Goal: Information Seeking & Learning: Learn about a topic

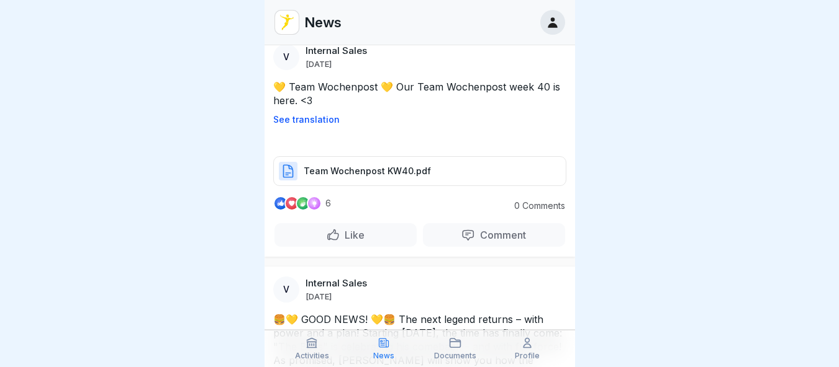
scroll to position [1800, 0]
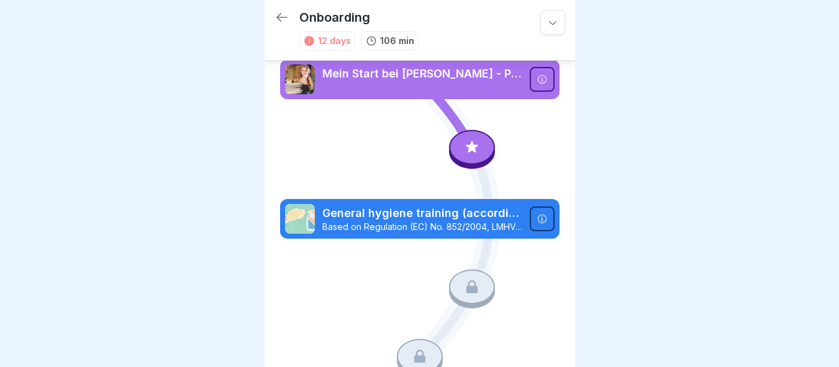
click at [463, 135] on div at bounding box center [472, 147] width 46 height 35
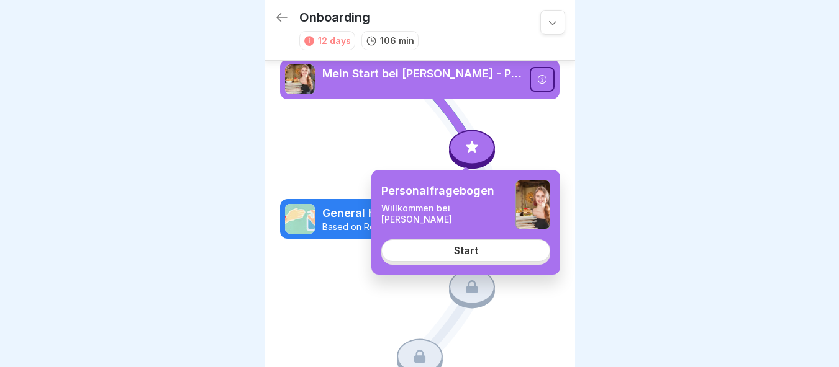
click at [465, 253] on div "Start" at bounding box center [466, 250] width 24 height 11
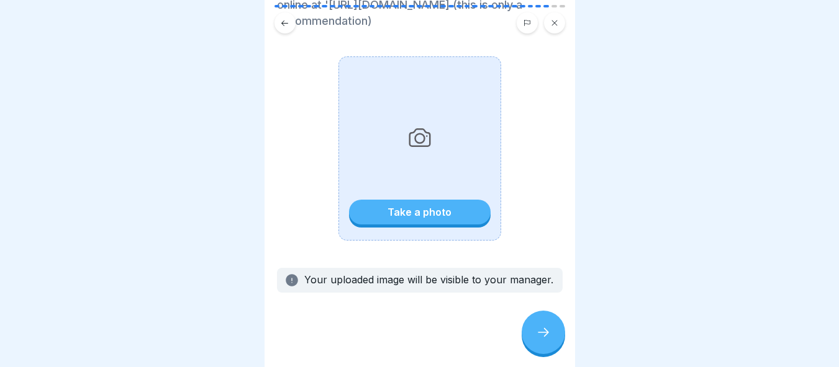
scroll to position [302, 0]
click at [403, 219] on div "Take a photo" at bounding box center [419, 213] width 64 height 11
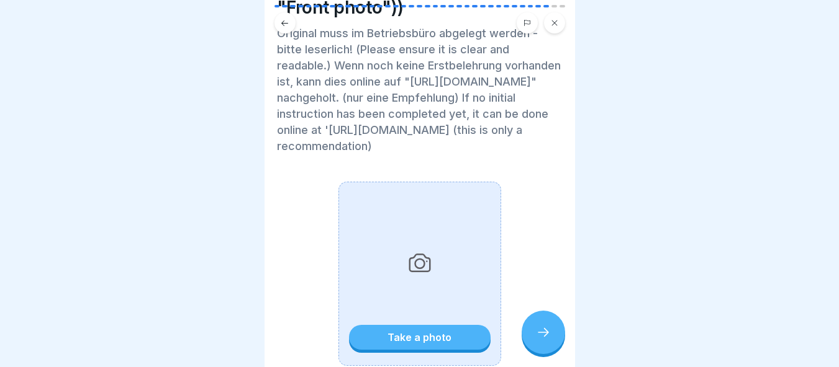
scroll to position [240, 0]
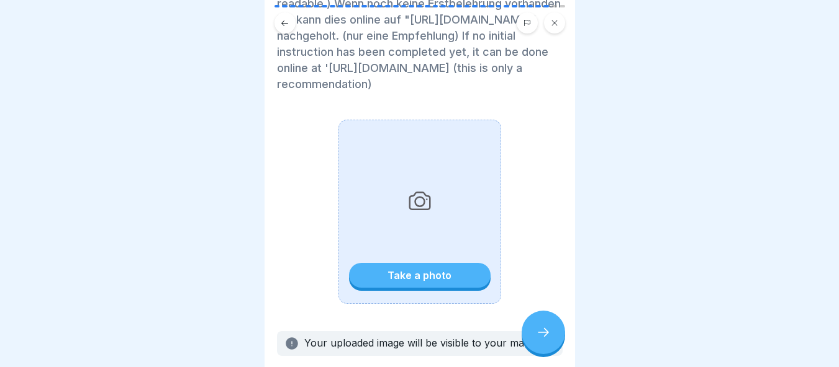
click at [412, 271] on div "Take a photo" at bounding box center [419, 212] width 163 height 184
click at [431, 304] on div "Take a photo" at bounding box center [419, 212] width 163 height 184
click at [402, 288] on button "Take a photo" at bounding box center [420, 275] width 142 height 25
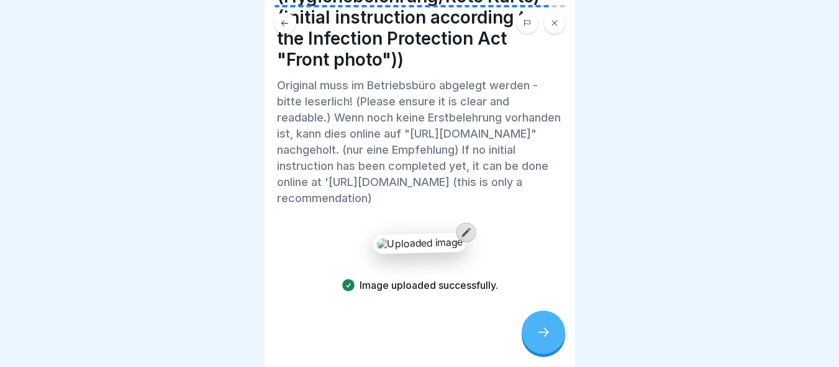
scroll to position [9, 0]
click at [541, 339] on icon at bounding box center [543, 332] width 15 height 15
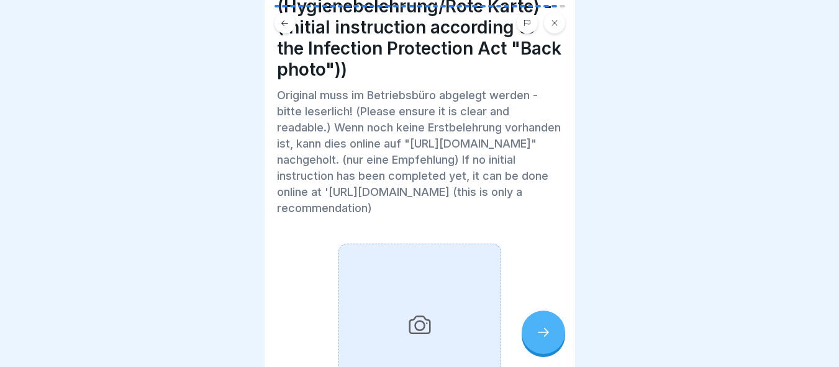
scroll to position [0, 0]
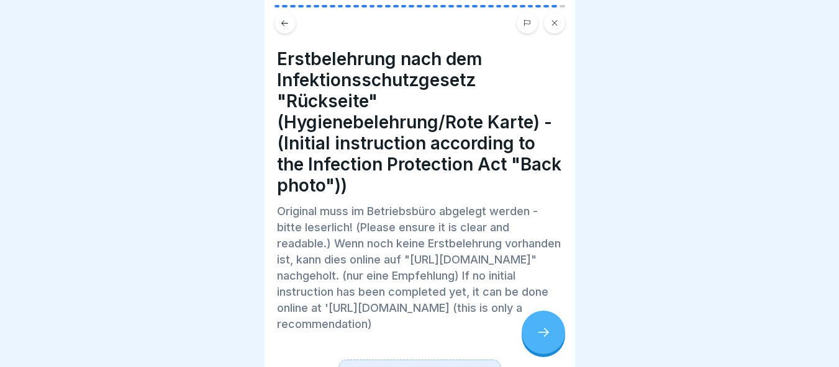
click at [277, 17] on button at bounding box center [284, 22] width 21 height 21
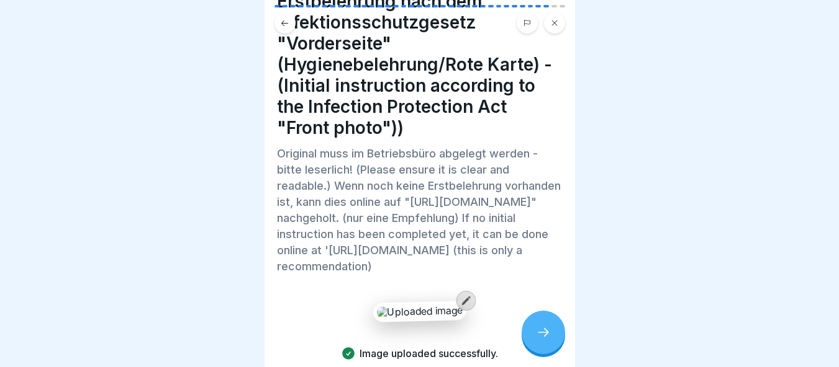
scroll to position [174, 0]
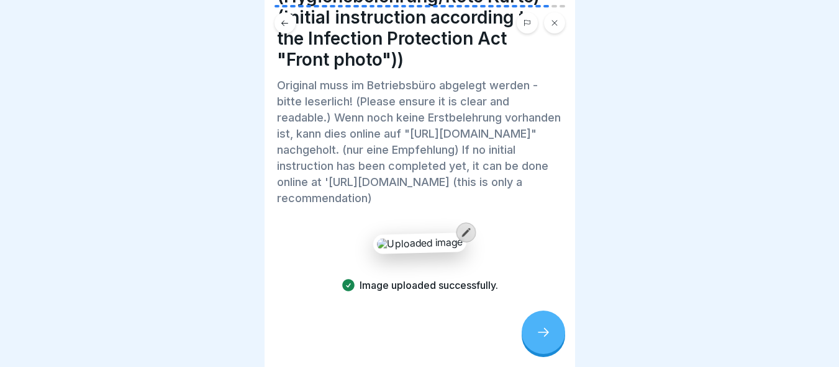
click at [469, 234] on div "Image uploaded successfully." at bounding box center [420, 263] width 286 height 59
click at [466, 229] on div at bounding box center [466, 233] width 20 height 20
click at [444, 282] on p "Image uploaded successfully." at bounding box center [428, 286] width 138 height 14
click at [543, 350] on div at bounding box center [542, 332] width 43 height 43
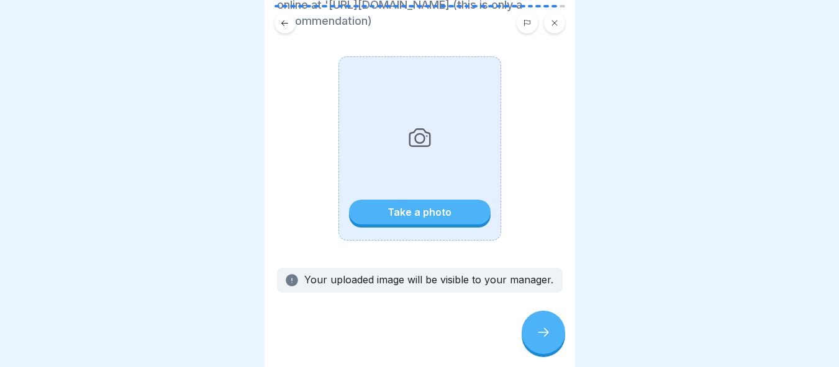
scroll to position [364, 0]
click at [397, 213] on div "Take a photo" at bounding box center [419, 148] width 163 height 184
click at [401, 207] on div "Take a photo" at bounding box center [419, 212] width 64 height 11
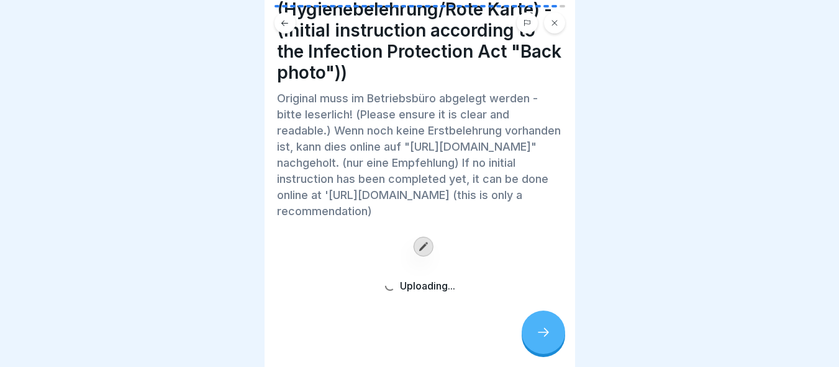
scroll to position [174, 0]
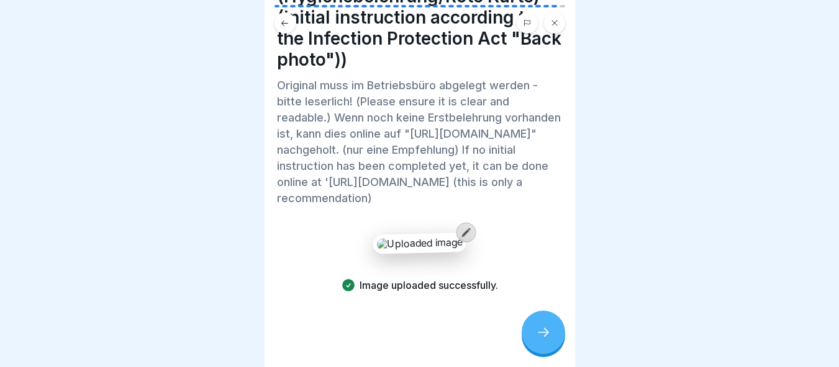
click at [539, 330] on div at bounding box center [542, 332] width 43 height 43
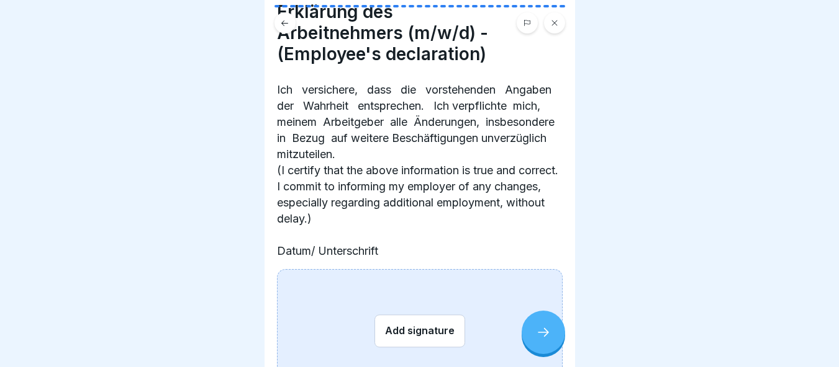
scroll to position [124, 0]
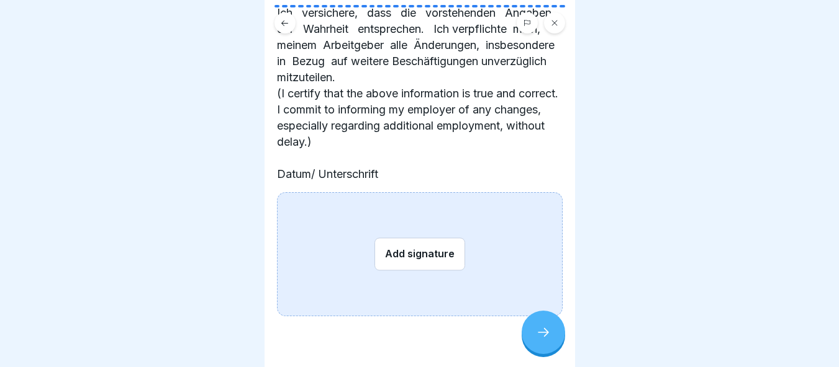
click at [425, 251] on button "Add signature" at bounding box center [419, 254] width 91 height 33
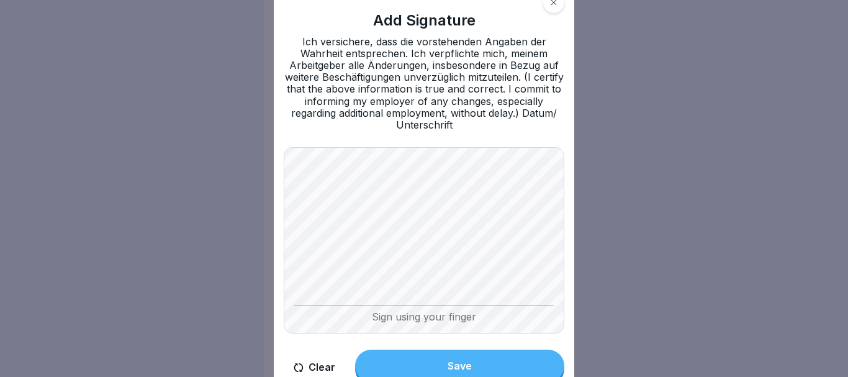
click at [491, 359] on button "Save" at bounding box center [459, 365] width 209 height 32
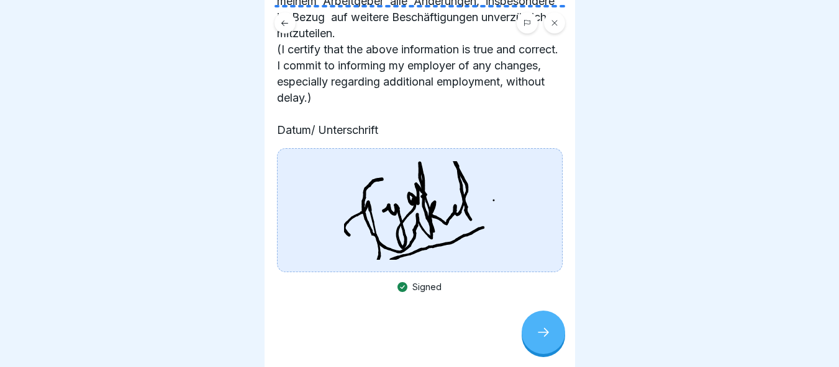
scroll to position [9, 0]
click at [538, 337] on icon at bounding box center [543, 332] width 15 height 15
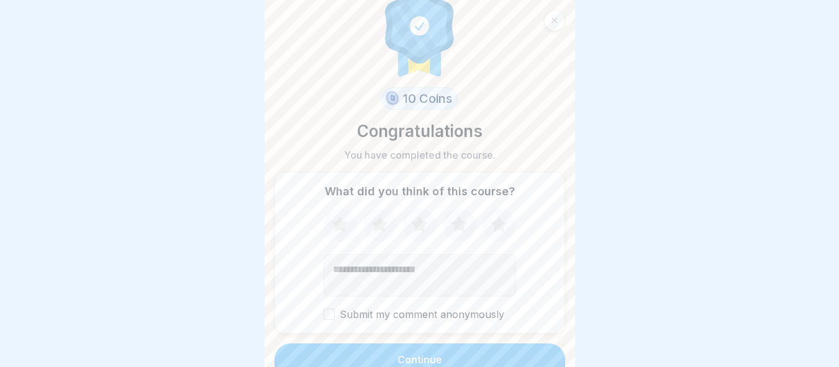
scroll to position [38, 0]
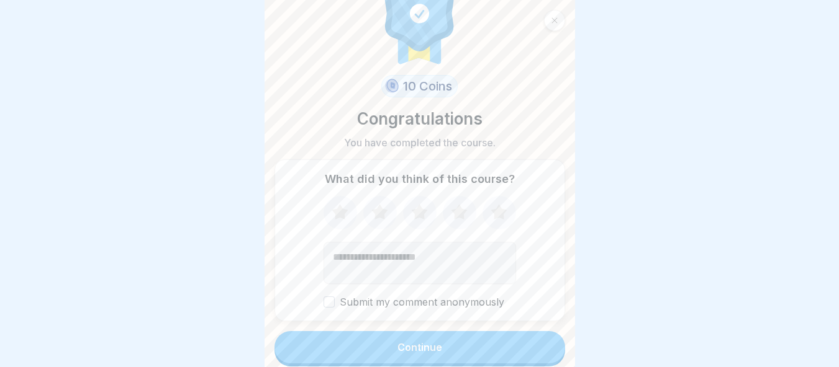
click at [323, 283] on div "Submit my comment anonymously" at bounding box center [419, 252] width 192 height 113
click at [330, 297] on label "Submit my comment anonymously" at bounding box center [419, 303] width 192 height 12
click at [330, 297] on button "Submit my comment anonymously" at bounding box center [328, 302] width 11 height 11
click at [451, 334] on button "Continue" at bounding box center [419, 347] width 290 height 32
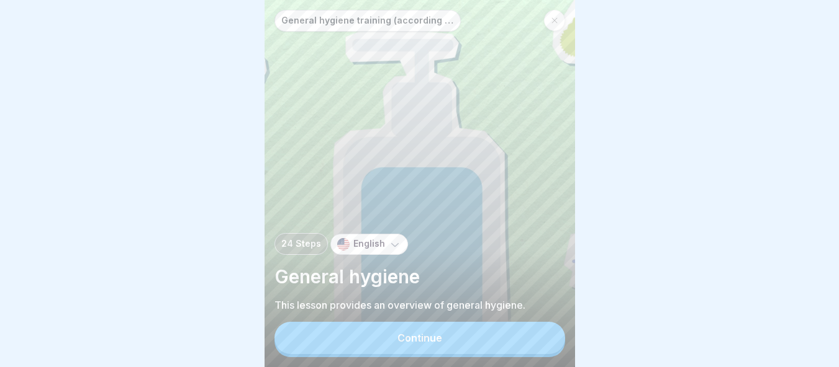
click at [436, 340] on div "Continue" at bounding box center [419, 338] width 45 height 11
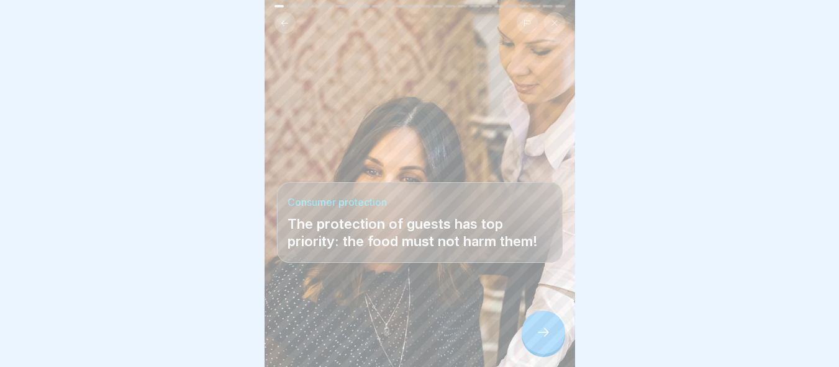
click at [560, 336] on div at bounding box center [542, 332] width 43 height 43
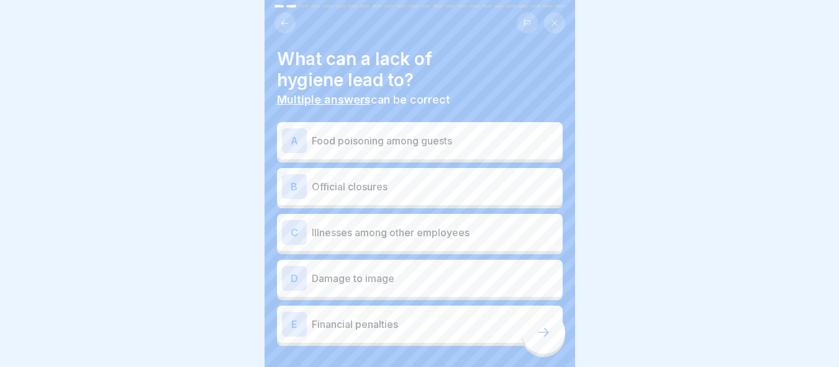
click at [354, 133] on p "Food poisoning among guests" at bounding box center [435, 140] width 246 height 15
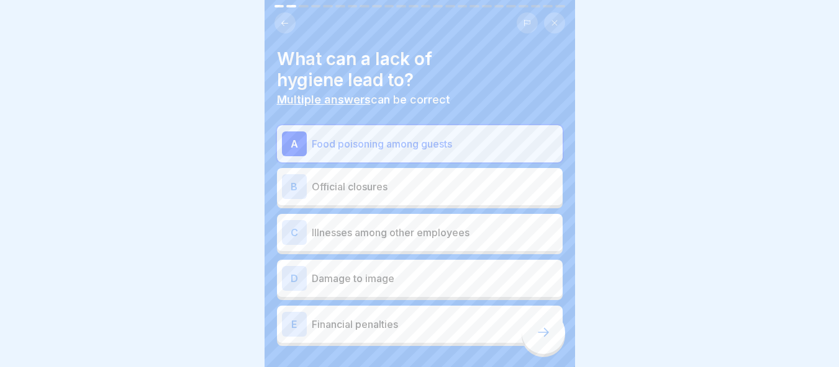
click at [367, 174] on div "B Official closures" at bounding box center [420, 186] width 276 height 25
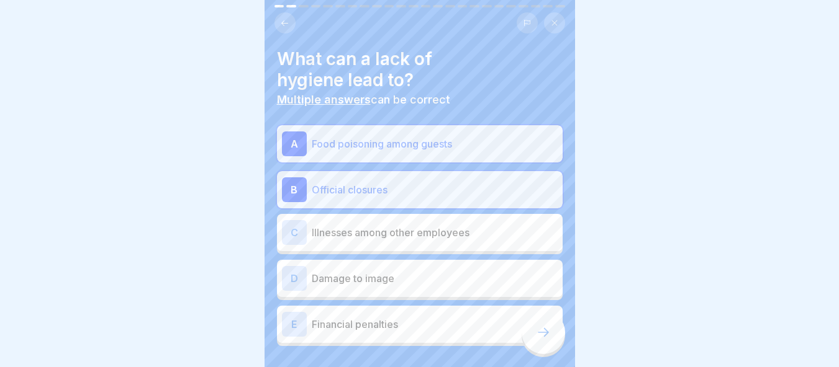
click at [384, 227] on p "Illnesses among other employees" at bounding box center [435, 232] width 246 height 15
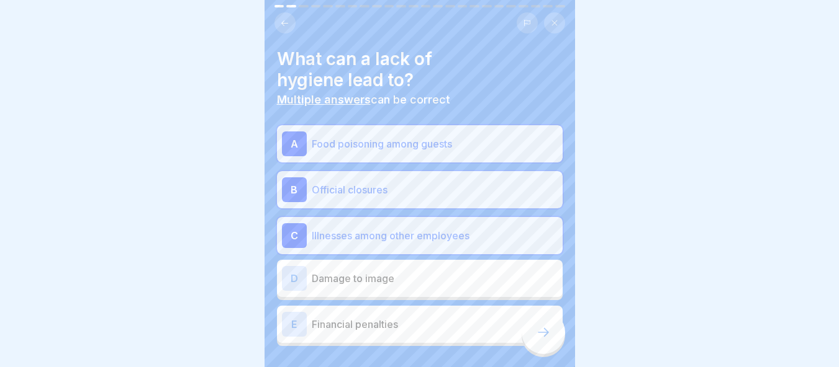
click at [410, 276] on div "D Damage to image" at bounding box center [420, 278] width 276 height 25
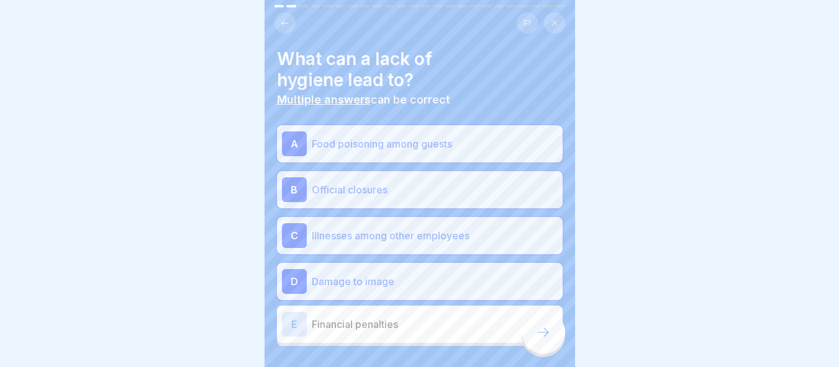
click at [418, 317] on p "Financial penalties" at bounding box center [435, 324] width 246 height 15
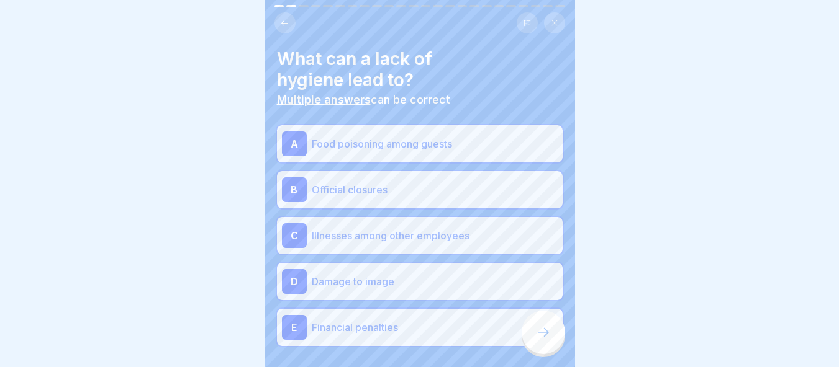
click at [545, 333] on icon at bounding box center [543, 332] width 15 height 15
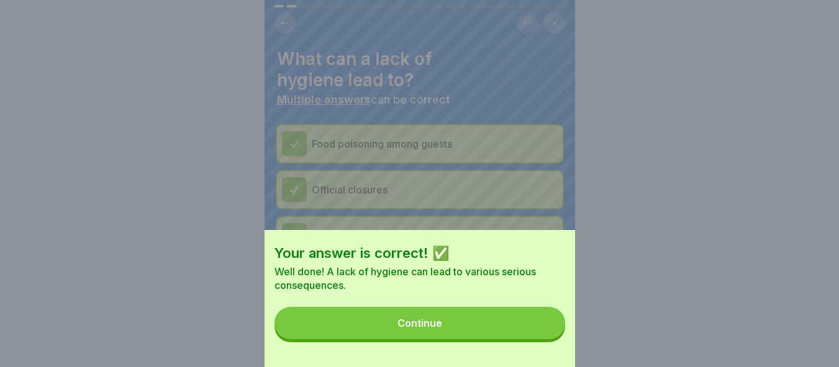
click at [478, 340] on button "Continue" at bounding box center [419, 323] width 290 height 32
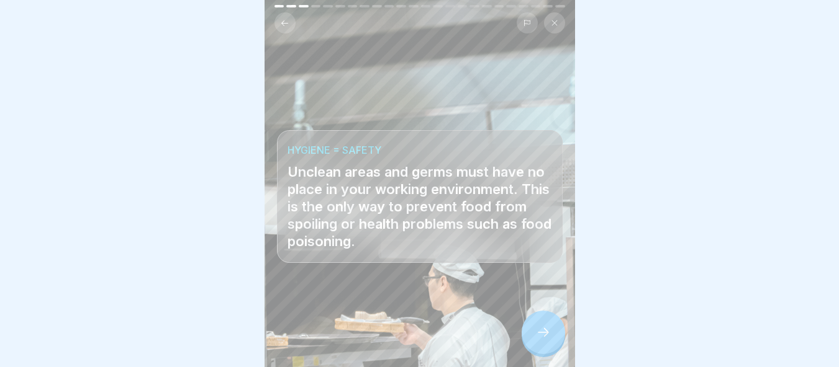
click at [535, 325] on div at bounding box center [542, 332] width 43 height 43
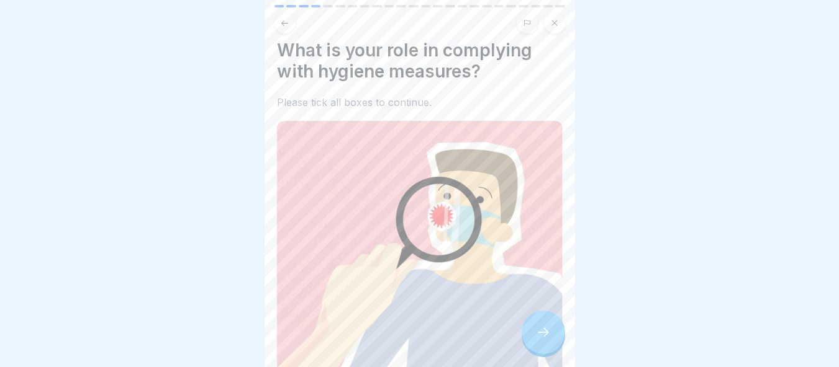
scroll to position [186, 0]
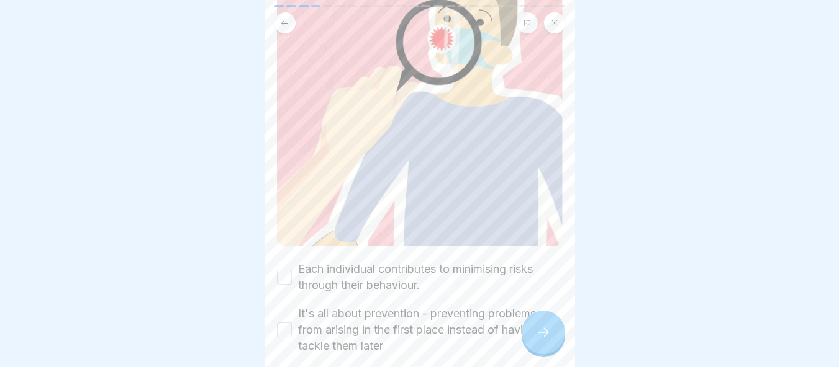
click at [546, 330] on icon at bounding box center [543, 332] width 15 height 15
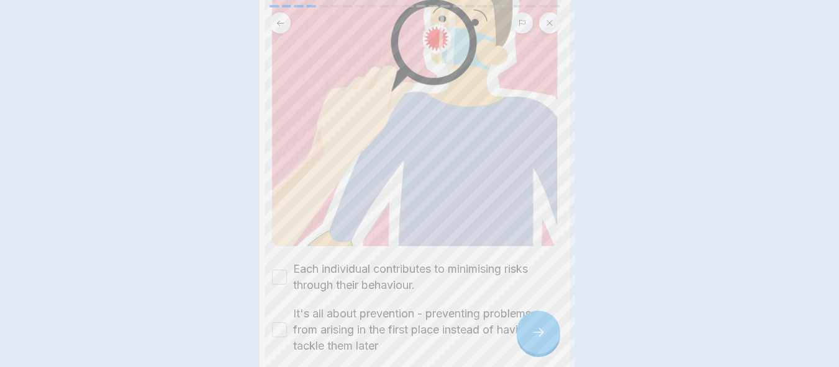
scroll to position [0, 0]
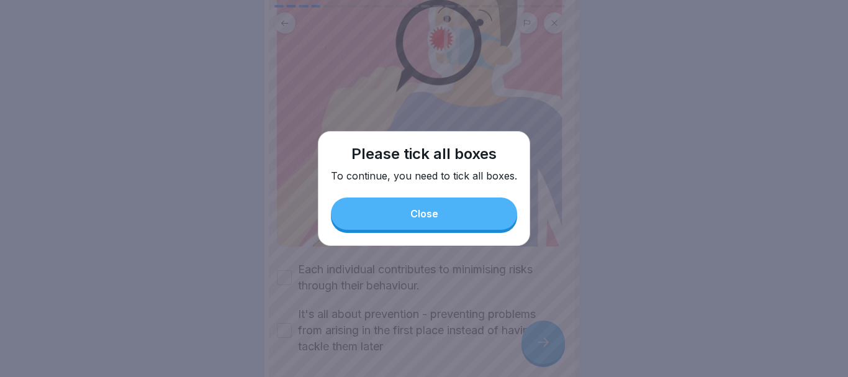
click at [433, 204] on button "Close" at bounding box center [424, 213] width 186 height 32
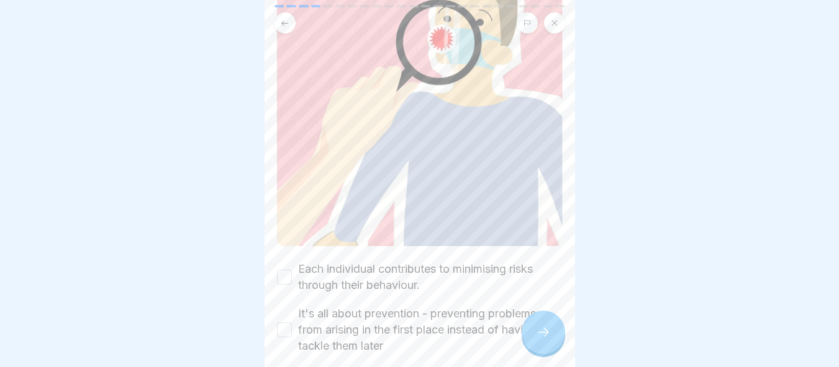
click at [289, 270] on button "Each individual contributes to minimising risks through their behaviour." at bounding box center [284, 277] width 15 height 15
click at [284, 323] on button "It's all about prevention - preventing problems from arising in the first place…" at bounding box center [284, 330] width 15 height 15
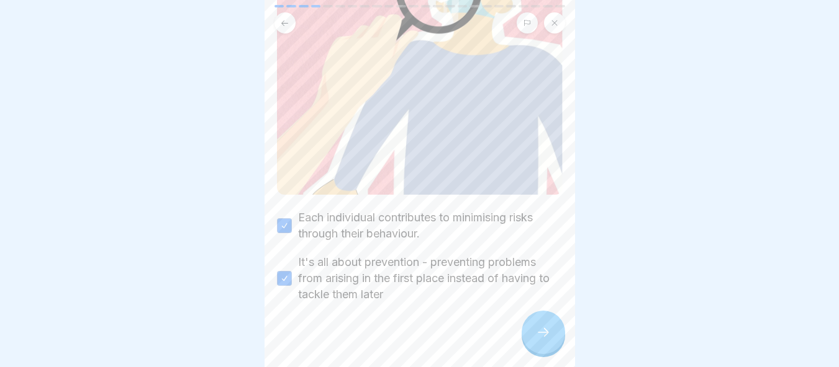
scroll to position [9, 0]
click at [536, 336] on icon at bounding box center [543, 332] width 15 height 15
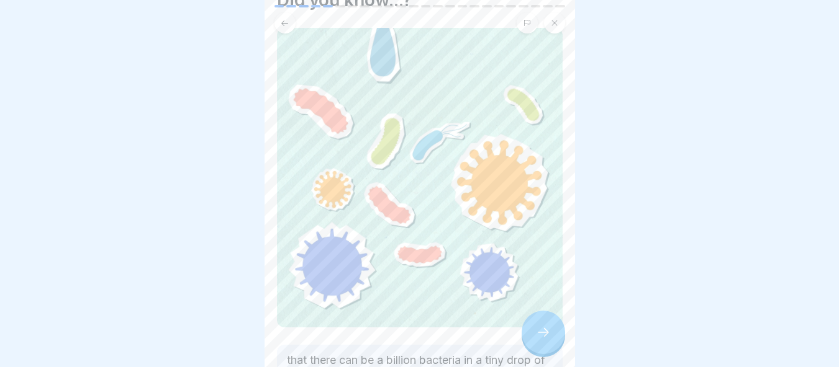
scroll to position [181, 0]
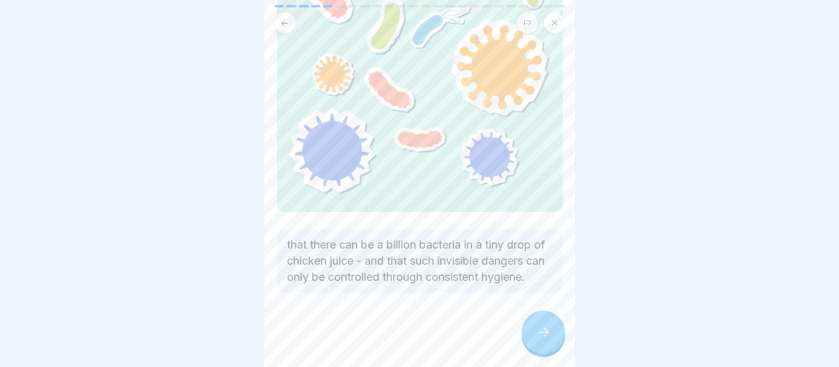
click at [536, 331] on icon at bounding box center [543, 332] width 15 height 15
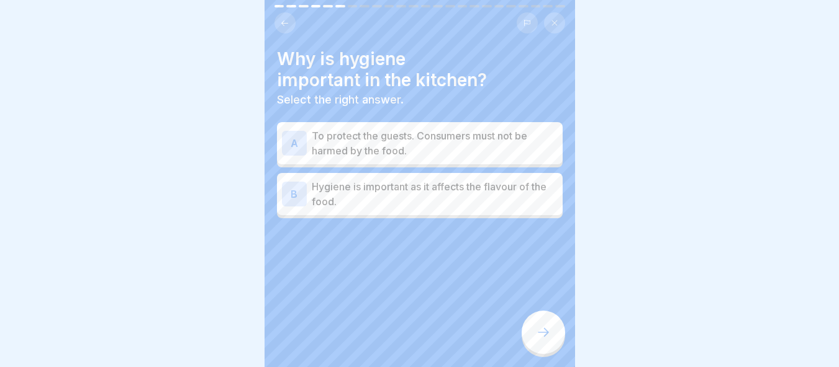
click at [364, 132] on p "To protect the guests. Consumers must not be harmed by the food." at bounding box center [435, 143] width 246 height 30
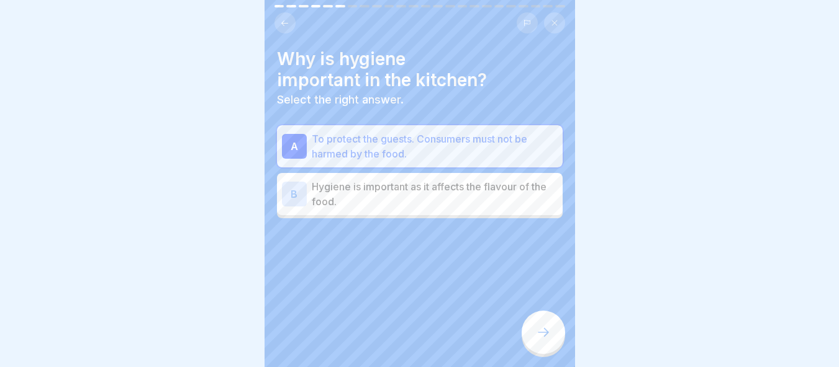
click at [368, 146] on p "To protect the guests. Consumers must not be harmed by the food." at bounding box center [435, 147] width 246 height 30
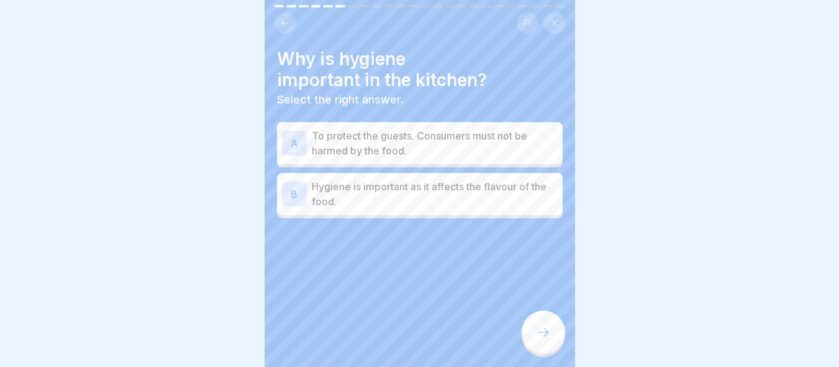
click at [396, 191] on p "Hygiene is important as it affects the flavour of the food." at bounding box center [435, 194] width 246 height 30
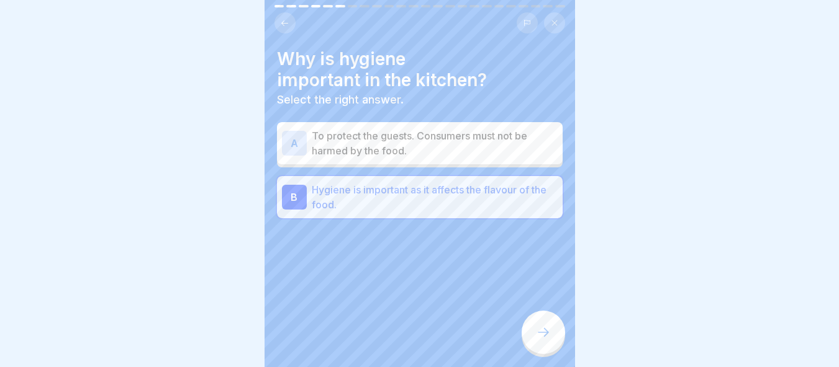
click at [372, 132] on p "To protect the guests. Consumers must not be harmed by the food." at bounding box center [435, 143] width 246 height 30
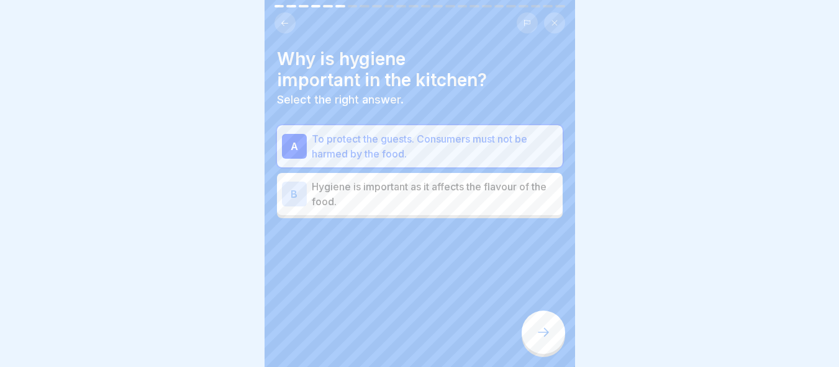
click at [543, 326] on icon at bounding box center [543, 332] width 15 height 15
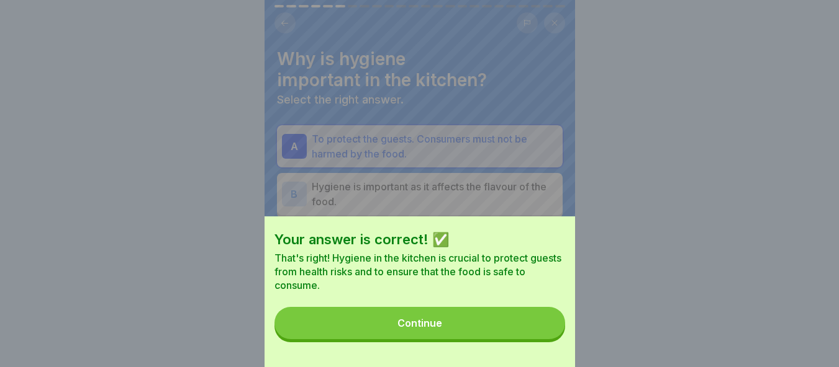
click at [509, 328] on button "Continue" at bounding box center [419, 323] width 290 height 32
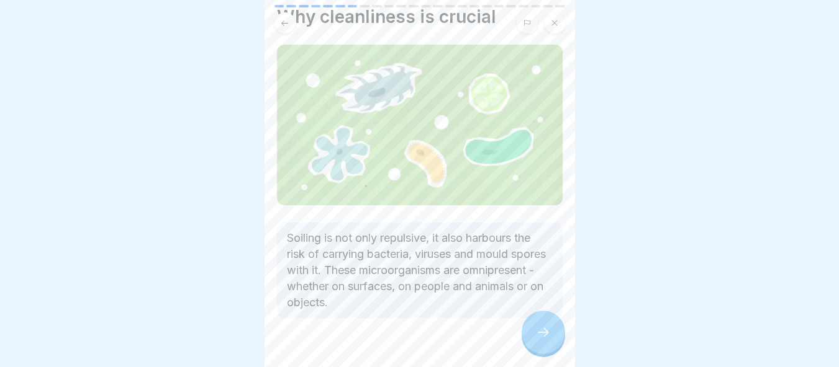
scroll to position [62, 0]
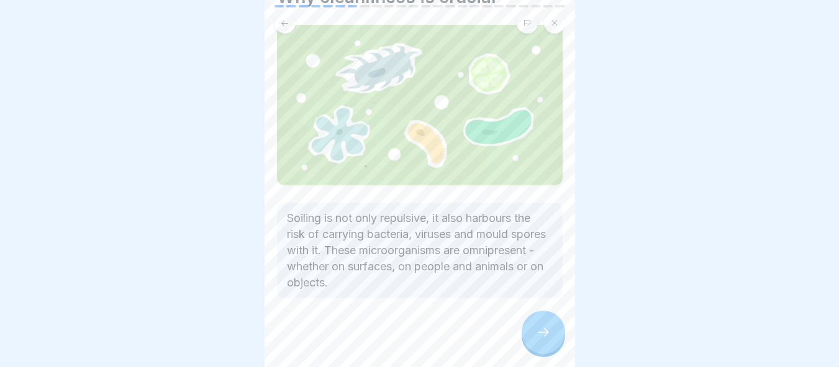
click at [536, 331] on icon at bounding box center [543, 332] width 15 height 15
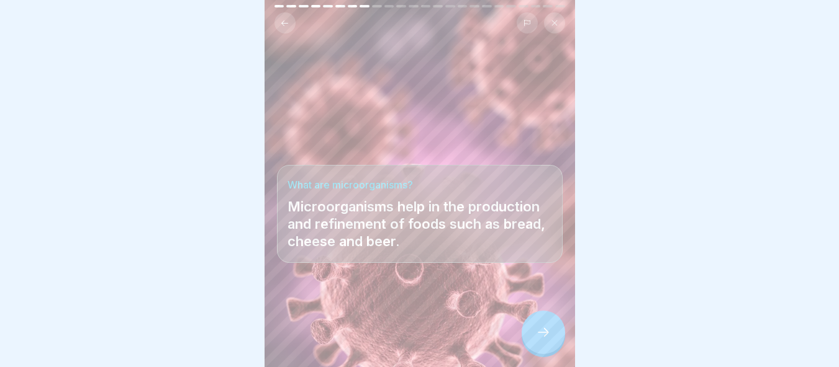
click at [539, 331] on icon at bounding box center [543, 332] width 15 height 15
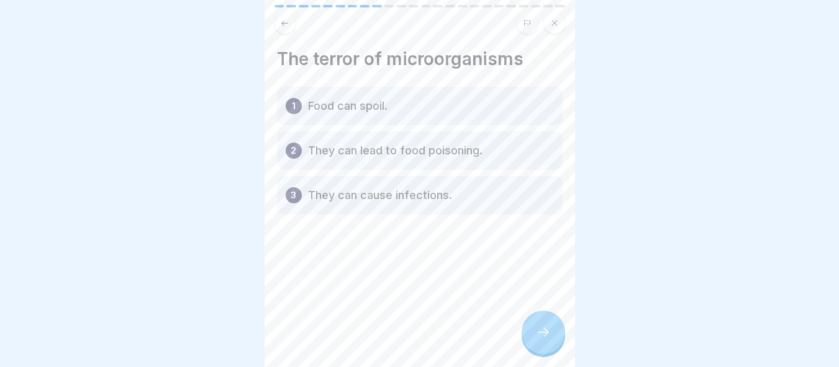
click at [313, 111] on div "1 Food can spoil." at bounding box center [420, 106] width 286 height 38
click at [347, 99] on p "Food can spoil." at bounding box center [347, 106] width 79 height 15
click at [274, 155] on div "The terror of microorganisms 1 Food can spoil. 2 They can lead to food poisonin…" at bounding box center [419, 183] width 310 height 367
click at [300, 176] on div "3 They can cause infections." at bounding box center [420, 195] width 286 height 38
click at [295, 190] on p "3" at bounding box center [293, 195] width 6 height 15
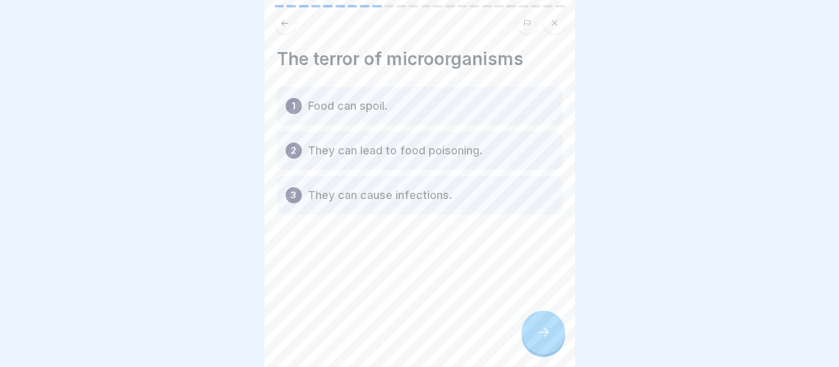
scroll to position [0, 0]
click at [541, 340] on icon at bounding box center [543, 332] width 15 height 15
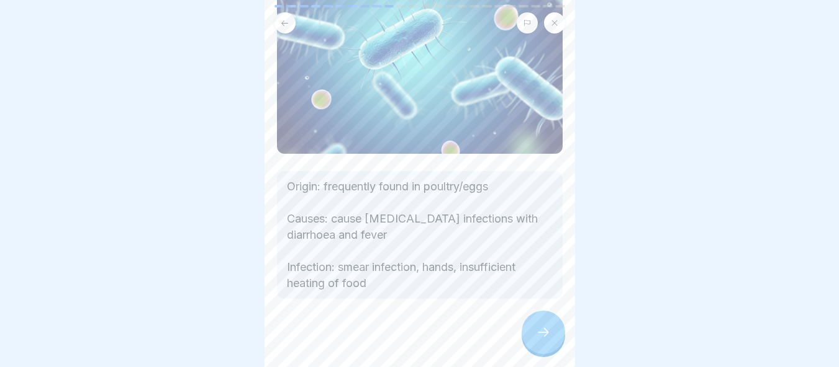
scroll to position [9, 0]
click at [541, 336] on icon at bounding box center [543, 332] width 15 height 15
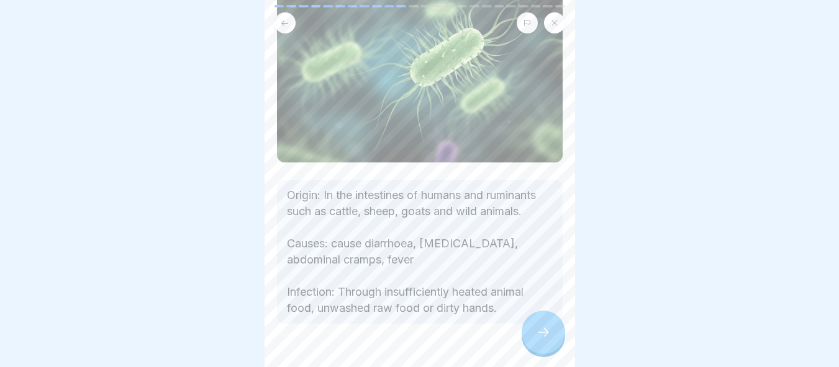
scroll to position [165, 0]
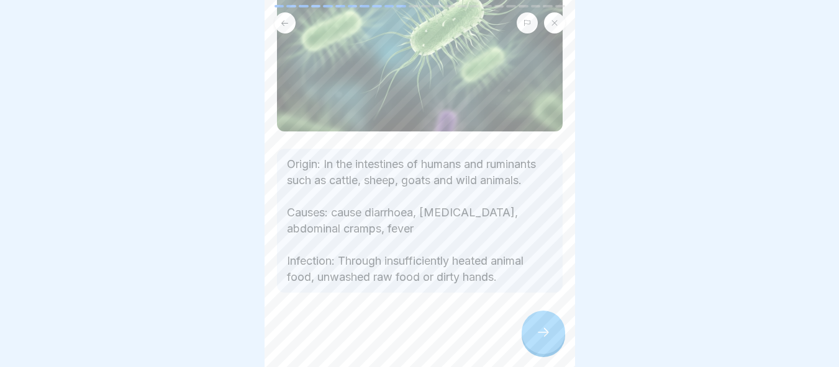
click at [546, 334] on icon at bounding box center [543, 332] width 15 height 15
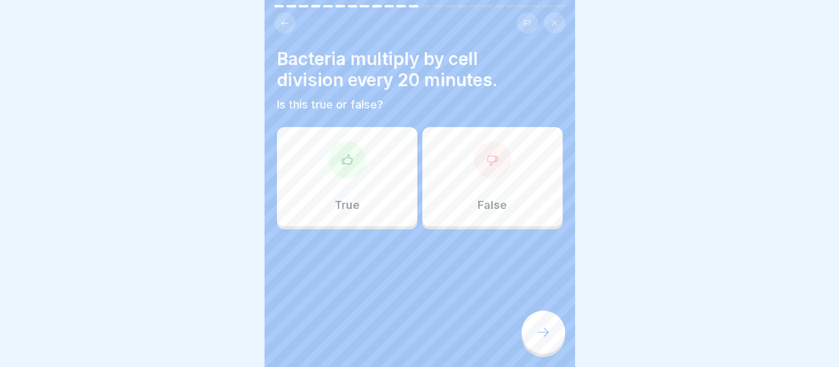
click at [359, 184] on div "True" at bounding box center [347, 176] width 140 height 99
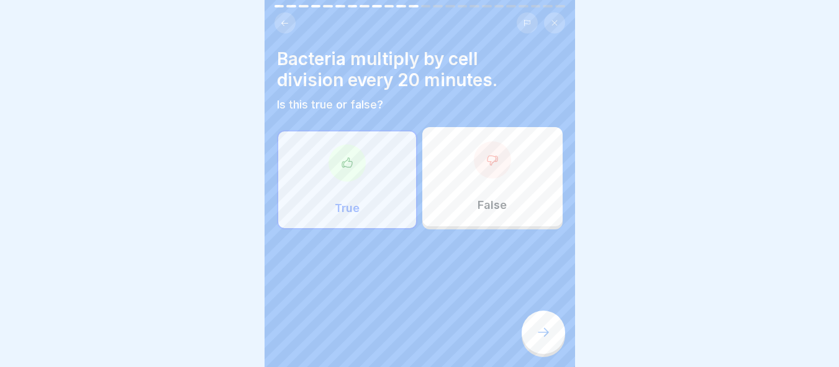
click at [547, 331] on icon at bounding box center [543, 332] width 15 height 15
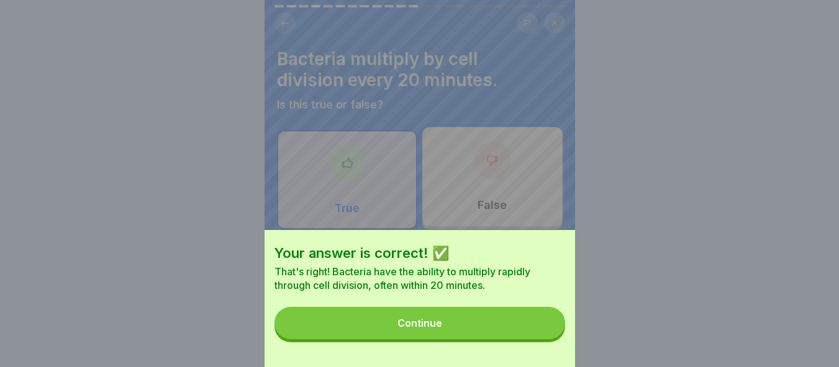
click at [521, 338] on button "Continue" at bounding box center [419, 323] width 290 height 32
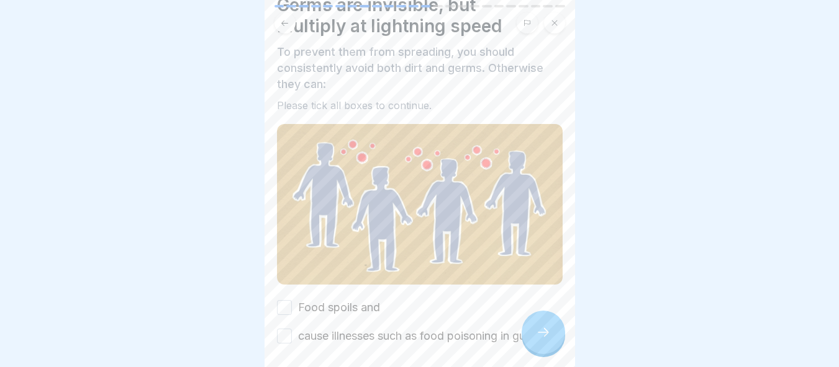
scroll to position [116, 0]
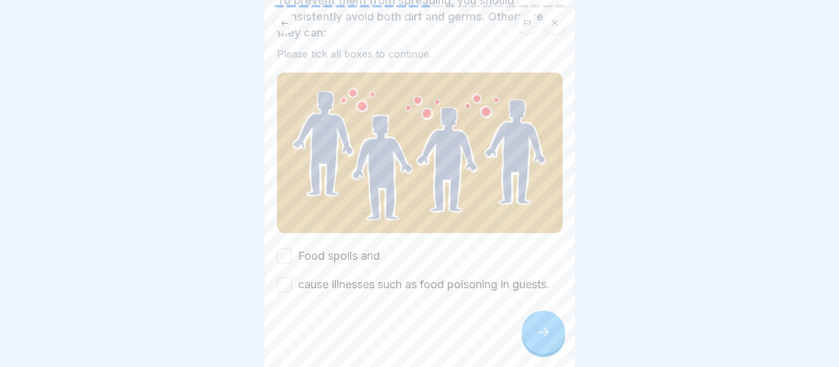
click at [279, 249] on button "Food spoils and" at bounding box center [284, 256] width 15 height 15
click at [285, 277] on button "cause illnesses such as food poisoning in guests." at bounding box center [284, 284] width 15 height 15
click at [533, 319] on div at bounding box center [542, 332] width 43 height 43
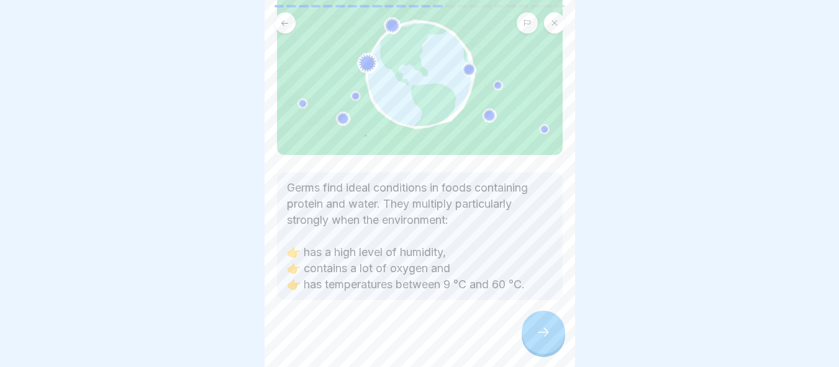
scroll to position [115, 0]
click at [541, 321] on div at bounding box center [542, 332] width 43 height 43
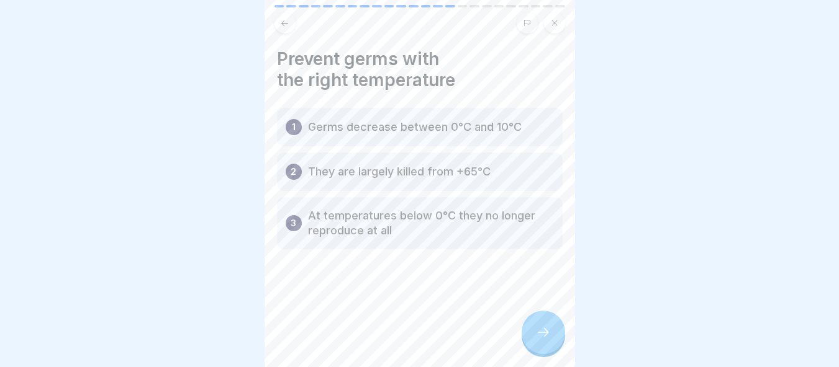
click at [540, 321] on div at bounding box center [542, 332] width 43 height 43
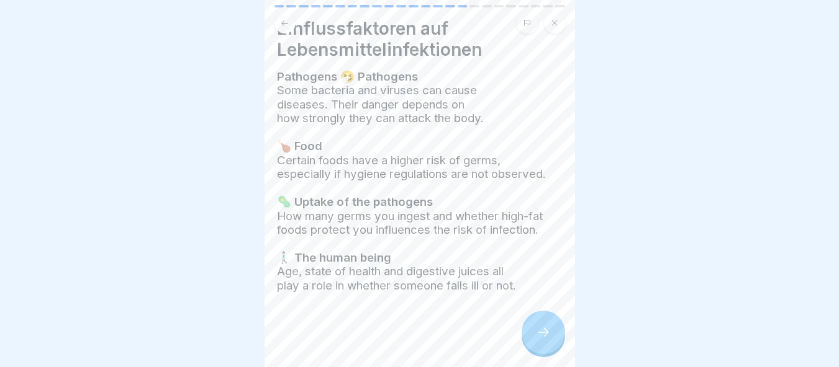
scroll to position [45, 0]
click at [532, 319] on div at bounding box center [542, 332] width 43 height 43
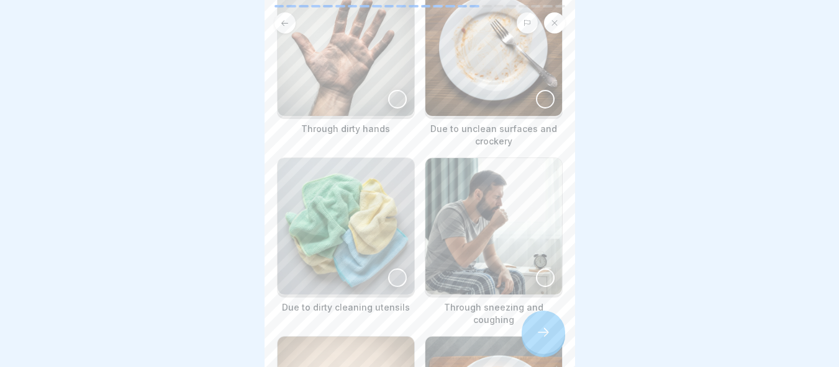
scroll to position [124, 0]
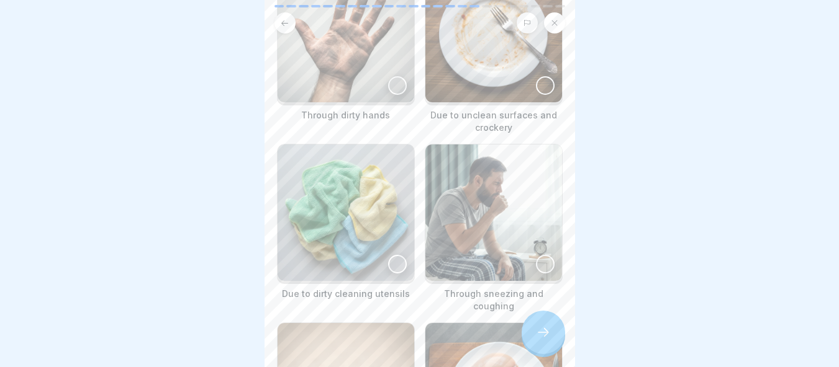
click at [381, 99] on img at bounding box center [345, 34] width 137 height 137
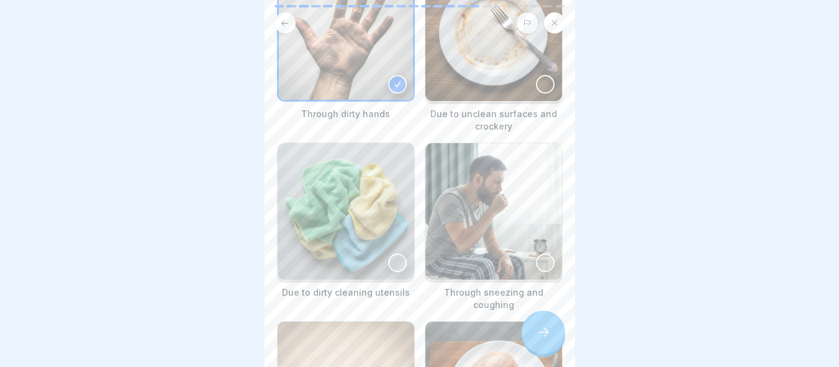
click at [534, 101] on img at bounding box center [493, 33] width 137 height 137
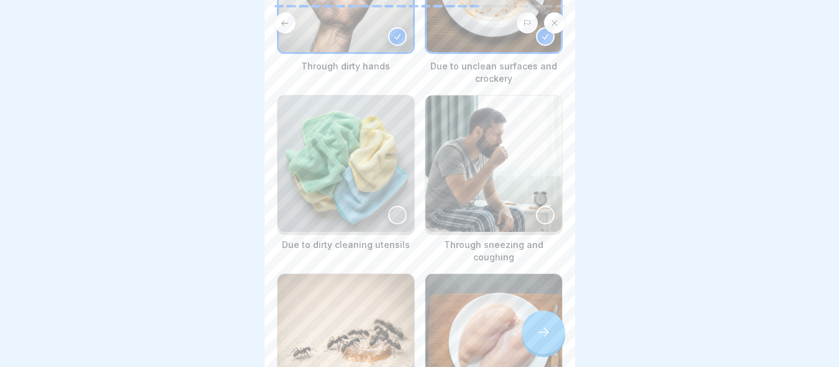
scroll to position [187, 0]
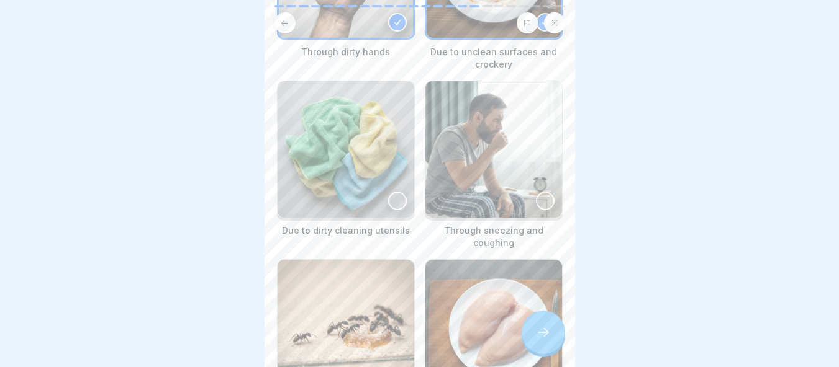
click at [390, 207] on div at bounding box center [397, 201] width 19 height 19
click at [539, 204] on div at bounding box center [545, 201] width 19 height 19
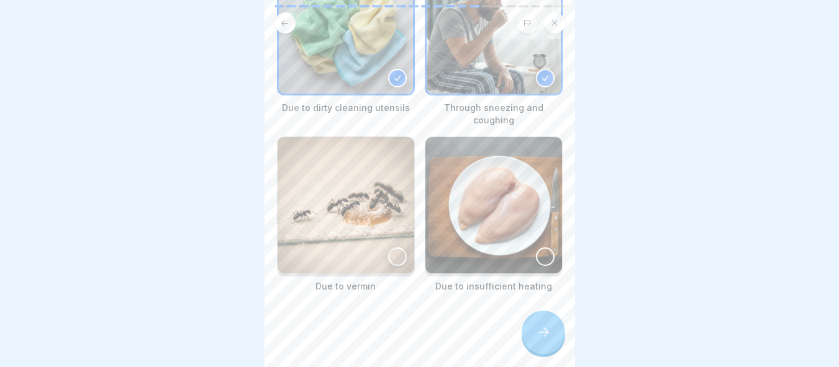
scroll to position [318, 0]
click at [388, 248] on div at bounding box center [397, 257] width 19 height 19
click at [536, 249] on div at bounding box center [545, 257] width 19 height 19
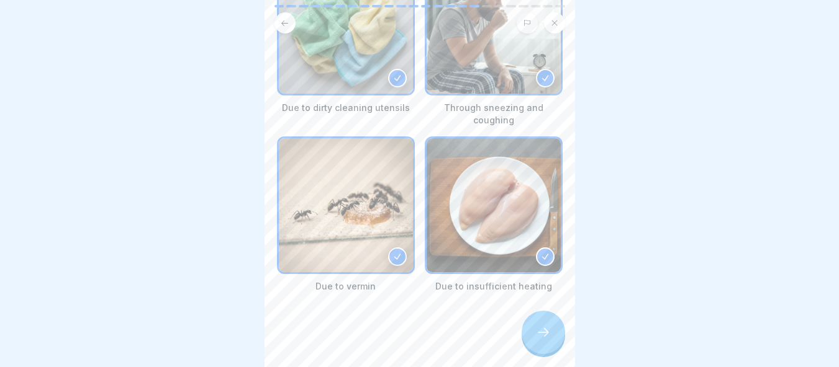
click at [549, 330] on icon at bounding box center [543, 332] width 15 height 15
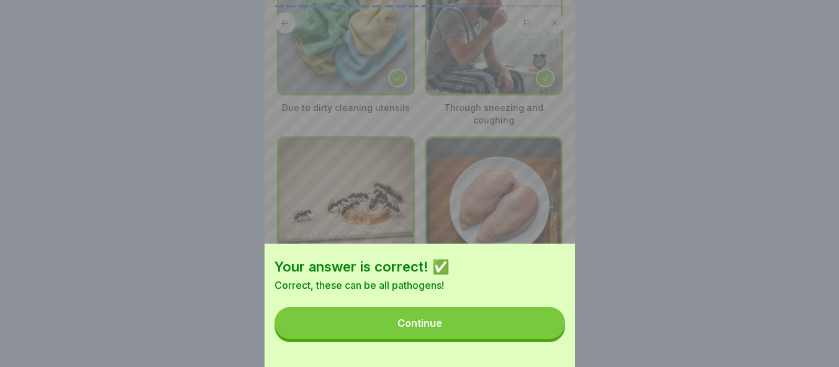
click at [497, 340] on button "Continue" at bounding box center [419, 323] width 290 height 32
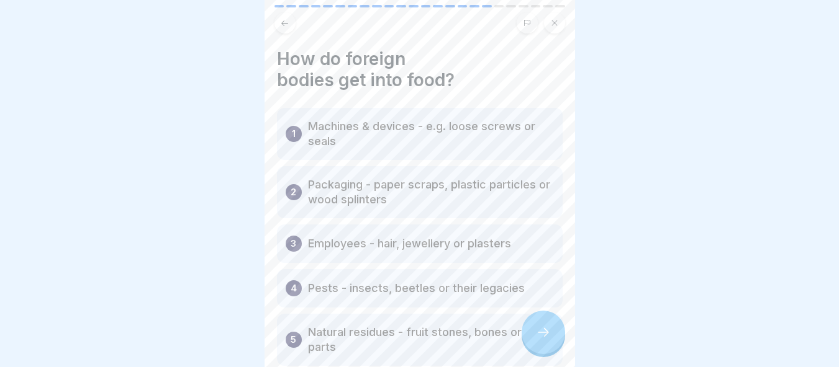
scroll to position [62, 0]
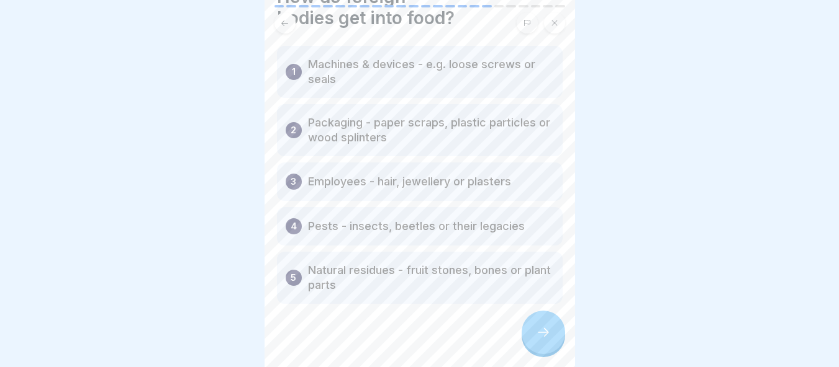
click at [539, 333] on icon at bounding box center [543, 332] width 15 height 15
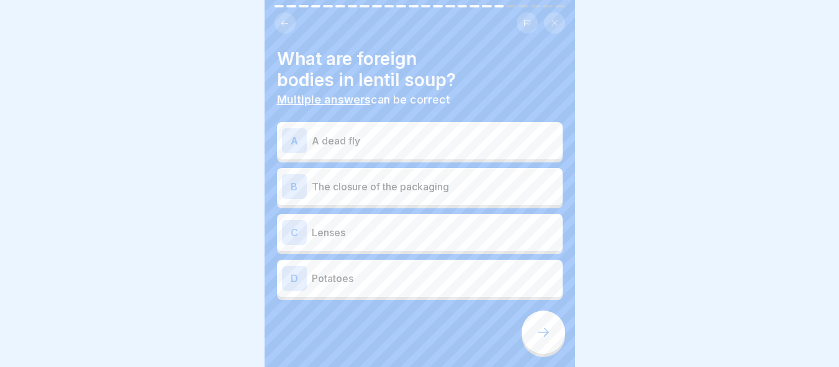
click at [346, 153] on div "A A dead fly B The closure of the packaging C Lenses D Potatoes" at bounding box center [420, 212] width 286 height 175
click at [344, 140] on div "A A dead fly" at bounding box center [420, 140] width 276 height 25
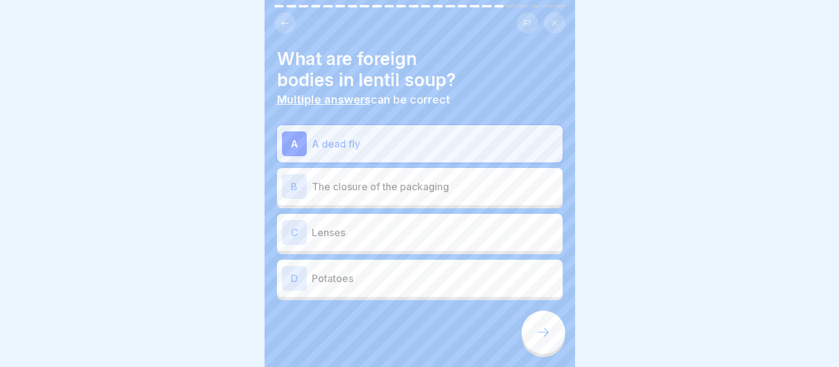
click at [332, 214] on div "C Lenses" at bounding box center [420, 232] width 286 height 37
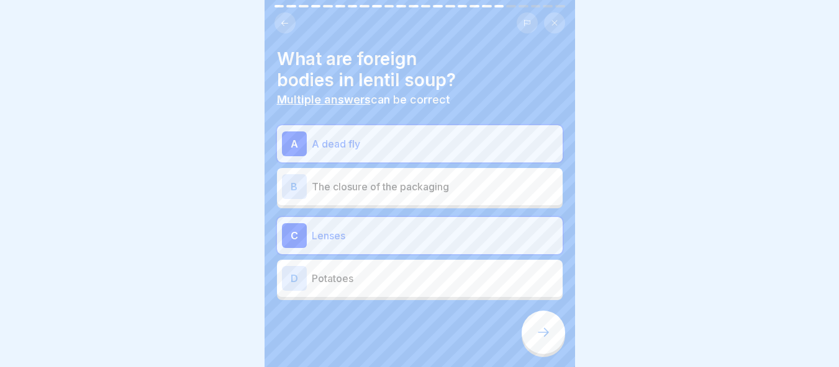
click at [333, 198] on div "A A dead fly B The closure of the packaging C Lenses D Potatoes" at bounding box center [420, 212] width 286 height 175
click at [336, 190] on div "B The closure of the packaging" at bounding box center [420, 186] width 286 height 37
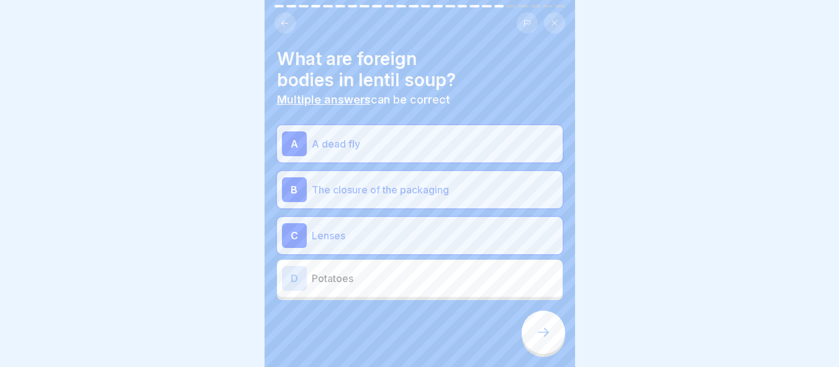
click at [350, 271] on p "Potatoes" at bounding box center [435, 278] width 246 height 15
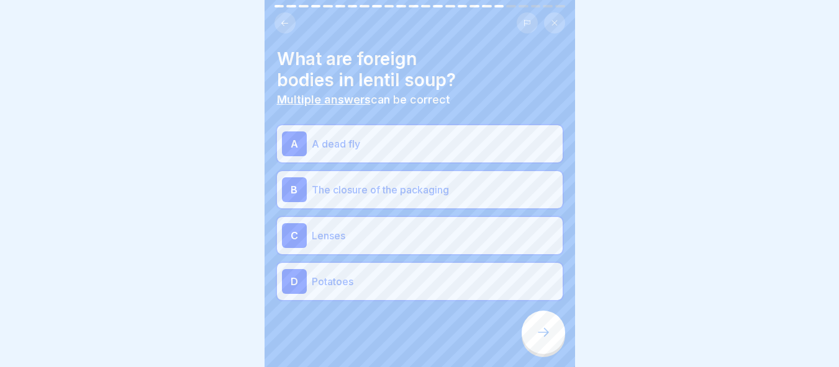
click at [539, 333] on icon at bounding box center [543, 332] width 15 height 15
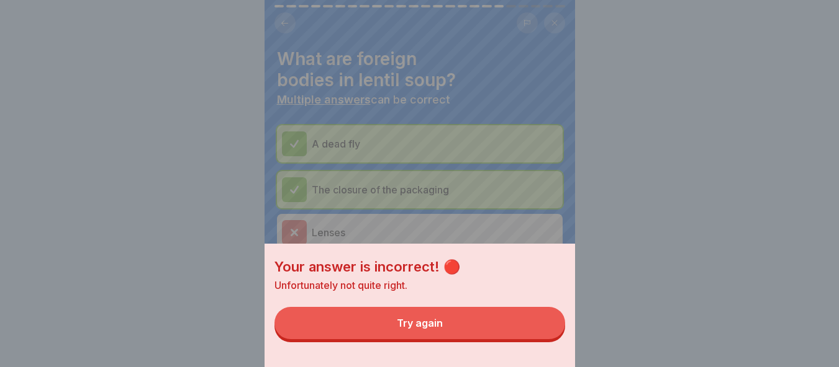
click at [447, 335] on button "Try again" at bounding box center [419, 323] width 290 height 32
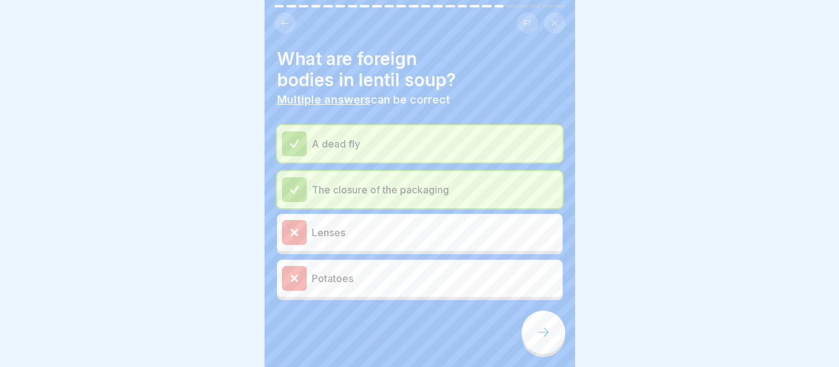
click at [342, 230] on p "Lenses" at bounding box center [435, 232] width 246 height 15
click at [355, 274] on p "Potatoes" at bounding box center [435, 278] width 246 height 15
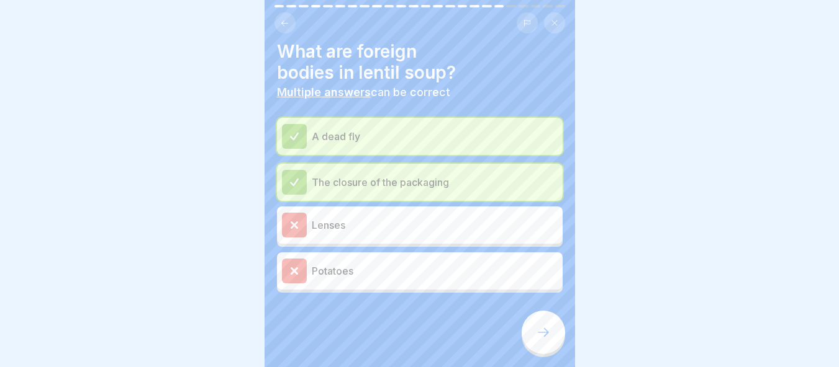
click at [541, 332] on icon at bounding box center [543, 332] width 15 height 15
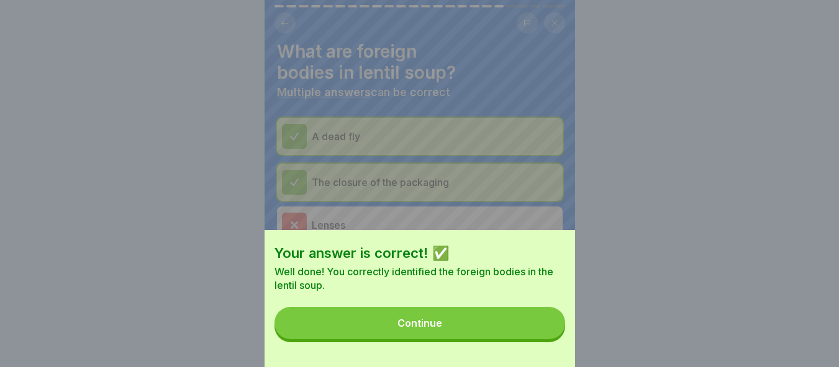
click at [480, 340] on button "Continue" at bounding box center [419, 323] width 290 height 32
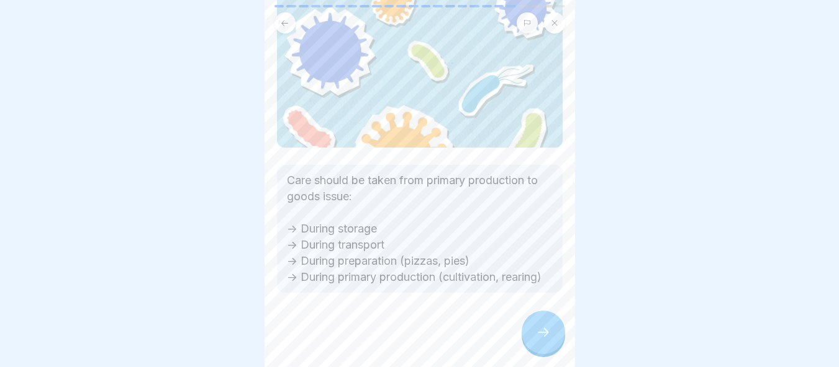
scroll to position [132, 0]
click at [531, 328] on div at bounding box center [542, 332] width 43 height 43
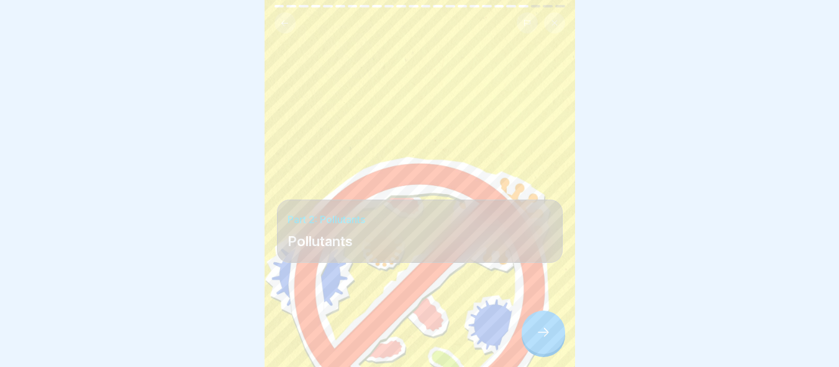
click at [550, 335] on icon at bounding box center [543, 332] width 15 height 15
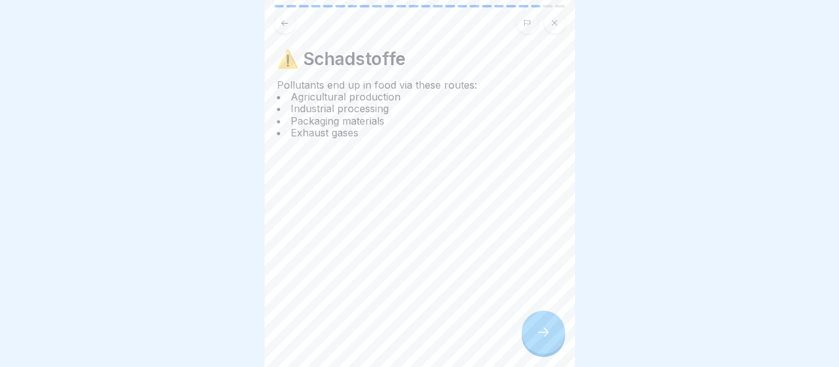
click at [534, 329] on div at bounding box center [542, 332] width 43 height 43
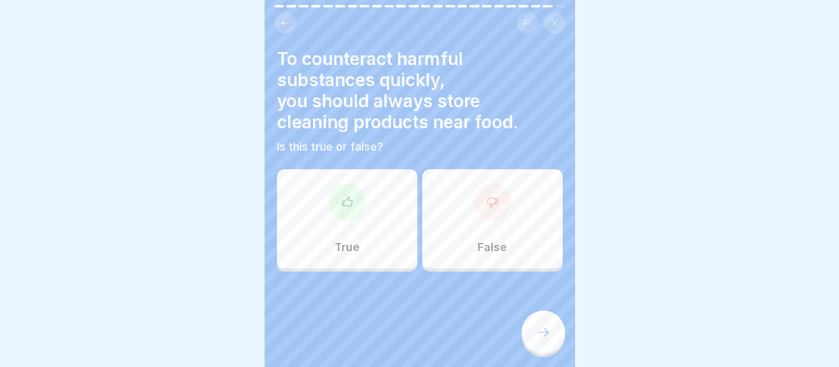
click at [475, 222] on div "False" at bounding box center [492, 218] width 140 height 99
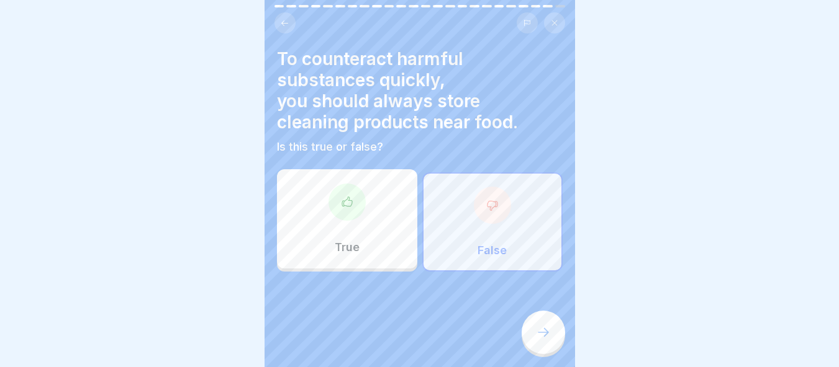
click at [542, 338] on icon at bounding box center [543, 332] width 15 height 15
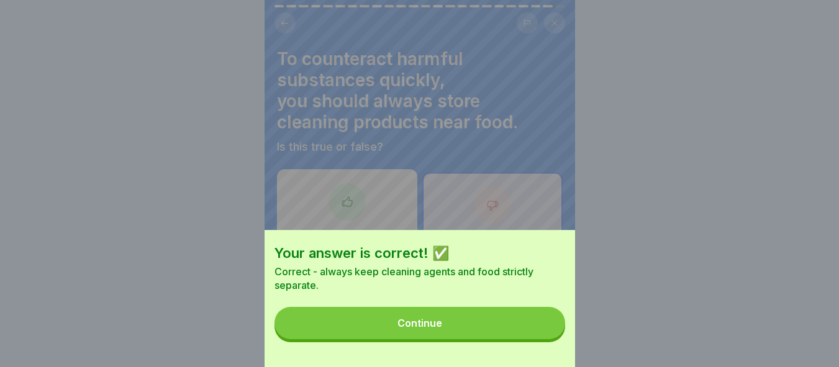
click at [465, 340] on button "Continue" at bounding box center [419, 323] width 290 height 32
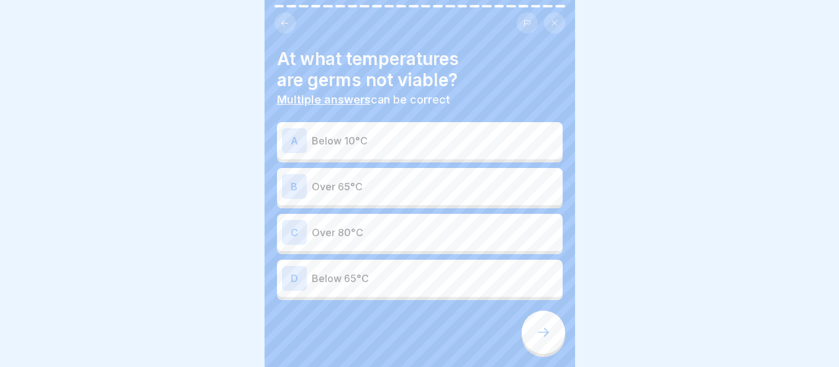
click at [394, 133] on p "Below 10°C" at bounding box center [435, 140] width 246 height 15
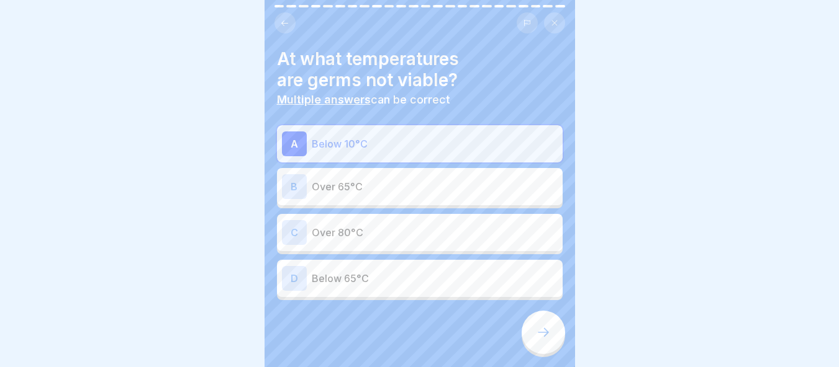
click at [398, 174] on div "B Over 65°C" at bounding box center [420, 186] width 276 height 25
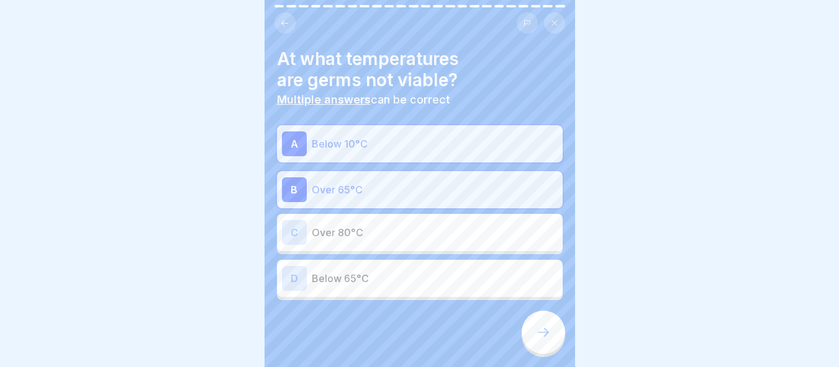
click at [439, 232] on div "C Over 80°C" at bounding box center [420, 232] width 276 height 25
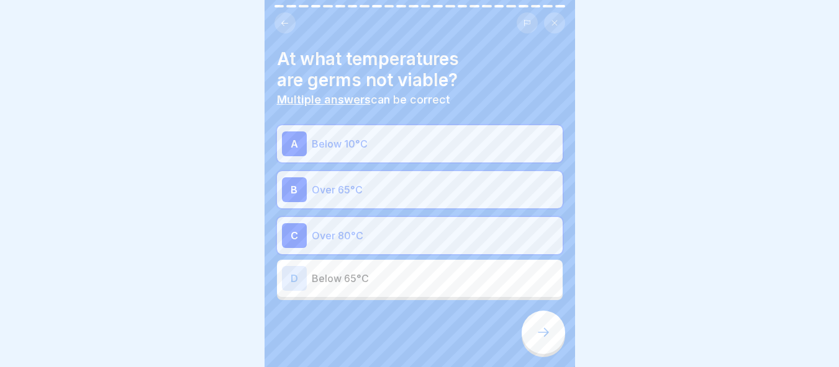
click at [548, 334] on icon at bounding box center [543, 332] width 15 height 15
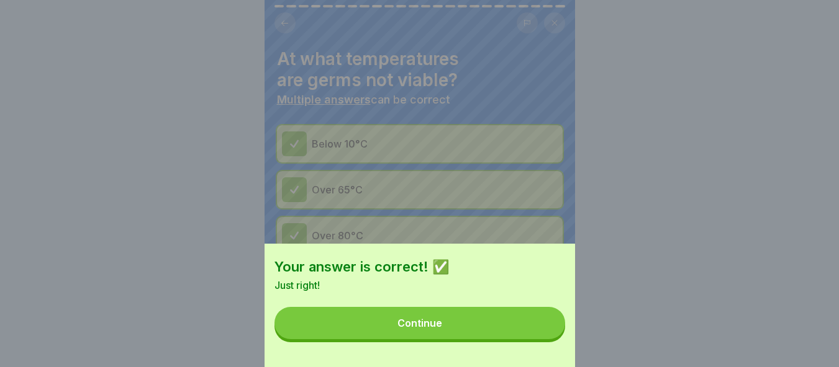
click at [517, 330] on button "Continue" at bounding box center [419, 323] width 290 height 32
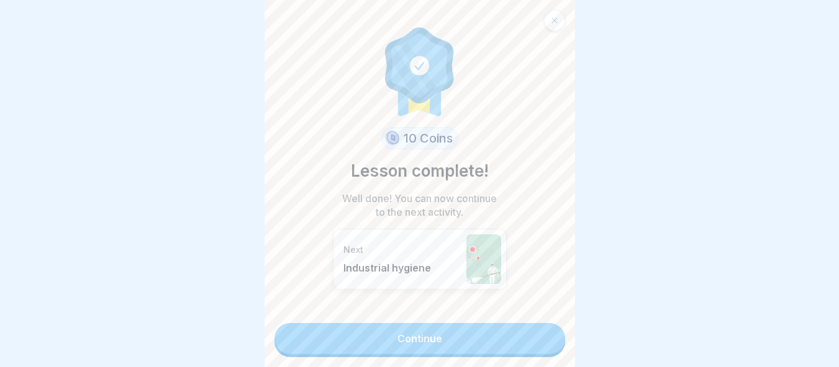
click at [477, 327] on link "Continue" at bounding box center [419, 338] width 290 height 31
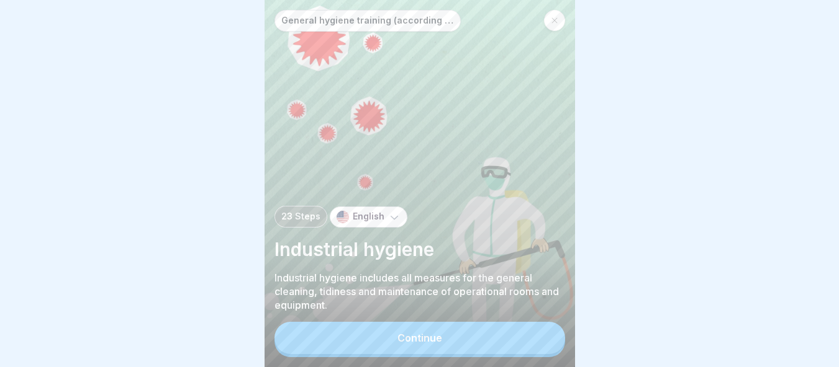
click at [474, 333] on button "Continue" at bounding box center [419, 338] width 290 height 32
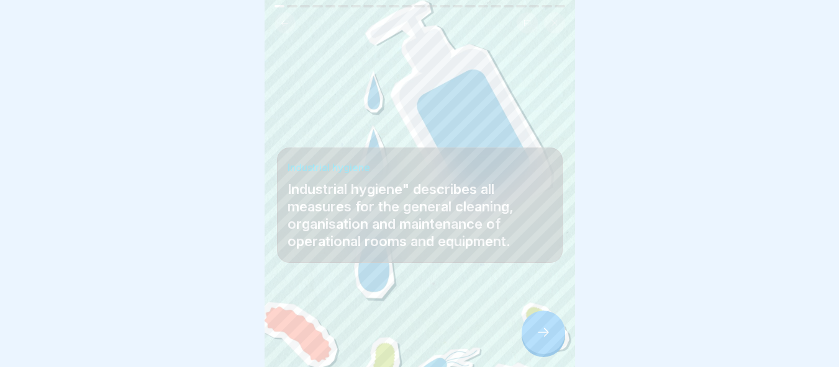
click at [534, 335] on div at bounding box center [542, 332] width 43 height 43
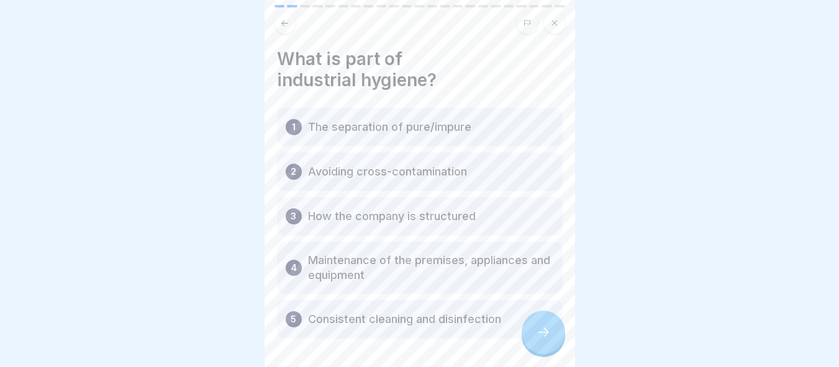
click at [554, 335] on div at bounding box center [542, 332] width 43 height 43
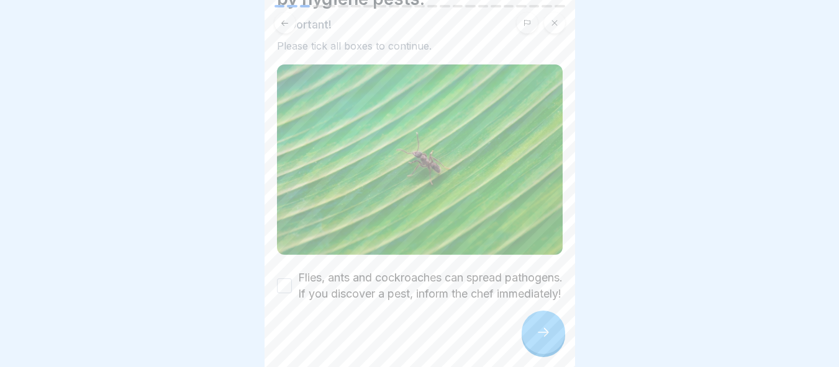
scroll to position [101, 0]
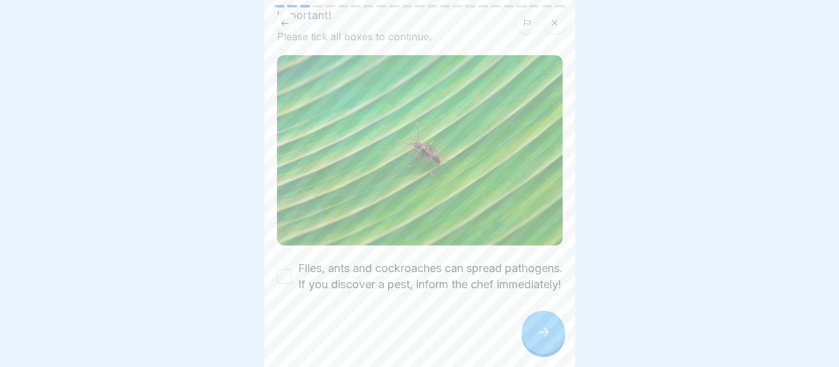
click at [284, 269] on button "Flies, ants and cockroaches can spread pathogens. If you discover a pest, infor…" at bounding box center [284, 276] width 15 height 15
click at [552, 338] on div at bounding box center [542, 332] width 43 height 43
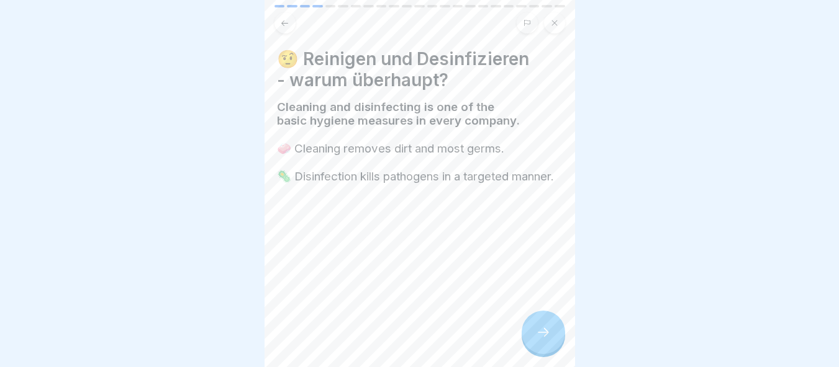
click at [552, 338] on div at bounding box center [542, 332] width 43 height 43
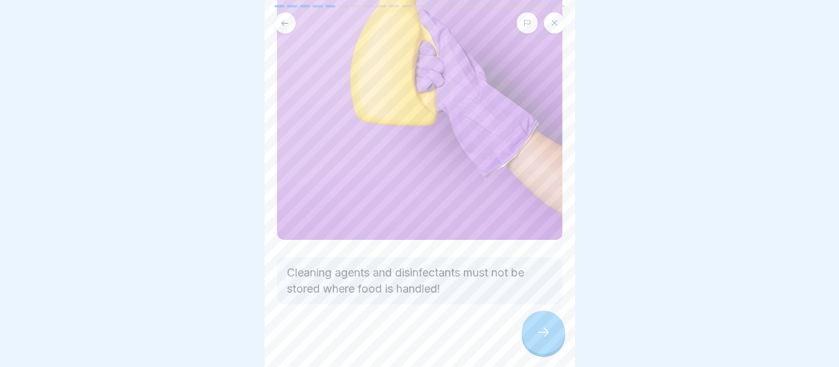
scroll to position [180, 0]
click at [533, 342] on div at bounding box center [542, 332] width 43 height 43
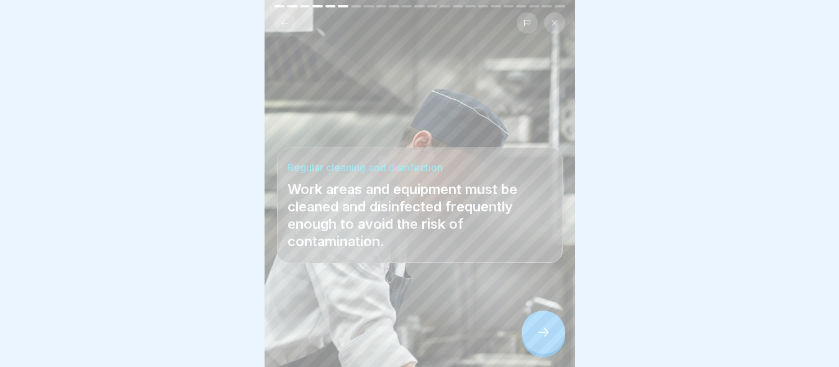
click at [536, 343] on div at bounding box center [542, 332] width 43 height 43
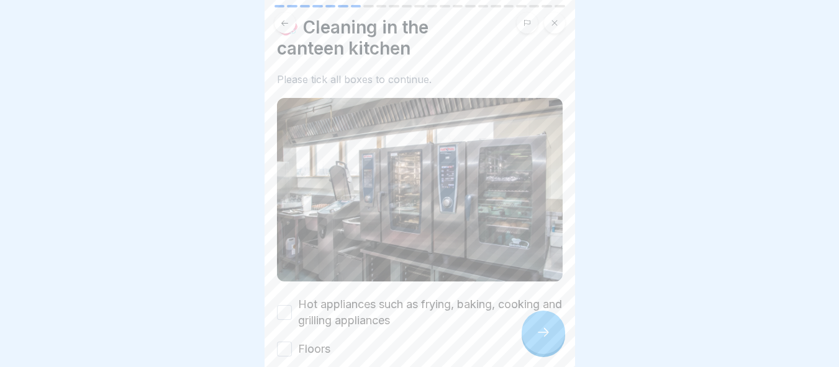
scroll to position [91, 0]
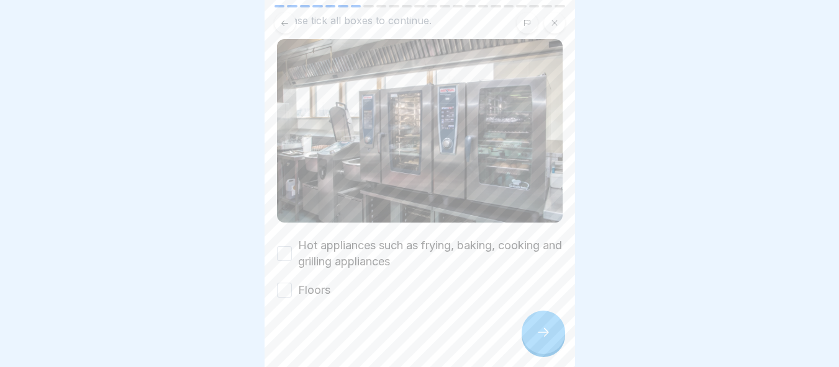
click at [295, 239] on div "Hot appliances such as frying, baking, cooking and grilling appliances" at bounding box center [420, 254] width 286 height 32
click at [286, 246] on button "Hot appliances such as frying, baking, cooking and grilling appliances" at bounding box center [284, 253] width 15 height 15
click at [289, 283] on button "Floors" at bounding box center [284, 290] width 15 height 15
click at [541, 338] on icon at bounding box center [543, 332] width 15 height 15
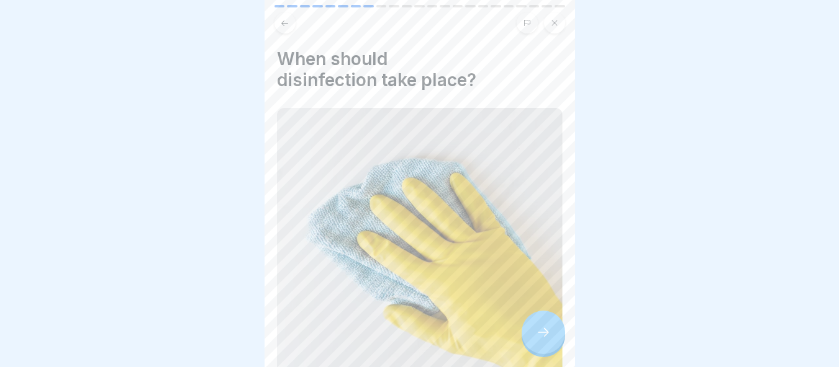
scroll to position [202, 0]
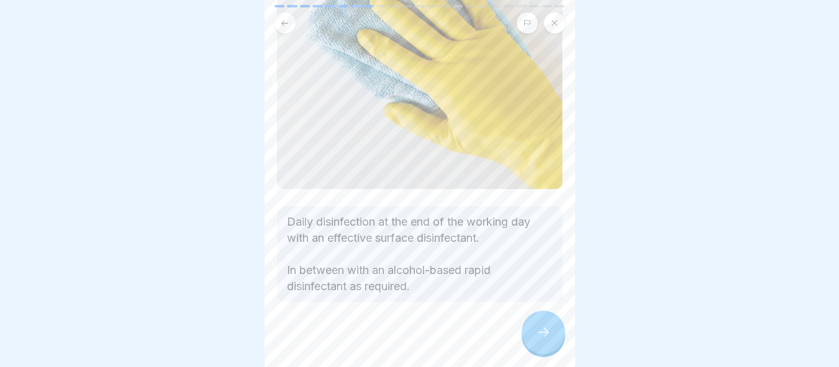
click at [549, 335] on icon at bounding box center [543, 332] width 15 height 15
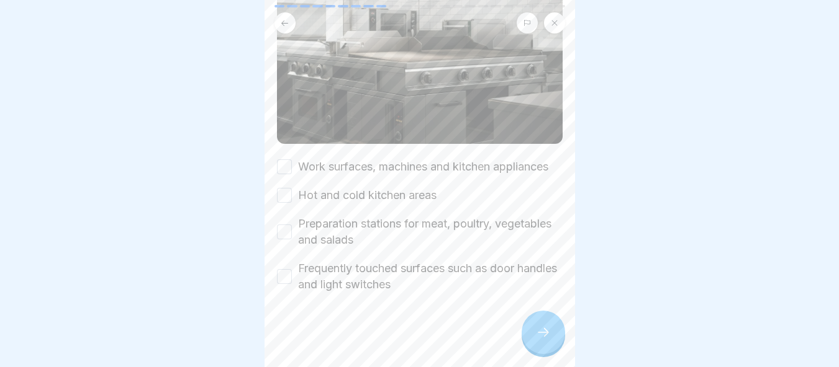
scroll to position [217, 0]
click at [284, 160] on button "Work surfaces, machines and kitchen appliances" at bounding box center [284, 167] width 15 height 15
click at [290, 189] on button "Hot and cold kitchen areas" at bounding box center [284, 195] width 15 height 15
click at [287, 225] on button "Preparation stations for meat, poultry, vegetables and salads" at bounding box center [284, 232] width 15 height 15
click at [284, 271] on button "Frequently touched surfaces such as door handles and light switches" at bounding box center [284, 276] width 15 height 15
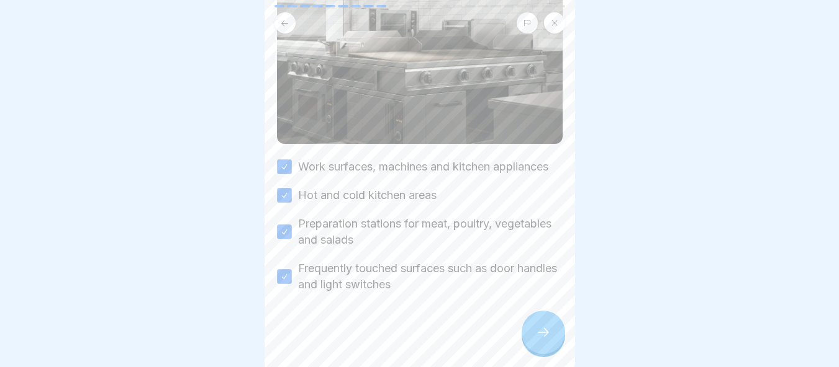
click at [530, 324] on div at bounding box center [542, 332] width 43 height 43
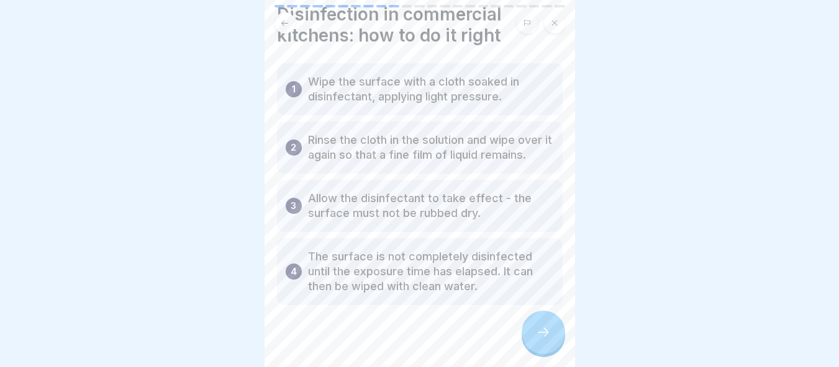
scroll to position [57, 0]
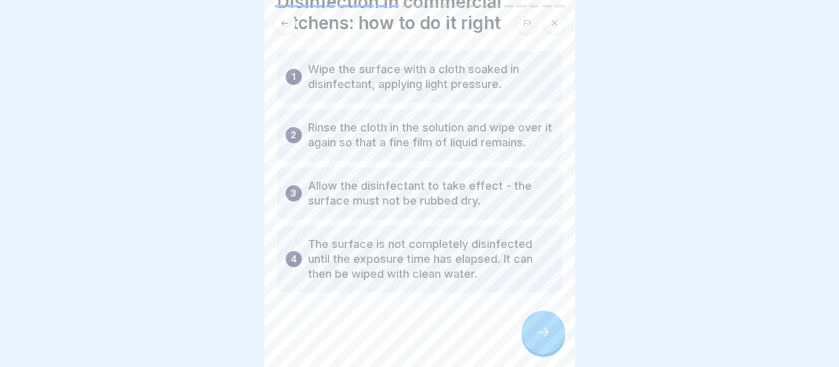
click at [543, 332] on icon at bounding box center [543, 332] width 15 height 15
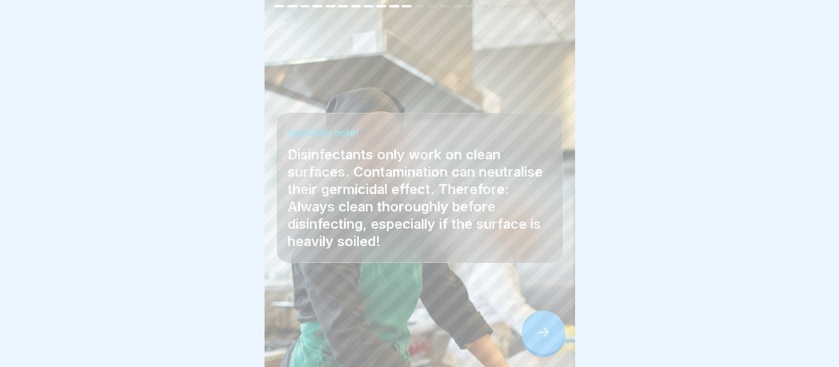
click at [545, 334] on icon at bounding box center [543, 332] width 15 height 15
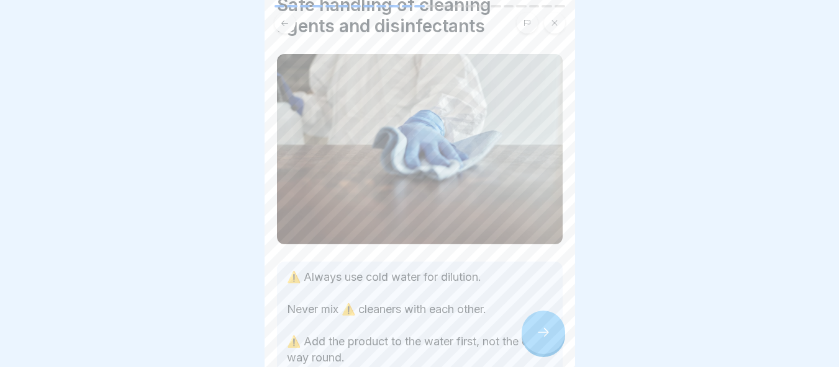
scroll to position [161, 0]
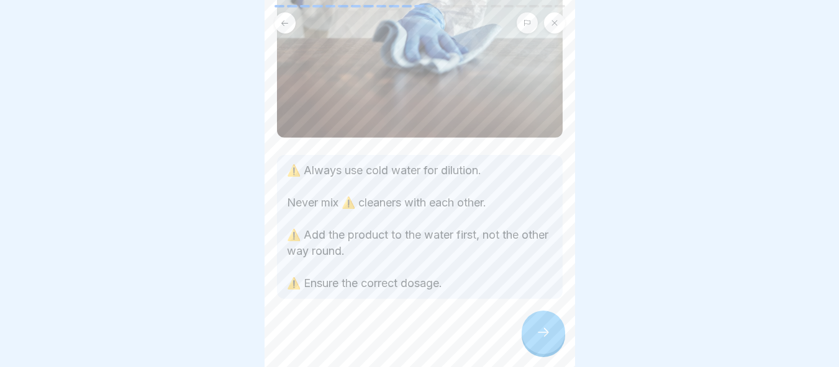
click at [542, 333] on icon at bounding box center [543, 332] width 15 height 15
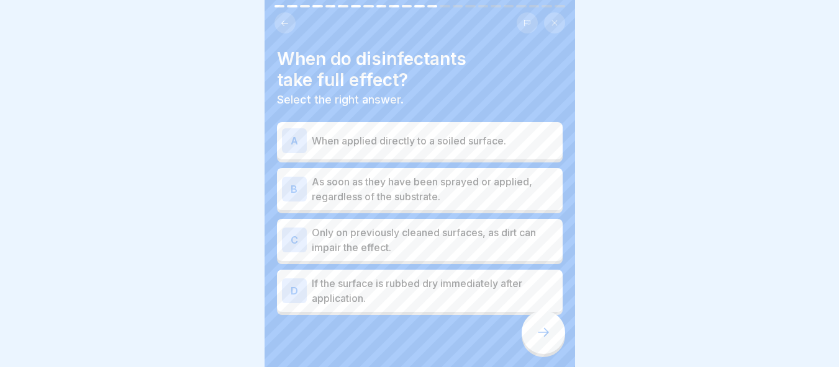
click at [429, 228] on p "Only on previously cleaned surfaces, as dirt can impair the effect." at bounding box center [435, 240] width 246 height 30
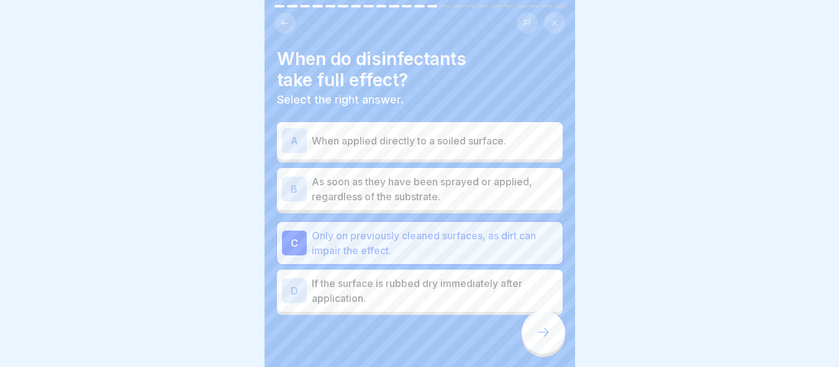
click at [538, 326] on div at bounding box center [542, 332] width 43 height 43
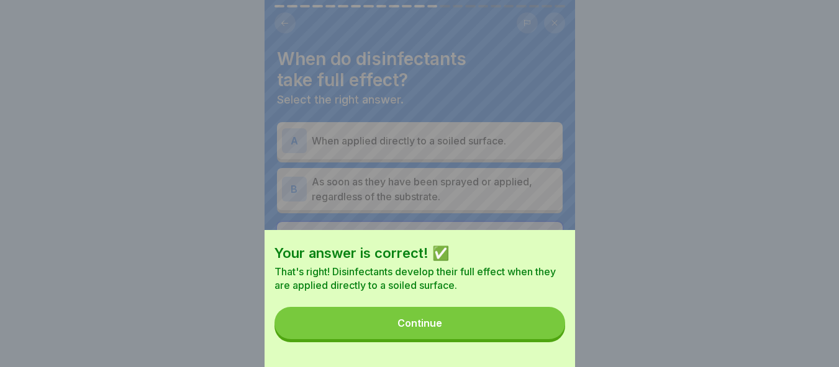
click at [521, 328] on button "Continue" at bounding box center [419, 323] width 290 height 32
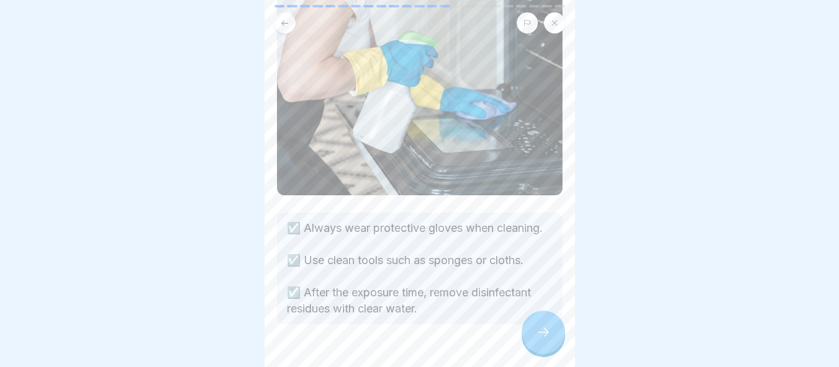
scroll to position [143, 0]
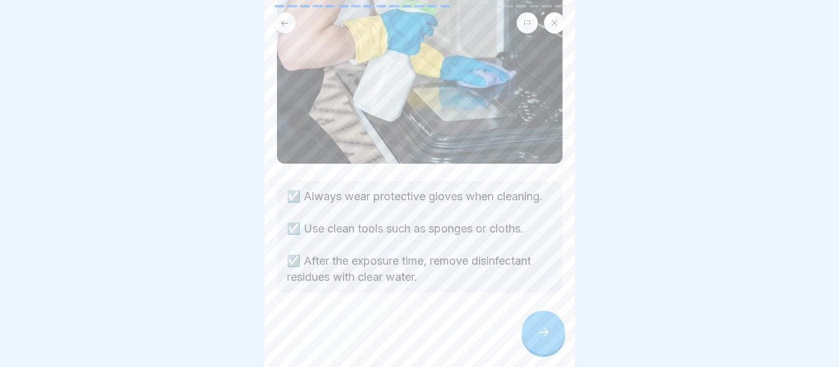
click at [557, 340] on div at bounding box center [542, 332] width 43 height 43
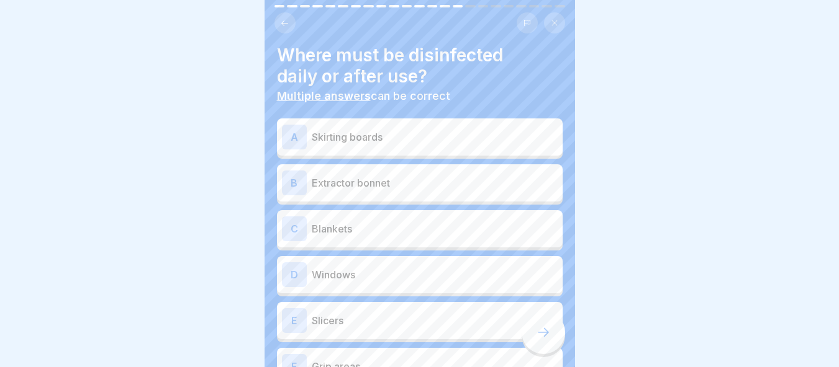
scroll to position [0, 0]
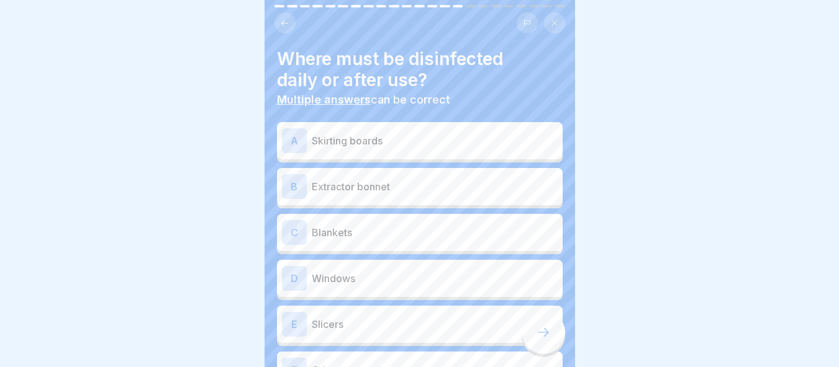
click at [371, 183] on p "Extractor bonnet" at bounding box center [435, 186] width 246 height 15
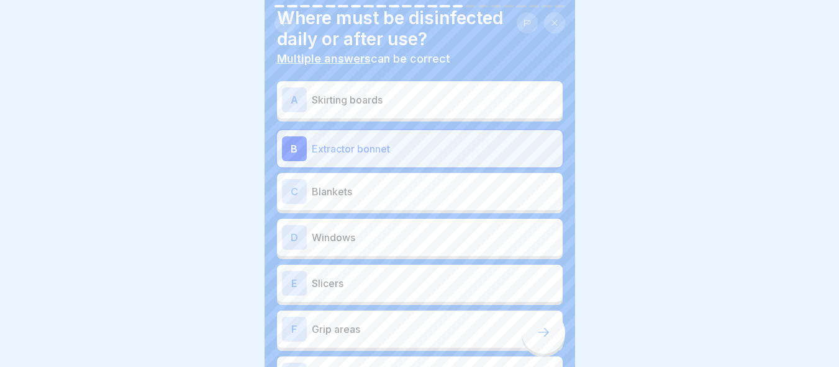
scroll to position [62, 0]
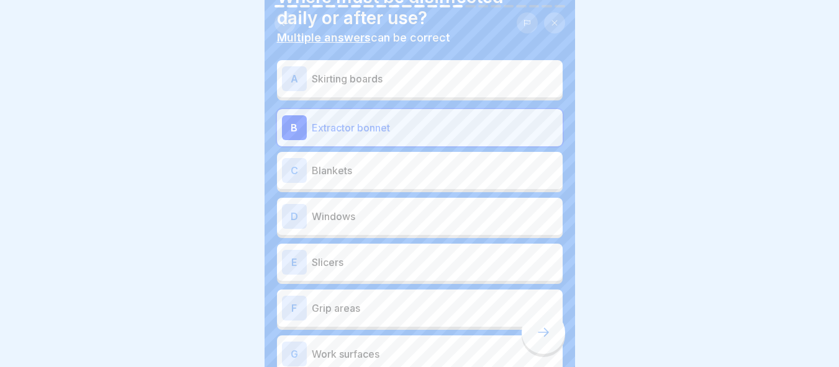
click at [407, 255] on p "Slicers" at bounding box center [435, 262] width 246 height 15
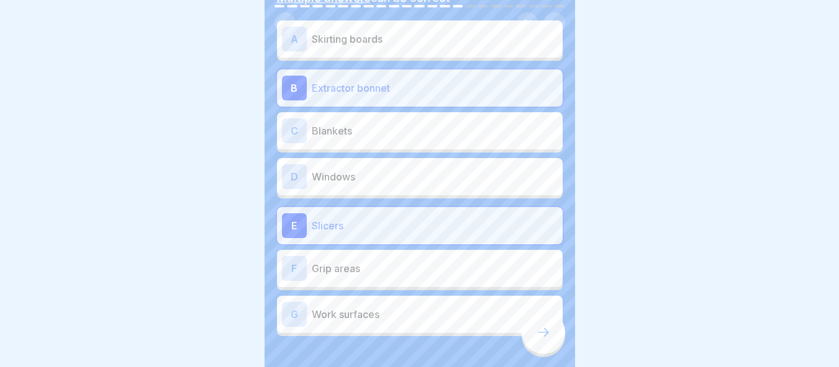
scroll to position [145, 0]
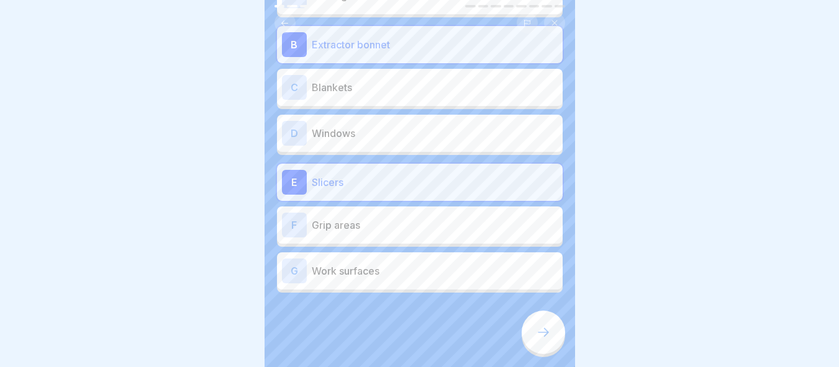
click at [419, 222] on p "Grip areas" at bounding box center [435, 225] width 246 height 15
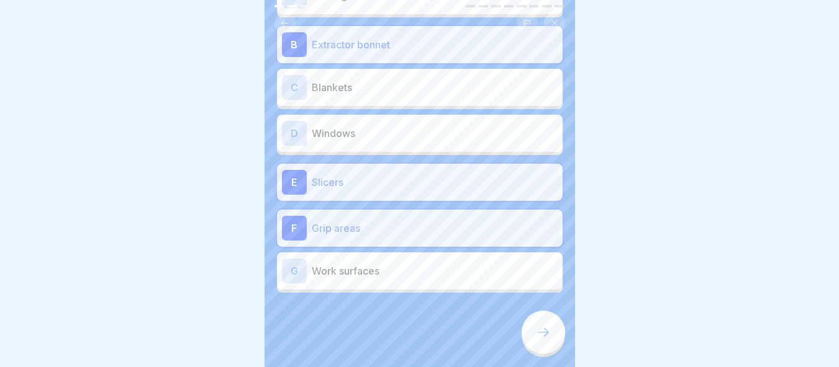
click at [526, 316] on div at bounding box center [420, 330] width 286 height 74
click at [535, 326] on div at bounding box center [542, 332] width 43 height 43
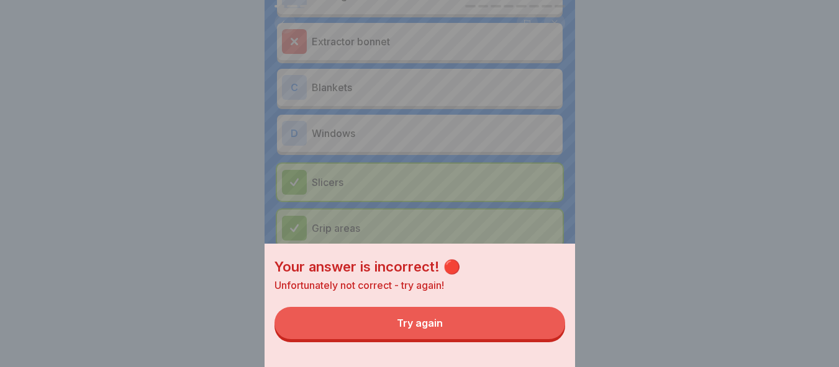
click at [493, 354] on div "Your answer is incorrect! 🔴 Unfortunately not correct - try again! Try again" at bounding box center [419, 306] width 310 height 124
click at [463, 328] on button "Try again" at bounding box center [419, 323] width 290 height 32
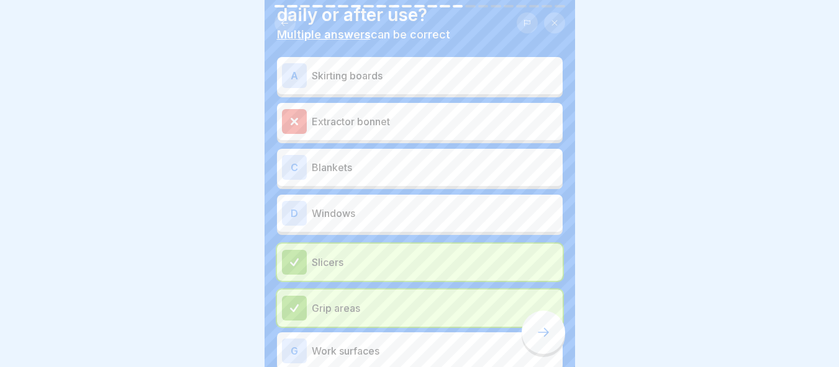
scroll to position [124, 0]
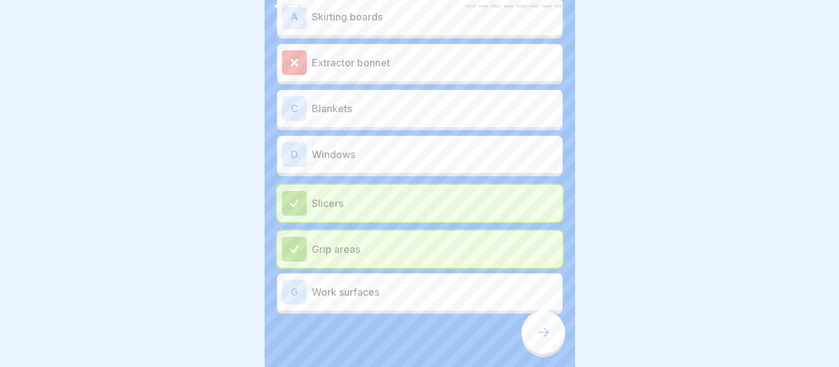
click at [376, 202] on div "Slicers" at bounding box center [420, 203] width 276 height 25
click at [398, 242] on p "Grip areas" at bounding box center [435, 249] width 246 height 15
click at [524, 335] on div at bounding box center [542, 332] width 43 height 43
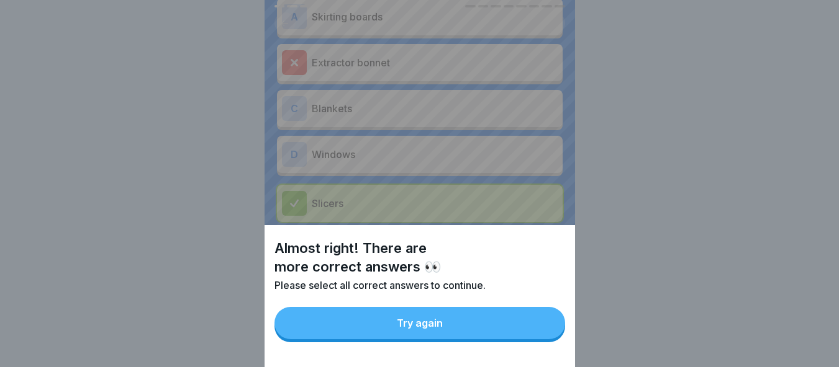
click at [488, 340] on button "Try again" at bounding box center [419, 323] width 290 height 32
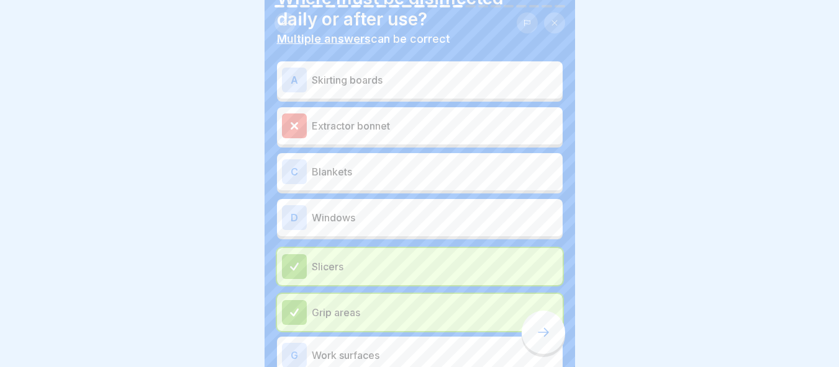
scroll to position [0, 0]
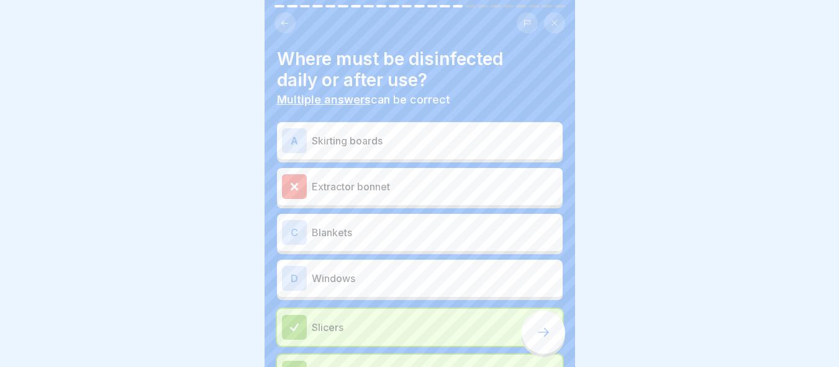
click at [313, 202] on div "A Skirting boards Extractor bonnet C Blankets D Windows Slicers Grip areas G Wo…" at bounding box center [420, 281] width 286 height 313
click at [306, 181] on div at bounding box center [294, 186] width 25 height 25
click at [310, 315] on div "Slicers" at bounding box center [420, 327] width 276 height 25
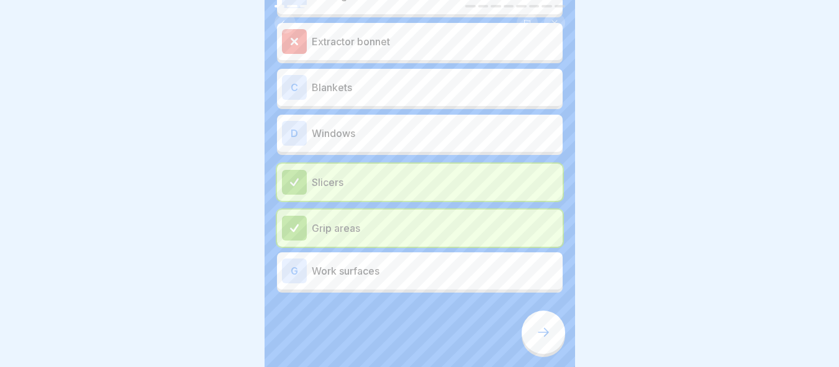
click at [308, 216] on div "Grip areas" at bounding box center [420, 228] width 276 height 25
click at [527, 335] on div at bounding box center [542, 332] width 43 height 43
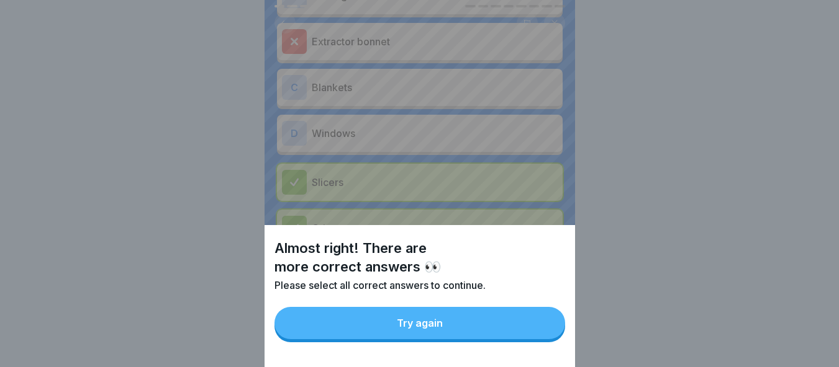
click at [443, 329] on div "Try again" at bounding box center [420, 323] width 46 height 11
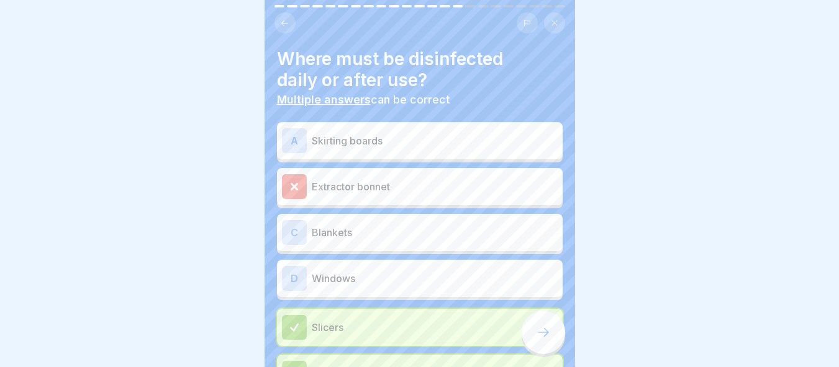
scroll to position [0, 0]
click at [291, 185] on icon at bounding box center [294, 187] width 6 height 6
click at [357, 228] on p "Blankets" at bounding box center [435, 232] width 246 height 15
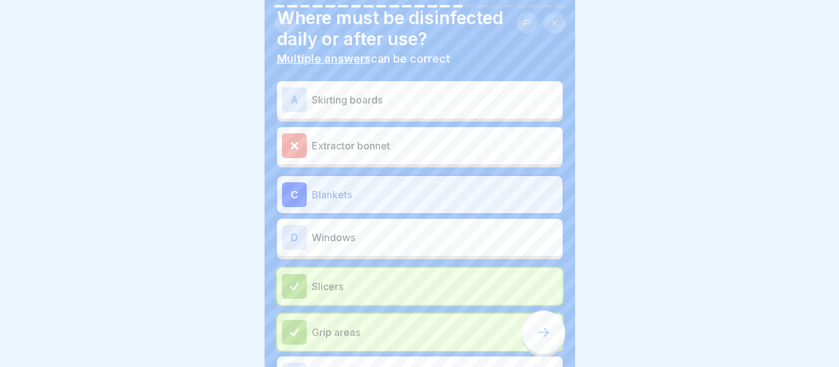
scroll to position [62, 0]
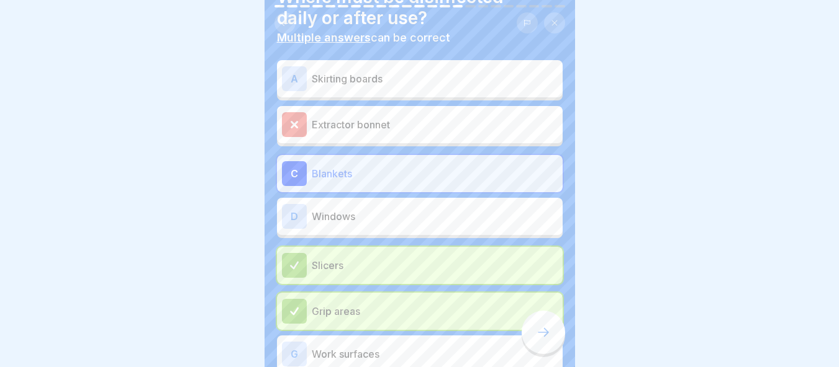
click at [352, 220] on p "Windows" at bounding box center [435, 216] width 246 height 15
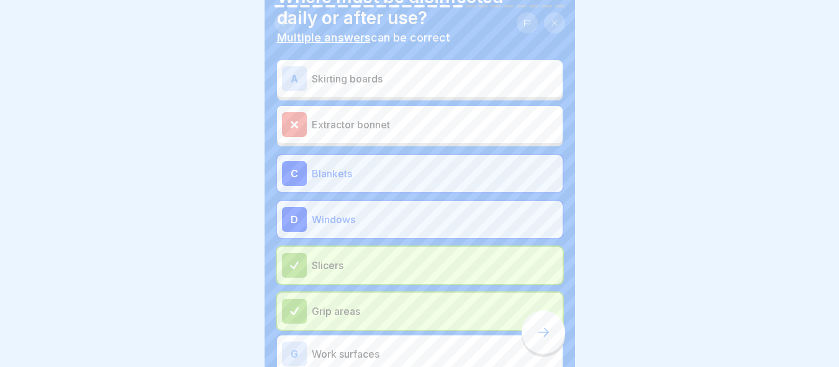
click at [353, 252] on div "Slicers" at bounding box center [420, 265] width 286 height 37
click at [317, 141] on div "Extractor bonnet" at bounding box center [420, 124] width 286 height 37
click at [330, 297] on div "Grip areas" at bounding box center [420, 311] width 286 height 37
click at [327, 271] on p "Slicers" at bounding box center [435, 265] width 246 height 15
click at [335, 294] on div "Grip areas" at bounding box center [420, 311] width 286 height 37
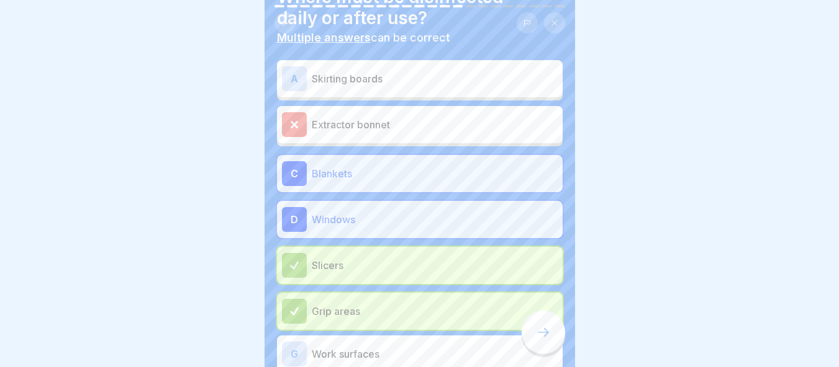
click at [291, 110] on div "Extractor bonnet" at bounding box center [420, 124] width 286 height 37
click at [295, 114] on div at bounding box center [294, 124] width 25 height 25
click at [327, 127] on p "Extractor bonnet" at bounding box center [435, 124] width 246 height 15
click at [341, 85] on p "Skirting boards" at bounding box center [435, 78] width 246 height 15
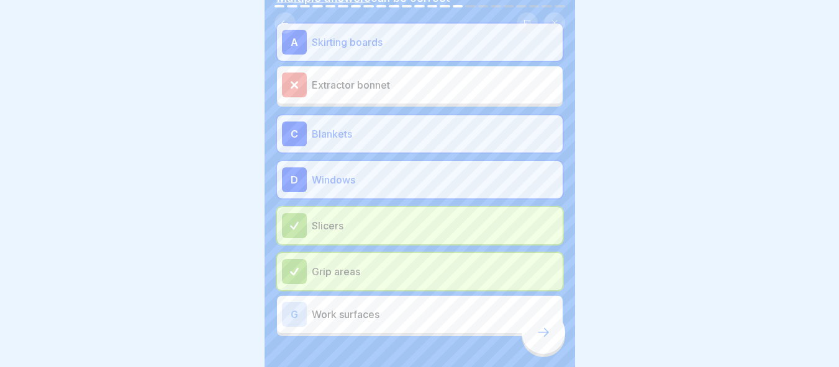
scroll to position [145, 0]
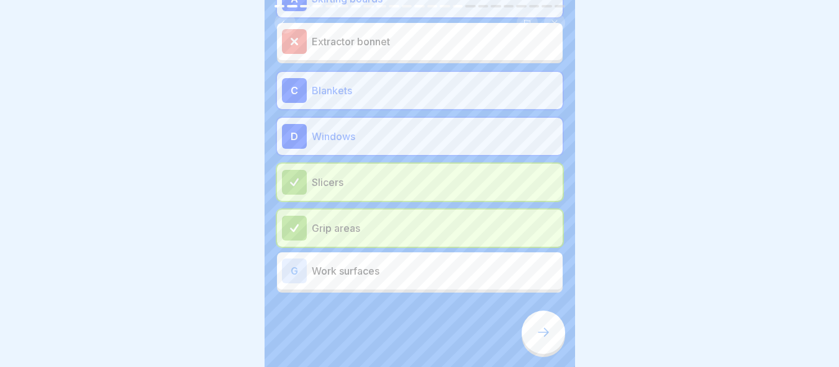
click at [346, 264] on p "Work surfaces" at bounding box center [435, 271] width 246 height 15
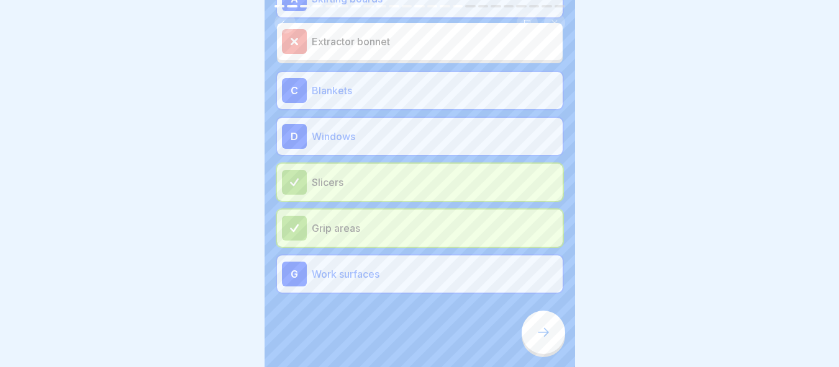
click at [539, 340] on icon at bounding box center [543, 332] width 15 height 15
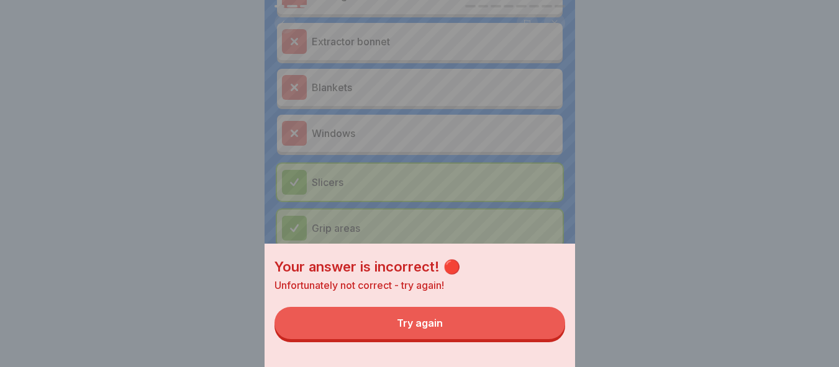
click at [454, 340] on button "Try again" at bounding box center [419, 323] width 290 height 32
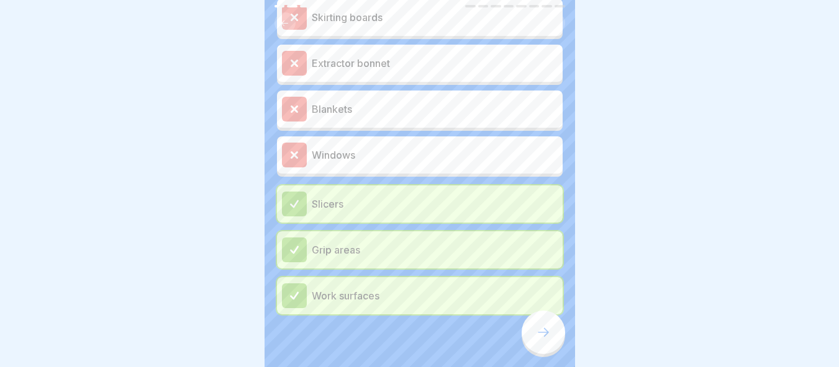
scroll to position [124, 0]
click at [348, 285] on div "Work surfaces" at bounding box center [420, 295] width 276 height 25
click at [338, 246] on p "Grip areas" at bounding box center [435, 249] width 246 height 15
click at [332, 202] on p "Slicers" at bounding box center [435, 203] width 246 height 15
click at [562, 347] on div at bounding box center [542, 332] width 43 height 43
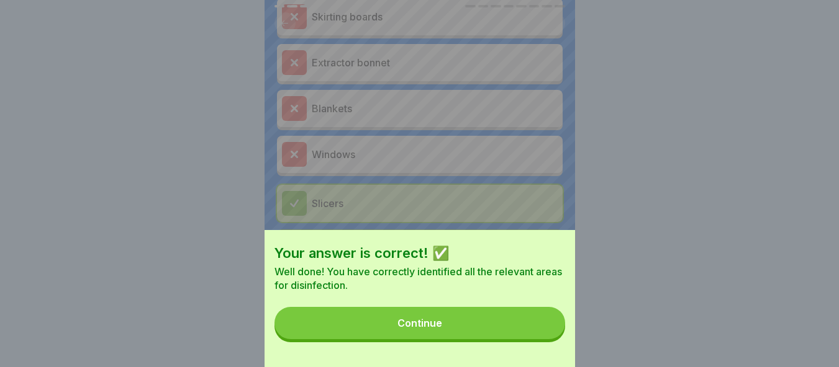
click at [503, 336] on button "Continue" at bounding box center [419, 323] width 290 height 32
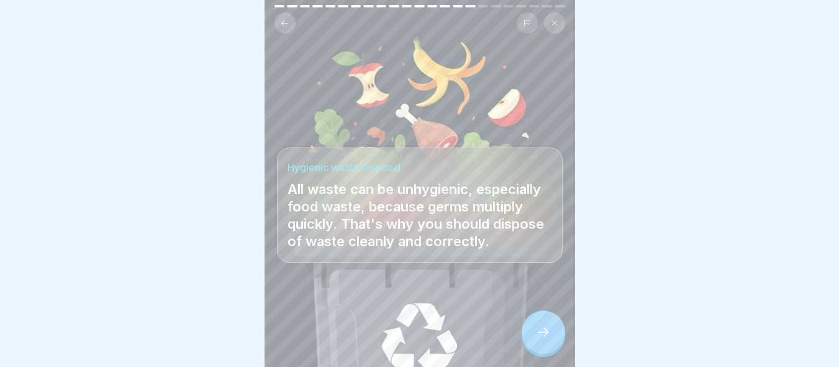
scroll to position [9, 0]
click at [547, 339] on icon at bounding box center [543, 332] width 15 height 15
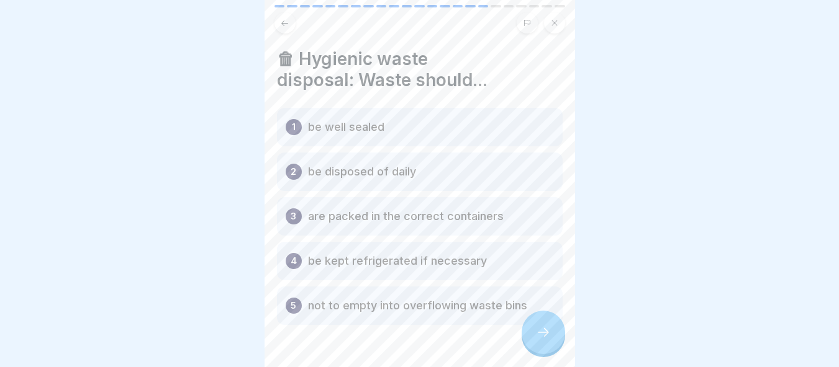
click at [533, 341] on div at bounding box center [542, 332] width 43 height 43
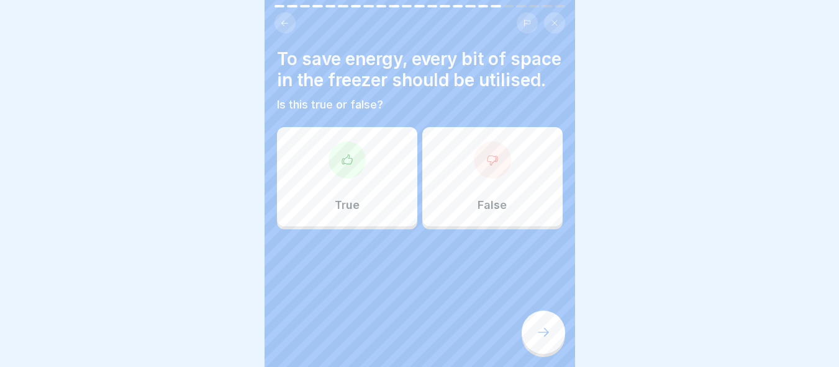
click at [462, 214] on div "False" at bounding box center [492, 176] width 140 height 99
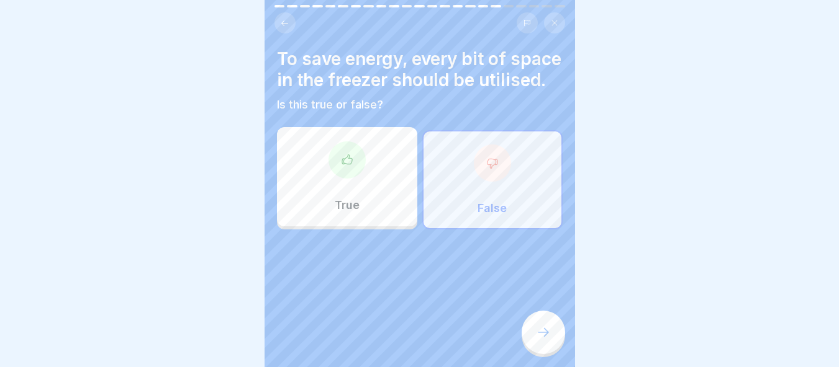
click at [559, 334] on div at bounding box center [542, 332] width 43 height 43
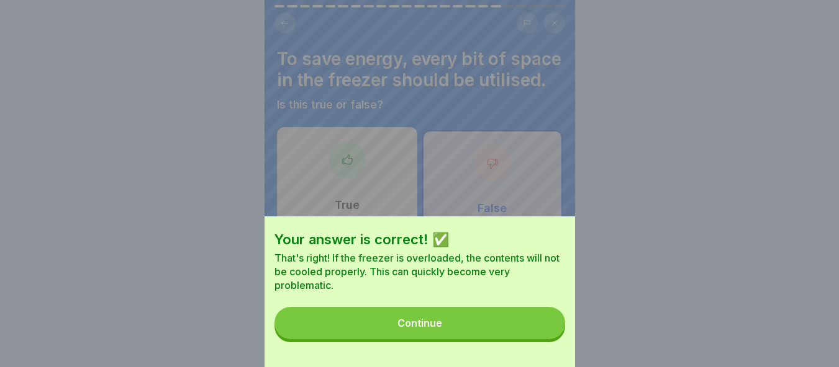
click at [505, 340] on button "Continue" at bounding box center [419, 323] width 290 height 32
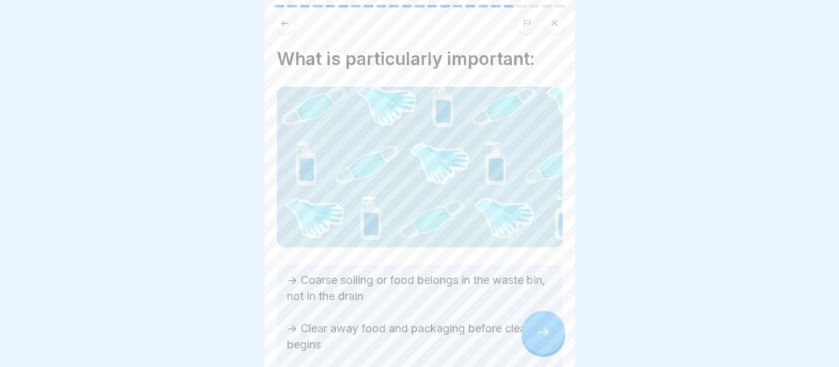
scroll to position [110, 0]
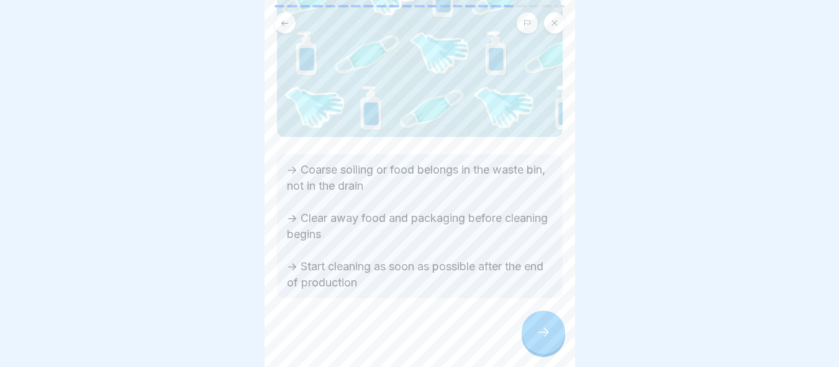
click at [539, 333] on icon at bounding box center [543, 332] width 15 height 15
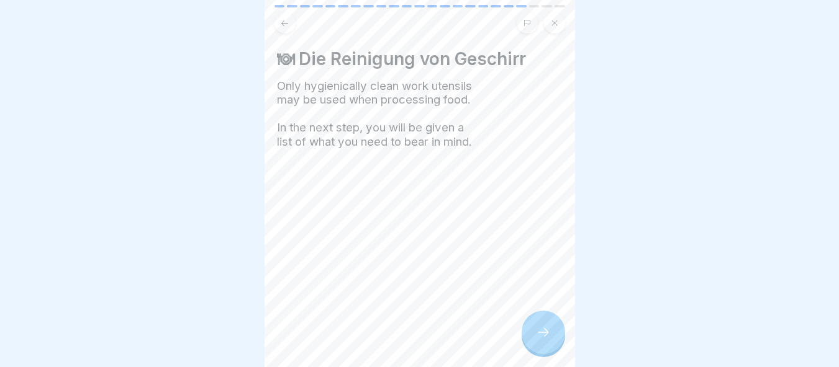
click at [531, 322] on div at bounding box center [542, 332] width 43 height 43
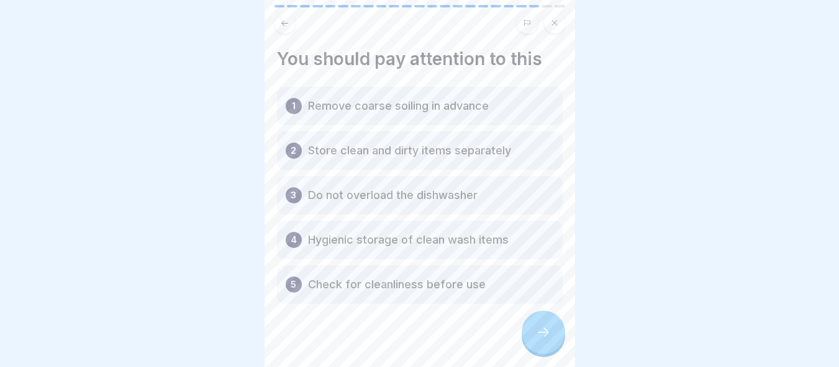
click at [540, 328] on icon at bounding box center [543, 332] width 15 height 15
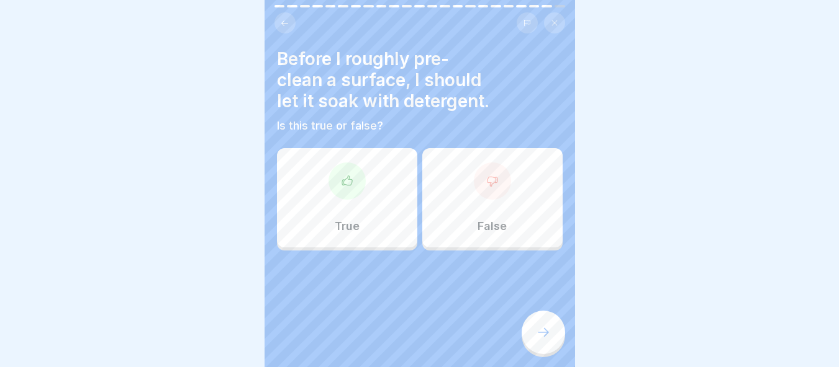
click at [450, 210] on div "False" at bounding box center [492, 197] width 140 height 99
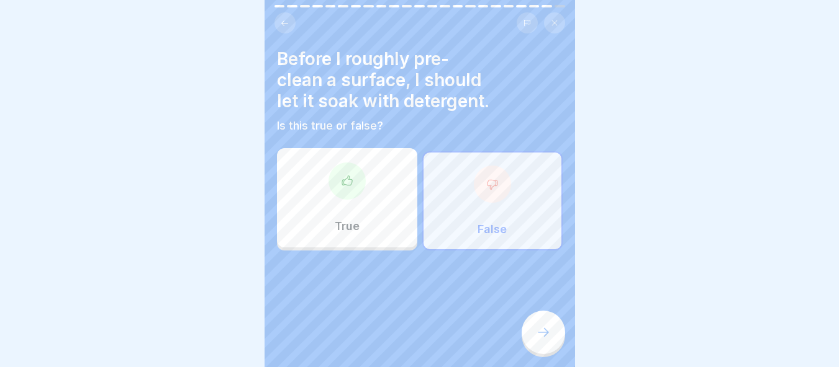
click at [548, 338] on icon at bounding box center [543, 332] width 15 height 15
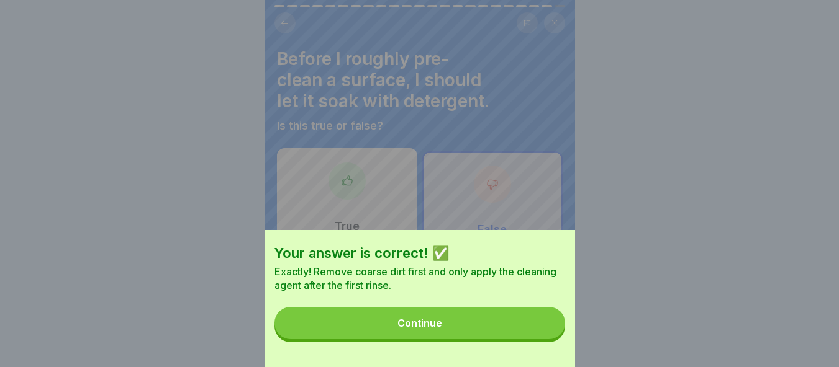
click at [518, 326] on button "Continue" at bounding box center [419, 323] width 290 height 32
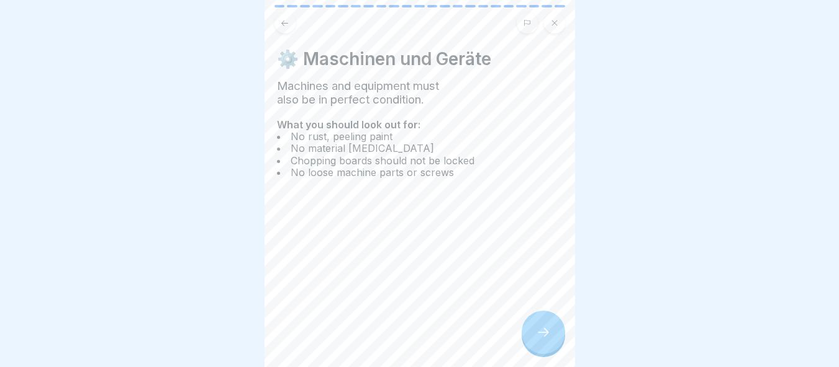
click at [554, 329] on div at bounding box center [542, 332] width 43 height 43
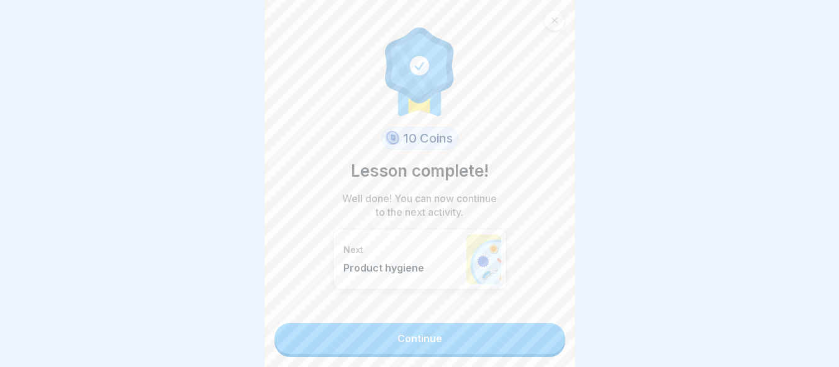
click at [540, 328] on link "Continue" at bounding box center [419, 338] width 290 height 31
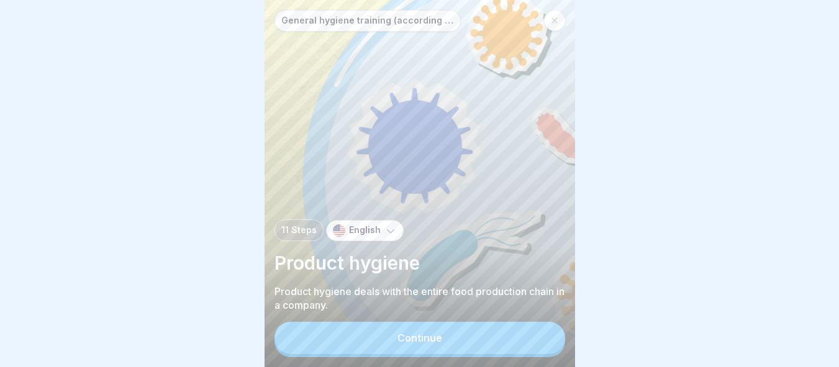
click at [485, 346] on button "Continue" at bounding box center [419, 338] width 290 height 32
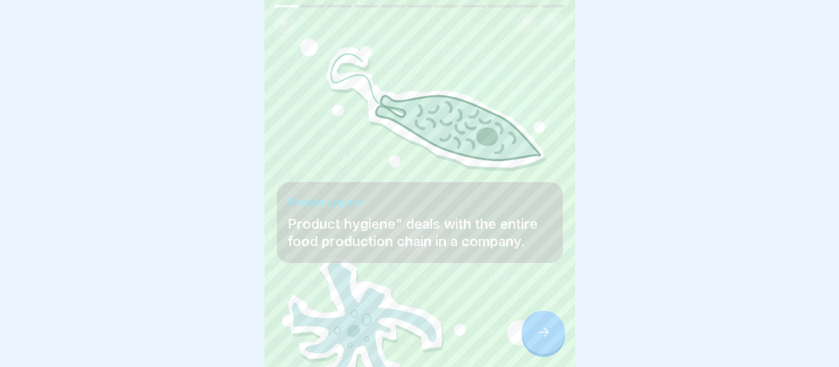
click at [556, 324] on div at bounding box center [542, 332] width 43 height 43
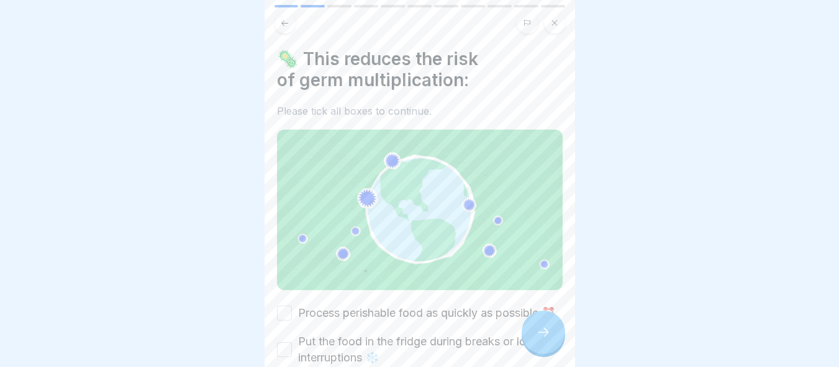
scroll to position [112, 0]
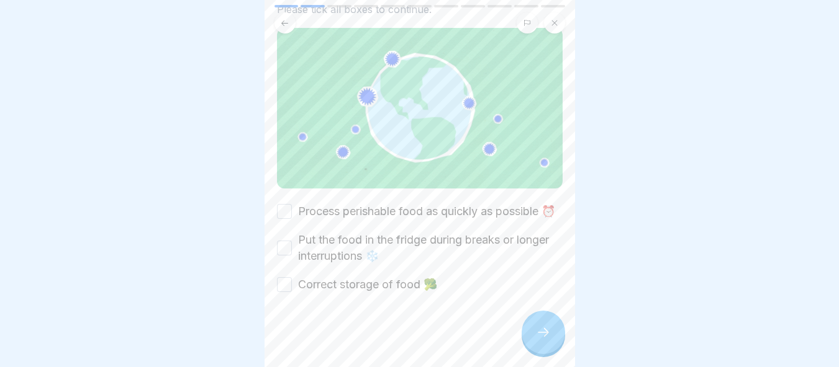
click at [290, 204] on div "Process perishable food as quickly as possible ⏰" at bounding box center [416, 212] width 278 height 16
click at [281, 204] on button "Process perishable food as quickly as possible ⏰" at bounding box center [284, 211] width 15 height 15
click at [290, 242] on button "Put the food in the fridge during breaks or longer interruptions ❄️" at bounding box center [284, 248] width 15 height 15
click at [284, 277] on button "Correct storage of food 🥦" at bounding box center [284, 284] width 15 height 15
click at [536, 332] on icon at bounding box center [543, 332] width 15 height 15
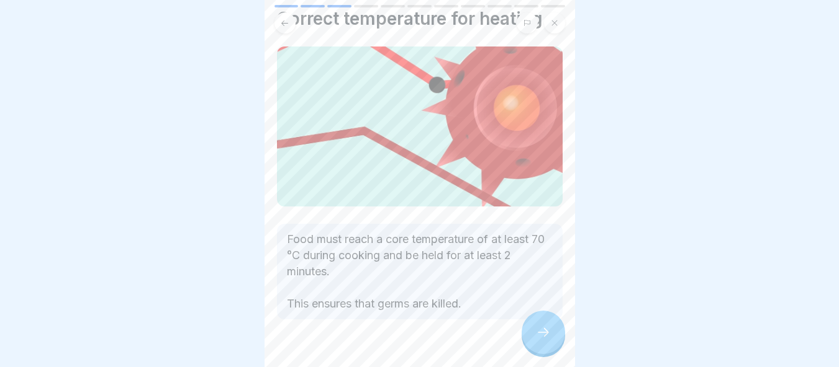
scroll to position [62, 0]
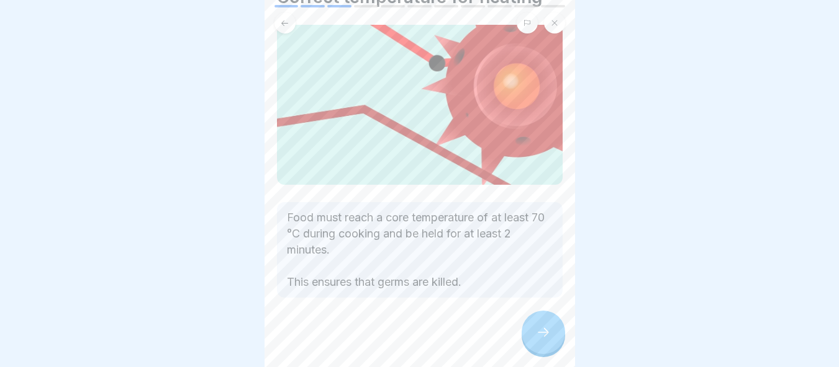
click at [538, 323] on div at bounding box center [542, 332] width 43 height 43
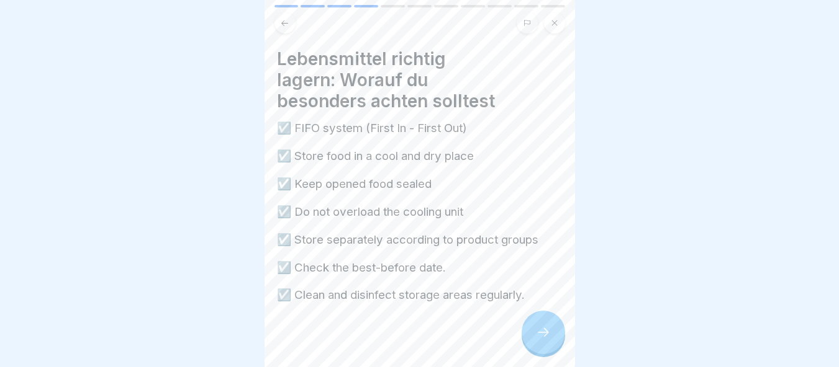
click at [543, 326] on div at bounding box center [542, 332] width 43 height 43
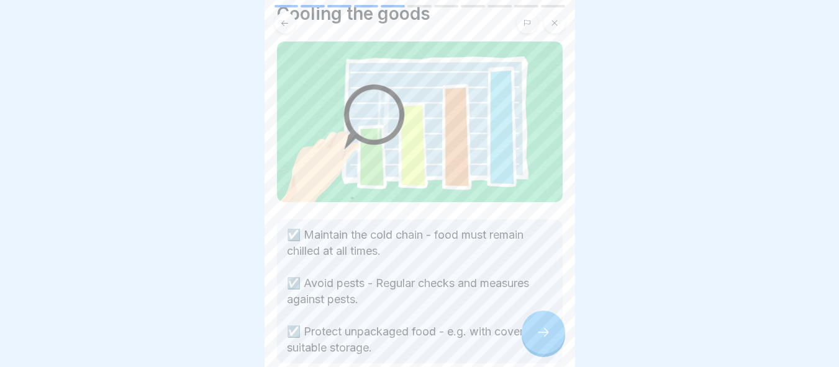
scroll to position [110, 0]
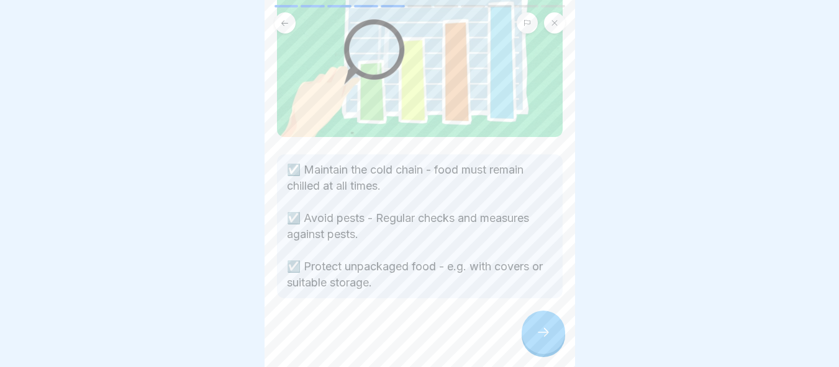
click at [536, 323] on div at bounding box center [542, 332] width 43 height 43
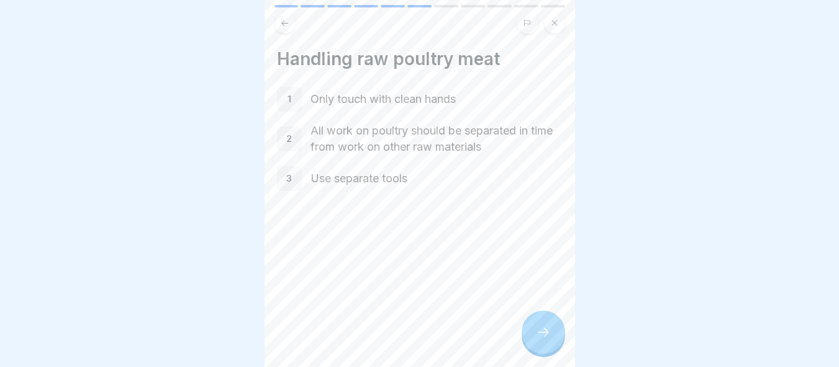
click at [549, 327] on icon at bounding box center [543, 332] width 15 height 15
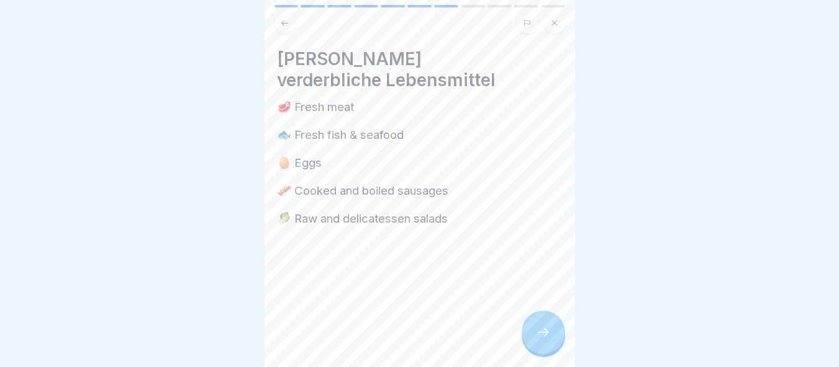
click at [560, 335] on div at bounding box center [542, 332] width 43 height 43
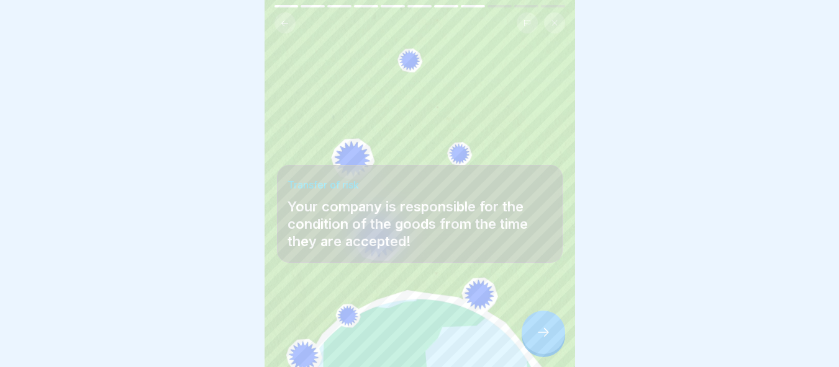
click at [552, 322] on div at bounding box center [542, 332] width 43 height 43
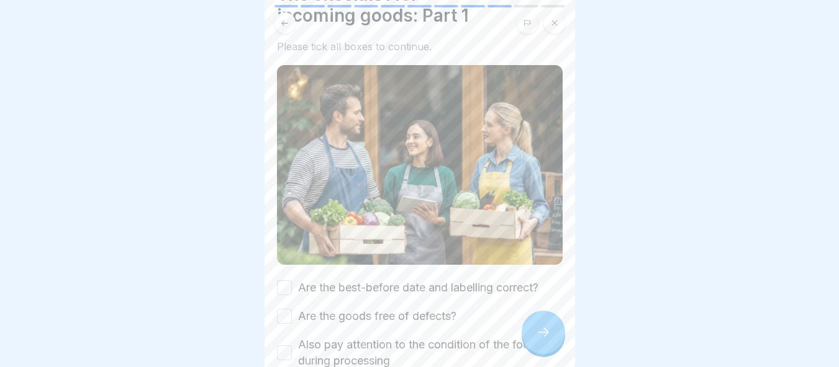
scroll to position [163, 0]
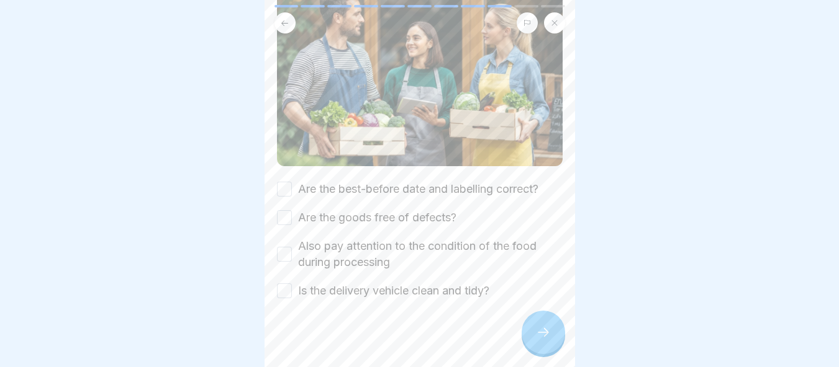
click at [276, 171] on div "The checklist for incoming goods: Part 1 Please tick all boxes to continue. Are…" at bounding box center [419, 183] width 310 height 367
click at [281, 210] on button "Are the goods free of defects?" at bounding box center [284, 217] width 15 height 15
click at [276, 171] on div "The checklist for incoming goods: Part 1 Please tick all boxes to continue. Are…" at bounding box center [419, 183] width 310 height 367
click at [294, 181] on div "Are the best-before date and labelling correct?" at bounding box center [407, 189] width 261 height 16
click at [286, 182] on button "Are the best-before date and labelling correct?" at bounding box center [284, 189] width 15 height 15
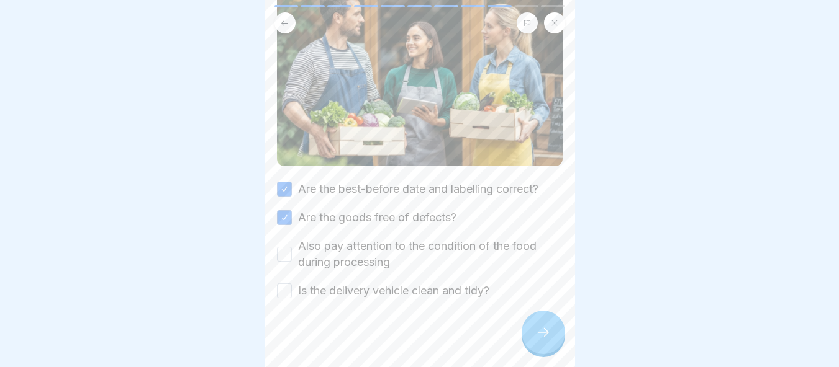
click at [294, 238] on div "Also pay attention to the condition of the food during processing" at bounding box center [420, 254] width 286 height 32
click at [279, 247] on button "Also pay attention to the condition of the food during processing" at bounding box center [284, 254] width 15 height 15
click at [290, 284] on button "Is the delivery vehicle clean and tidy?" at bounding box center [284, 291] width 15 height 15
click at [544, 336] on icon at bounding box center [543, 332] width 15 height 15
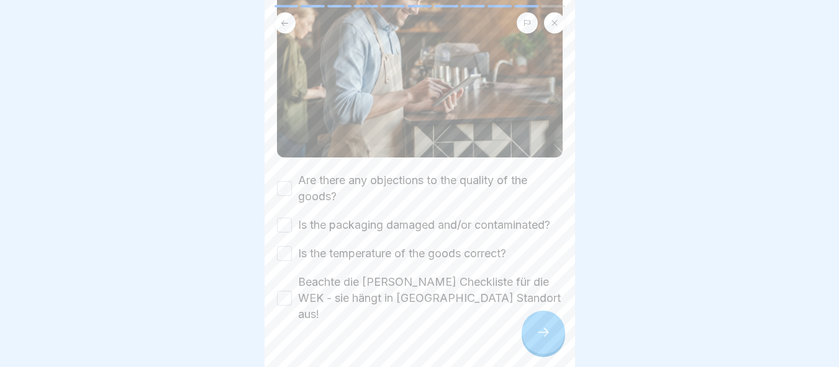
scroll to position [186, 0]
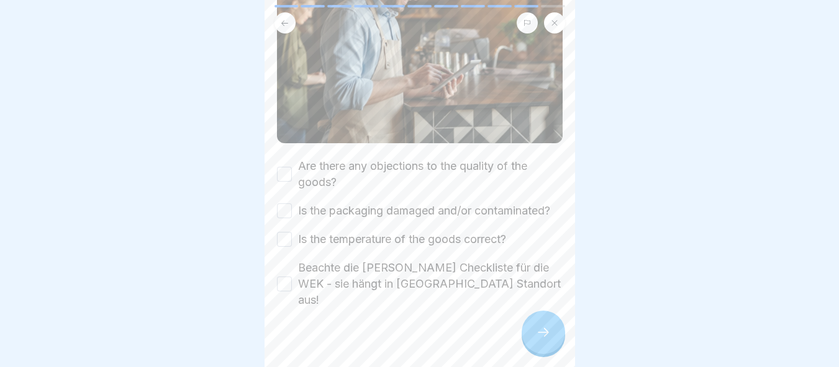
click at [279, 167] on button "Are there any objections to the quality of the goods?" at bounding box center [284, 174] width 15 height 15
drag, startPoint x: 283, startPoint y: 196, endPoint x: 289, endPoint y: 219, distance: 24.2
click at [282, 203] on div "Is the packaging damaged and/or contaminated?" at bounding box center [413, 211] width 273 height 16
click at [288, 230] on div "Are there any objections to the quality of the goods? Is the packaging damaged …" at bounding box center [420, 233] width 286 height 150
click at [287, 238] on button "Is the temperature of the goods correct?" at bounding box center [284, 239] width 15 height 15
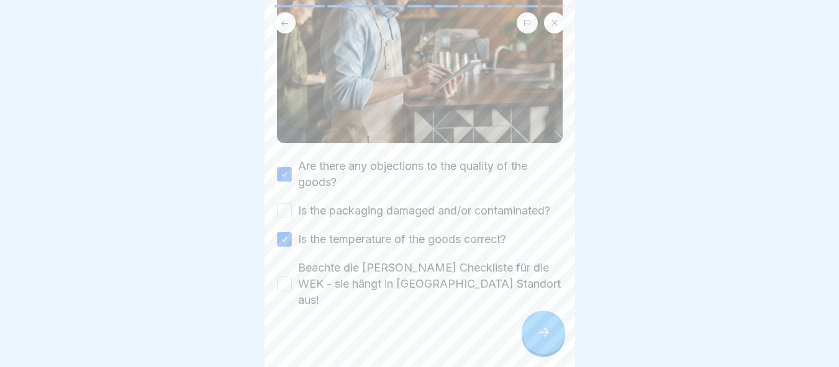
click at [284, 213] on div "Is the packaging damaged and/or contaminated?" at bounding box center [413, 211] width 273 height 16
click at [281, 208] on button "Is the packaging damaged and/or contaminated?" at bounding box center [284, 211] width 15 height 15
click at [285, 277] on button "Beachte die Peter Pane Checkliste für die WEK - sie hängt in Deinem Standort au…" at bounding box center [284, 284] width 15 height 15
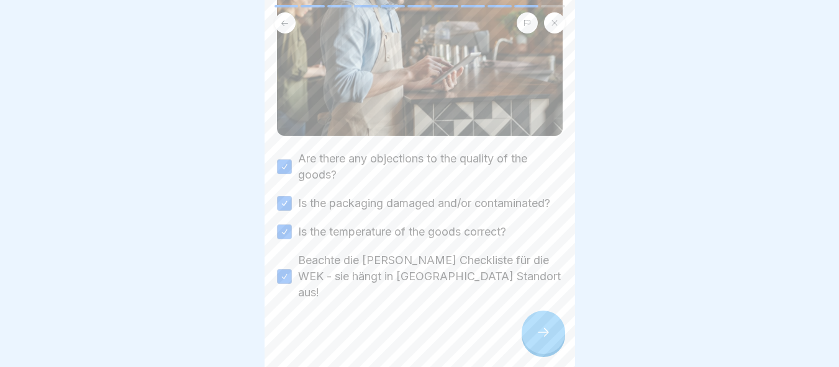
scroll to position [196, 0]
click at [547, 330] on icon at bounding box center [543, 332] width 15 height 15
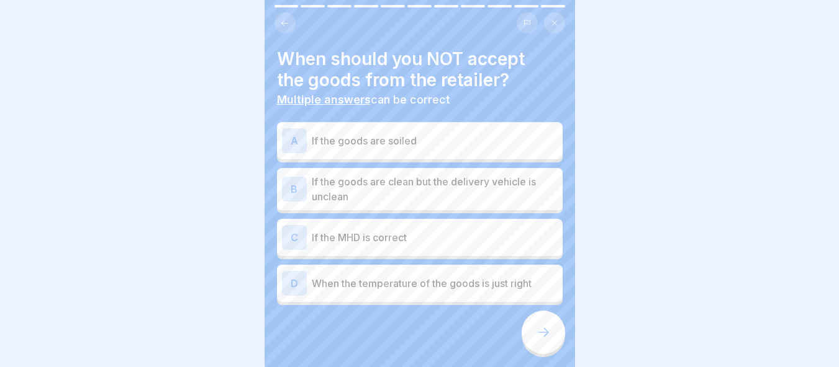
click at [345, 133] on p "If the goods are soiled" at bounding box center [435, 140] width 246 height 15
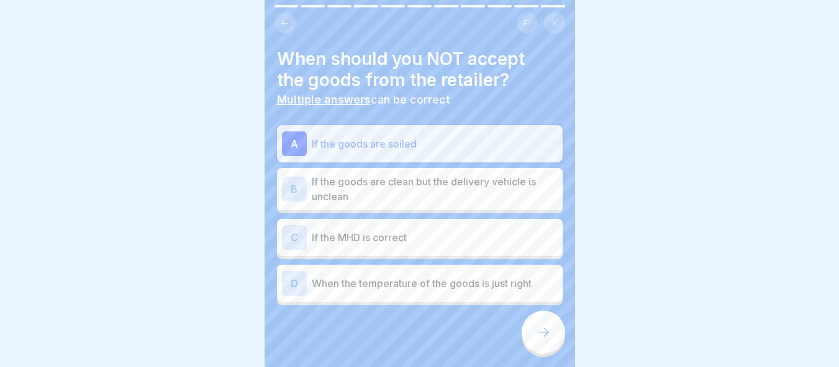
click at [384, 181] on p "If the goods are clean but the delivery vehicle is unclean" at bounding box center [435, 189] width 246 height 30
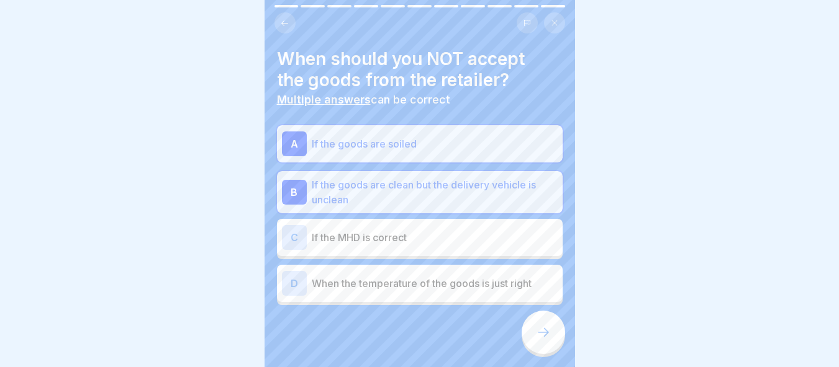
click at [528, 333] on div at bounding box center [542, 332] width 43 height 43
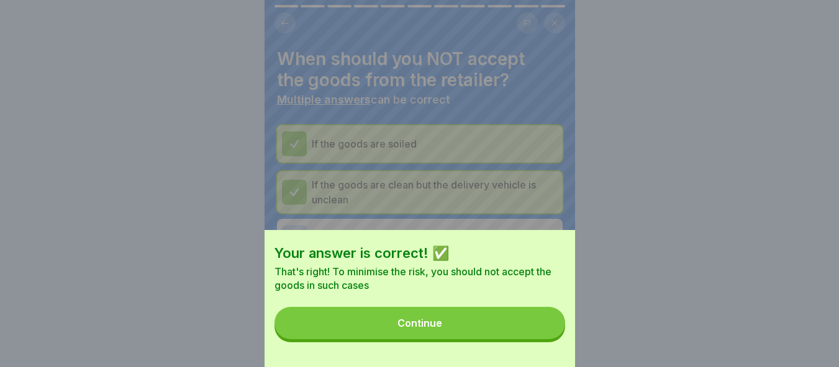
click at [472, 332] on button "Continue" at bounding box center [419, 323] width 290 height 32
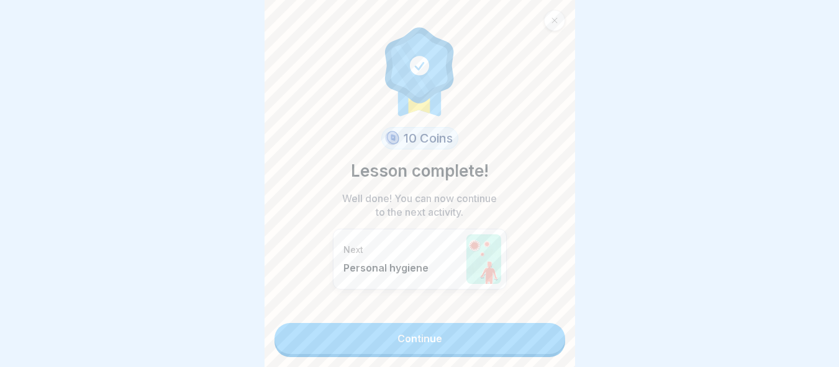
click at [415, 340] on link "Continue" at bounding box center [419, 338] width 290 height 31
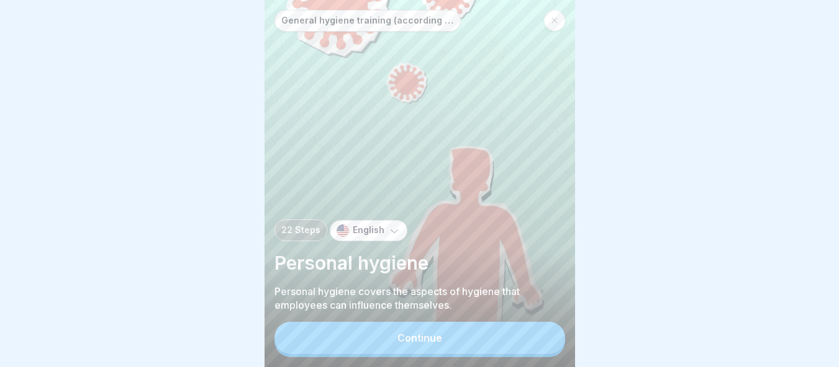
click at [422, 341] on div "Continue" at bounding box center [419, 338] width 45 height 11
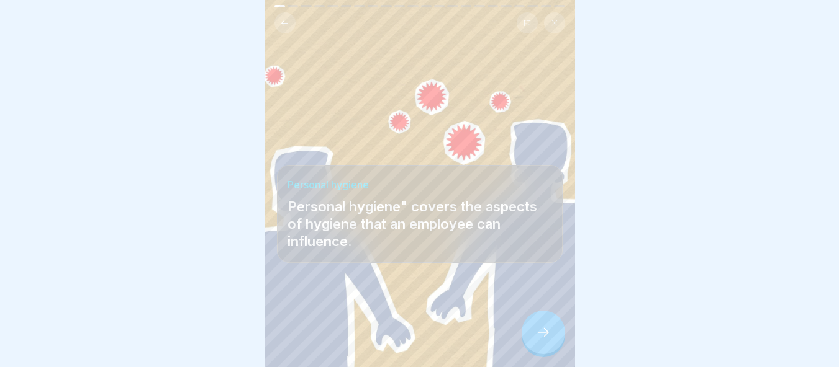
click at [544, 332] on icon at bounding box center [543, 332] width 15 height 15
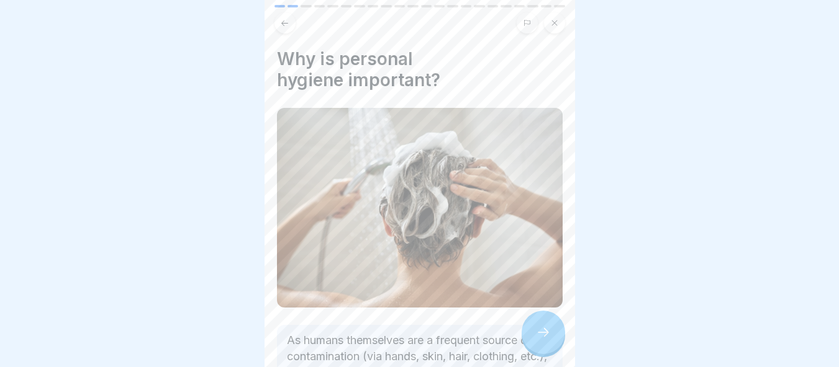
scroll to position [106, 0]
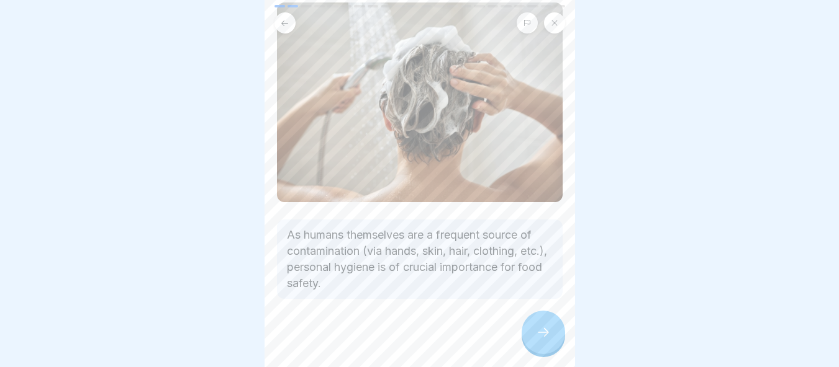
click at [530, 332] on div at bounding box center [542, 332] width 43 height 43
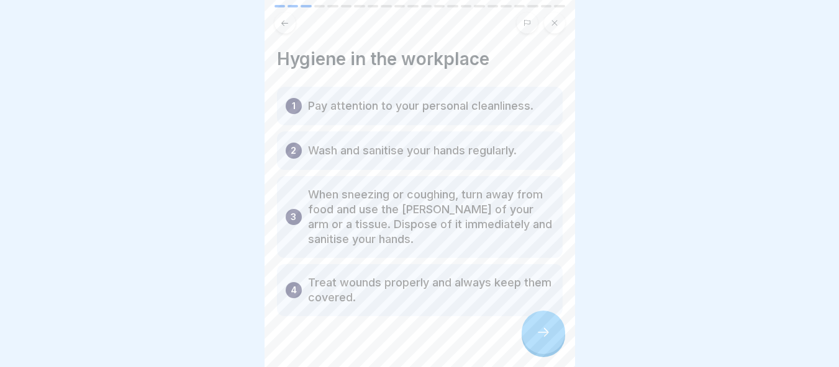
click at [529, 327] on div at bounding box center [542, 332] width 43 height 43
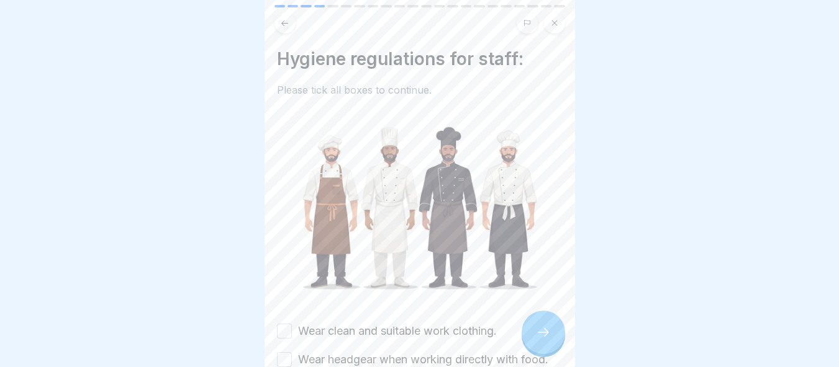
scroll to position [187, 0]
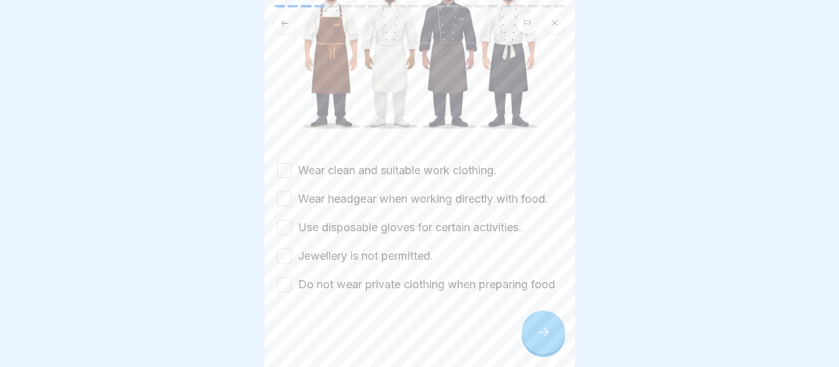
click at [284, 163] on button "Wear clean and suitable work clothing." at bounding box center [284, 170] width 15 height 15
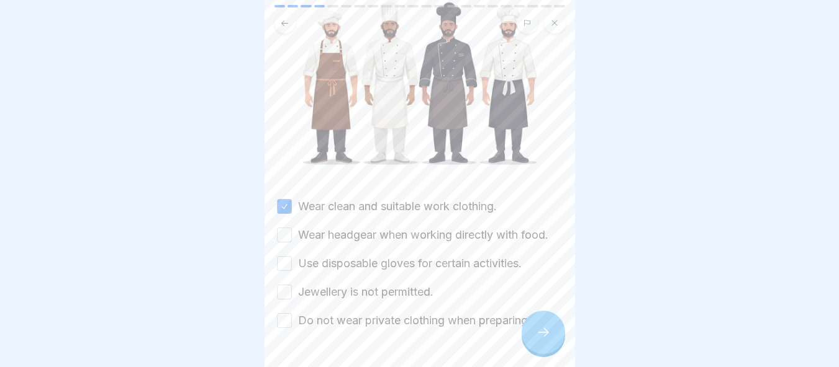
click at [285, 228] on button "Wear headgear when working directly with food." at bounding box center [284, 235] width 15 height 15
click at [284, 269] on button "Use disposable gloves for certain activities." at bounding box center [284, 263] width 15 height 15
click at [282, 292] on button "Jewellery is not permitted." at bounding box center [284, 292] width 15 height 15
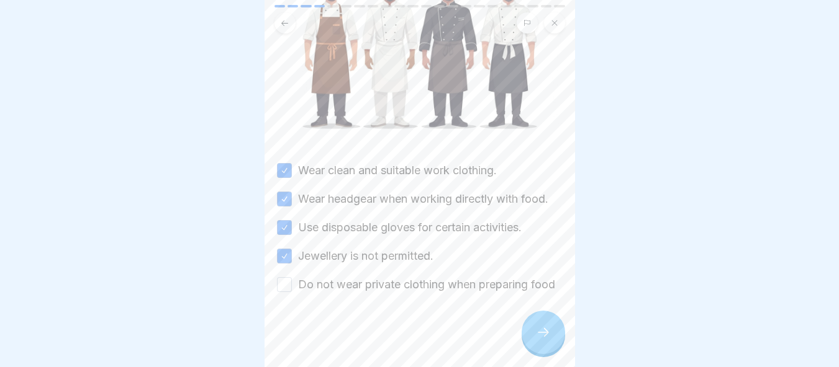
click at [288, 277] on button "Do not wear private clothing when preparing food" at bounding box center [284, 284] width 15 height 15
click at [556, 336] on div at bounding box center [542, 332] width 43 height 43
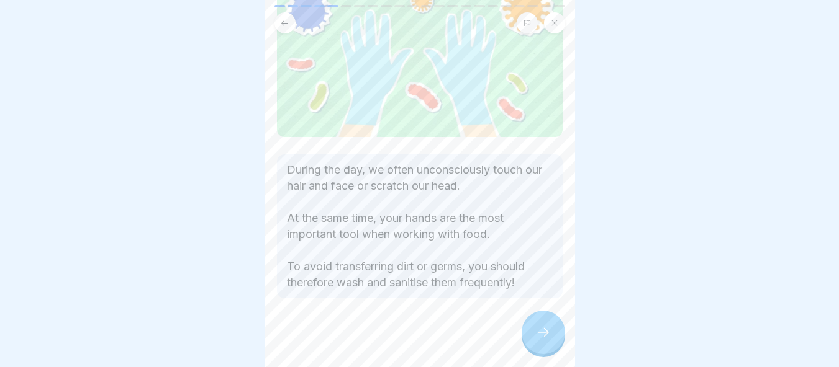
scroll to position [110, 0]
click at [536, 324] on div at bounding box center [542, 332] width 43 height 43
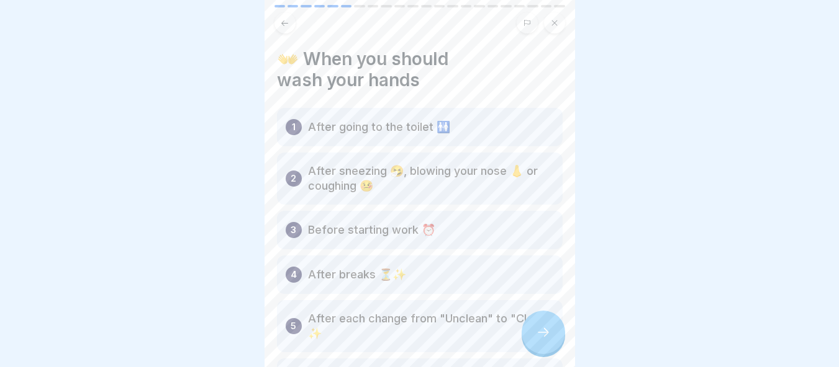
scroll to position [163, 0]
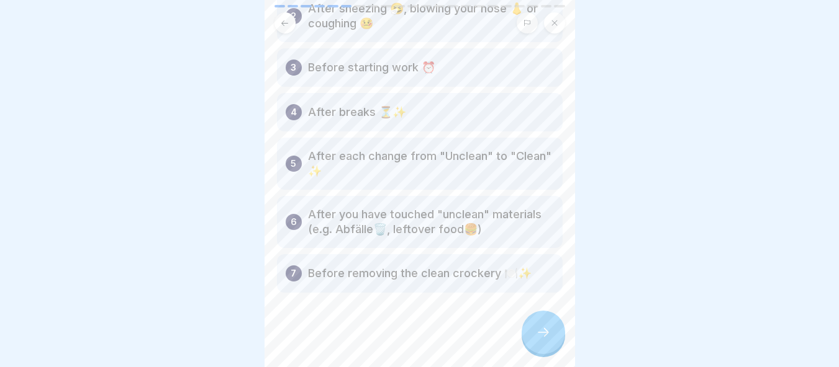
click at [546, 334] on icon at bounding box center [543, 332] width 11 height 9
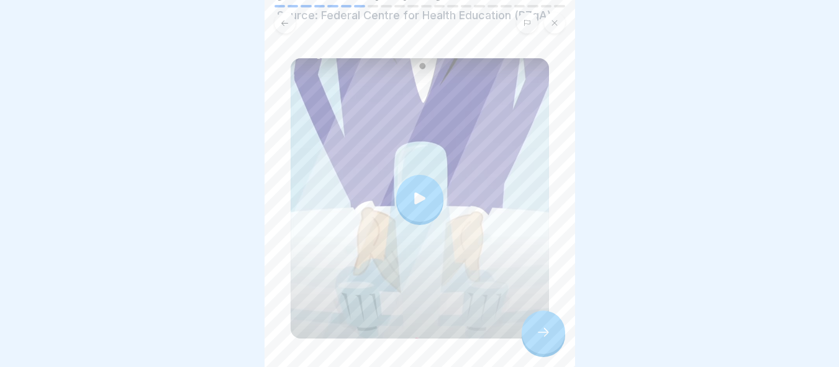
scroll to position [125, 0]
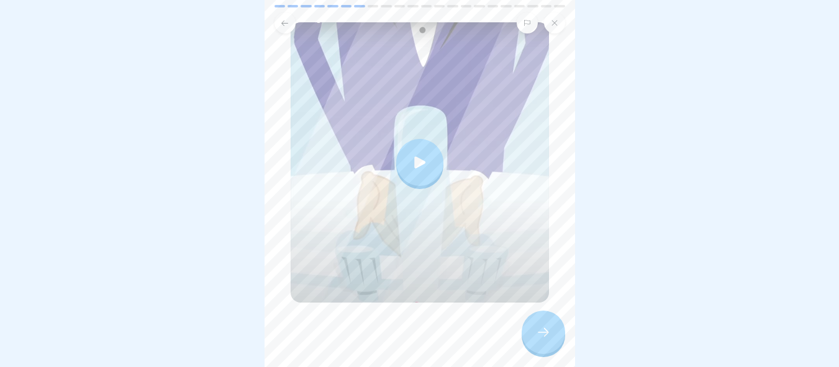
click at [415, 160] on div at bounding box center [419, 162] width 47 height 47
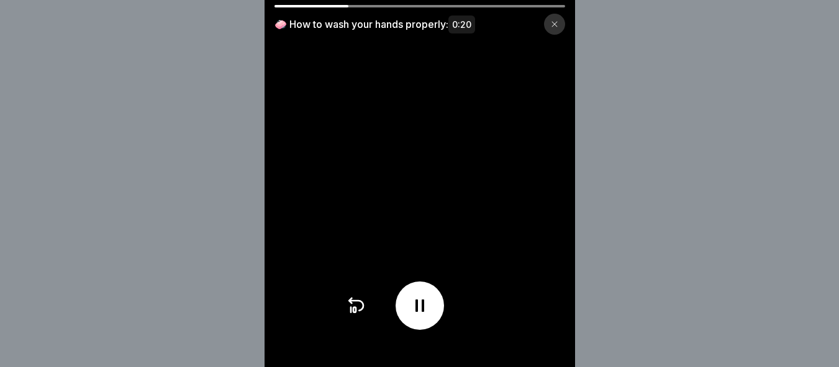
click at [420, 312] on icon at bounding box center [419, 306] width 9 height 12
click at [560, 30] on div at bounding box center [554, 24] width 21 height 21
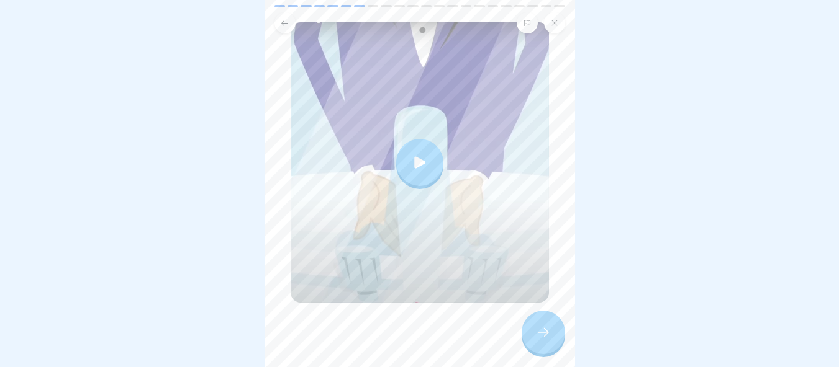
click at [541, 353] on div at bounding box center [542, 332] width 43 height 43
click at [547, 334] on icon at bounding box center [543, 332] width 11 height 9
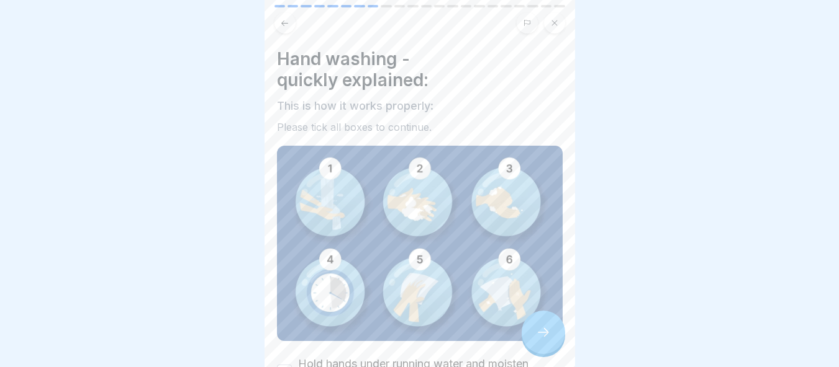
click at [338, 181] on img at bounding box center [420, 244] width 286 height 196
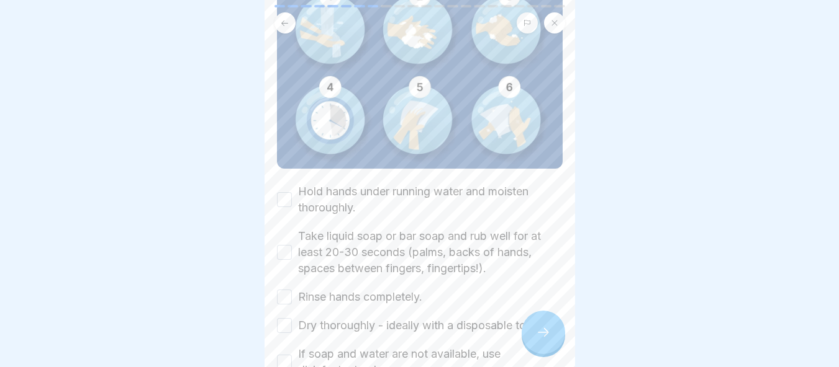
scroll to position [186, 0]
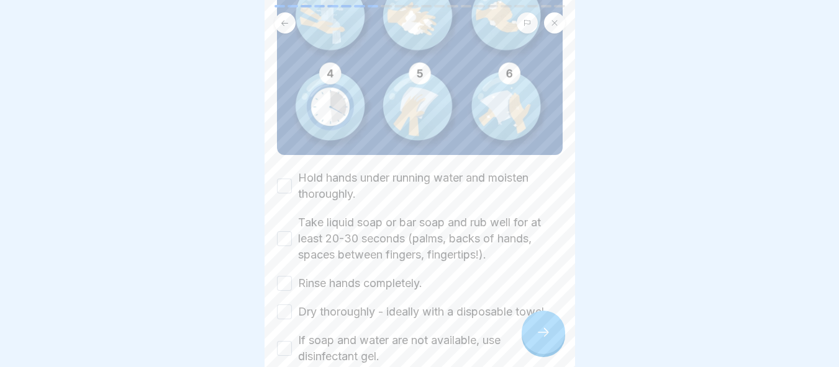
click at [288, 179] on button "Hold hands under running water and moisten thoroughly." at bounding box center [284, 186] width 15 height 15
click at [289, 232] on button "Take liquid soap or bar soap and rub well for at least 20-30 seconds (palms, ba…" at bounding box center [284, 239] width 15 height 15
click at [296, 276] on div "Rinse hands completely." at bounding box center [349, 284] width 145 height 16
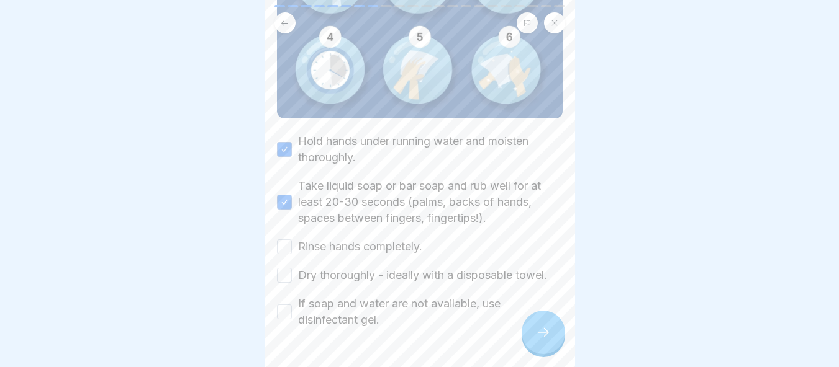
scroll to position [252, 0]
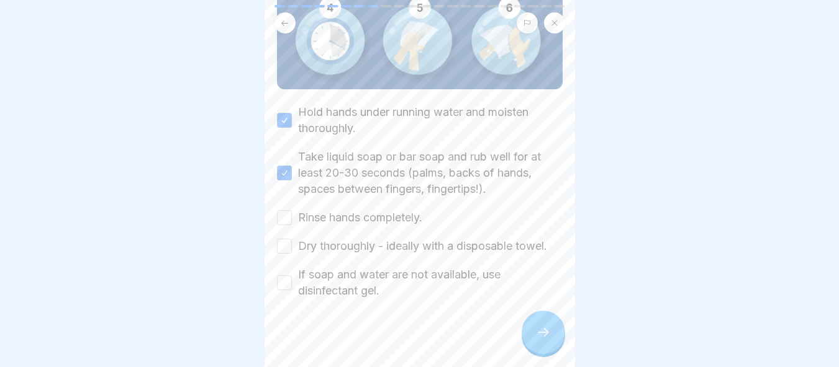
click at [287, 210] on button "Rinse hands completely." at bounding box center [284, 217] width 15 height 15
click at [287, 239] on button "Dry thoroughly - ideally with a disposable towel." at bounding box center [284, 246] width 15 height 15
click at [286, 267] on div "If soap and water are not available, use disinfectant gel." at bounding box center [420, 283] width 286 height 32
click at [287, 276] on button "If soap and water are not available, use disinfectant gel." at bounding box center [284, 283] width 15 height 15
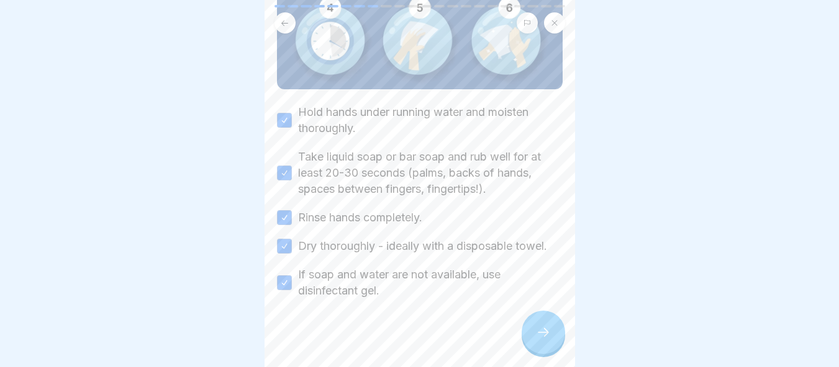
click at [288, 276] on button "If soap and water are not available, use disinfectant gel." at bounding box center [284, 283] width 15 height 15
click at [284, 276] on button "If soap and water are not available, use disinfectant gel." at bounding box center [284, 283] width 15 height 15
click at [542, 343] on div at bounding box center [542, 332] width 43 height 43
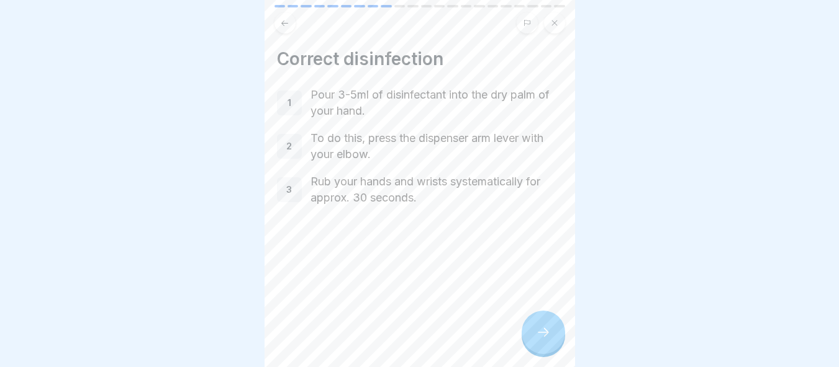
click at [542, 331] on icon at bounding box center [543, 332] width 15 height 15
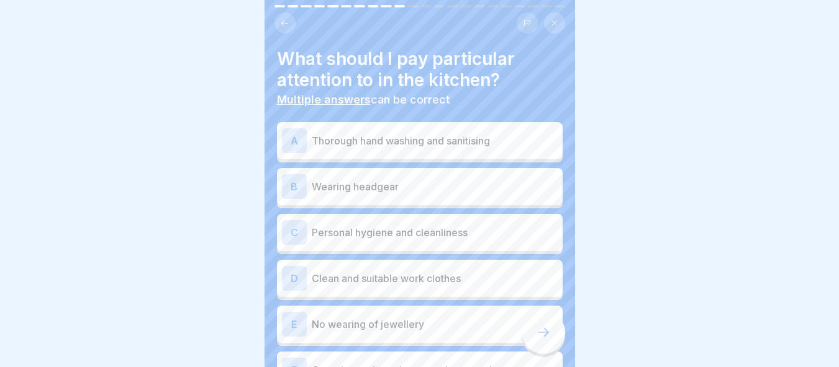
click at [437, 146] on div "A Thorough hand washing and sanitising" at bounding box center [420, 140] width 286 height 37
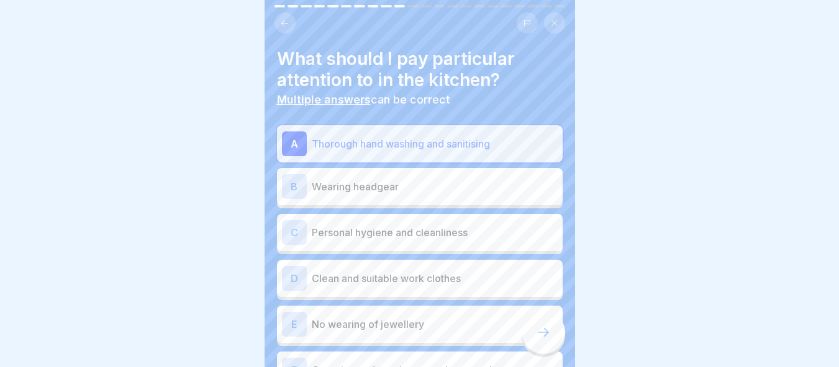
click at [429, 182] on p "Wearing headgear" at bounding box center [435, 186] width 246 height 15
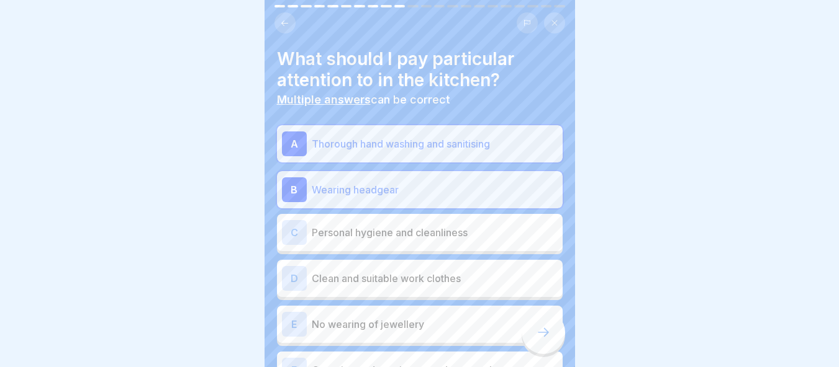
click at [448, 226] on p "Personal hygiene and cleanliness" at bounding box center [435, 232] width 246 height 15
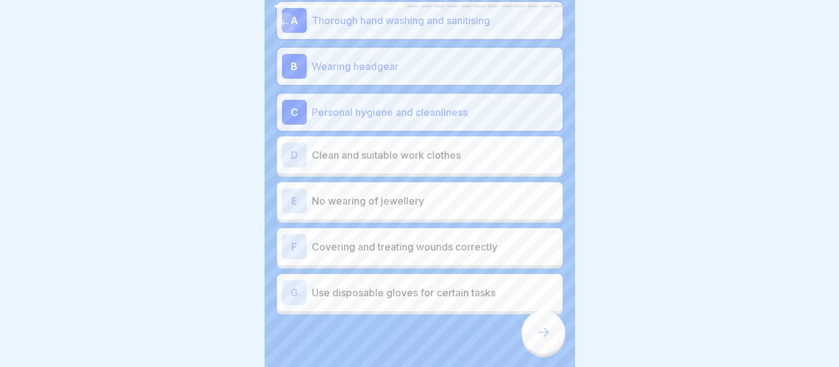
scroll to position [124, 0]
click at [462, 147] on p "Clean and suitable work clothes" at bounding box center [435, 154] width 246 height 15
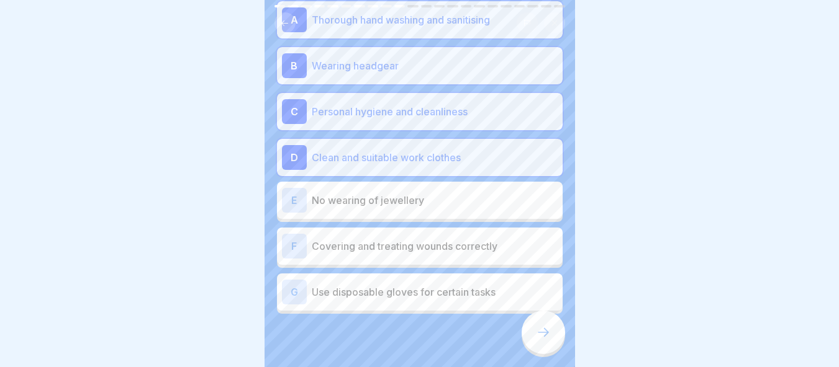
click at [475, 193] on p "No wearing of jewellery" at bounding box center [435, 200] width 246 height 15
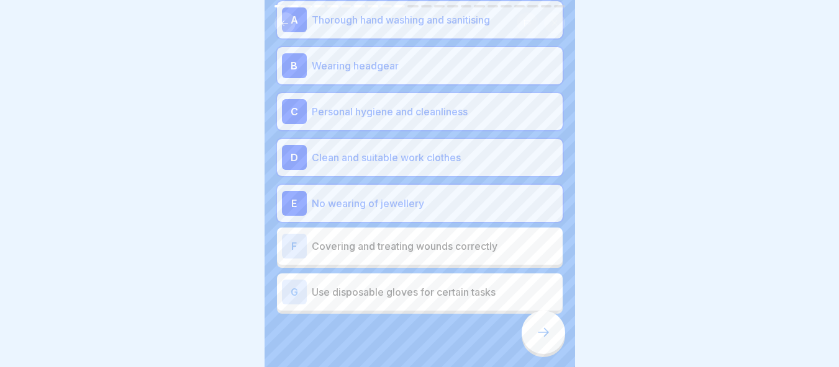
click at [483, 248] on div "F Covering and treating wounds correctly" at bounding box center [420, 246] width 276 height 25
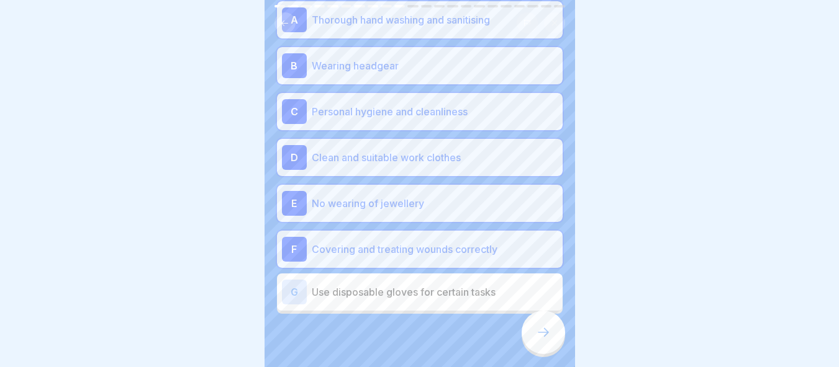
click at [503, 291] on div "G Use disposable gloves for certain tasks" at bounding box center [420, 292] width 276 height 25
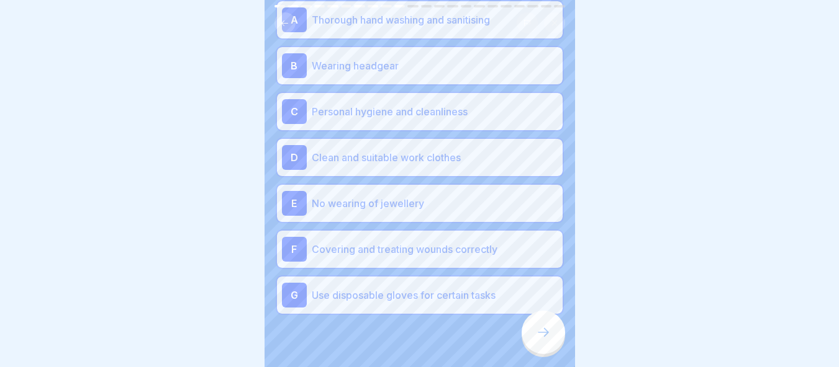
click at [553, 338] on div at bounding box center [542, 332] width 43 height 43
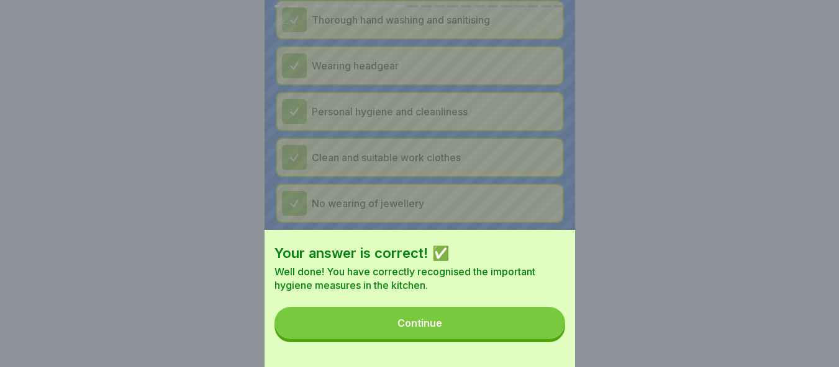
click at [541, 340] on button "Continue" at bounding box center [419, 323] width 290 height 32
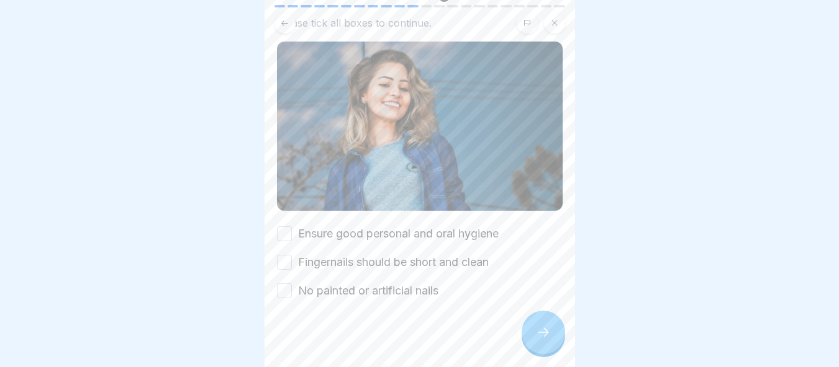
scroll to position [89, 0]
click at [284, 226] on button "Ensure good personal and oral hygiene" at bounding box center [284, 233] width 15 height 15
click at [285, 254] on button "Fingernails should be short and clean" at bounding box center [284, 261] width 15 height 15
click at [281, 283] on button "No painted or artificial nails" at bounding box center [284, 290] width 15 height 15
click at [520, 331] on div at bounding box center [420, 336] width 286 height 74
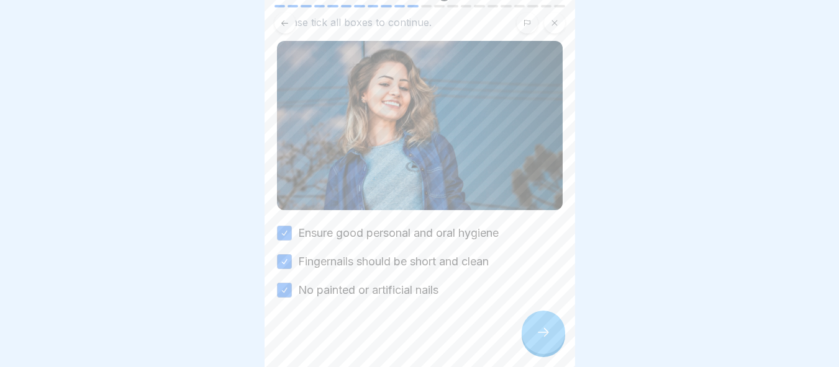
click at [536, 335] on icon at bounding box center [543, 332] width 15 height 15
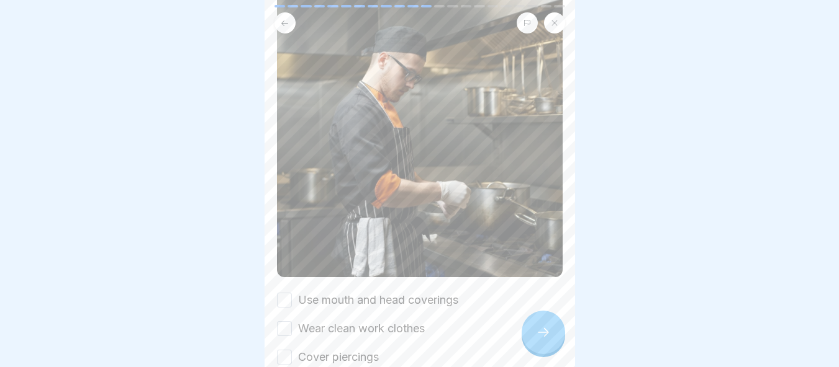
scroll to position [248, 0]
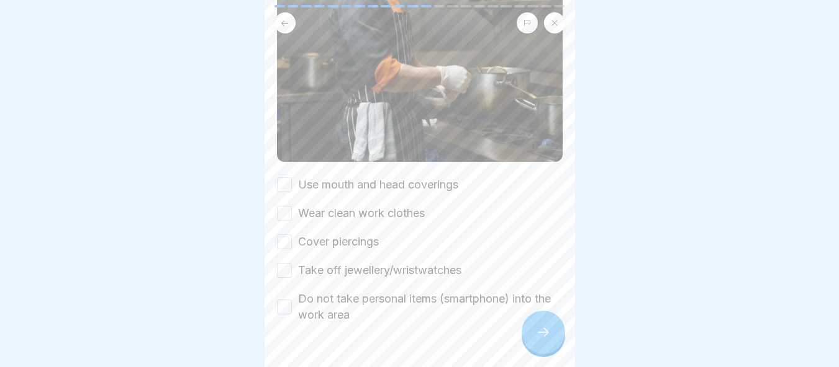
click at [293, 177] on div "Use mouth and head coverings" at bounding box center [367, 185] width 181 height 16
click at [281, 178] on button "Use mouth and head coverings" at bounding box center [284, 185] width 15 height 15
click at [284, 184] on div "Use mouth and head coverings Wear clean work clothes Cover piercings Take off j…" at bounding box center [420, 250] width 286 height 146
click at [288, 206] on button "Wear clean work clothes" at bounding box center [284, 213] width 15 height 15
click at [284, 235] on button "Cover piercings" at bounding box center [284, 242] width 15 height 15
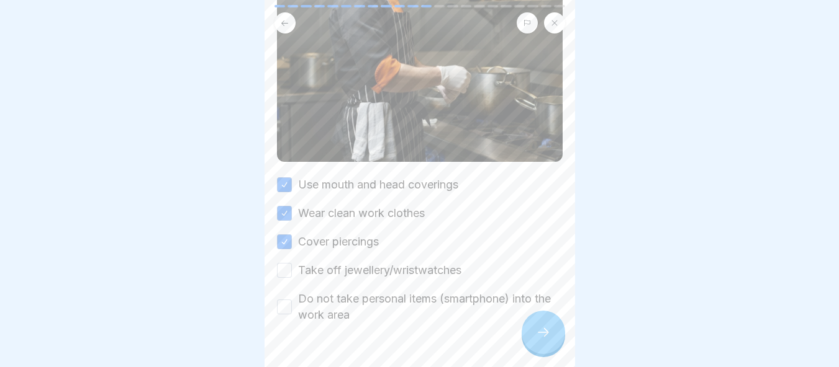
click at [289, 263] on button "Take off jewellery/wristwatches" at bounding box center [284, 270] width 15 height 15
click at [287, 297] on div "Do not take personal items (smartphone) into the work area" at bounding box center [420, 307] width 286 height 32
click at [288, 300] on button "Do not take personal items (smartphone) into the work area" at bounding box center [284, 307] width 15 height 15
click at [548, 326] on div at bounding box center [542, 332] width 43 height 43
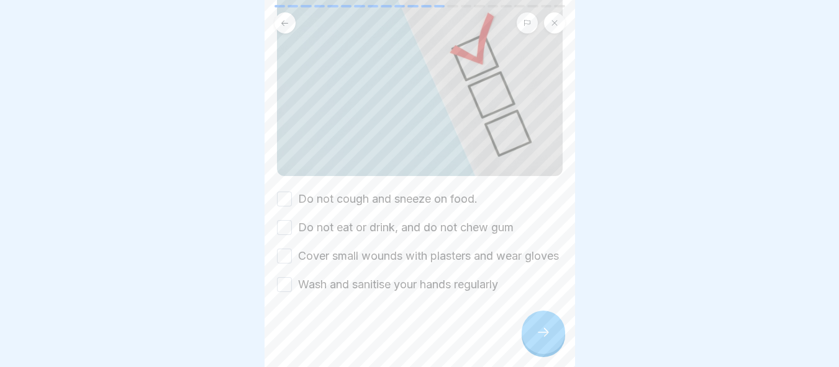
scroll to position [149, 0]
click at [284, 192] on button "Do not cough and sneeze on food." at bounding box center [284, 199] width 15 height 15
click at [281, 220] on button "Do not eat or drink, and do not chew gum" at bounding box center [284, 227] width 15 height 15
click at [283, 249] on button "Cover small wounds with plasters and wear gloves" at bounding box center [284, 256] width 15 height 15
click at [290, 264] on div "Do not cough and sneeze on food. Do not eat or drink, and do not chew gum Cover…" at bounding box center [420, 242] width 286 height 102
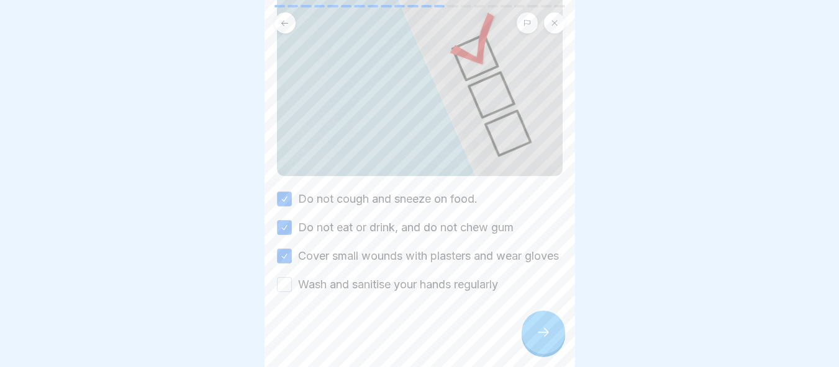
click at [283, 277] on button "Wash and sanitise your hands regularly" at bounding box center [284, 284] width 15 height 15
click at [530, 326] on div at bounding box center [542, 332] width 43 height 43
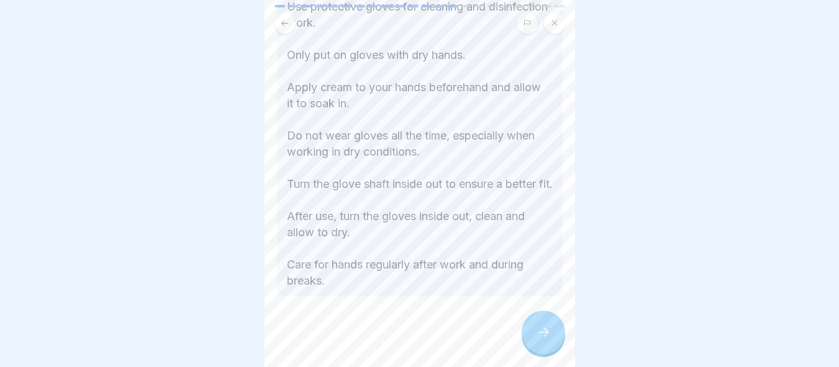
scroll to position [284, 0]
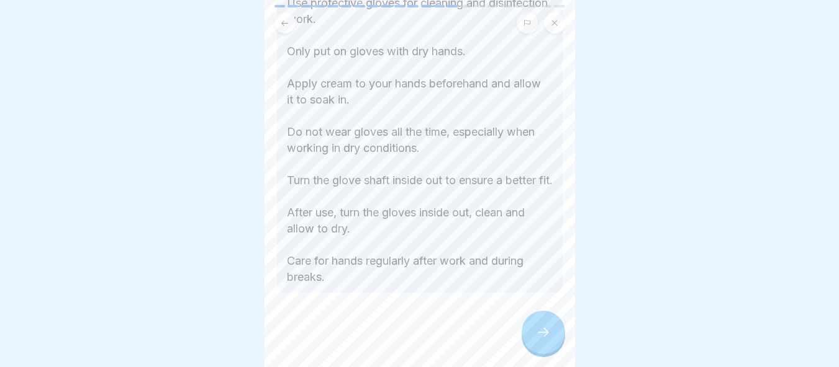
click at [543, 335] on icon at bounding box center [543, 332] width 15 height 15
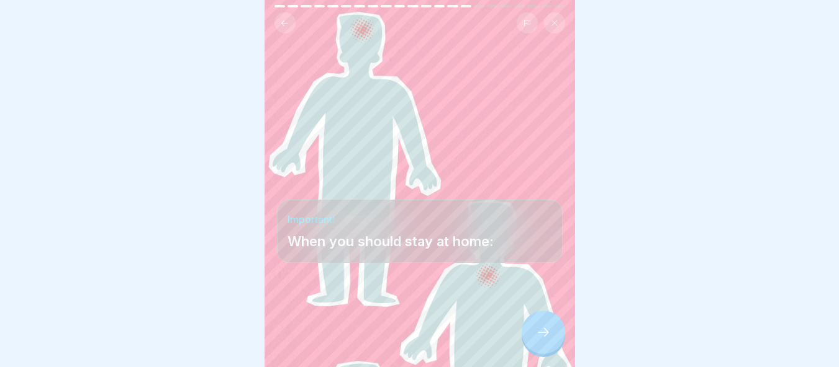
click at [549, 332] on icon at bounding box center [543, 332] width 15 height 15
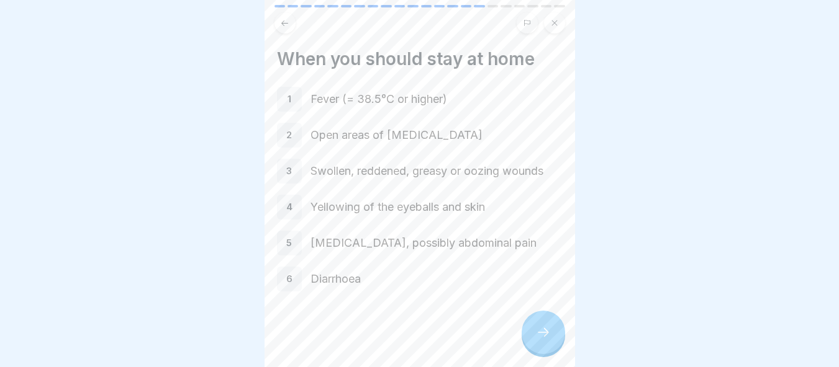
click at [549, 332] on icon at bounding box center [543, 332] width 15 height 15
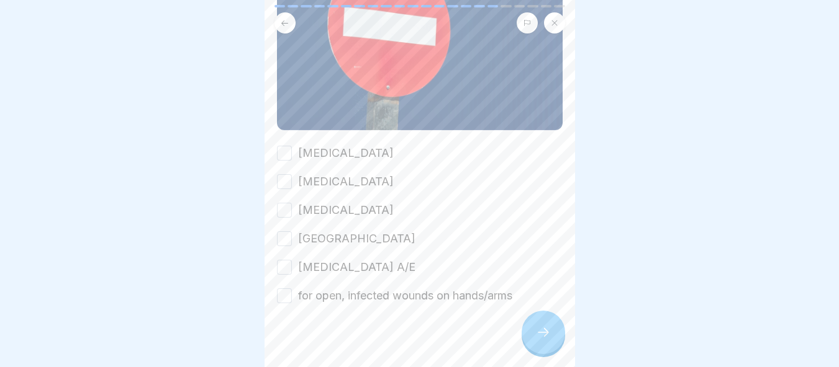
scroll to position [195, 0]
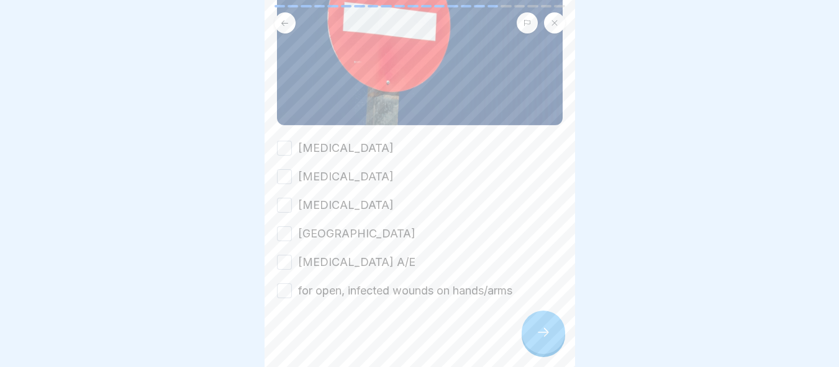
click at [286, 141] on button "Typhoid fever" at bounding box center [284, 148] width 15 height 15
click at [282, 151] on div "Typhoid fever Cholera Salmonellosis Ruhr Hepatitis A/E for open, infected wound…" at bounding box center [420, 219] width 286 height 159
click at [287, 169] on button "Cholera" at bounding box center [284, 176] width 15 height 15
click at [289, 198] on button "Salmonellosis" at bounding box center [284, 205] width 15 height 15
click at [289, 228] on div "Typhoid fever Cholera Salmonellosis Ruhr Hepatitis A/E for open, infected wound…" at bounding box center [420, 219] width 286 height 159
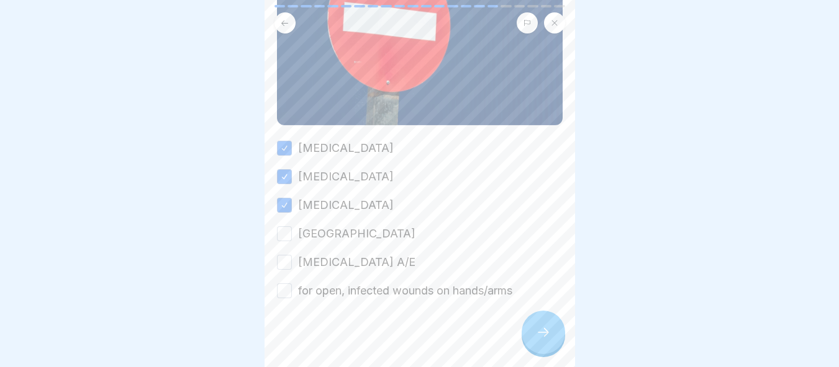
click at [285, 227] on button "Ruhr" at bounding box center [284, 234] width 15 height 15
click at [287, 255] on button "Hepatitis A/E" at bounding box center [284, 262] width 15 height 15
click at [287, 264] on div "Typhoid fever Cholera Salmonellosis Ruhr Hepatitis A/E for open, infected wound…" at bounding box center [420, 219] width 286 height 159
click at [289, 284] on button "for open, infected wounds on hands/arms" at bounding box center [284, 291] width 15 height 15
click at [531, 331] on div at bounding box center [542, 332] width 43 height 43
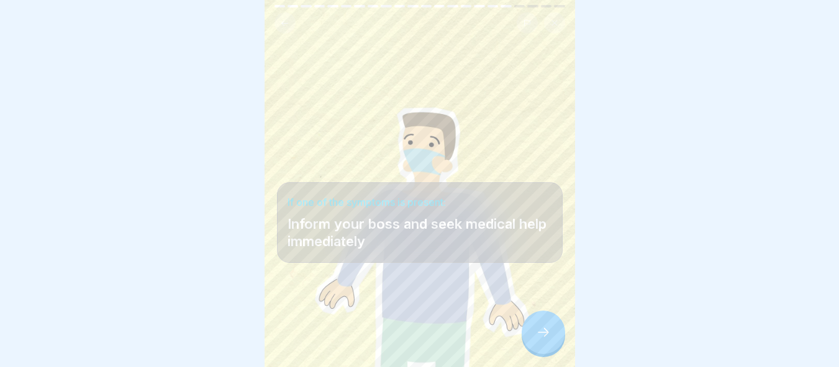
click at [526, 322] on div at bounding box center [542, 332] width 43 height 43
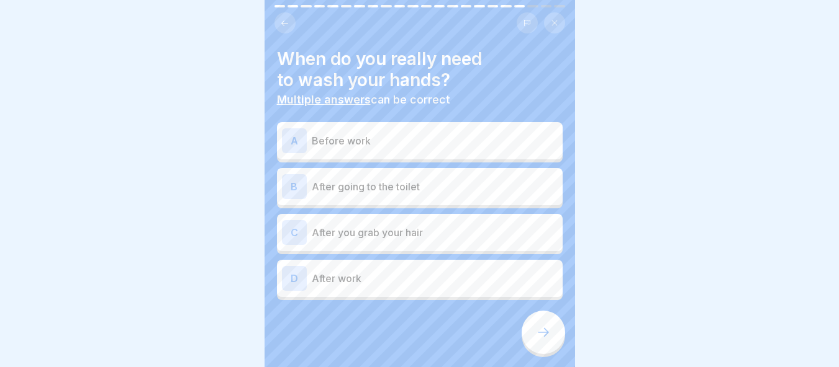
click at [400, 138] on p "Before work" at bounding box center [435, 140] width 246 height 15
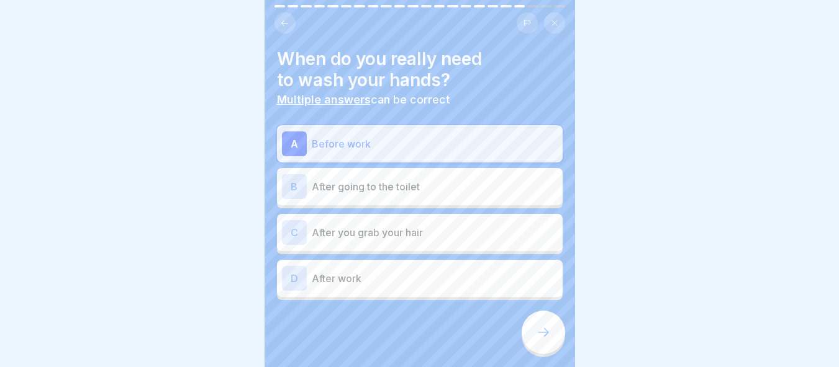
click at [425, 187] on div "B After going to the toilet" at bounding box center [420, 186] width 276 height 25
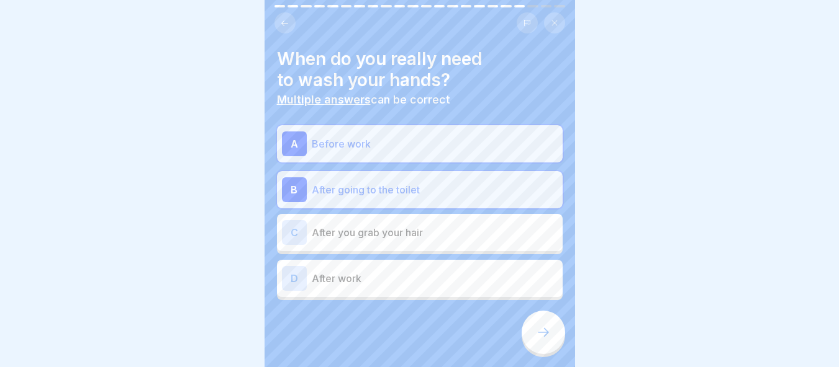
click at [450, 233] on div "C After you grab your hair" at bounding box center [420, 232] width 276 height 25
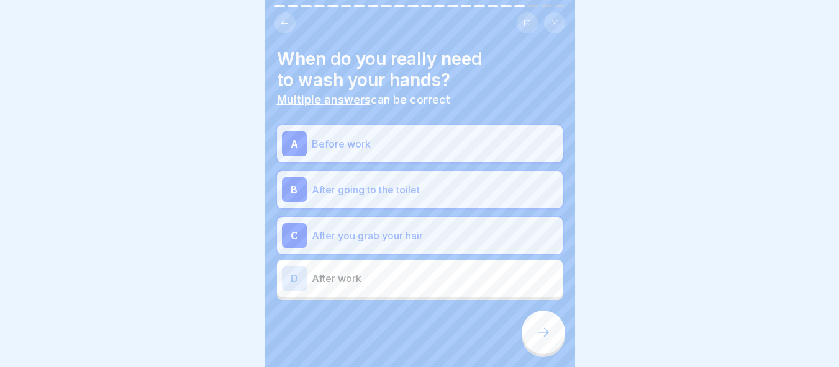
click at [460, 271] on p "After work" at bounding box center [435, 278] width 246 height 15
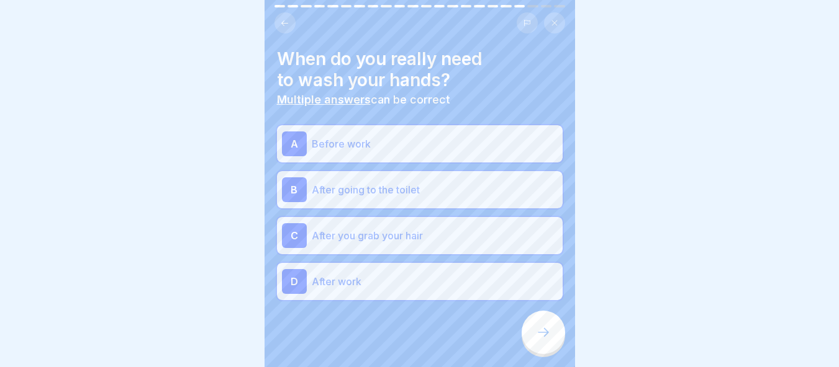
click at [531, 346] on div at bounding box center [542, 332] width 43 height 43
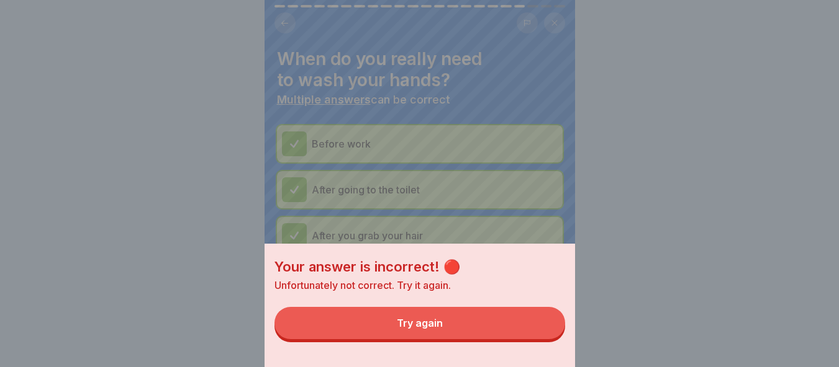
click at [459, 331] on button "Try again" at bounding box center [419, 323] width 290 height 32
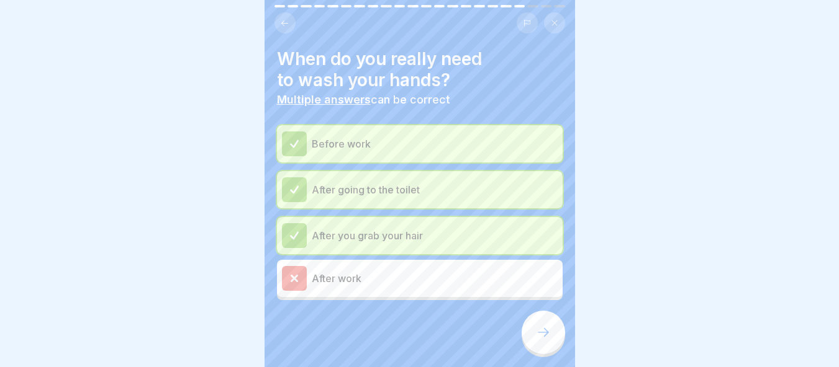
click at [439, 228] on p "After you grab your hair" at bounding box center [435, 235] width 246 height 15
click at [448, 189] on div "After going to the toilet" at bounding box center [420, 190] width 276 height 25
click at [449, 140] on p "Before work" at bounding box center [435, 144] width 246 height 15
click at [532, 327] on div at bounding box center [542, 332] width 43 height 43
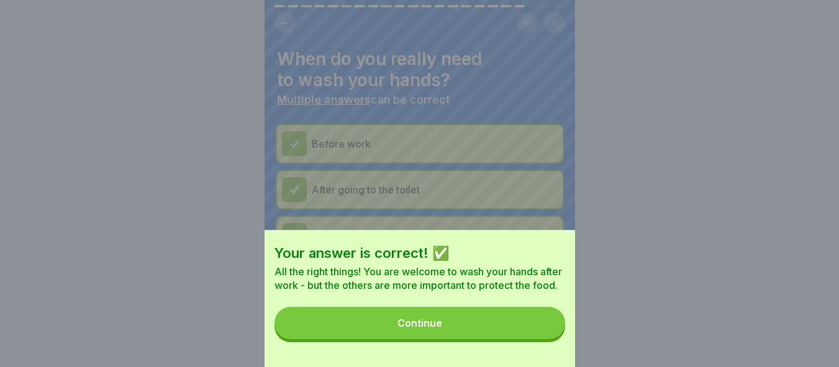
click at [499, 334] on button "Continue" at bounding box center [419, 323] width 290 height 32
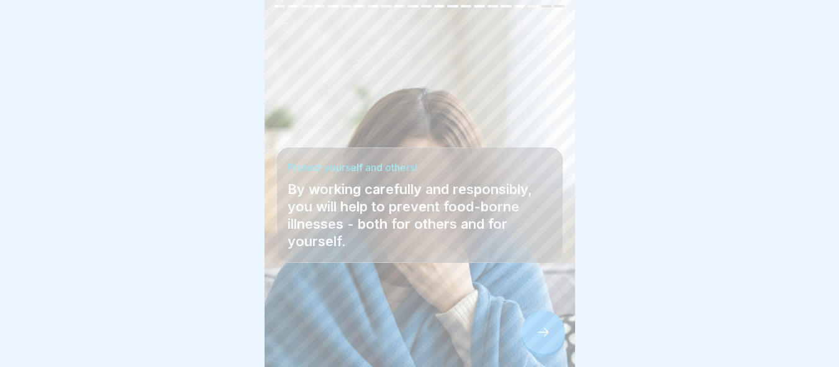
click at [548, 323] on div at bounding box center [542, 332] width 43 height 43
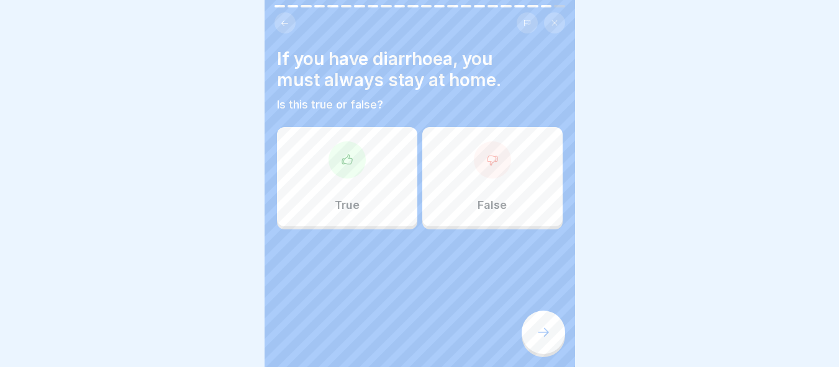
click at [313, 168] on div "True" at bounding box center [347, 176] width 140 height 99
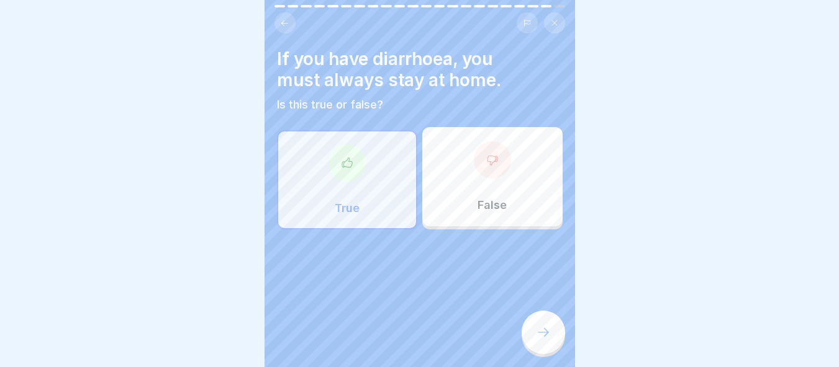
click at [544, 336] on icon at bounding box center [543, 332] width 15 height 15
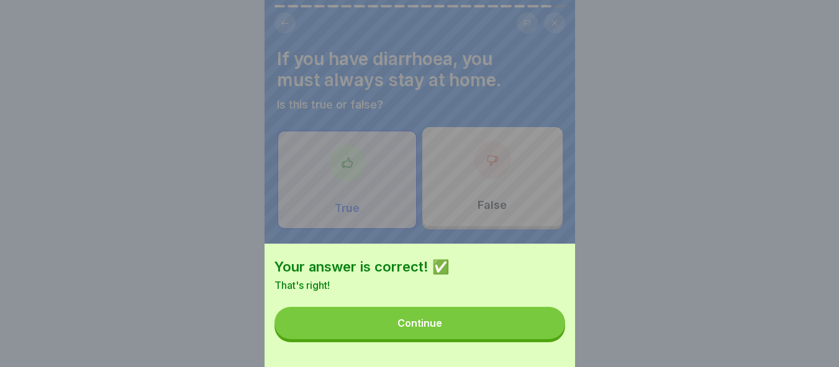
click at [518, 333] on button "Continue" at bounding box center [419, 323] width 290 height 32
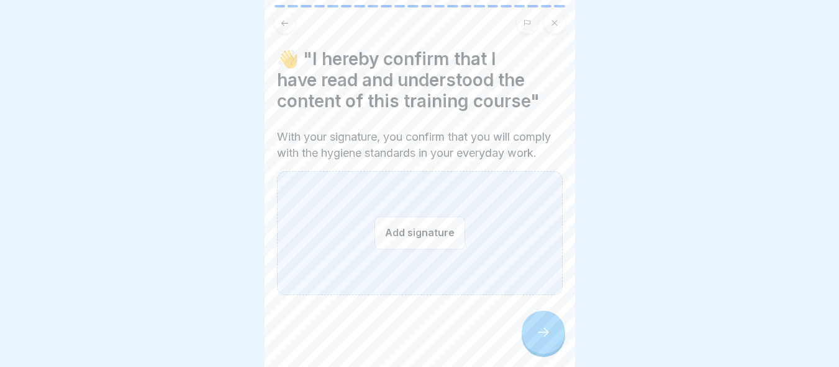
click at [436, 235] on button "Add signature" at bounding box center [419, 233] width 91 height 33
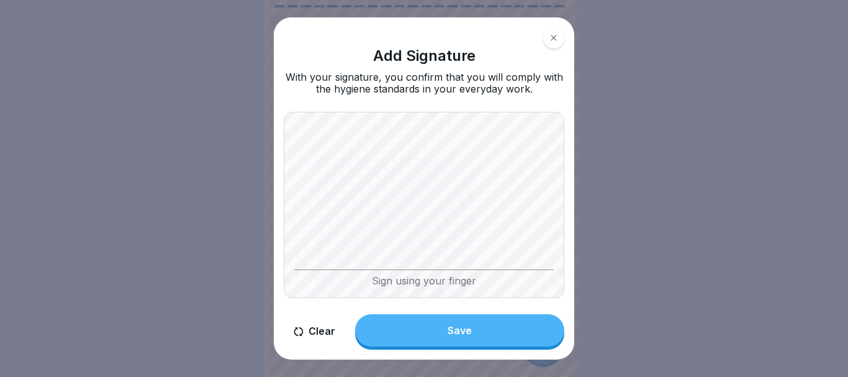
click at [490, 335] on button "Save" at bounding box center [459, 330] width 209 height 32
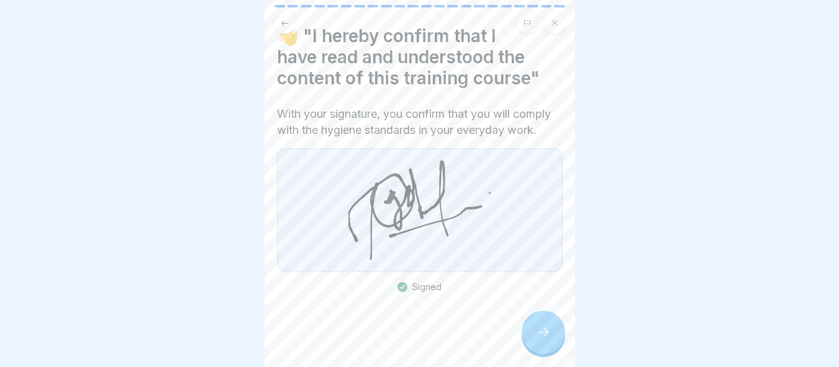
scroll to position [9, 0]
click at [534, 334] on div at bounding box center [542, 332] width 43 height 43
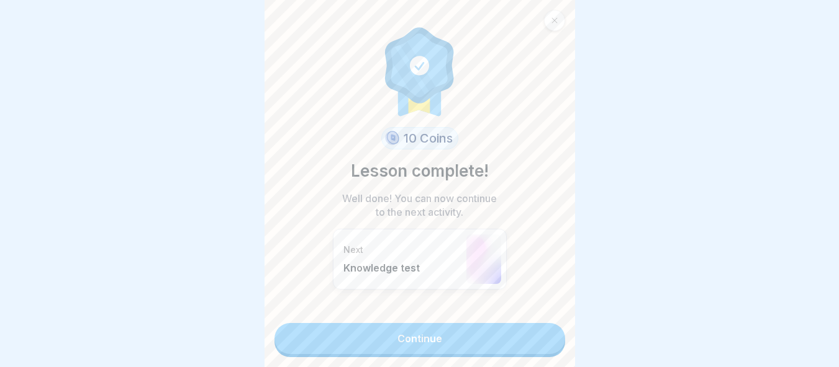
click at [463, 330] on link "Continue" at bounding box center [419, 338] width 290 height 31
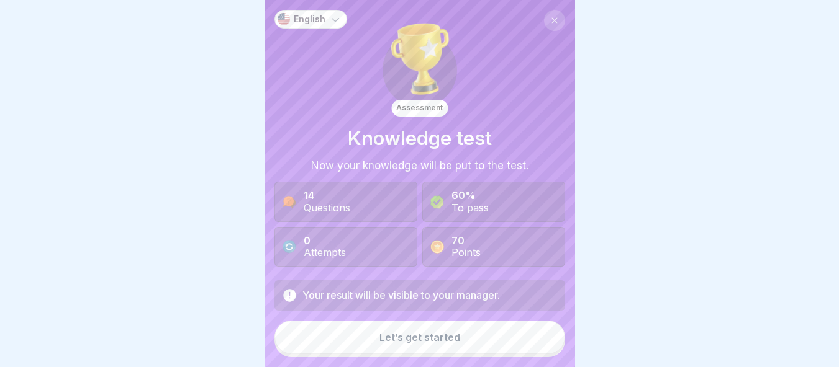
click at [448, 335] on div "Let’s get started" at bounding box center [419, 337] width 81 height 11
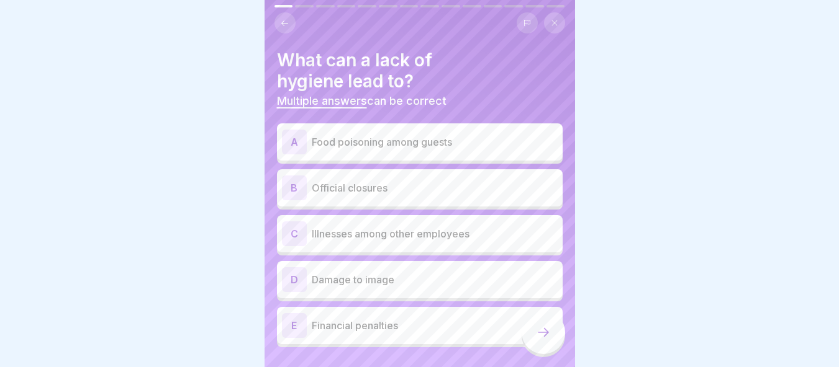
click at [413, 140] on div "A Food poisoning among guests" at bounding box center [420, 142] width 276 height 25
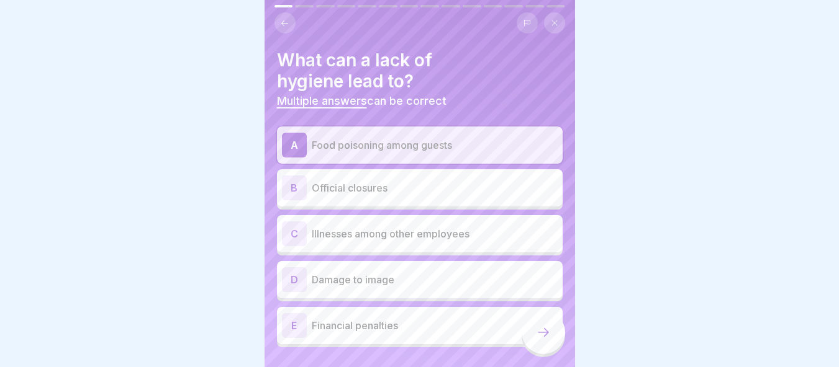
click at [448, 227] on p "Illnesses among other employees" at bounding box center [435, 234] width 246 height 15
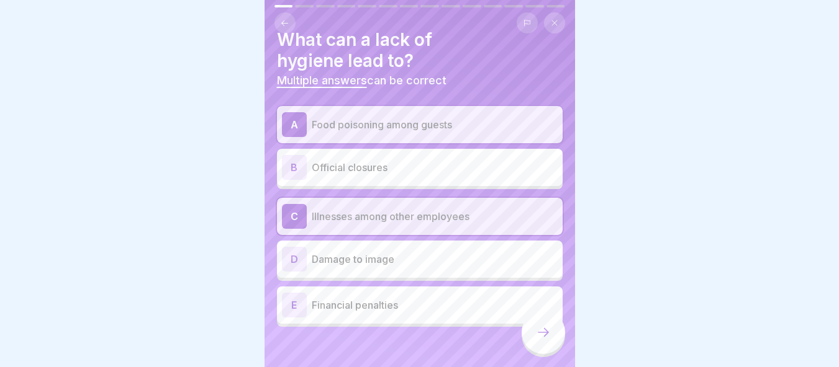
scroll to position [30, 0]
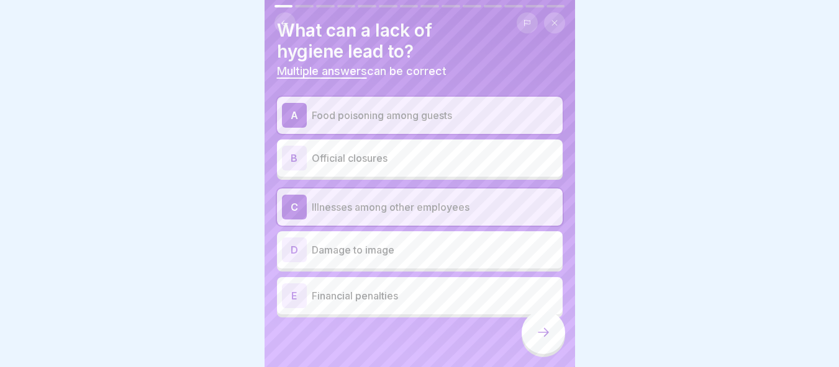
click at [562, 337] on div at bounding box center [542, 332] width 43 height 43
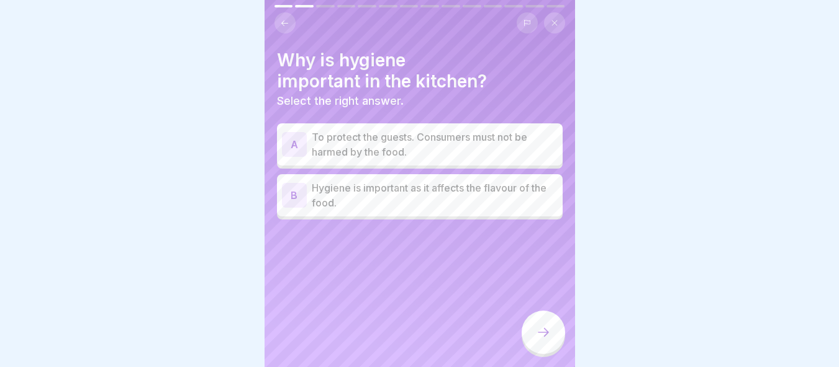
click at [439, 130] on p "To protect the guests. Consumers must not be harmed by the food." at bounding box center [435, 145] width 246 height 30
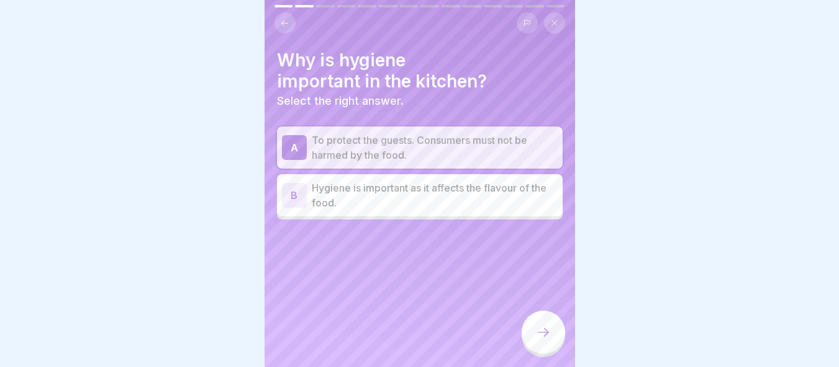
click at [443, 174] on div "B Hygiene is important as it affects the flavour of the food." at bounding box center [420, 195] width 286 height 42
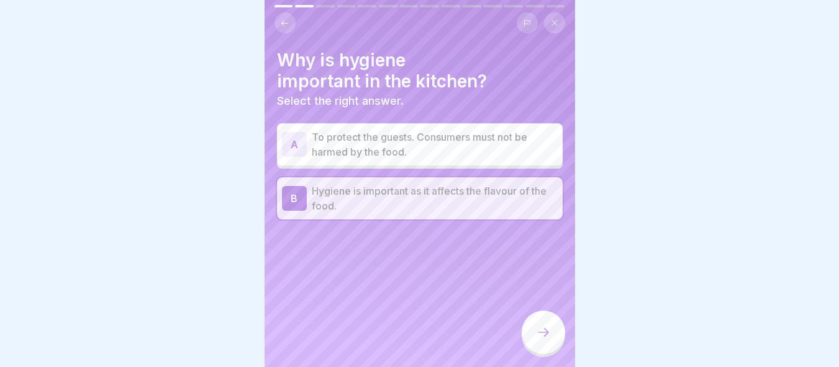
click at [444, 184] on p "Hygiene is important as it affects the flavour of the food." at bounding box center [435, 199] width 246 height 30
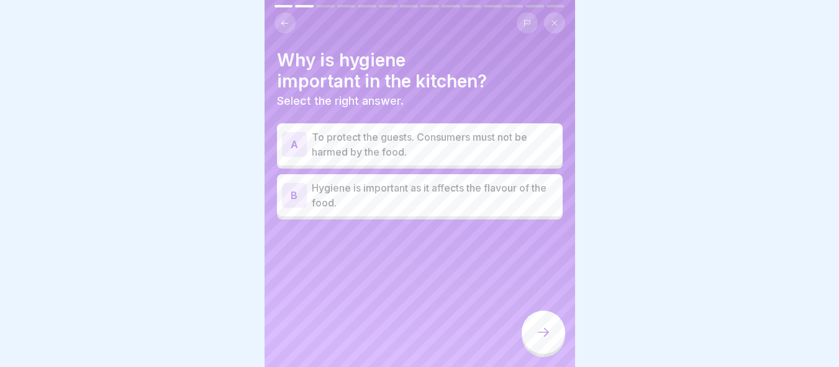
click at [455, 130] on p "To protect the guests. Consumers must not be harmed by the food." at bounding box center [435, 145] width 246 height 30
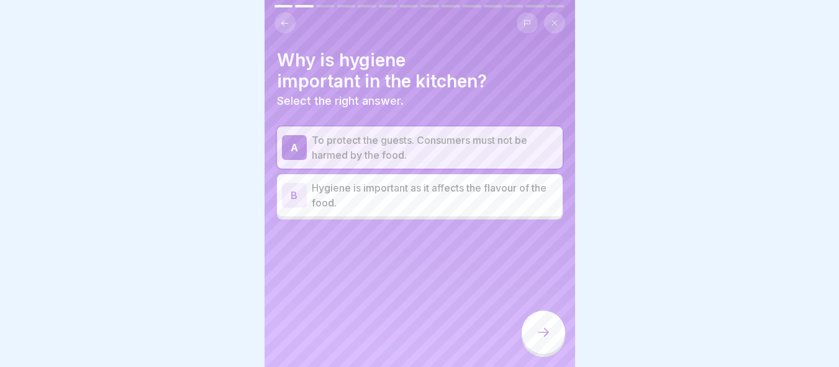
click at [544, 329] on icon at bounding box center [543, 332] width 15 height 15
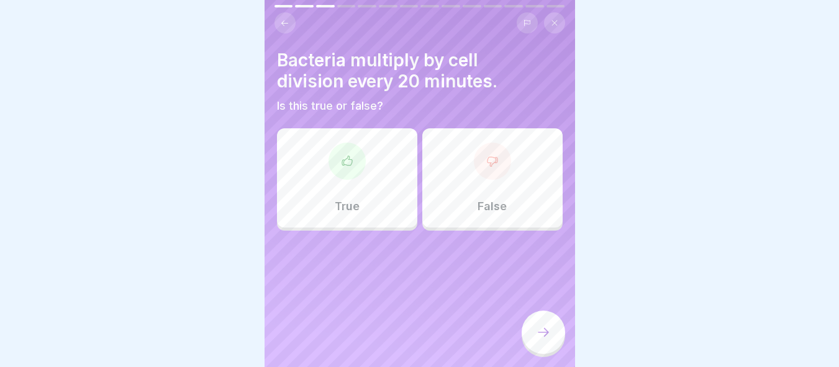
click at [304, 156] on div "True" at bounding box center [347, 177] width 140 height 99
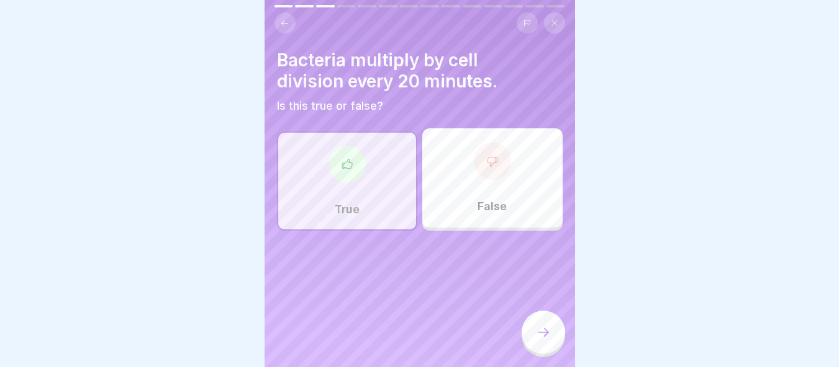
click at [550, 348] on div at bounding box center [542, 332] width 43 height 43
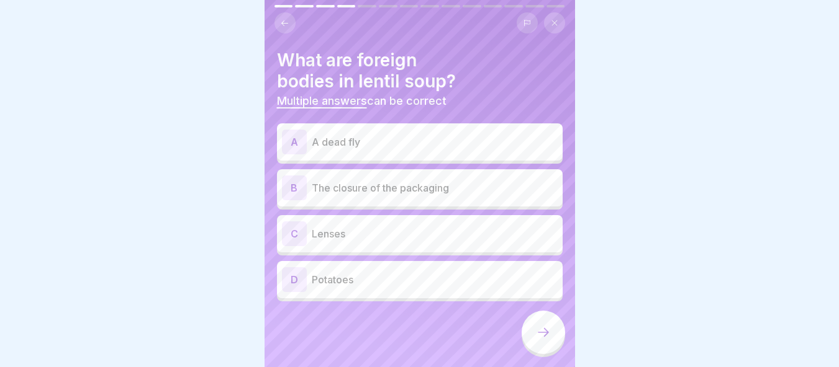
click at [400, 227] on p "Lenses" at bounding box center [435, 234] width 246 height 15
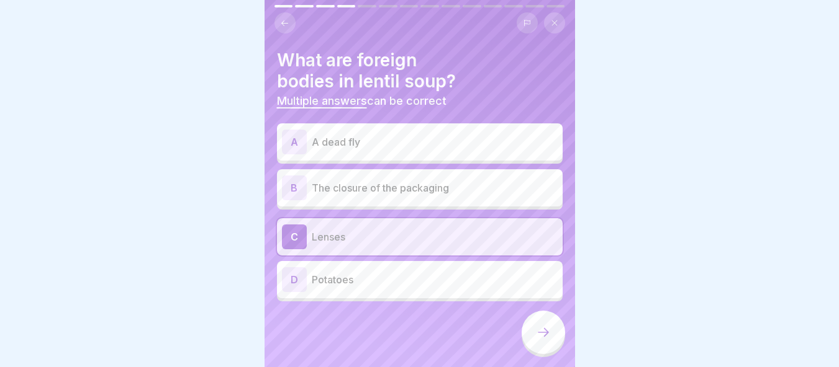
click at [416, 225] on div "C Lenses" at bounding box center [420, 237] width 276 height 25
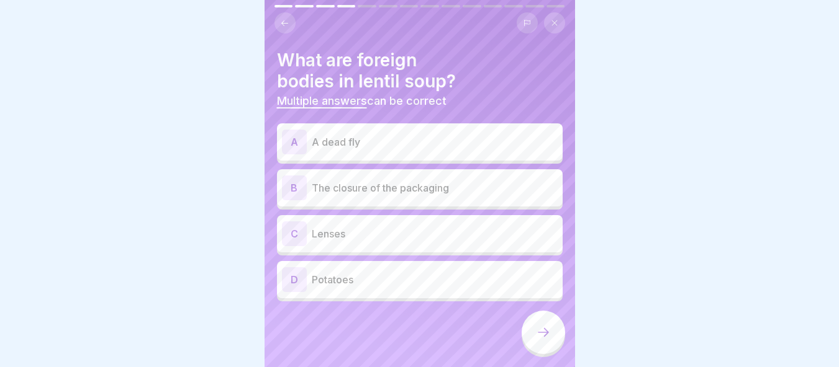
click at [410, 135] on p "A dead fly" at bounding box center [435, 142] width 246 height 15
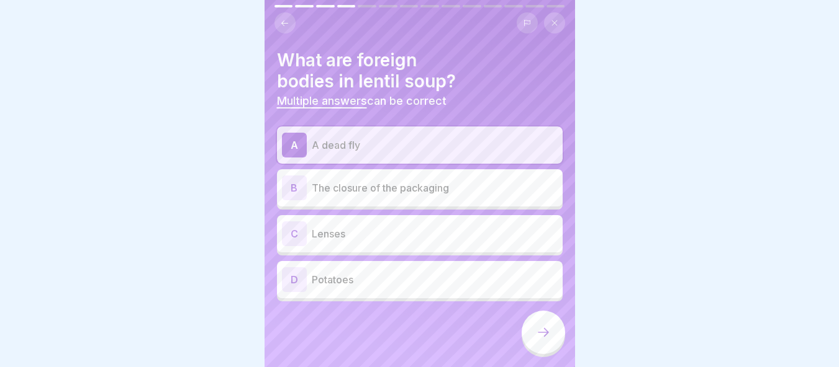
click at [404, 181] on p "The closure of the packaging" at bounding box center [435, 188] width 246 height 15
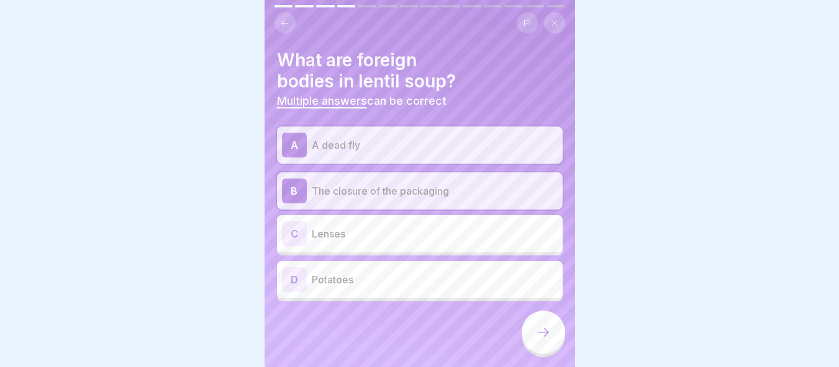
click at [542, 341] on div at bounding box center [542, 332] width 43 height 43
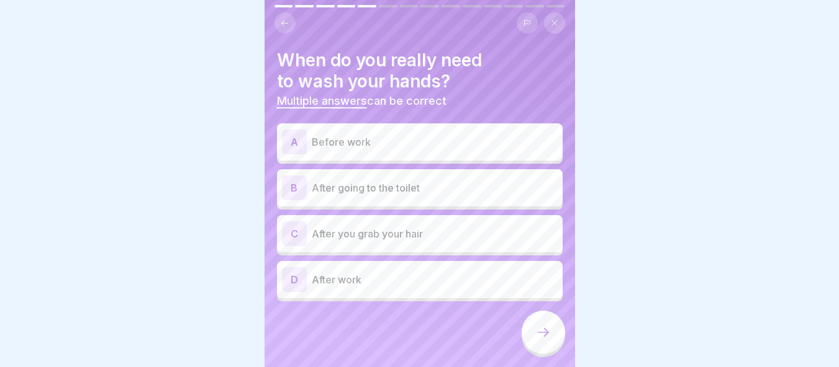
click at [403, 135] on p "Before work" at bounding box center [435, 142] width 246 height 15
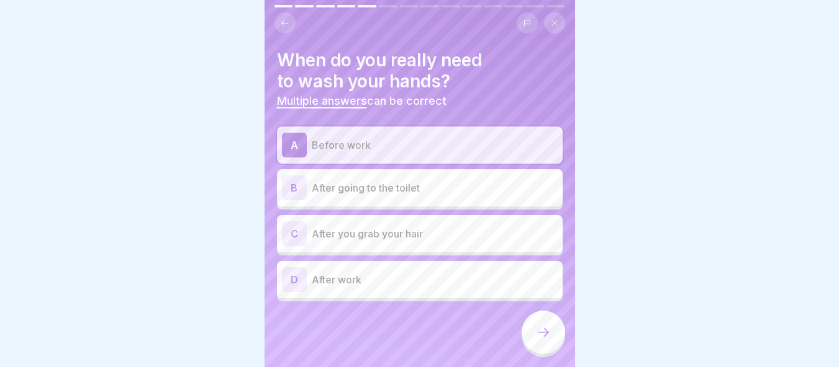
click at [421, 181] on p "After going to the toilet" at bounding box center [435, 188] width 246 height 15
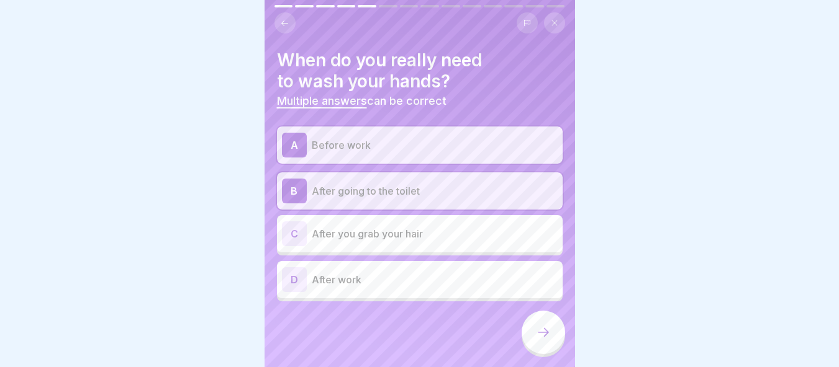
click at [441, 231] on p "After you grab your hair" at bounding box center [435, 234] width 246 height 15
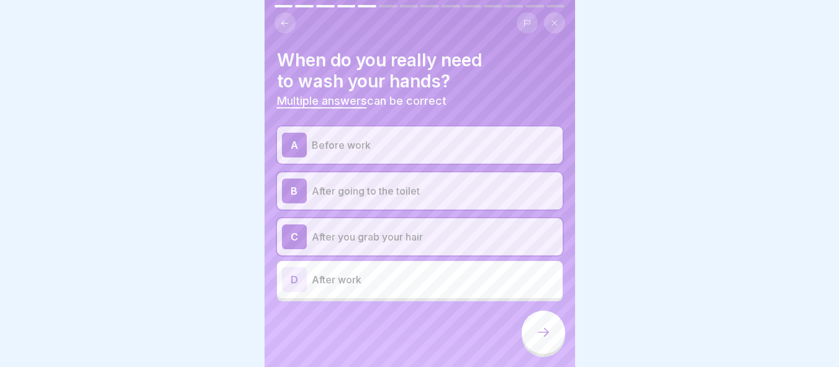
click at [444, 272] on p "After work" at bounding box center [435, 279] width 246 height 15
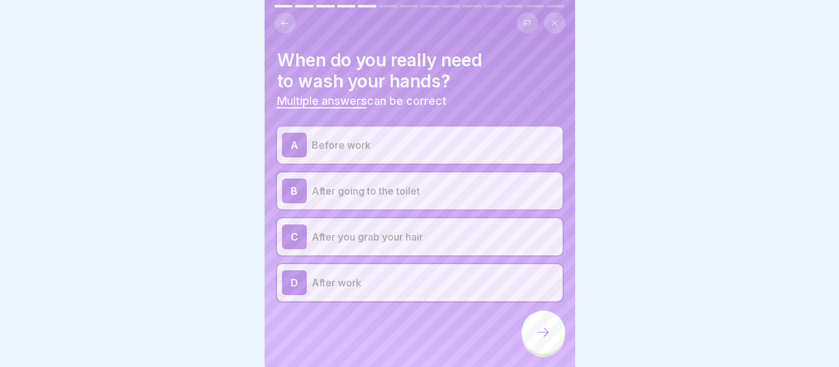
click at [548, 344] on div at bounding box center [542, 332] width 43 height 43
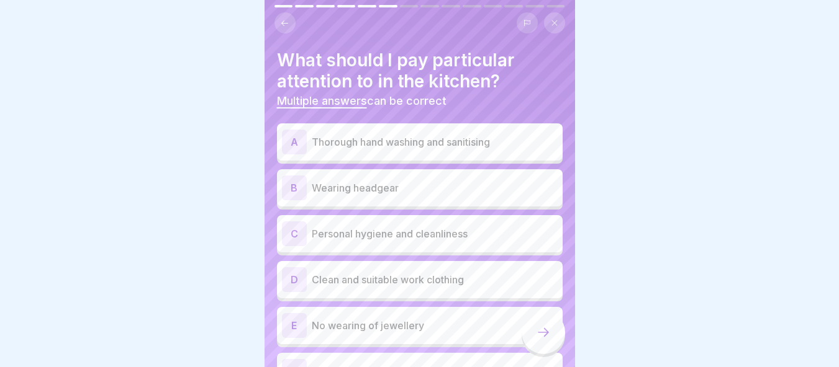
click at [450, 135] on p "Thorough hand washing and sanitising" at bounding box center [435, 142] width 246 height 15
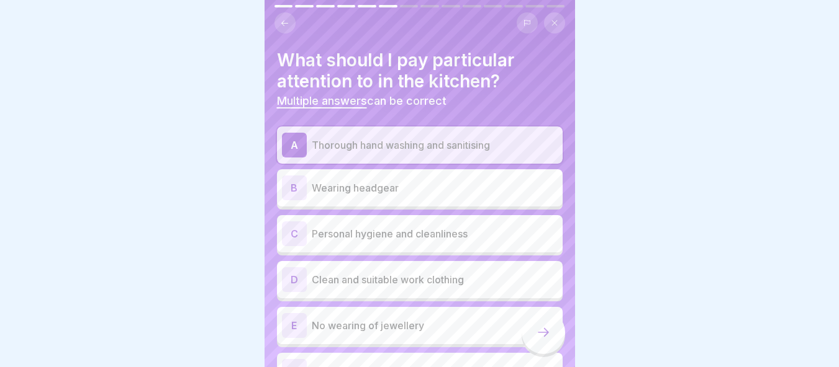
click at [455, 189] on div "B Wearing headgear" at bounding box center [420, 188] width 276 height 25
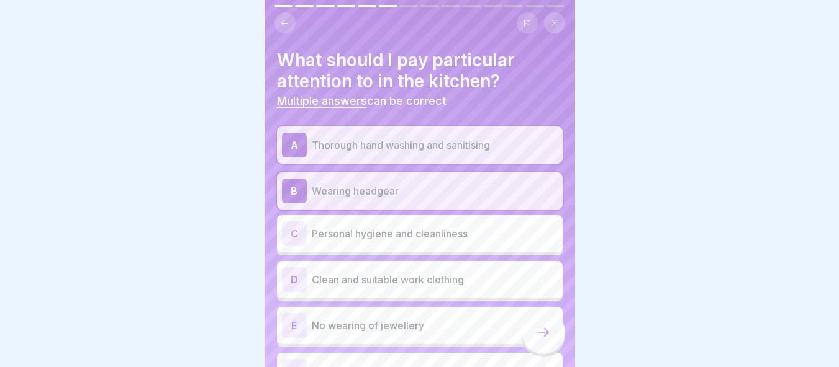
click at [463, 222] on div "C Personal hygiene and cleanliness" at bounding box center [420, 234] width 276 height 25
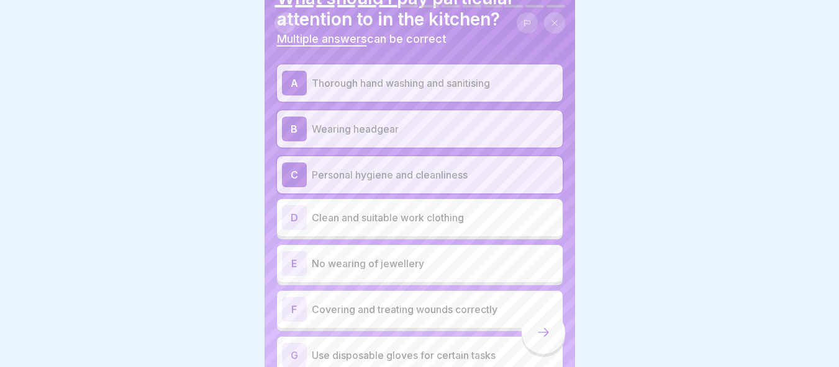
scroll to position [122, 0]
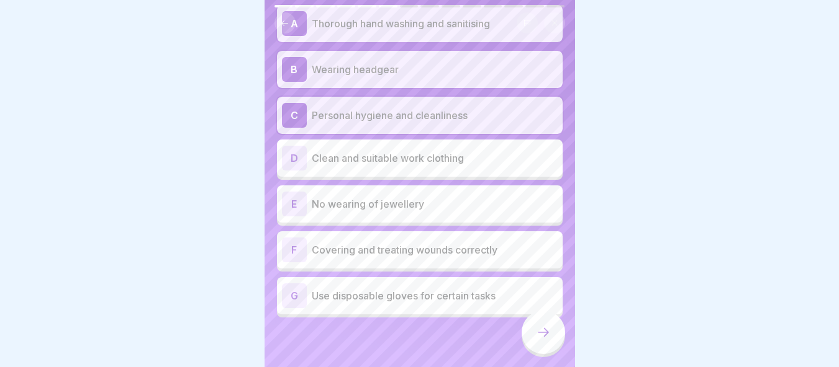
click at [425, 157] on div "D Clean and suitable work clothing" at bounding box center [420, 158] width 276 height 25
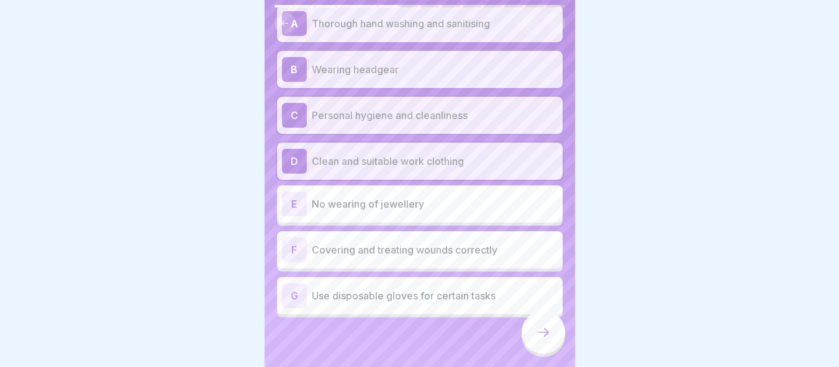
click at [425, 197] on p "No wearing of jewellery" at bounding box center [435, 204] width 246 height 15
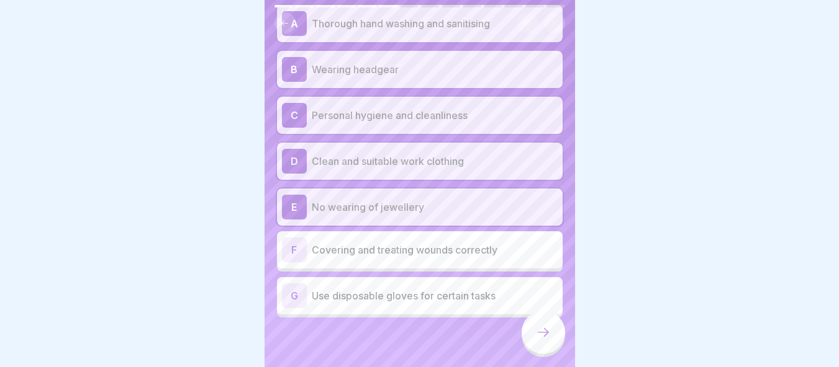
click at [431, 265] on div "A Thorough hand washing and sanitising B Wearing headgear C Personal hygiene an…" at bounding box center [420, 161] width 286 height 313
click at [423, 238] on div "F Covering and treating wounds correctly" at bounding box center [420, 250] width 276 height 25
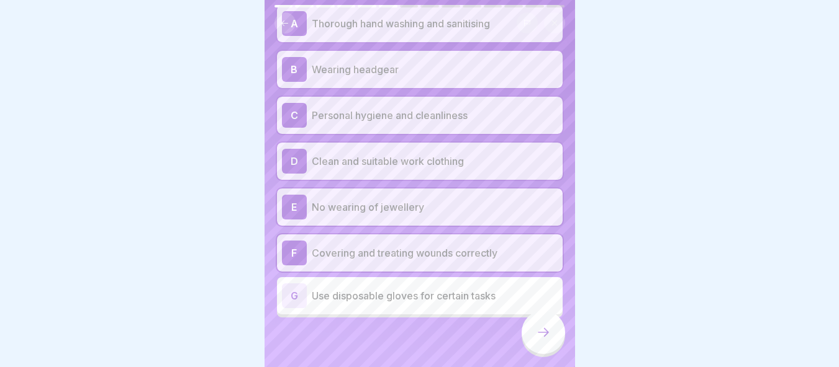
click at [445, 301] on div "G Use disposable gloves for certain tasks" at bounding box center [420, 295] width 286 height 37
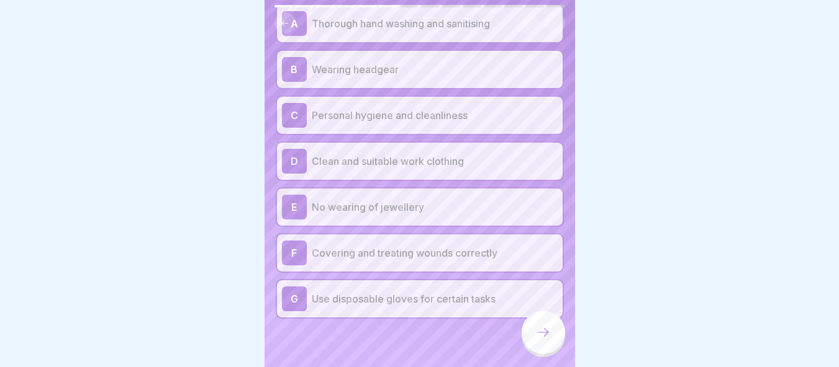
click at [541, 335] on icon at bounding box center [543, 332] width 15 height 15
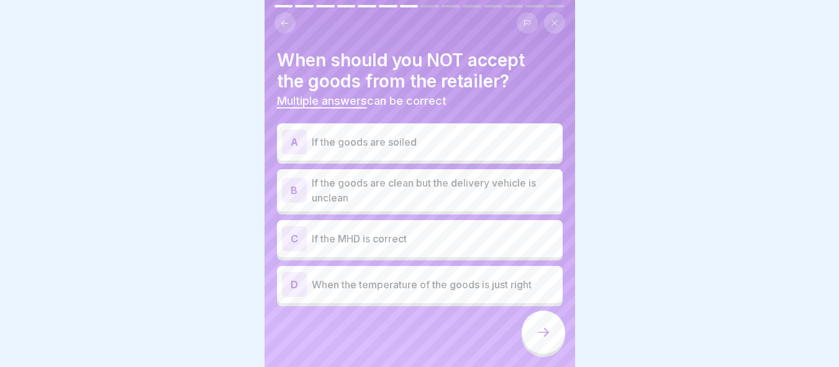
click at [400, 143] on div "A If the goods are soiled" at bounding box center [420, 142] width 276 height 25
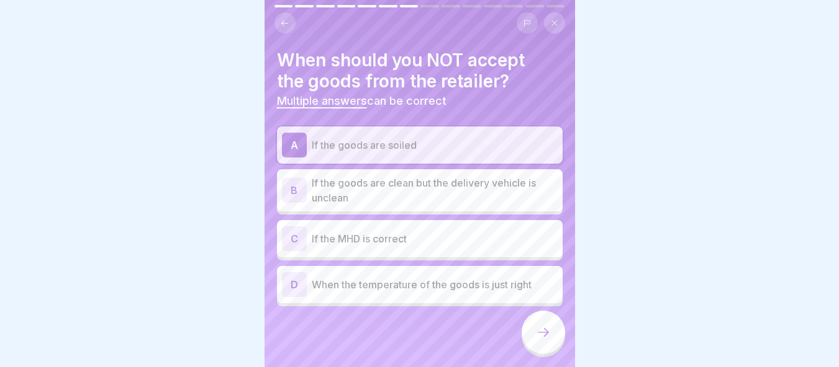
click at [459, 284] on div "D When the temperature of the goods is just right" at bounding box center [420, 284] width 276 height 25
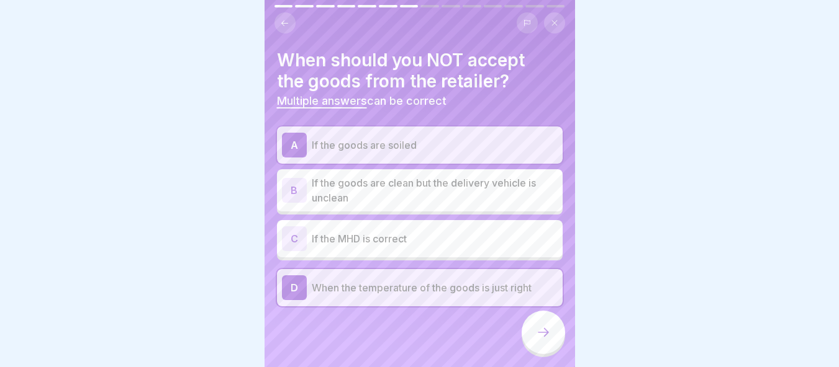
click at [547, 338] on icon at bounding box center [543, 332] width 15 height 15
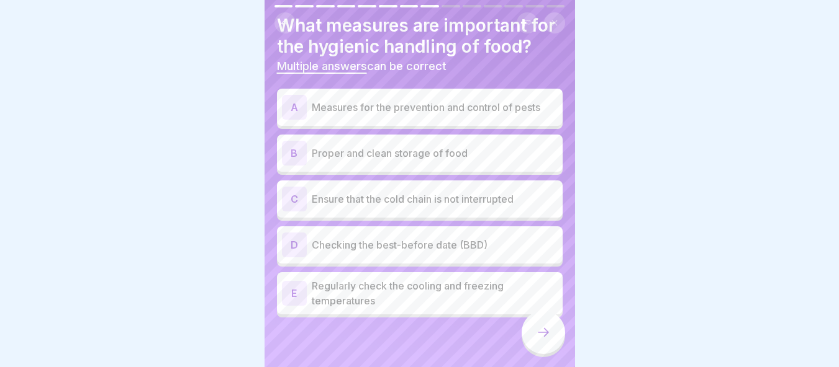
scroll to position [0, 0]
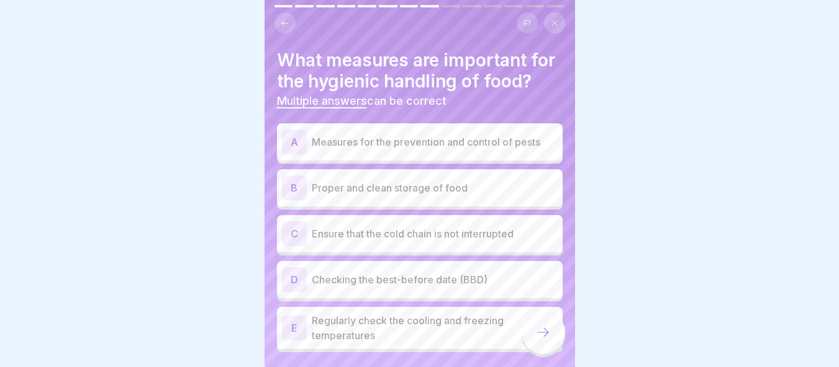
click at [463, 150] on p "Measures for the prevention and control of pests" at bounding box center [435, 142] width 246 height 15
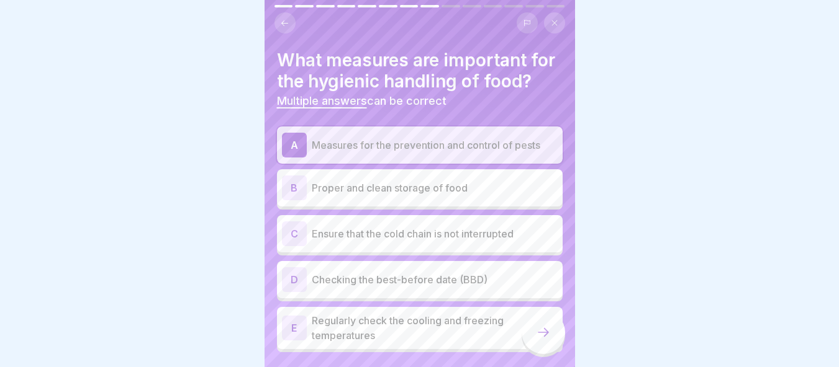
click at [480, 194] on p "Proper and clean storage of food" at bounding box center [435, 188] width 246 height 15
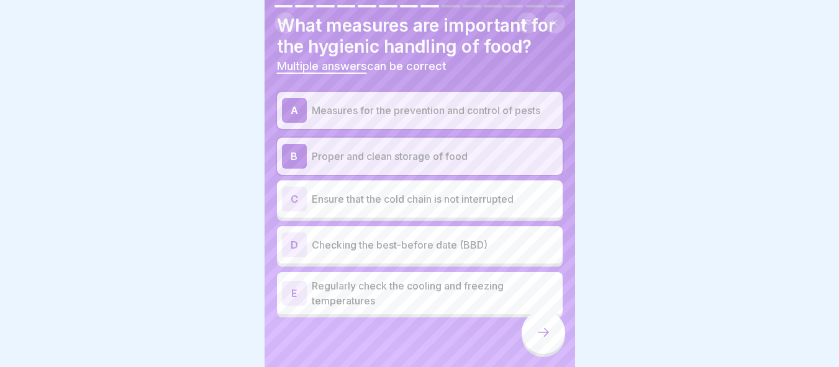
scroll to position [56, 0]
click at [492, 200] on div "C Ensure that the cold chain is not interrupted" at bounding box center [420, 199] width 276 height 25
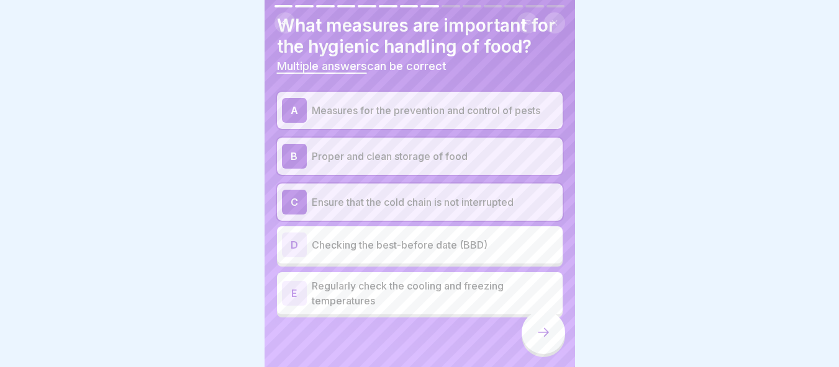
click at [494, 279] on p "Regularly check the cooling and freezing temperatures" at bounding box center [435, 294] width 246 height 30
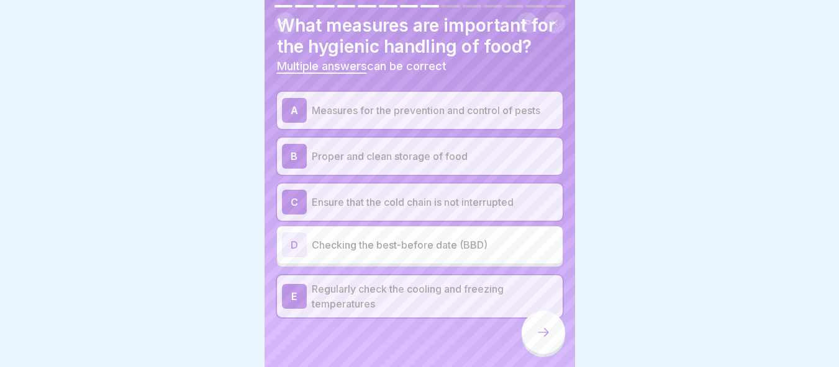
click at [547, 338] on icon at bounding box center [543, 332] width 15 height 15
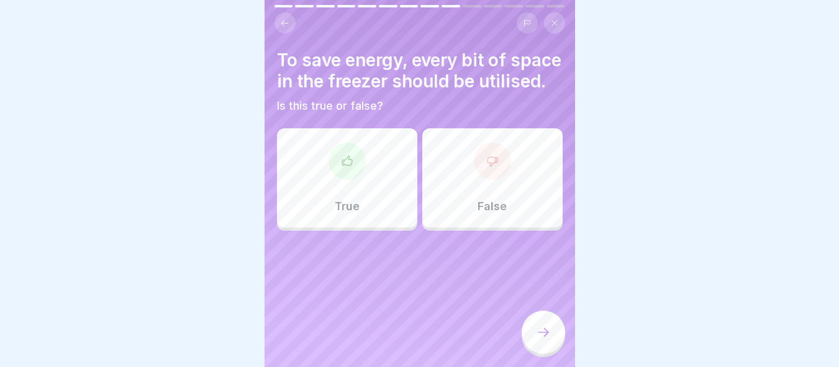
click at [466, 212] on div "False" at bounding box center [492, 177] width 140 height 99
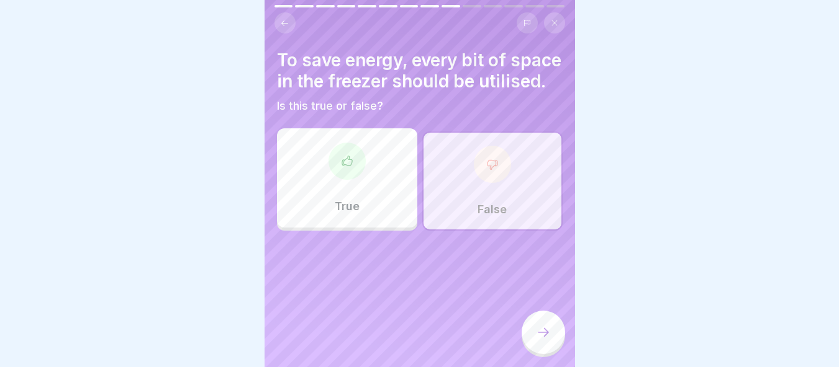
click at [537, 341] on div at bounding box center [542, 332] width 43 height 43
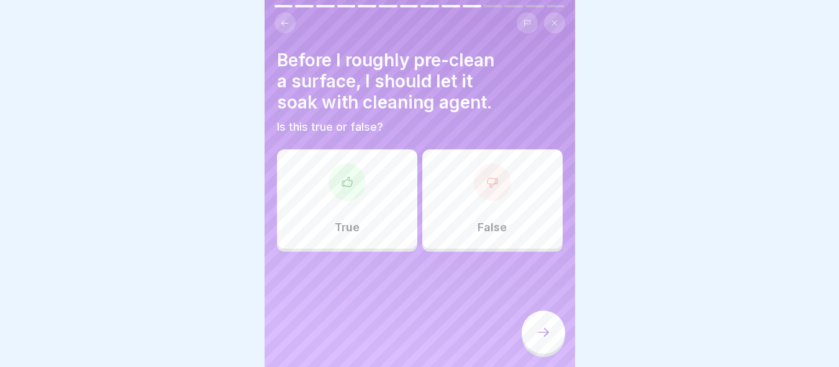
click at [470, 205] on div "False" at bounding box center [492, 199] width 140 height 99
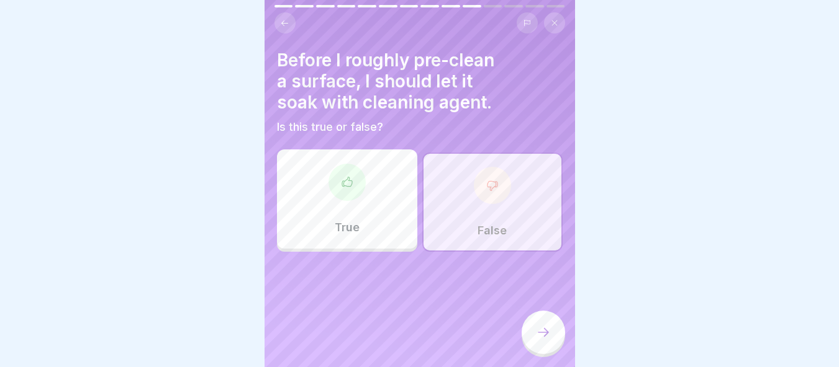
click at [553, 338] on div at bounding box center [542, 332] width 43 height 43
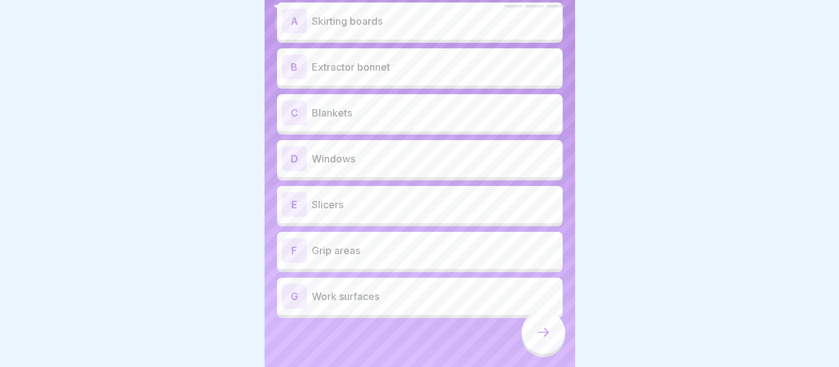
scroll to position [122, 0]
click at [434, 197] on p "Slicers" at bounding box center [435, 204] width 246 height 15
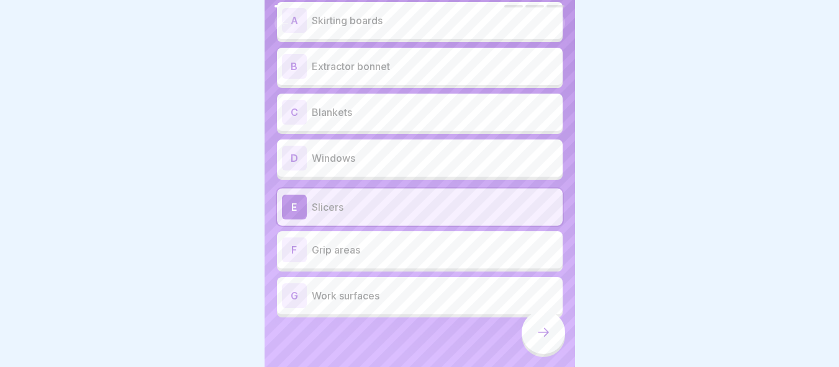
click at [427, 243] on p "Grip areas" at bounding box center [435, 250] width 246 height 15
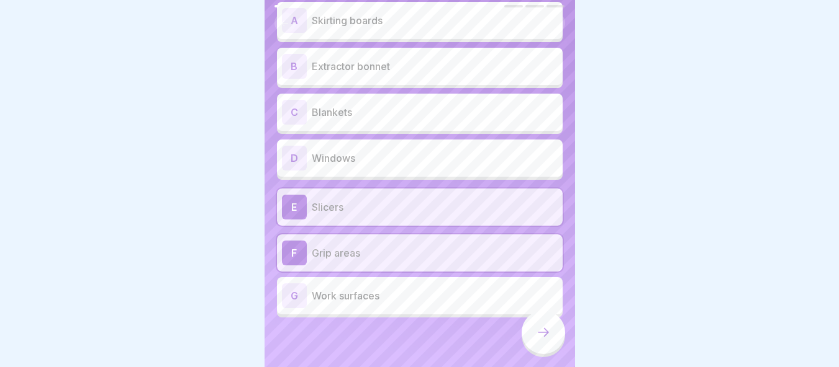
click at [436, 289] on p "Work surfaces" at bounding box center [435, 296] width 246 height 15
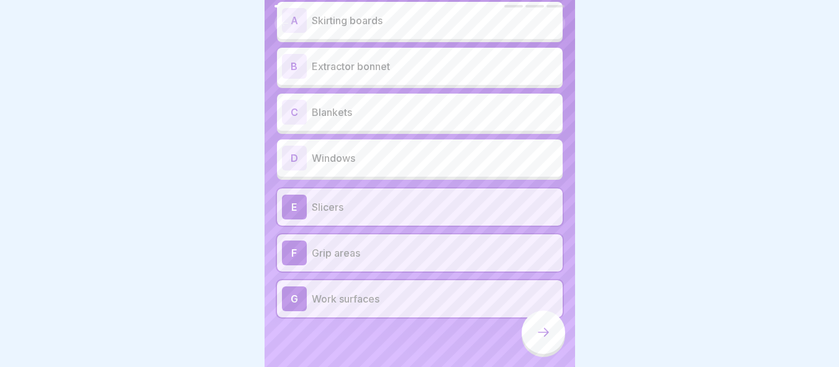
click at [539, 335] on icon at bounding box center [543, 332] width 15 height 15
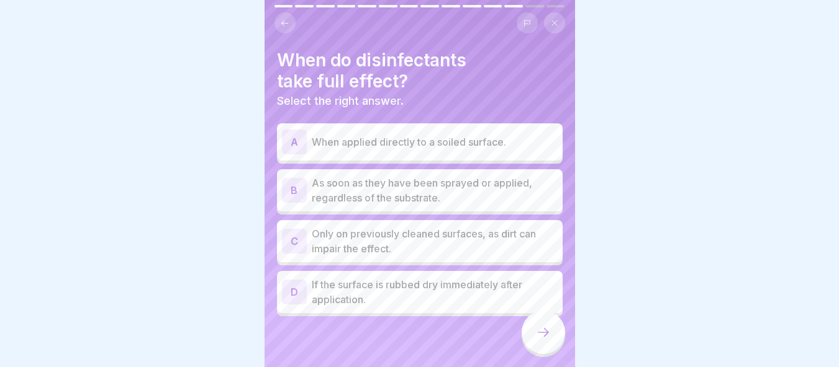
click at [458, 135] on p "When applied directly to a soiled surface." at bounding box center [435, 142] width 246 height 15
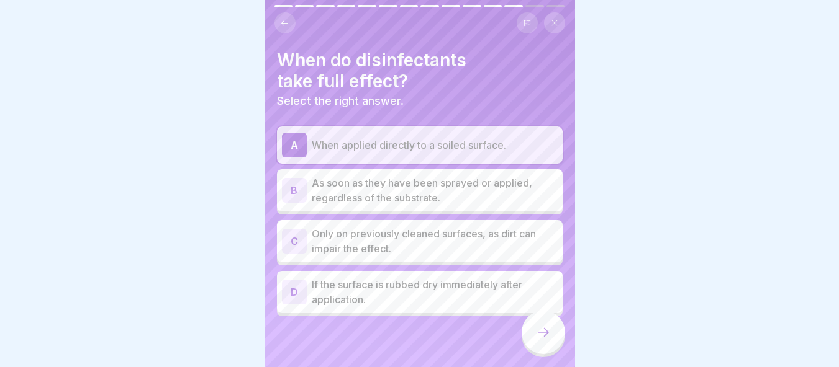
click at [477, 198] on div "B As soon as they have been sprayed or applied, regardless of the substrate." at bounding box center [420, 190] width 286 height 42
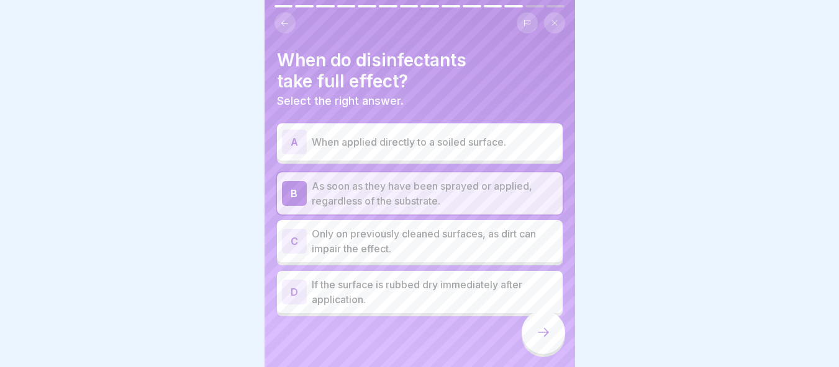
click at [454, 259] on div "A When applied directly to a soiled surface. B As soon as they have been spraye…" at bounding box center [420, 222] width 286 height 190
click at [452, 220] on div "C Only on previously cleaned surfaces, as dirt can impair the effect." at bounding box center [420, 241] width 286 height 42
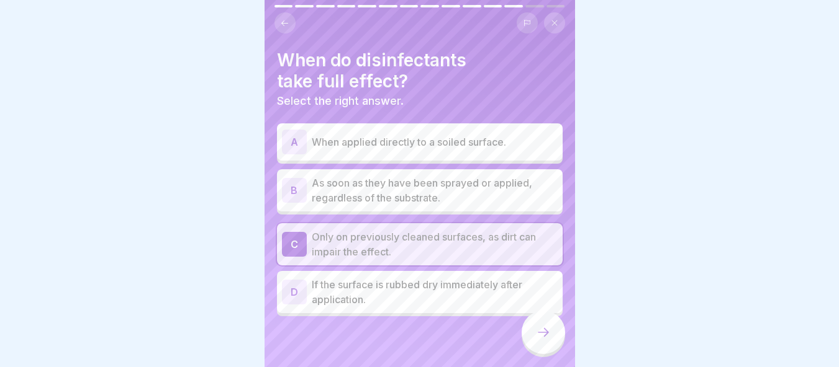
click at [464, 271] on div "D If the surface is rubbed dry immediately after application." at bounding box center [420, 292] width 286 height 42
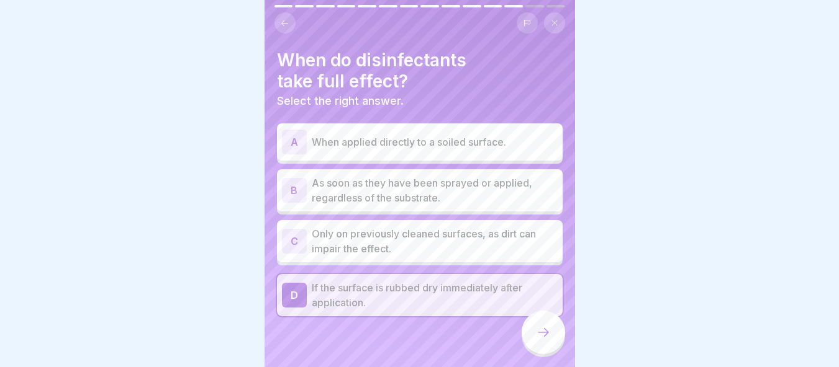
click at [466, 227] on p "Only on previously cleaned surfaces, as dirt can impair the effect." at bounding box center [435, 242] width 246 height 30
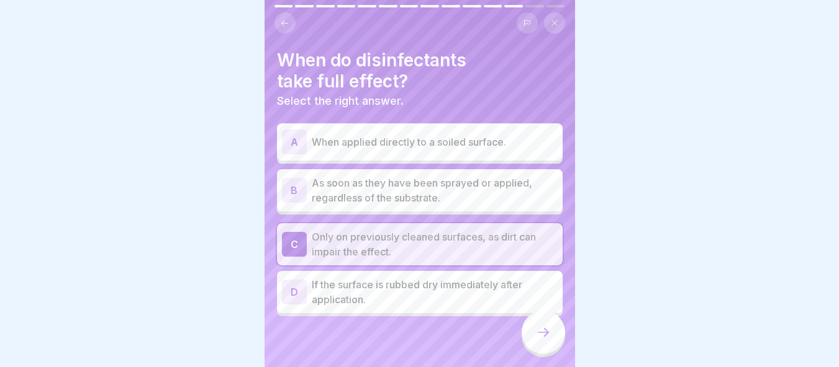
click at [544, 329] on icon at bounding box center [543, 332] width 15 height 15
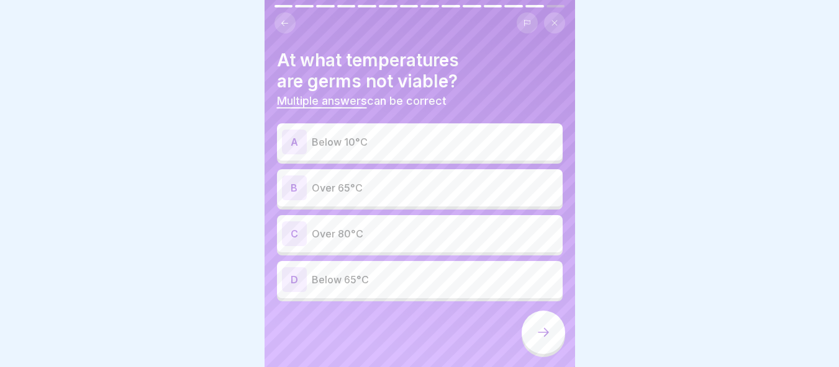
click at [421, 141] on div "A Below 10°C" at bounding box center [420, 142] width 276 height 25
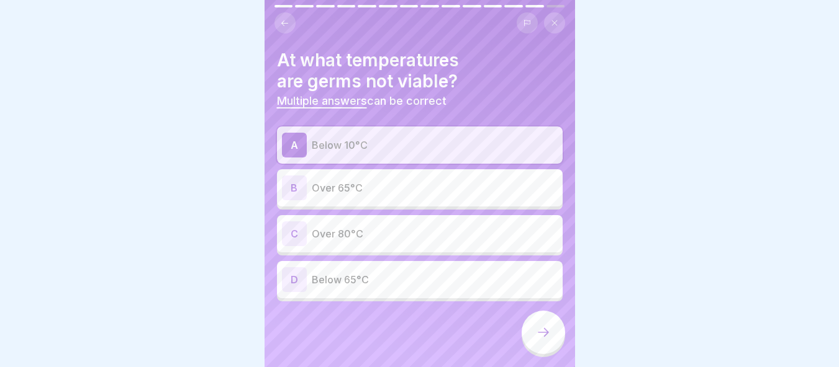
click at [415, 181] on p "Over 65°C" at bounding box center [435, 188] width 246 height 15
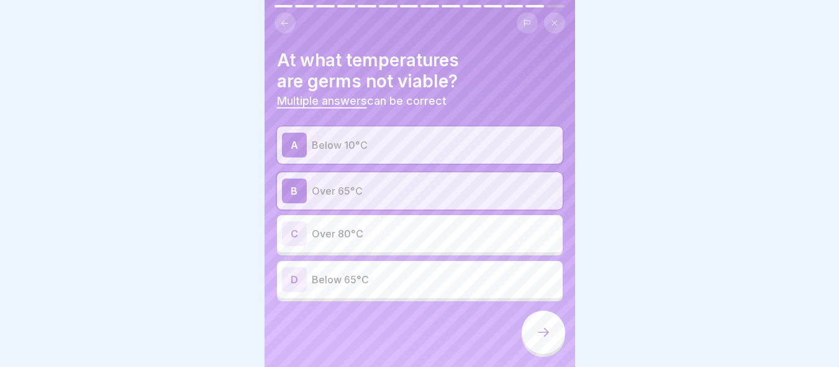
click at [430, 240] on div "C Over 80°C" at bounding box center [420, 233] width 286 height 37
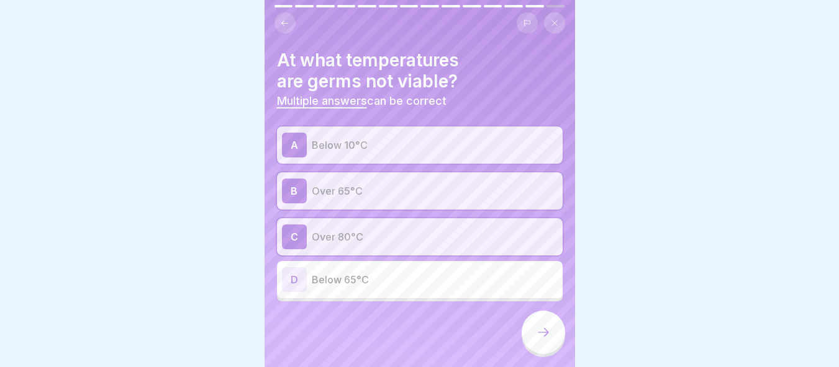
click at [531, 330] on div at bounding box center [542, 332] width 43 height 43
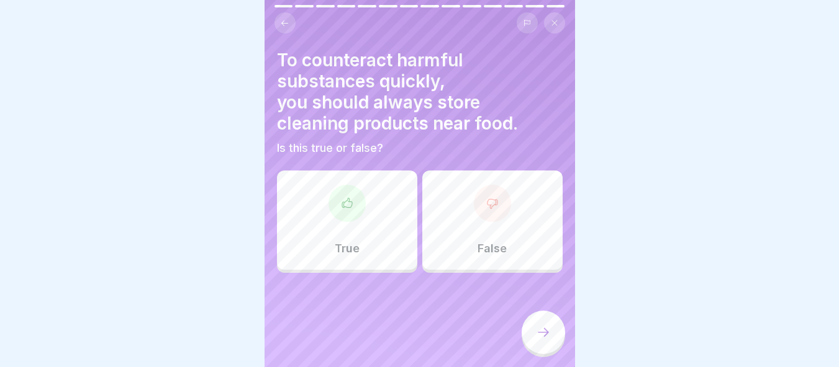
click at [494, 227] on div "False" at bounding box center [492, 220] width 140 height 99
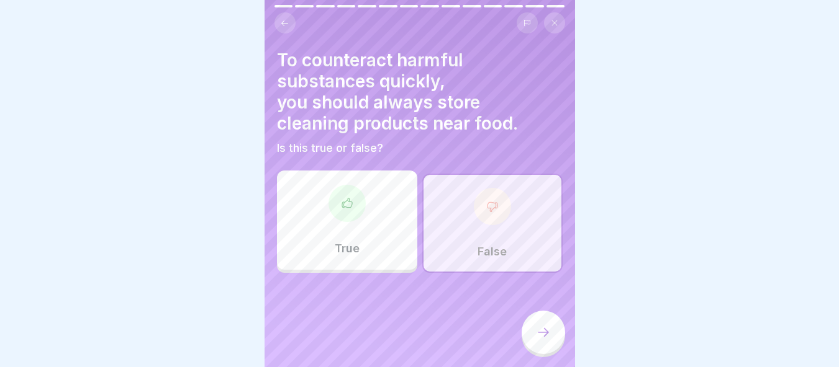
click at [544, 326] on icon at bounding box center [543, 332] width 15 height 15
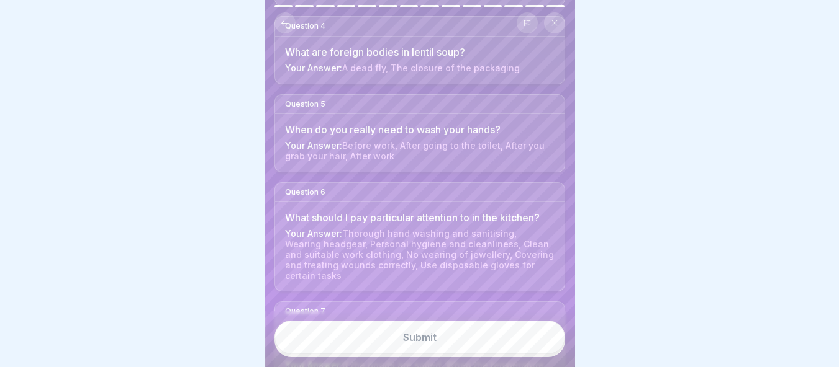
scroll to position [372, 0]
click at [461, 338] on button "Submit" at bounding box center [419, 338] width 290 height 34
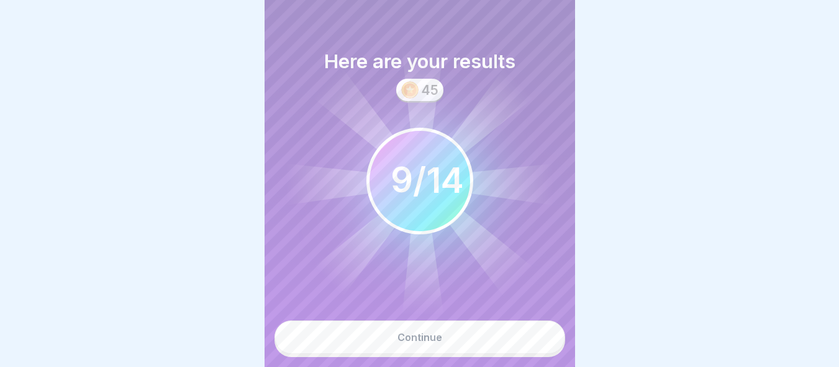
click at [459, 328] on button "Continue" at bounding box center [419, 338] width 290 height 34
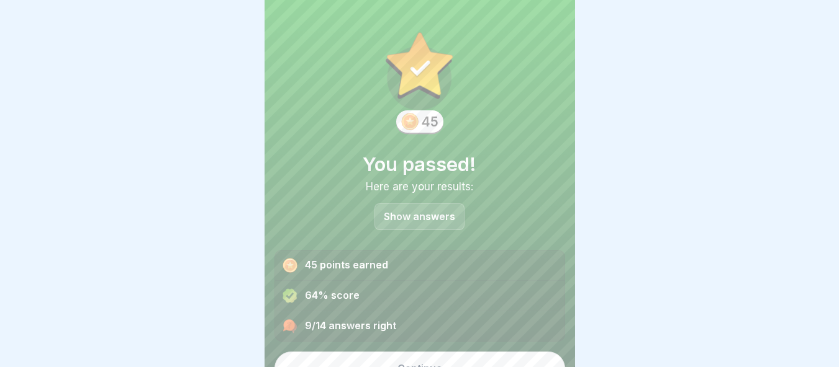
scroll to position [22, 0]
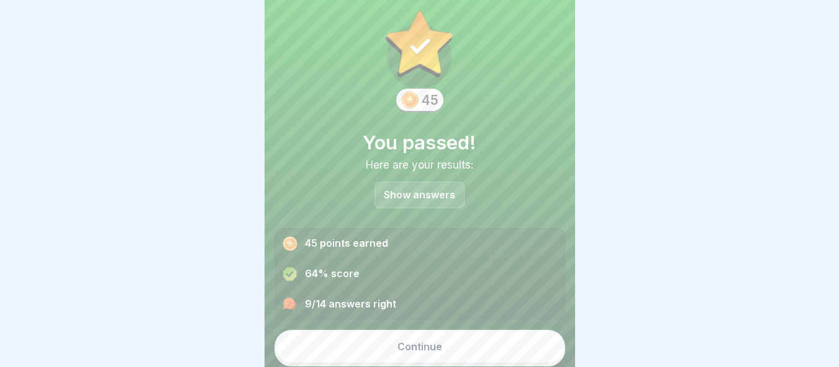
click at [449, 341] on button "Continue" at bounding box center [419, 347] width 290 height 34
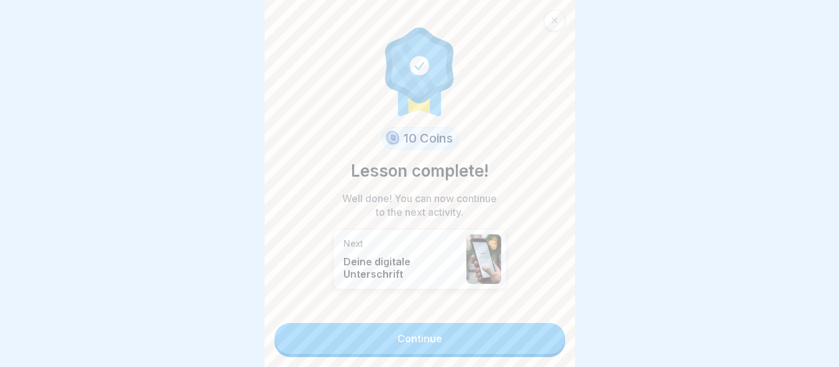
click at [464, 324] on link "Continue" at bounding box center [419, 338] width 290 height 31
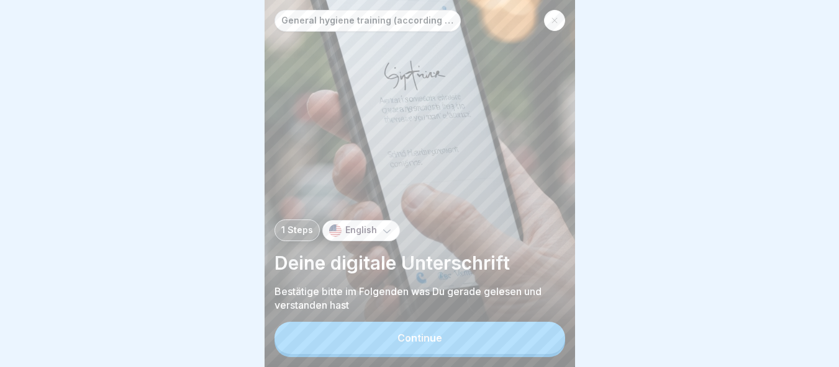
click at [479, 347] on button "Continue" at bounding box center [419, 338] width 290 height 32
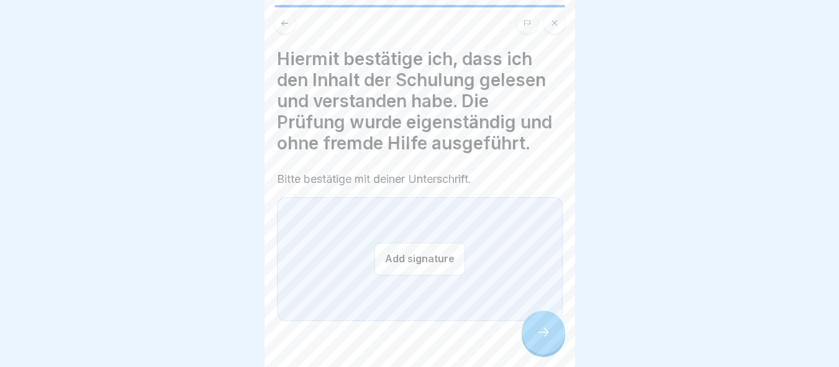
click at [426, 255] on button "Add signature" at bounding box center [419, 259] width 91 height 33
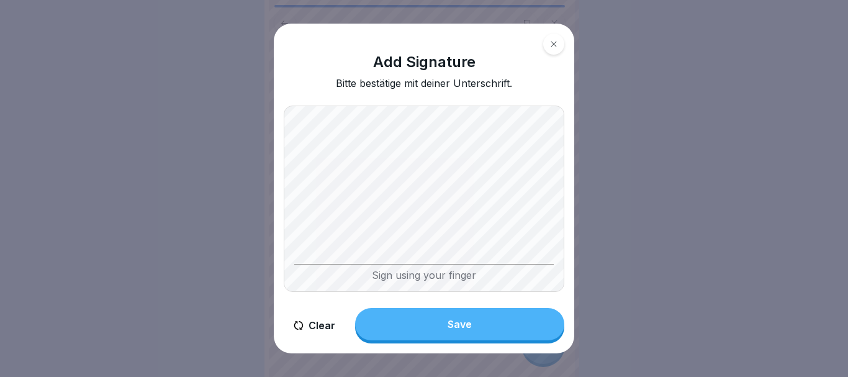
click at [493, 330] on button "Save" at bounding box center [459, 324] width 209 height 32
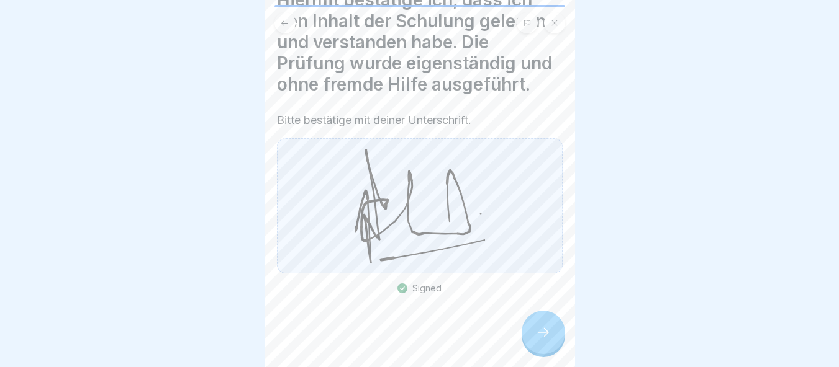
scroll to position [60, 0]
click at [536, 340] on icon at bounding box center [543, 332] width 15 height 15
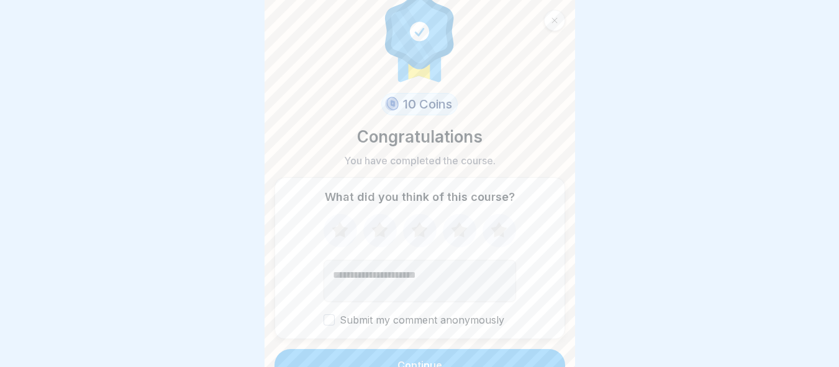
scroll to position [38, 0]
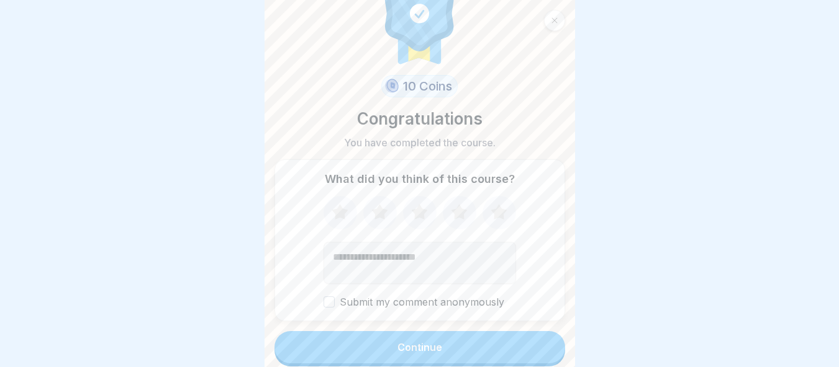
click at [330, 297] on label "Submit my comment anonymously" at bounding box center [419, 303] width 192 height 12
click at [330, 297] on button "Submit my comment anonymously" at bounding box center [328, 302] width 11 height 11
click at [459, 343] on button "Continue" at bounding box center [419, 347] width 290 height 32
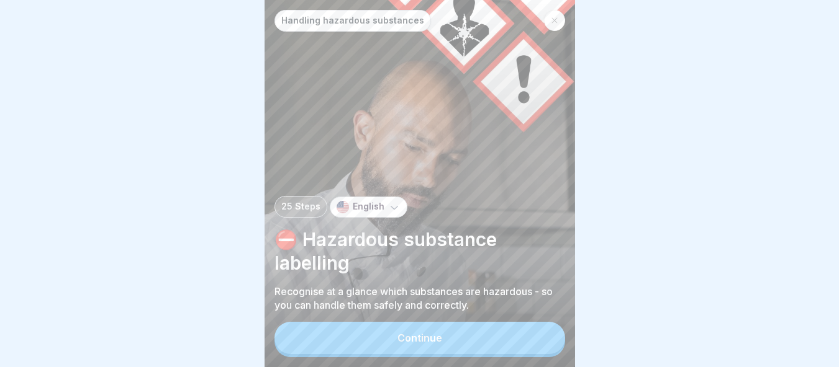
click at [457, 337] on button "Continue" at bounding box center [419, 338] width 290 height 32
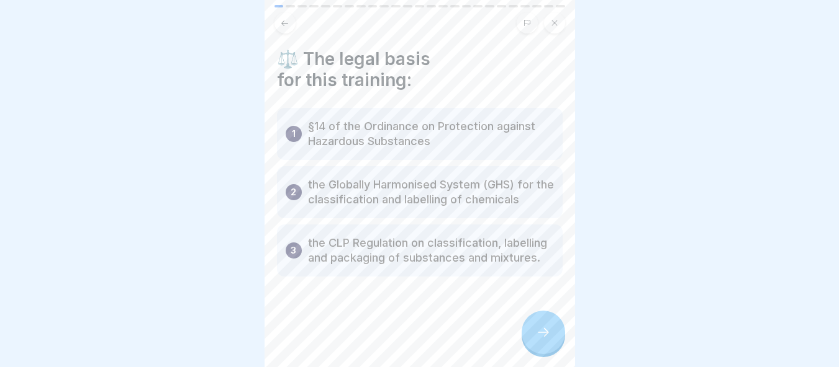
click at [545, 340] on icon at bounding box center [543, 332] width 15 height 15
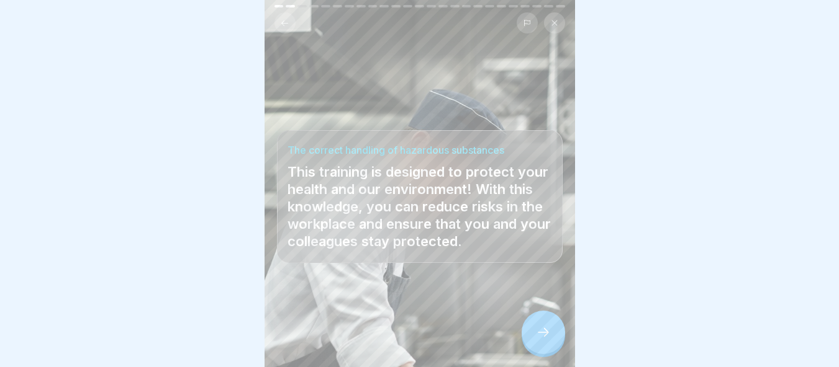
click at [546, 326] on div at bounding box center [542, 332] width 43 height 43
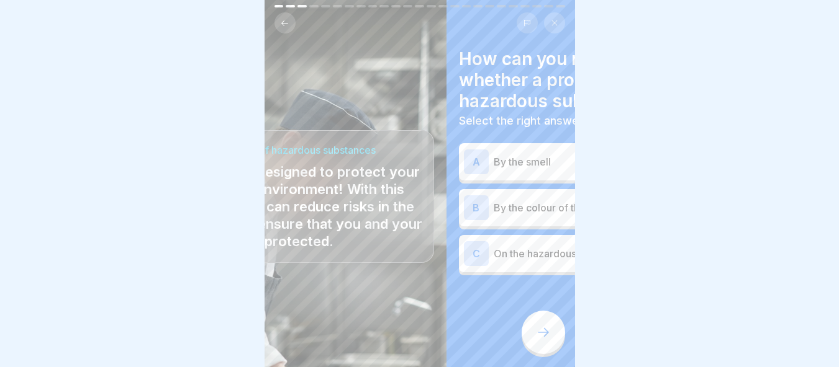
click at [598, 130] on body "Handling hazardous substances 25 Steps English ⛔️ Hazardous substance labelling…" at bounding box center [419, 183] width 839 height 367
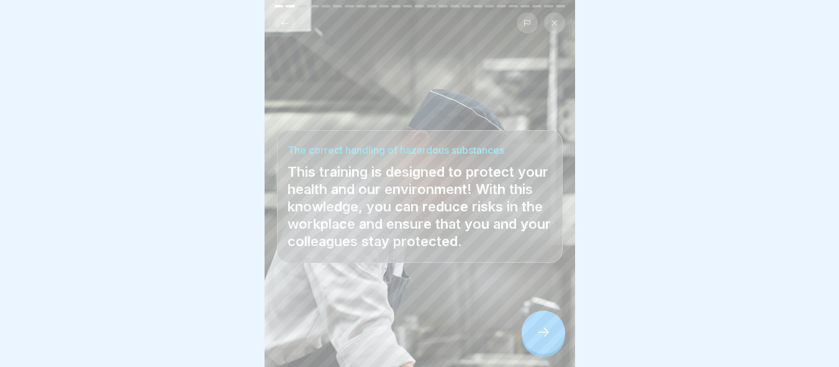
click at [538, 336] on icon at bounding box center [543, 332] width 15 height 15
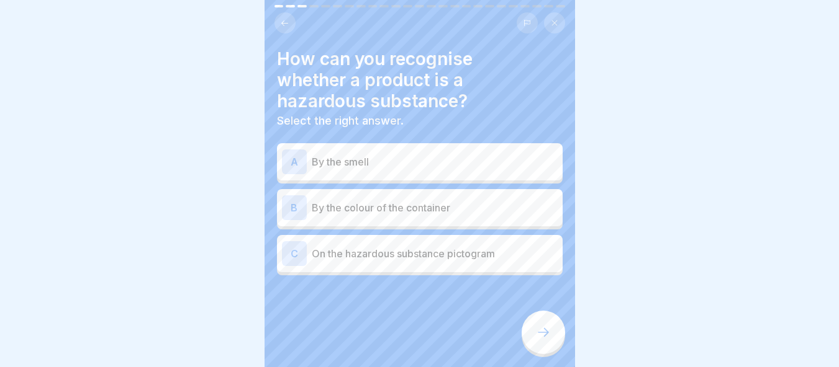
click at [372, 256] on div "C On the hazardous substance pictogram" at bounding box center [420, 253] width 286 height 37
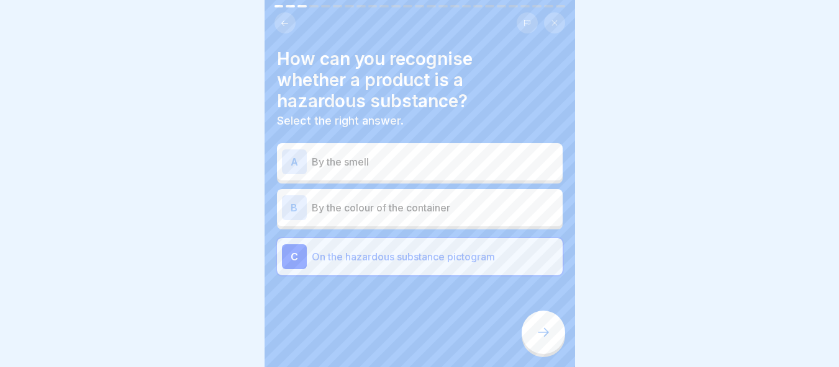
click at [541, 326] on icon at bounding box center [543, 332] width 15 height 15
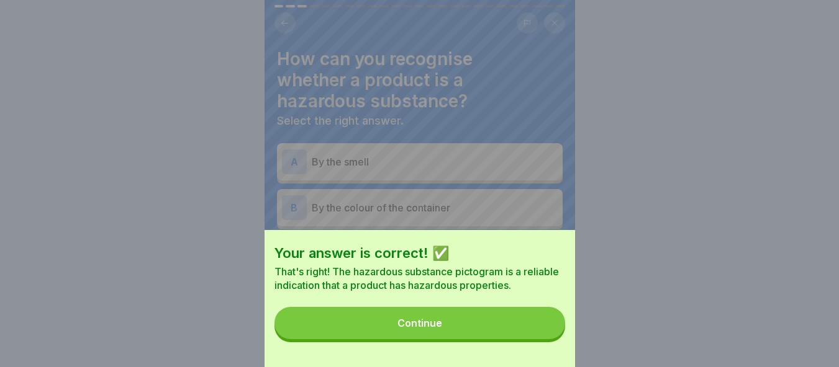
click at [538, 332] on button "Continue" at bounding box center [419, 323] width 290 height 32
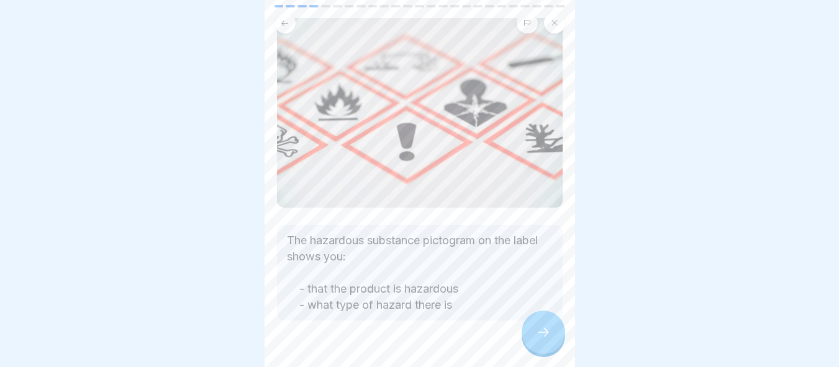
scroll to position [112, 0]
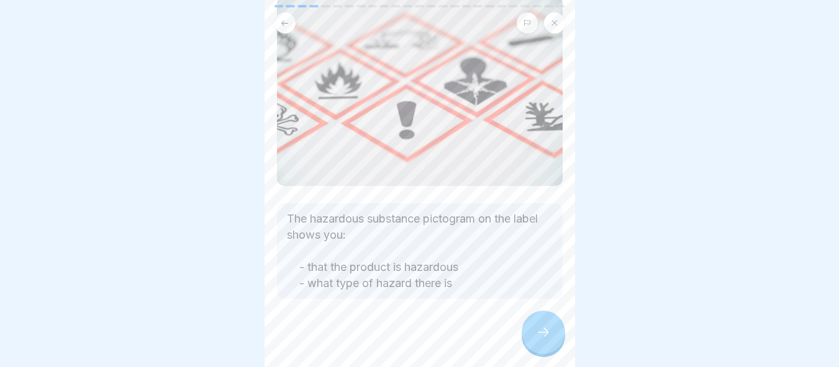
click at [548, 336] on icon at bounding box center [543, 332] width 15 height 15
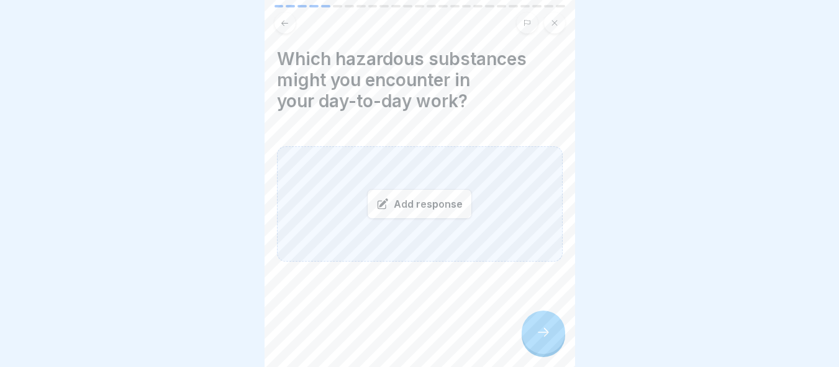
click at [426, 196] on div "Add response" at bounding box center [419, 204] width 105 height 30
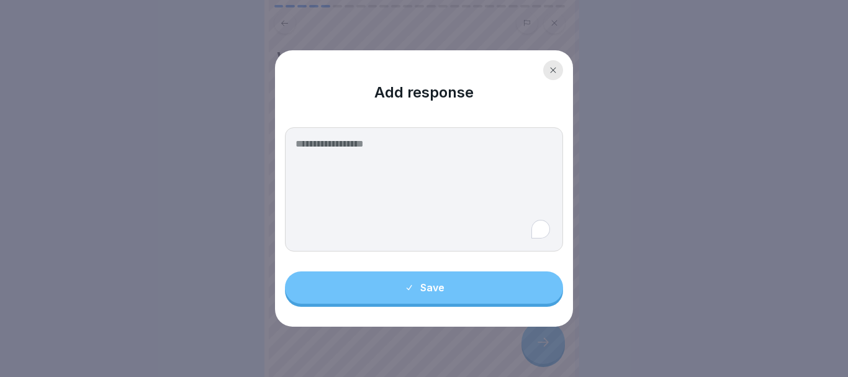
click at [545, 68] on div at bounding box center [553, 70] width 20 height 20
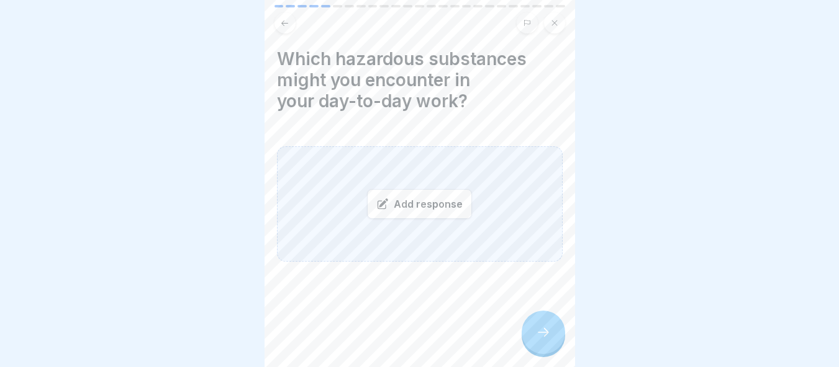
click at [279, 22] on button at bounding box center [284, 22] width 21 height 21
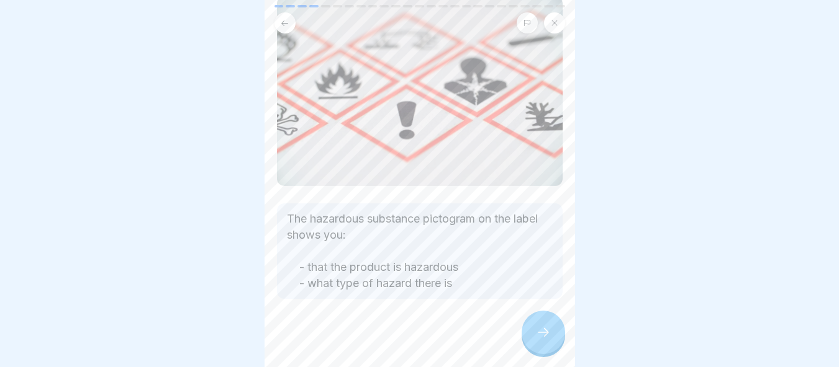
scroll to position [9, 0]
click at [535, 326] on div at bounding box center [542, 332] width 43 height 43
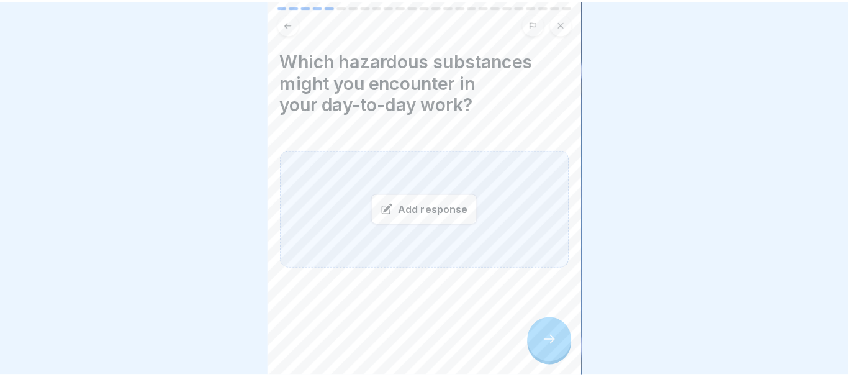
scroll to position [0, 0]
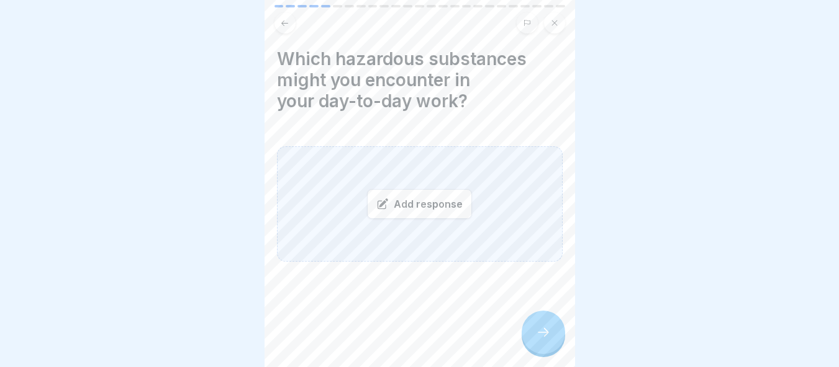
click at [443, 204] on div "Add response" at bounding box center [419, 204] width 105 height 30
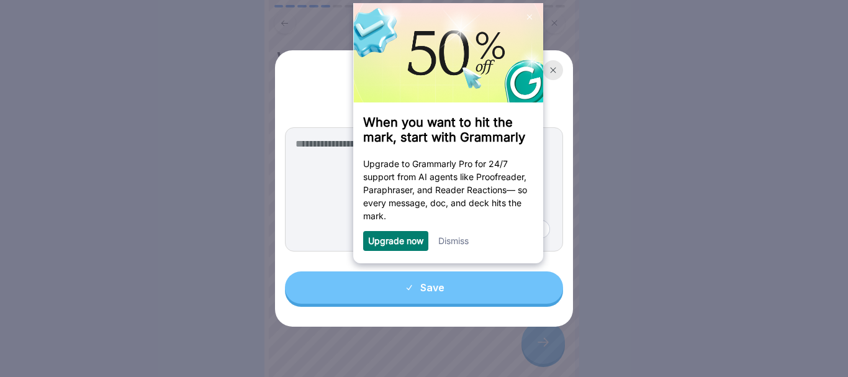
click at [449, 246] on textarea "To enrich screen reader interactions, please activate Accessibility in Grammarl…" at bounding box center [424, 189] width 278 height 124
click at [546, 71] on div at bounding box center [553, 70] width 20 height 20
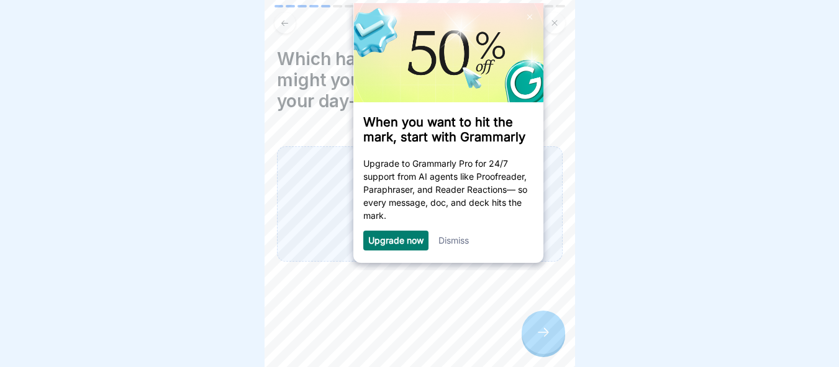
click at [559, 29] on button at bounding box center [554, 22] width 21 height 21
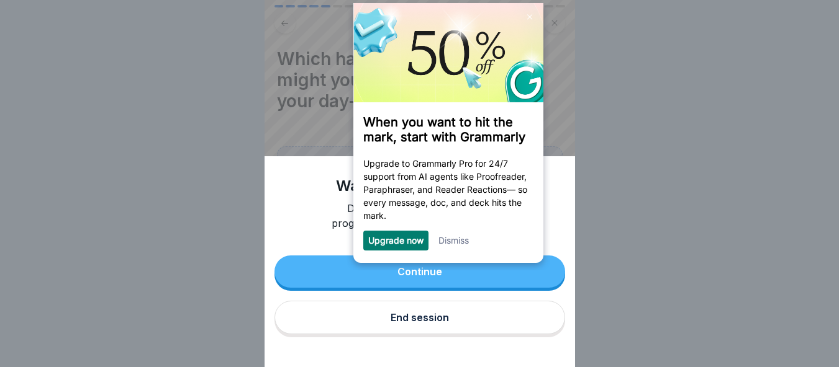
click at [454, 241] on div "Want to continue later? Don’t worry, we will save your progress. Jump in where …" at bounding box center [419, 261] width 310 height 211
click at [546, 76] on div "Want to continue later? Don’t worry, we will save your progress. Jump in where …" at bounding box center [419, 183] width 310 height 367
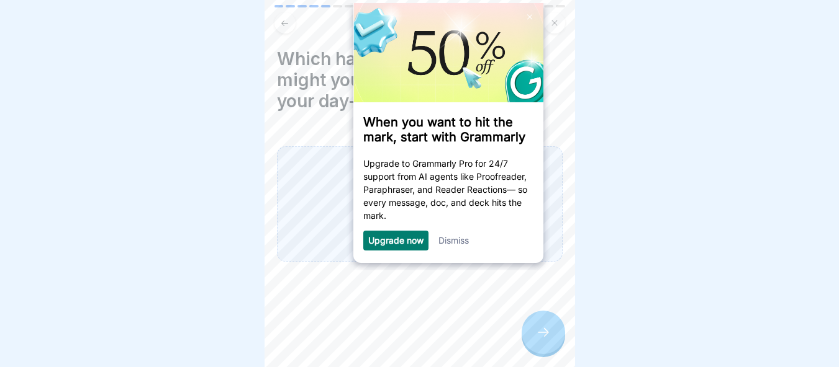
click at [456, 246] on link "Dismiss" at bounding box center [453, 240] width 30 height 11
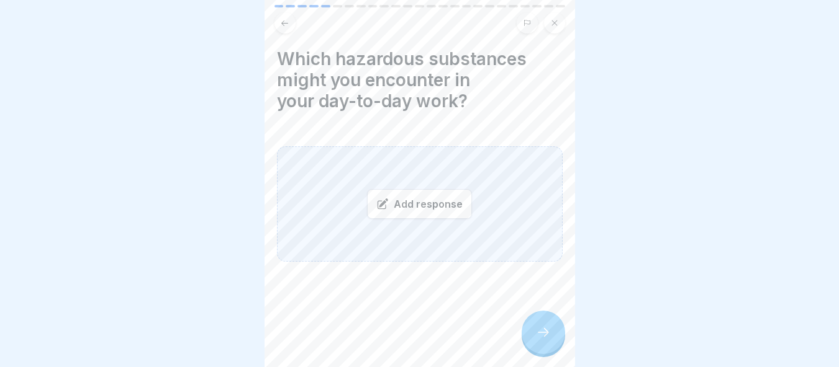
click at [393, 199] on div "Add response" at bounding box center [419, 204] width 105 height 30
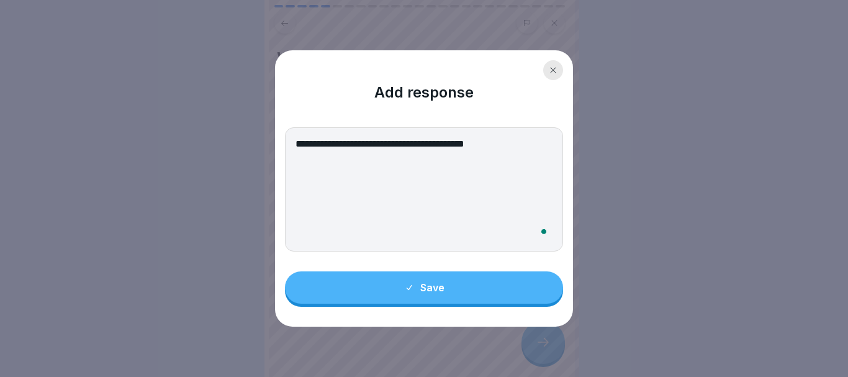
type textarea "**********"
click at [482, 294] on button "Save" at bounding box center [424, 287] width 278 height 32
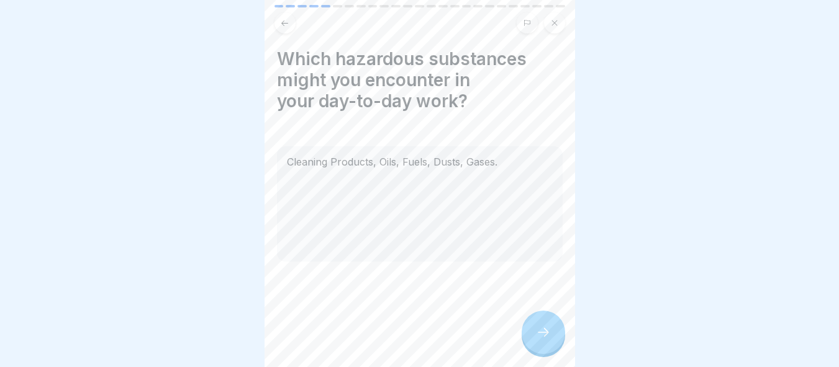
click at [554, 361] on div "Which hazardous substances might you encounter in your day-to-day work? Cleanin…" at bounding box center [419, 183] width 310 height 367
click at [544, 340] on icon at bounding box center [543, 332] width 15 height 15
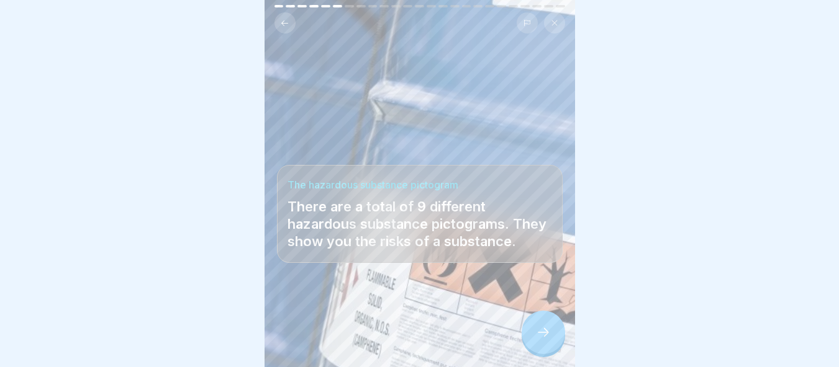
scroll to position [9, 0]
click at [552, 333] on div at bounding box center [542, 332] width 43 height 43
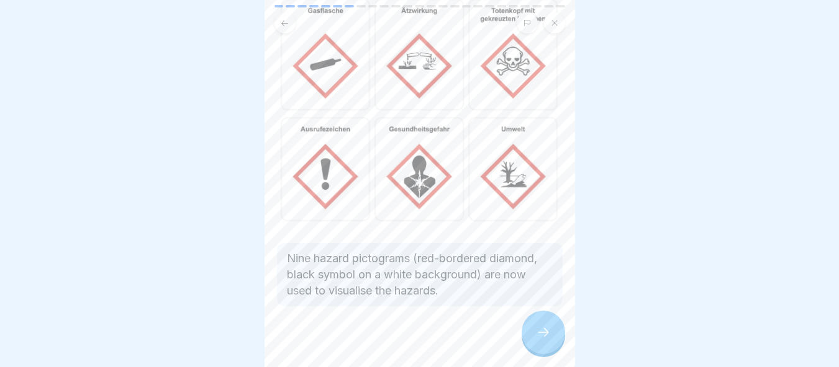
scroll to position [214, 0]
click at [544, 318] on div at bounding box center [542, 332] width 43 height 43
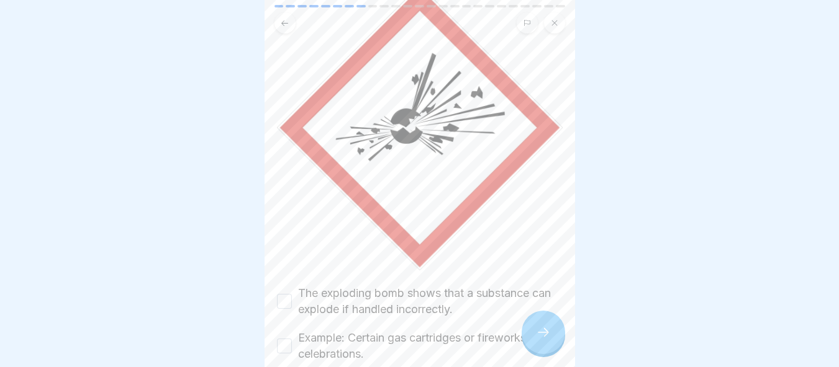
scroll to position [122, 0]
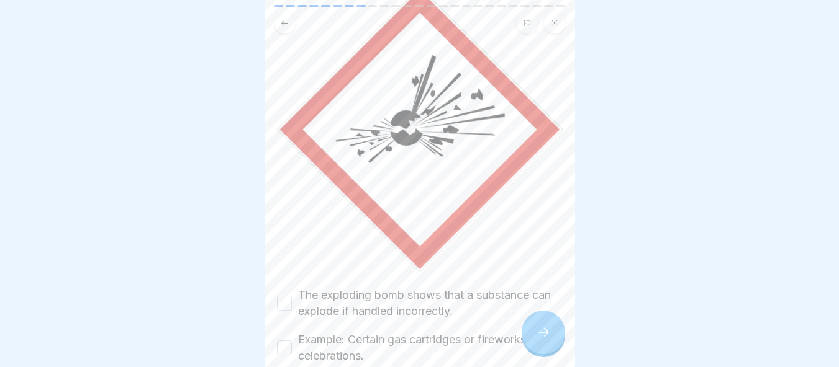
click at [282, 296] on button "The exploding bomb shows that a substance can explode if handled incorrectly." at bounding box center [284, 303] width 15 height 15
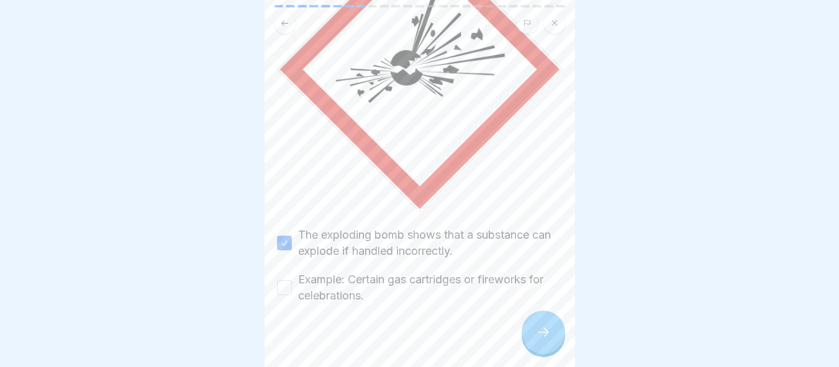
scroll to position [184, 0]
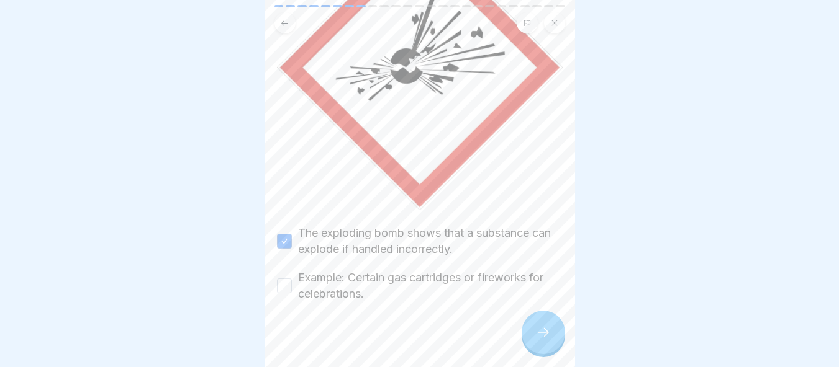
click at [287, 279] on button "Example: Certain gas cartridges or fireworks for celebrations." at bounding box center [284, 286] width 15 height 15
click at [557, 344] on div at bounding box center [542, 332] width 43 height 43
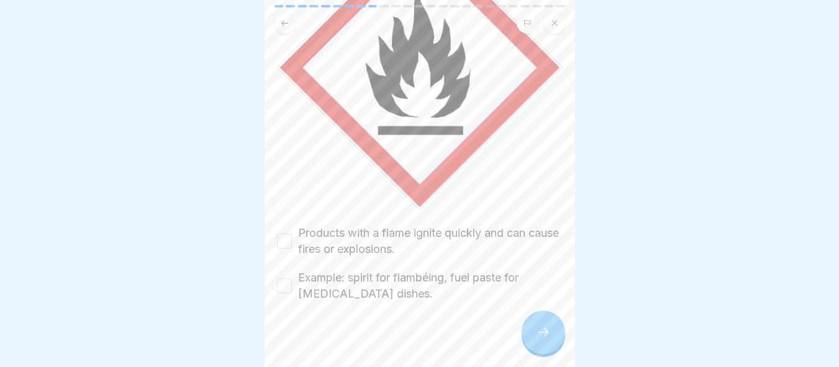
click at [277, 234] on button "Products with a flame ignite quickly and can cause fires or explosions." at bounding box center [284, 241] width 15 height 15
click at [284, 270] on div "Example: spirit for flambéing, fuel paste for chafing dishes." at bounding box center [420, 286] width 286 height 32
click at [284, 279] on button "Example: spirit for flambéing, fuel paste for chafing dishes." at bounding box center [284, 286] width 15 height 15
click at [542, 323] on div at bounding box center [542, 332] width 43 height 43
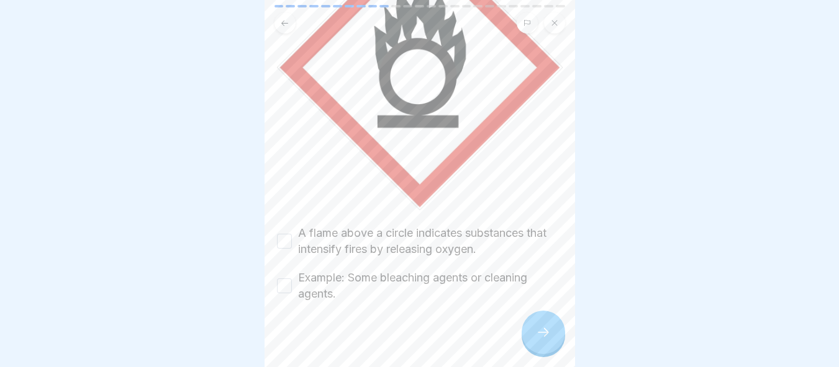
click at [288, 234] on button "A flame above a circle indicates substances that intensify fires by releasing o…" at bounding box center [284, 241] width 15 height 15
click at [285, 279] on button "Example: Some bleaching agents or cleaning agents." at bounding box center [284, 286] width 15 height 15
click at [545, 326] on div at bounding box center [542, 332] width 43 height 43
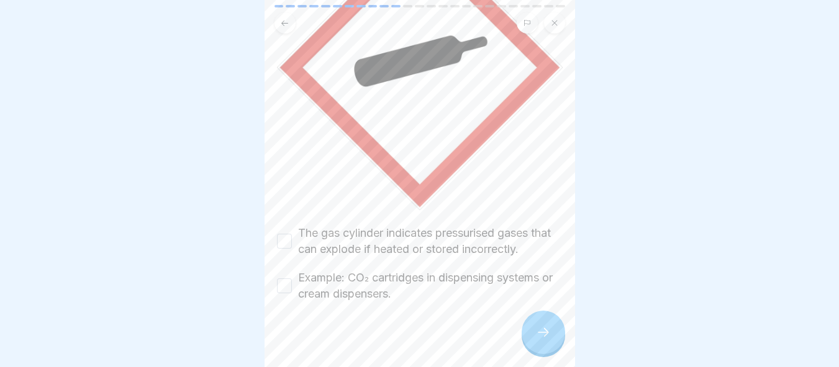
click at [277, 234] on button "The gas cylinder indicates pressurised gases that can explode if heated or stor…" at bounding box center [284, 241] width 15 height 15
click at [289, 279] on button "Example: CO₂ cartridges in dispensing systems or cream dispensers." at bounding box center [284, 286] width 15 height 15
click at [528, 316] on div at bounding box center [420, 339] width 286 height 74
click at [552, 338] on div at bounding box center [542, 332] width 43 height 43
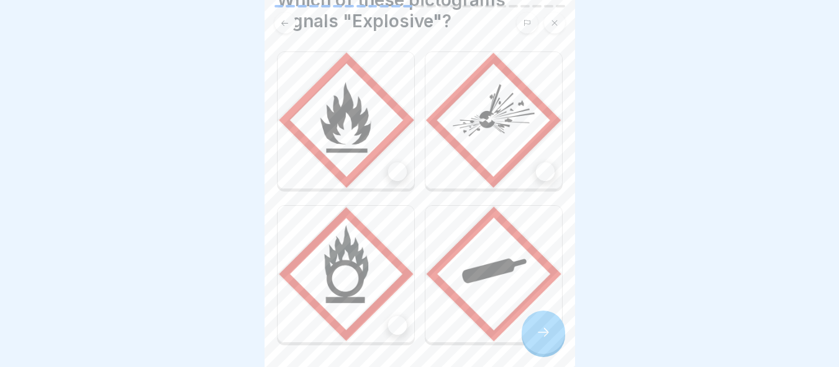
scroll to position [62, 0]
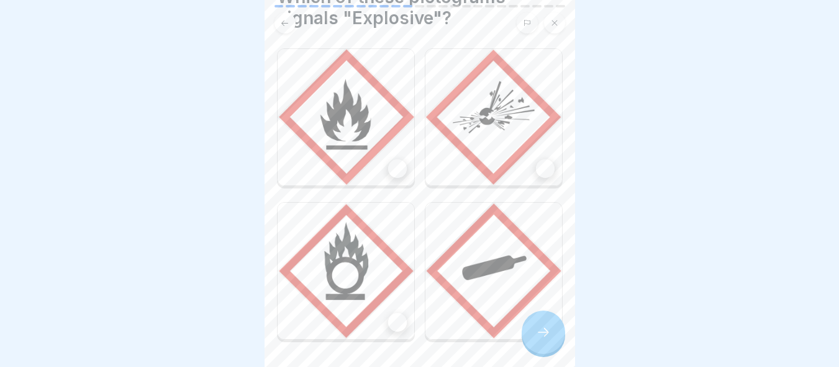
click at [311, 155] on img at bounding box center [345, 117] width 137 height 137
click at [539, 331] on icon at bounding box center [543, 332] width 15 height 15
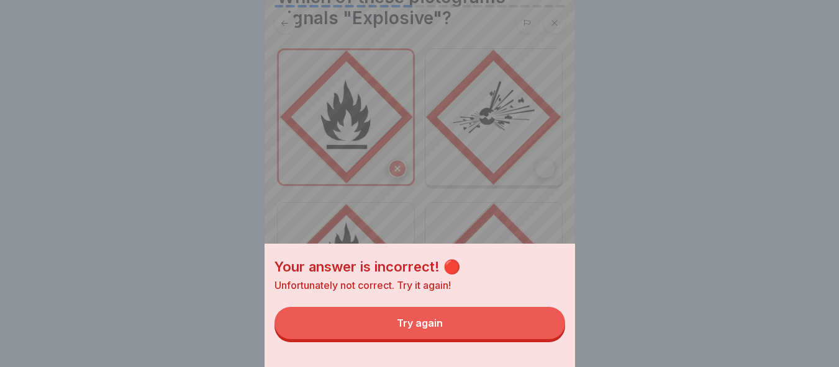
click at [503, 339] on button "Try again" at bounding box center [419, 323] width 290 height 32
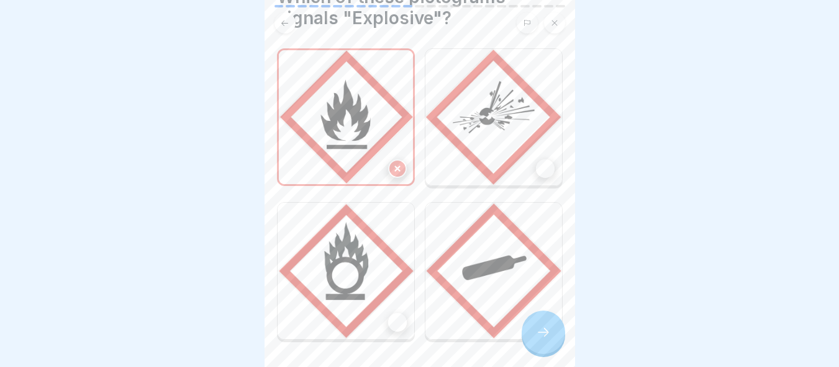
click at [500, 142] on img at bounding box center [493, 117] width 137 height 137
click at [545, 340] on div at bounding box center [542, 332] width 43 height 43
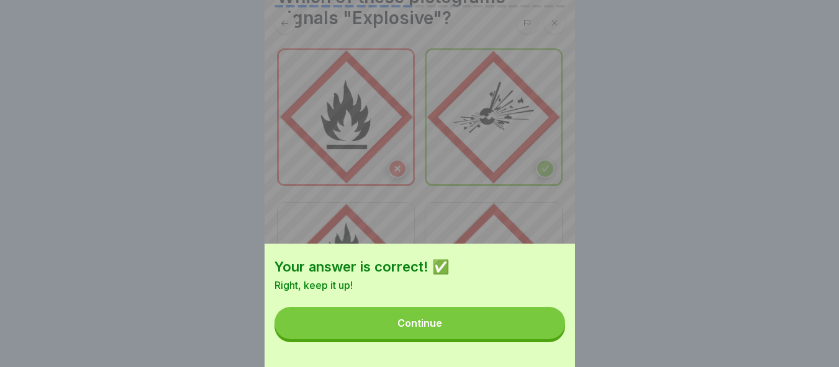
click at [522, 332] on button "Continue" at bounding box center [419, 323] width 290 height 32
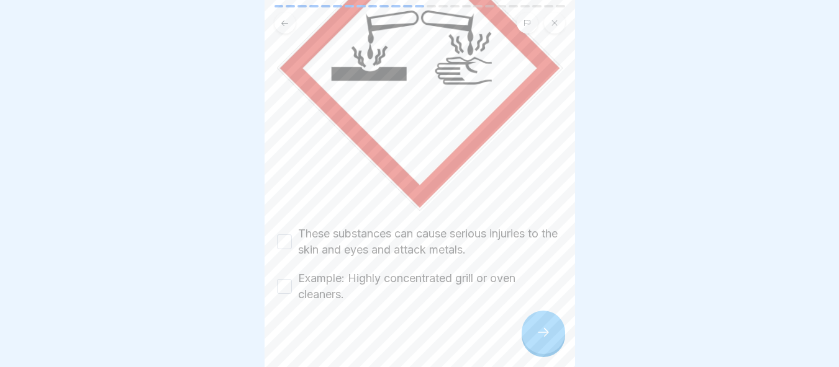
scroll to position [184, 0]
click at [284, 234] on button "These substances can cause serious injuries to the skin and eyes and attack met…" at bounding box center [284, 241] width 15 height 15
click at [284, 279] on button "Example: Highly concentrated grill or oven cleaners." at bounding box center [284, 286] width 15 height 15
click at [526, 326] on div at bounding box center [542, 332] width 43 height 43
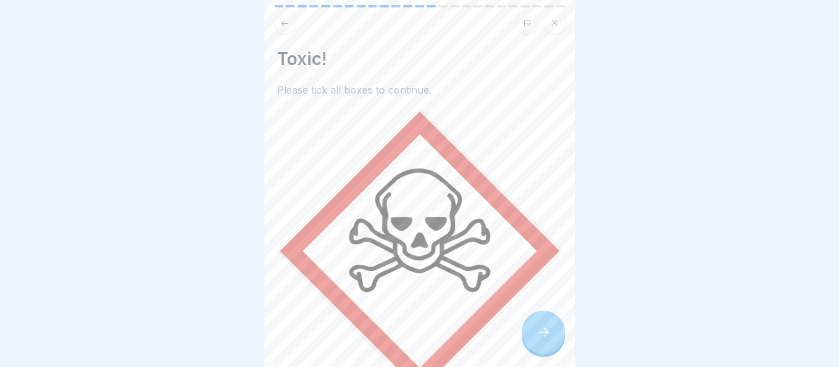
scroll to position [168, 0]
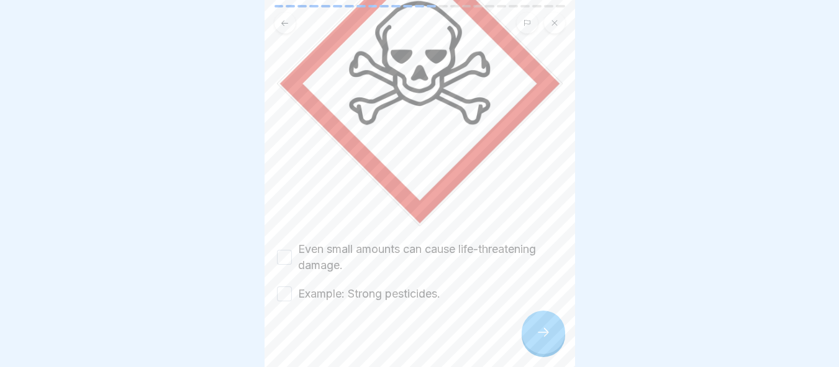
click at [287, 250] on button "Even small amounts can cause life-threatening damage." at bounding box center [284, 257] width 15 height 15
click at [287, 287] on button "Example: Strong pesticides." at bounding box center [284, 294] width 15 height 15
click at [544, 341] on div at bounding box center [542, 332] width 43 height 43
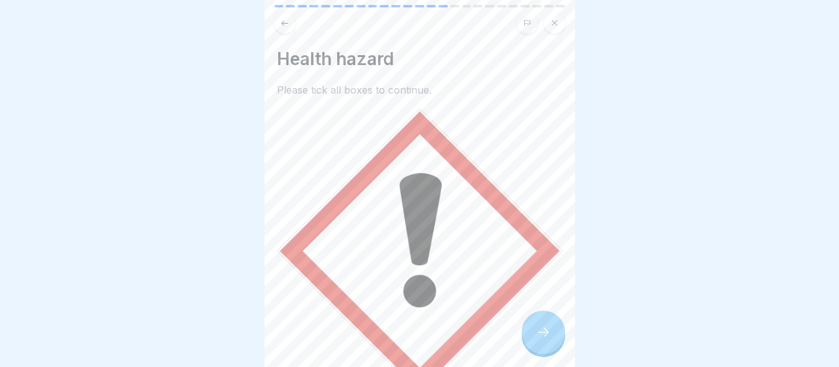
scroll to position [184, 0]
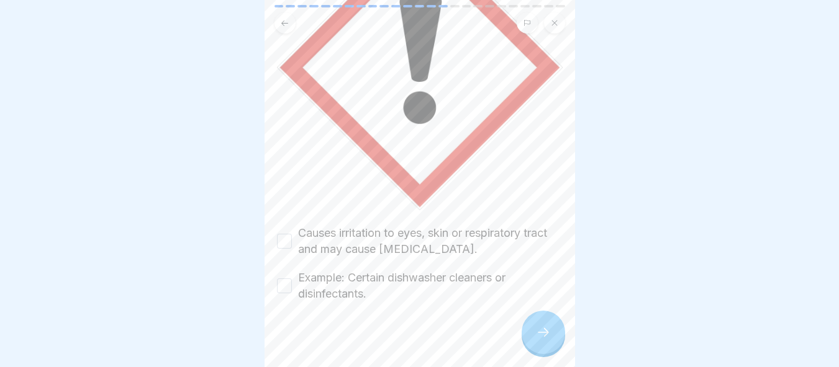
click at [286, 234] on button "Causes irritation to eyes, skin or respiratory tract and may cause allergies." at bounding box center [284, 241] width 15 height 15
click at [282, 279] on button "Example: Certain dishwasher cleaners or disinfectants." at bounding box center [284, 286] width 15 height 15
click at [542, 324] on div at bounding box center [542, 332] width 43 height 43
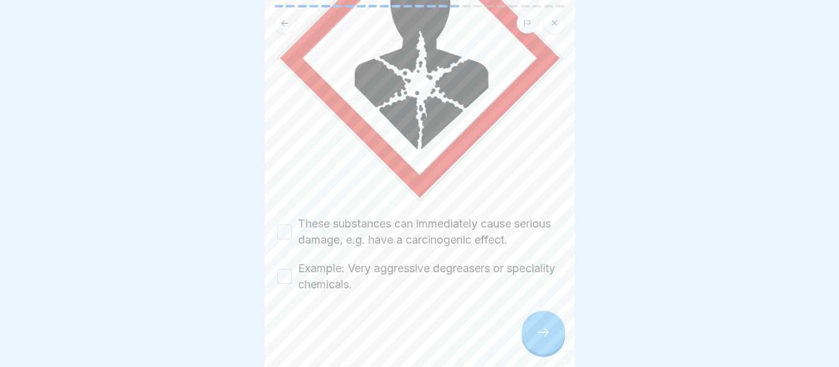
scroll to position [200, 0]
click at [284, 225] on button "These substances can immediately cause serious damage, e.g. have a carcinogenic…" at bounding box center [284, 232] width 15 height 15
click at [284, 269] on button "Example: Very aggressive degreasers or speciality chemicals." at bounding box center [284, 276] width 15 height 15
click at [537, 344] on div at bounding box center [542, 332] width 43 height 43
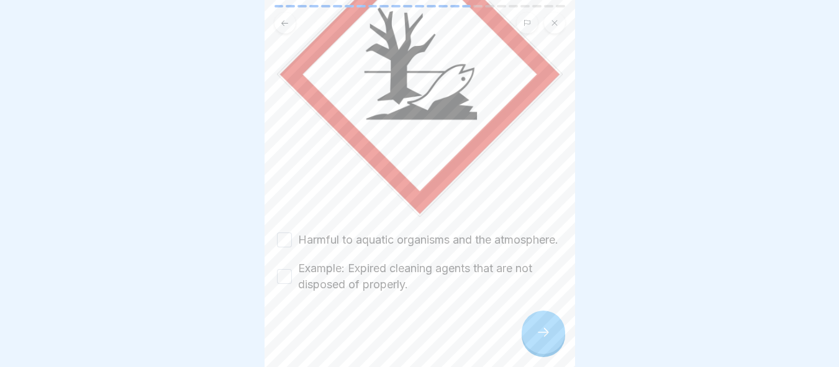
scroll to position [184, 0]
click at [287, 233] on button "Harmful to aquatic organisms and the atmosphere." at bounding box center [284, 240] width 15 height 15
click at [279, 261] on div "Example: Expired cleaning agents that are not disposed of properly." at bounding box center [420, 277] width 286 height 32
click at [285, 269] on button "Example: Expired cleaning agents that are not disposed of properly." at bounding box center [284, 276] width 15 height 15
click at [534, 325] on div at bounding box center [542, 332] width 43 height 43
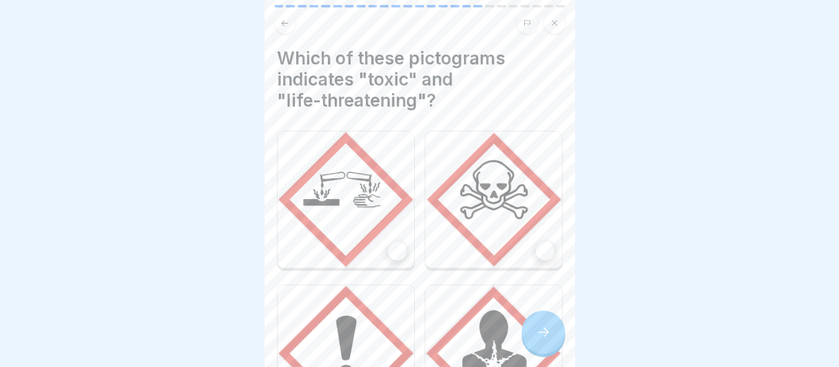
scroll to position [0, 0]
click at [481, 175] on img at bounding box center [493, 200] width 137 height 137
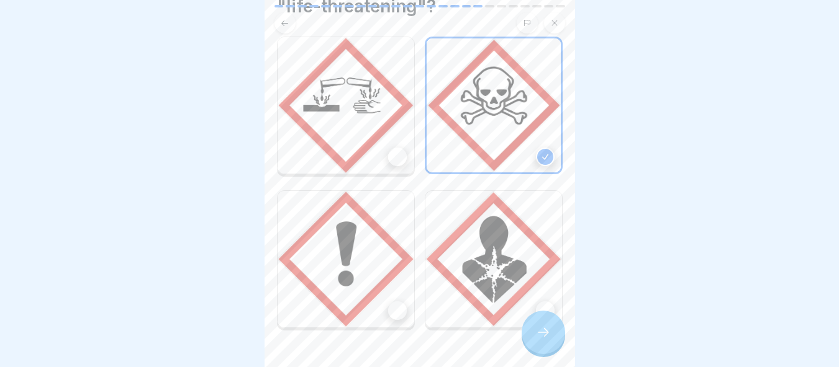
scroll to position [127, 0]
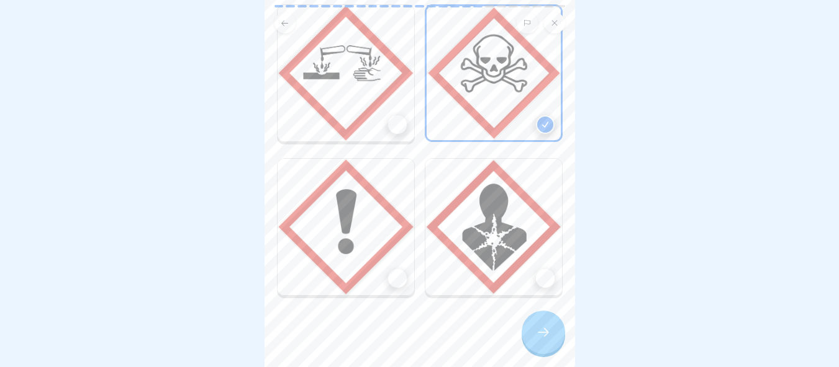
click at [552, 334] on div at bounding box center [542, 332] width 43 height 43
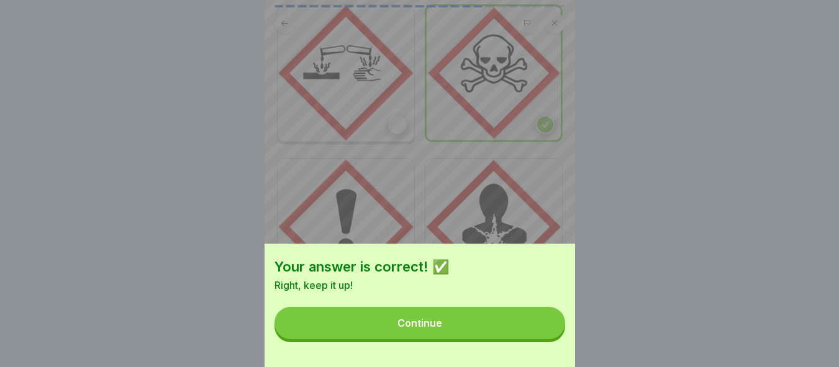
click at [515, 340] on button "Continue" at bounding box center [419, 323] width 290 height 32
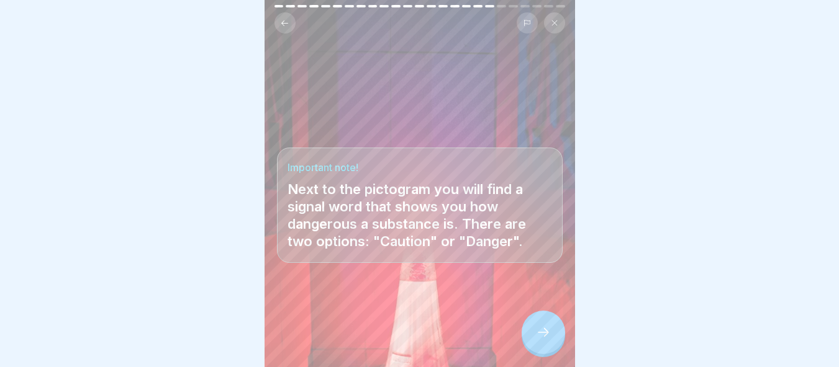
click at [533, 328] on div at bounding box center [542, 332] width 43 height 43
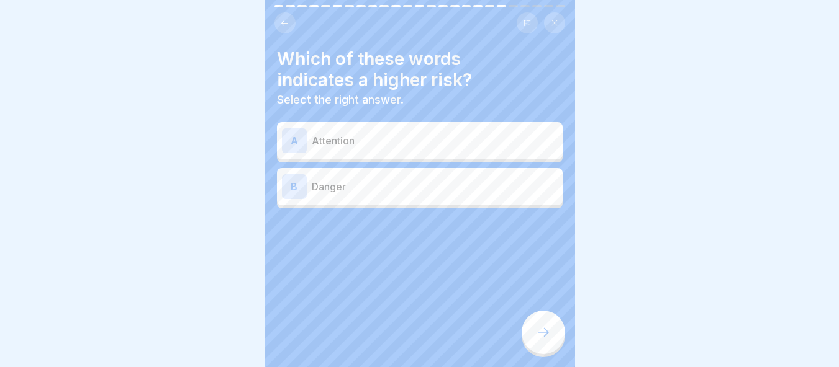
click at [362, 179] on p "Danger" at bounding box center [435, 186] width 246 height 15
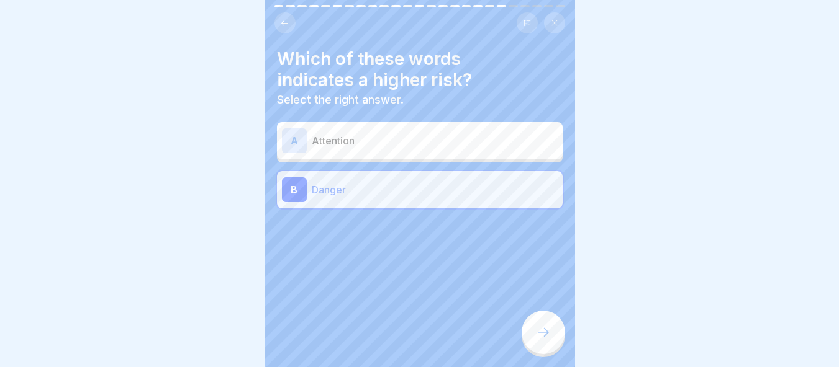
click at [555, 331] on div at bounding box center [542, 332] width 43 height 43
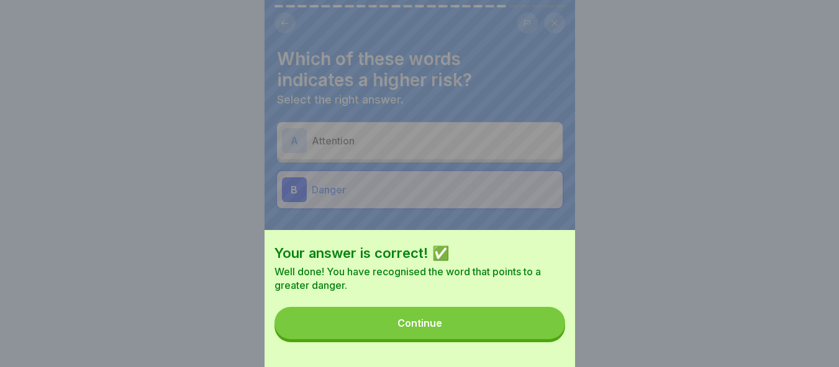
click at [539, 337] on button "Continue" at bounding box center [419, 323] width 290 height 32
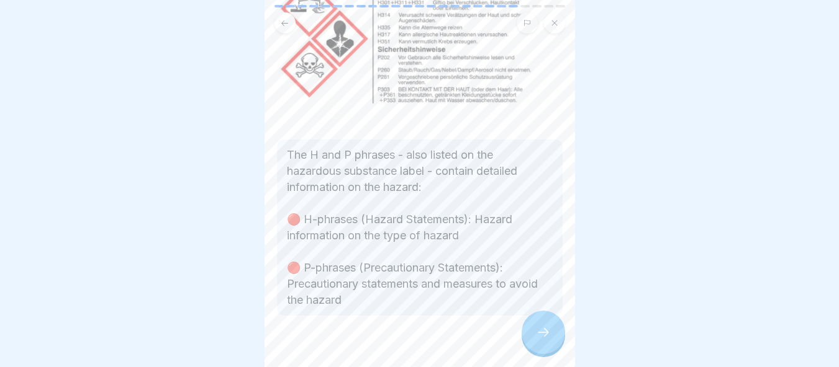
scroll to position [169, 0]
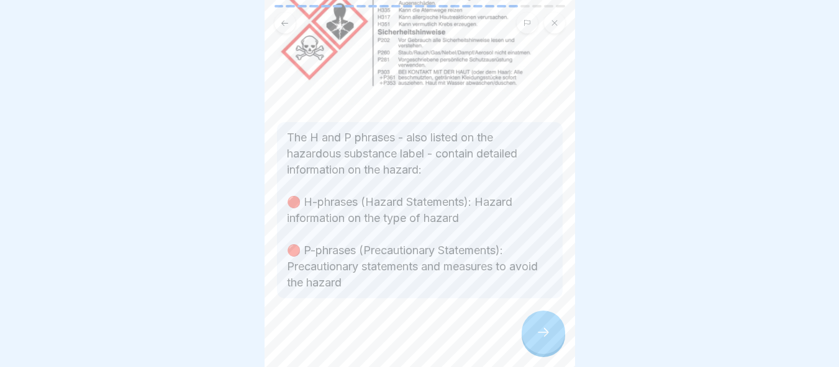
click at [548, 332] on icon at bounding box center [543, 332] width 15 height 15
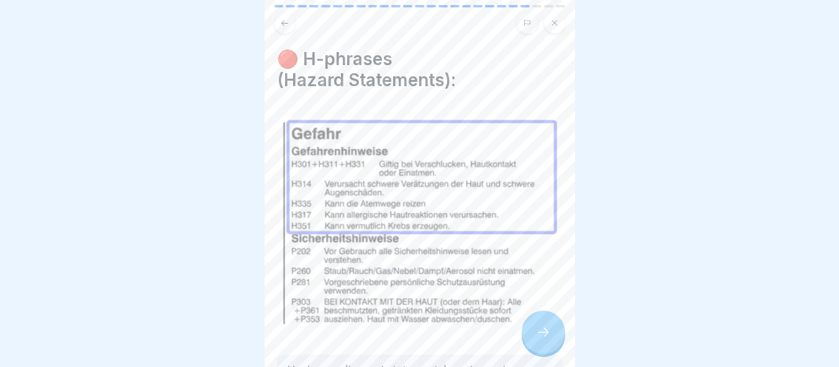
scroll to position [150, 0]
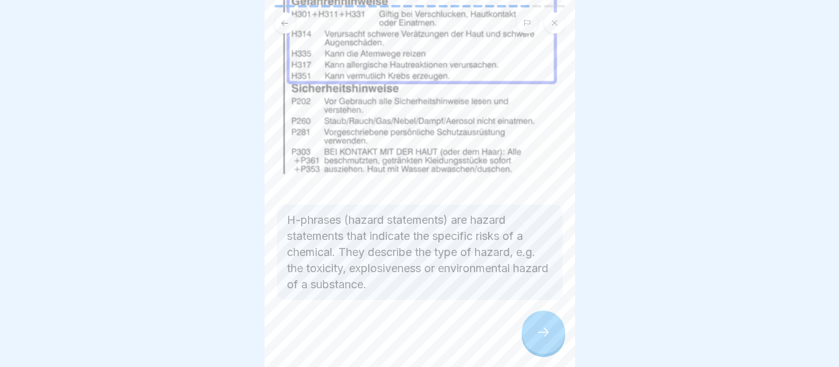
click at [537, 323] on div at bounding box center [542, 332] width 43 height 43
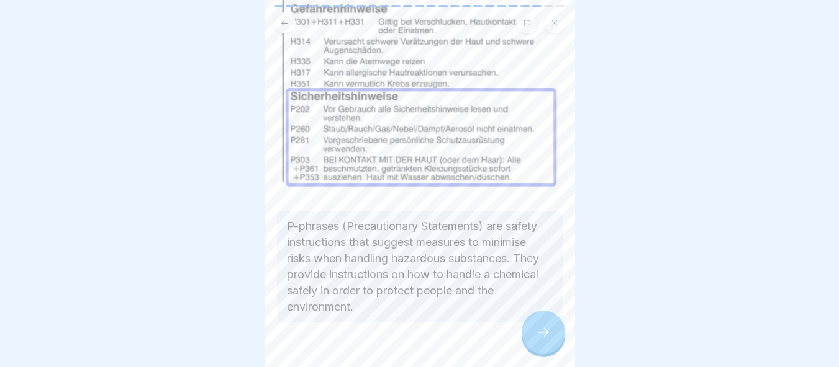
scroll to position [156, 0]
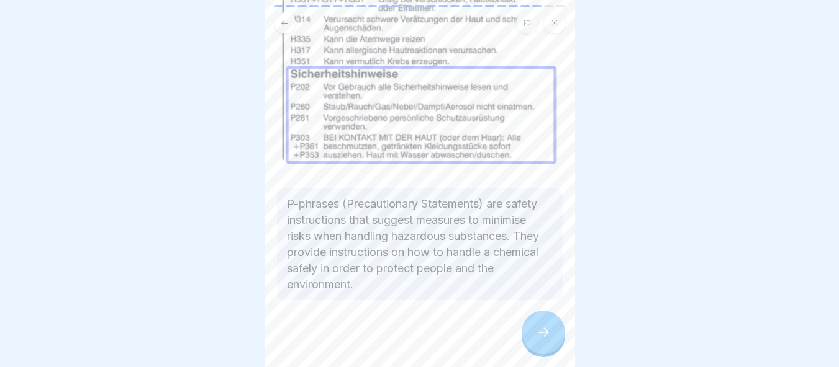
click at [538, 316] on div at bounding box center [542, 332] width 43 height 43
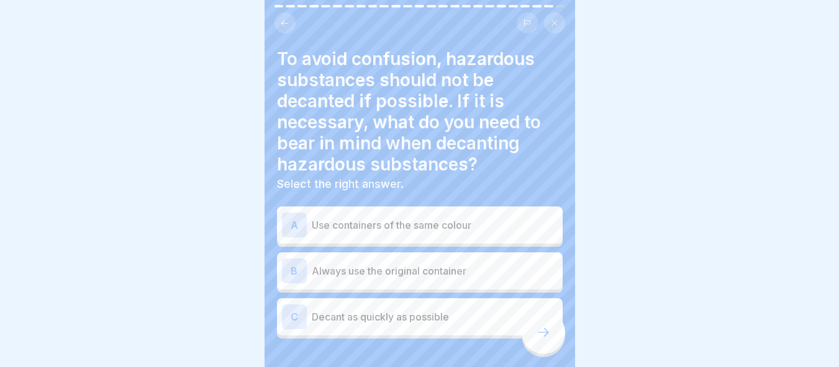
click at [407, 264] on p "Always use the original container" at bounding box center [435, 271] width 246 height 15
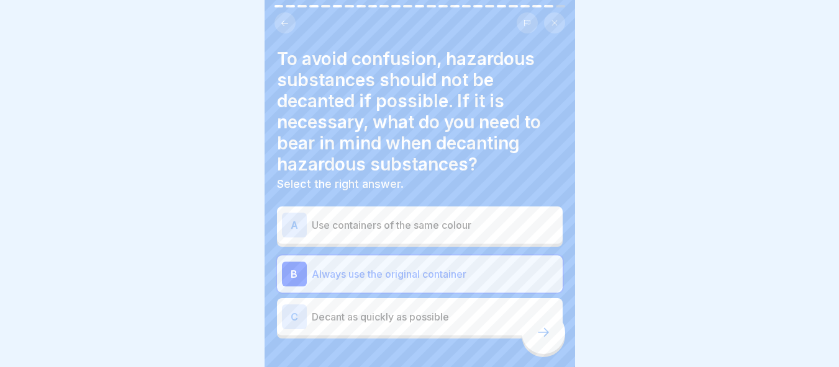
click at [556, 345] on div at bounding box center [542, 332] width 43 height 43
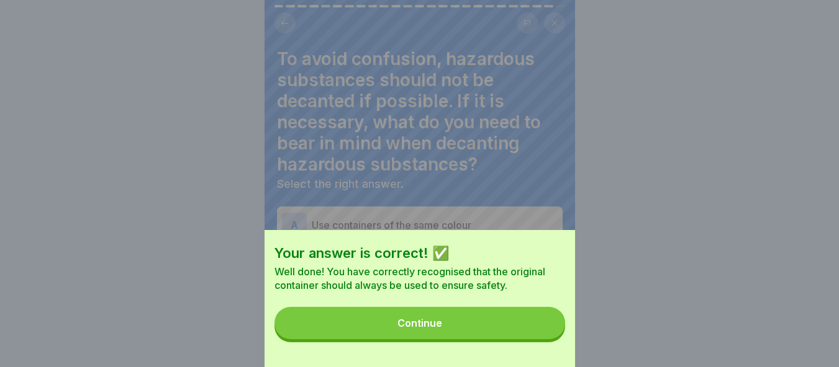
click at [536, 340] on button "Continue" at bounding box center [419, 323] width 290 height 32
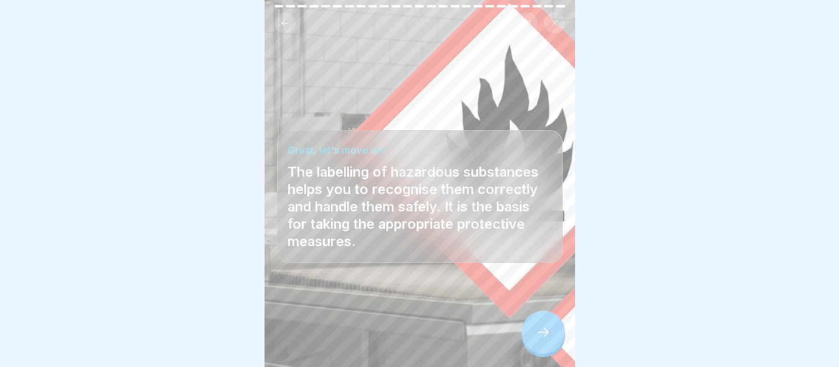
click at [538, 349] on div at bounding box center [542, 332] width 43 height 43
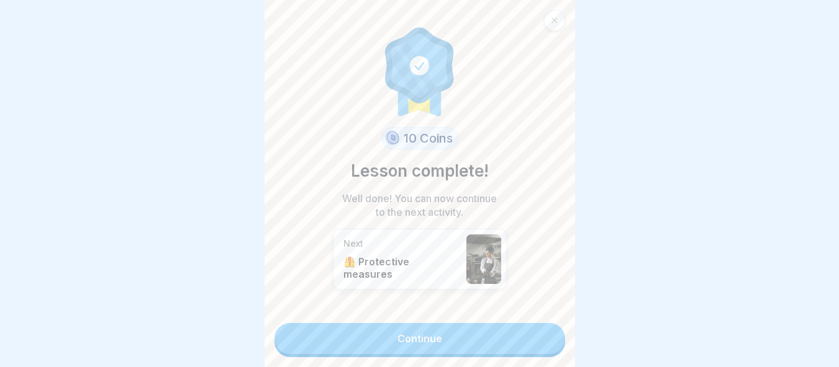
click at [510, 328] on link "Continue" at bounding box center [419, 338] width 290 height 31
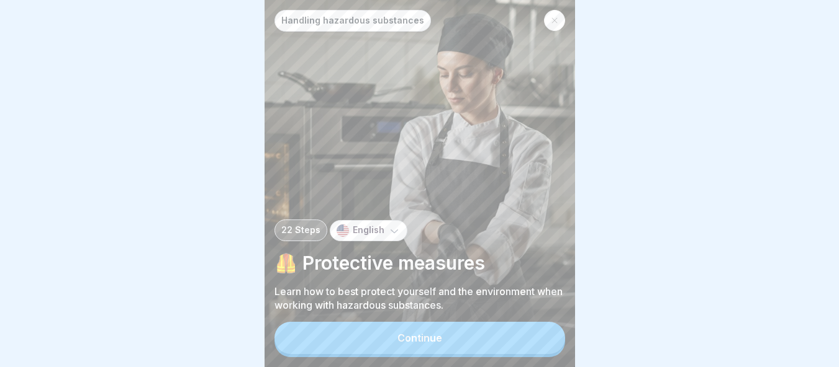
click at [513, 330] on button "Continue" at bounding box center [419, 338] width 290 height 32
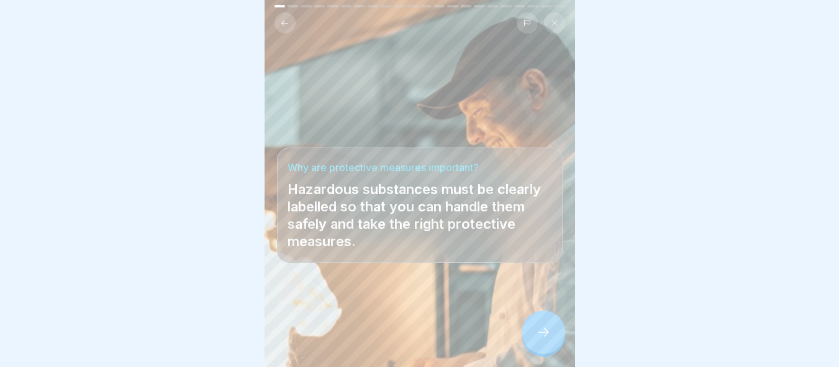
click at [550, 340] on div at bounding box center [542, 332] width 43 height 43
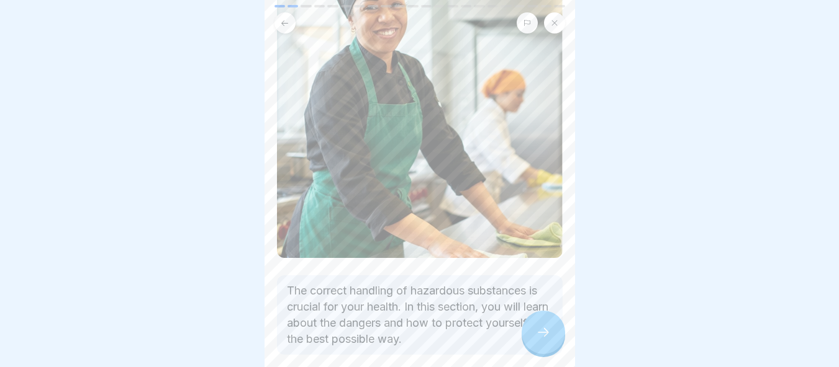
scroll to position [240, 0]
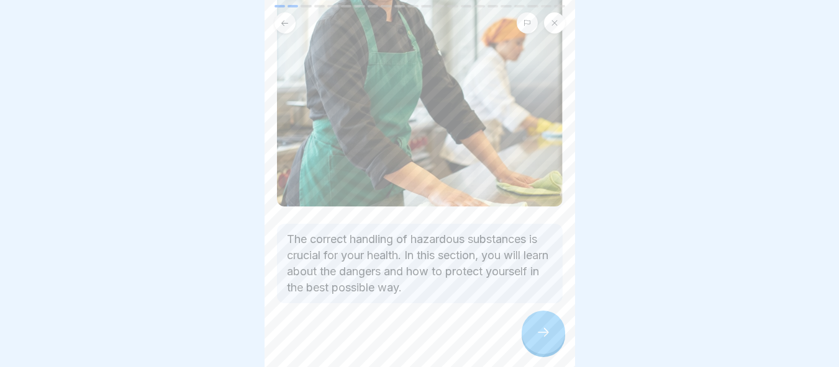
click at [549, 334] on icon at bounding box center [543, 332] width 15 height 15
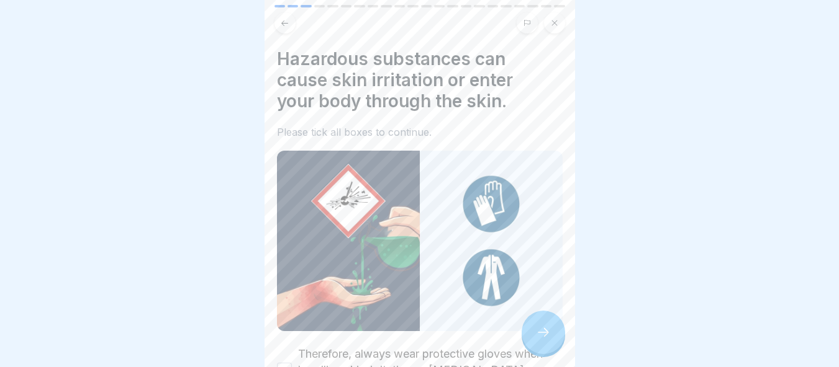
scroll to position [124, 0]
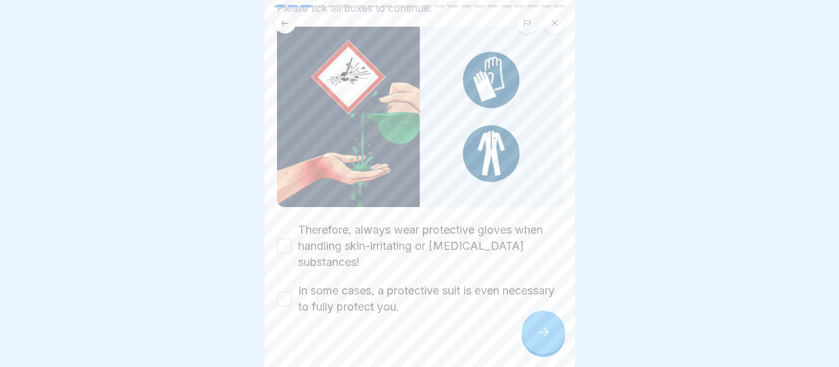
click at [287, 239] on button "Therefore, always wear protective gloves when handling skin-irritating or corro…" at bounding box center [284, 246] width 15 height 15
click at [288, 292] on button "In some cases, a protective suit is even necessary to fully protect you." at bounding box center [284, 299] width 15 height 15
click at [544, 331] on icon at bounding box center [543, 332] width 15 height 15
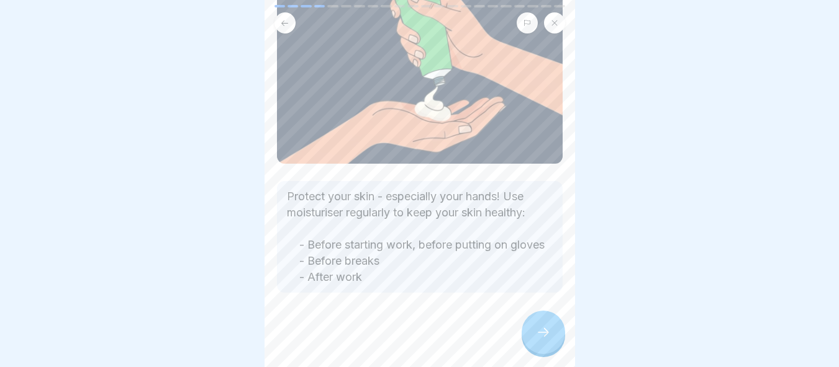
scroll to position [114, 0]
click at [548, 330] on icon at bounding box center [543, 332] width 15 height 15
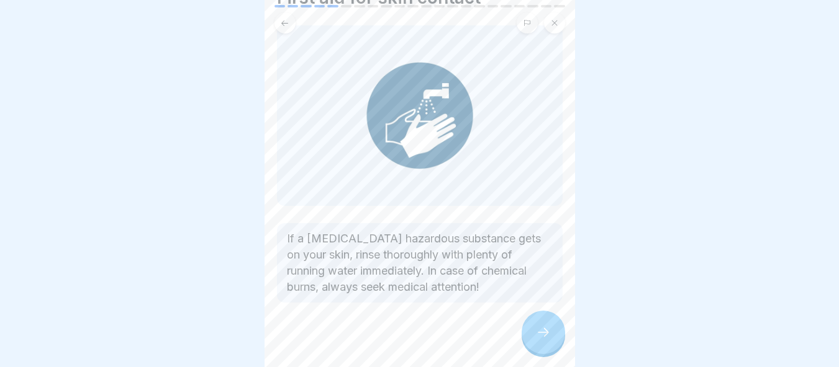
scroll to position [65, 0]
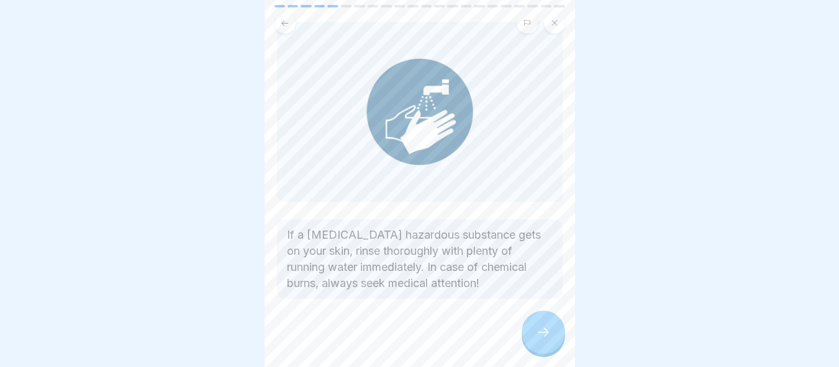
click at [535, 315] on div at bounding box center [542, 332] width 43 height 43
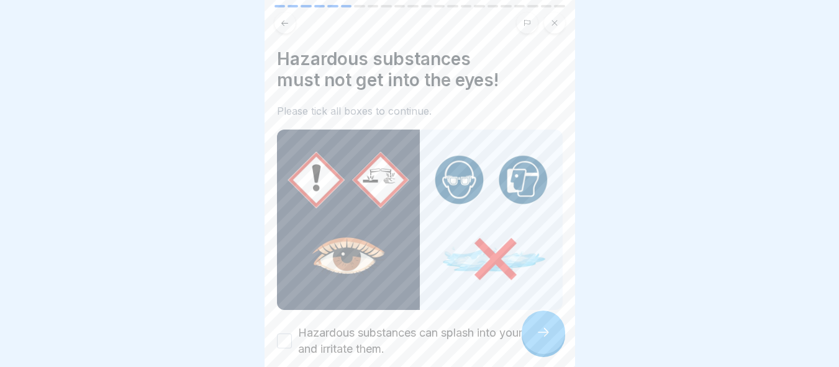
scroll to position [180, 0]
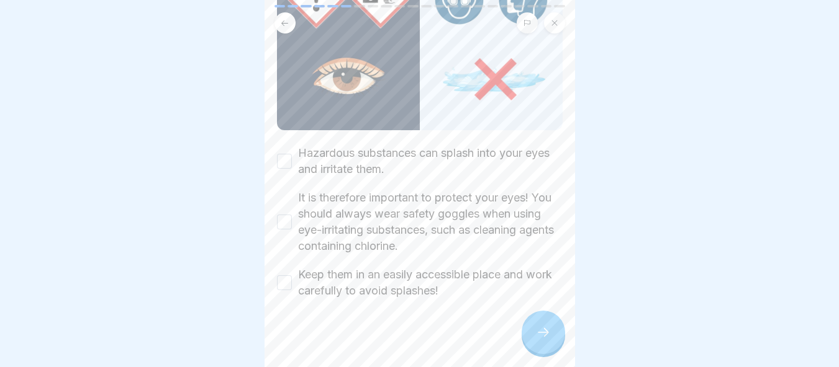
click at [281, 154] on button "Hazardous substances can splash into your eyes and irritate them." at bounding box center [284, 161] width 15 height 15
click at [283, 215] on button "It is therefore important to protect your eyes! You should always wear safety g…" at bounding box center [284, 222] width 15 height 15
click at [282, 247] on div "Hazardous substances can splash into your eyes and irritate them. It is therefo…" at bounding box center [420, 222] width 286 height 154
click at [290, 276] on button "Keep them in an easily accessible place and work carefully to avoid splashes!" at bounding box center [284, 283] width 15 height 15
click at [534, 333] on div at bounding box center [542, 332] width 43 height 43
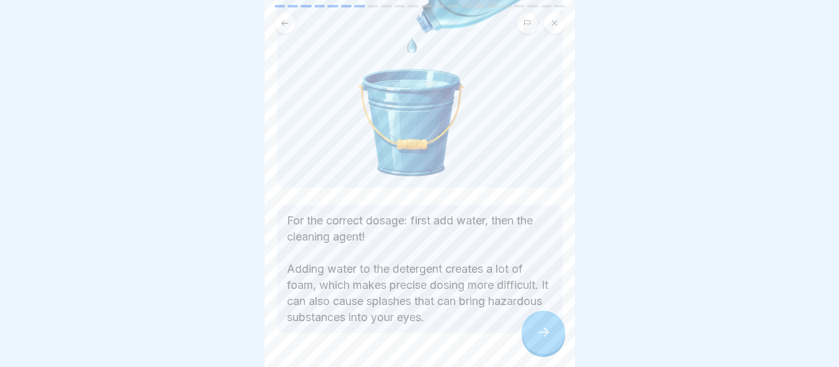
scroll to position [197, 0]
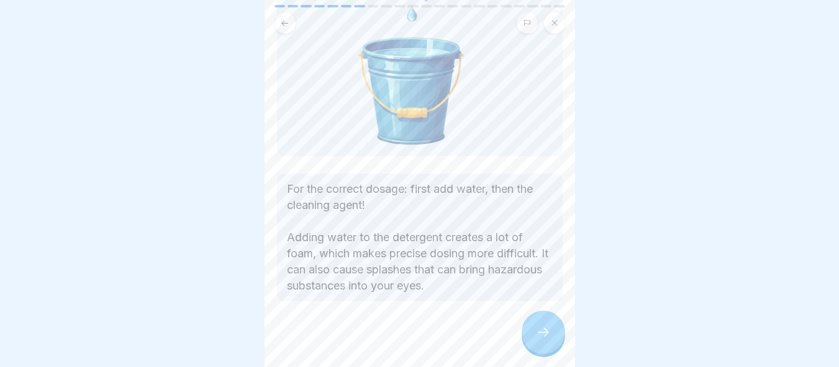
click at [542, 342] on div at bounding box center [542, 332] width 43 height 43
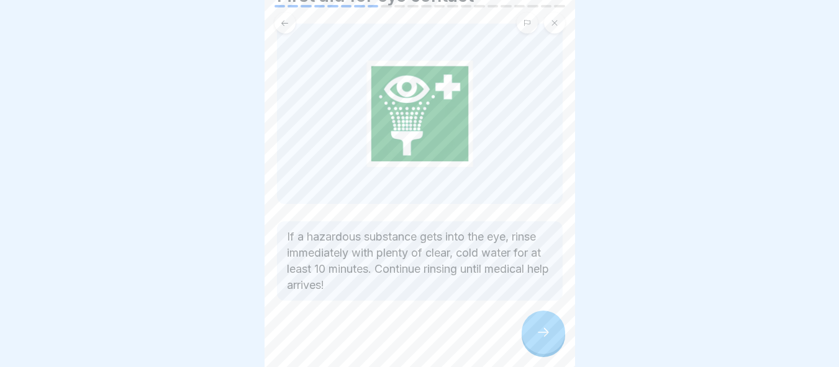
scroll to position [65, 0]
click at [533, 333] on div at bounding box center [542, 332] width 43 height 43
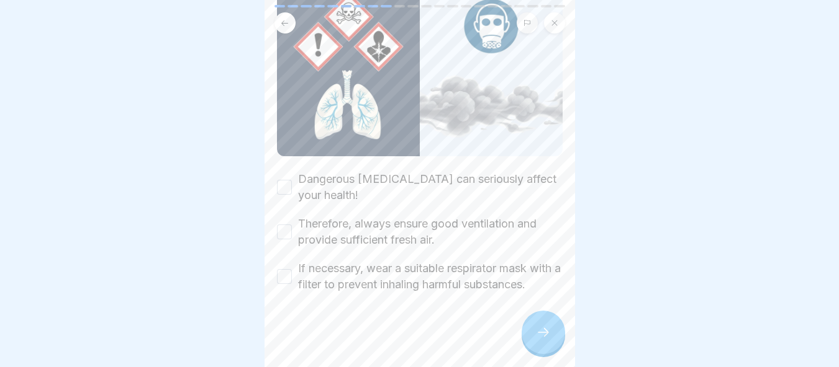
scroll to position [164, 0]
click at [277, 180] on button "Dangerous vapours can seriously affect your health!" at bounding box center [284, 187] width 15 height 15
click at [279, 225] on button "Therefore, always ensure good ventilation and provide sufficient fresh air." at bounding box center [284, 232] width 15 height 15
click at [279, 269] on div "If necessary, wear a suitable respirator mask with a filter to prevent inhaling…" at bounding box center [420, 277] width 286 height 32
click at [285, 269] on button "If necessary, wear a suitable respirator mask with a filter to prevent inhaling…" at bounding box center [284, 276] width 15 height 15
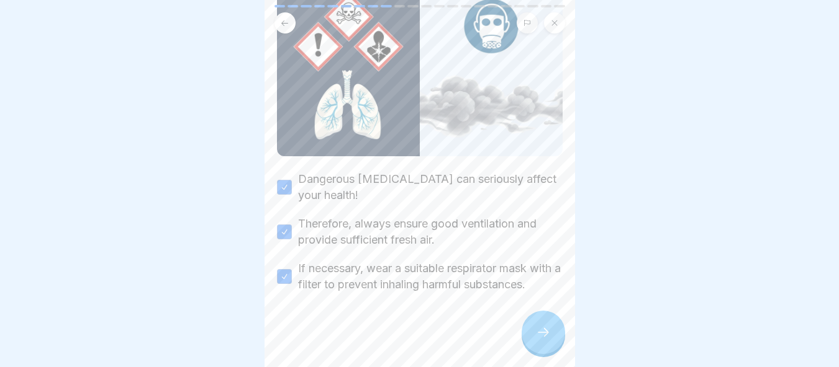
click at [534, 335] on div at bounding box center [542, 332] width 43 height 43
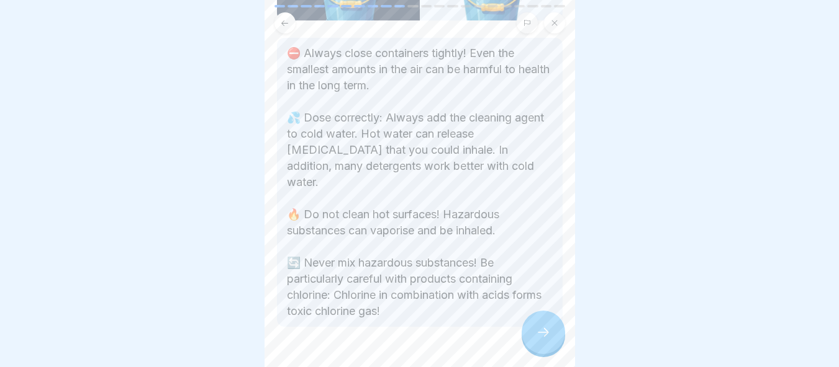
scroll to position [259, 0]
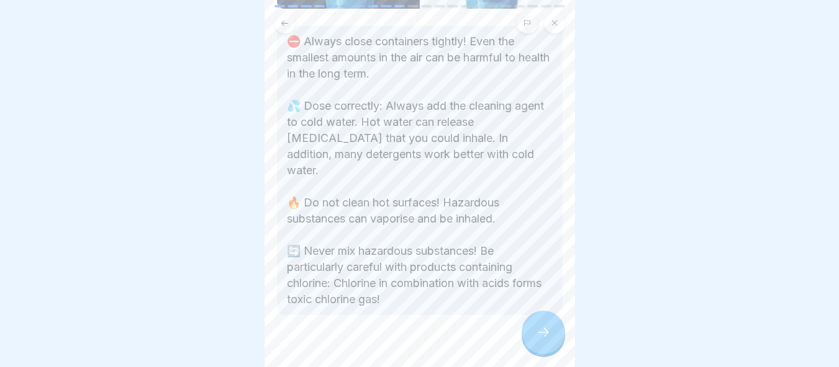
click at [547, 335] on icon at bounding box center [543, 332] width 15 height 15
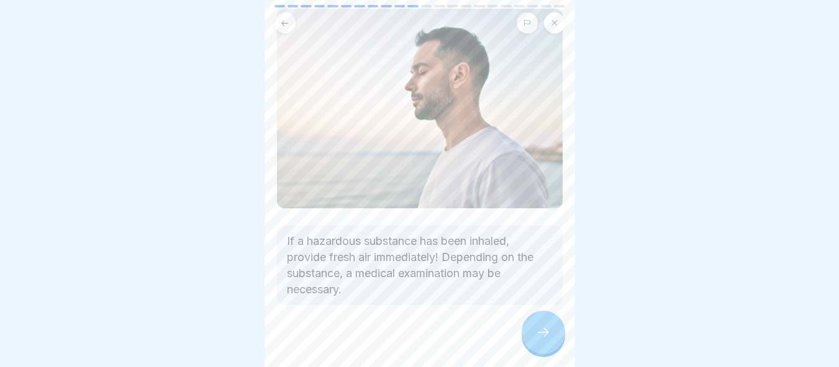
scroll to position [84, 0]
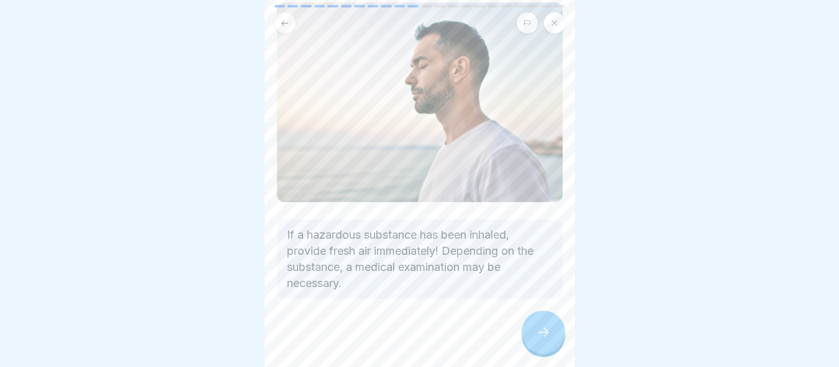
click at [548, 330] on icon at bounding box center [543, 332] width 15 height 15
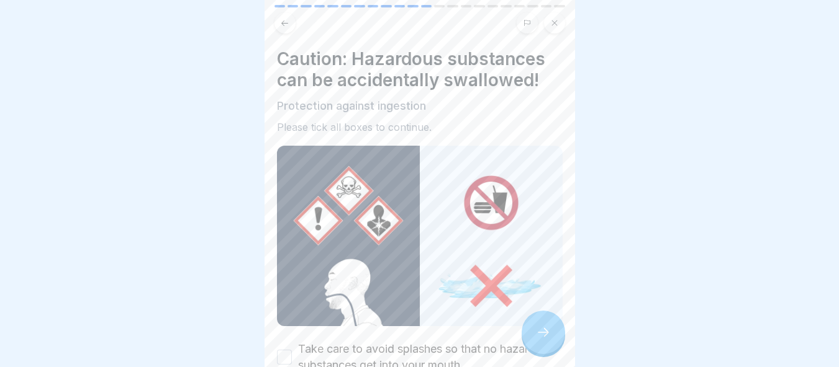
click at [548, 330] on icon at bounding box center [543, 332] width 15 height 15
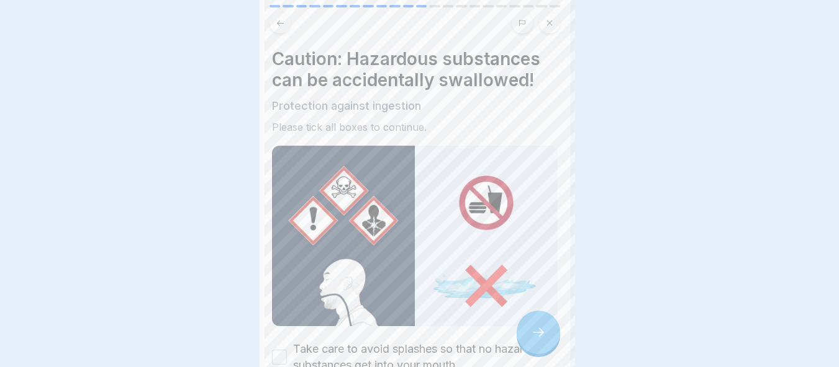
scroll to position [0, 0]
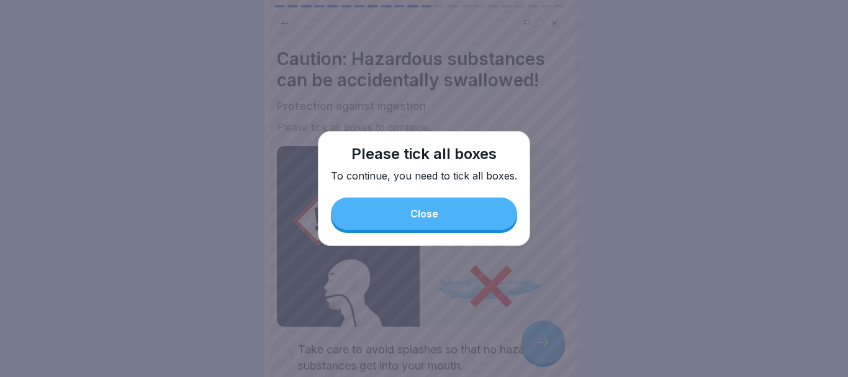
click at [480, 195] on div "Please tick all boxes To continue, you need to tick all boxes. Close" at bounding box center [424, 188] width 212 height 115
click at [477, 219] on button "Close" at bounding box center [424, 213] width 186 height 32
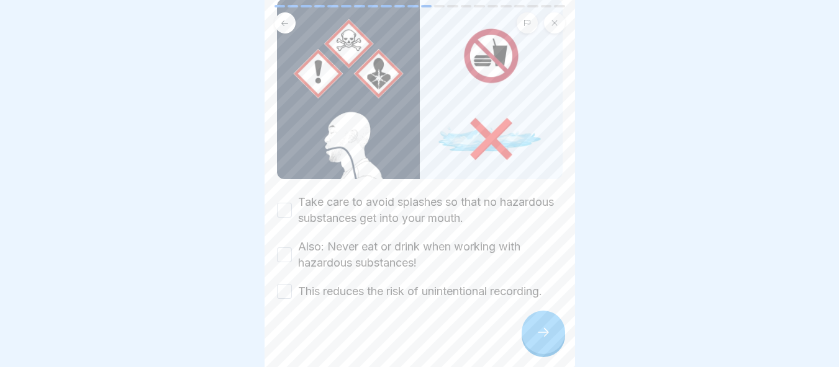
scroll to position [148, 0]
click at [276, 203] on div "Caution: Hazardous substances can be accidentally swallowed! Protection against…" at bounding box center [419, 183] width 310 height 367
click at [281, 202] on button "Take care to avoid splashes so that no hazardous substances get into your mouth." at bounding box center [284, 209] width 15 height 15
click at [286, 251] on button "Also: Never eat or drink when working with hazardous substances!" at bounding box center [284, 254] width 15 height 15
click at [282, 290] on button "This reduces the risk of unintentional recording." at bounding box center [284, 291] width 15 height 15
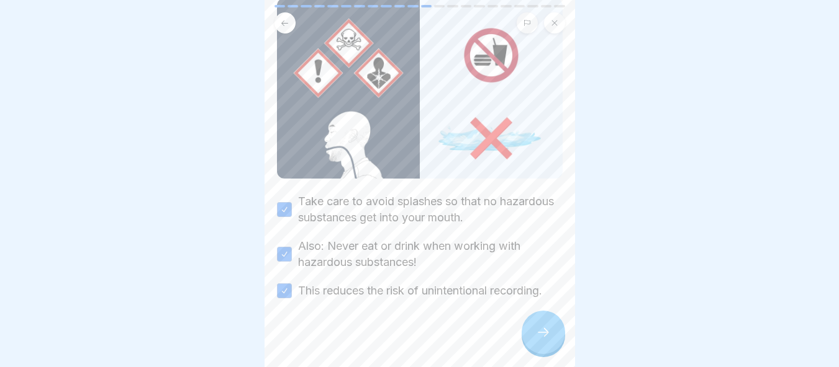
click at [553, 339] on div at bounding box center [542, 332] width 43 height 43
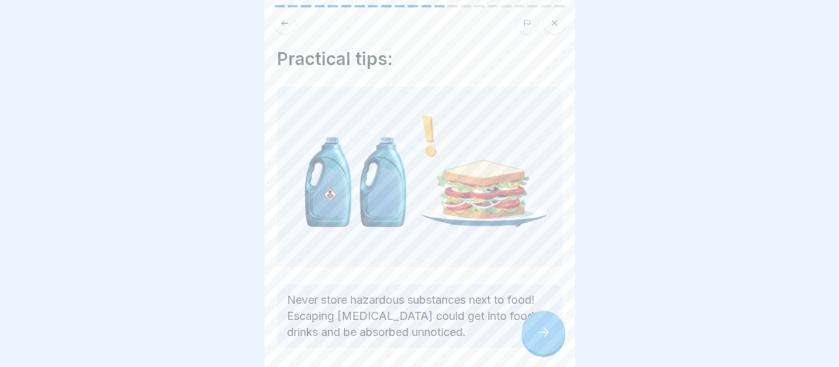
scroll to position [49, 0]
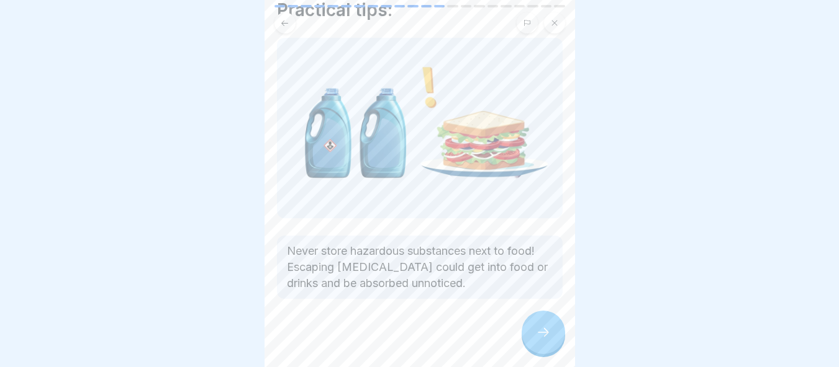
click at [533, 341] on div at bounding box center [542, 332] width 43 height 43
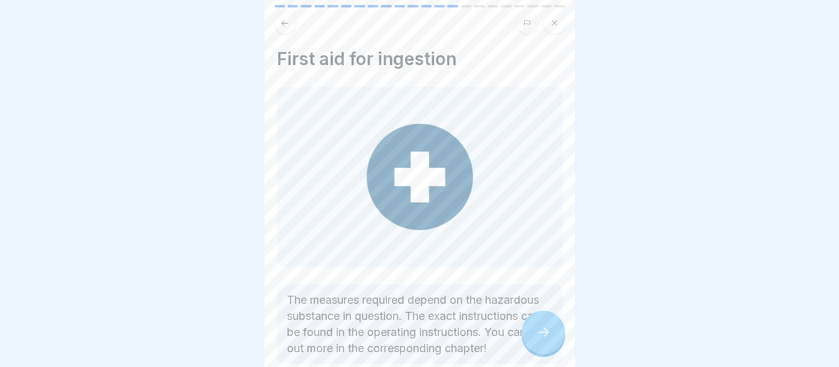
scroll to position [81, 0]
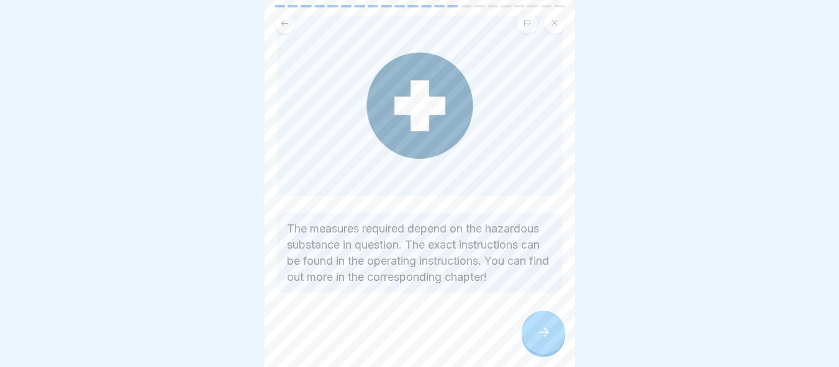
click at [546, 330] on div at bounding box center [542, 332] width 43 height 43
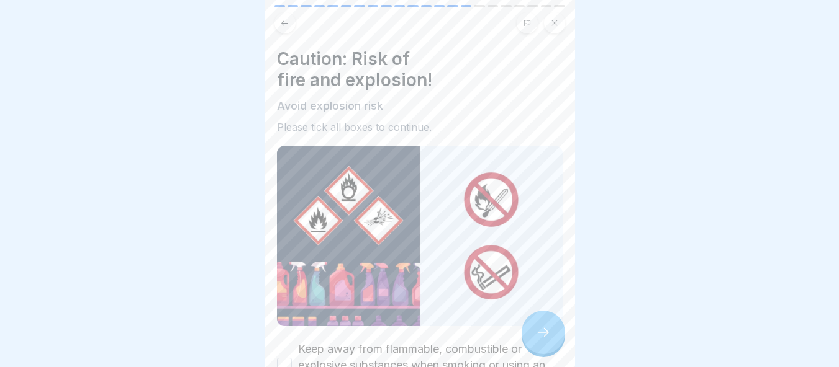
scroll to position [135, 0]
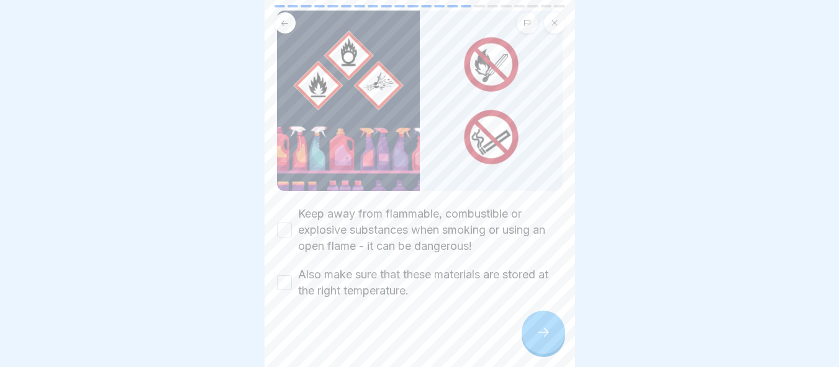
click at [279, 223] on button "Keep away from flammable, combustible or explosive substances when smoking or u…" at bounding box center [284, 230] width 15 height 15
click at [284, 277] on button "Also make sure that these materials are stored at the right temperature." at bounding box center [284, 283] width 15 height 15
click at [536, 338] on icon at bounding box center [543, 332] width 15 height 15
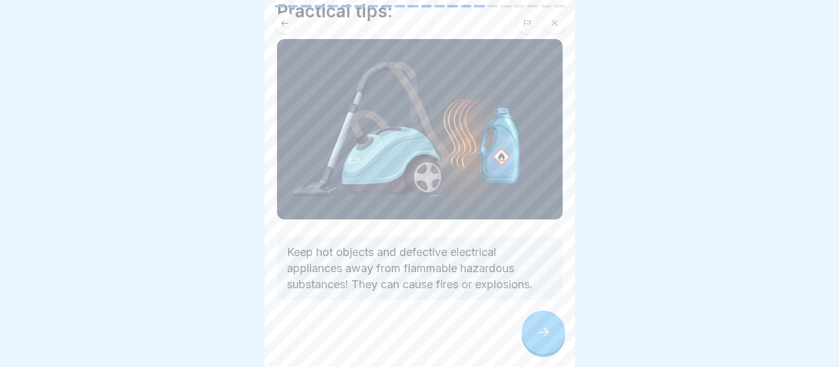
scroll to position [49, 0]
click at [546, 331] on div at bounding box center [542, 332] width 43 height 43
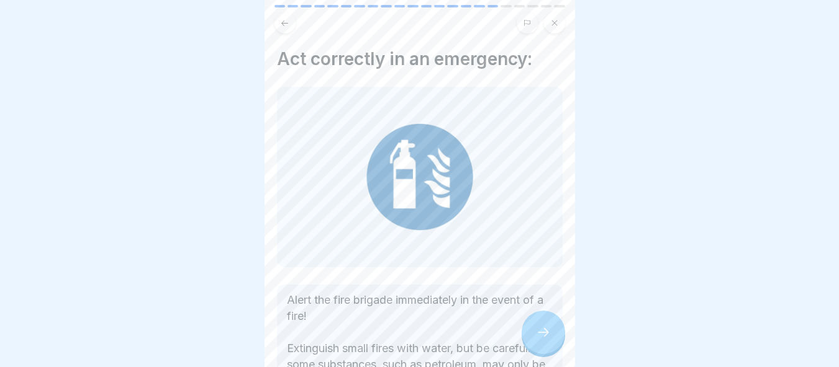
scroll to position [97, 0]
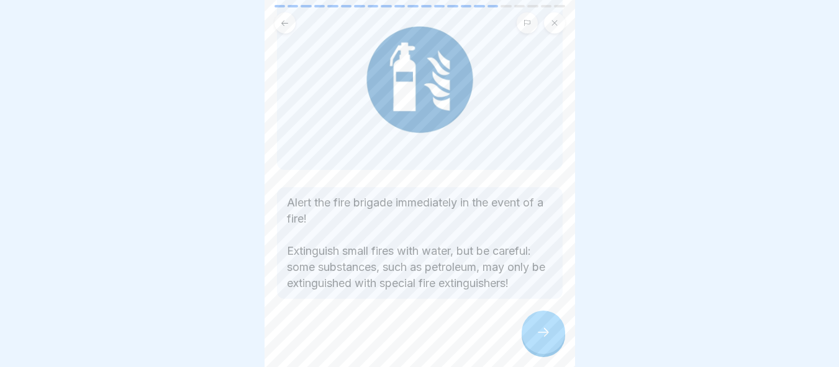
click at [539, 328] on div at bounding box center [542, 332] width 43 height 43
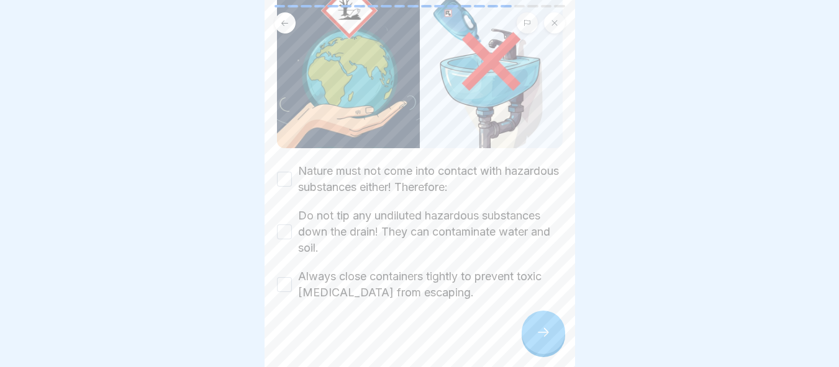
scroll to position [175, 0]
click at [288, 161] on div "Nature must not come into contact with hazardous substances either! Therefore:" at bounding box center [420, 177] width 286 height 32
click at [294, 232] on div "Do not tip any undiluted hazardous substances down the drain! They can contamin…" at bounding box center [420, 230] width 286 height 48
click at [282, 223] on button "Do not tip any undiluted hazardous substances down the drain! They can contamin…" at bounding box center [284, 230] width 15 height 15
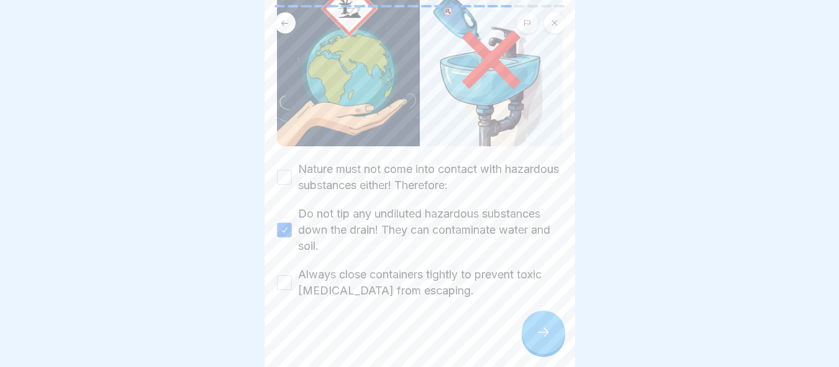
drag, startPoint x: 285, startPoint y: 171, endPoint x: 287, endPoint y: 199, distance: 28.0
click at [285, 172] on button "Nature must not come into contact with hazardous substances either! Therefore:" at bounding box center [284, 177] width 15 height 15
click at [273, 277] on div "Protect the environment! Environmental protection when handling hazardous subst…" at bounding box center [419, 183] width 310 height 367
click at [283, 277] on button "Always close containers tightly to prevent toxic vapours from escaping." at bounding box center [284, 283] width 15 height 15
click at [537, 340] on icon at bounding box center [543, 332] width 15 height 15
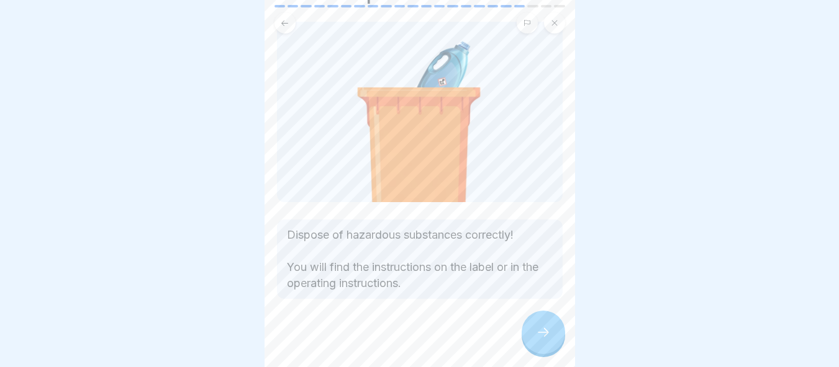
scroll to position [9, 0]
click at [547, 335] on icon at bounding box center [543, 332] width 15 height 15
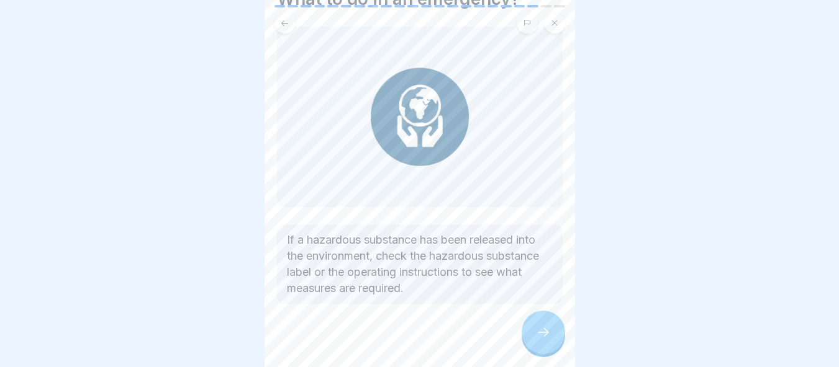
scroll to position [65, 0]
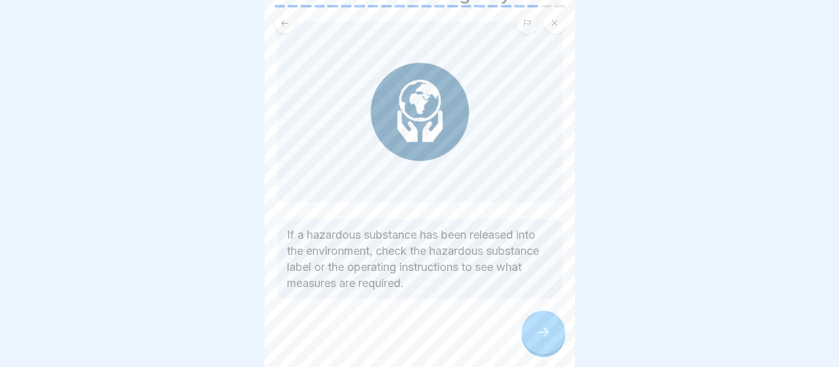
click at [529, 338] on div at bounding box center [542, 332] width 43 height 43
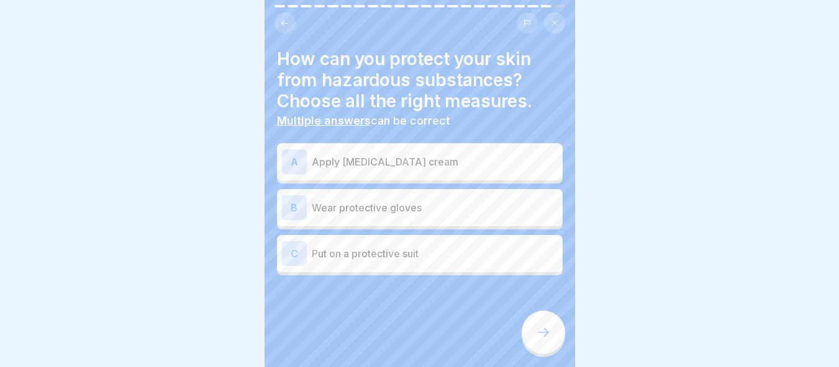
click at [497, 157] on p "Apply skin care cream" at bounding box center [435, 162] width 246 height 15
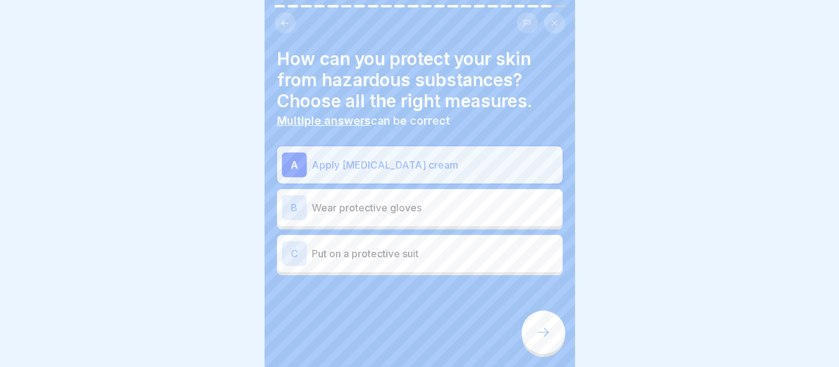
click at [494, 200] on p "Wear protective gloves" at bounding box center [435, 207] width 246 height 15
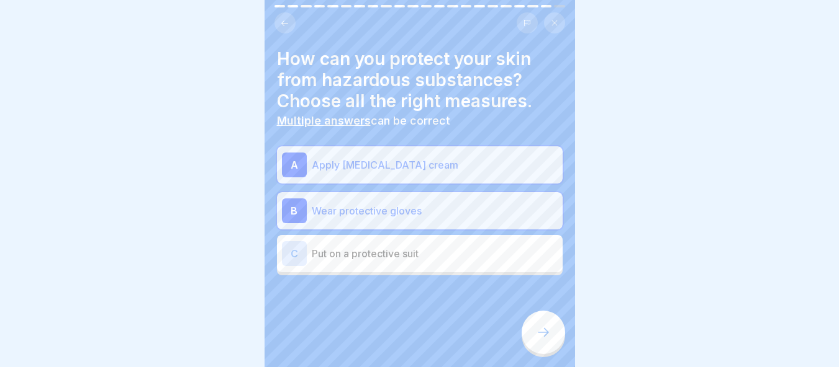
click at [485, 246] on p "Put on a protective suit" at bounding box center [435, 253] width 246 height 15
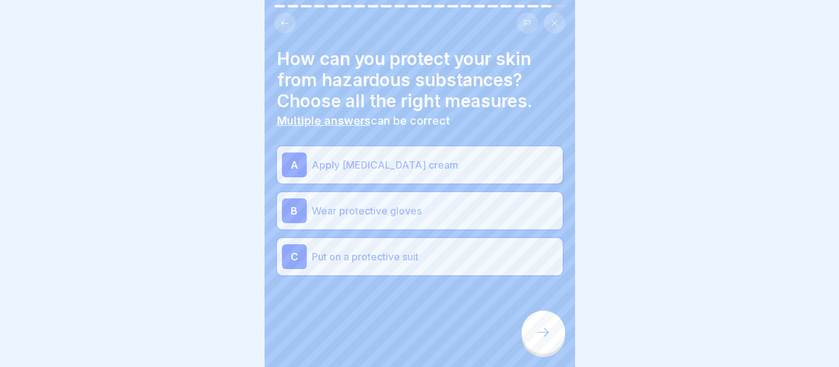
click at [551, 337] on div at bounding box center [542, 332] width 43 height 43
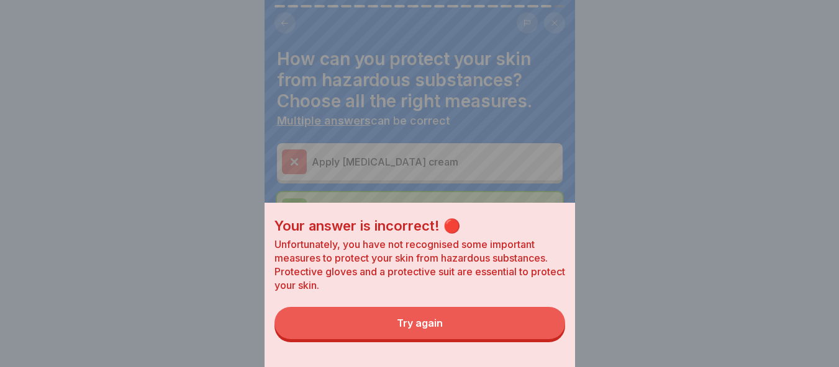
click at [502, 329] on button "Try again" at bounding box center [419, 323] width 290 height 32
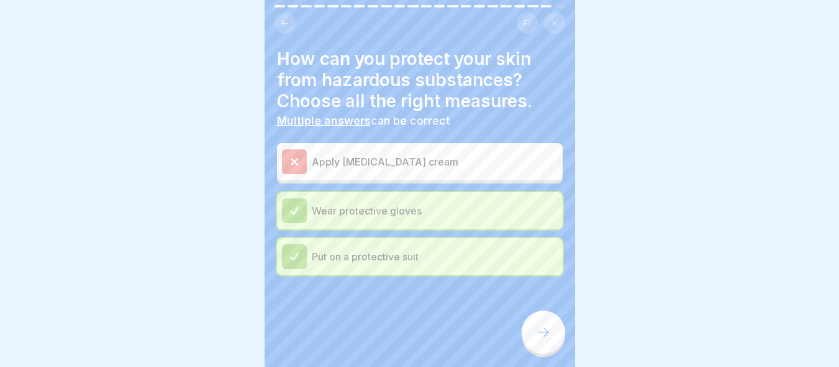
click at [412, 205] on p "Wear protective gloves" at bounding box center [435, 211] width 246 height 15
click at [430, 262] on div "Put on a protective suit" at bounding box center [420, 256] width 286 height 37
click at [534, 325] on div at bounding box center [542, 332] width 43 height 43
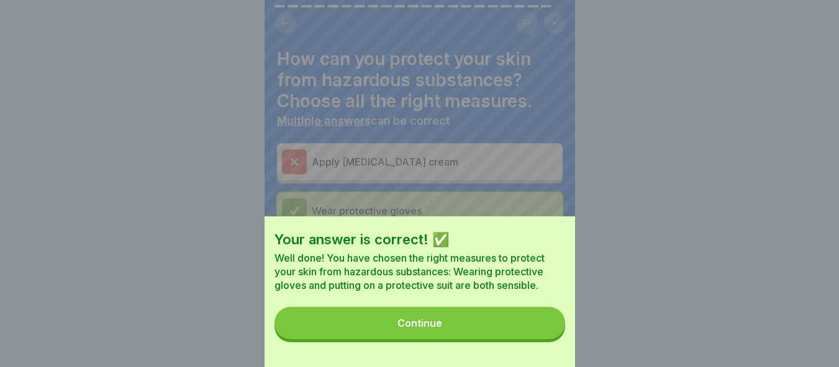
click at [528, 335] on button "Continue" at bounding box center [419, 323] width 290 height 32
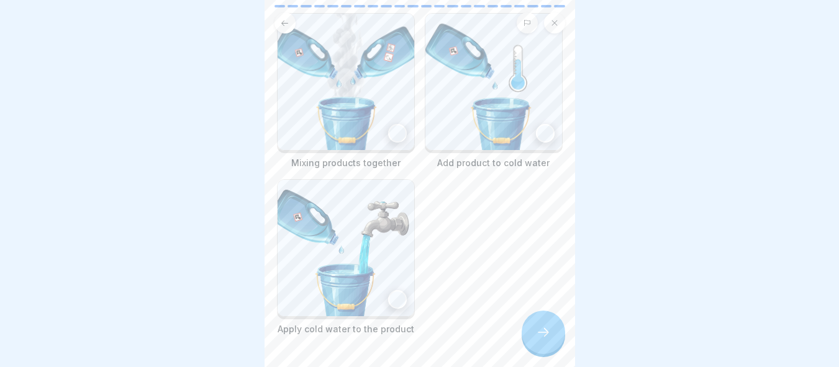
scroll to position [69, 0]
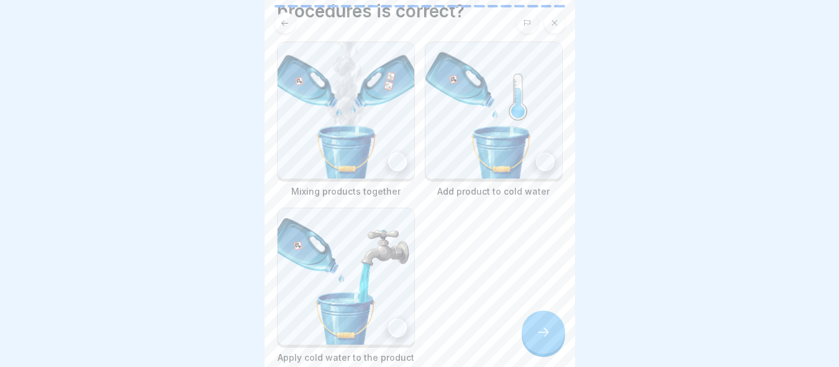
click at [353, 230] on img at bounding box center [345, 277] width 137 height 137
click at [535, 347] on div at bounding box center [542, 332] width 43 height 43
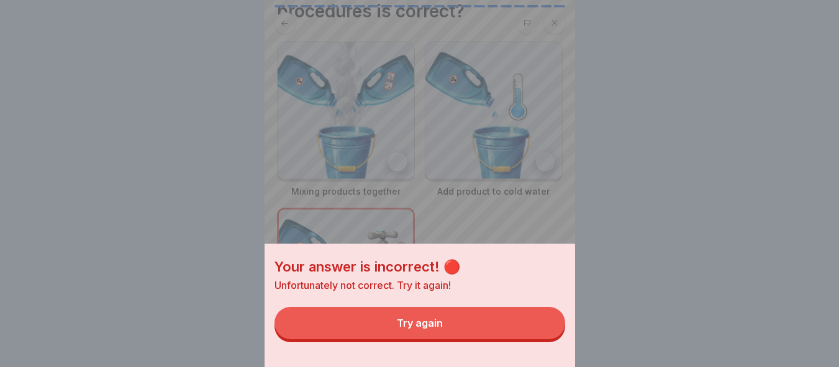
click at [526, 337] on button "Try again" at bounding box center [419, 323] width 290 height 32
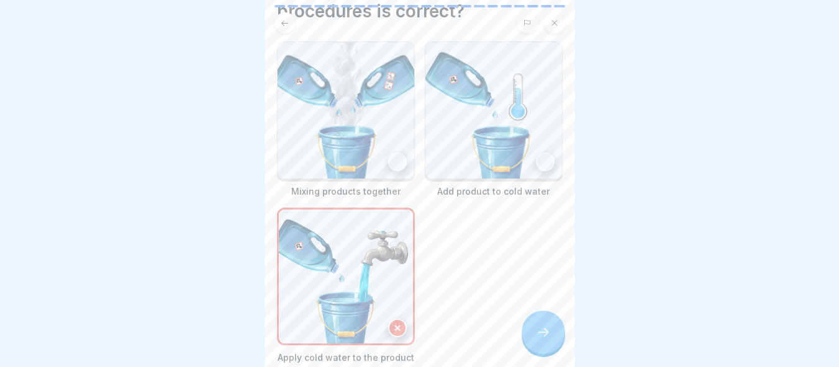
click at [509, 143] on img at bounding box center [493, 110] width 137 height 137
click at [551, 342] on div at bounding box center [542, 332] width 43 height 43
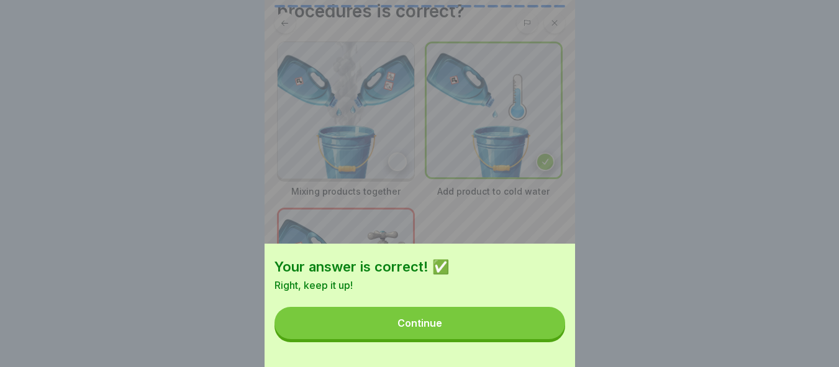
click at [547, 340] on button "Continue" at bounding box center [419, 323] width 290 height 32
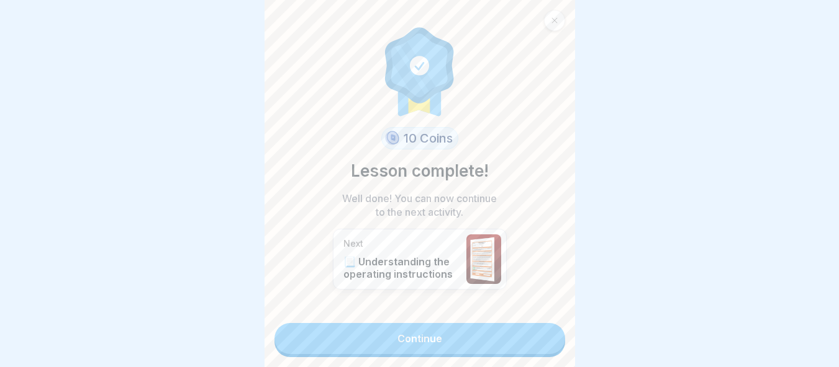
click at [547, 342] on link "Continue" at bounding box center [419, 338] width 290 height 31
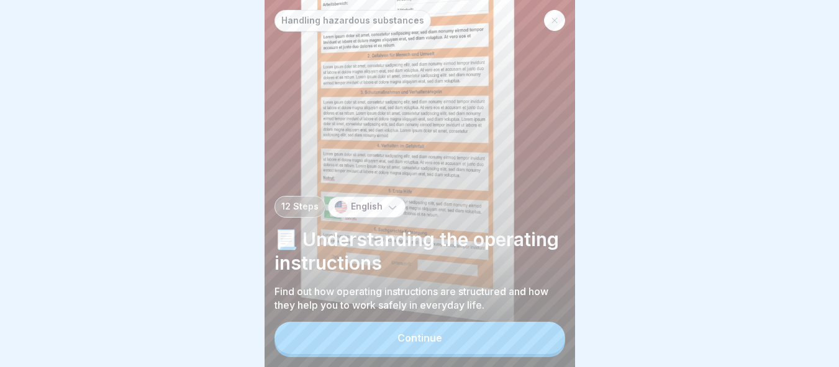
click at [529, 351] on button "Continue" at bounding box center [419, 338] width 290 height 32
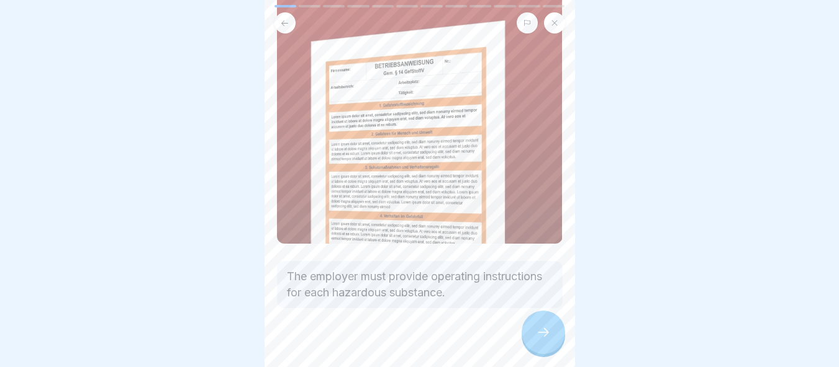
scroll to position [153, 0]
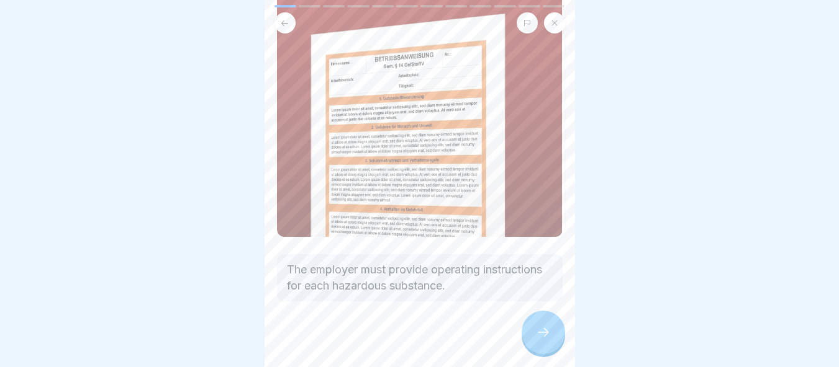
click at [546, 338] on icon at bounding box center [543, 332] width 15 height 15
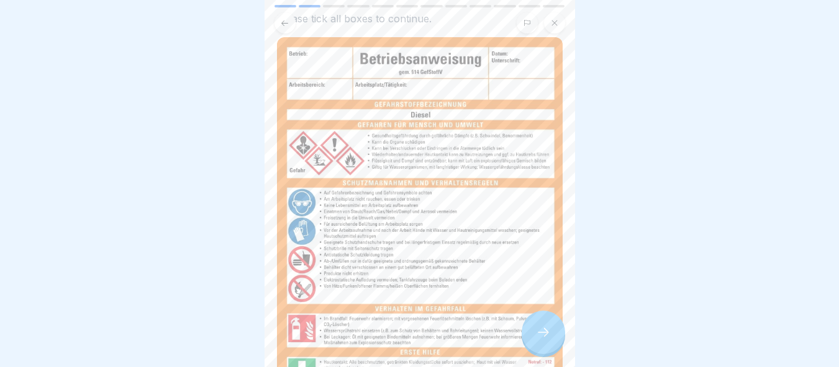
scroll to position [309, 0]
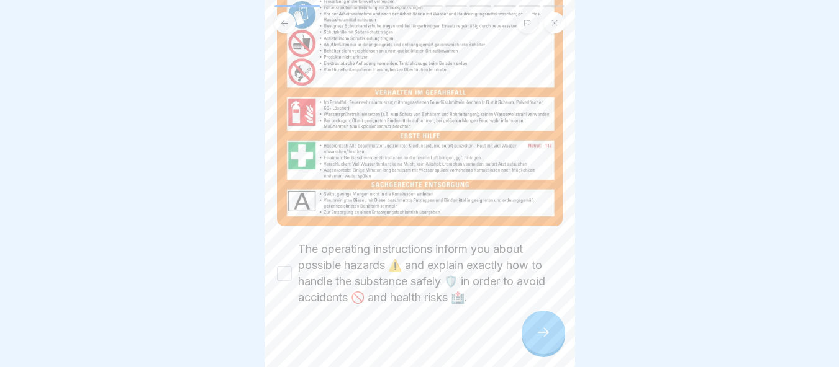
click at [284, 266] on button "The operating instructions inform you about possible hazards ⚠️ and explain exa…" at bounding box center [284, 273] width 15 height 15
click at [538, 340] on div at bounding box center [542, 332] width 43 height 43
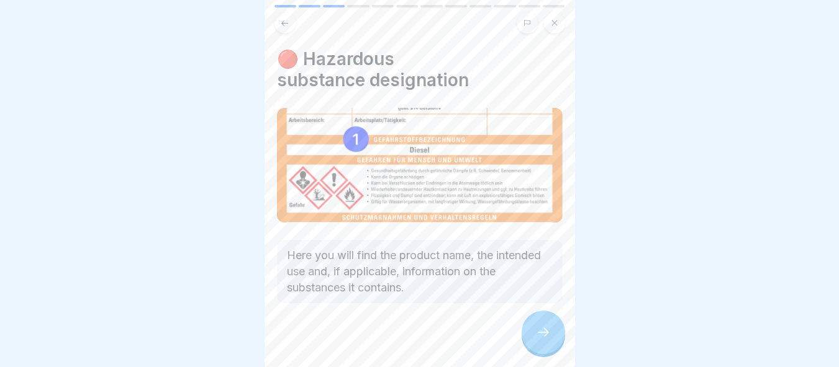
click at [538, 341] on div at bounding box center [542, 332] width 43 height 43
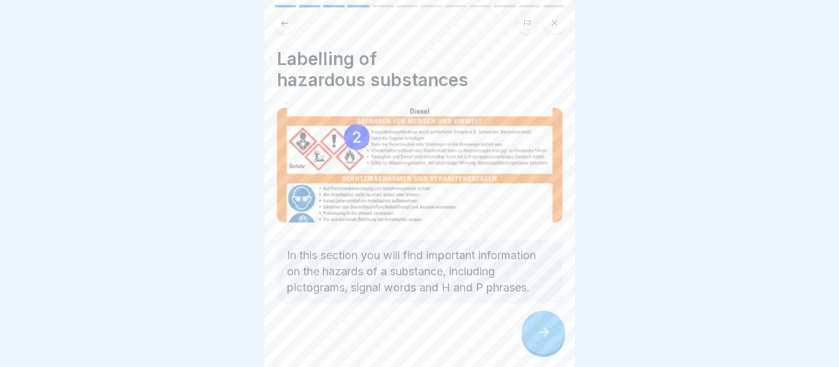
click at [538, 341] on div at bounding box center [542, 332] width 43 height 43
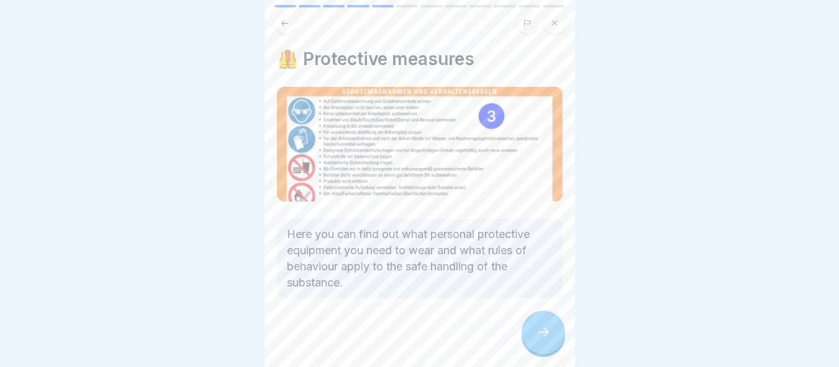
click at [538, 341] on div at bounding box center [542, 332] width 43 height 43
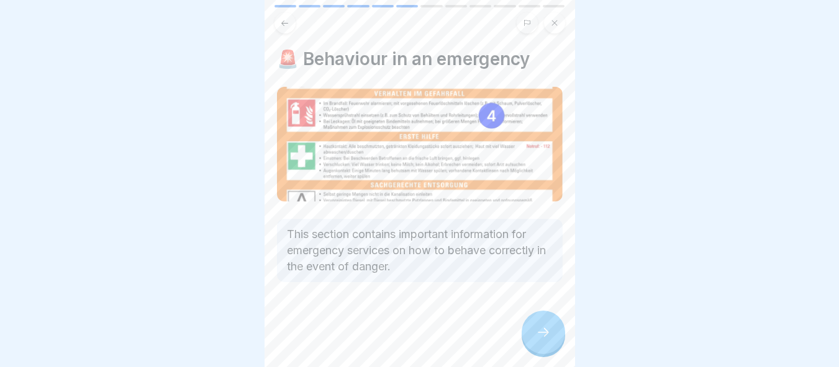
click at [538, 341] on div at bounding box center [542, 332] width 43 height 43
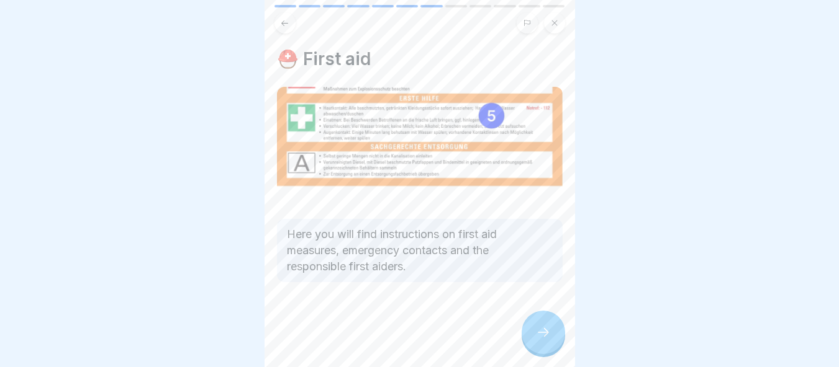
click at [538, 341] on div at bounding box center [542, 332] width 43 height 43
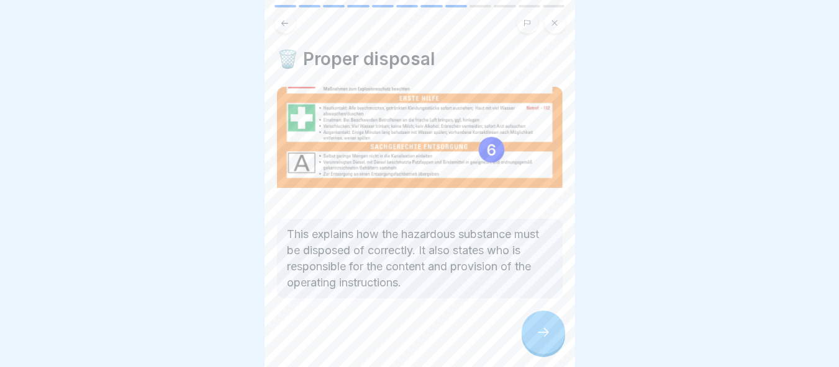
click at [538, 341] on div at bounding box center [542, 332] width 43 height 43
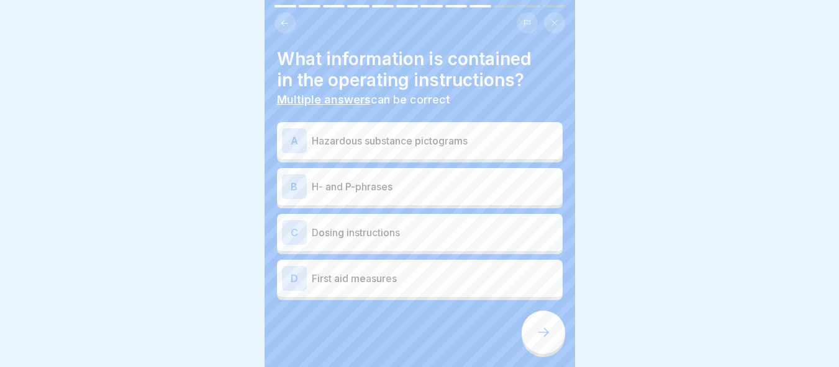
click at [415, 136] on p "Hazardous substance pictograms" at bounding box center [435, 140] width 246 height 15
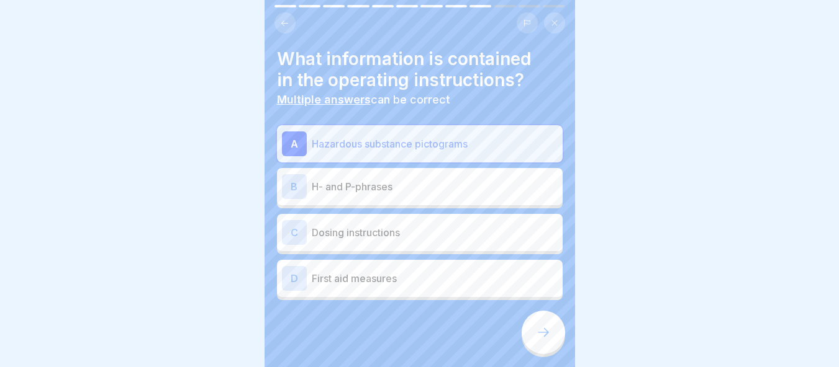
click at [408, 179] on p "H- and P-phrases" at bounding box center [435, 186] width 246 height 15
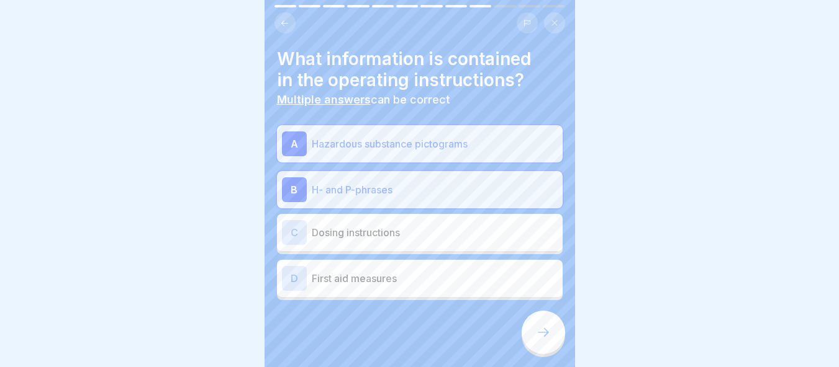
click at [405, 271] on p "First aid measures" at bounding box center [435, 278] width 246 height 15
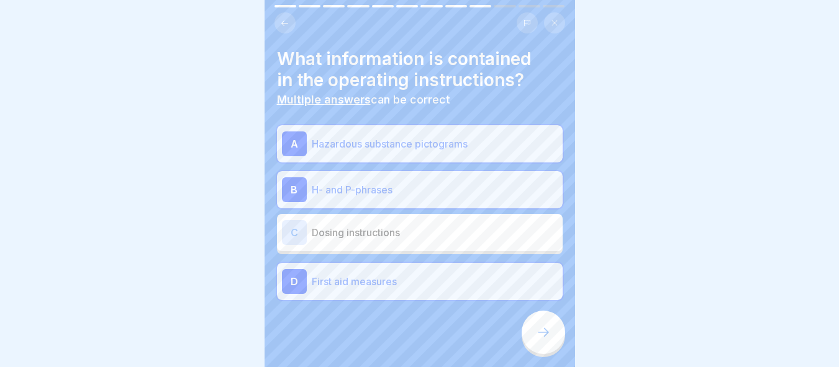
click at [529, 340] on div at bounding box center [542, 332] width 43 height 43
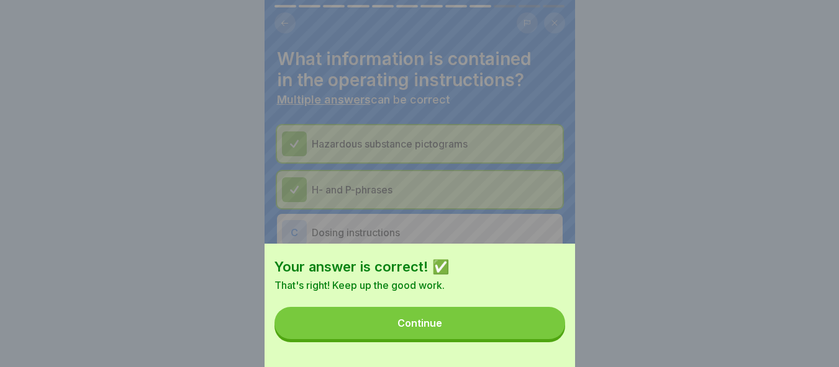
click at [529, 340] on button "Continue" at bounding box center [419, 323] width 290 height 32
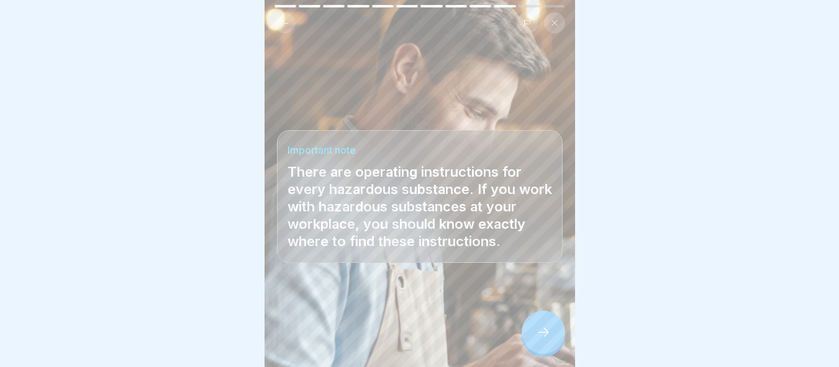
click at [534, 337] on div at bounding box center [542, 332] width 43 height 43
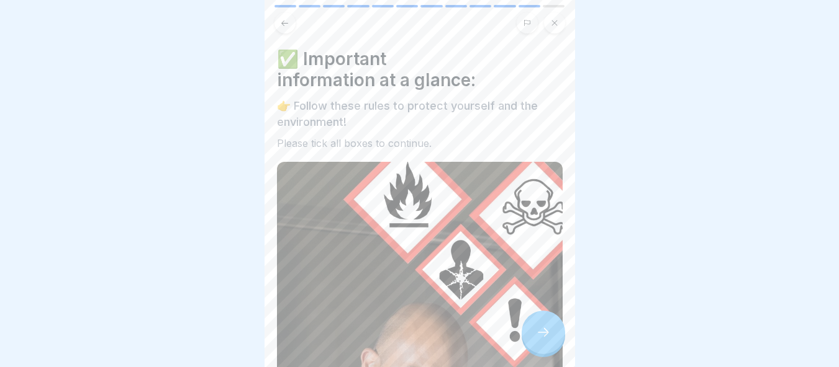
click at [534, 337] on div at bounding box center [542, 332] width 43 height 43
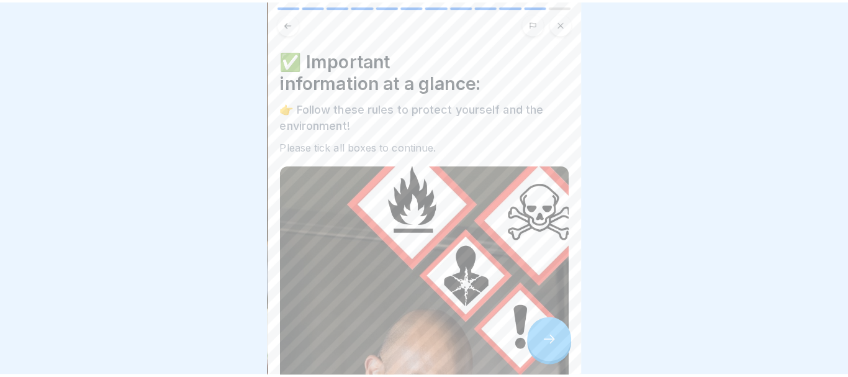
scroll to position [0, 0]
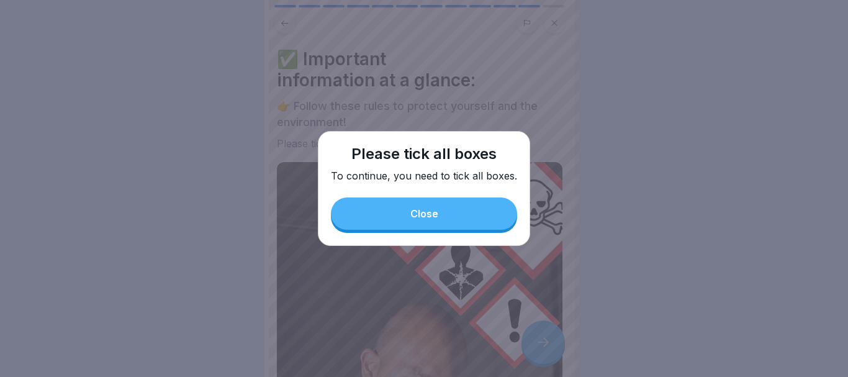
click at [447, 222] on button "Close" at bounding box center [424, 213] width 186 height 32
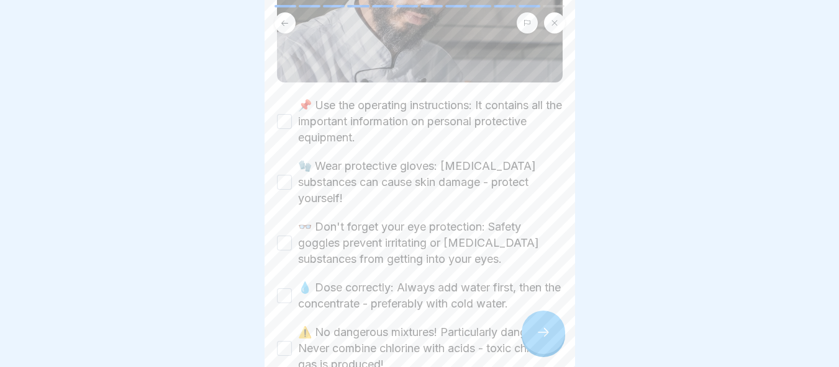
scroll to position [372, 0]
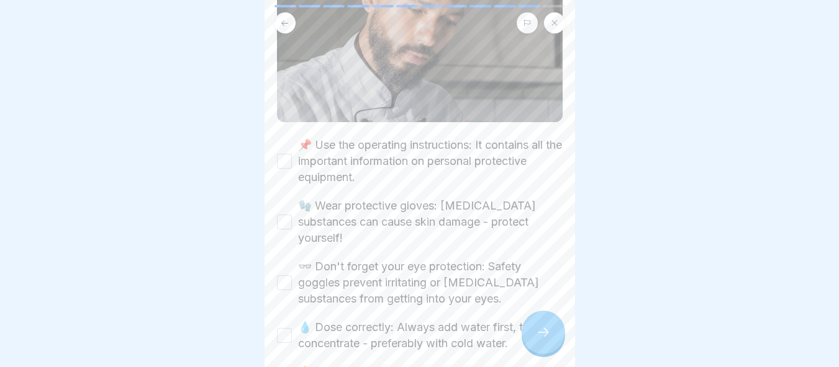
click at [284, 154] on button "📌 Use the operating instructions: It contains all the important information on …" at bounding box center [284, 161] width 15 height 15
click at [274, 200] on div "✅ Important information at a glance: 👉 Follow these rules to protect yourself a…" at bounding box center [419, 183] width 310 height 367
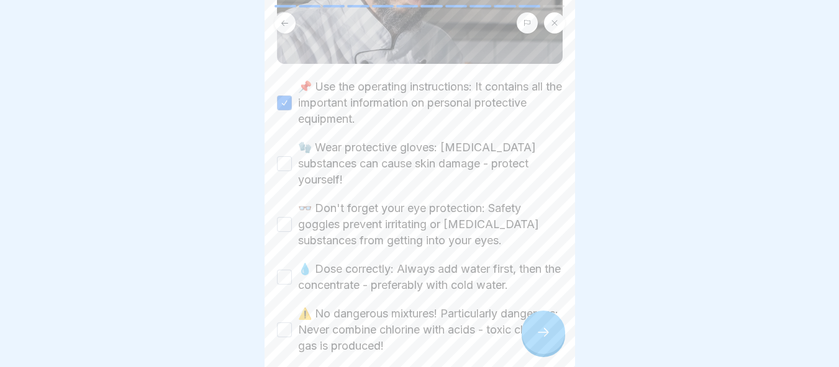
scroll to position [497, 0]
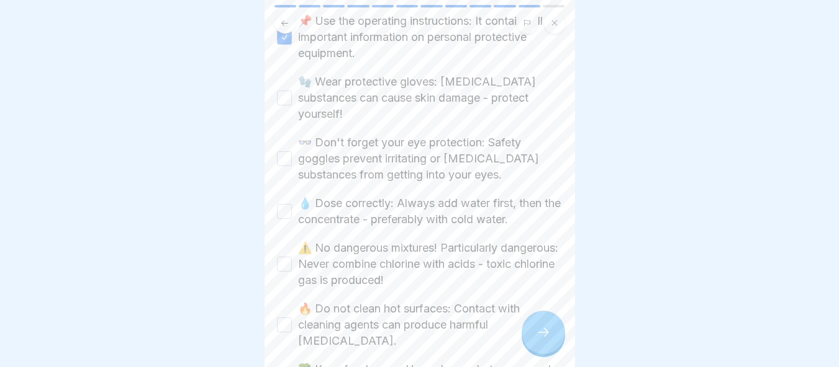
click at [289, 74] on div "🧤 Wear protective gloves: Corrosive substances can cause skin damage - protect …" at bounding box center [420, 98] width 286 height 48
click at [277, 85] on div "🧤 Wear protective gloves: Corrosive substances can cause skin damage - protect …" at bounding box center [420, 98] width 286 height 48
click at [277, 86] on div "🧤 Wear protective gloves: Corrosive substances can cause skin damage - protect …" at bounding box center [420, 98] width 286 height 48
click at [283, 91] on button "🧤 Wear protective gloves: Corrosive substances can cause skin damage - protect …" at bounding box center [284, 98] width 15 height 15
click at [284, 151] on button "👓 Don't forget your eye protection: Safety goggles prevent irritating or corros…" at bounding box center [284, 158] width 15 height 15
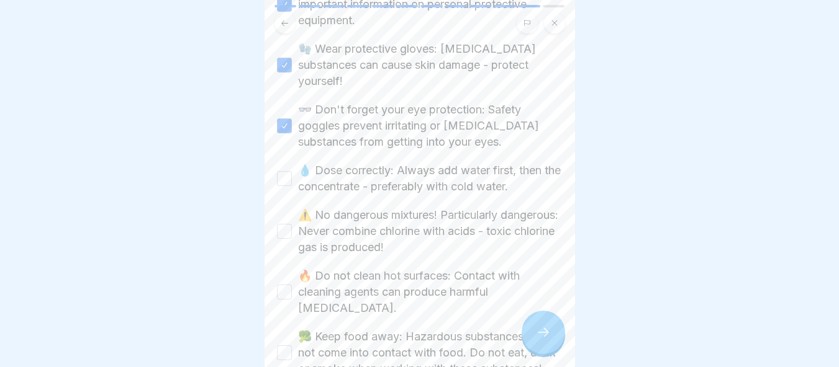
scroll to position [559, 0]
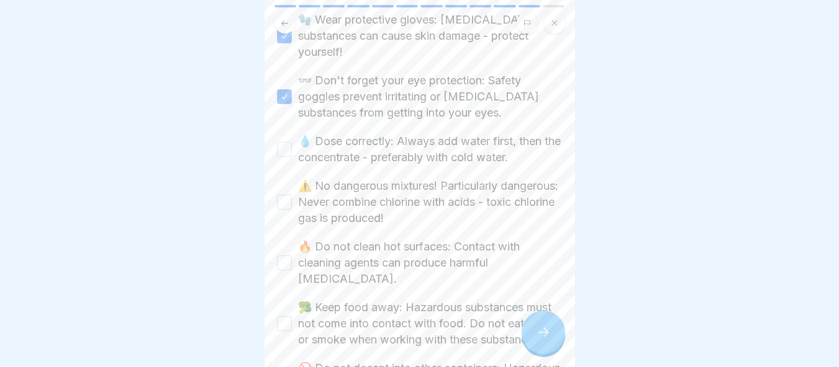
click at [283, 142] on button "💧 Dose correctly: Always add water first, then the concentrate - preferably wit…" at bounding box center [284, 149] width 15 height 15
click at [282, 195] on button "⚠️ No dangerous mixtures! Particularly dangerous: Never combine chlorine with a…" at bounding box center [284, 202] width 15 height 15
click at [287, 243] on div "🔥 Do not clean hot surfaces: Contact with cleaning agents can produce harmful v…" at bounding box center [420, 263] width 286 height 48
click at [287, 256] on button "🔥 Do not clean hot surfaces: Contact with cleaning agents can produce harmful v…" at bounding box center [284, 263] width 15 height 15
click at [285, 317] on button "🥦 Keep food away: Hazardous substances must not come into contact with food. Do…" at bounding box center [284, 324] width 15 height 15
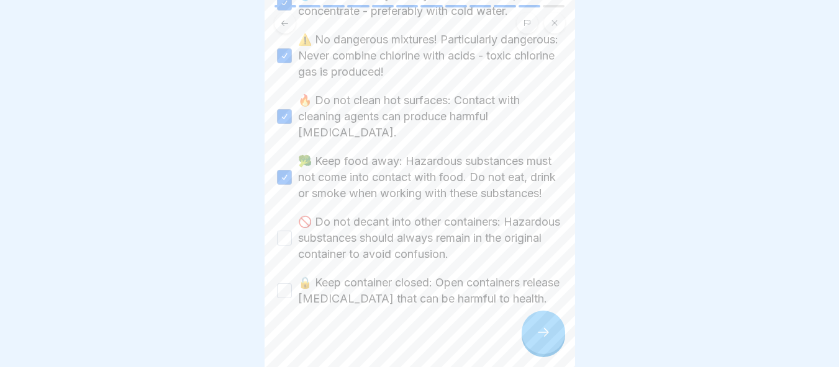
scroll to position [708, 0]
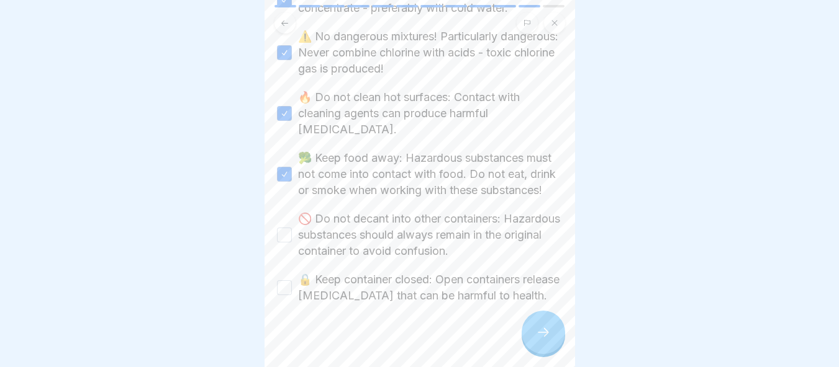
click at [280, 228] on button "🚫 Do not decant into other containers: Hazardous substances should always remai…" at bounding box center [284, 235] width 15 height 15
click at [280, 281] on button "🔒 Keep container closed: Open containers release vapours that can be harmful to…" at bounding box center [284, 288] width 15 height 15
click at [541, 325] on div at bounding box center [542, 332] width 43 height 43
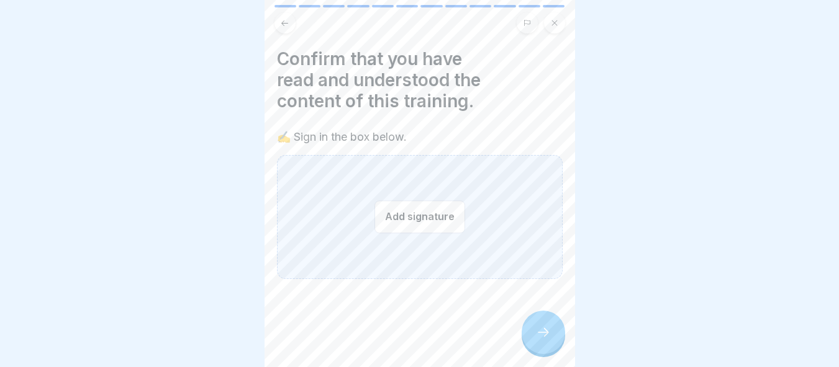
click at [403, 200] on button "Add signature" at bounding box center [419, 216] width 91 height 33
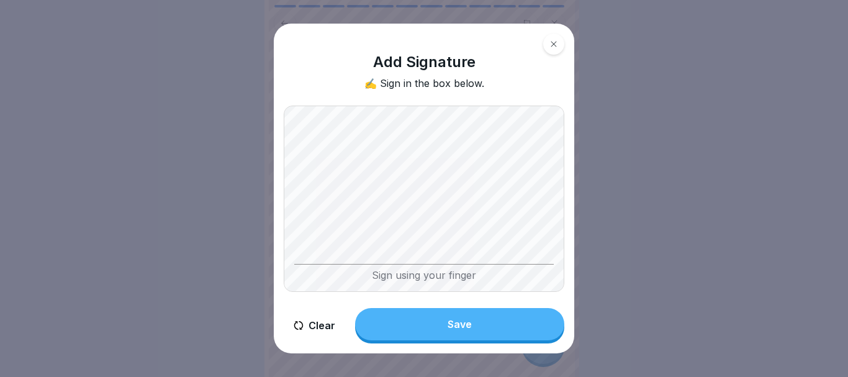
click at [452, 324] on div "Save" at bounding box center [460, 323] width 24 height 11
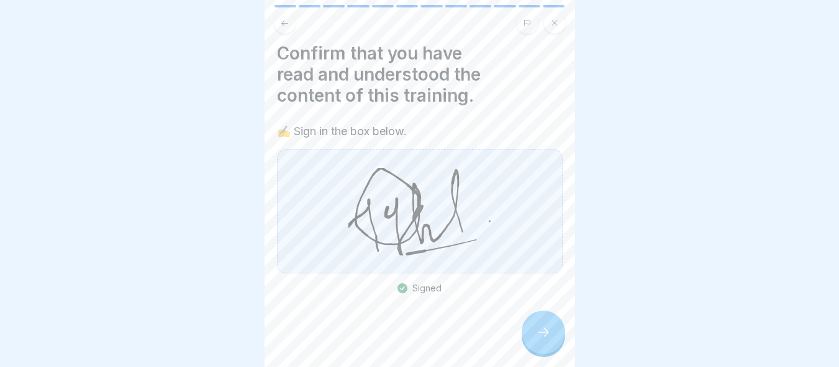
scroll to position [7, 0]
click at [544, 340] on icon at bounding box center [543, 332] width 15 height 15
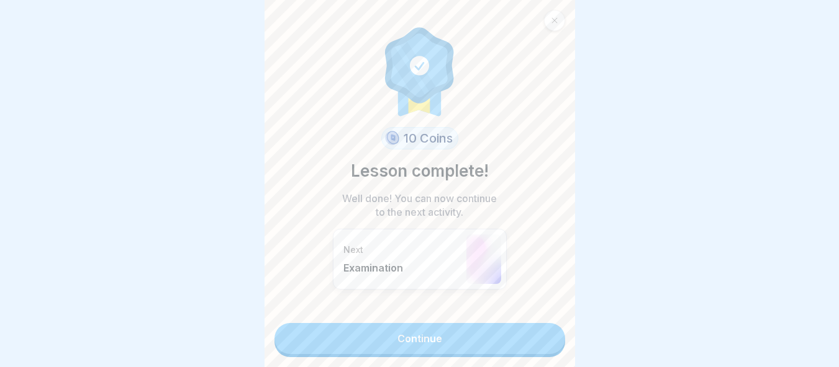
click at [538, 346] on link "Continue" at bounding box center [419, 338] width 290 height 31
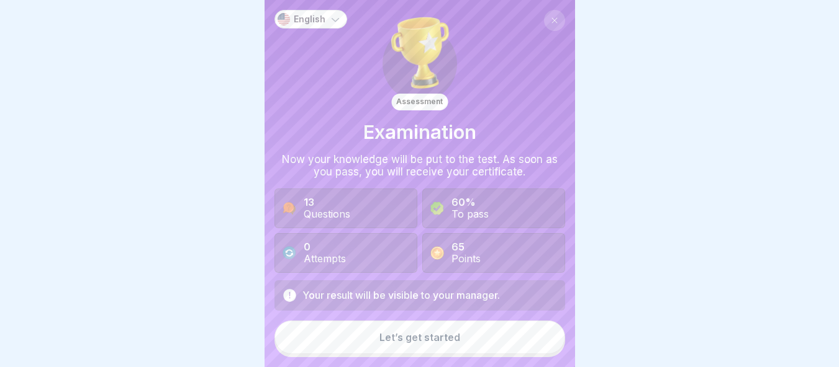
scroll to position [9, 0]
click at [473, 327] on button "Let’s get started" at bounding box center [419, 338] width 290 height 34
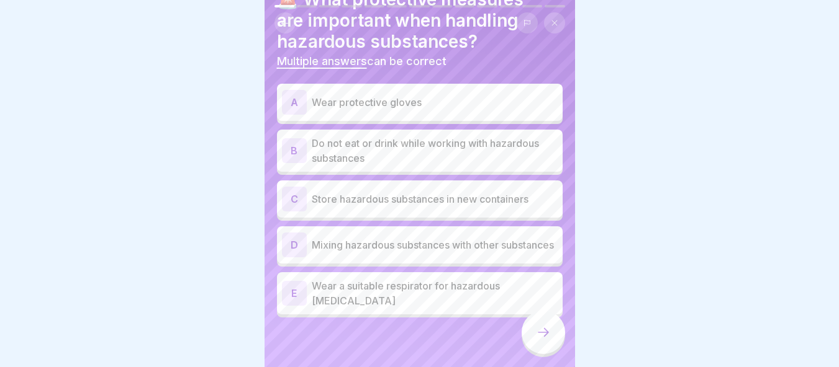
scroll to position [0, 0]
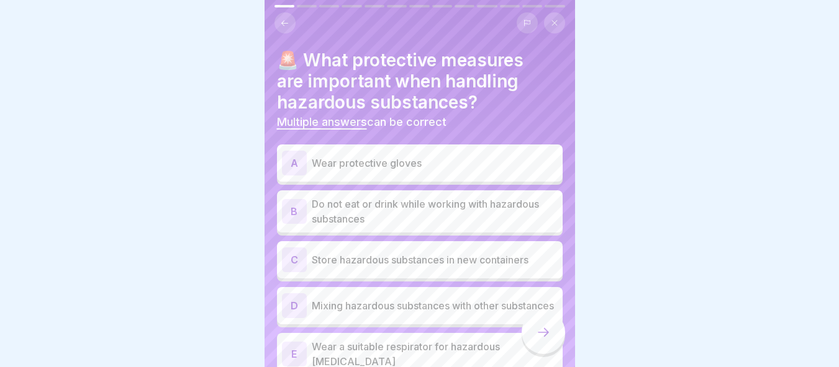
click at [423, 156] on p "Wear protective gloves" at bounding box center [435, 163] width 246 height 15
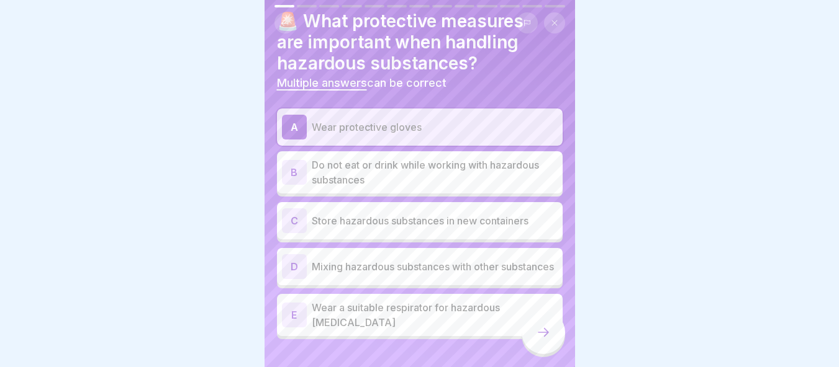
scroll to position [61, 0]
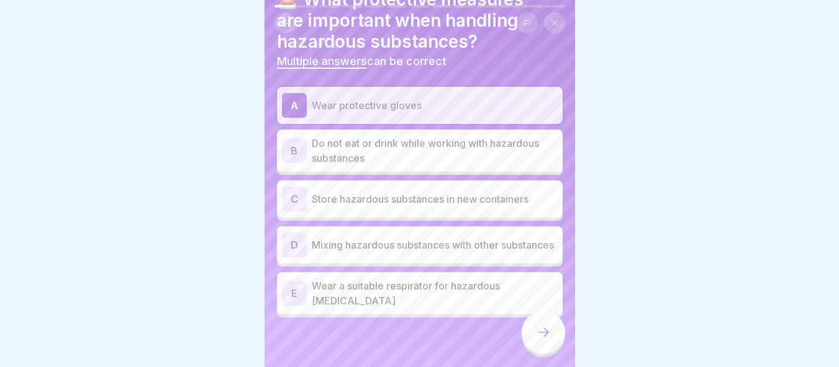
click at [421, 147] on p "Do not eat or drink while working with hazardous substances" at bounding box center [435, 151] width 246 height 30
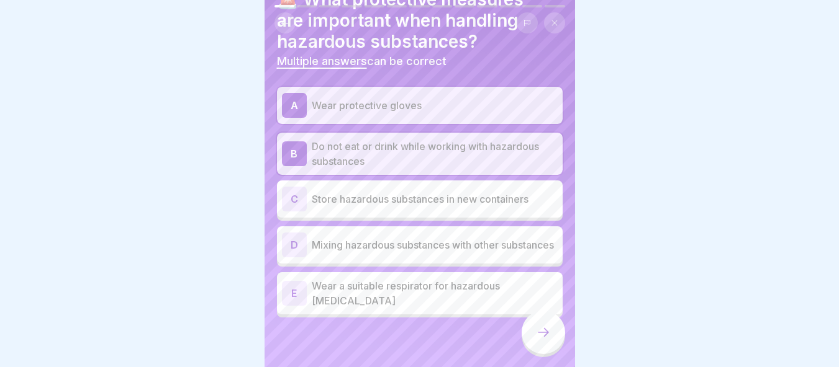
click at [392, 295] on div "E Wear a suitable respirator for hazardous vapours" at bounding box center [420, 294] width 276 height 30
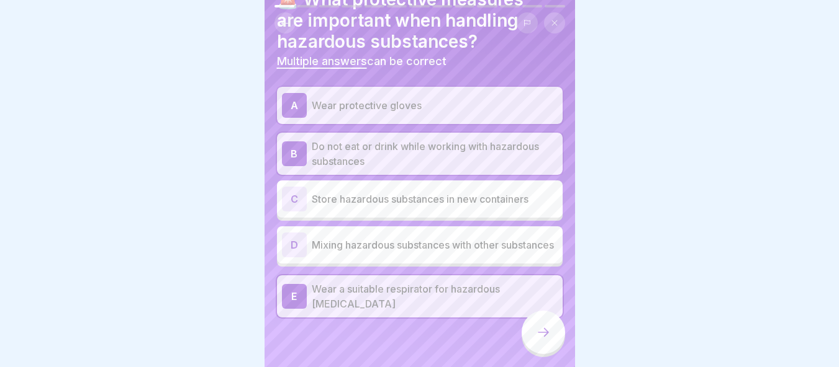
click at [552, 336] on div at bounding box center [542, 332] width 43 height 43
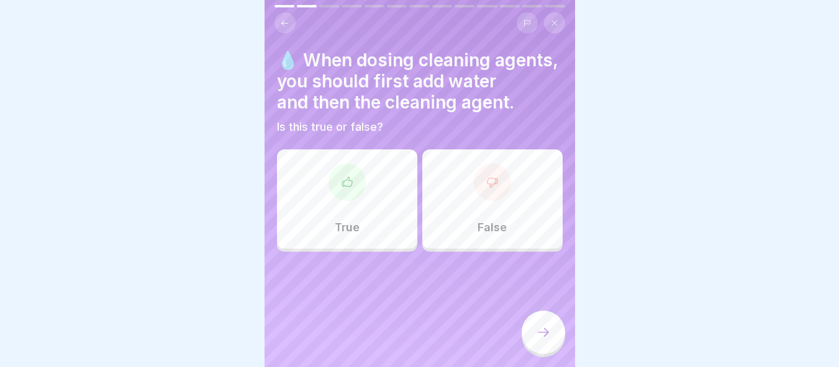
click at [327, 203] on div "True" at bounding box center [347, 199] width 140 height 99
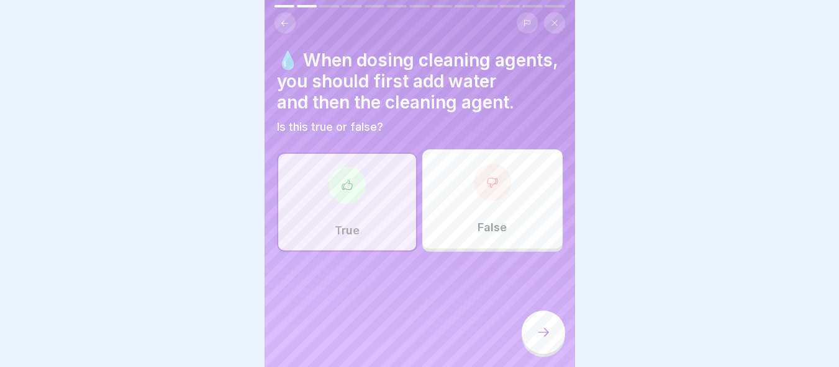
click at [541, 338] on icon at bounding box center [543, 332] width 15 height 15
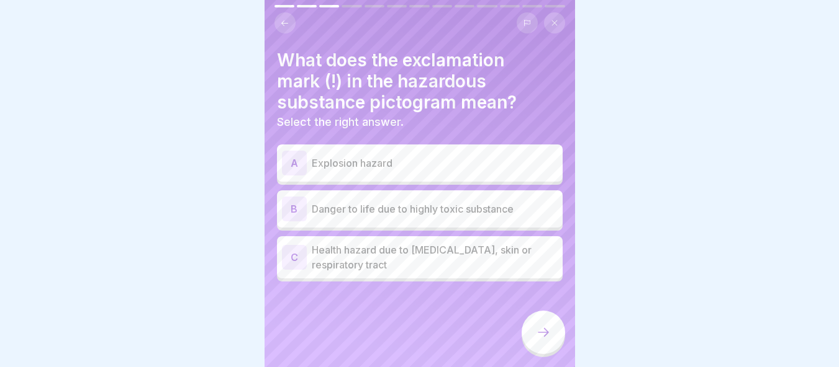
drag, startPoint x: 664, startPoint y: 158, endPoint x: 297, endPoint y: 197, distance: 369.6
click at [297, 197] on body "English Assessment Examination Now your knowledge will be put to the test. As s…" at bounding box center [419, 183] width 839 height 367
click at [454, 261] on p "Health hazard due to irritation of eyes, skin or respiratory tract" at bounding box center [435, 258] width 246 height 30
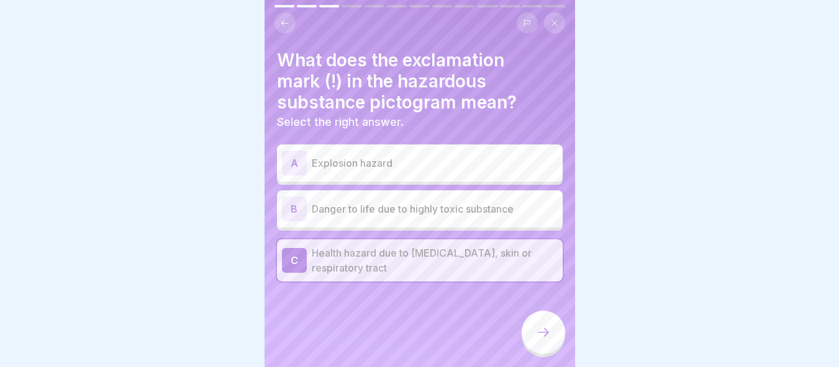
click at [532, 333] on div at bounding box center [542, 332] width 43 height 43
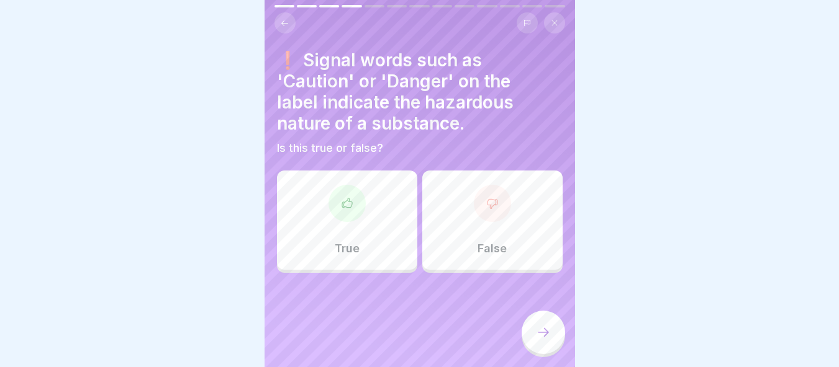
click at [348, 242] on p "True" at bounding box center [347, 249] width 25 height 14
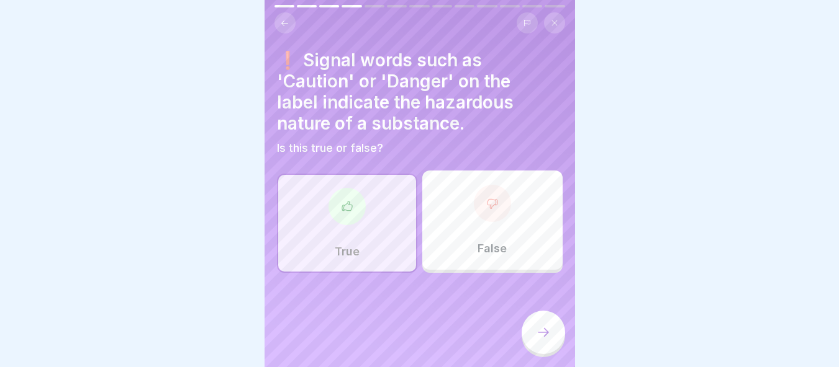
click at [551, 340] on div at bounding box center [542, 332] width 43 height 43
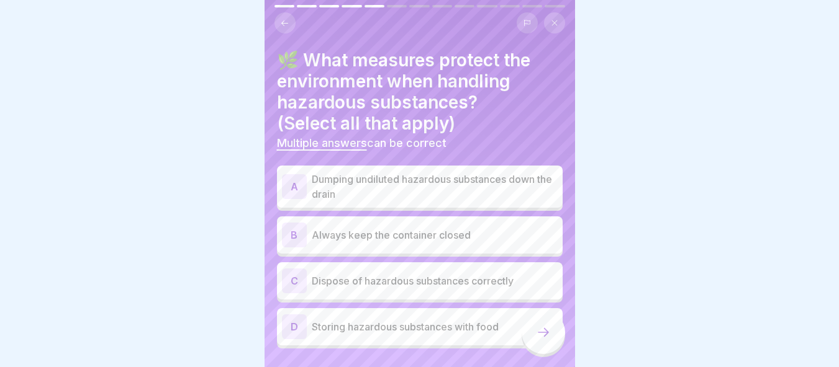
click at [426, 232] on p "Always keep the container closed" at bounding box center [435, 235] width 246 height 15
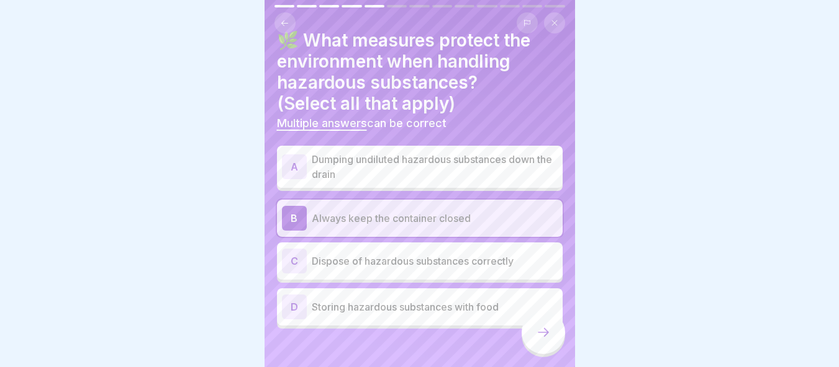
scroll to position [31, 0]
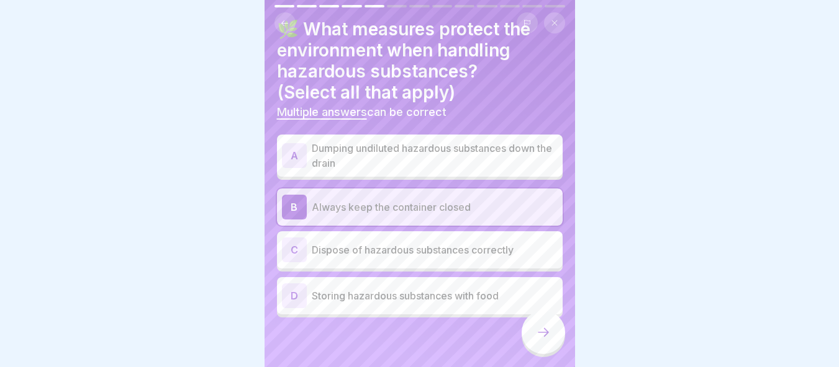
click at [389, 243] on p "Dispose of hazardous substances correctly" at bounding box center [435, 250] width 246 height 15
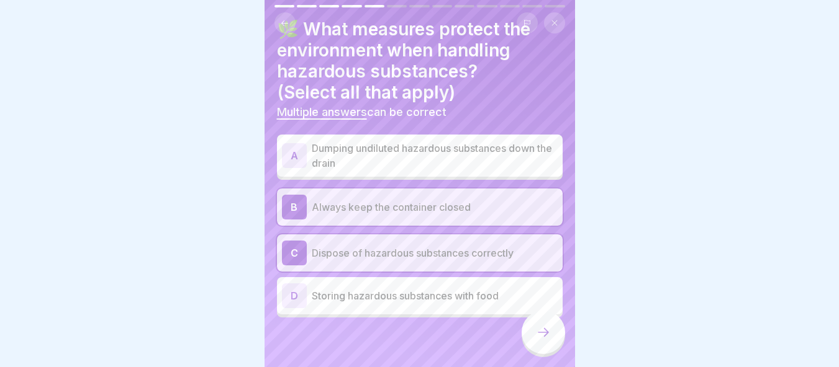
click at [551, 338] on div at bounding box center [542, 332] width 43 height 43
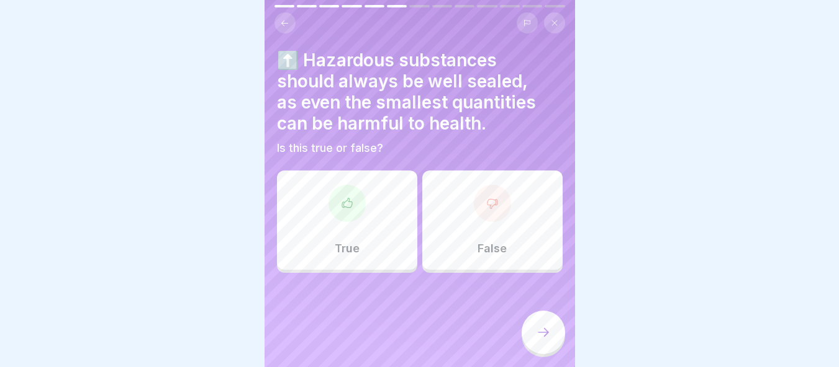
click at [356, 212] on div "True" at bounding box center [347, 220] width 140 height 99
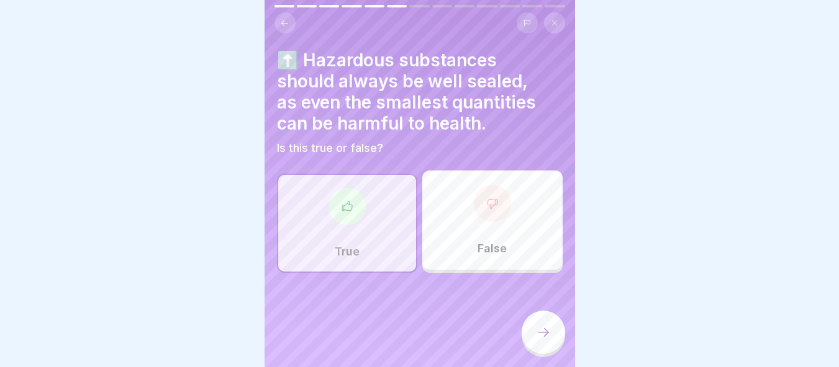
click at [541, 336] on icon at bounding box center [543, 332] width 15 height 15
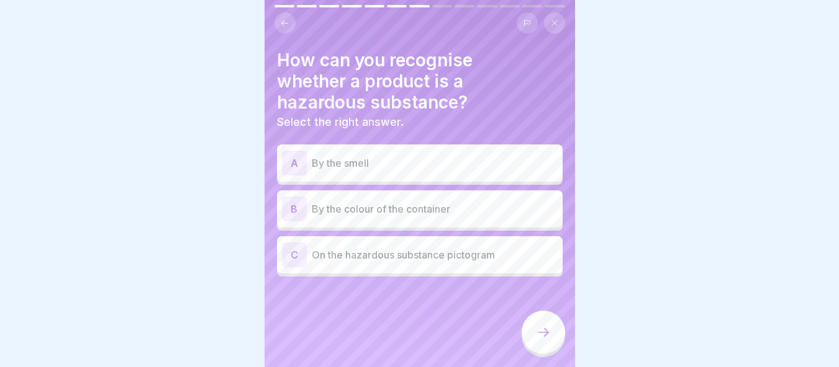
click at [428, 248] on p "On the hazardous substance pictogram" at bounding box center [435, 255] width 246 height 15
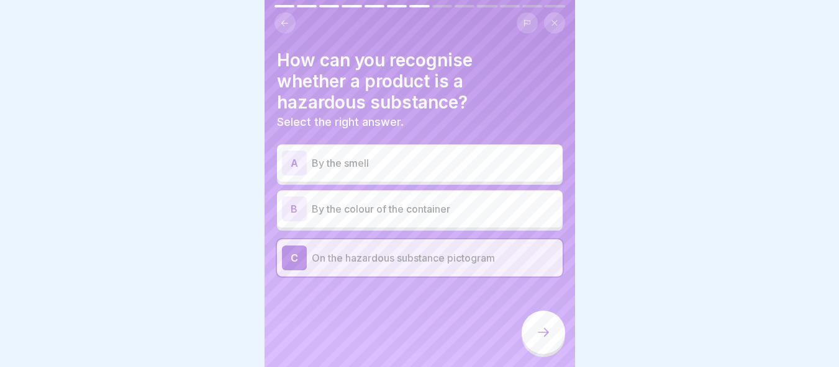
click at [538, 329] on icon at bounding box center [543, 332] width 15 height 15
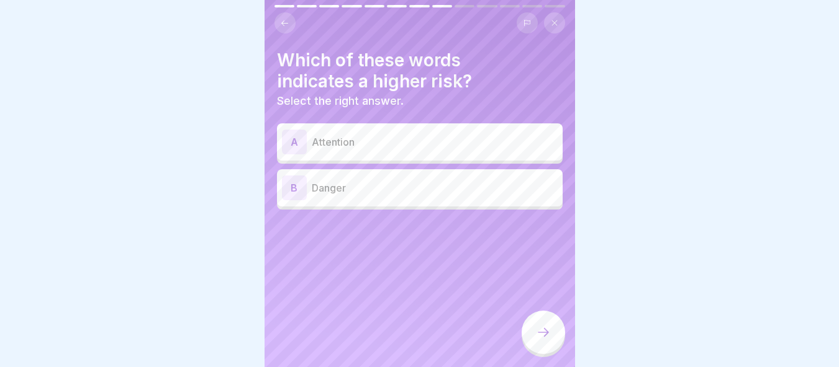
click at [416, 184] on p "Danger" at bounding box center [435, 188] width 246 height 15
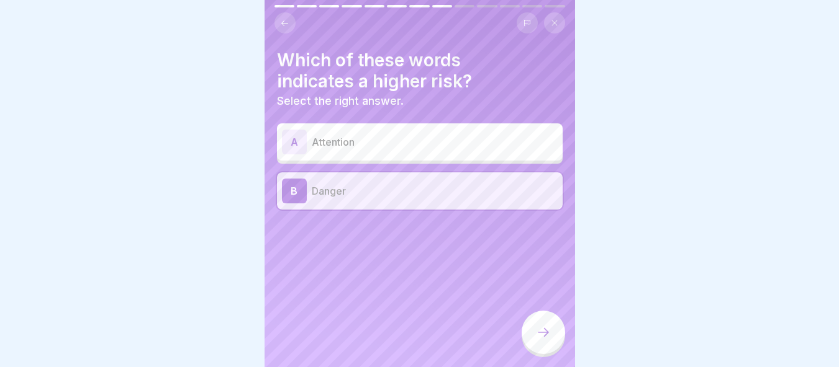
click at [539, 332] on icon at bounding box center [543, 332] width 15 height 15
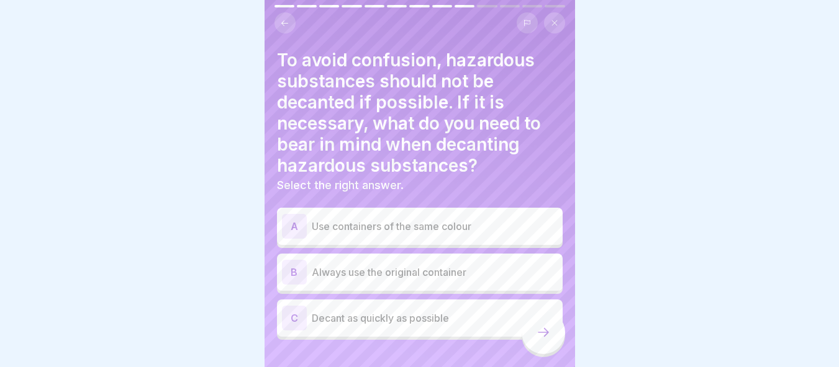
click at [426, 265] on p "Always use the original container" at bounding box center [435, 272] width 246 height 15
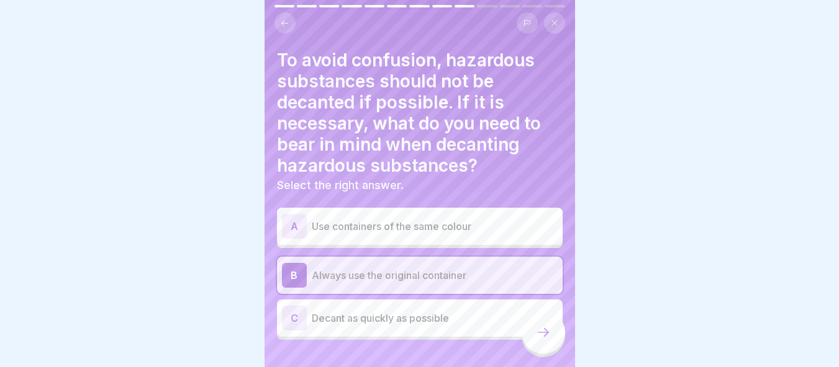
click at [538, 349] on div at bounding box center [542, 332] width 43 height 43
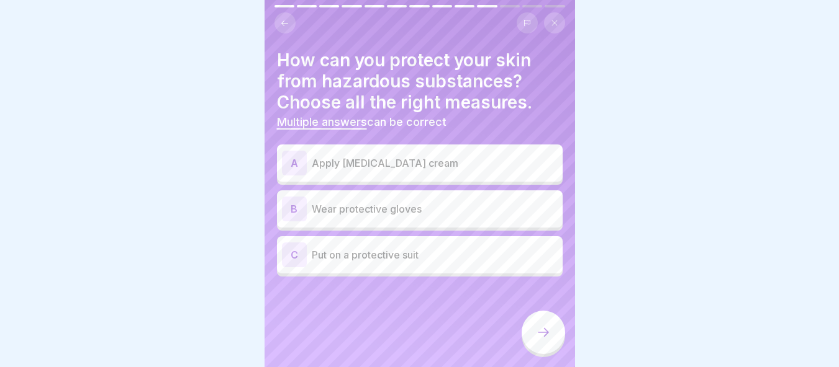
click at [452, 211] on div "B Wear protective gloves" at bounding box center [420, 209] width 276 height 25
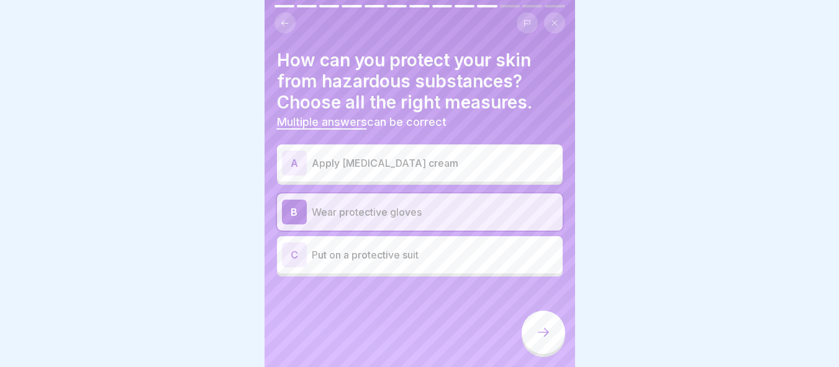
click at [449, 248] on p "Put on a protective suit" at bounding box center [435, 255] width 246 height 15
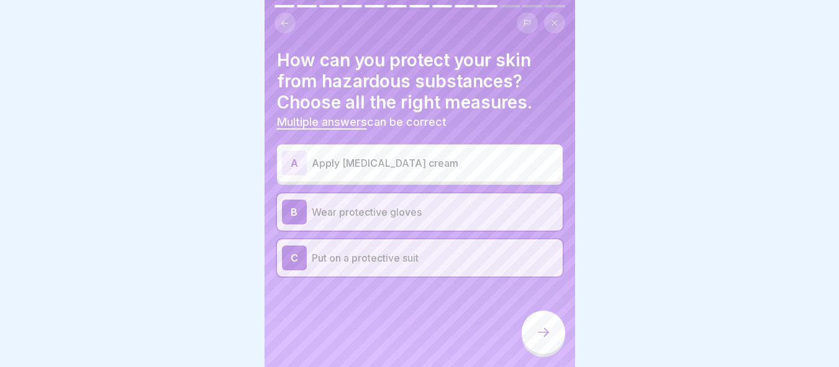
click at [538, 333] on icon at bounding box center [543, 332] width 15 height 15
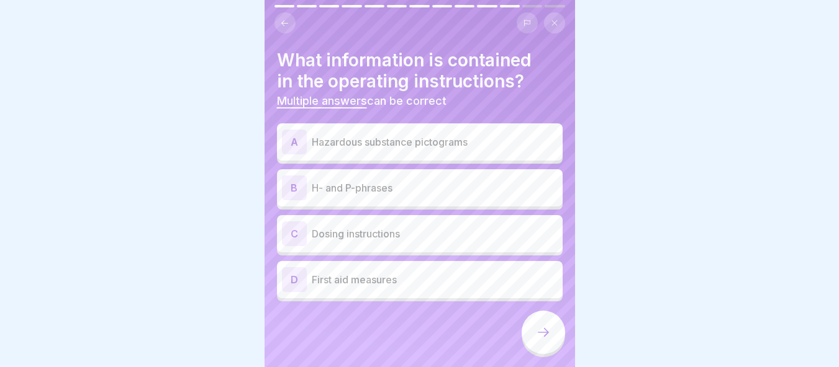
click at [393, 142] on div "A Hazardous substance pictograms" at bounding box center [420, 142] width 276 height 25
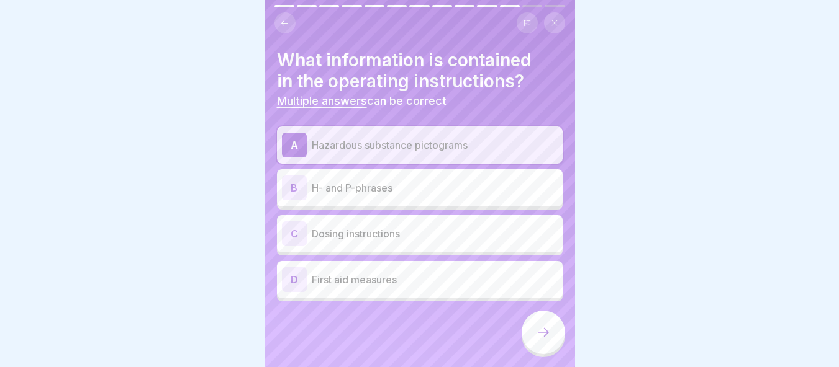
click at [410, 197] on div "A Hazardous substance pictograms B H- and P-phrases C Dosing instructions D Fir…" at bounding box center [420, 214] width 286 height 175
click at [410, 181] on p "H- and P-phrases" at bounding box center [435, 188] width 246 height 15
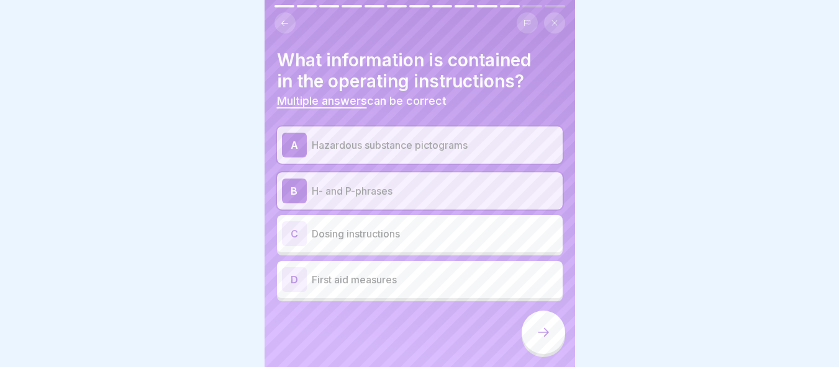
click at [407, 227] on p "Dosing instructions" at bounding box center [435, 234] width 246 height 15
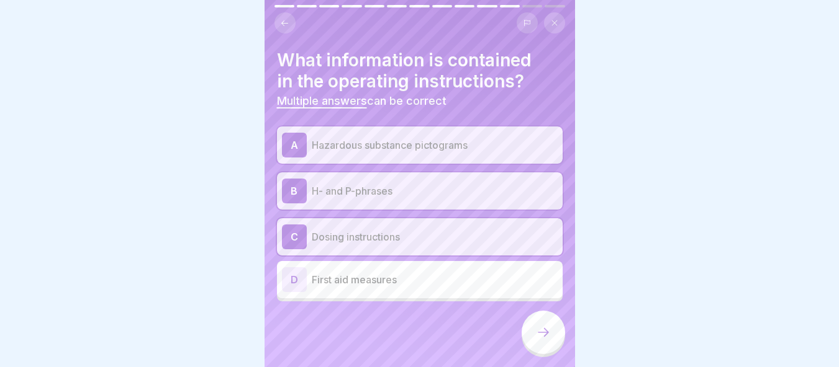
click at [420, 272] on p "First aid measures" at bounding box center [435, 279] width 246 height 15
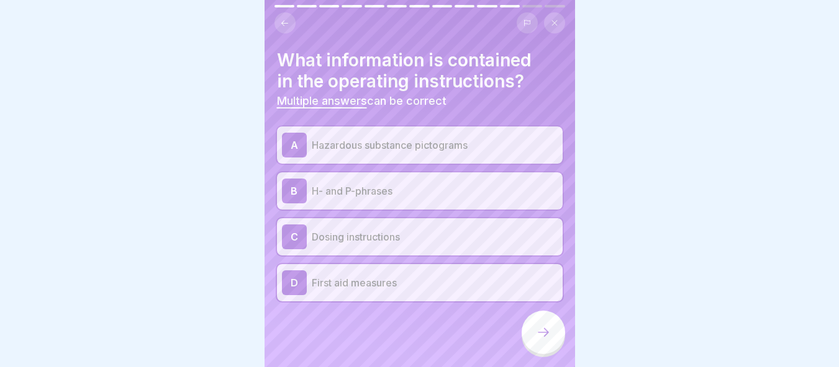
click at [531, 328] on div at bounding box center [542, 332] width 43 height 43
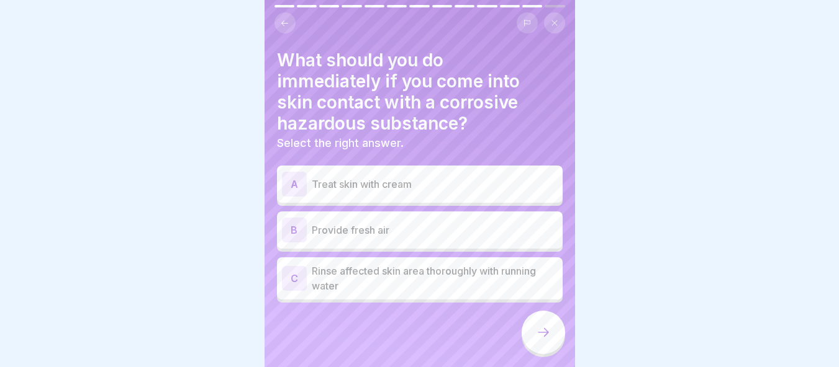
click at [385, 264] on p "Rinse affected skin area thoroughly with running water" at bounding box center [435, 279] width 246 height 30
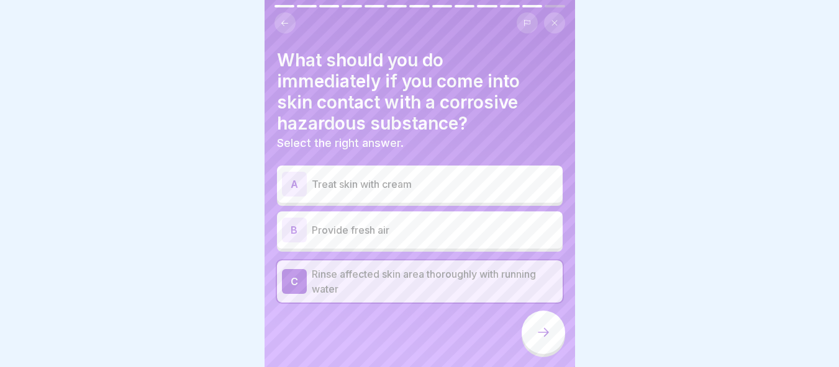
click at [533, 335] on div at bounding box center [542, 332] width 43 height 43
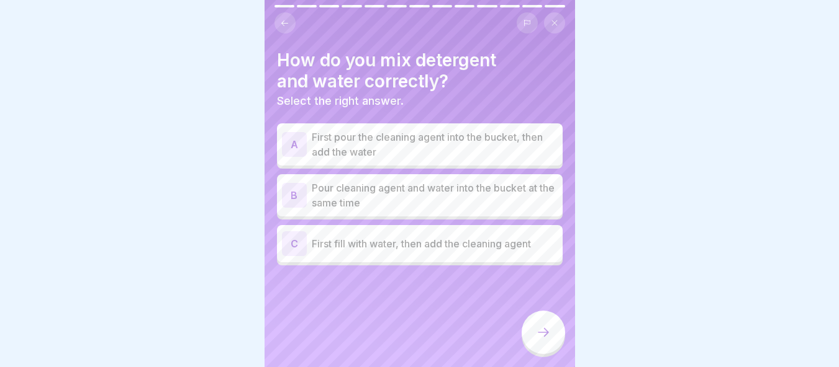
click at [426, 241] on p "First fill with water, then add the cleaning agent" at bounding box center [435, 243] width 246 height 15
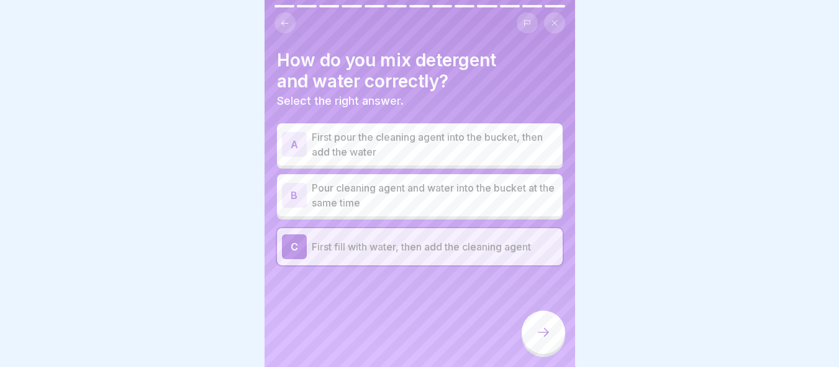
click at [554, 343] on div at bounding box center [542, 332] width 43 height 43
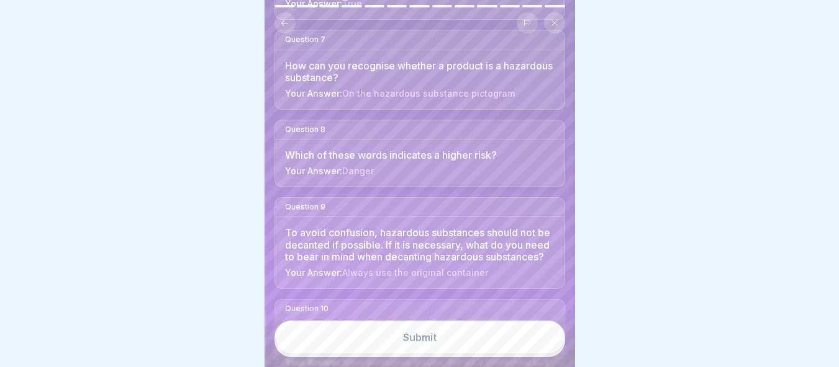
scroll to position [1046, 0]
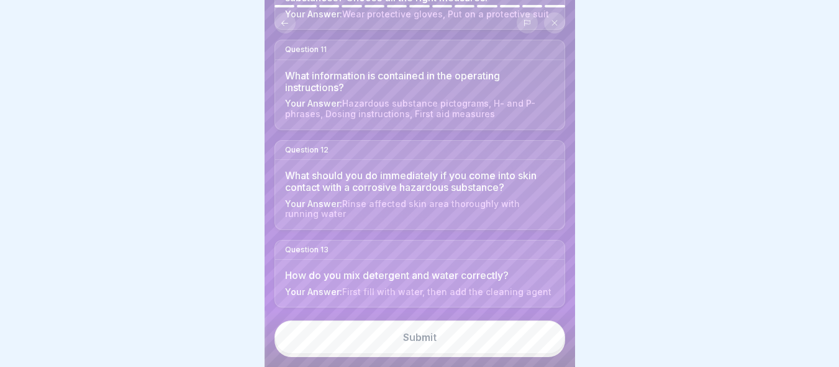
click at [475, 337] on button "Submit" at bounding box center [419, 338] width 290 height 34
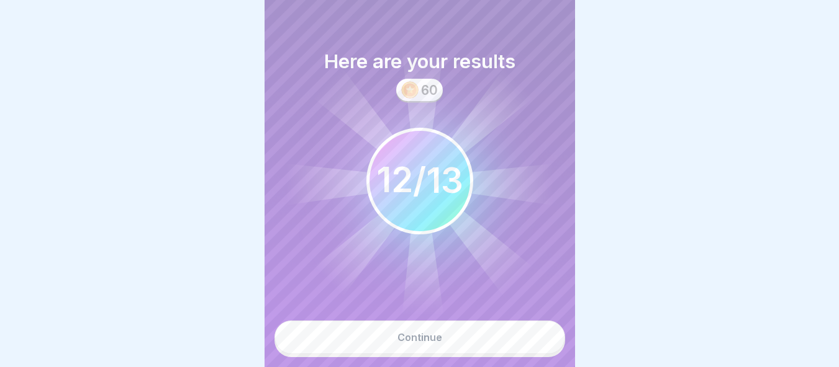
click at [475, 337] on button "Continue" at bounding box center [419, 338] width 290 height 34
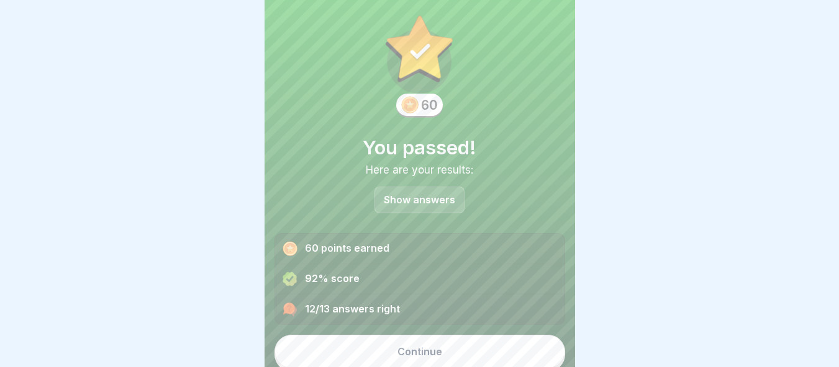
scroll to position [22, 0]
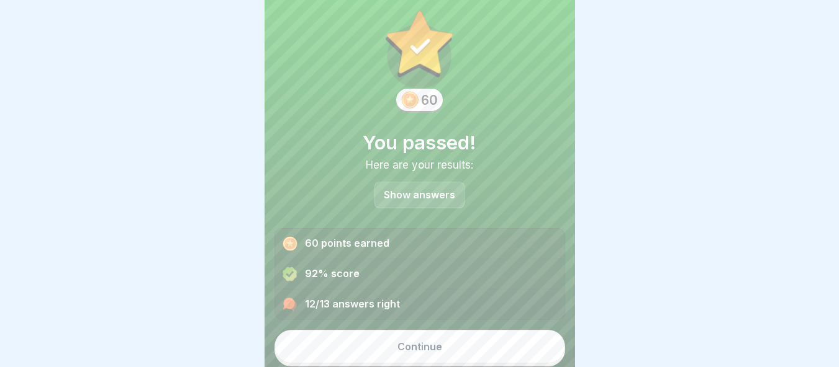
click at [468, 345] on button "Continue" at bounding box center [419, 347] width 290 height 34
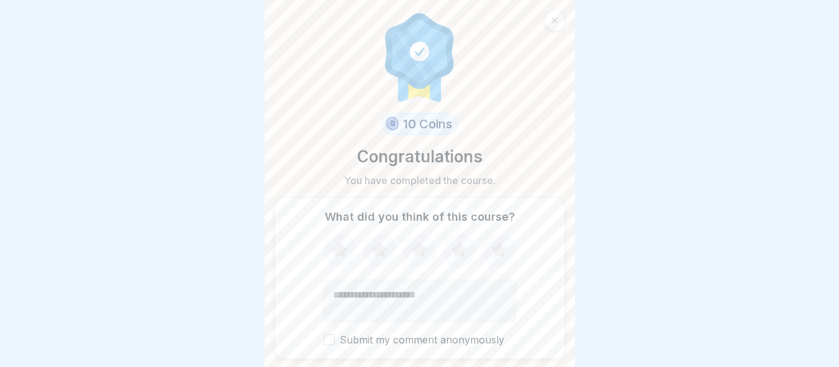
scroll to position [38, 0]
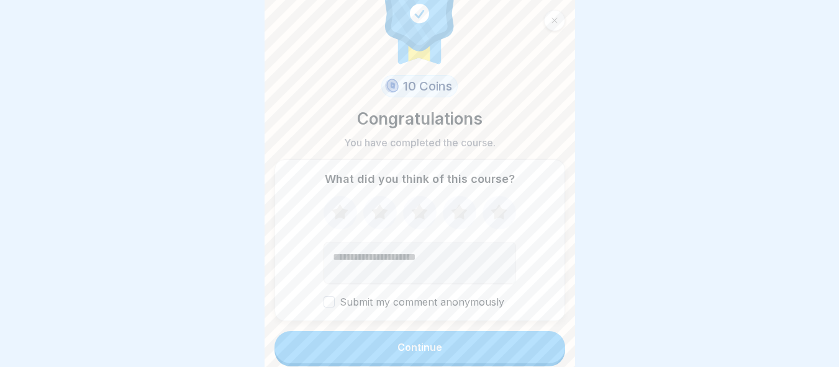
click at [454, 336] on button "Continue" at bounding box center [419, 347] width 290 height 32
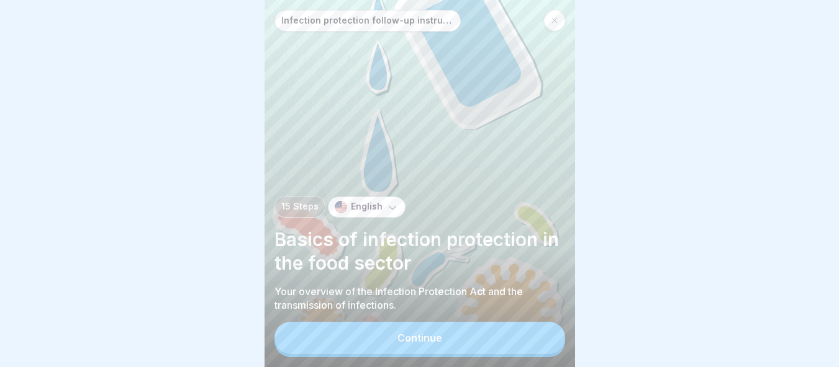
click at [454, 337] on button "Continue" at bounding box center [419, 338] width 290 height 32
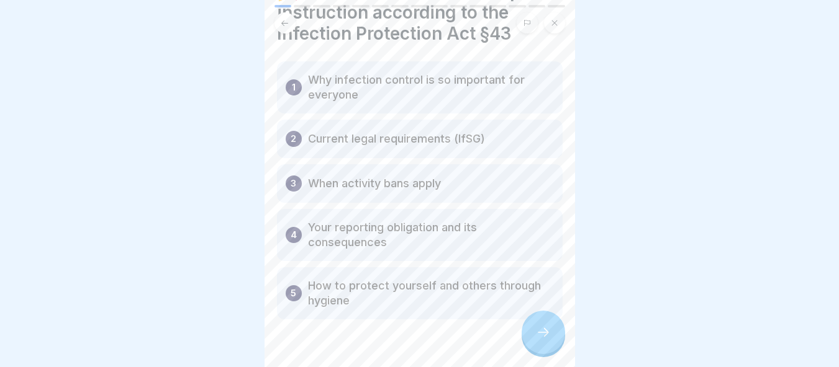
scroll to position [94, 0]
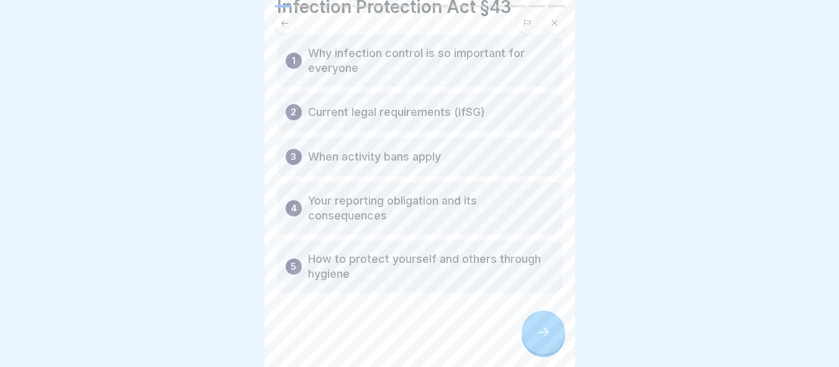
click at [541, 322] on div at bounding box center [542, 332] width 43 height 43
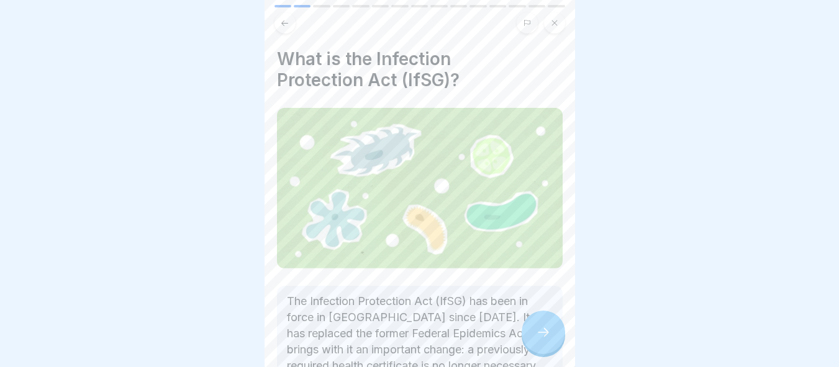
click at [541, 322] on div at bounding box center [542, 332] width 43 height 43
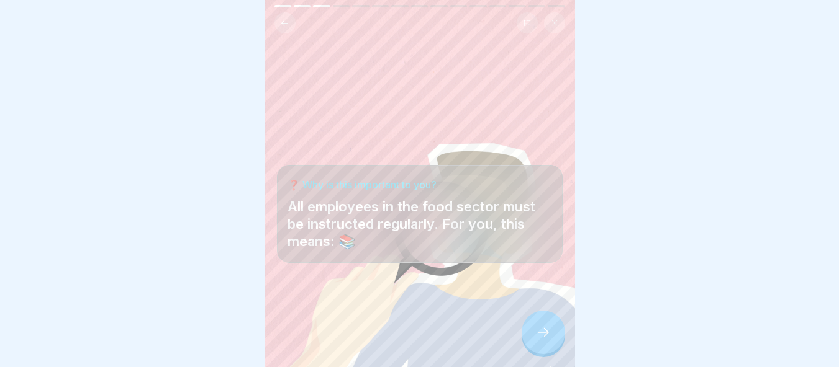
click at [541, 322] on div at bounding box center [542, 332] width 43 height 43
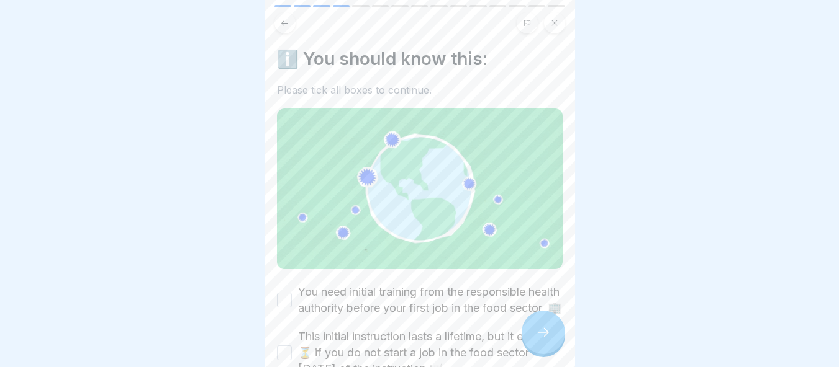
scroll to position [156, 0]
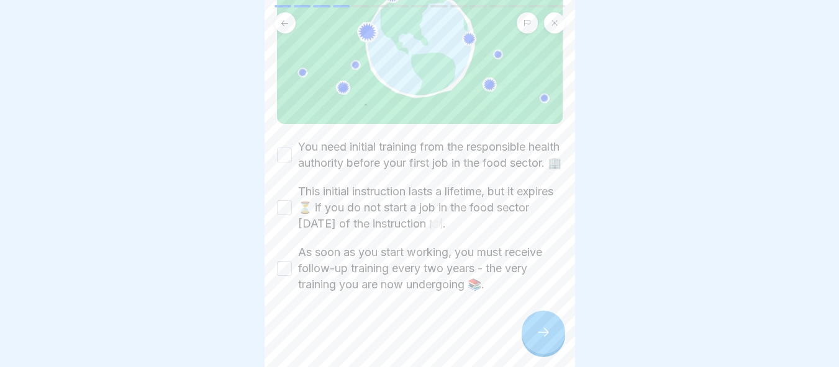
click at [279, 148] on button "You need initial training from the responsible health authority before your fir…" at bounding box center [284, 155] width 15 height 15
click at [277, 184] on div "This initial instruction lasts a lifetime, but it expires ⏳ if you do not start…" at bounding box center [420, 208] width 286 height 48
click at [287, 202] on button "This initial instruction lasts a lifetime, but it expires ⏳ if you do not start…" at bounding box center [284, 207] width 15 height 15
click at [283, 261] on button "As soon as you start working, you must receive follow-up training every two yea…" at bounding box center [284, 268] width 15 height 15
click at [531, 331] on div at bounding box center [542, 332] width 43 height 43
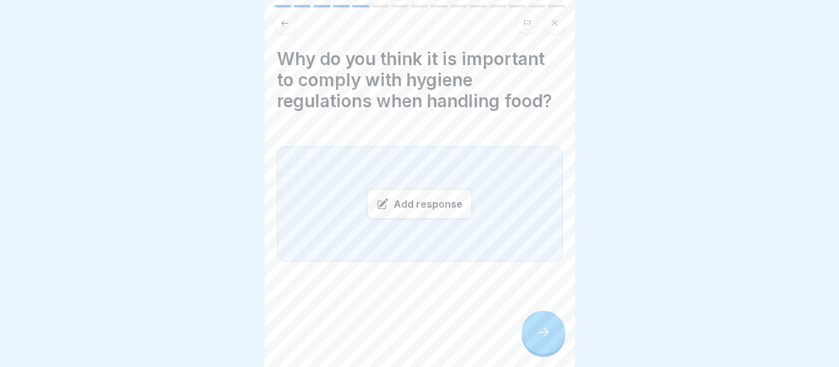
click at [400, 189] on div "Add response" at bounding box center [419, 204] width 105 height 30
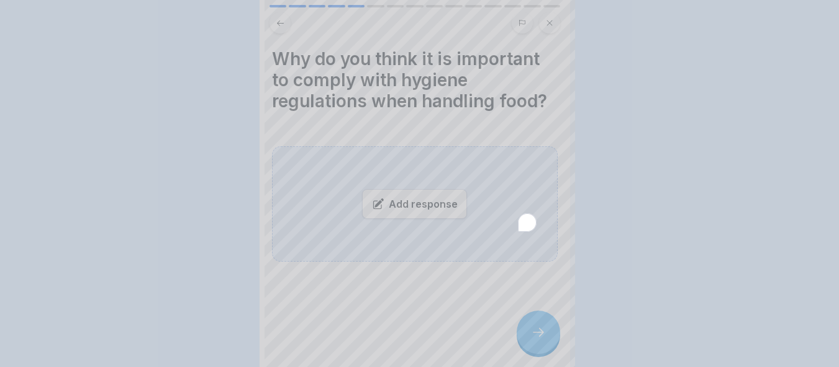
scroll to position [0, 0]
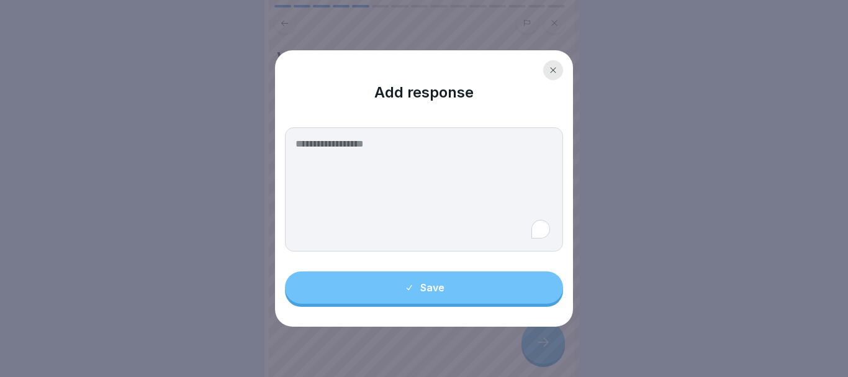
drag, startPoint x: 320, startPoint y: 163, endPoint x: 338, endPoint y: 156, distance: 18.9
click at [338, 156] on textarea "To enrich screen reader interactions, please activate Accessibility in Grammarl…" at bounding box center [424, 189] width 278 height 124
click at [549, 71] on icon at bounding box center [552, 69] width 7 height 7
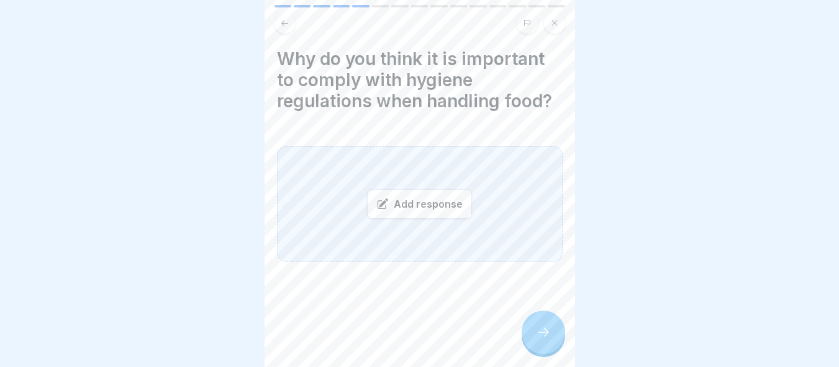
click at [446, 209] on div "Add response" at bounding box center [419, 204] width 105 height 30
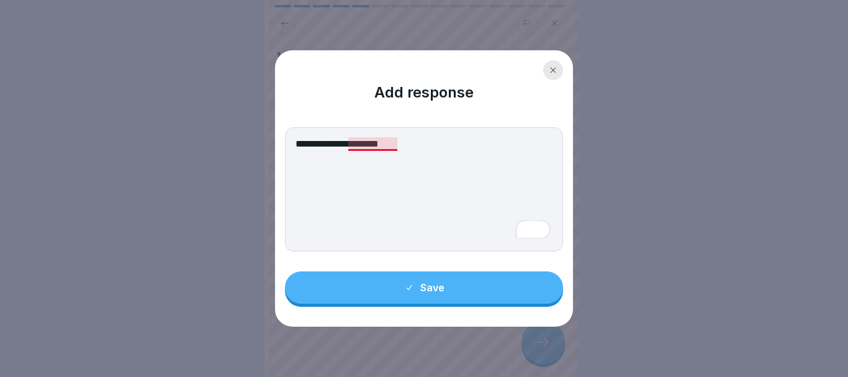
click at [390, 146] on textarea "**********" at bounding box center [424, 189] width 278 height 124
click at [420, 140] on textarea "**********" at bounding box center [424, 189] width 278 height 124
click at [498, 147] on textarea "**********" at bounding box center [424, 189] width 278 height 124
click at [549, 146] on textarea "**********" at bounding box center [424, 189] width 278 height 124
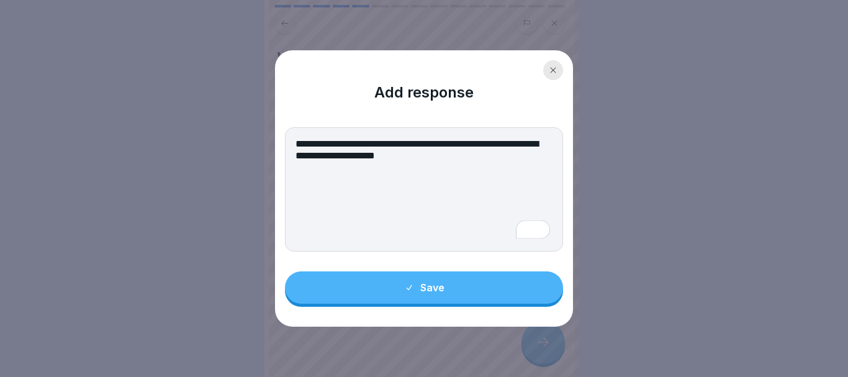
type textarea "**********"
click at [504, 296] on button "Save" at bounding box center [424, 287] width 278 height 32
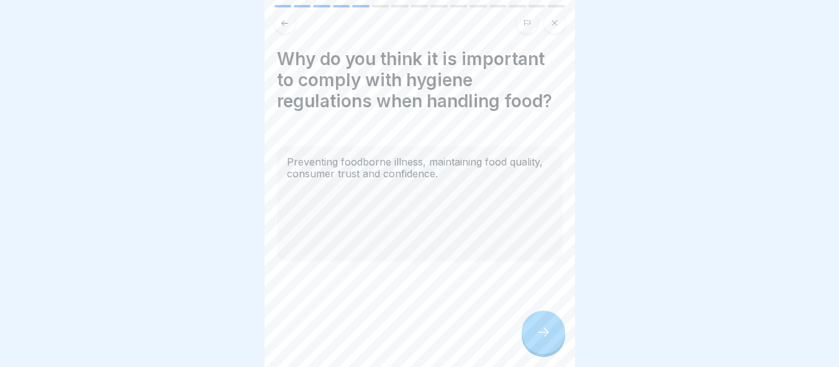
click at [532, 340] on div at bounding box center [542, 332] width 43 height 43
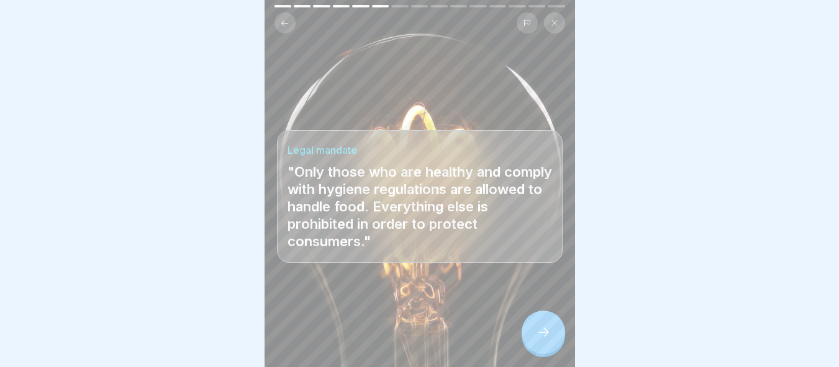
scroll to position [9, 0]
click at [533, 310] on div at bounding box center [420, 330] width 286 height 74
click at [542, 332] on icon at bounding box center [543, 332] width 15 height 15
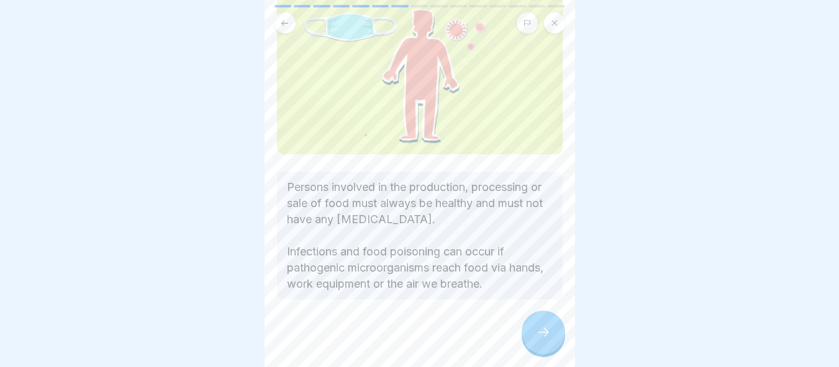
scroll to position [115, 0]
click at [532, 329] on div at bounding box center [542, 332] width 43 height 43
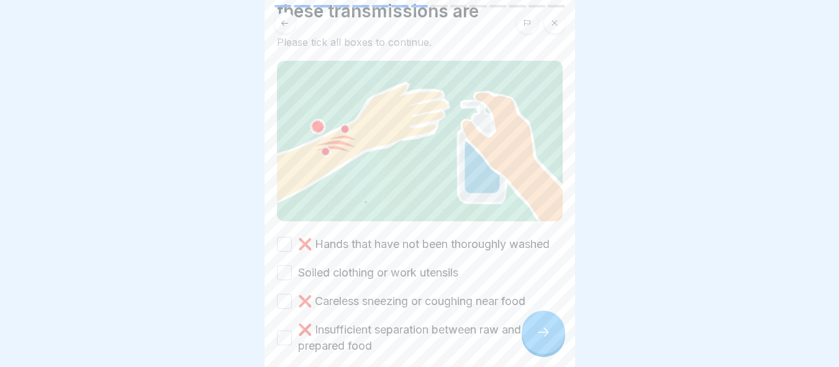
scroll to position [141, 0]
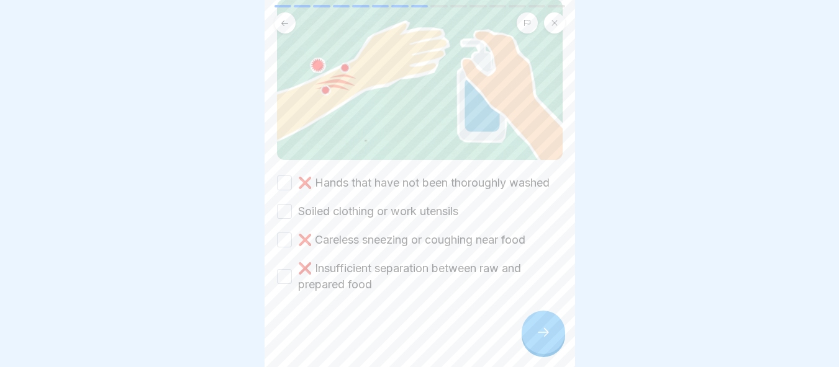
click at [286, 176] on button "❌ Hands that have not been thoroughly washed" at bounding box center [284, 183] width 15 height 15
click at [289, 209] on button "Soiled clothing or work utensils" at bounding box center [284, 211] width 15 height 15
click at [289, 233] on button "❌ Careless sneezing or coughing near food" at bounding box center [284, 240] width 15 height 15
click at [289, 269] on button "❌ Insufficient separation between raw and prepared food" at bounding box center [284, 276] width 15 height 15
click at [534, 330] on div at bounding box center [542, 332] width 43 height 43
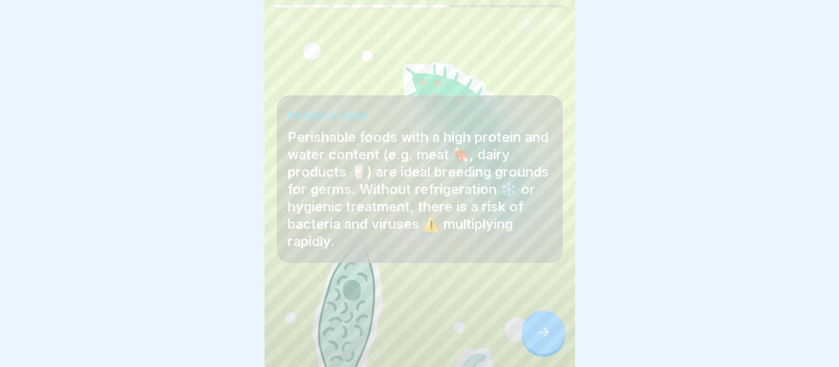
click at [544, 344] on div at bounding box center [542, 332] width 43 height 43
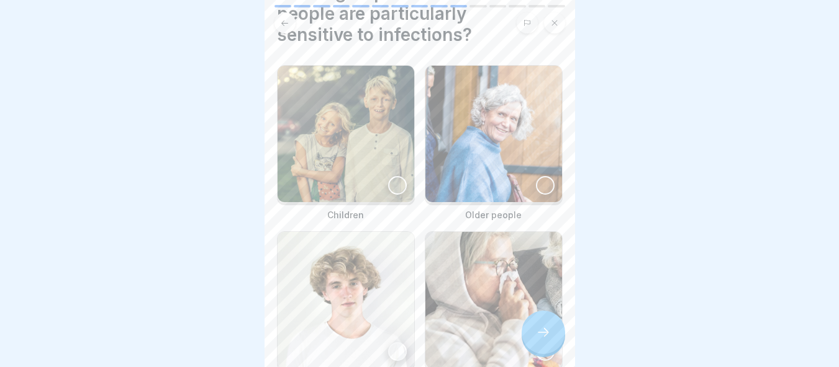
scroll to position [124, 0]
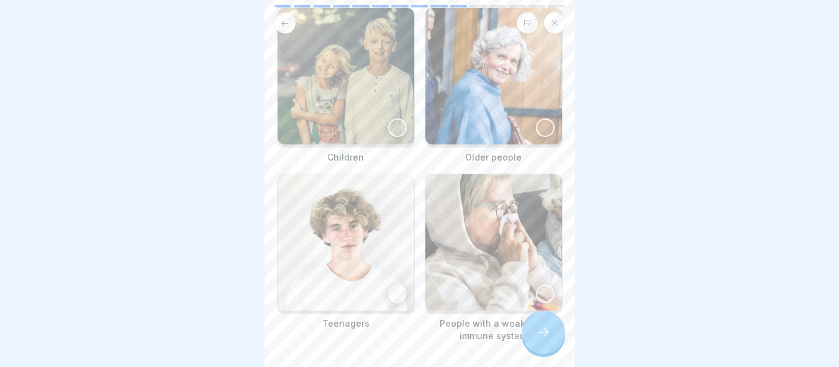
click at [490, 113] on img at bounding box center [493, 76] width 137 height 137
click at [470, 245] on img at bounding box center [493, 242] width 137 height 137
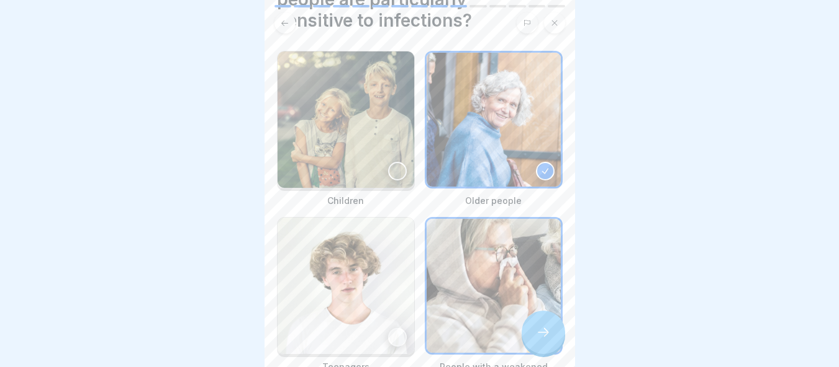
scroll to position [62, 0]
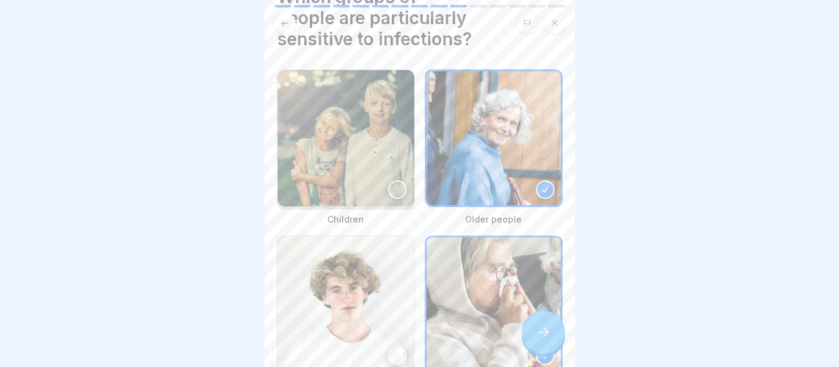
click at [320, 140] on img at bounding box center [345, 138] width 137 height 137
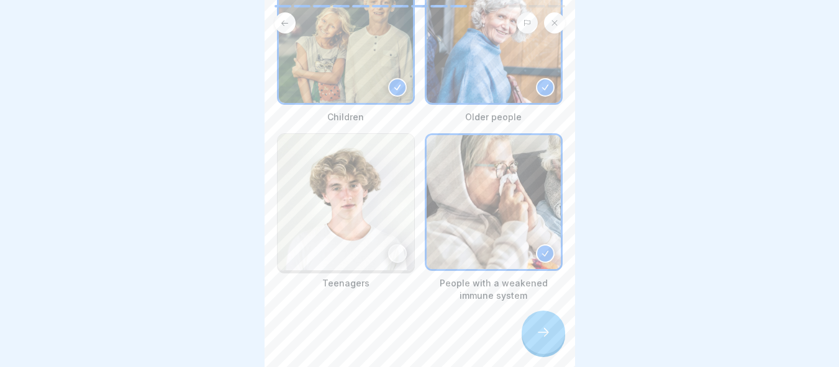
click at [547, 335] on icon at bounding box center [543, 332] width 15 height 15
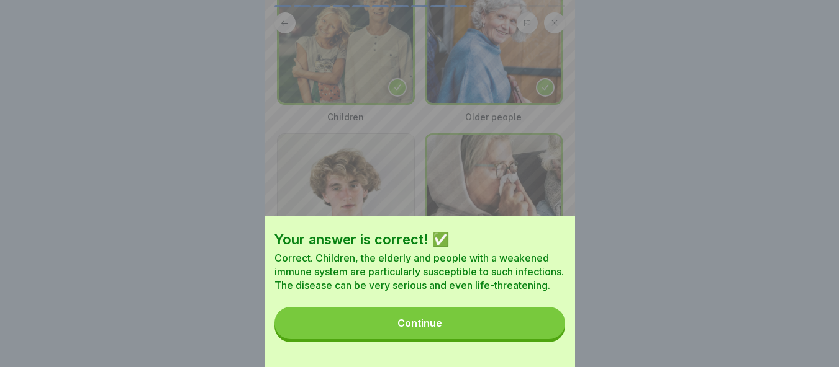
click at [547, 335] on button "Continue" at bounding box center [419, 323] width 290 height 32
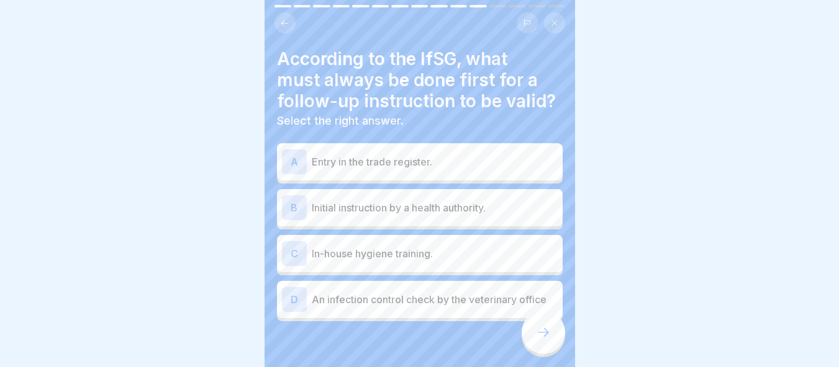
click at [429, 196] on div "B Initial instruction by a health authority." at bounding box center [420, 208] width 276 height 25
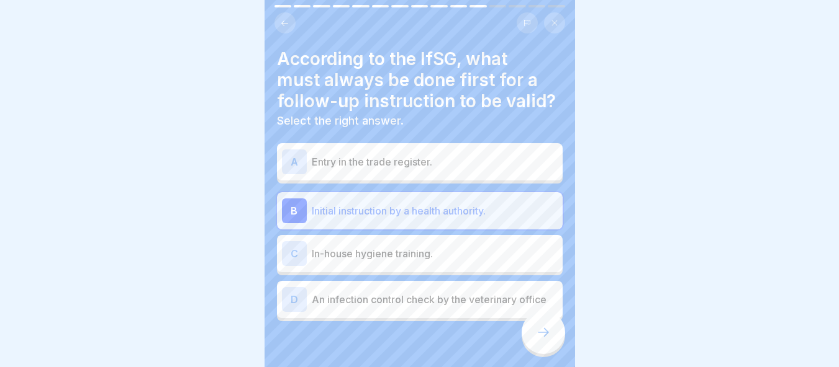
click at [551, 344] on div at bounding box center [542, 332] width 43 height 43
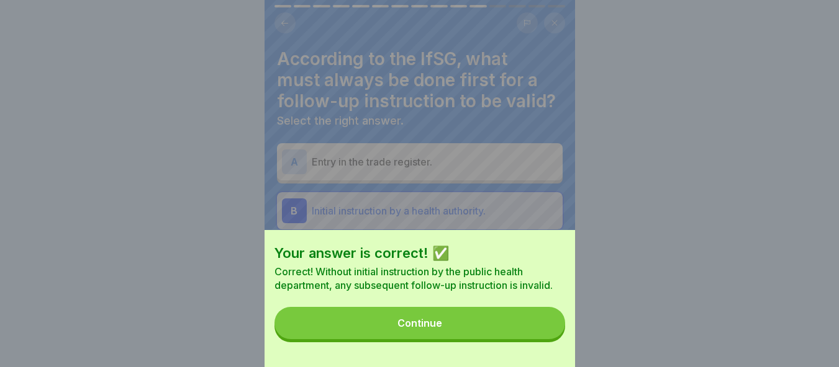
click at [521, 340] on button "Continue" at bounding box center [419, 323] width 290 height 32
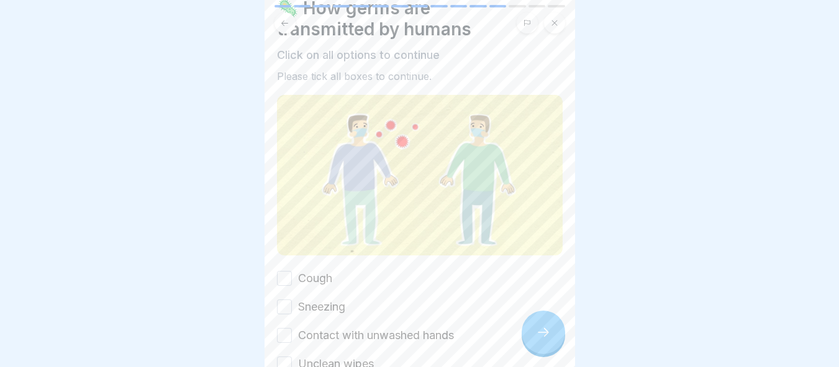
scroll to position [153, 0]
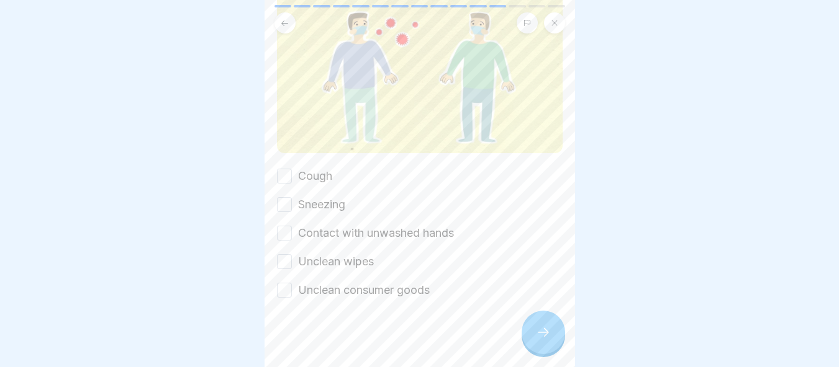
click at [288, 169] on button "Cough" at bounding box center [284, 176] width 15 height 15
click at [276, 197] on div "🦠 How germs are transmitted by humans Click on all options to continue Please t…" at bounding box center [419, 183] width 310 height 367
click at [282, 197] on button "Sneezing" at bounding box center [284, 204] width 15 height 15
click at [277, 226] on button "Contact with unwashed hands" at bounding box center [284, 233] width 15 height 15
click at [281, 254] on button "Unclean wipes" at bounding box center [284, 261] width 15 height 15
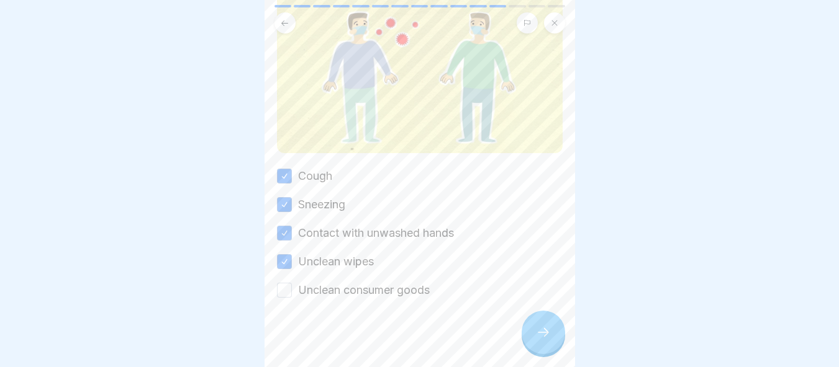
click at [287, 283] on button "Unclean consumer goods" at bounding box center [284, 290] width 15 height 15
click at [540, 331] on icon at bounding box center [543, 332] width 15 height 15
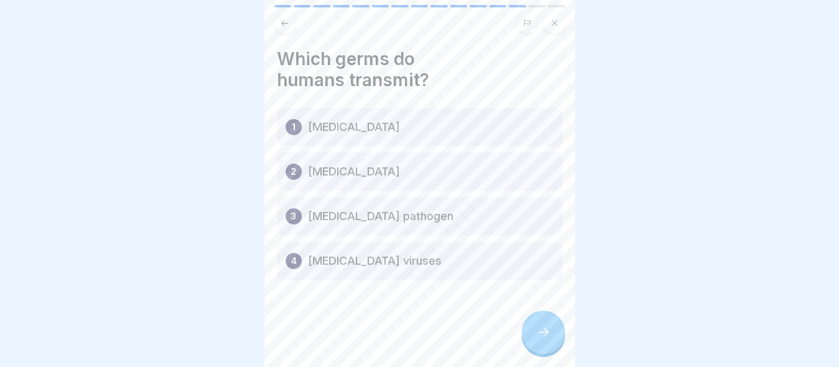
click at [540, 331] on icon at bounding box center [543, 332] width 15 height 15
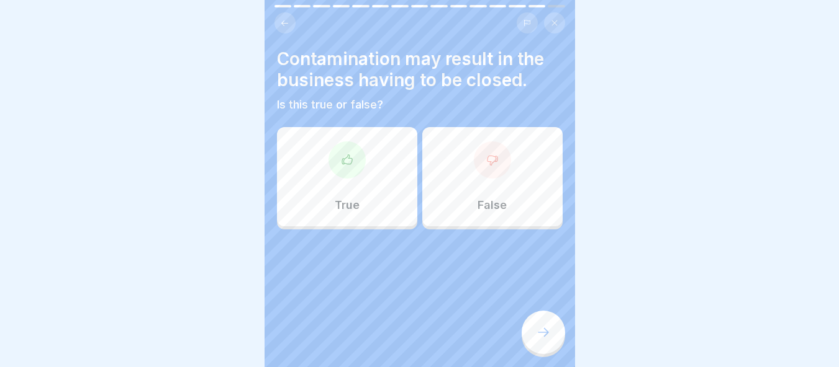
click at [355, 199] on p "True" at bounding box center [347, 206] width 25 height 14
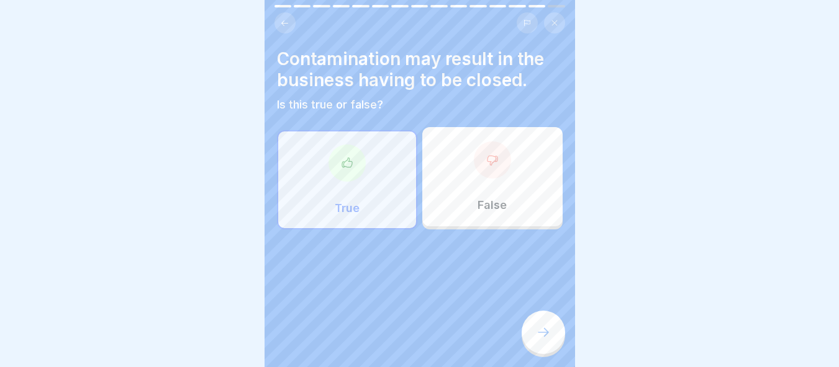
click at [543, 333] on icon at bounding box center [543, 332] width 15 height 15
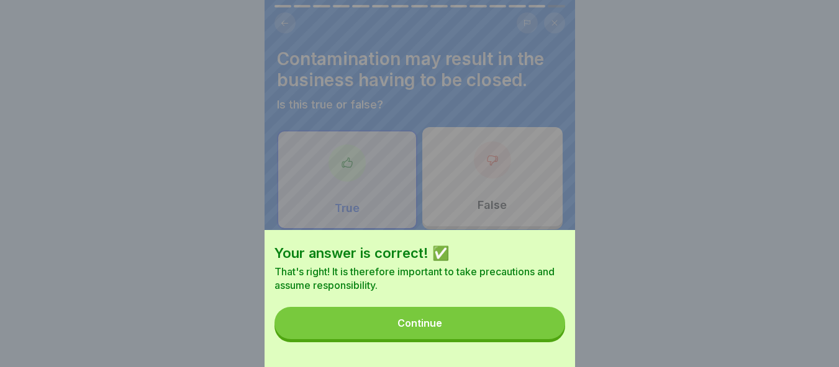
click at [509, 326] on button "Continue" at bounding box center [419, 323] width 290 height 32
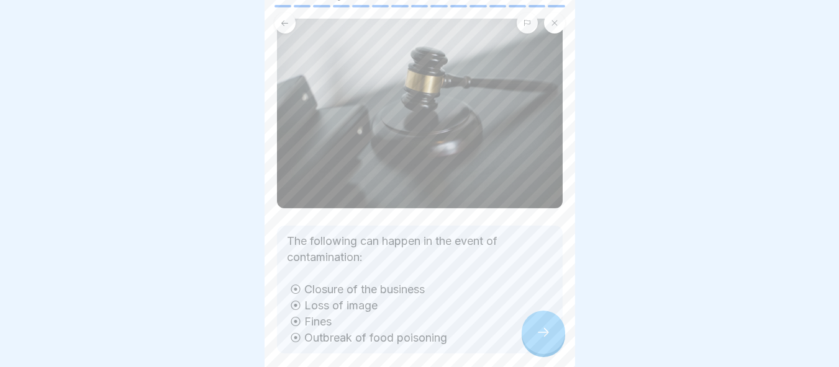
scroll to position [123, 0]
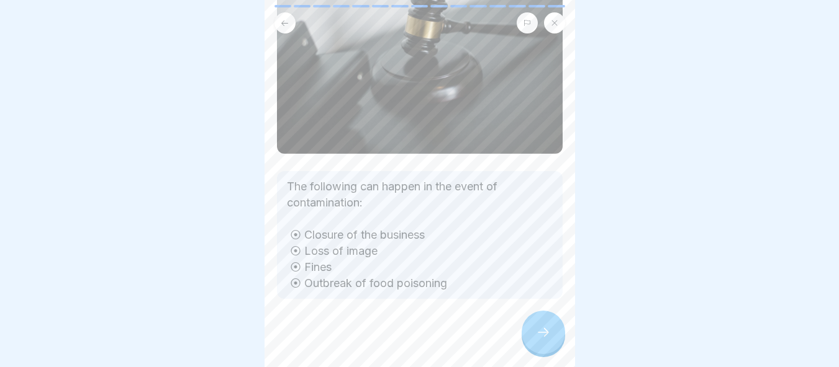
click at [548, 341] on div at bounding box center [542, 332] width 43 height 43
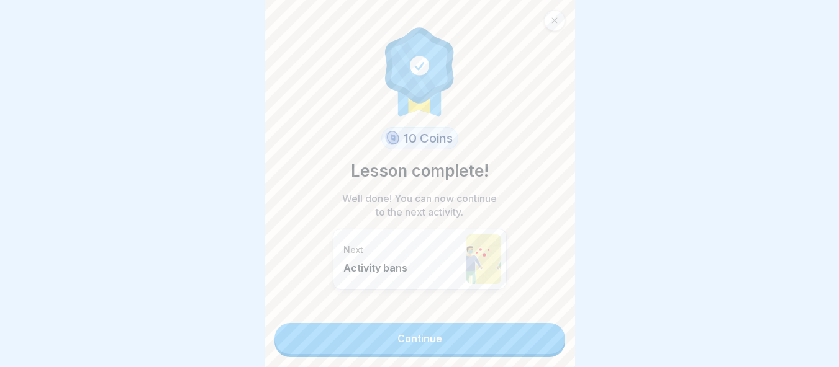
click at [547, 341] on link "Continue" at bounding box center [419, 338] width 290 height 31
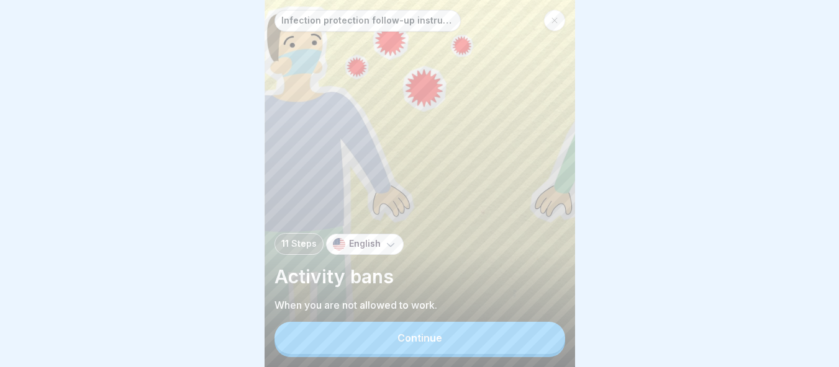
click at [513, 332] on button "Continue" at bounding box center [419, 338] width 290 height 32
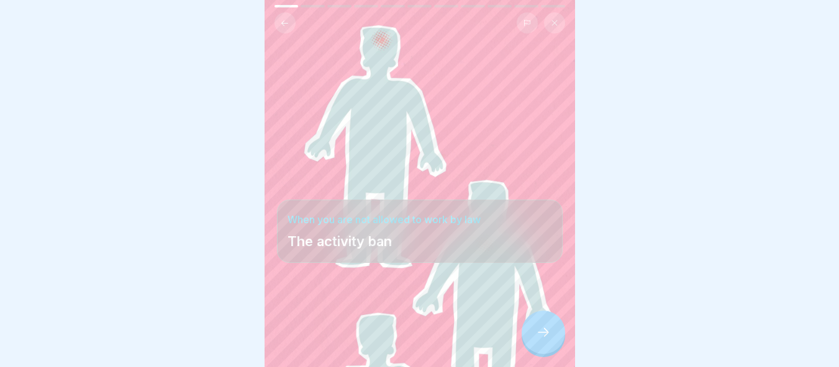
click at [559, 331] on div at bounding box center [542, 332] width 43 height 43
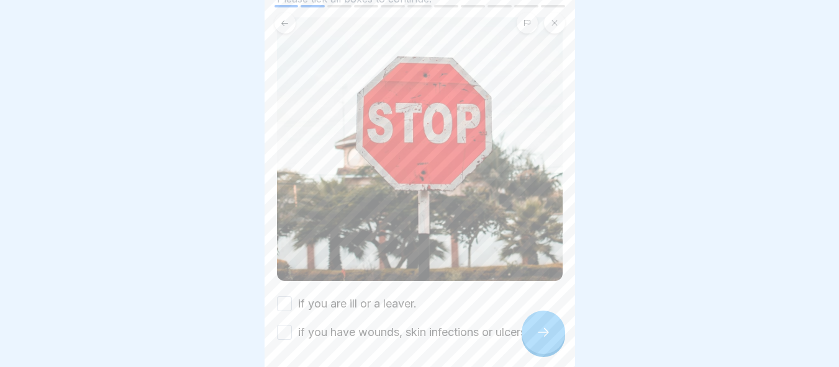
scroll to position [168, 0]
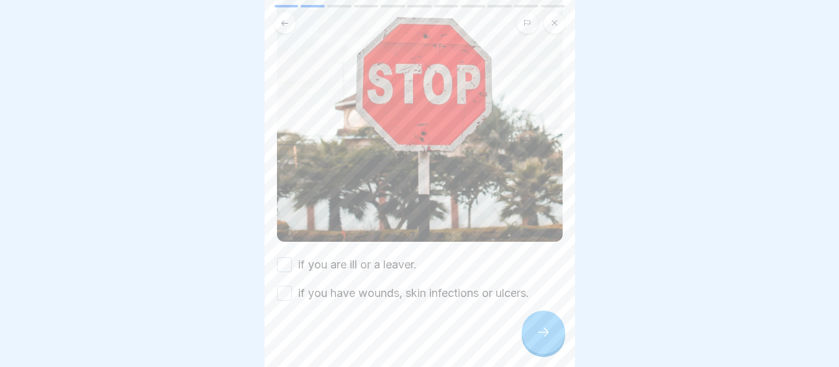
click at [280, 258] on button "if you are ill or a leaver." at bounding box center [284, 265] width 15 height 15
click at [286, 286] on button "if you have wounds, skin infections or ulcers." at bounding box center [284, 293] width 15 height 15
click at [529, 320] on div at bounding box center [542, 332] width 43 height 43
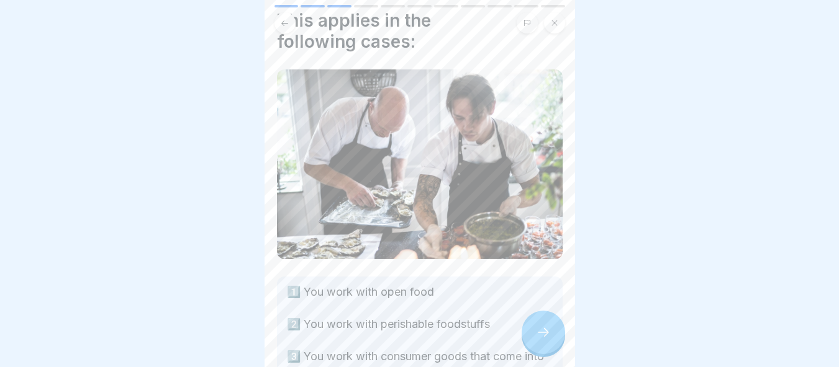
scroll to position [124, 0]
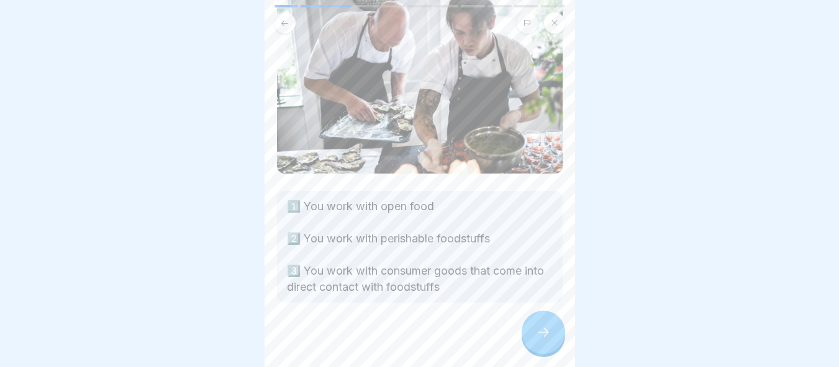
click at [536, 323] on div at bounding box center [542, 332] width 43 height 43
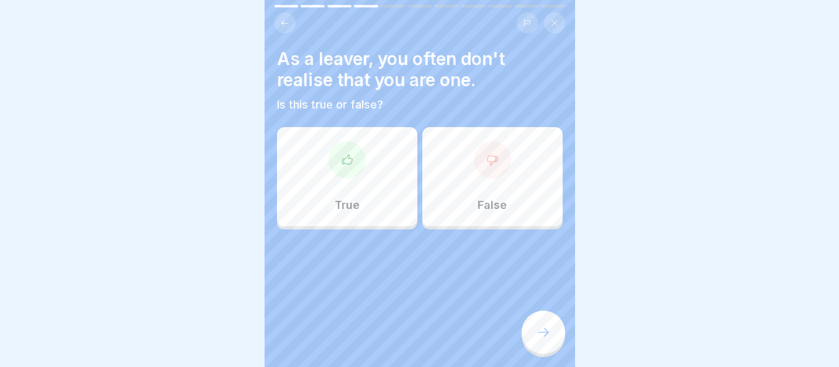
click at [346, 199] on p "True" at bounding box center [347, 206] width 25 height 14
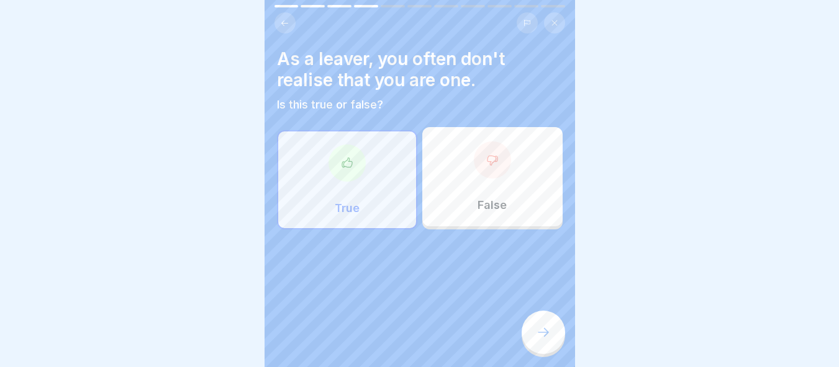
click at [528, 318] on div at bounding box center [542, 332] width 43 height 43
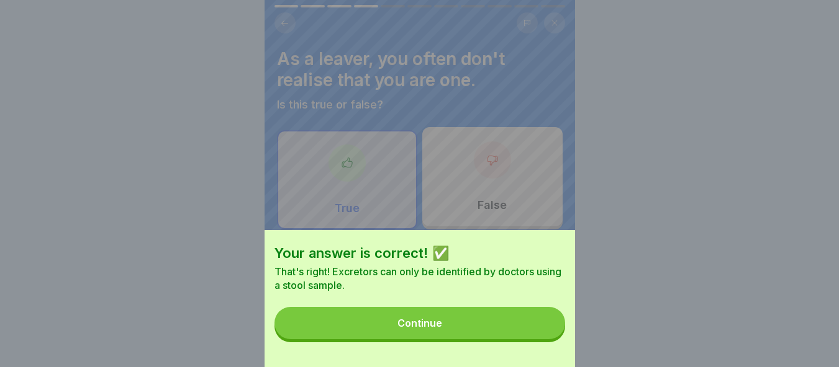
click at [524, 326] on button "Continue" at bounding box center [419, 323] width 290 height 32
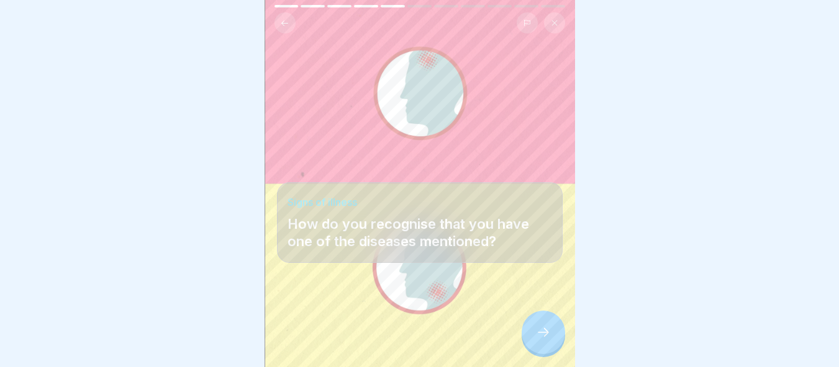
click at [546, 343] on div at bounding box center [542, 332] width 43 height 43
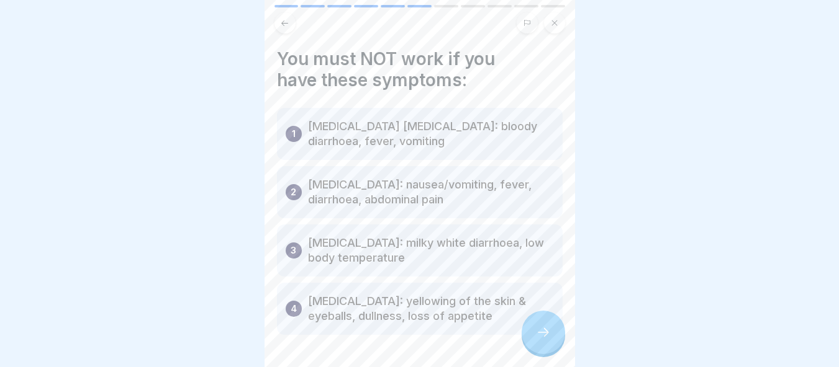
click at [546, 343] on div at bounding box center [542, 332] width 43 height 43
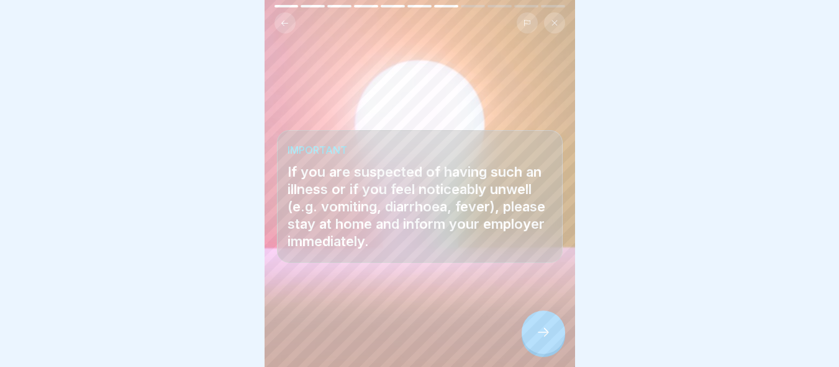
click at [546, 343] on div at bounding box center [542, 332] width 43 height 43
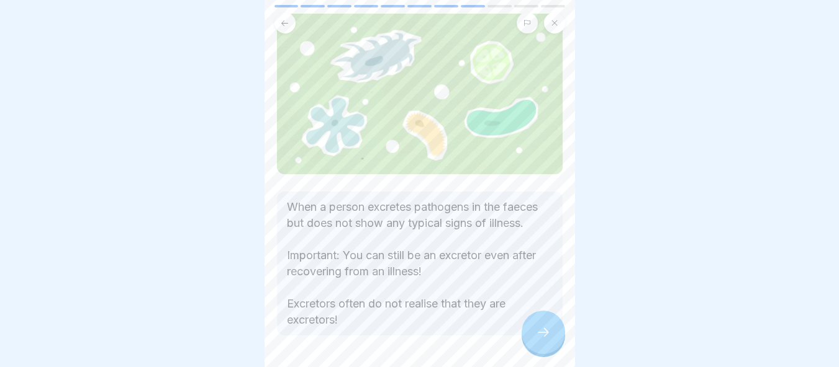
scroll to position [127, 0]
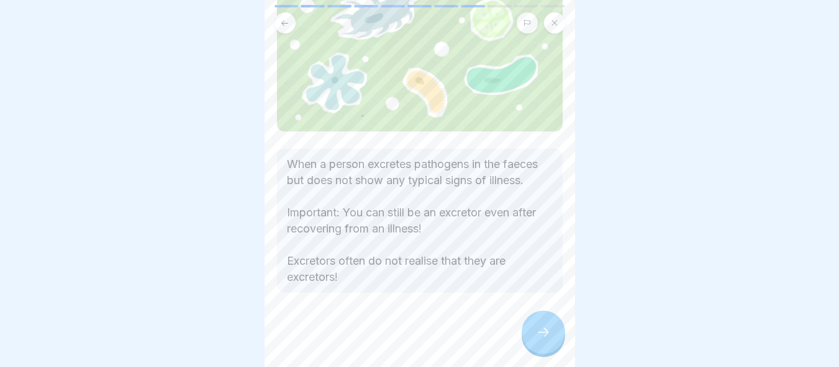
click at [530, 331] on div at bounding box center [542, 332] width 43 height 43
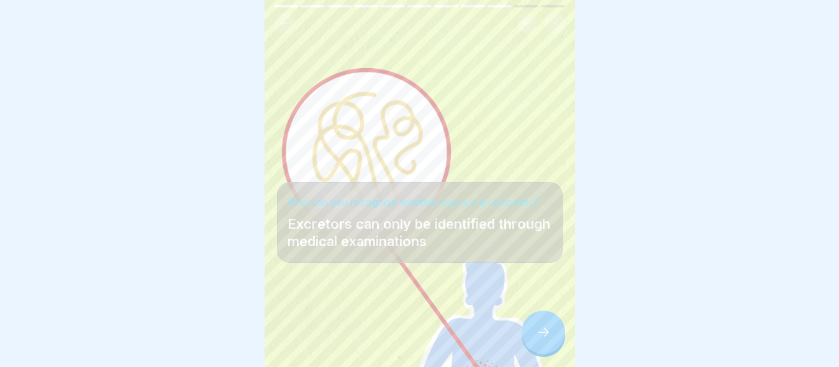
click at [530, 331] on div at bounding box center [542, 332] width 43 height 43
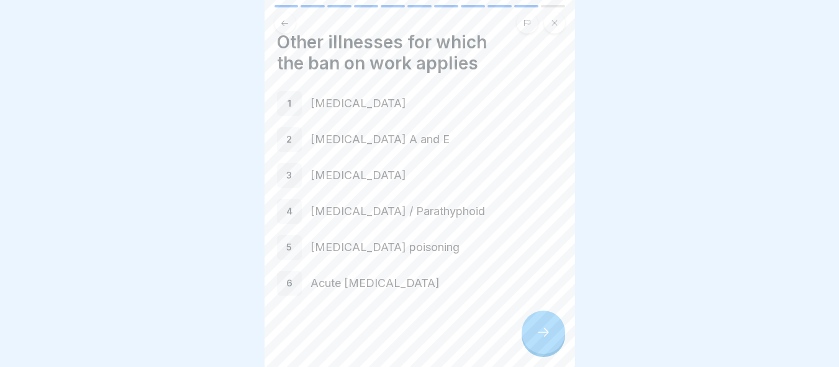
scroll to position [20, 0]
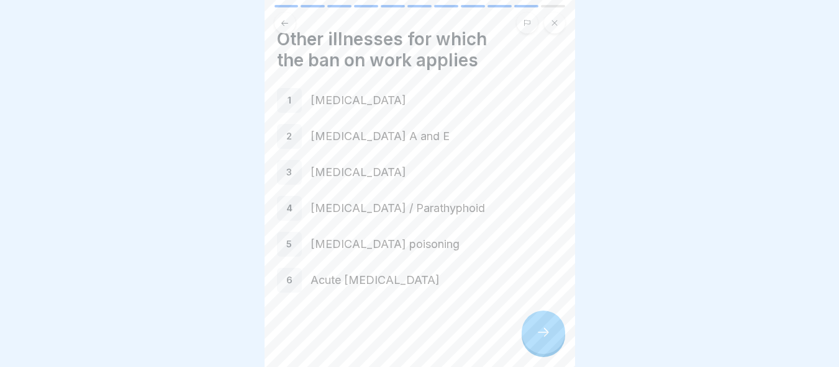
click at [531, 330] on div at bounding box center [542, 332] width 43 height 43
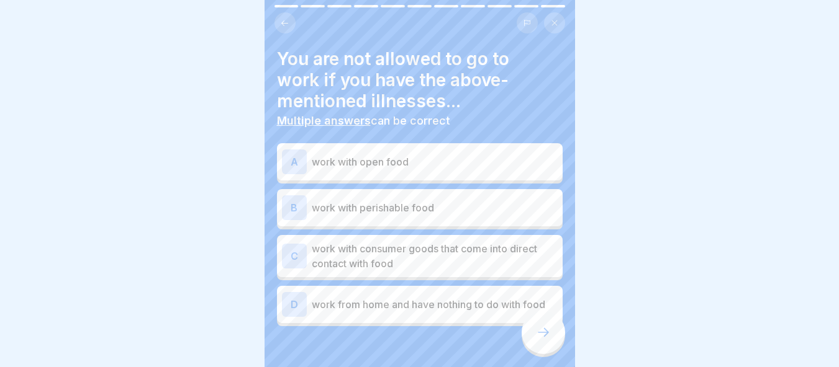
click at [438, 166] on div "A work with open food" at bounding box center [420, 161] width 286 height 37
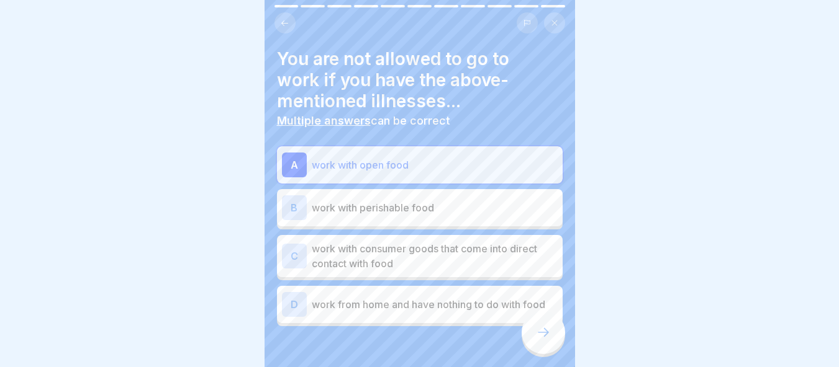
click at [449, 196] on div "B work with perishable food" at bounding box center [420, 208] width 276 height 25
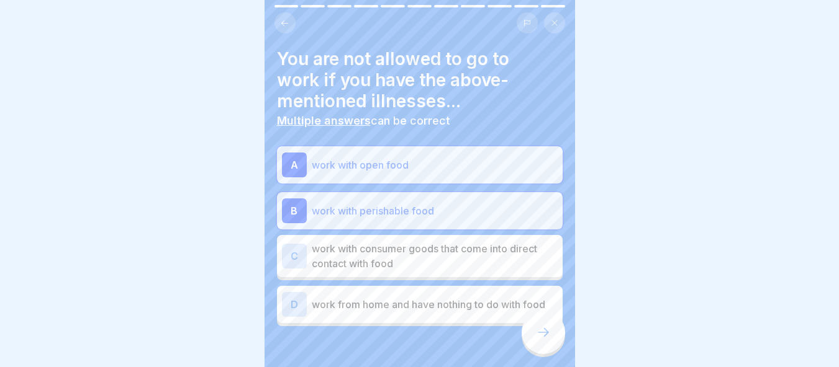
click at [463, 215] on div "B work with perishable food" at bounding box center [420, 210] width 286 height 37
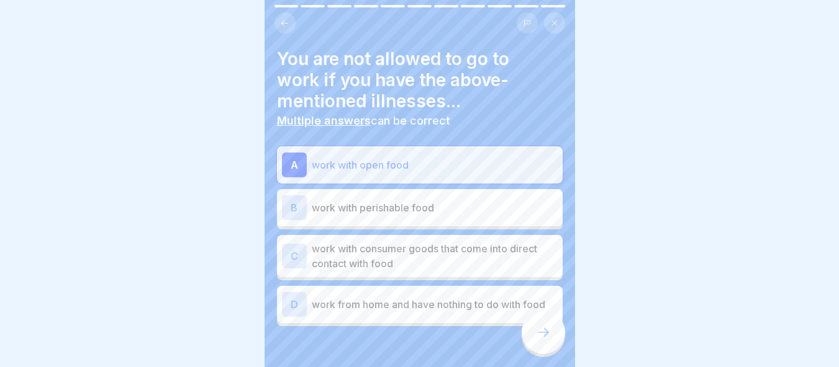
click at [484, 243] on p "work with consumer goods that come into direct contact with food" at bounding box center [435, 256] width 246 height 30
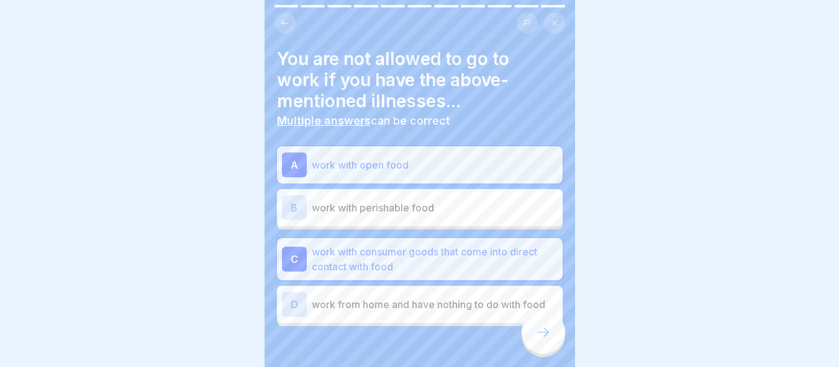
click at [492, 210] on div "B work with perishable food" at bounding box center [420, 208] width 276 height 25
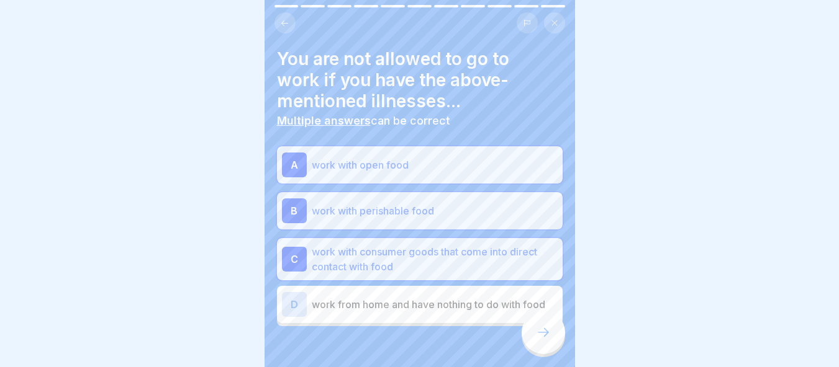
click at [559, 344] on div at bounding box center [542, 332] width 43 height 43
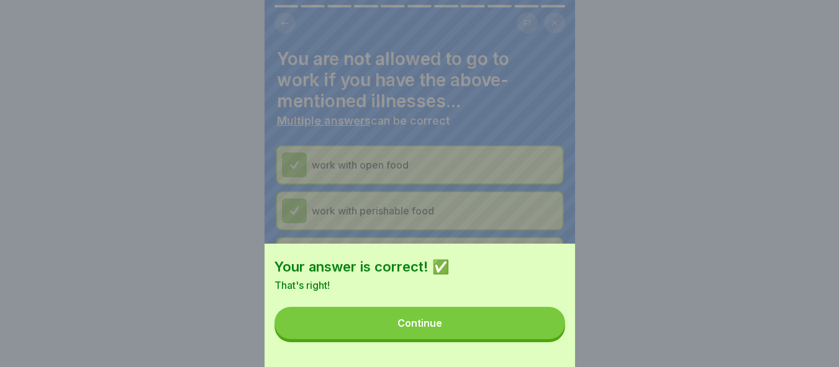
click at [467, 327] on button "Continue" at bounding box center [419, 323] width 290 height 32
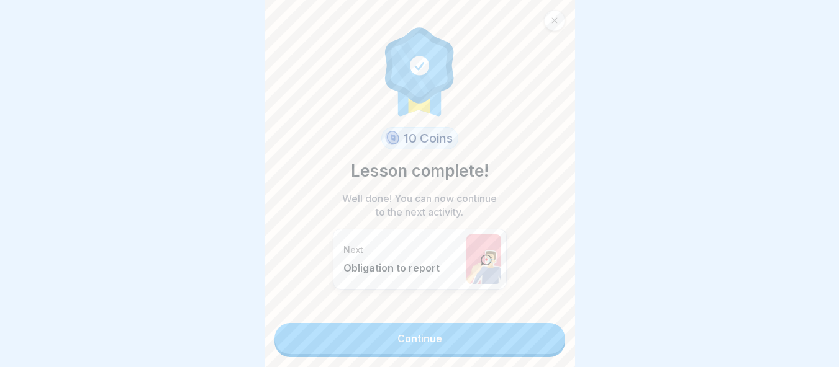
click at [519, 336] on link "Continue" at bounding box center [419, 338] width 290 height 31
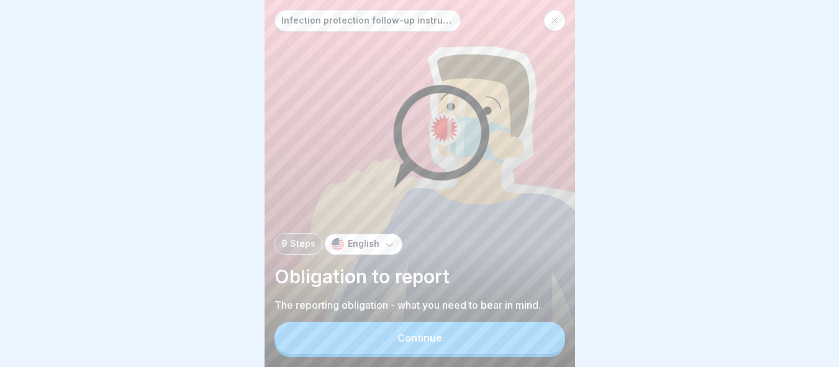
click at [519, 336] on button "Continue" at bounding box center [419, 338] width 290 height 32
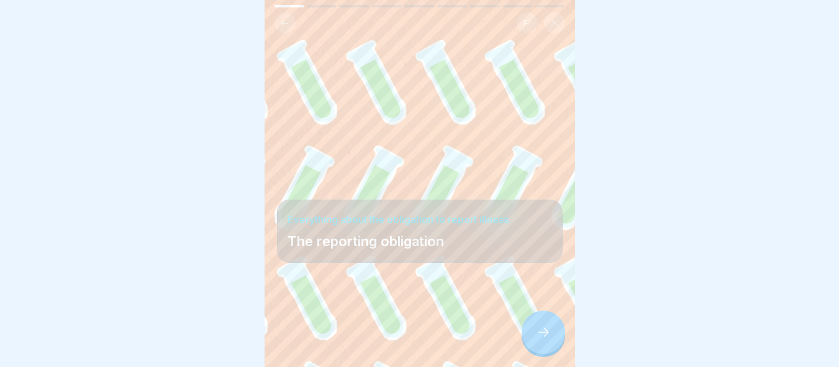
click at [554, 344] on div at bounding box center [542, 332] width 43 height 43
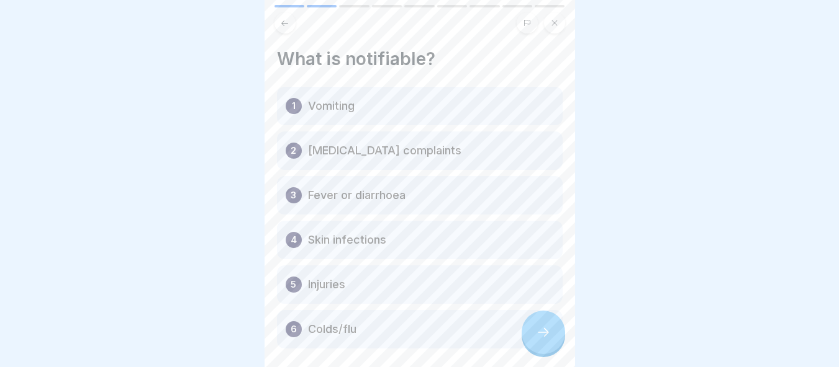
click at [547, 340] on div at bounding box center [542, 332] width 43 height 43
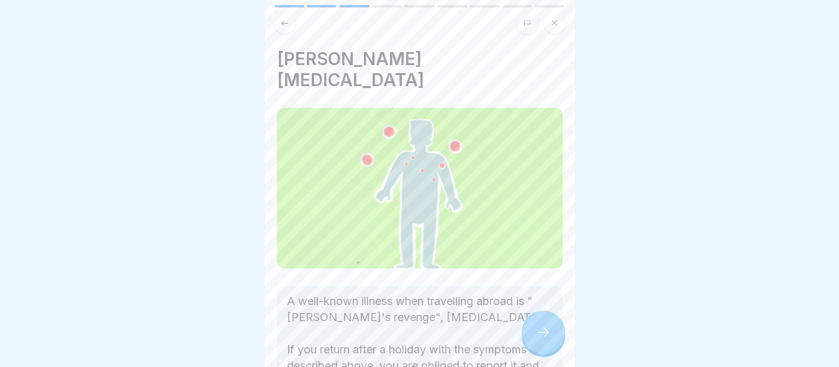
click at [547, 340] on icon at bounding box center [543, 332] width 15 height 15
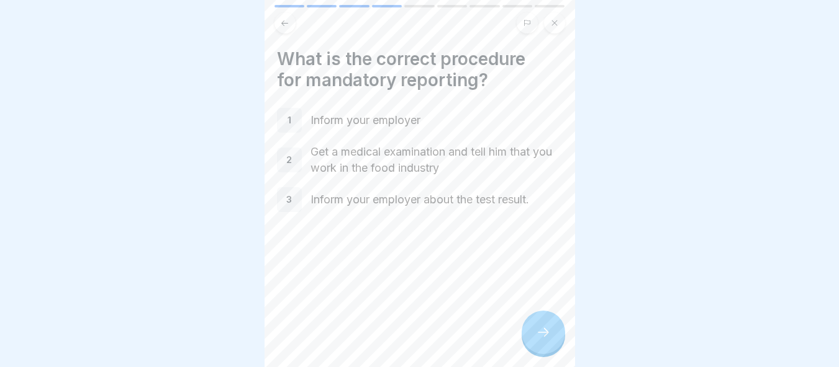
click at [547, 340] on icon at bounding box center [543, 332] width 15 height 15
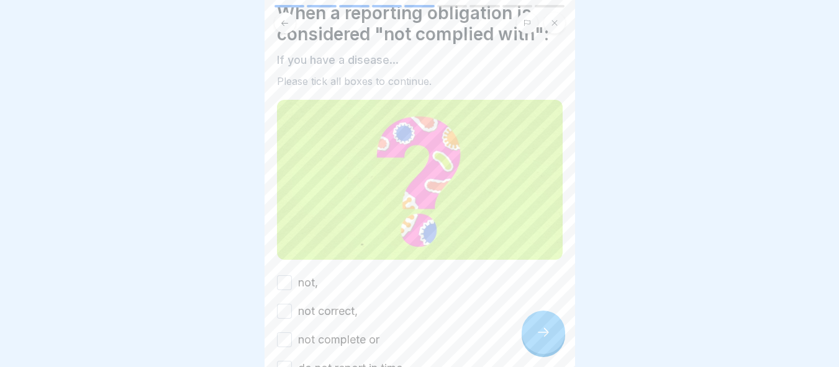
scroll to position [125, 0]
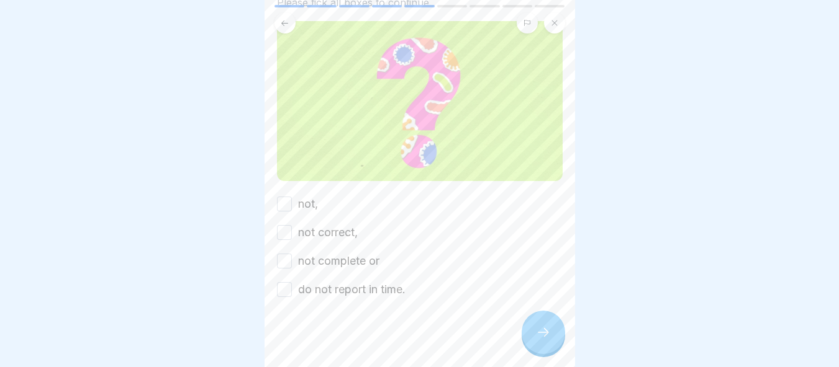
click at [286, 197] on button "not," at bounding box center [284, 204] width 15 height 15
click at [271, 218] on div "When a reporting obligation is considered "not complied with": If you have a di…" at bounding box center [419, 183] width 310 height 367
click at [281, 225] on button "not correct," at bounding box center [284, 232] width 15 height 15
click at [286, 254] on button "not complete or" at bounding box center [284, 261] width 15 height 15
click at [286, 282] on button "do not report in time." at bounding box center [284, 289] width 15 height 15
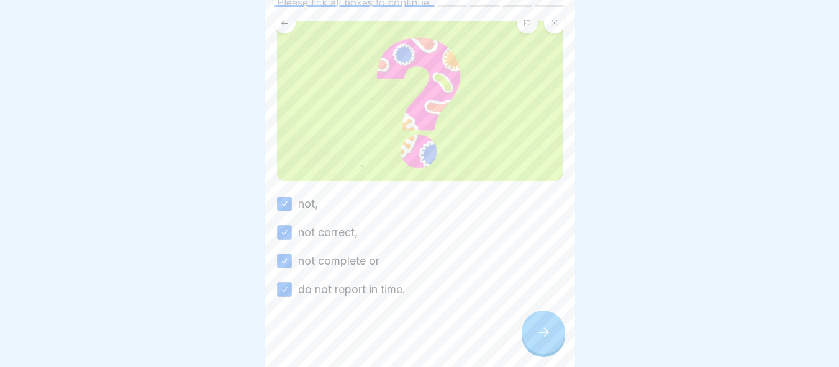
click at [563, 330] on div at bounding box center [542, 332] width 43 height 43
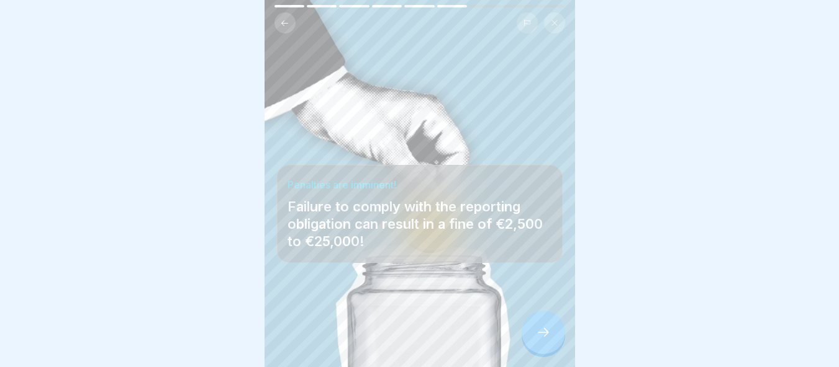
click at [544, 343] on div at bounding box center [542, 332] width 43 height 43
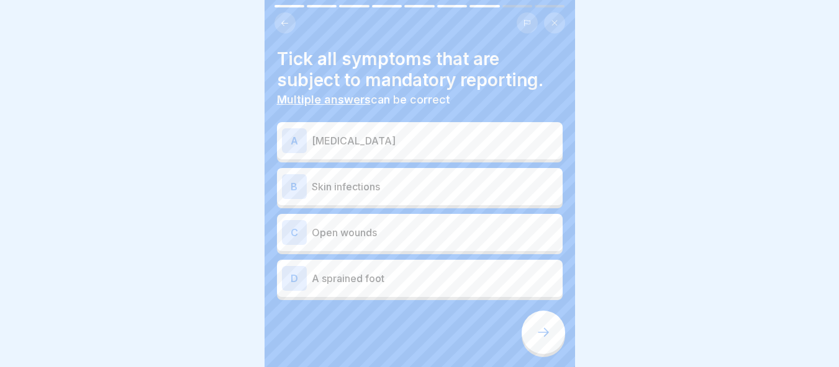
click at [395, 133] on p "Nausea and vomiting" at bounding box center [435, 140] width 246 height 15
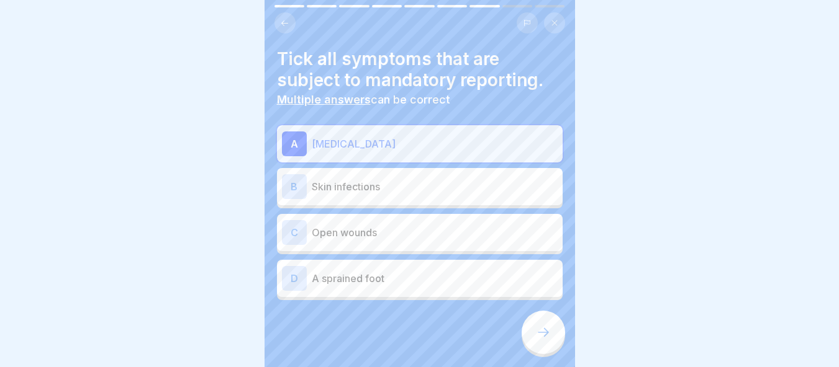
click at [407, 174] on div "B Skin infections" at bounding box center [420, 186] width 276 height 25
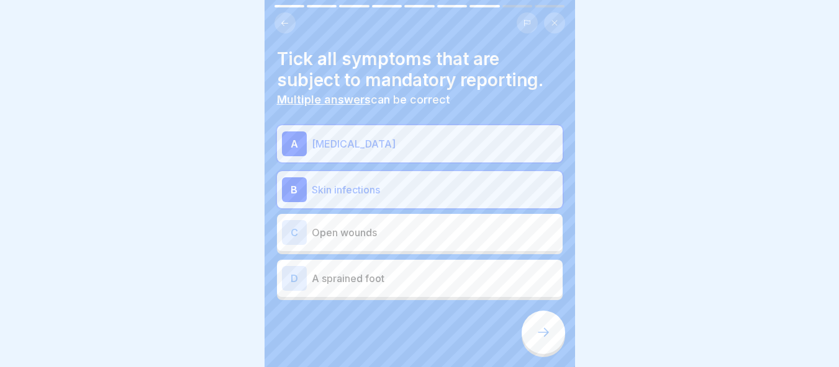
click at [412, 225] on p "Open wounds" at bounding box center [435, 232] width 246 height 15
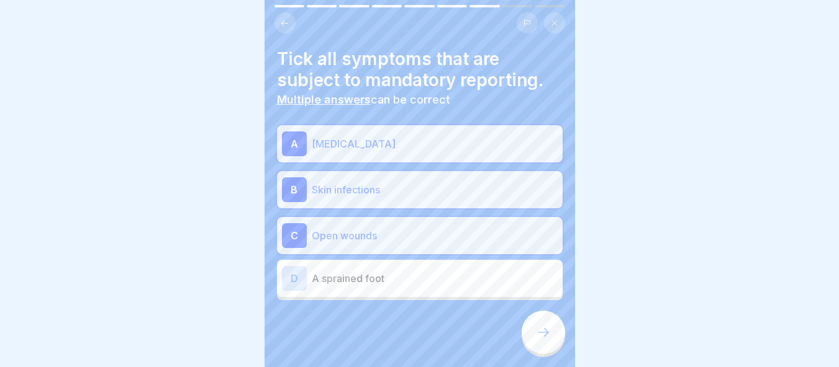
click at [546, 348] on div at bounding box center [542, 332] width 43 height 43
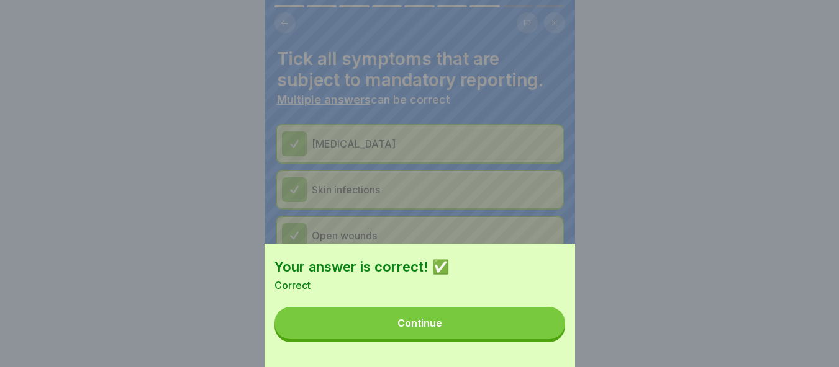
click at [529, 349] on div "Your answer is correct! ✅ Correct Continue" at bounding box center [419, 306] width 310 height 124
click at [527, 349] on div "Your answer is correct! ✅ Correct Continue" at bounding box center [419, 306] width 310 height 124
click at [530, 337] on button "Continue" at bounding box center [419, 323] width 290 height 32
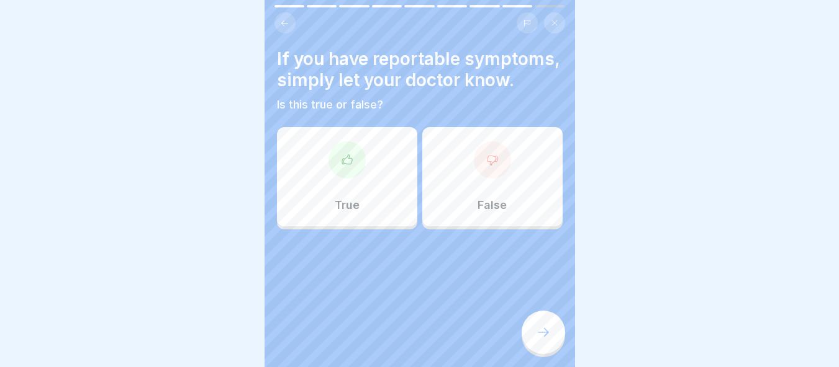
click at [305, 195] on div "True" at bounding box center [347, 176] width 140 height 99
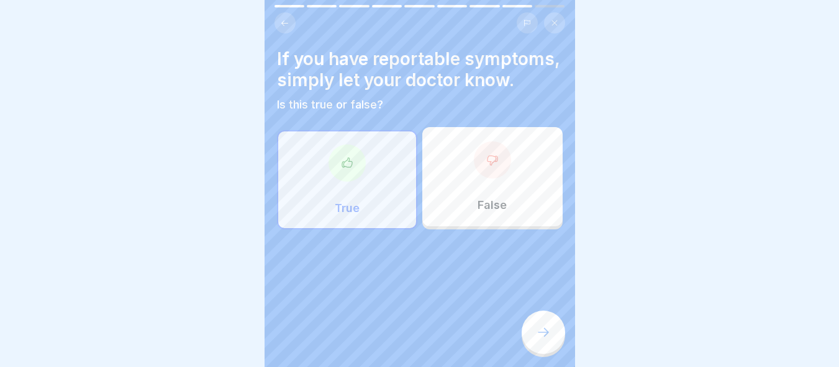
click at [527, 336] on div at bounding box center [542, 332] width 43 height 43
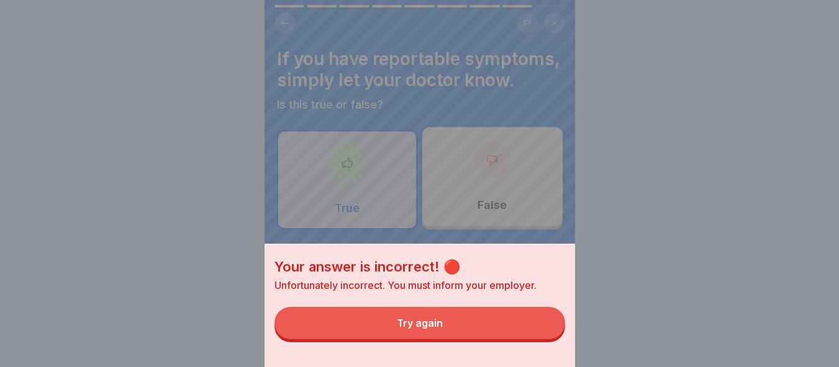
click at [482, 335] on button "Try again" at bounding box center [419, 323] width 290 height 32
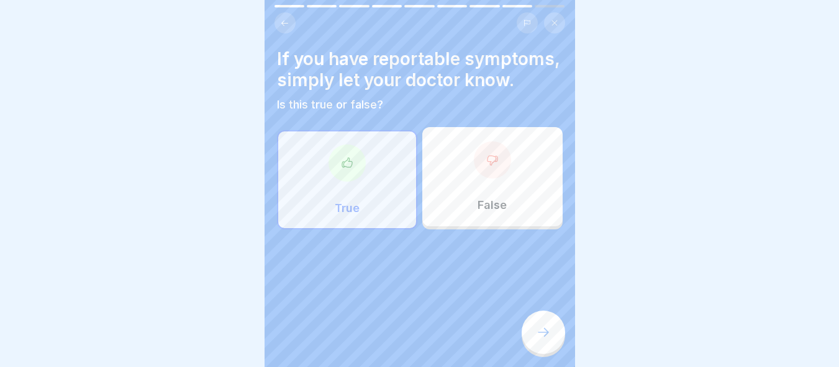
click at [496, 225] on div "False" at bounding box center [492, 176] width 140 height 99
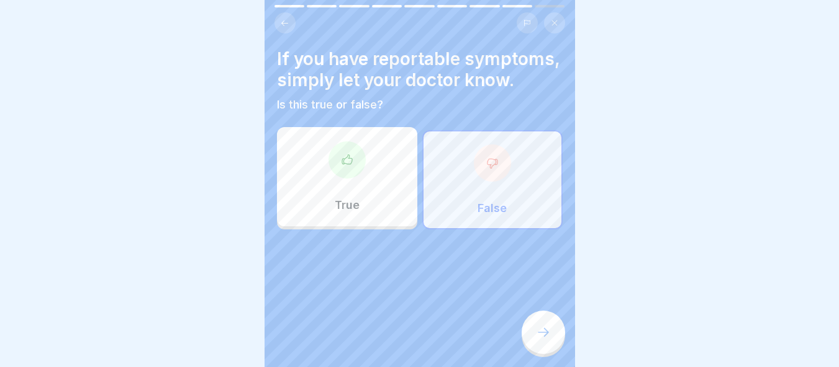
click at [534, 317] on div at bounding box center [542, 332] width 43 height 43
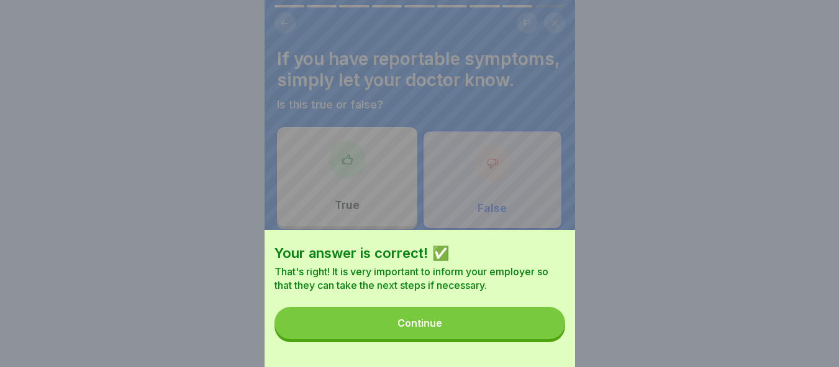
click at [543, 340] on button "Continue" at bounding box center [419, 323] width 290 height 32
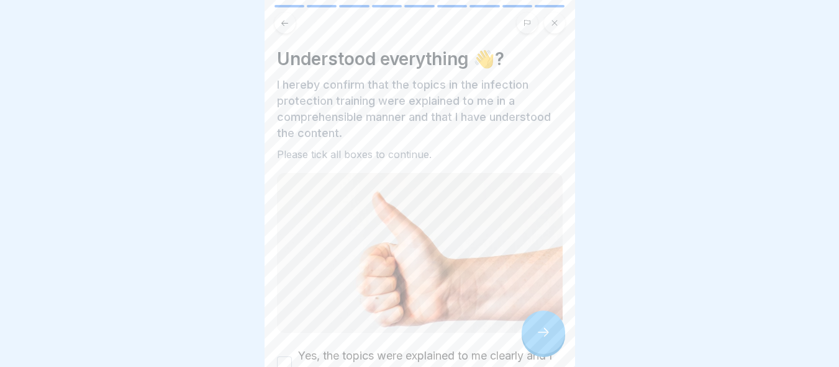
scroll to position [83, 0]
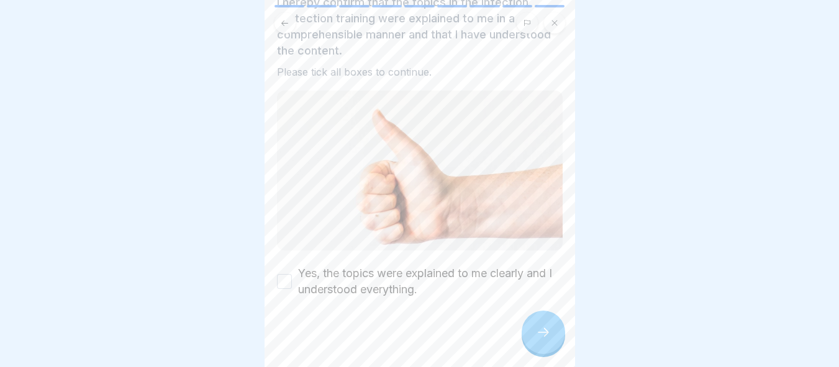
click at [274, 267] on div "Understood everything 👋? I hereby confirm that the topics in the infection prot…" at bounding box center [419, 183] width 310 height 367
click at [287, 274] on button "Yes, the topics were explained to me clearly and I understood everything." at bounding box center [284, 281] width 15 height 15
click at [529, 341] on div at bounding box center [542, 332] width 43 height 43
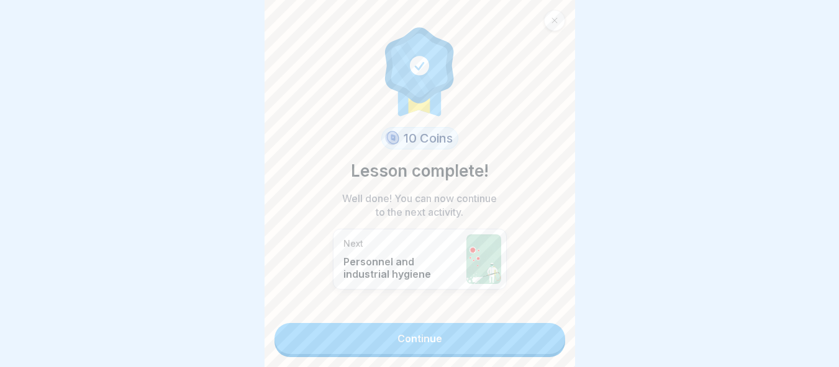
click at [500, 330] on link "Continue" at bounding box center [419, 338] width 290 height 31
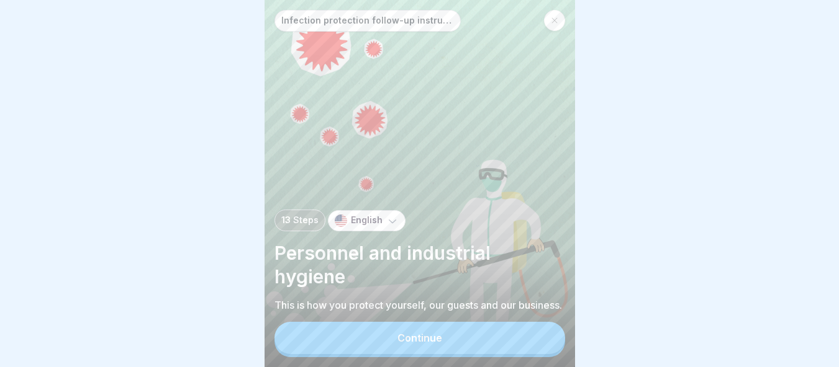
click at [500, 330] on button "Continue" at bounding box center [419, 338] width 290 height 32
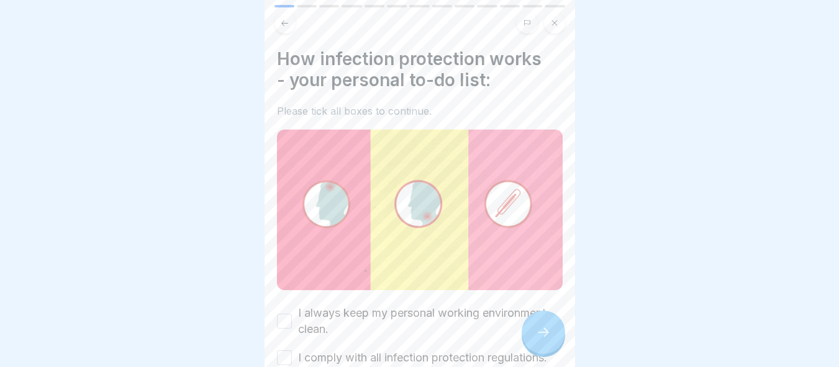
scroll to position [218, 0]
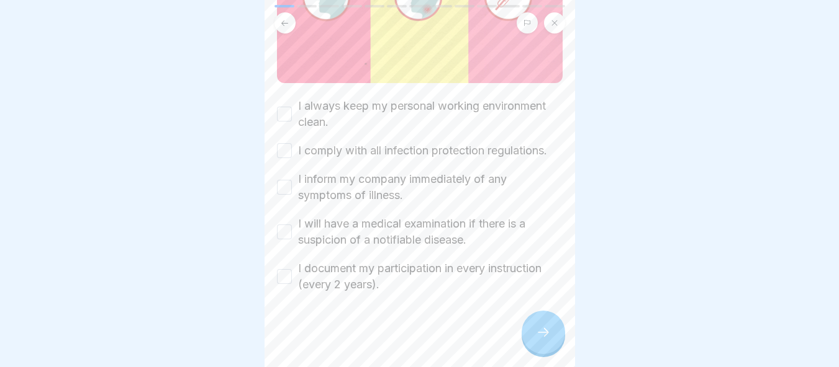
click at [287, 107] on button "I always keep my personal working environment clean." at bounding box center [284, 114] width 15 height 15
click at [287, 143] on div "I comply with all infection protection regulations." at bounding box center [412, 151] width 270 height 16
click at [286, 143] on div "I comply with all infection protection regulations." at bounding box center [412, 151] width 270 height 16
click at [279, 189] on div "I inform my company immediately of any symptoms of illness." at bounding box center [420, 187] width 286 height 32
click at [284, 180] on button "I inform my company immediately of any symptoms of illness." at bounding box center [284, 187] width 15 height 15
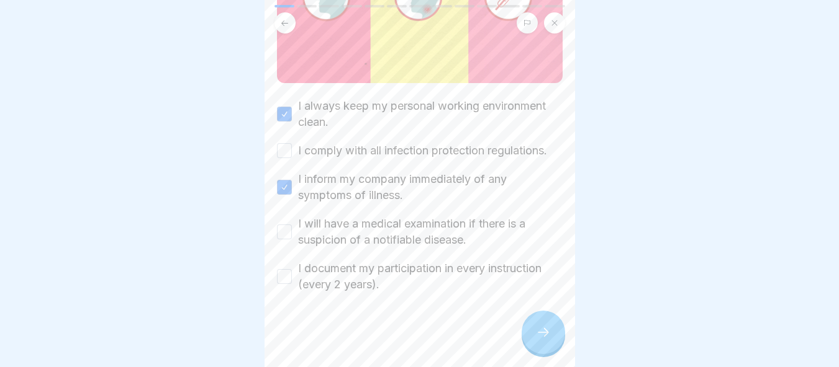
click at [289, 143] on button "I comply with all infection protection regulations." at bounding box center [284, 150] width 15 height 15
click at [282, 225] on button "I will have a medical examination if there is a suspicion of a notifiable disea…" at bounding box center [284, 232] width 15 height 15
click at [287, 269] on button "I document my participation in every instruction (every 2 years)." at bounding box center [284, 276] width 15 height 15
click at [537, 336] on icon at bounding box center [543, 332] width 15 height 15
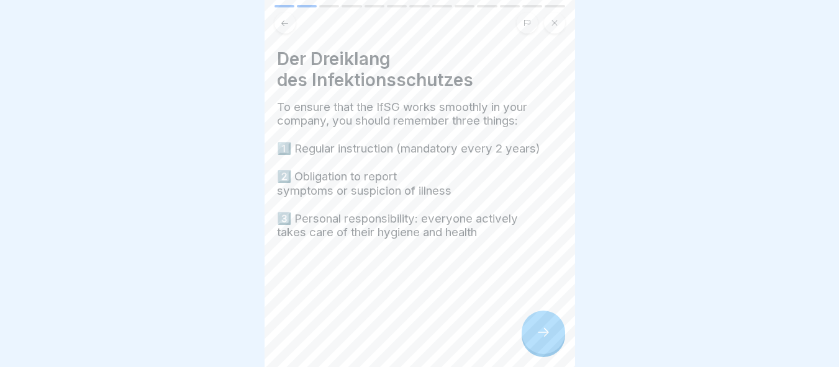
click at [547, 327] on icon at bounding box center [543, 332] width 15 height 15
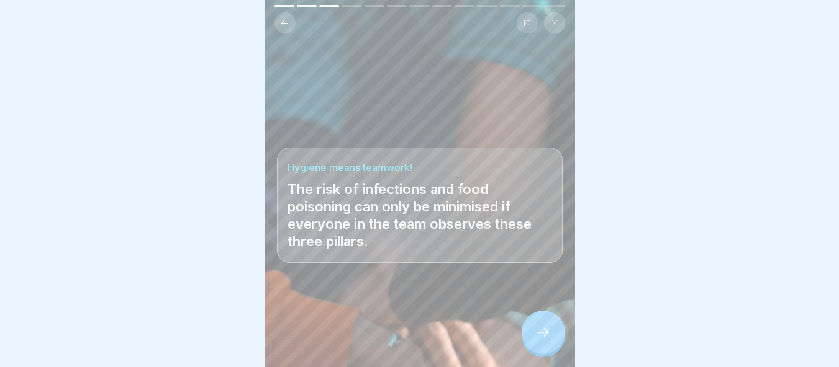
click at [547, 327] on icon at bounding box center [543, 332] width 15 height 15
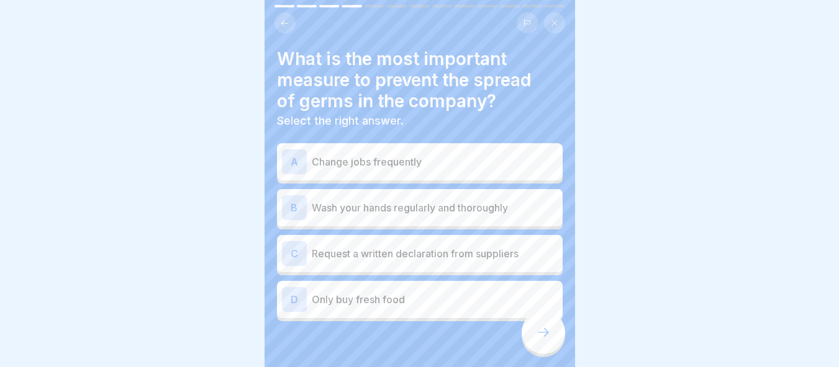
click at [381, 200] on p "Wash your hands regularly and thoroughly" at bounding box center [435, 207] width 246 height 15
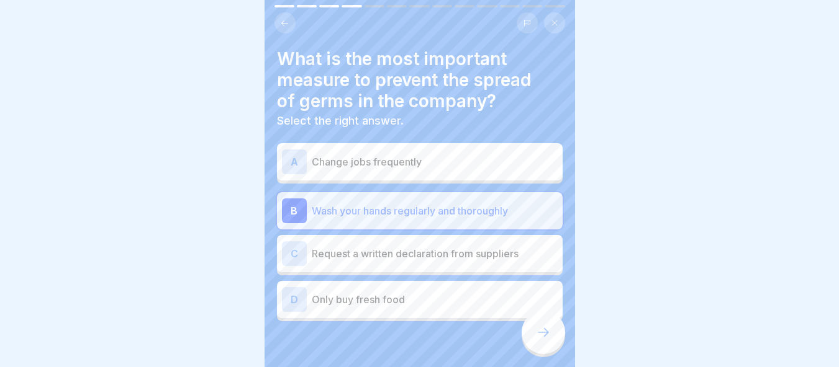
click at [542, 343] on div at bounding box center [542, 332] width 43 height 43
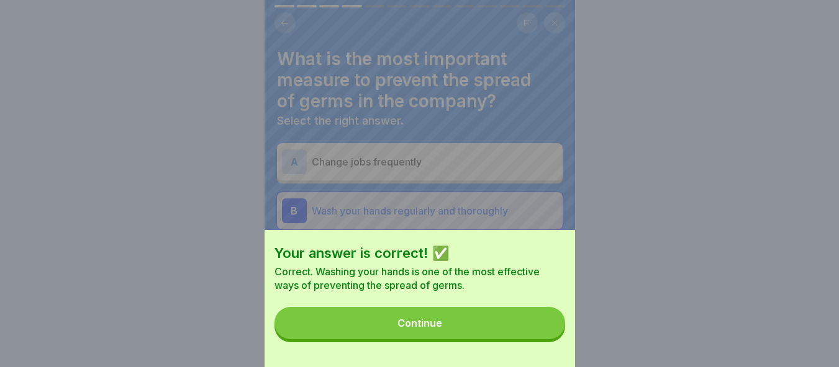
click at [530, 340] on button "Continue" at bounding box center [419, 323] width 290 height 32
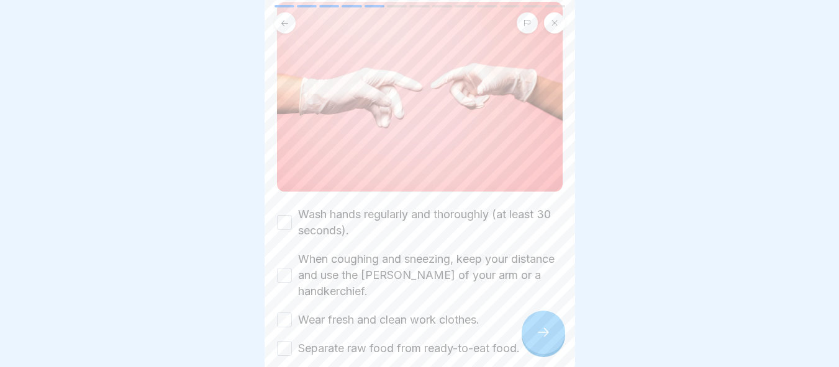
scroll to position [275, 0]
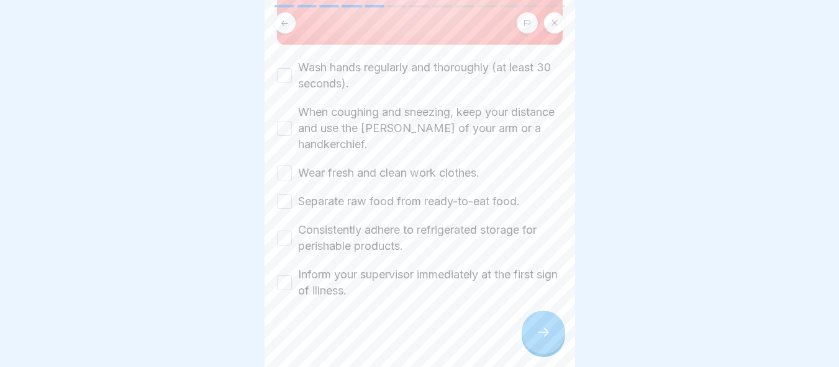
click at [281, 68] on button "Wash hands regularly and thoroughly (at least 30 seconds)." at bounding box center [284, 75] width 15 height 15
click at [271, 114] on div "✅ Important steps to protect against infection: Please tick all boxes to contin…" at bounding box center [419, 183] width 310 height 367
click at [289, 121] on button "When coughing and sneezing, keep your distance and use the crook of your arm or…" at bounding box center [284, 128] width 15 height 15
click at [282, 169] on div "Wash hands regularly and thoroughly (at least 30 seconds). When coughing and sn…" at bounding box center [420, 180] width 286 height 240
click at [286, 166] on button "Wear fresh and clean work clothes." at bounding box center [284, 173] width 15 height 15
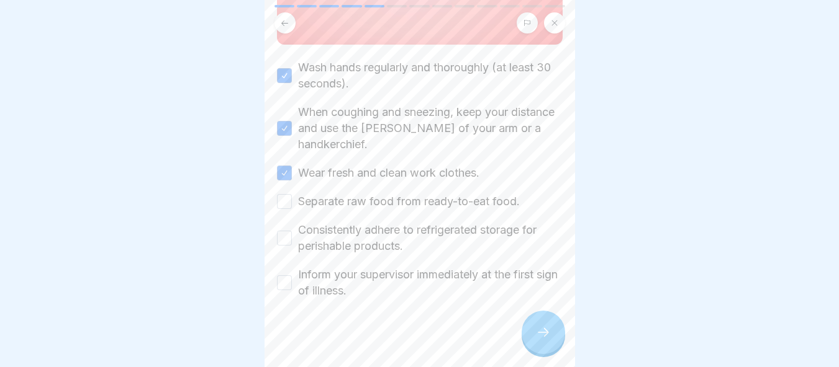
click at [284, 194] on button "Separate raw food from ready-to-eat food." at bounding box center [284, 201] width 15 height 15
click at [285, 231] on button "Consistently adhere to refrigerated storage for perishable products." at bounding box center [284, 238] width 15 height 15
click at [281, 276] on button "Inform your supervisor immediately at the first sign of illness." at bounding box center [284, 283] width 15 height 15
click at [538, 328] on icon at bounding box center [543, 332] width 15 height 15
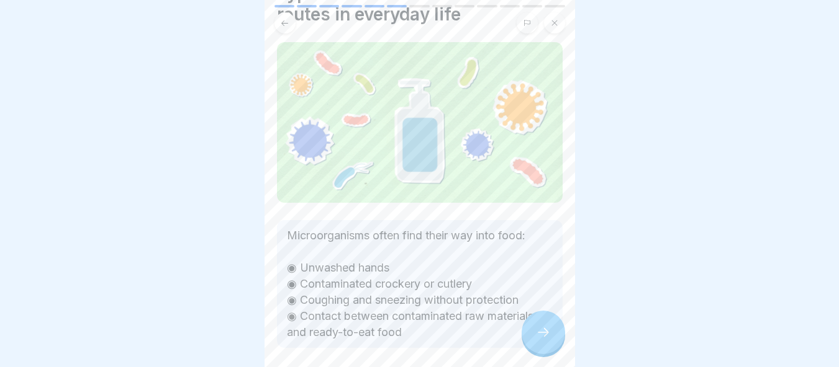
scroll to position [115, 0]
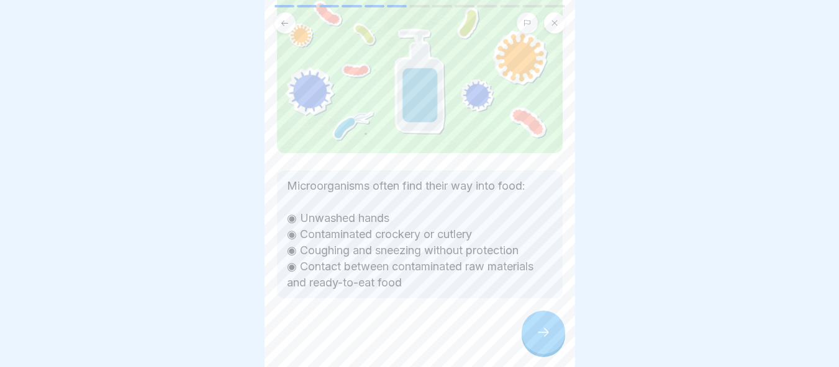
click at [539, 329] on icon at bounding box center [543, 332] width 15 height 15
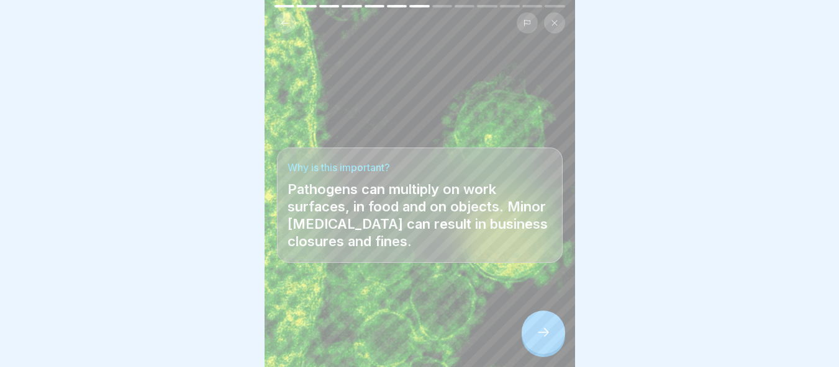
click at [539, 329] on icon at bounding box center [543, 332] width 15 height 15
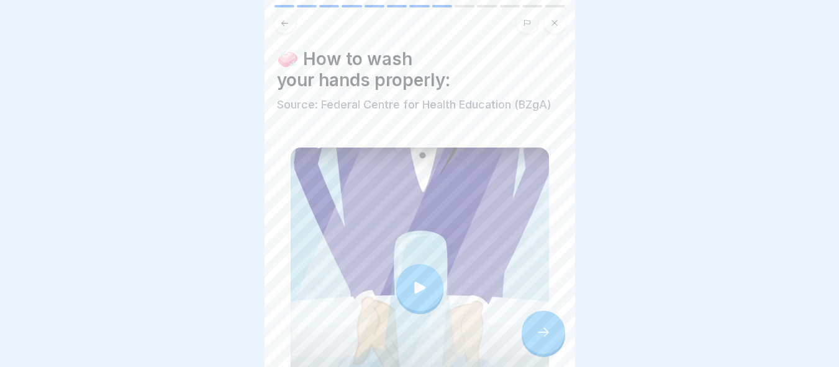
click at [539, 329] on icon at bounding box center [543, 332] width 15 height 15
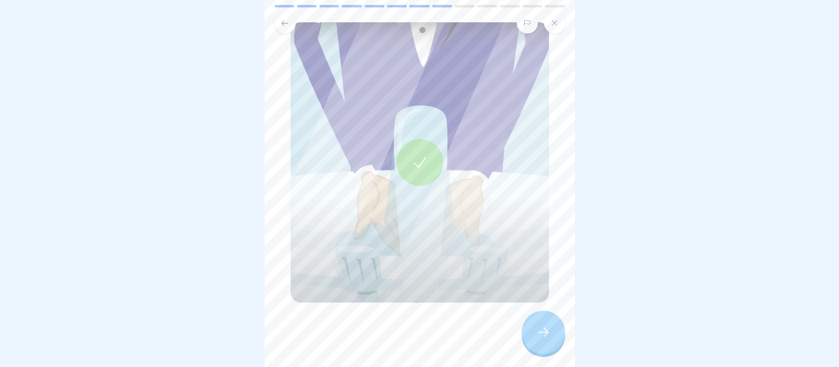
click at [550, 332] on icon at bounding box center [543, 332] width 15 height 15
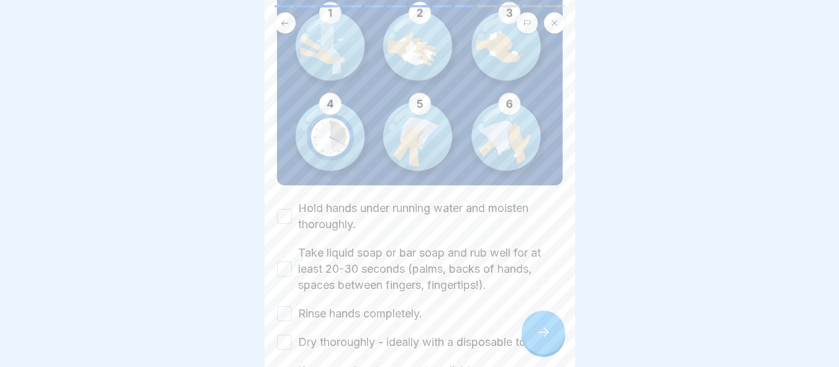
scroll to position [252, 0]
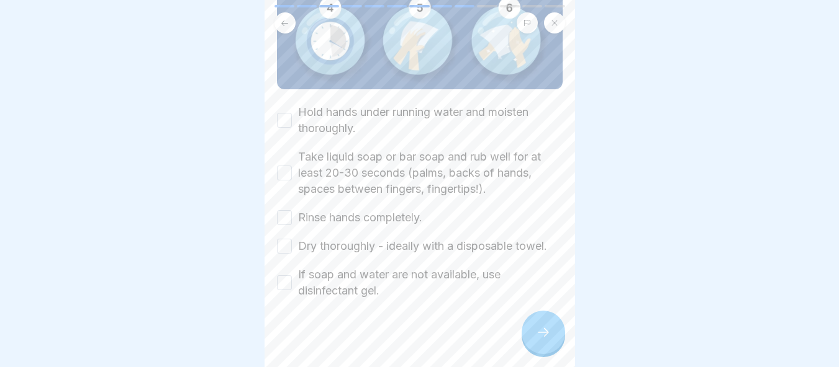
click at [277, 113] on button "Hold hands under running water and moisten thoroughly." at bounding box center [284, 120] width 15 height 15
click at [292, 163] on div "Take liquid soap or bar soap and rub well for at least 20-30 seconds (palms, ba…" at bounding box center [420, 173] width 286 height 48
click at [287, 166] on button "Take liquid soap or bar soap and rub well for at least 20-30 seconds (palms, ba…" at bounding box center [284, 173] width 15 height 15
click at [288, 210] on button "Rinse hands completely." at bounding box center [284, 217] width 15 height 15
click at [282, 239] on button "Dry thoroughly - ideally with a disposable towel." at bounding box center [284, 246] width 15 height 15
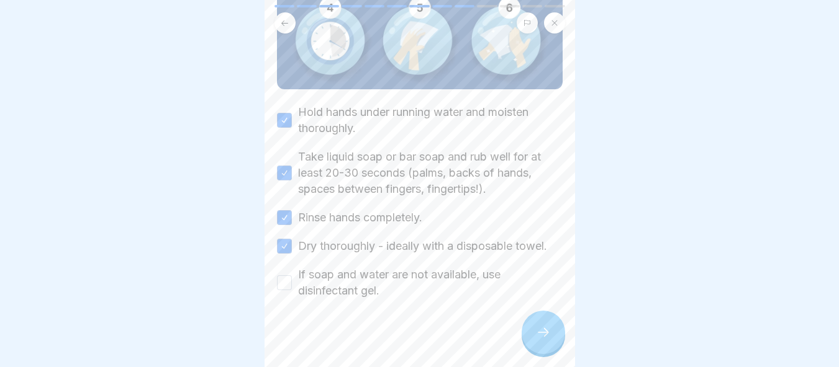
click at [286, 276] on button "If soap and water are not available, use disinfectant gel." at bounding box center [284, 283] width 15 height 15
click at [535, 321] on div at bounding box center [542, 332] width 43 height 43
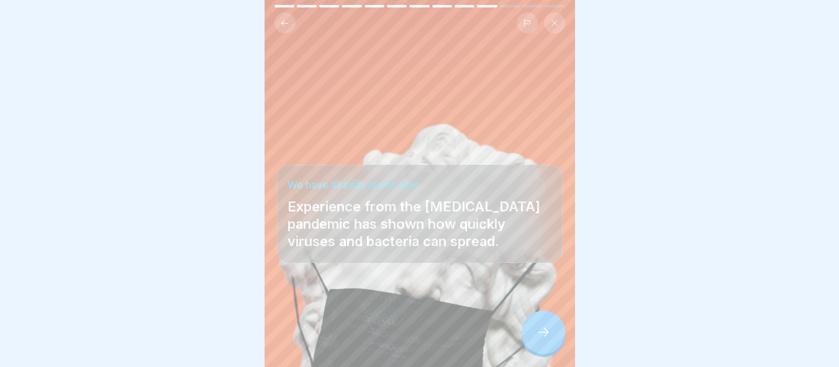
click at [536, 321] on div at bounding box center [542, 332] width 43 height 43
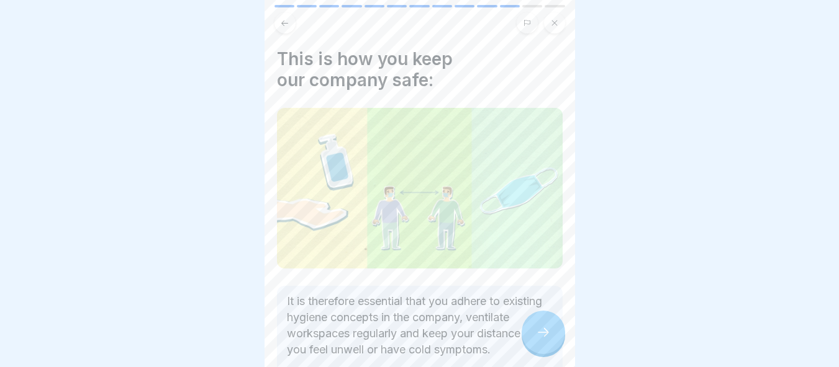
click at [536, 321] on div at bounding box center [542, 332] width 43 height 43
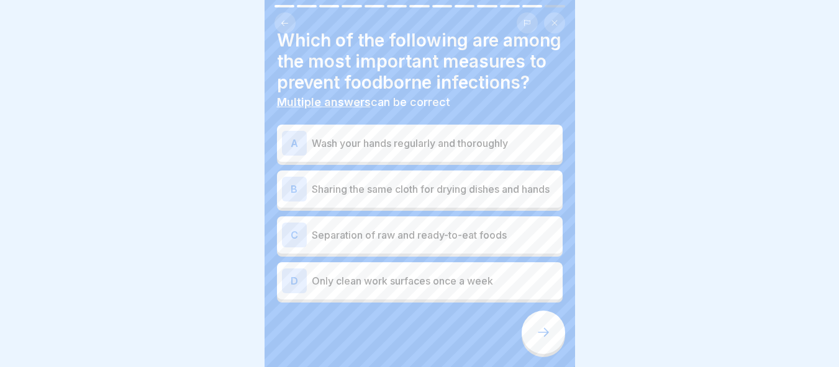
scroll to position [0, 0]
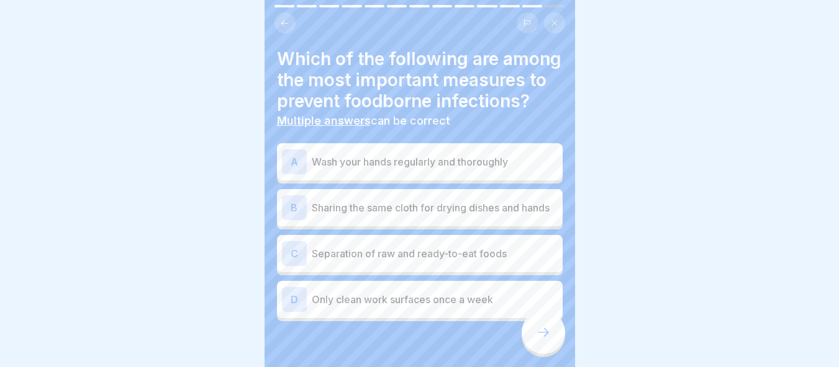
click at [420, 169] on p "Wash your hands regularly and thoroughly" at bounding box center [435, 162] width 246 height 15
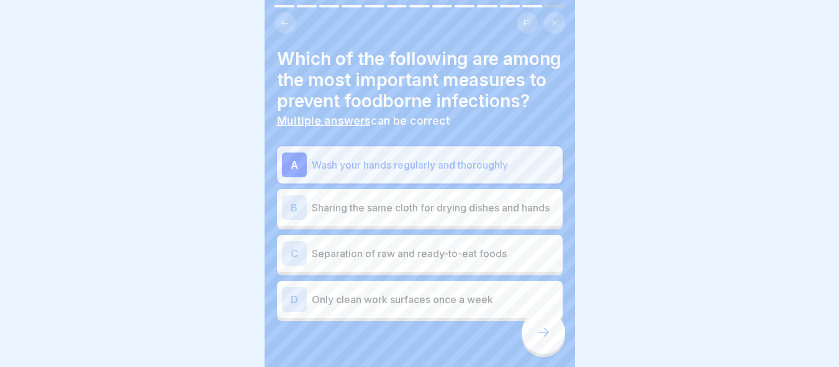
click at [443, 261] on p "Separation of raw and ready-to-eat foods" at bounding box center [435, 253] width 246 height 15
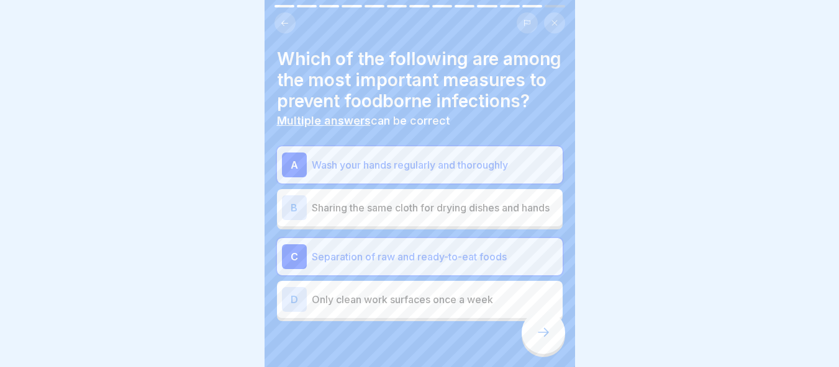
click at [546, 336] on icon at bounding box center [543, 332] width 15 height 15
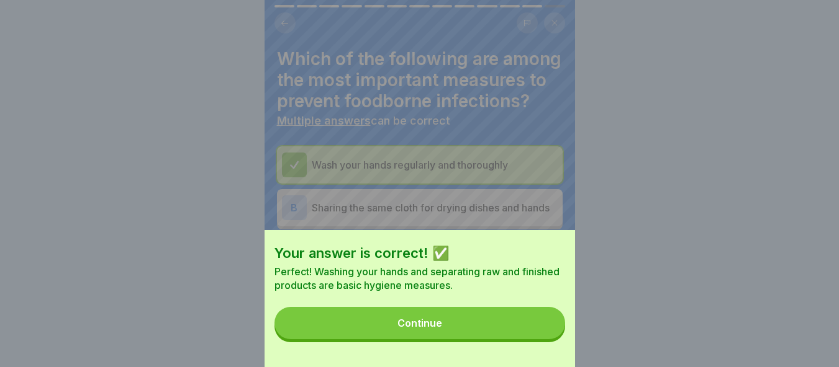
click at [540, 338] on button "Continue" at bounding box center [419, 323] width 290 height 32
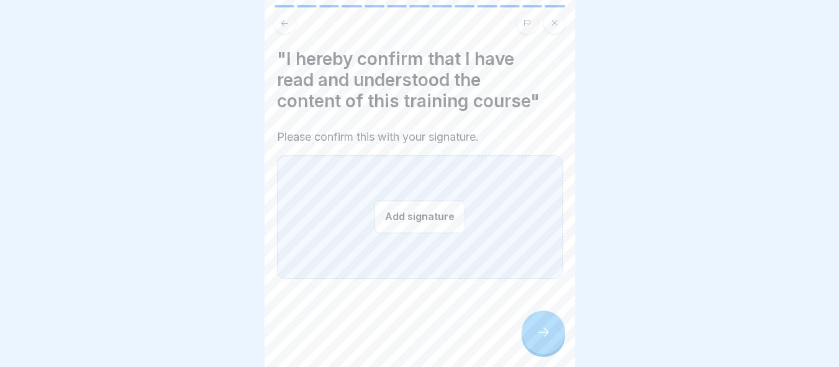
click at [423, 212] on button "Add signature" at bounding box center [419, 216] width 91 height 33
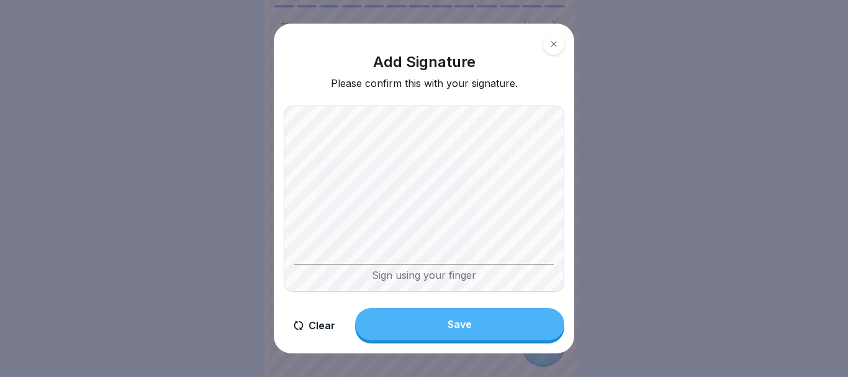
click at [450, 318] on button "Save" at bounding box center [459, 324] width 209 height 32
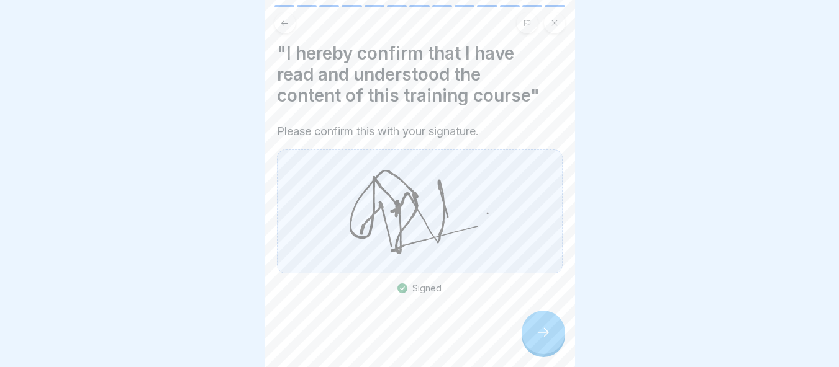
scroll to position [7, 0]
click at [531, 337] on div at bounding box center [542, 332] width 43 height 43
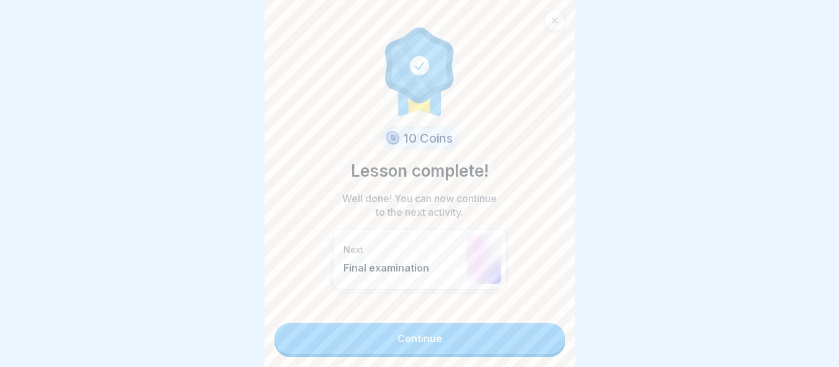
click at [538, 343] on link "Continue" at bounding box center [419, 338] width 290 height 31
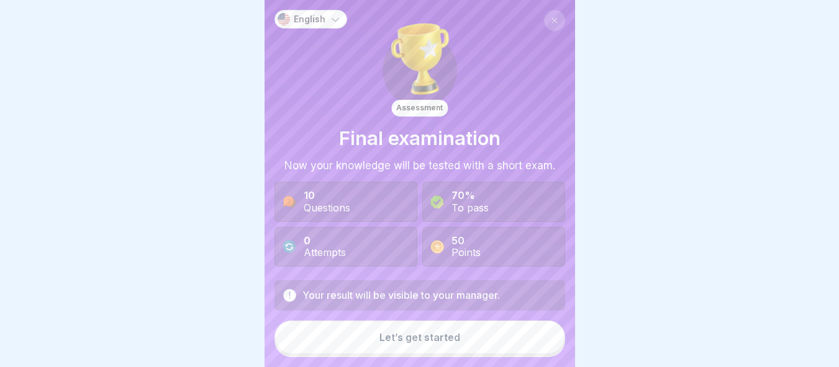
scroll to position [9, 0]
click at [472, 340] on button "Let’s get started" at bounding box center [419, 338] width 290 height 34
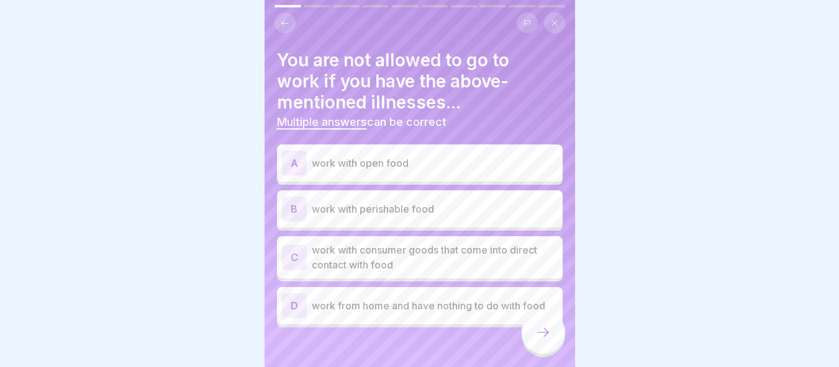
click at [437, 163] on div "A work with open food" at bounding box center [420, 163] width 276 height 25
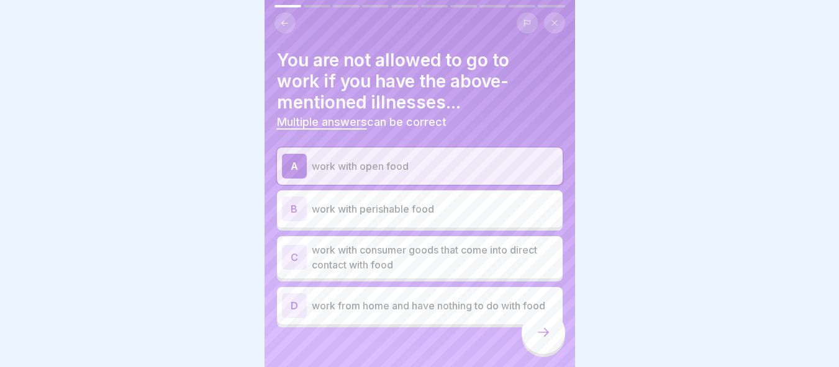
click at [452, 202] on p "work with perishable food" at bounding box center [435, 209] width 246 height 15
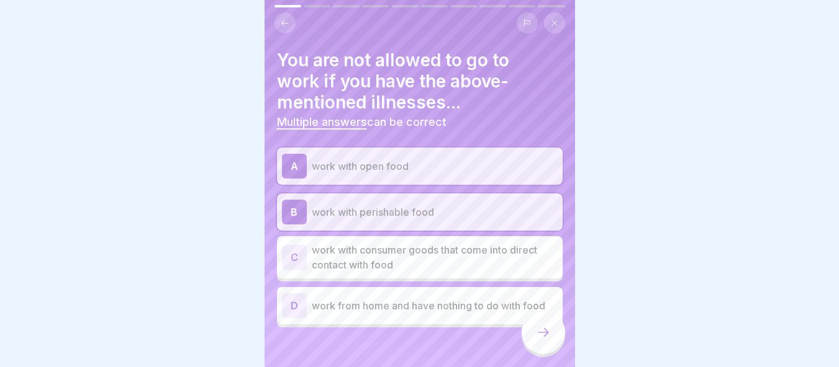
click at [462, 251] on p "work with consumer goods that come into direct contact with food" at bounding box center [435, 258] width 246 height 30
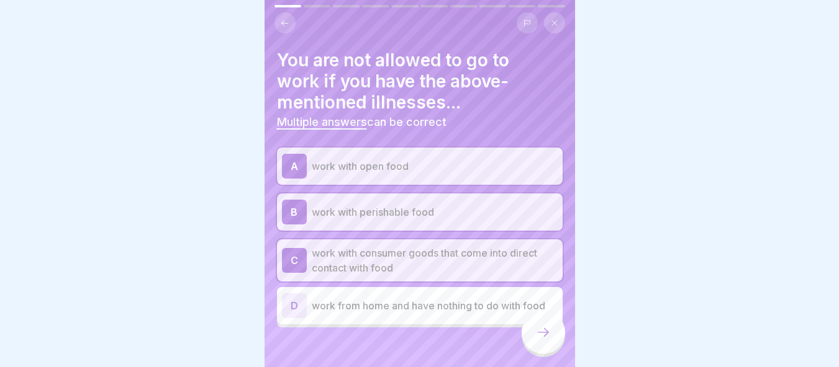
click at [538, 330] on icon at bounding box center [543, 332] width 15 height 15
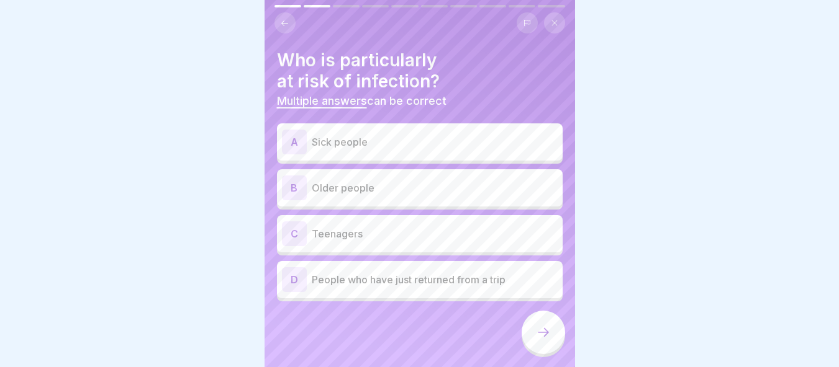
click at [370, 135] on p "Sick people" at bounding box center [435, 142] width 246 height 15
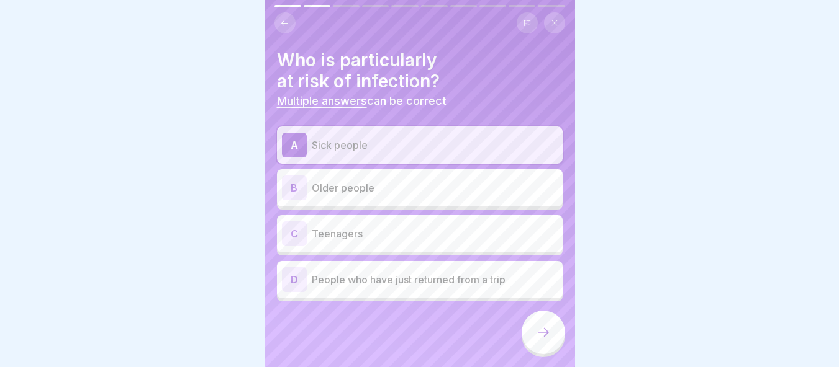
click at [412, 181] on p "Older people" at bounding box center [435, 188] width 246 height 15
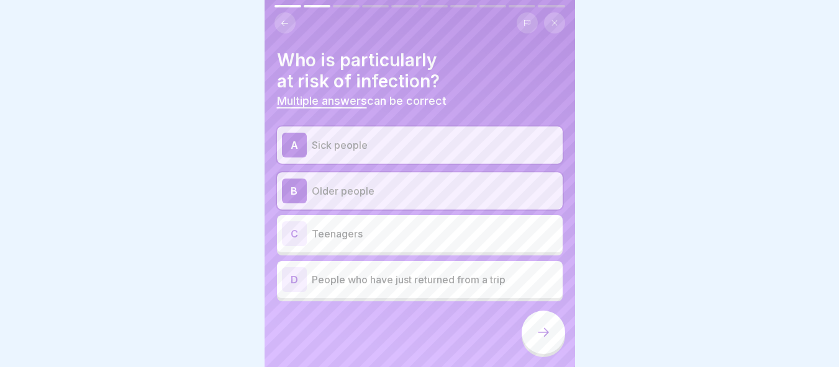
click at [456, 272] on p "People who have just returned from a trip" at bounding box center [435, 279] width 246 height 15
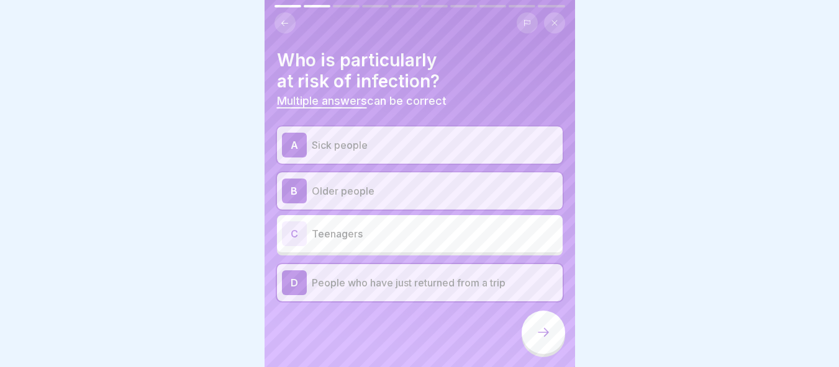
click at [542, 328] on icon at bounding box center [543, 332] width 15 height 15
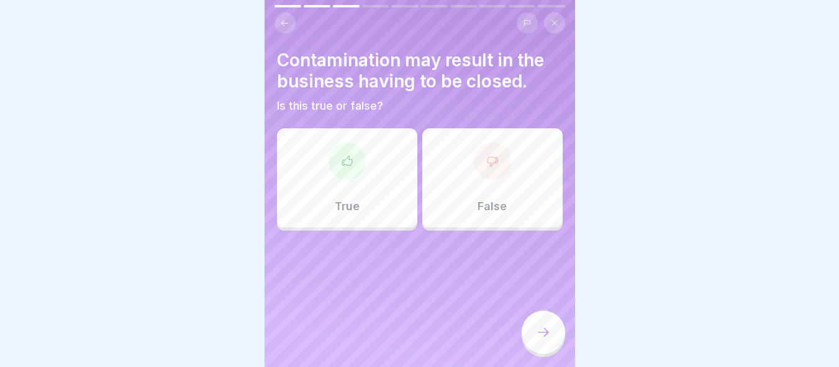
click at [371, 200] on div "True" at bounding box center [347, 177] width 140 height 99
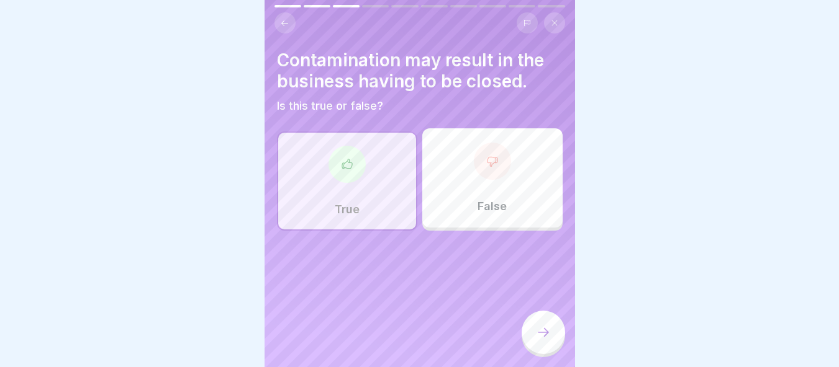
click at [554, 343] on div at bounding box center [542, 332] width 43 height 43
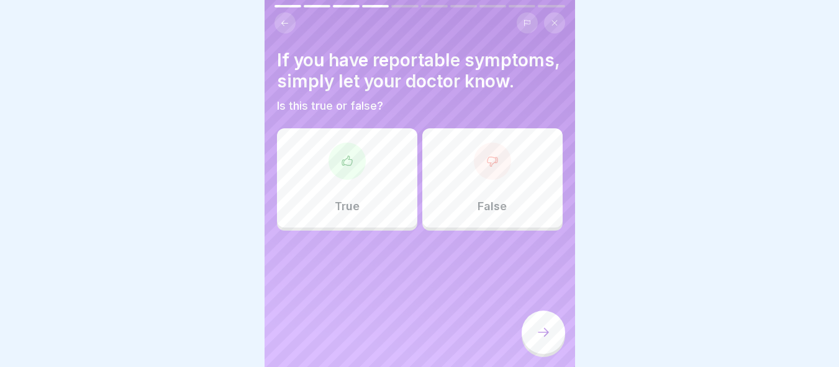
click at [359, 207] on div "True" at bounding box center [347, 177] width 140 height 99
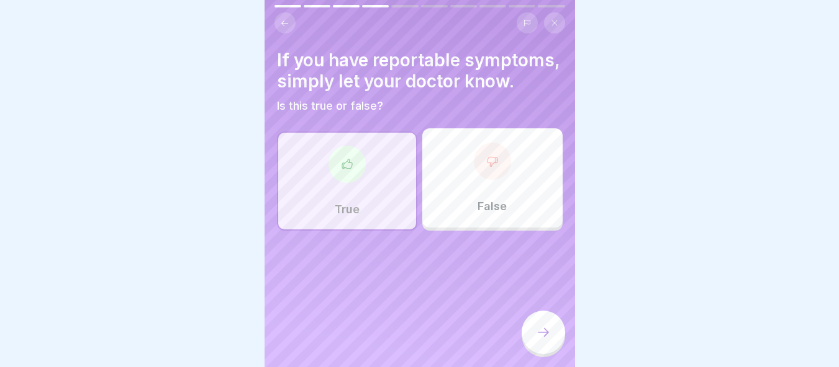
click at [556, 351] on div at bounding box center [542, 334] width 43 height 47
click at [548, 344] on div at bounding box center [542, 332] width 43 height 43
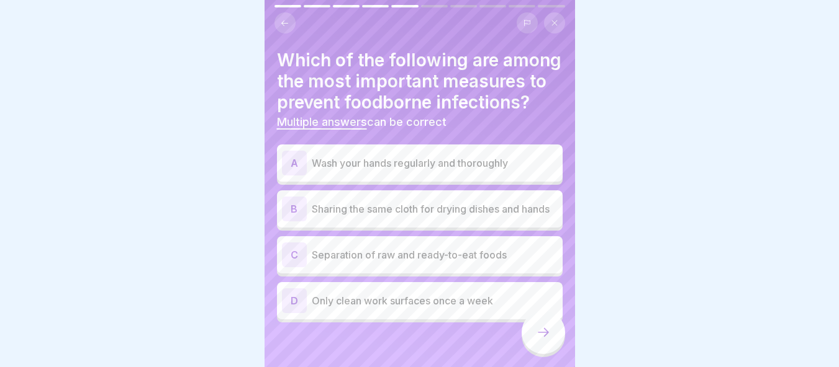
click at [398, 171] on p "Wash your hands regularly and thoroughly" at bounding box center [435, 163] width 246 height 15
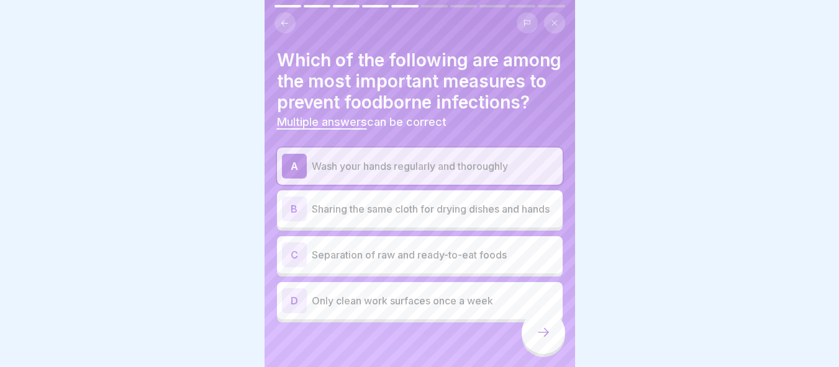
click at [442, 295] on div "A Wash your hands regularly and thoroughly B Sharing the same cloth for drying …" at bounding box center [420, 235] width 286 height 175
click at [444, 263] on p "Separation of raw and ready-to-eat foods" at bounding box center [435, 255] width 246 height 15
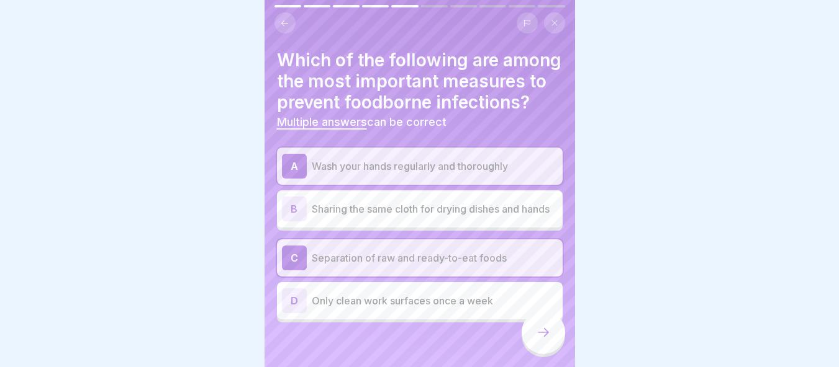
scroll to position [31, 0]
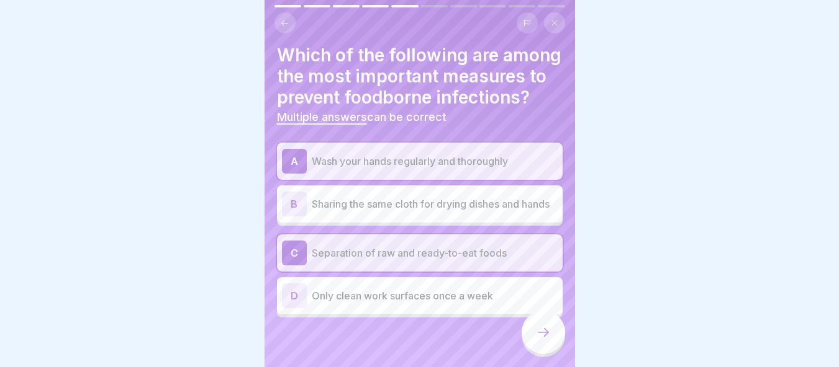
click at [543, 331] on icon at bounding box center [543, 332] width 15 height 15
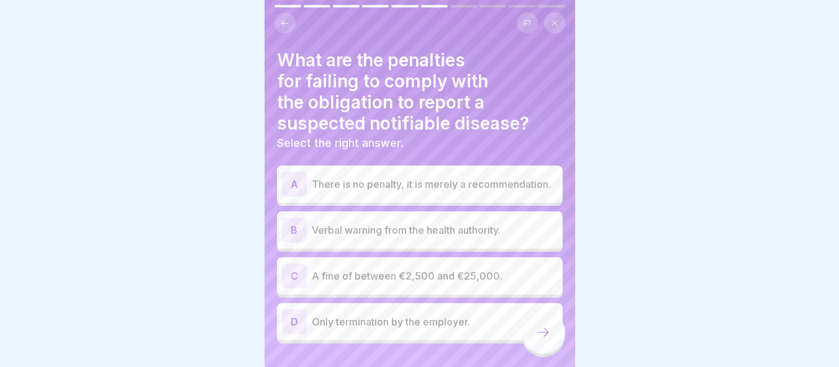
click at [428, 271] on p "A fine of between €2,500 and €25,000." at bounding box center [435, 276] width 246 height 15
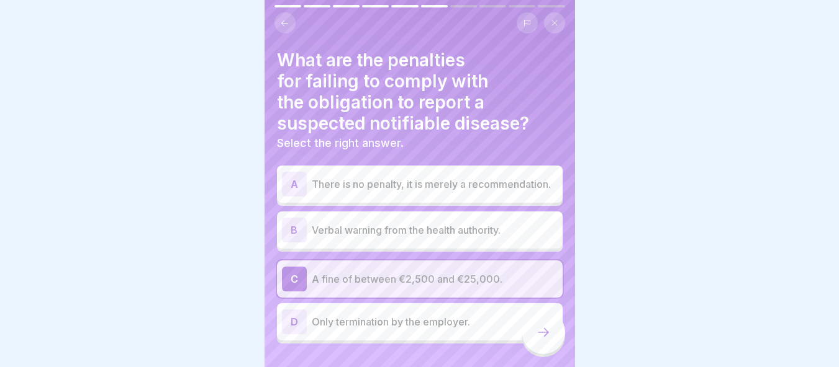
click at [546, 343] on div at bounding box center [542, 332] width 43 height 43
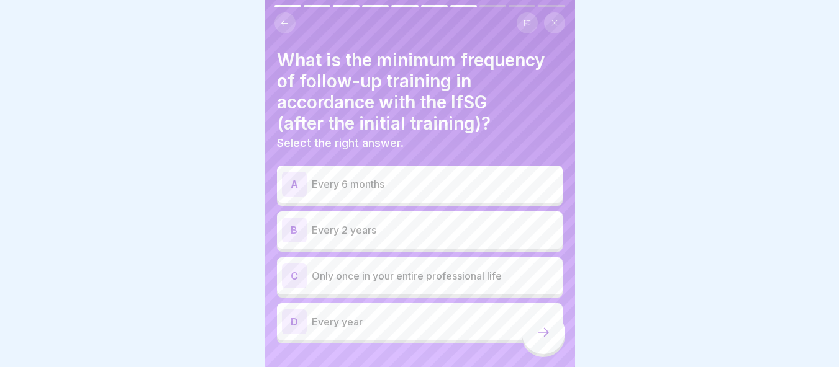
click at [373, 328] on div "D Every year" at bounding box center [420, 322] width 286 height 37
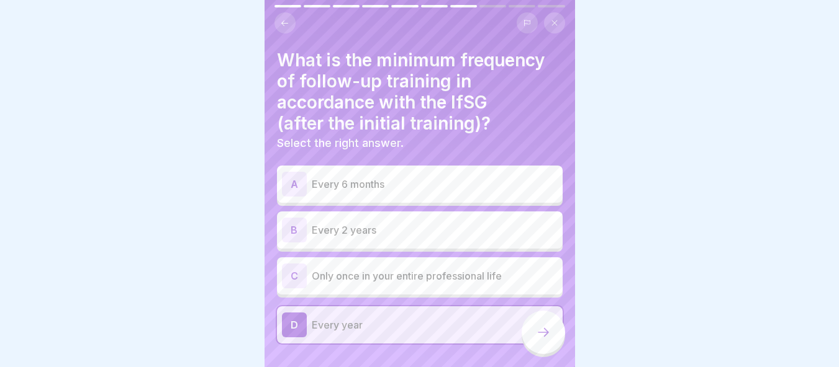
click at [537, 341] on div at bounding box center [542, 332] width 43 height 43
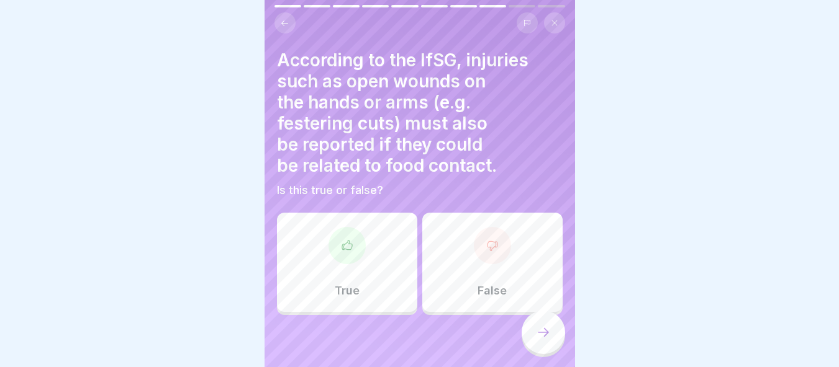
click at [333, 231] on div at bounding box center [346, 245] width 37 height 37
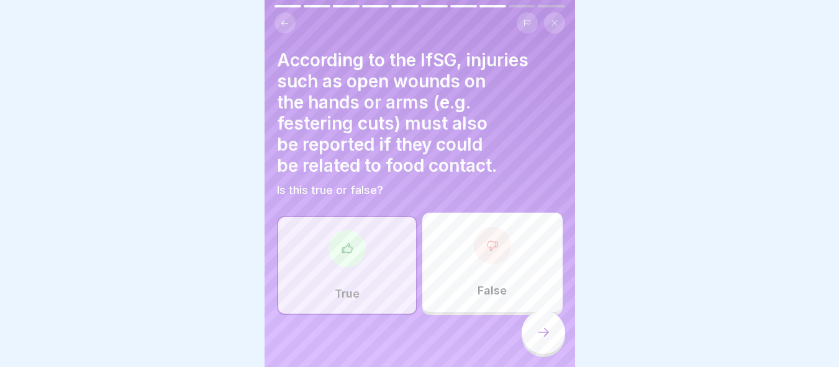
click at [546, 327] on icon at bounding box center [543, 332] width 15 height 15
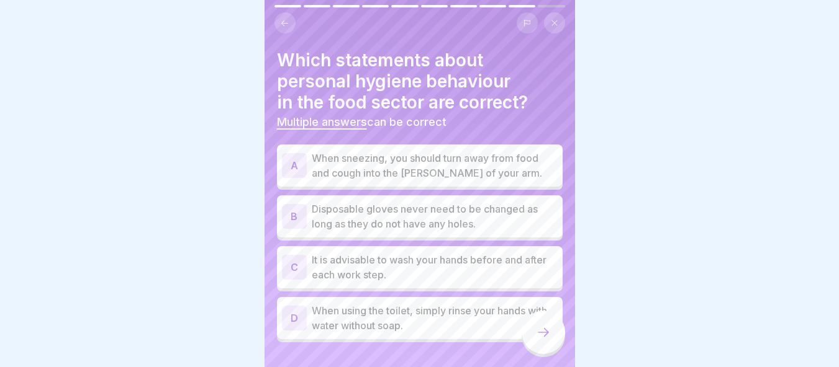
click at [364, 166] on p "When sneezing, you should turn away from food and cough into the crook of your …" at bounding box center [435, 166] width 246 height 30
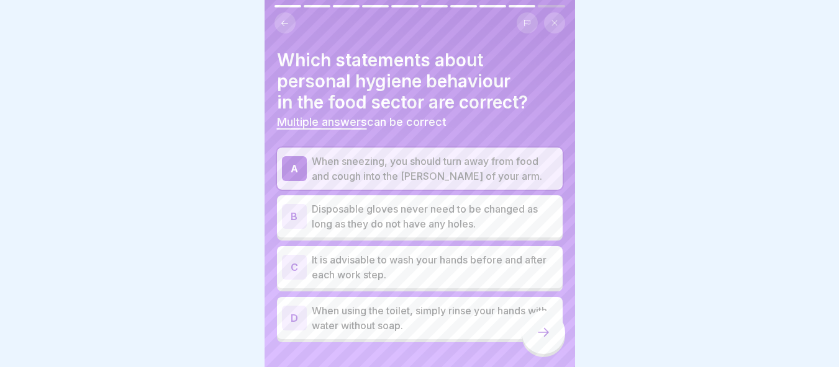
click at [386, 253] on p "It is advisable to wash your hands before and after each work step." at bounding box center [435, 268] width 246 height 30
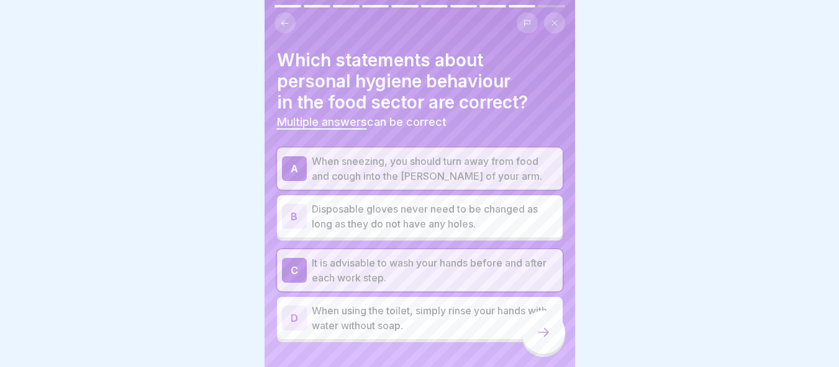
click at [548, 340] on div at bounding box center [542, 332] width 43 height 43
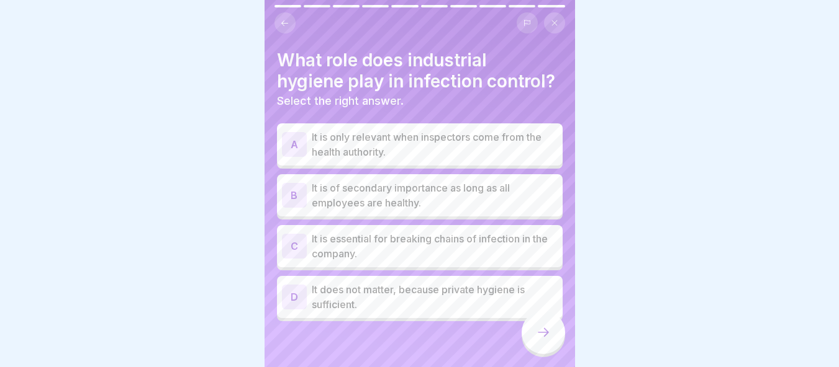
click at [405, 261] on p "It is essential for breaking chains of infection in the company." at bounding box center [435, 247] width 246 height 30
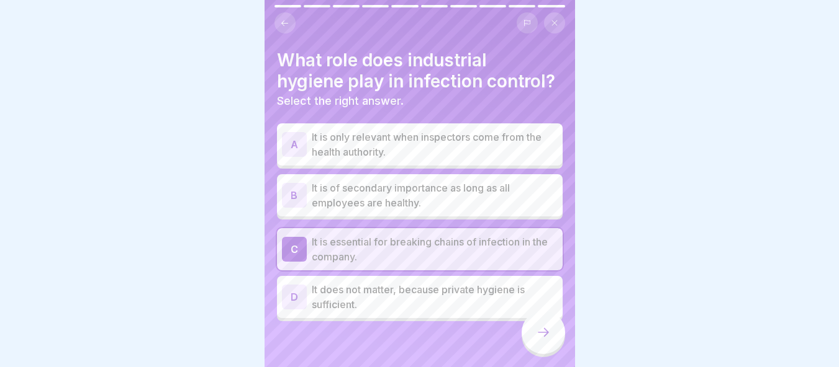
click at [550, 328] on icon at bounding box center [543, 332] width 15 height 15
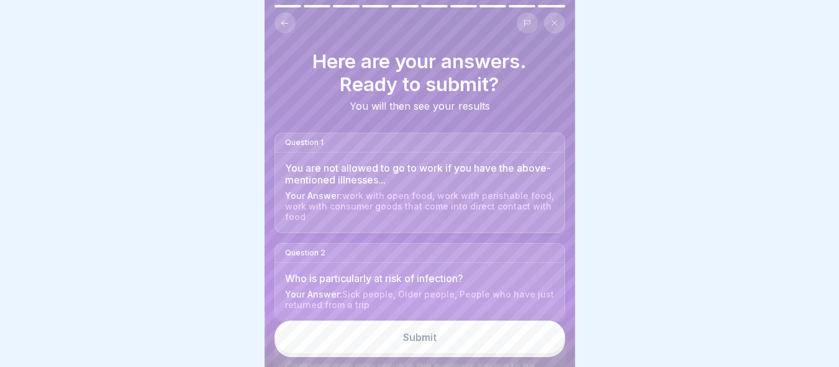
click at [437, 353] on button "Submit" at bounding box center [419, 338] width 290 height 34
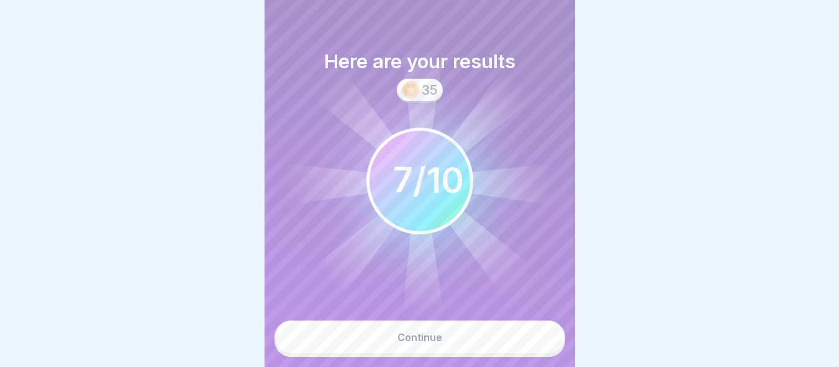
click at [448, 343] on button "Continue" at bounding box center [419, 338] width 290 height 34
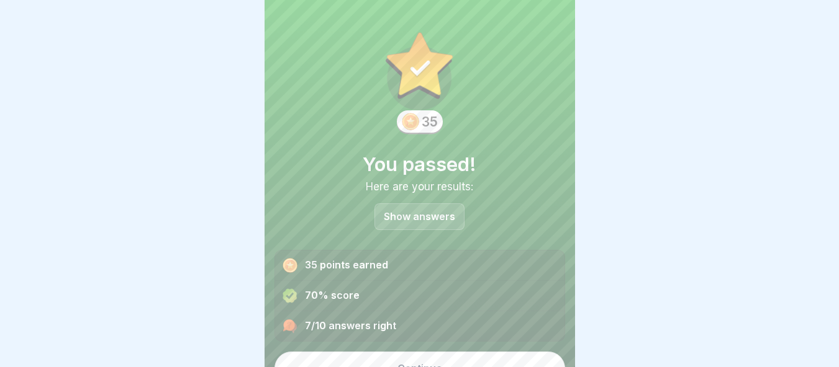
click at [455, 361] on button "Continue" at bounding box center [419, 369] width 290 height 34
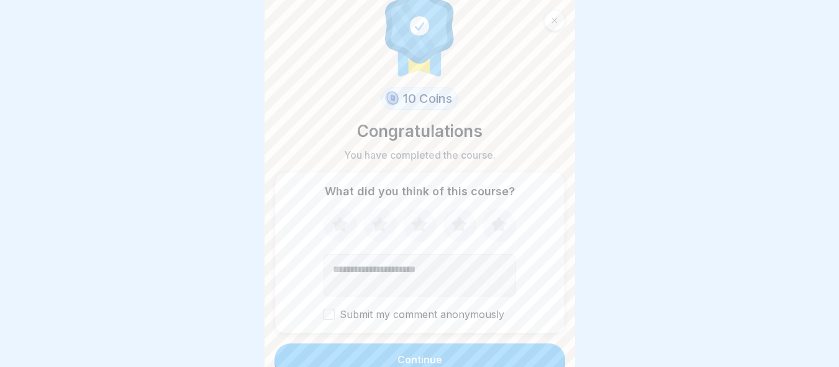
scroll to position [38, 0]
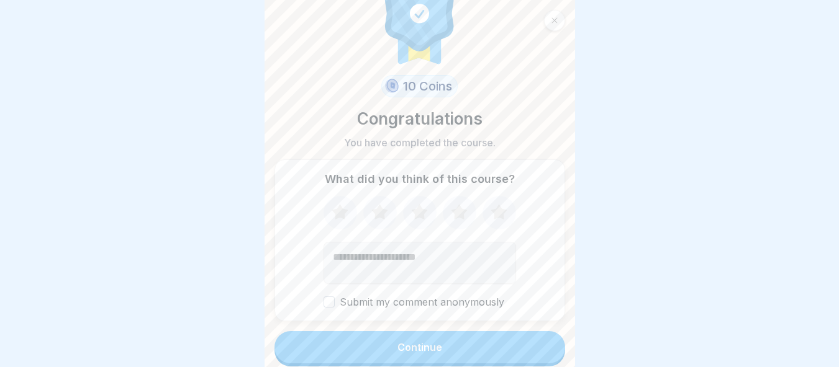
click at [333, 297] on label "Submit my comment anonymously" at bounding box center [419, 303] width 192 height 12
click at [333, 297] on button "Submit my comment anonymously" at bounding box center [328, 302] width 11 height 11
click at [328, 285] on div "Submit my comment anonymously" at bounding box center [419, 252] width 192 height 113
click at [328, 297] on button "Submit my comment anonymously" at bounding box center [328, 302] width 11 height 11
click at [397, 342] on div "Continue" at bounding box center [419, 347] width 45 height 11
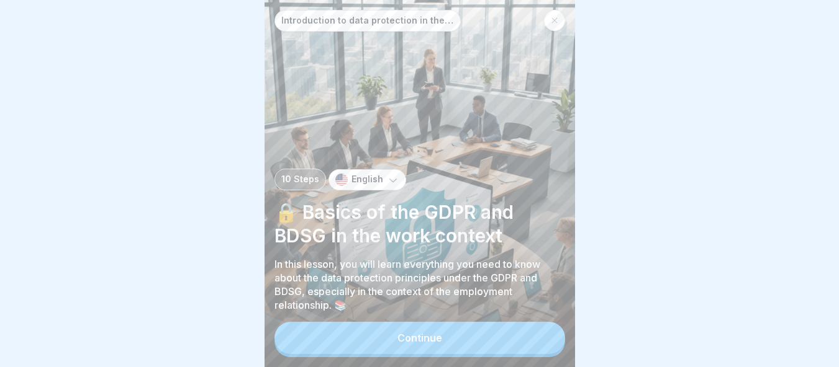
click at [430, 333] on button "Continue" at bounding box center [419, 338] width 290 height 32
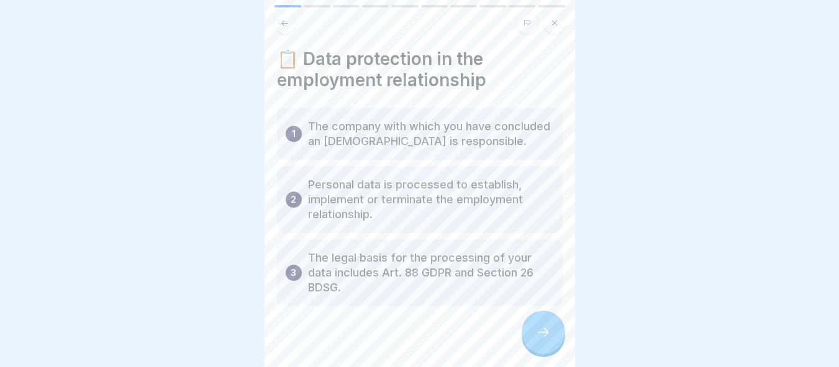
click at [536, 348] on div at bounding box center [542, 332] width 43 height 43
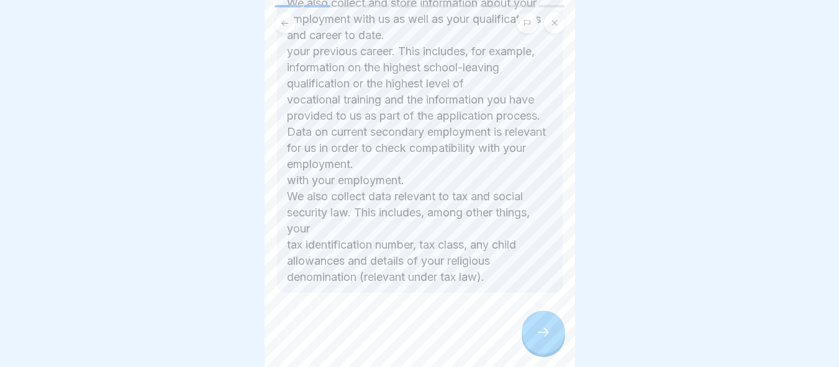
scroll to position [349, 0]
click at [547, 326] on icon at bounding box center [543, 332] width 15 height 15
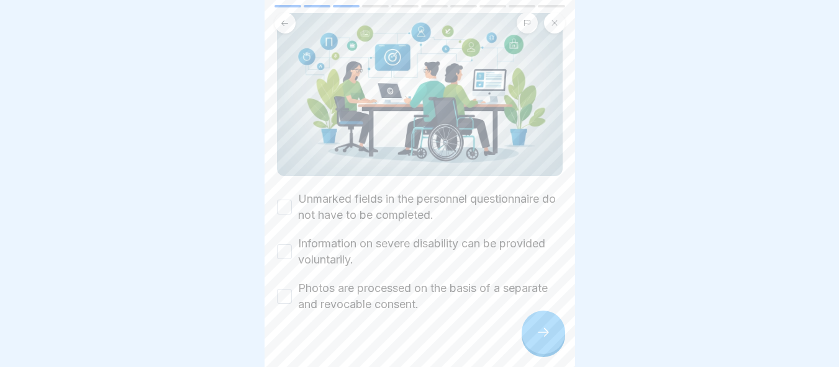
scroll to position [110, 0]
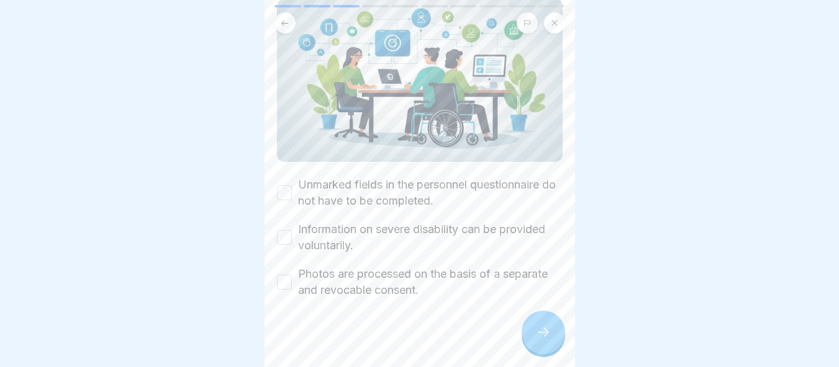
click at [277, 186] on button "Unmarked fields in the personnel questionnaire do not have to be completed." at bounding box center [284, 193] width 15 height 15
click at [285, 230] on button "Information on severe disability can be provided voluntarily." at bounding box center [284, 237] width 15 height 15
click at [282, 275] on button "Photos are processed on the basis of a separate and revocable consent." at bounding box center [284, 282] width 15 height 15
click at [523, 320] on div at bounding box center [420, 336] width 286 height 74
click at [546, 333] on icon at bounding box center [543, 332] width 11 height 9
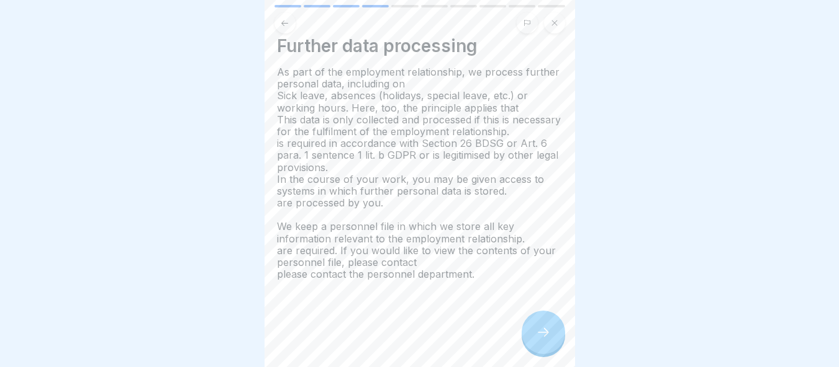
scroll to position [25, 0]
click at [554, 344] on div at bounding box center [542, 332] width 43 height 43
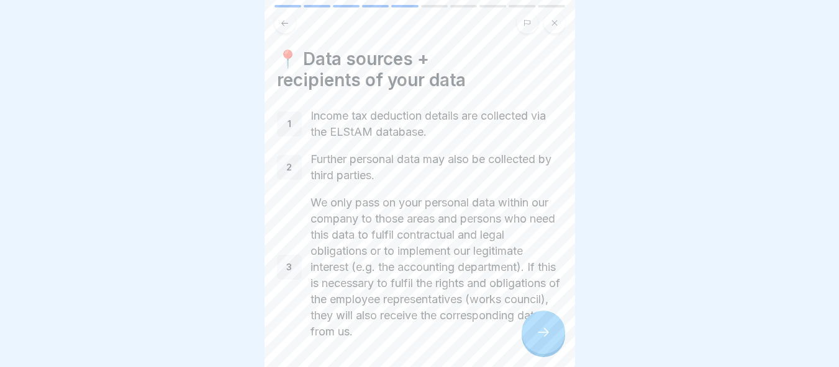
scroll to position [47, 0]
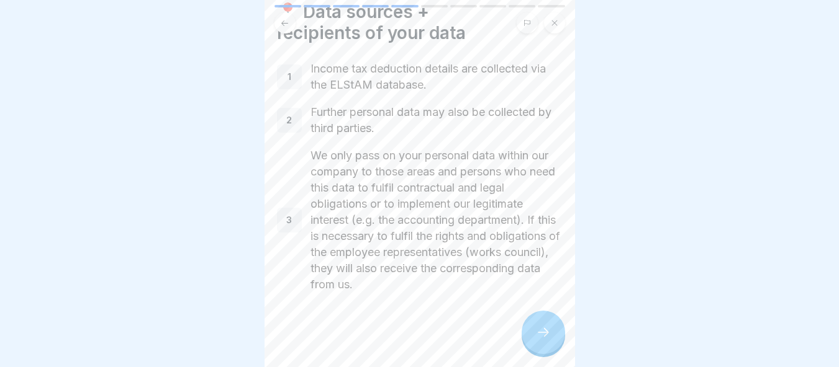
click at [540, 325] on div at bounding box center [542, 332] width 43 height 43
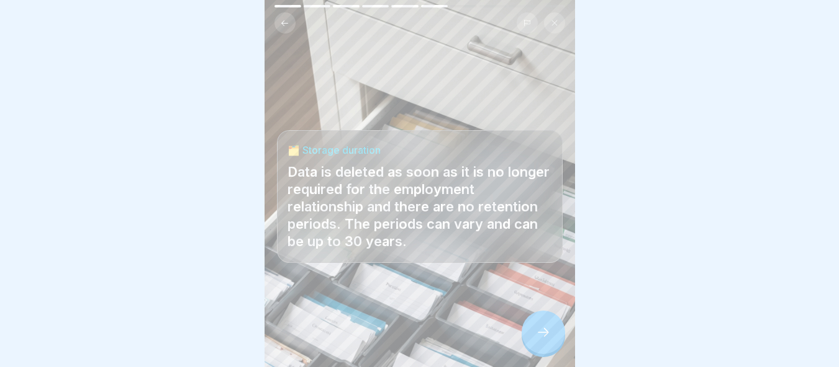
click at [540, 325] on div at bounding box center [542, 332] width 43 height 43
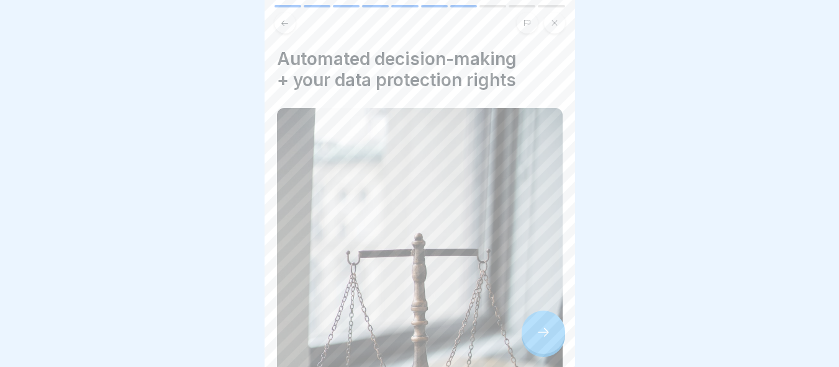
click at [540, 325] on div at bounding box center [542, 332] width 43 height 43
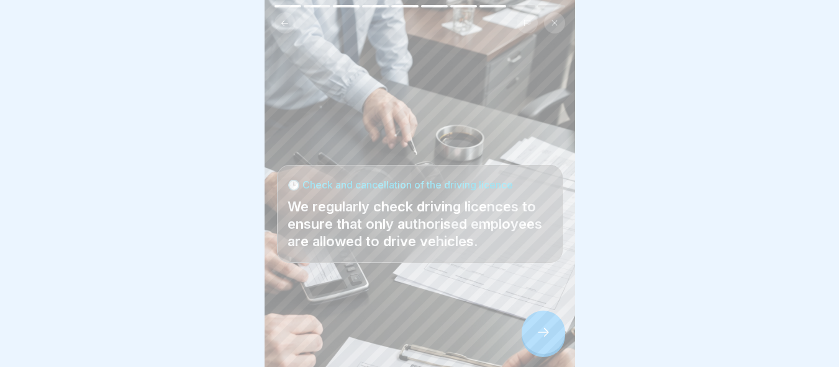
click at [540, 325] on div at bounding box center [542, 332] width 43 height 43
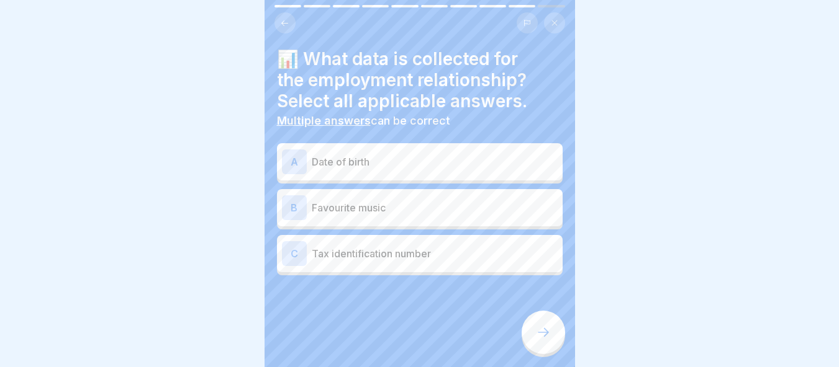
click at [374, 246] on p "Tax identification number" at bounding box center [435, 253] width 246 height 15
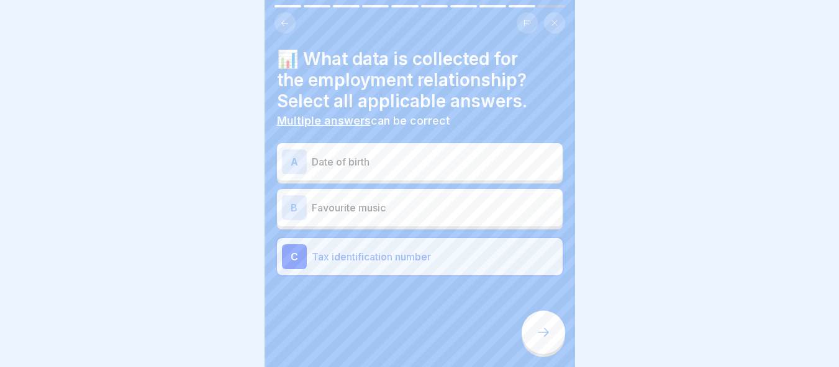
click at [557, 341] on div at bounding box center [542, 332] width 43 height 43
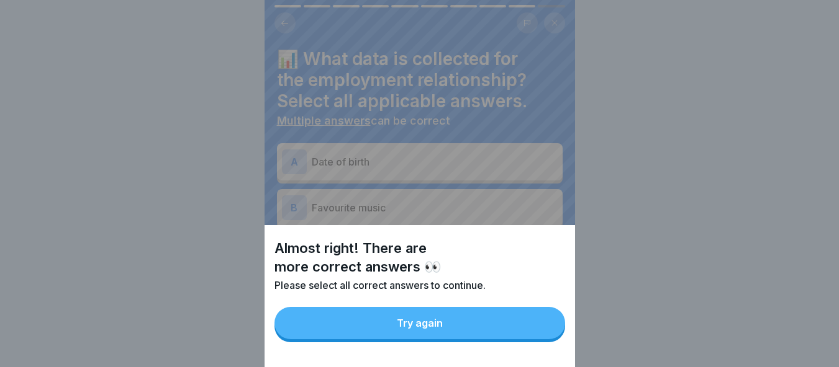
click at [511, 331] on button "Try again" at bounding box center [419, 323] width 290 height 32
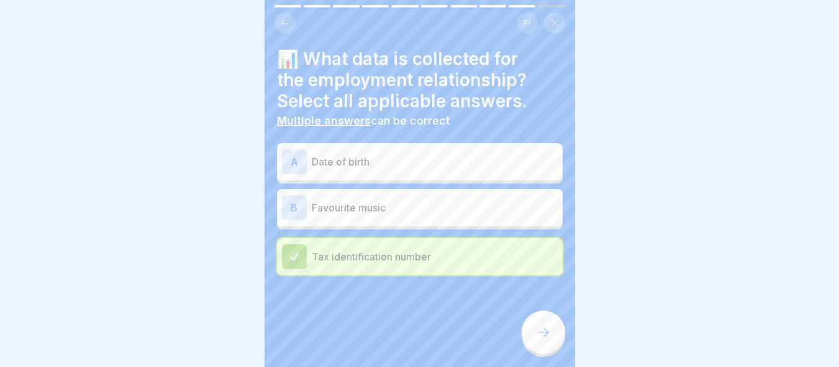
click at [540, 327] on icon at bounding box center [543, 332] width 15 height 15
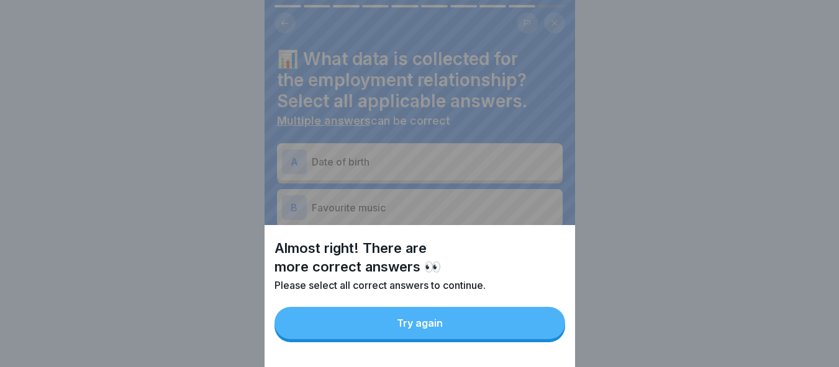
click at [495, 340] on button "Try again" at bounding box center [419, 323] width 290 height 32
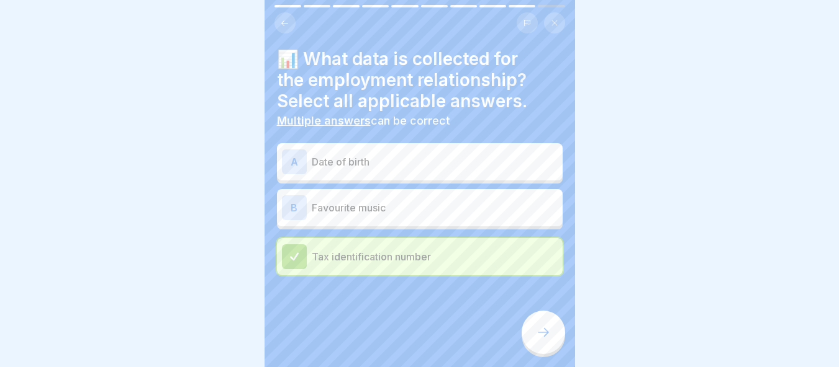
click at [399, 167] on div "A Date of birth" at bounding box center [420, 161] width 286 height 37
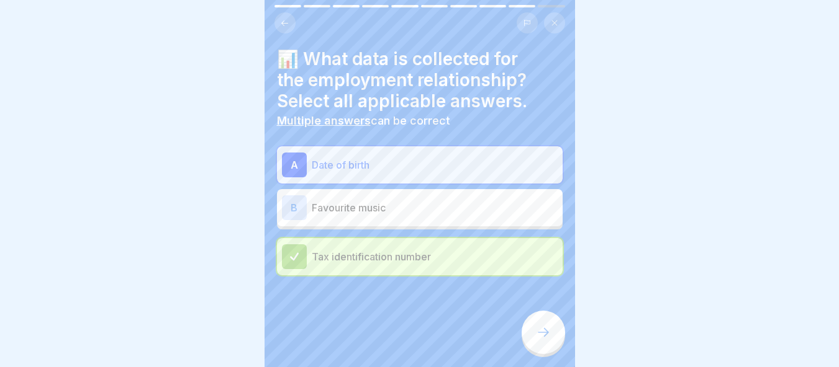
click at [557, 335] on div at bounding box center [542, 332] width 43 height 43
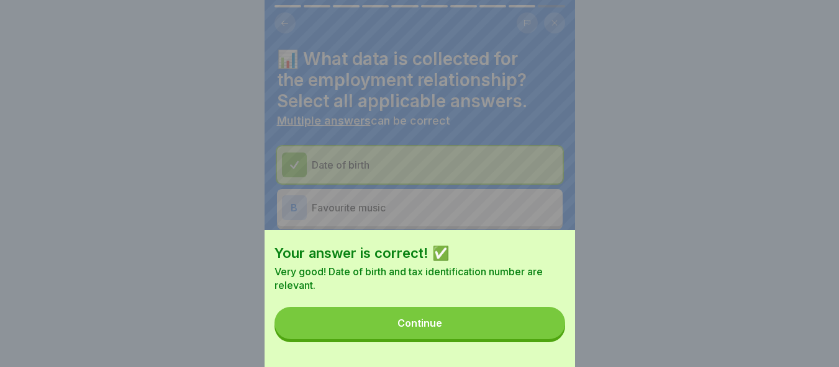
click at [531, 338] on button "Continue" at bounding box center [419, 323] width 290 height 32
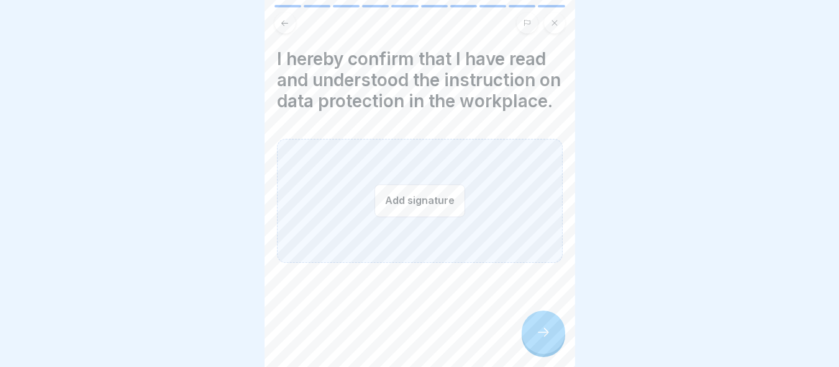
click at [385, 169] on div "Add signature" at bounding box center [420, 201] width 286 height 124
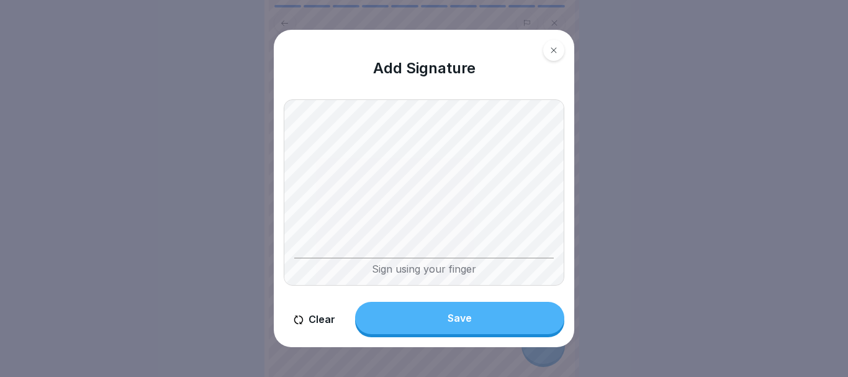
click at [488, 314] on button "Save" at bounding box center [459, 318] width 209 height 32
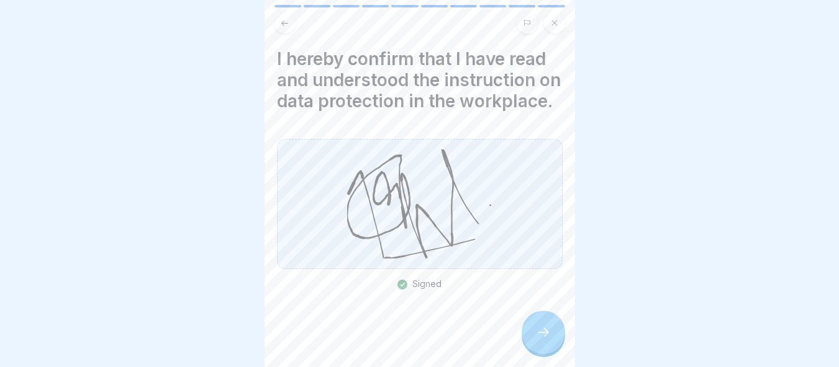
click at [575, 350] on div at bounding box center [419, 183] width 839 height 367
click at [525, 348] on div at bounding box center [542, 332] width 43 height 43
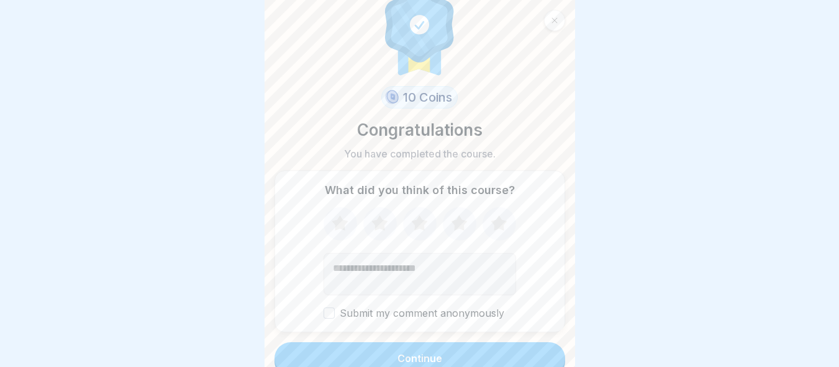
scroll to position [38, 0]
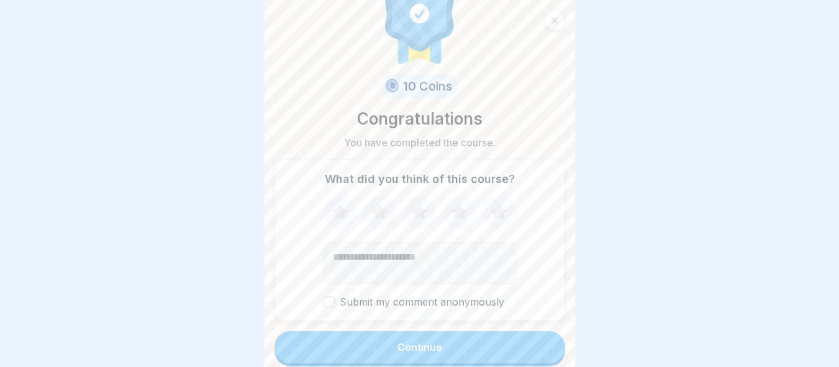
click at [447, 345] on button "Continue" at bounding box center [419, 347] width 290 height 32
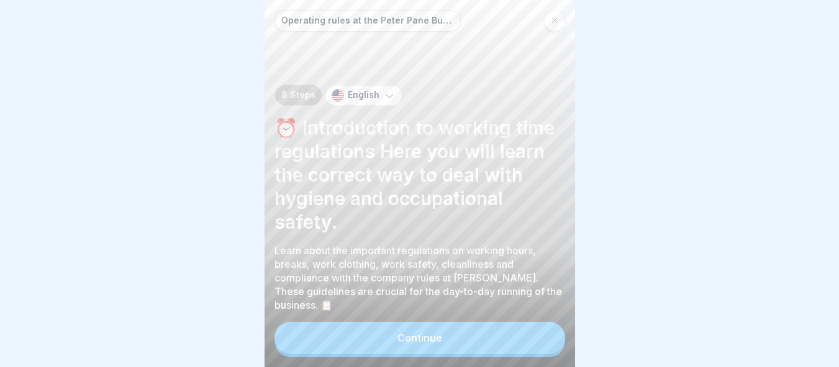
scroll to position [9, 0]
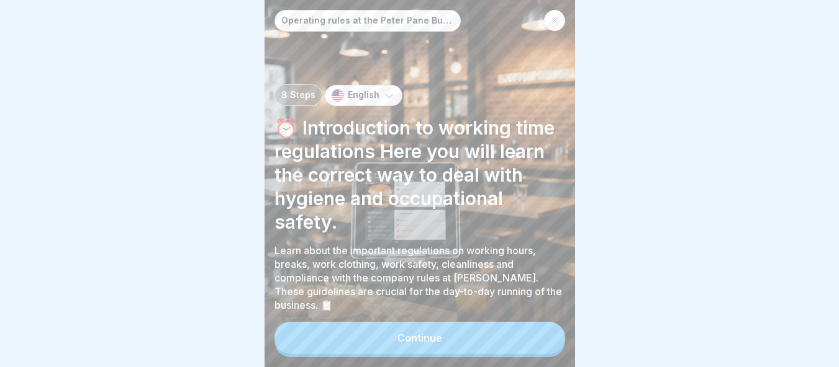
click at [480, 332] on button "Continue" at bounding box center [419, 338] width 290 height 32
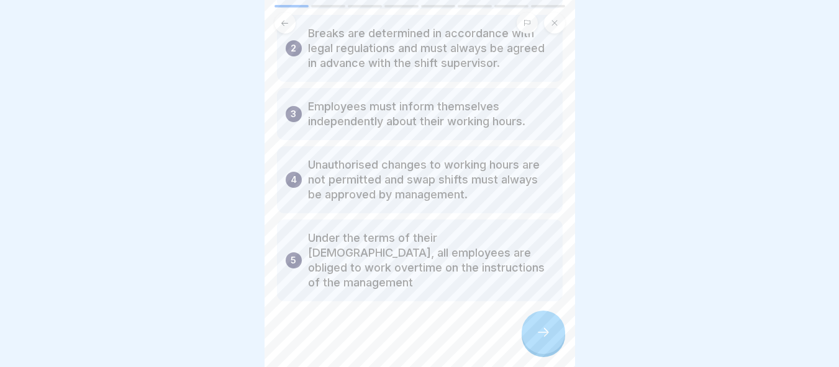
scroll to position [139, 0]
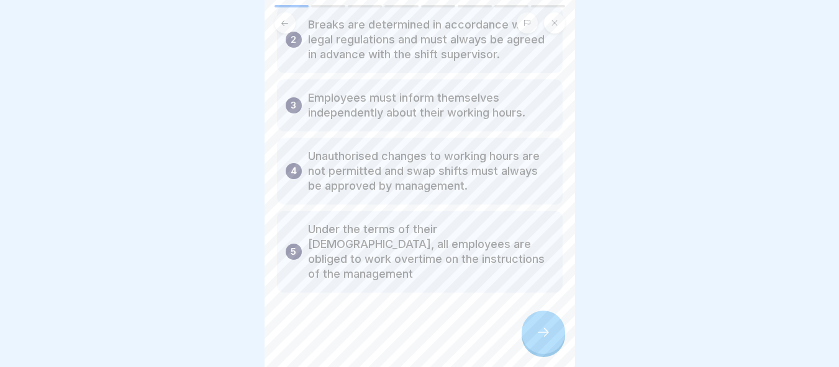
click at [537, 325] on div at bounding box center [542, 332] width 43 height 43
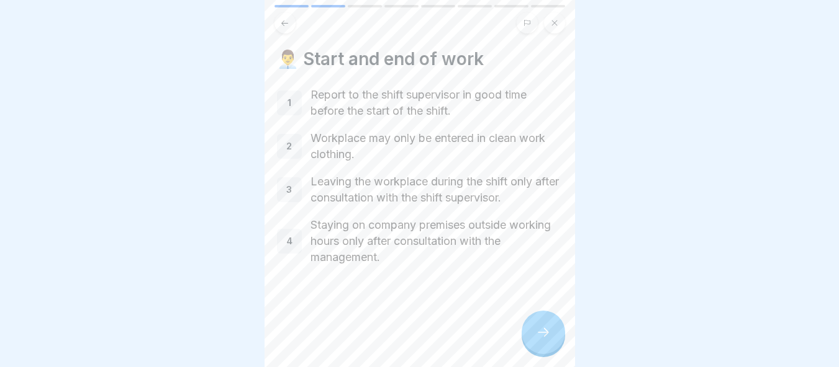
click at [530, 318] on div at bounding box center [542, 332] width 43 height 43
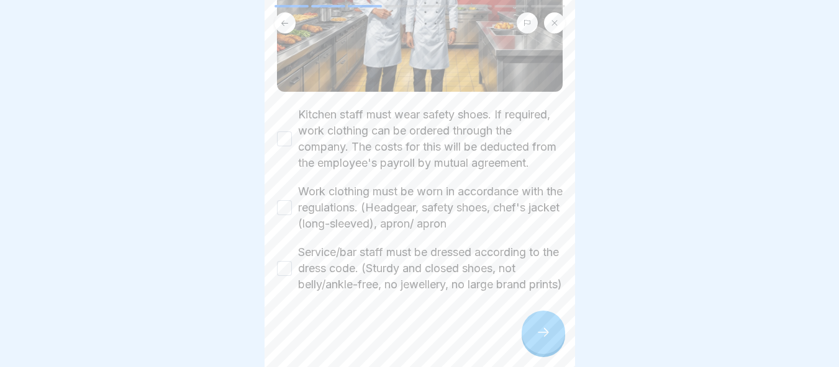
scroll to position [207, 0]
click at [288, 132] on button "Kitchen staff must wear safety shoes. If required, work clothing can be ordered…" at bounding box center [284, 139] width 15 height 15
click at [286, 200] on button "Work clothing must be worn in accordance with the regulations. (Headgear, safet…" at bounding box center [284, 207] width 15 height 15
click at [286, 261] on button "Service/bar staff must be dressed according to the dress code. (Sturdy and clos…" at bounding box center [284, 268] width 15 height 15
click at [537, 324] on div at bounding box center [542, 332] width 43 height 43
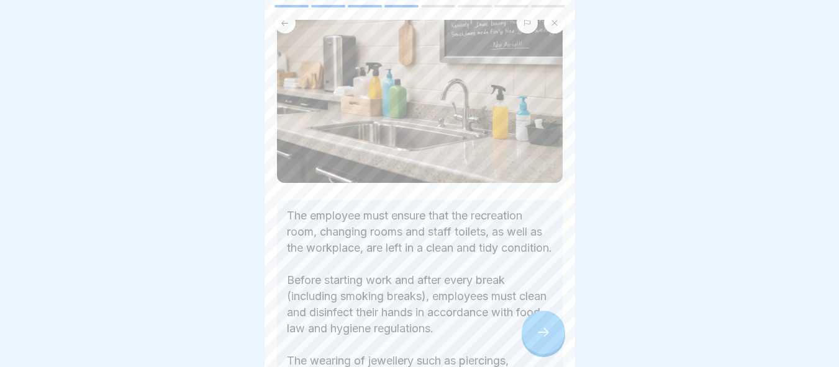
scroll to position [242, 0]
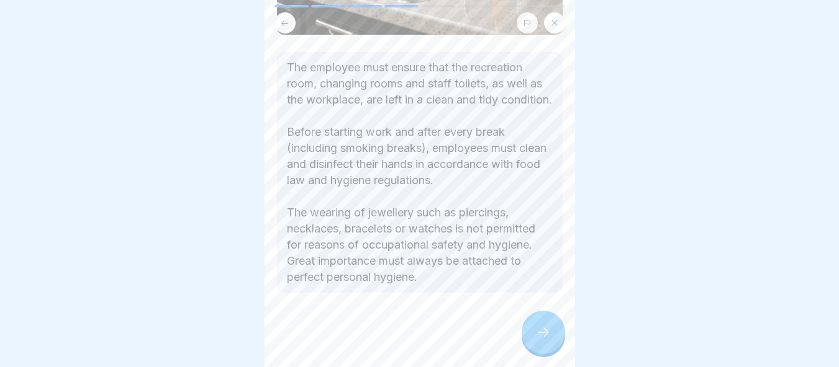
click at [545, 330] on icon at bounding box center [543, 332] width 15 height 15
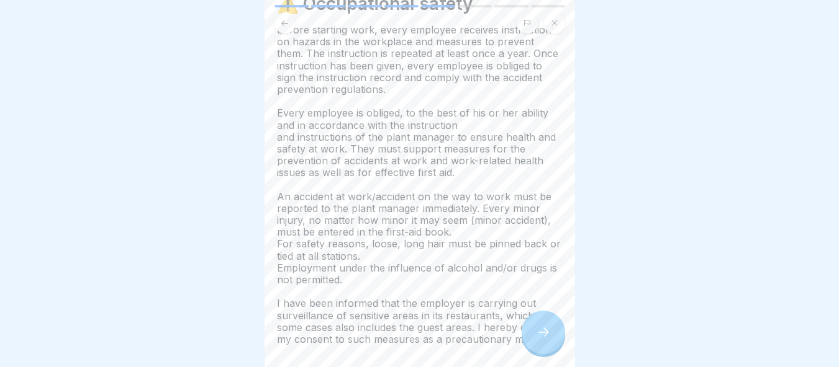
scroll to position [132, 0]
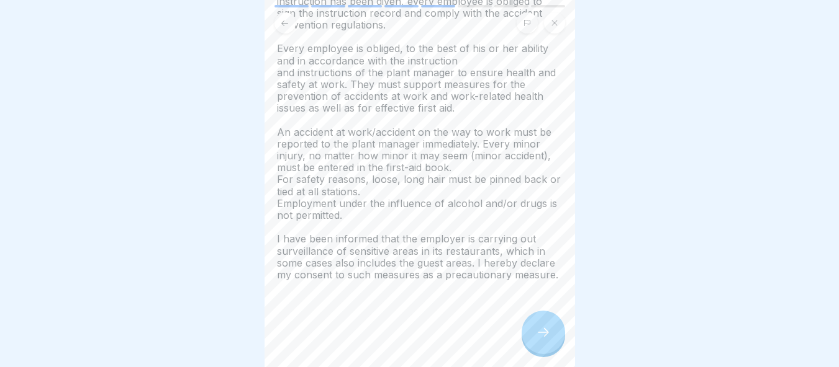
click at [537, 322] on div at bounding box center [542, 332] width 43 height 43
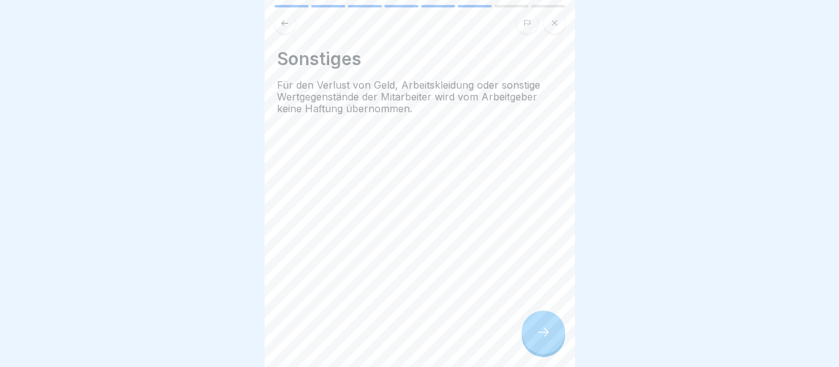
click at [538, 323] on div at bounding box center [542, 332] width 43 height 43
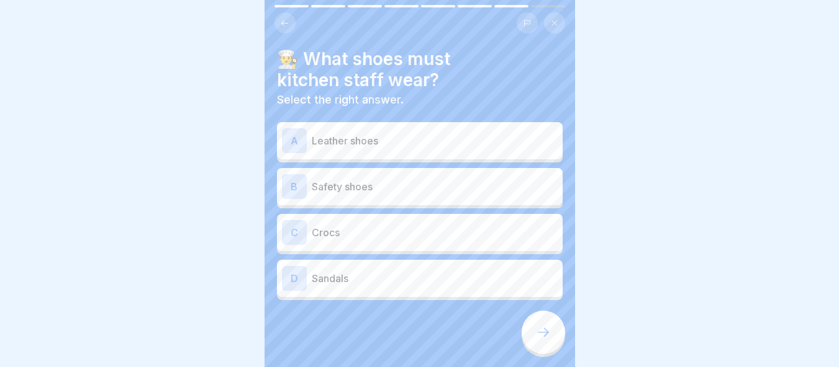
click at [430, 187] on div "B Safety shoes" at bounding box center [420, 186] width 276 height 25
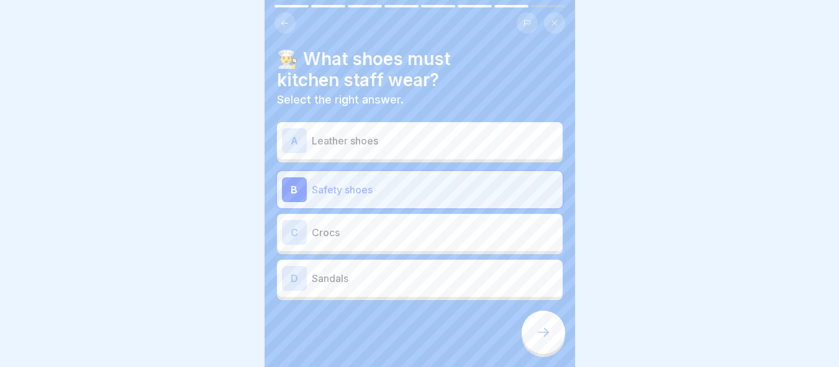
click at [554, 341] on div at bounding box center [542, 332] width 43 height 43
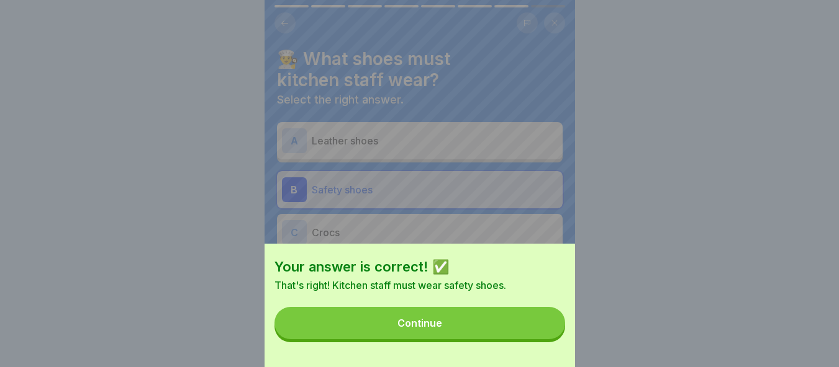
click at [542, 340] on button "Continue" at bounding box center [419, 323] width 290 height 32
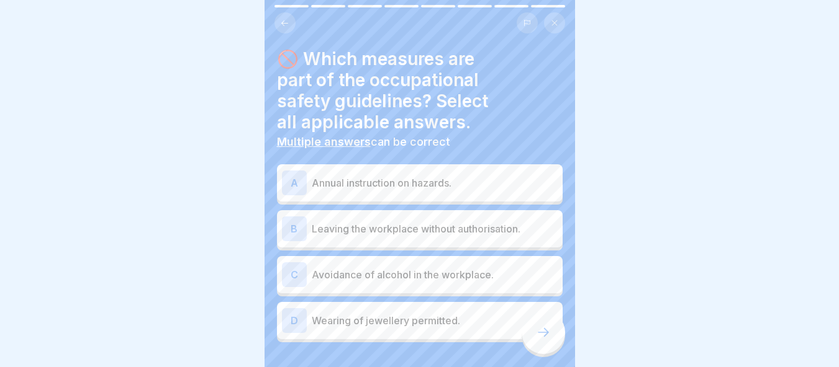
click at [419, 176] on p "Annual instruction on hazards." at bounding box center [435, 183] width 246 height 15
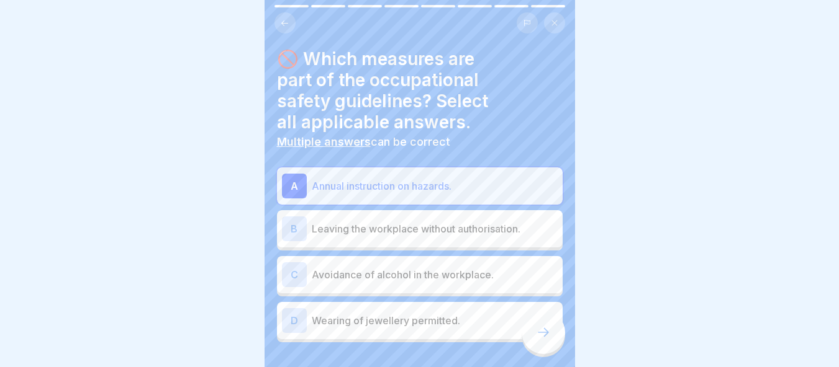
click at [431, 263] on div "C Avoidance of alcohol in the workplace." at bounding box center [420, 275] width 276 height 25
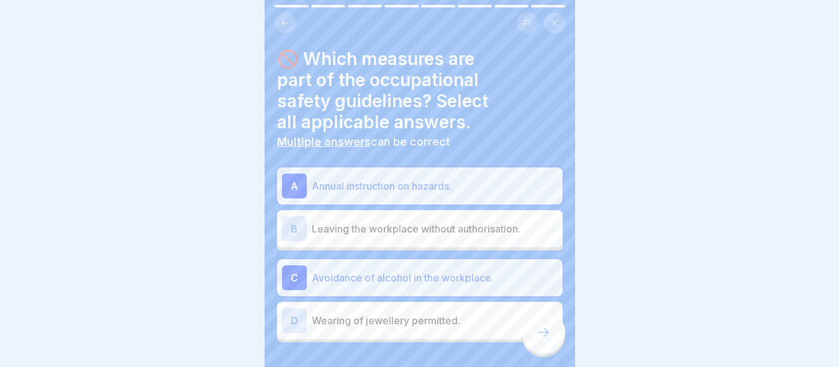
click at [546, 342] on div at bounding box center [542, 332] width 43 height 43
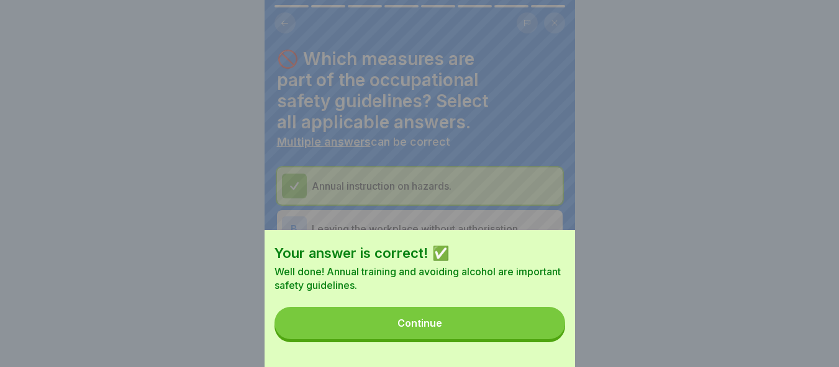
click at [546, 340] on button "Continue" at bounding box center [419, 323] width 290 height 32
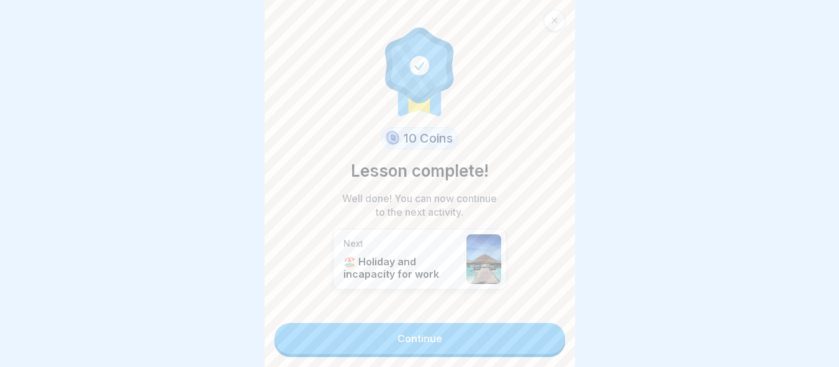
click at [546, 342] on link "Continue" at bounding box center [419, 338] width 290 height 31
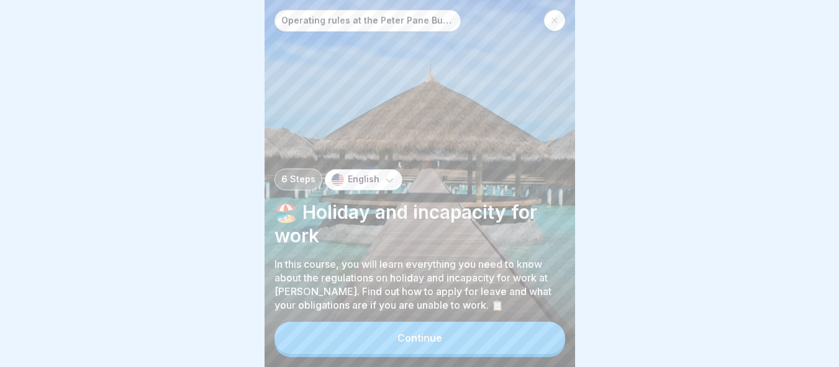
click at [528, 335] on button "Continue" at bounding box center [419, 338] width 290 height 32
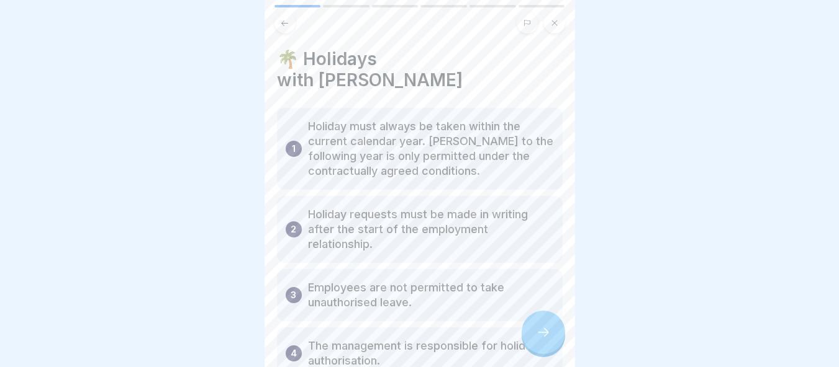
scroll to position [25, 0]
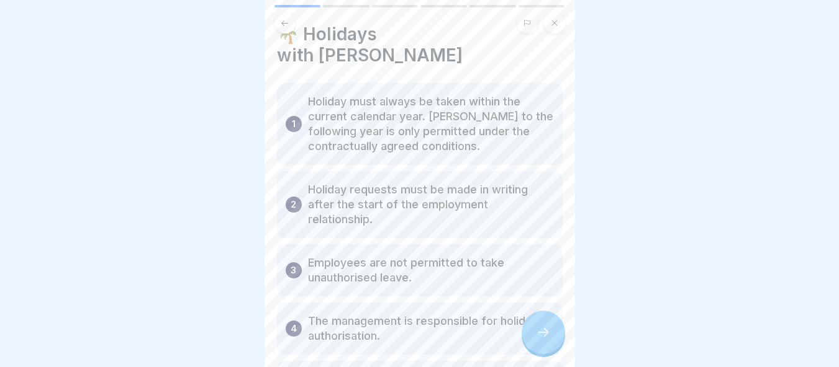
click at [541, 326] on div at bounding box center [542, 332] width 43 height 43
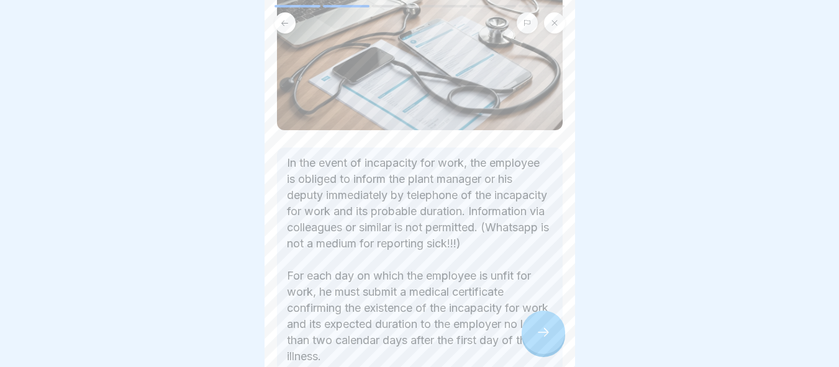
scroll to position [231, 0]
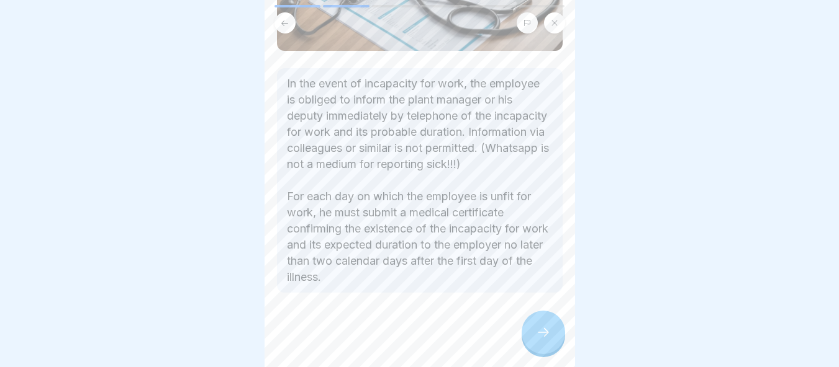
click at [539, 335] on icon at bounding box center [543, 332] width 15 height 15
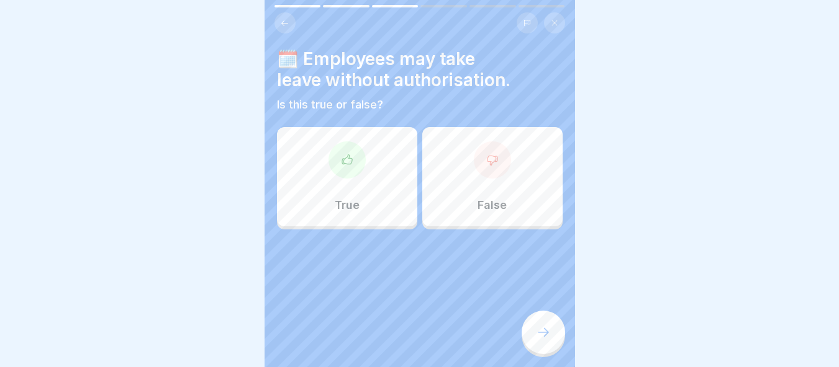
click at [446, 183] on div "False" at bounding box center [492, 176] width 140 height 99
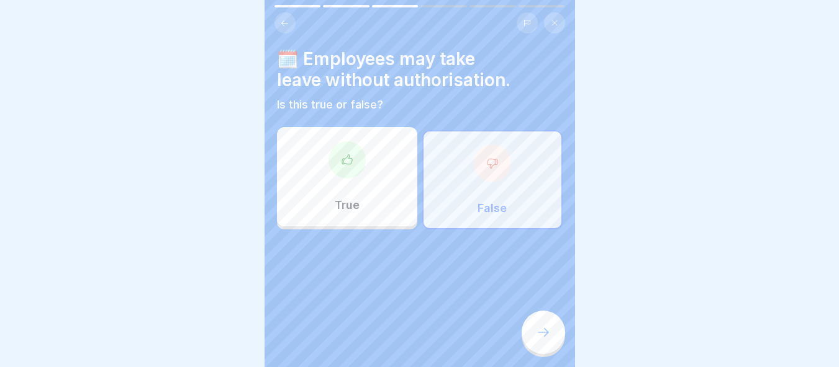
click at [546, 336] on icon at bounding box center [543, 332] width 15 height 15
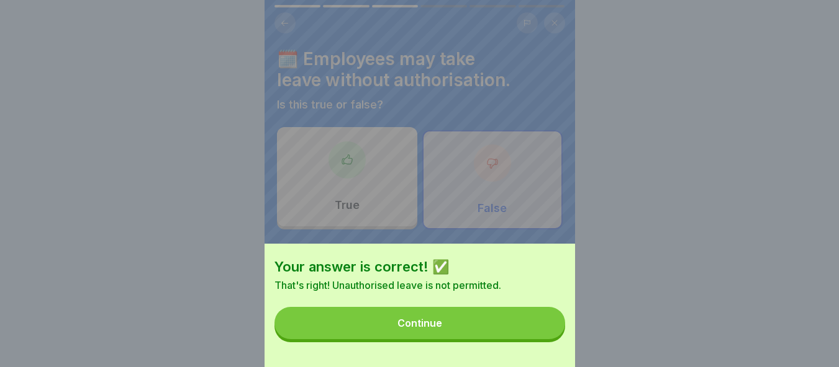
click at [536, 333] on button "Continue" at bounding box center [419, 323] width 290 height 32
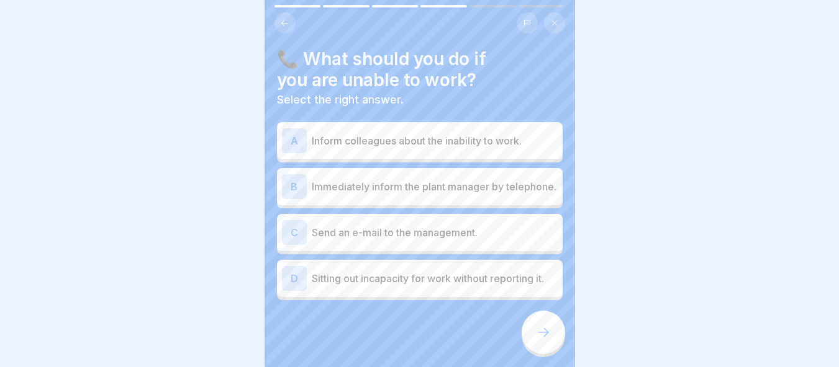
click at [444, 231] on p "Send an e-mail to the management." at bounding box center [435, 232] width 246 height 15
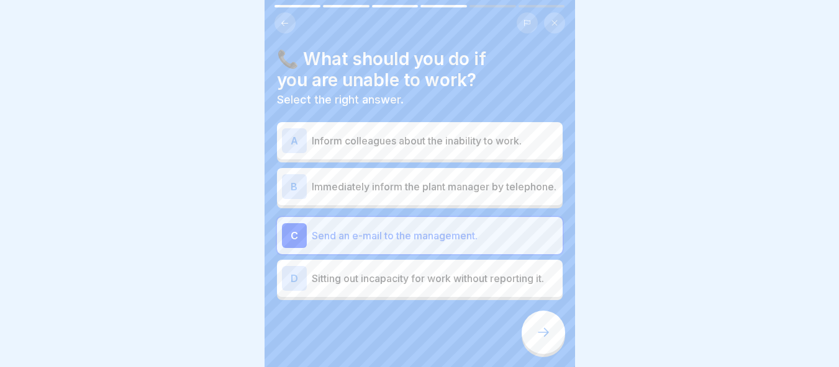
click at [435, 185] on p "Immediately inform the plant manager by telephone." at bounding box center [435, 186] width 246 height 15
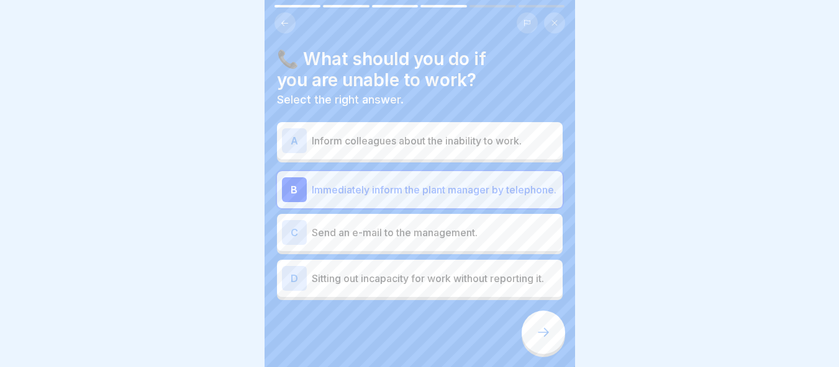
click at [552, 339] on div at bounding box center [542, 332] width 43 height 43
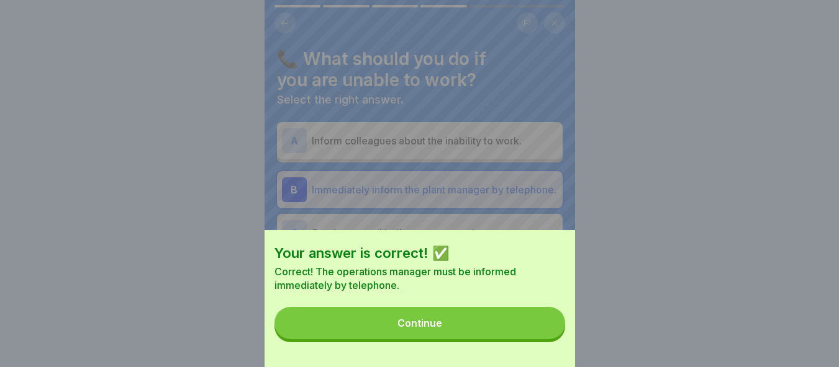
click at [521, 329] on button "Continue" at bounding box center [419, 323] width 290 height 32
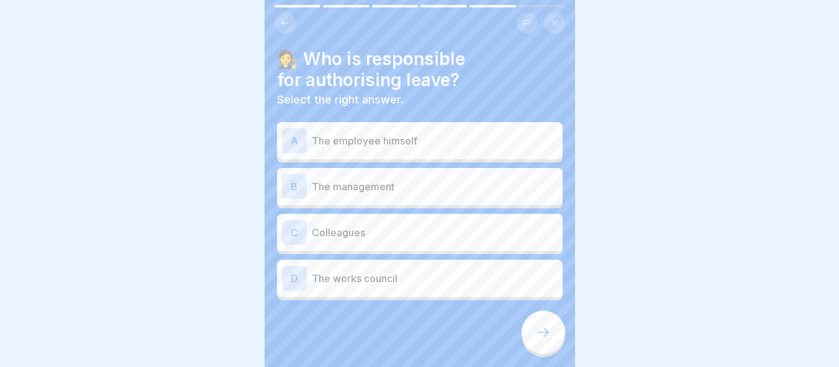
click at [409, 184] on p "The management" at bounding box center [435, 186] width 246 height 15
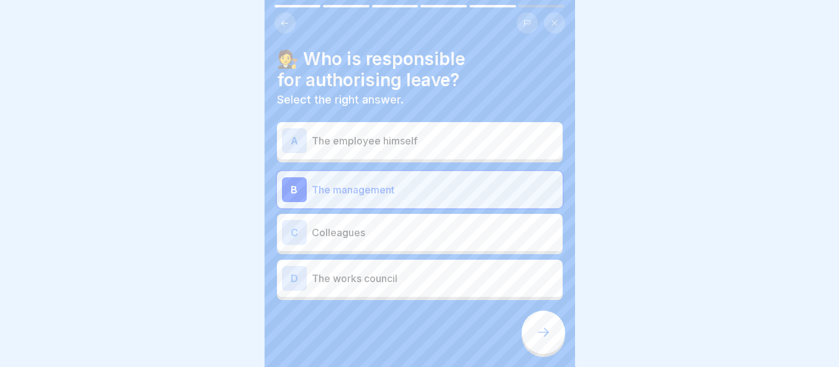
click at [551, 330] on div at bounding box center [542, 332] width 43 height 43
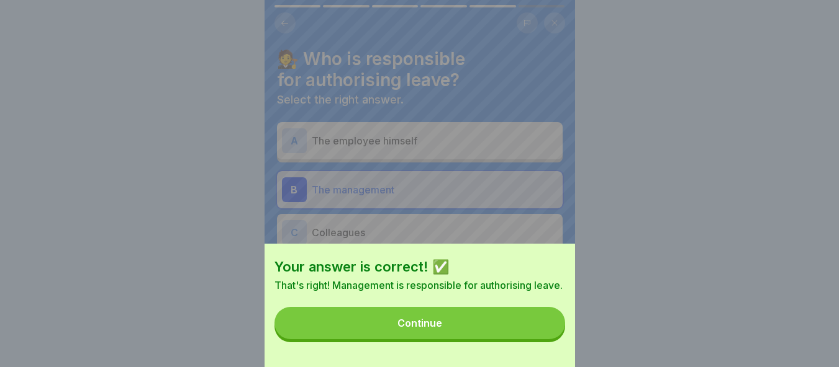
click at [550, 330] on button "Continue" at bounding box center [419, 323] width 290 height 32
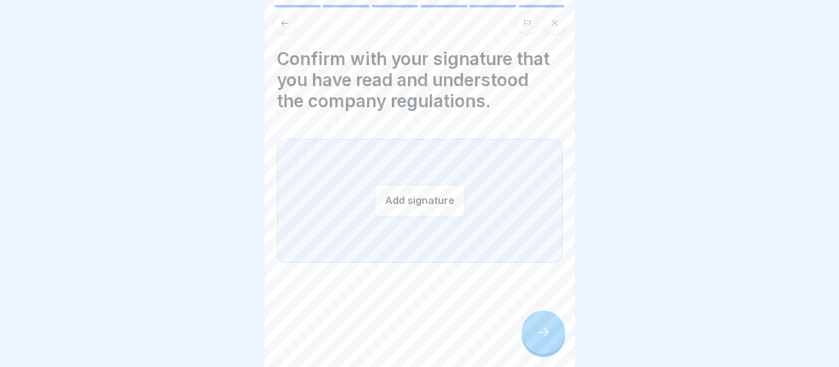
click at [416, 209] on div "Add signature" at bounding box center [420, 201] width 286 height 124
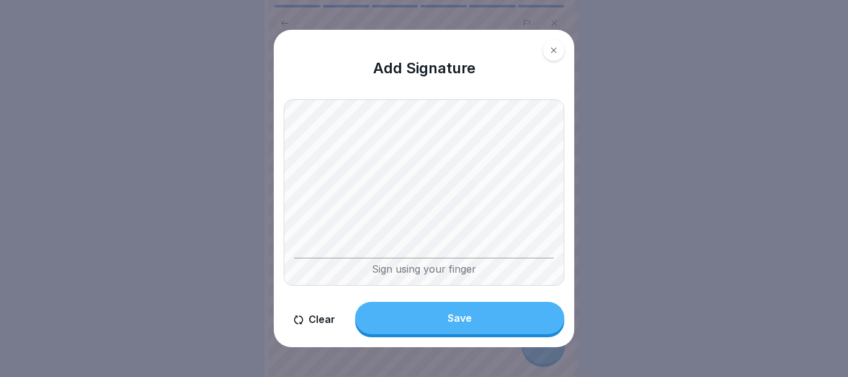
click at [481, 312] on button "Save" at bounding box center [459, 318] width 209 height 32
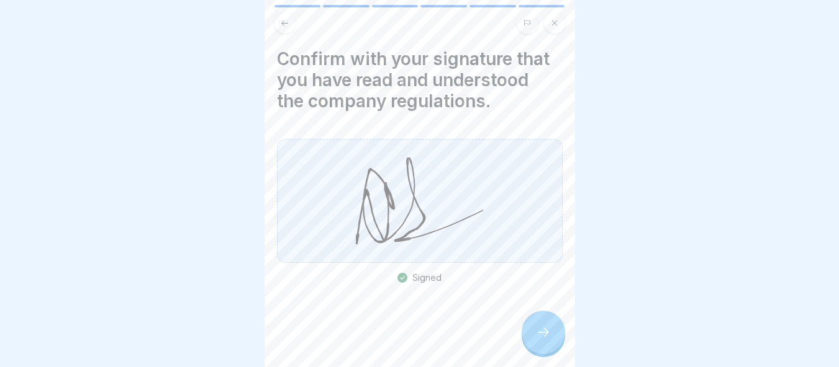
click at [551, 337] on div at bounding box center [542, 332] width 43 height 43
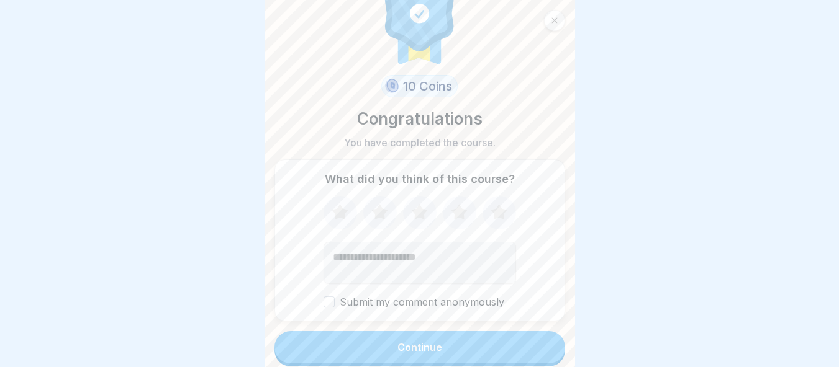
scroll to position [9, 0]
click at [479, 361] on form "10 Coins Congratulations You have completed the course. What did you think of t…" at bounding box center [419, 183] width 310 height 367
click at [477, 333] on button "Continue" at bounding box center [419, 347] width 290 height 32
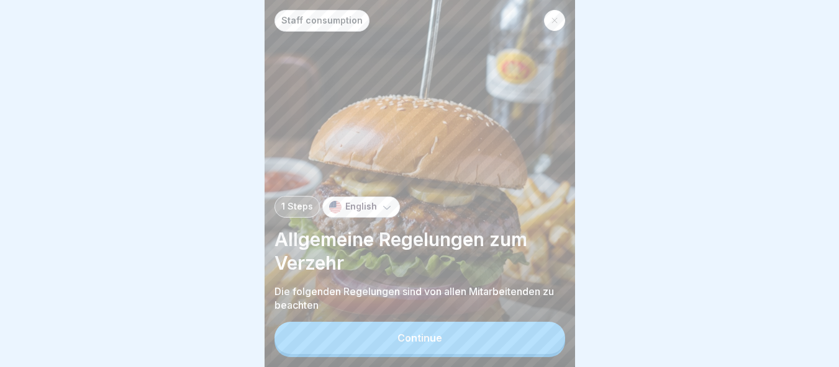
click at [475, 344] on button "Continue" at bounding box center [419, 338] width 290 height 32
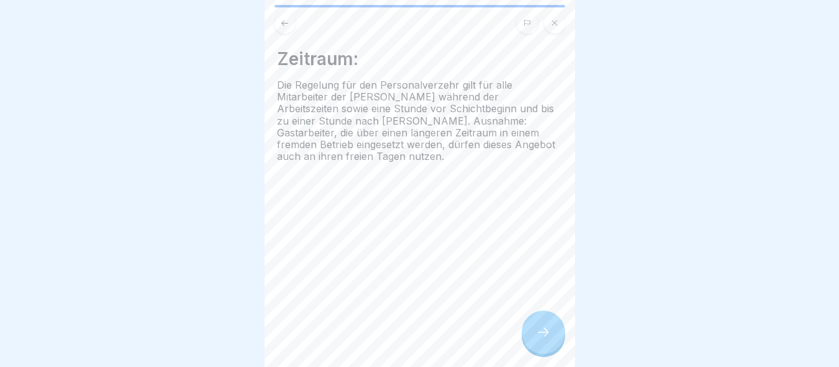
click at [538, 334] on icon at bounding box center [543, 332] width 15 height 15
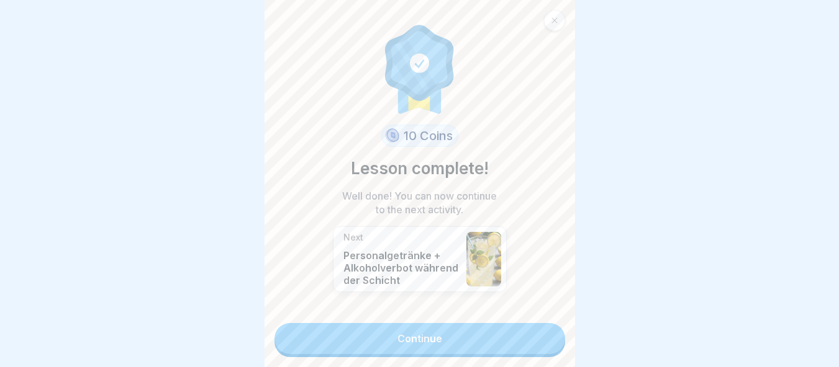
click at [538, 334] on link "Continue" at bounding box center [419, 338] width 290 height 31
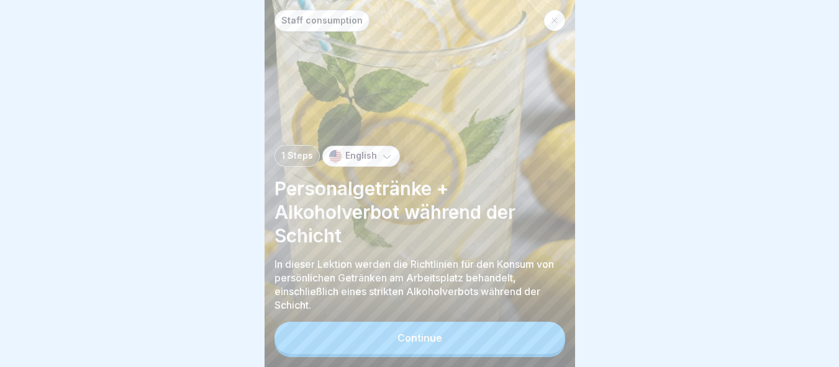
click at [538, 334] on button "Continue" at bounding box center [419, 338] width 290 height 32
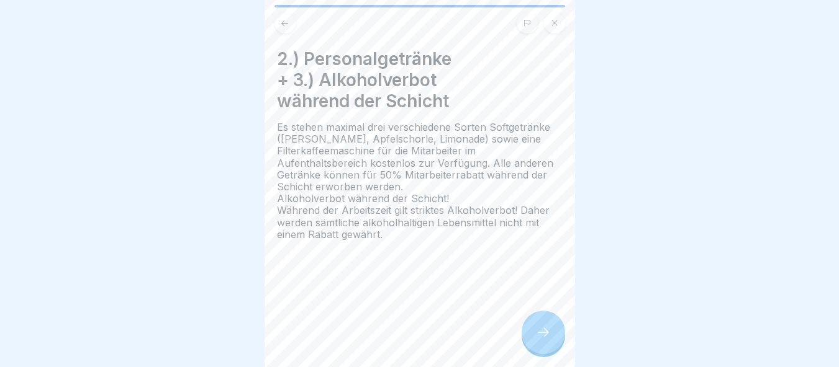
click at [539, 326] on div at bounding box center [542, 332] width 43 height 43
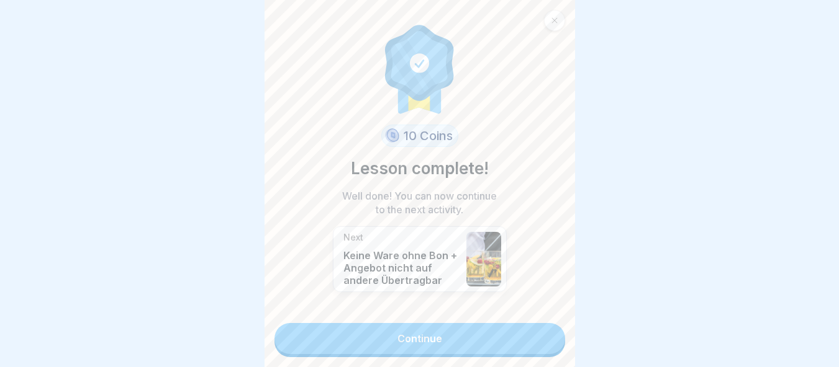
click at [539, 327] on link "Continue" at bounding box center [419, 338] width 290 height 31
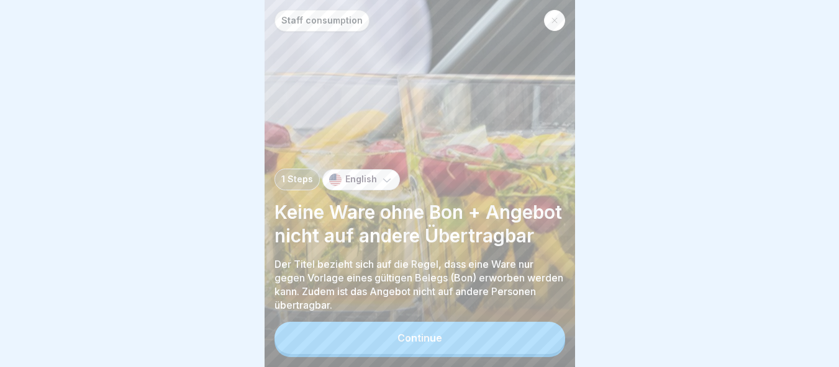
click at [539, 327] on button "Continue" at bounding box center [419, 338] width 290 height 32
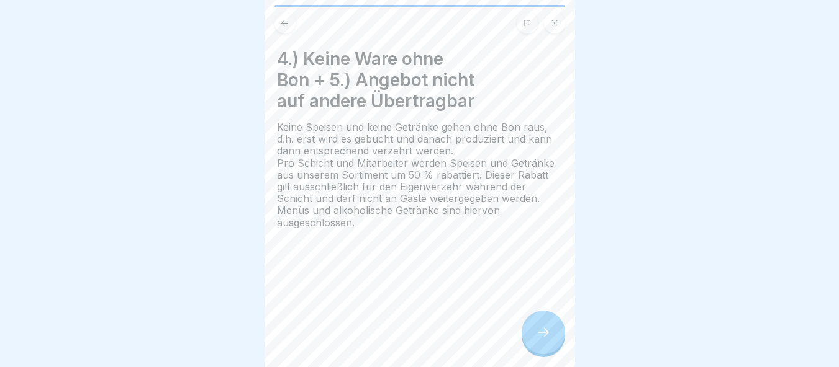
click at [539, 327] on icon at bounding box center [543, 332] width 15 height 15
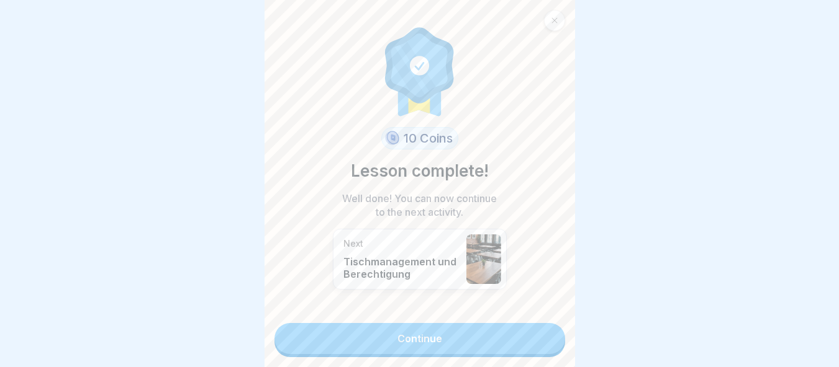
click at [539, 327] on link "Continue" at bounding box center [419, 338] width 290 height 31
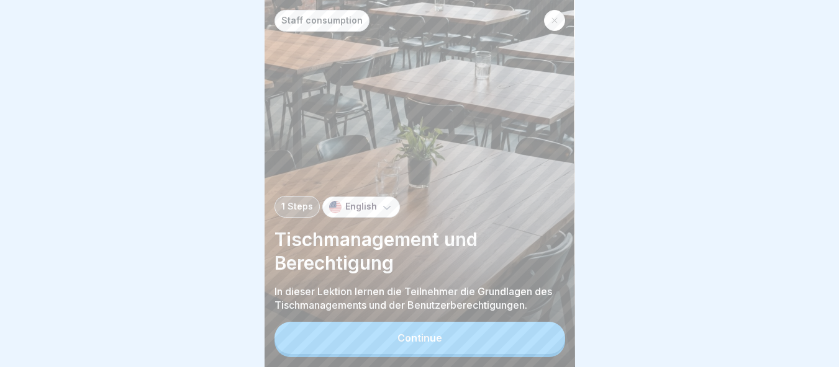
click at [539, 327] on button "Continue" at bounding box center [419, 338] width 290 height 32
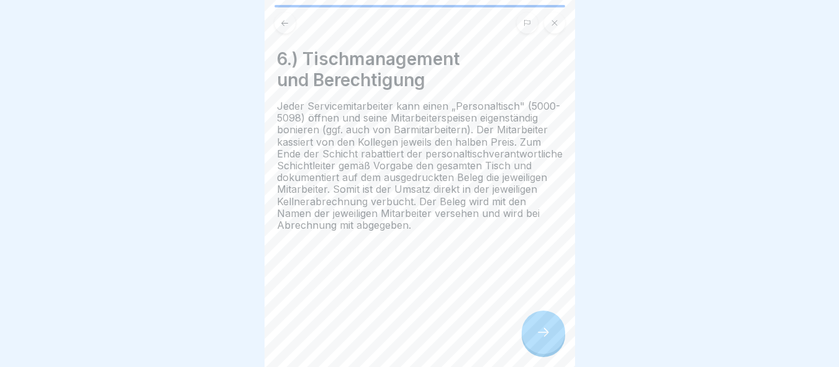
click at [539, 327] on icon at bounding box center [543, 332] width 15 height 15
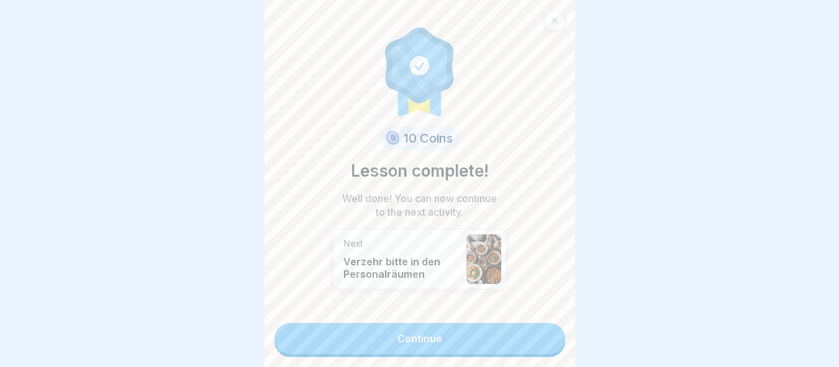
click at [539, 327] on link "Continue" at bounding box center [419, 338] width 290 height 31
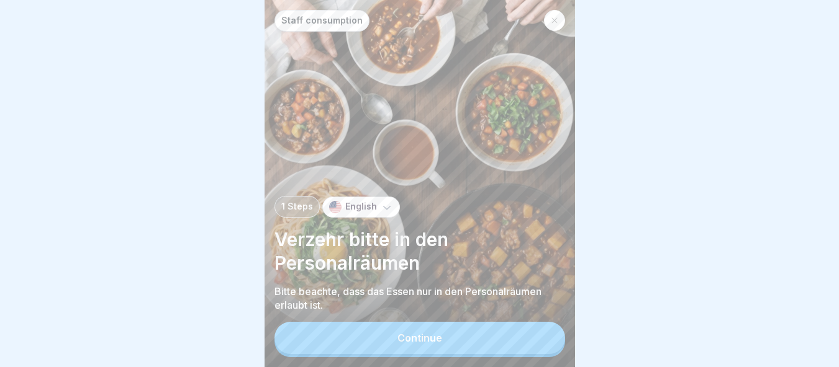
click at [539, 327] on button "Continue" at bounding box center [419, 338] width 290 height 32
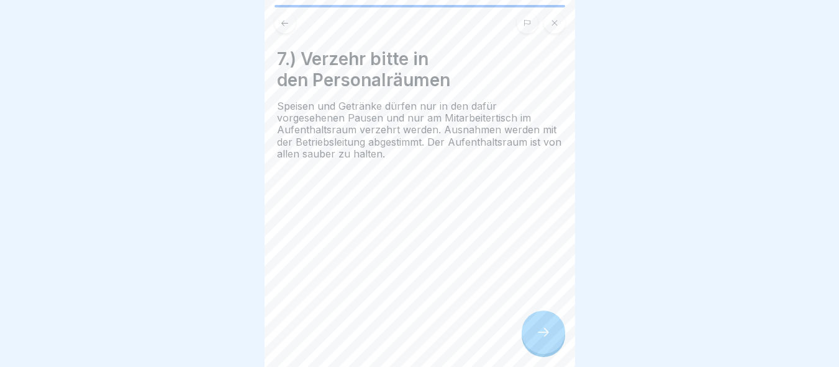
click at [539, 327] on icon at bounding box center [543, 332] width 15 height 15
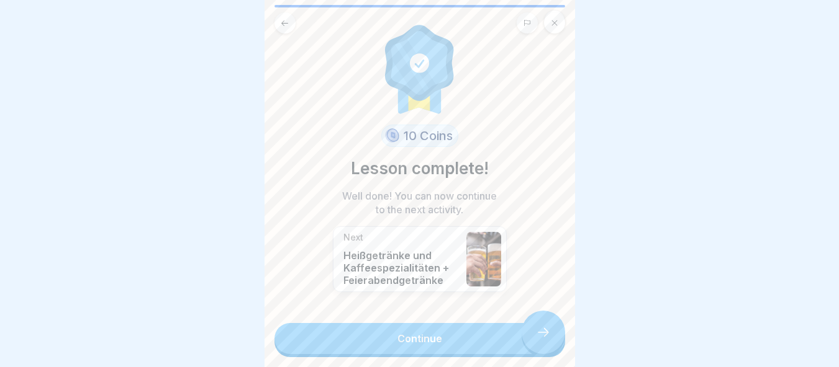
click at [539, 327] on link "Continue" at bounding box center [419, 338] width 290 height 31
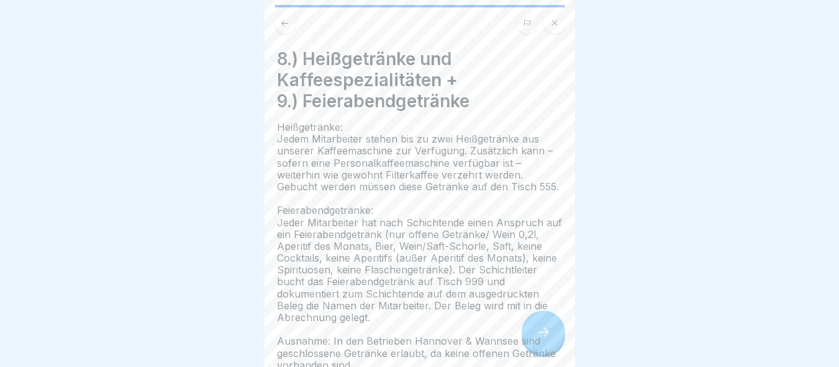
click at [539, 327] on p at bounding box center [420, 330] width 286 height 12
click at [539, 327] on icon at bounding box center [543, 332] width 15 height 15
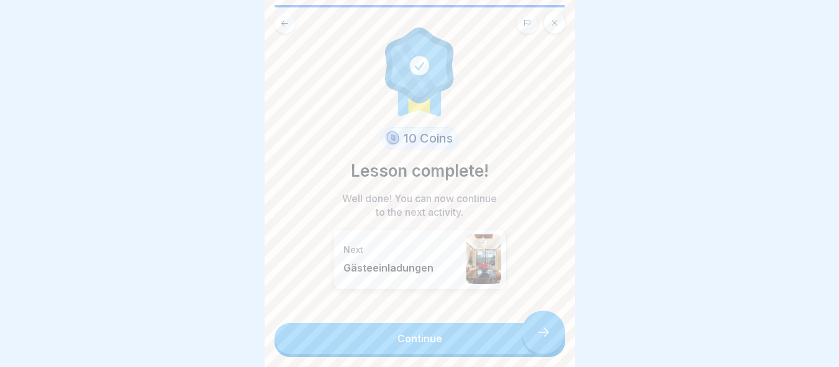
click at [539, 327] on link "Continue" at bounding box center [419, 338] width 290 height 31
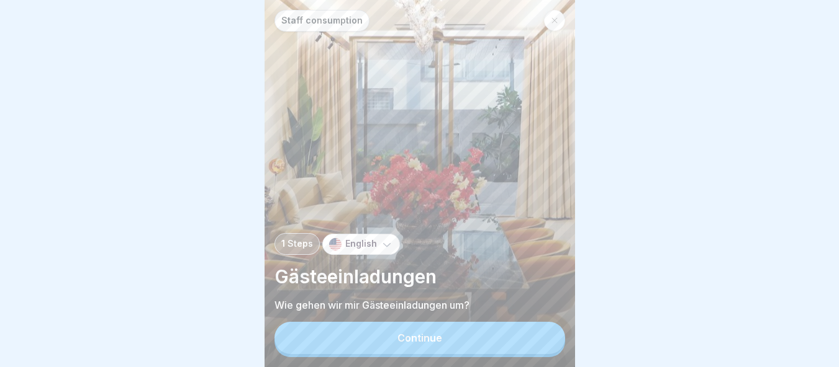
click at [495, 326] on button "Continue" at bounding box center [419, 338] width 290 height 32
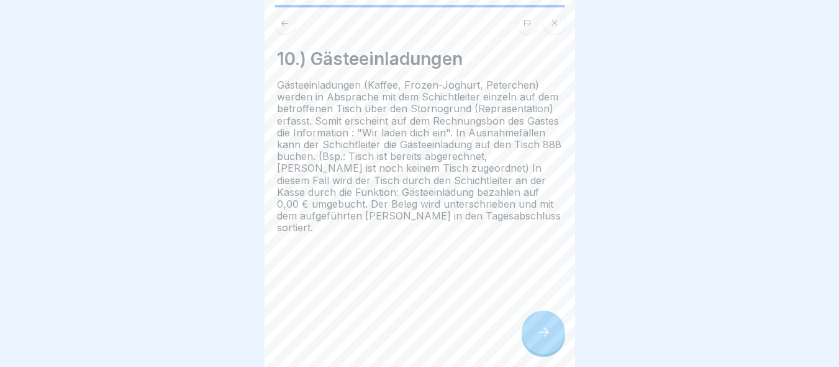
click at [533, 328] on div at bounding box center [542, 332] width 43 height 43
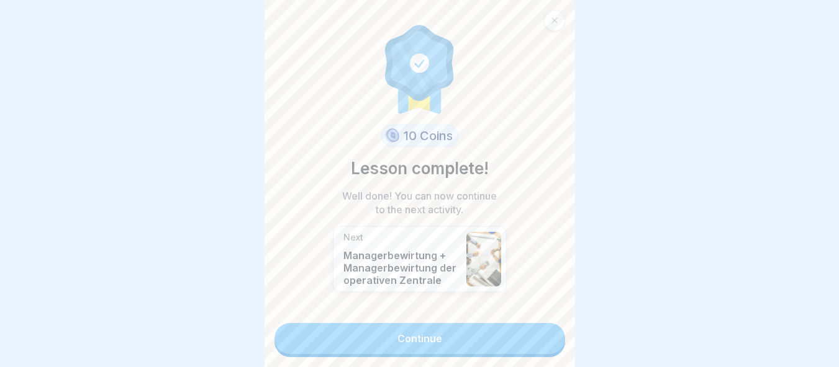
click at [533, 328] on link "Continue" at bounding box center [419, 338] width 290 height 31
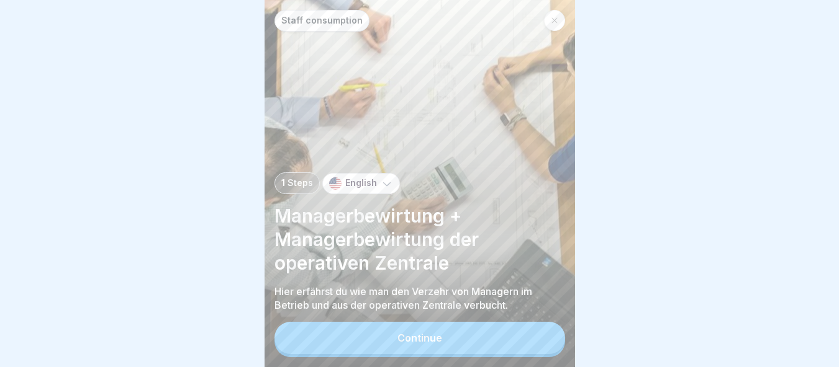
click at [533, 328] on button "Continue" at bounding box center [419, 338] width 290 height 32
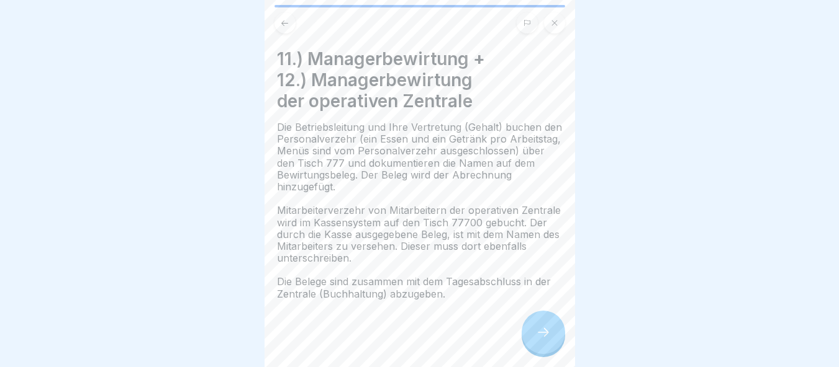
click at [533, 328] on div at bounding box center [542, 332] width 43 height 43
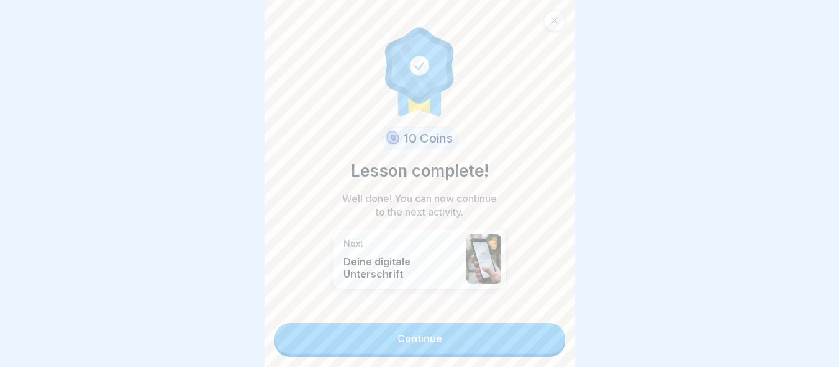
click at [533, 328] on link "Continue" at bounding box center [419, 338] width 290 height 31
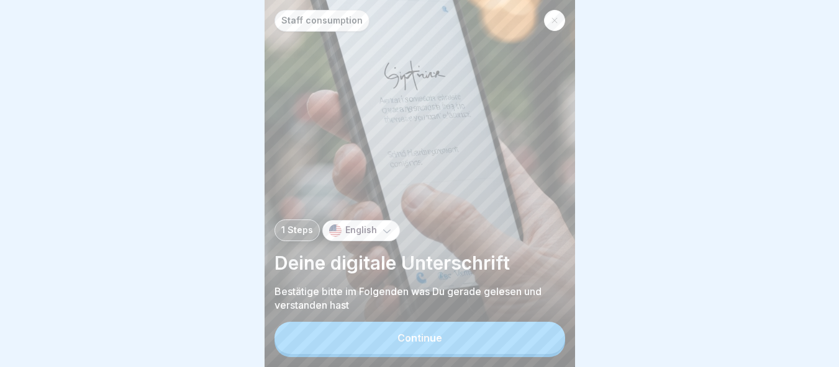
click at [533, 328] on button "Continue" at bounding box center [419, 338] width 290 height 32
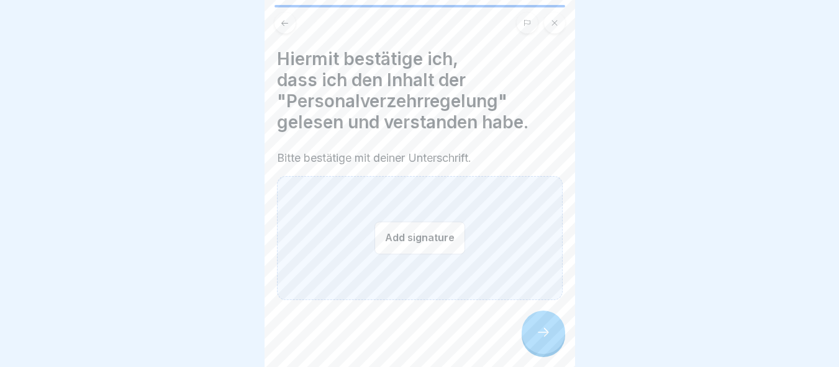
click at [533, 328] on div at bounding box center [542, 332] width 43 height 43
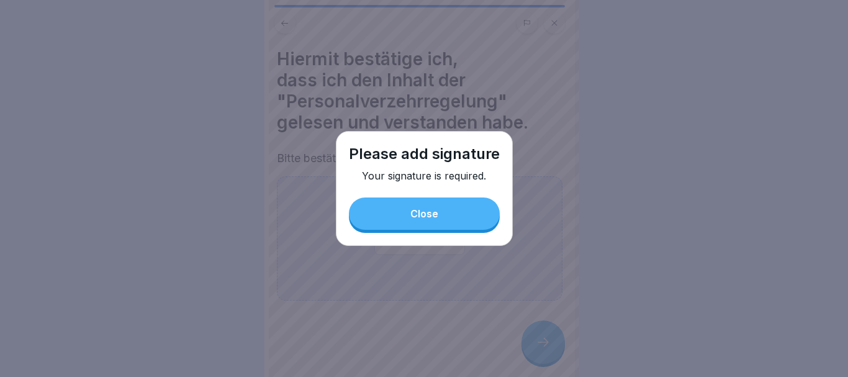
click at [443, 212] on button "Close" at bounding box center [424, 213] width 151 height 32
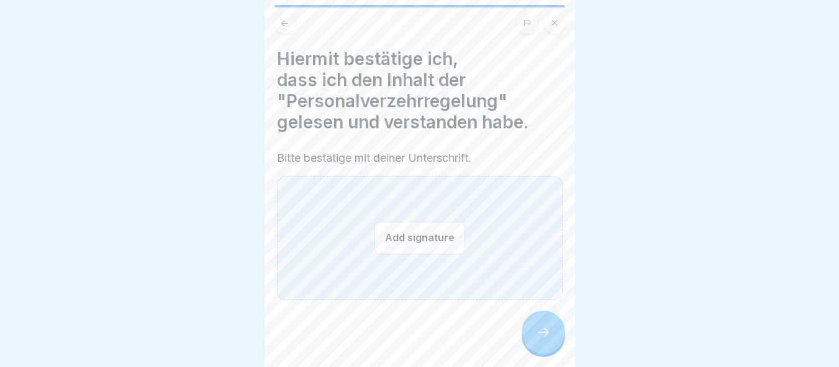
click at [432, 227] on button "Add signature" at bounding box center [419, 238] width 91 height 33
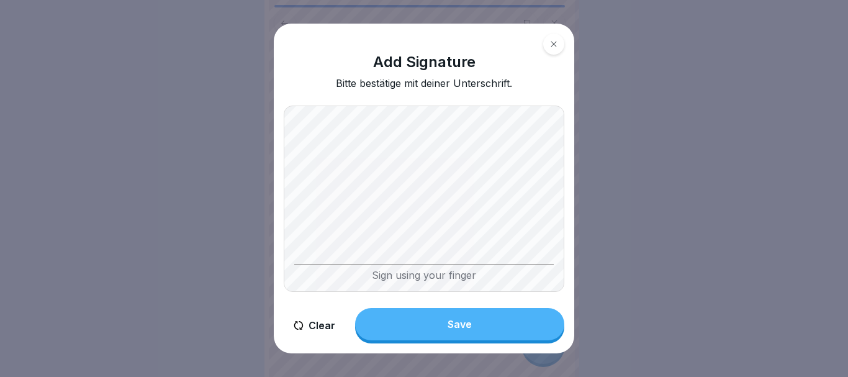
click at [477, 325] on button "Save" at bounding box center [459, 324] width 209 height 32
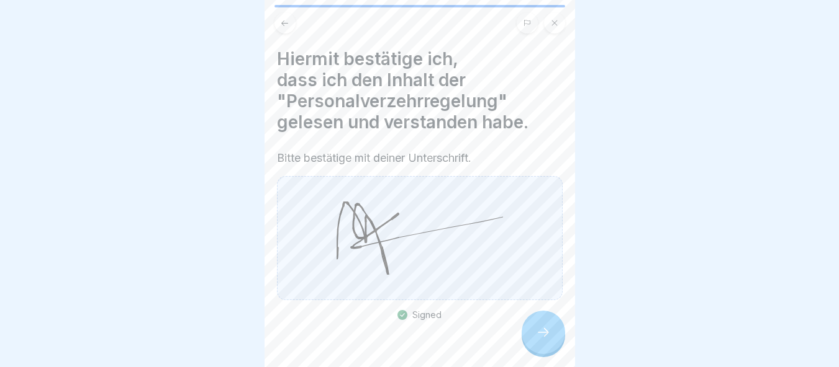
click at [545, 331] on div at bounding box center [542, 332] width 43 height 43
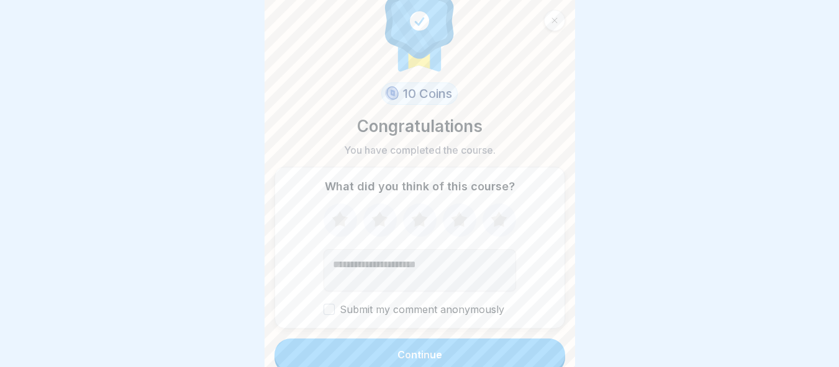
scroll to position [38, 0]
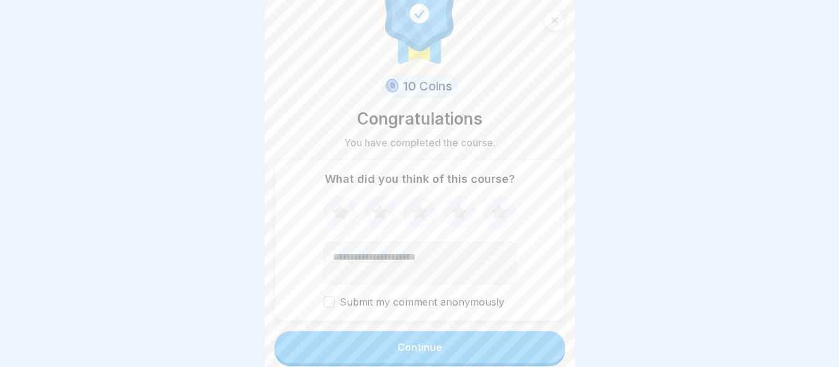
click at [507, 350] on button "Continue" at bounding box center [419, 347] width 290 height 32
click at [508, 351] on button "Continue" at bounding box center [419, 347] width 290 height 32
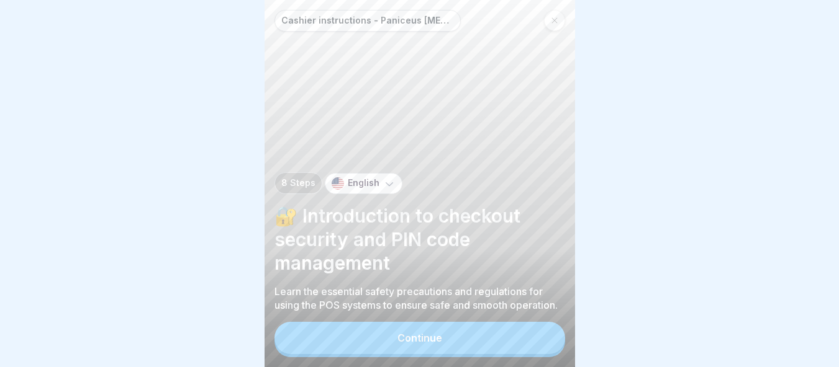
scroll to position [9, 0]
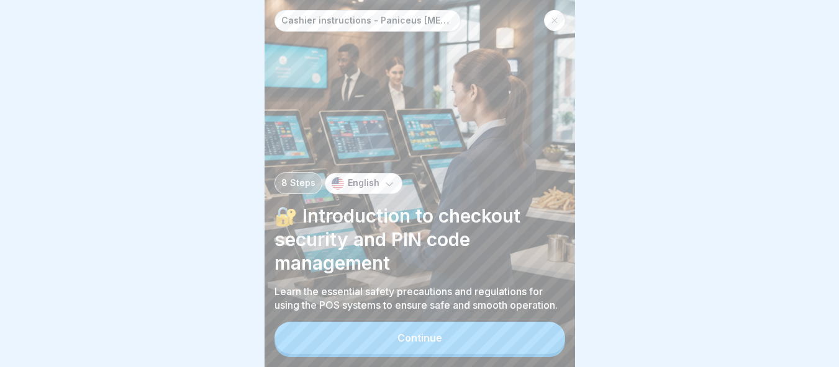
click at [474, 336] on button "Continue" at bounding box center [419, 338] width 290 height 32
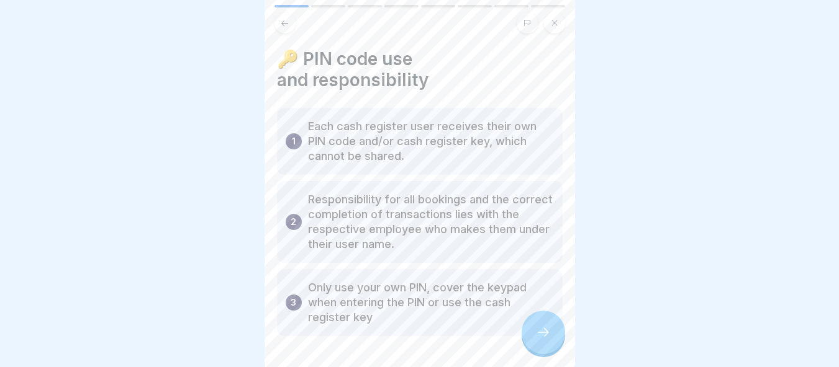
click at [538, 325] on div at bounding box center [542, 332] width 43 height 43
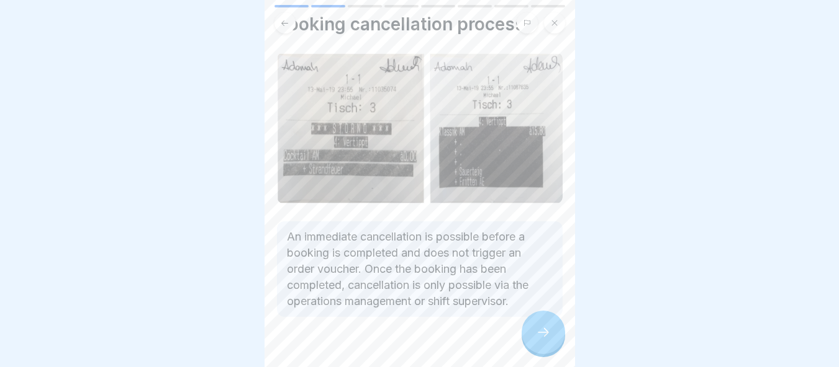
scroll to position [54, 0]
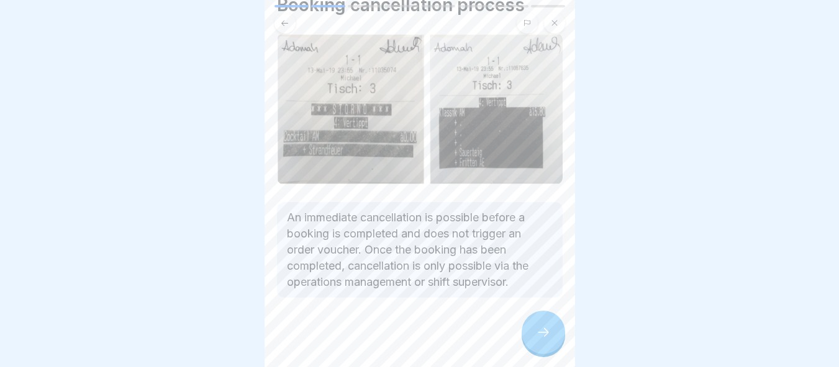
click at [547, 328] on icon at bounding box center [543, 332] width 15 height 15
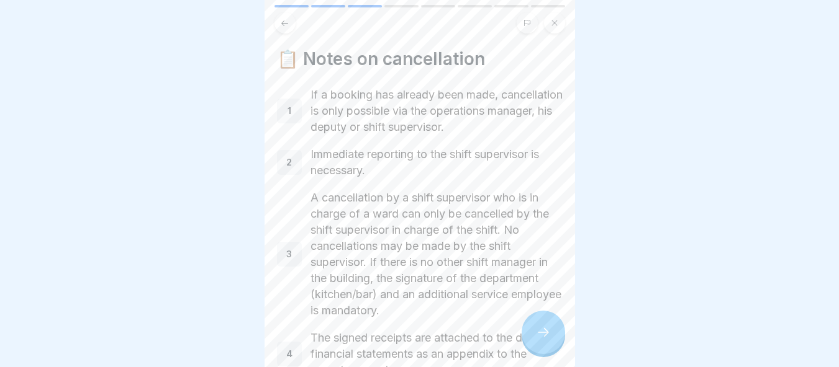
click at [547, 328] on icon at bounding box center [543, 332] width 15 height 15
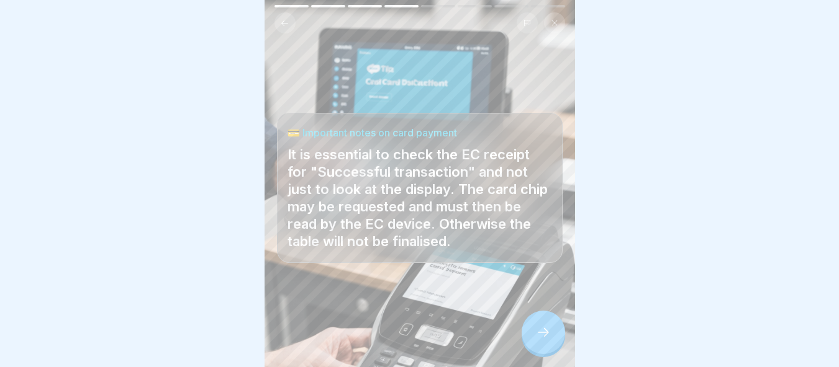
click at [545, 327] on icon at bounding box center [543, 332] width 15 height 15
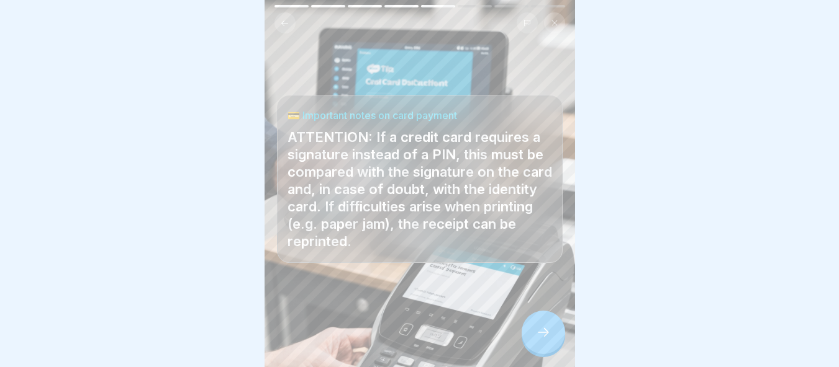
click at [545, 327] on icon at bounding box center [543, 332] width 15 height 15
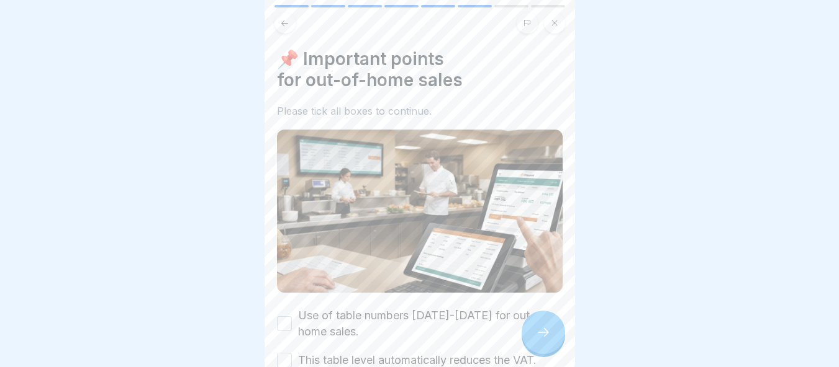
click at [545, 327] on icon at bounding box center [543, 332] width 15 height 15
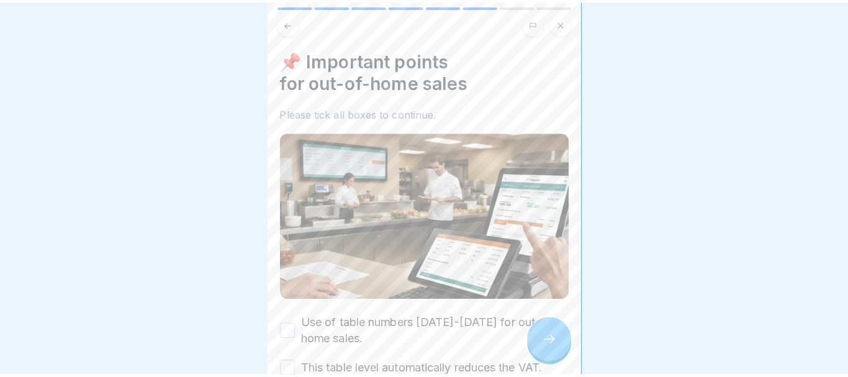
scroll to position [0, 0]
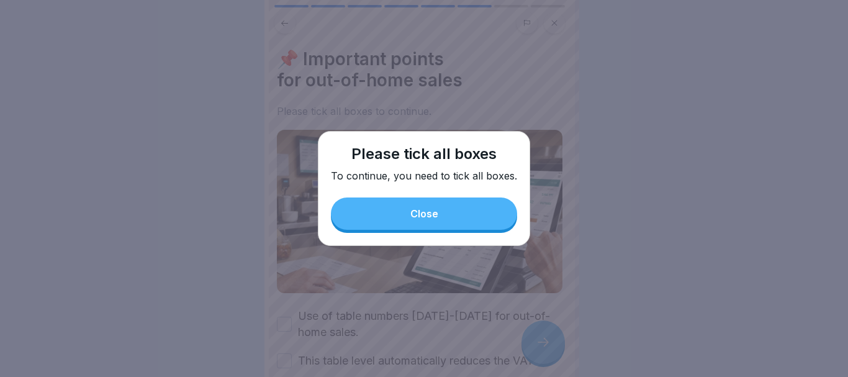
click at [474, 215] on button "Close" at bounding box center [424, 213] width 186 height 32
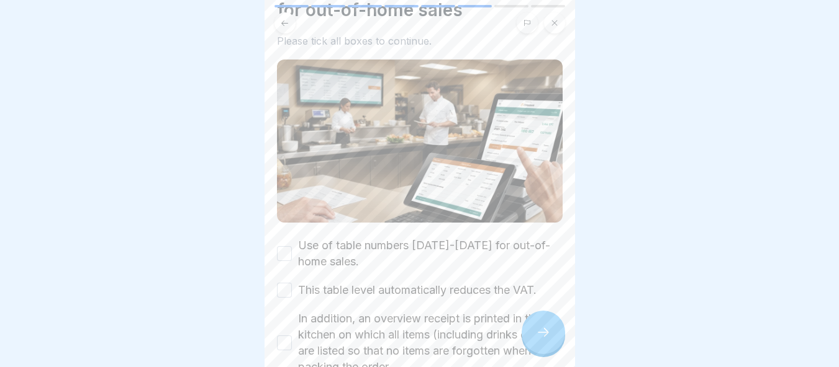
scroll to position [186, 0]
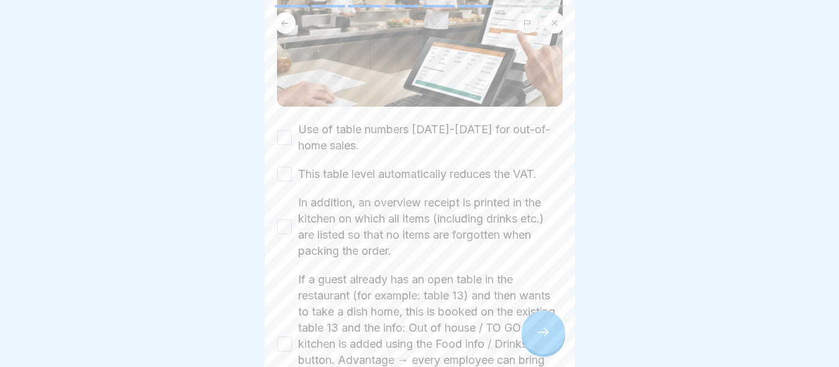
click at [285, 130] on button "Use of table numbers 1000-1099 for out-of-home sales." at bounding box center [284, 137] width 15 height 15
click at [281, 146] on div "Use of table numbers 1000-1099 for out-of-home sales. This table level automati…" at bounding box center [420, 269] width 286 height 295
click at [282, 167] on button "This table level automatically reduces the VAT." at bounding box center [284, 174] width 15 height 15
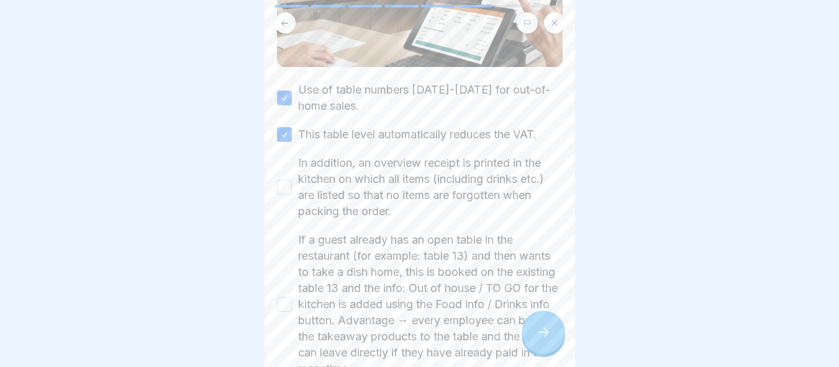
scroll to position [248, 0]
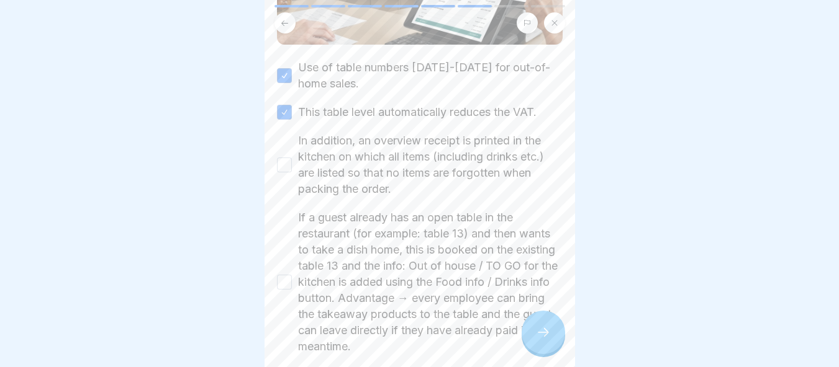
click at [290, 158] on button "In addition, an overview receipt is printed in the kitchen on which all items (…" at bounding box center [284, 165] width 15 height 15
click at [290, 275] on button "If a guest already has an open table in the restaurant (for example: table 13) …" at bounding box center [284, 282] width 15 height 15
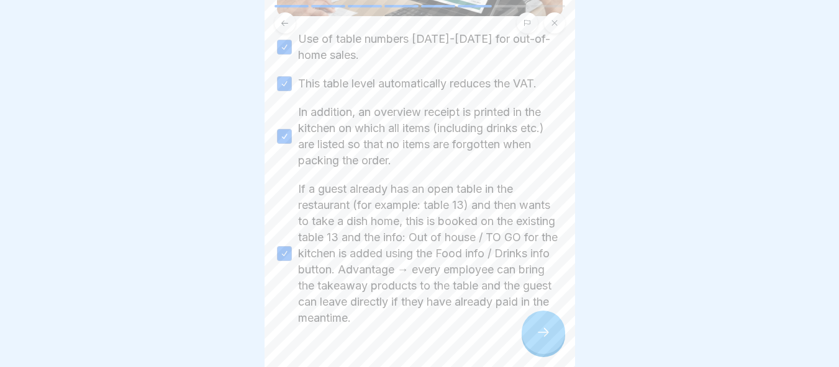
scroll to position [305, 0]
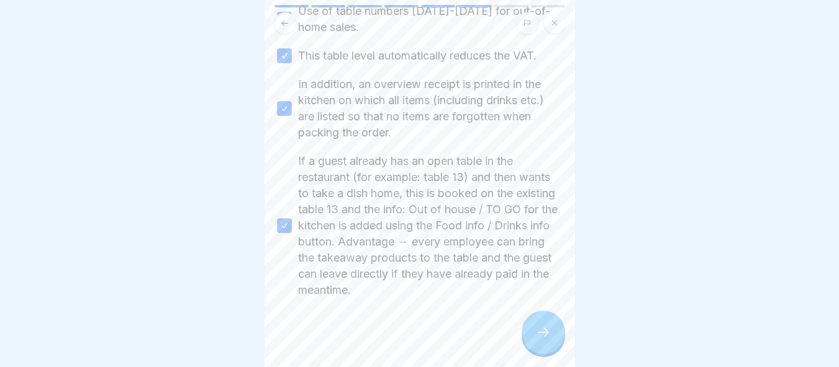
click at [540, 329] on icon at bounding box center [543, 332] width 15 height 15
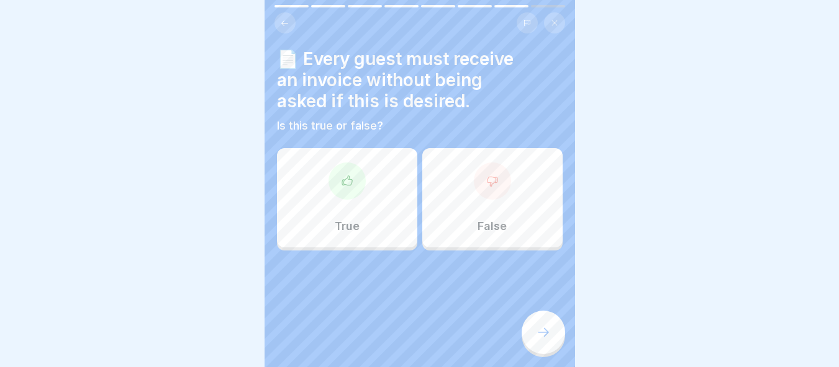
click at [346, 197] on div "True" at bounding box center [347, 197] width 140 height 99
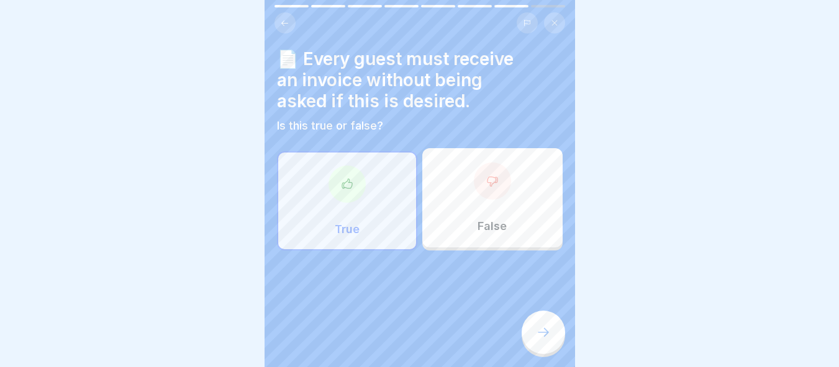
click at [545, 343] on div at bounding box center [542, 332] width 43 height 43
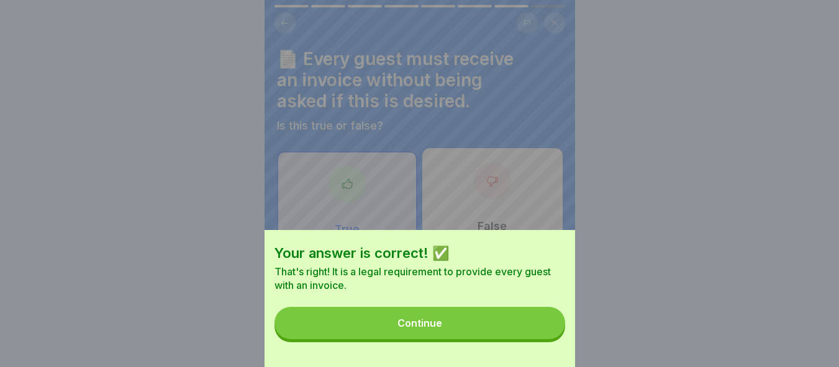
click at [537, 340] on button "Continue" at bounding box center [419, 323] width 290 height 32
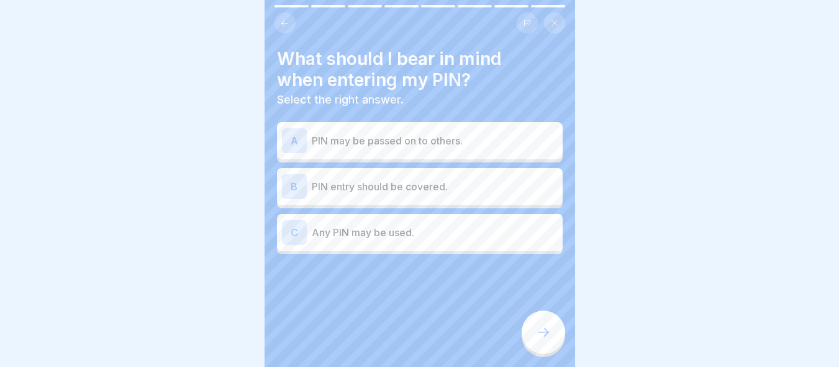
click at [456, 180] on p "PIN entry should be covered." at bounding box center [435, 186] width 246 height 15
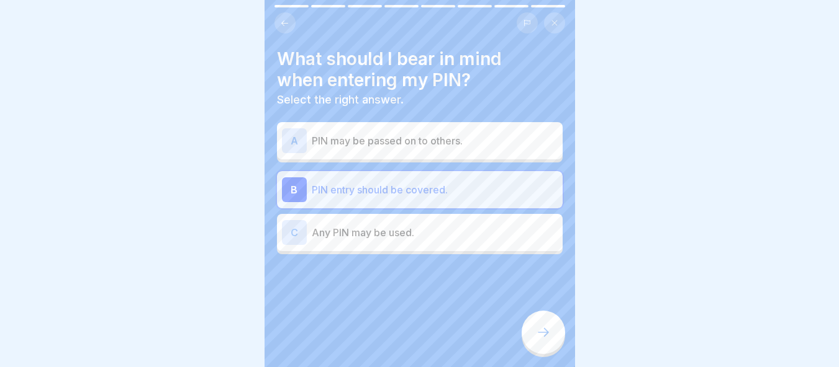
click at [456, 182] on p "PIN entry should be covered." at bounding box center [435, 189] width 246 height 15
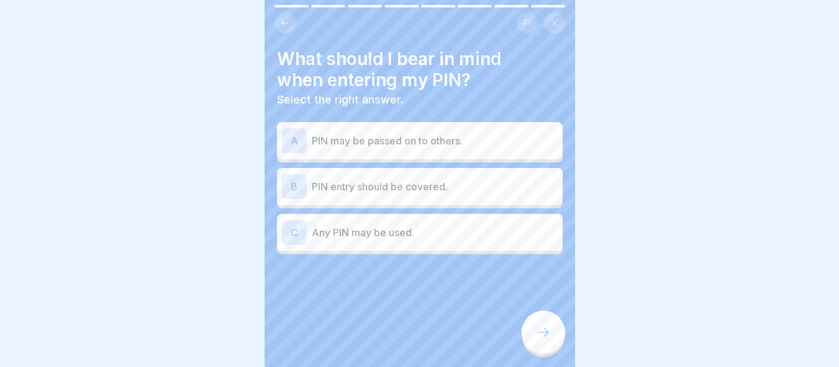
click at [354, 174] on div "B PIN entry should be covered." at bounding box center [420, 186] width 276 height 25
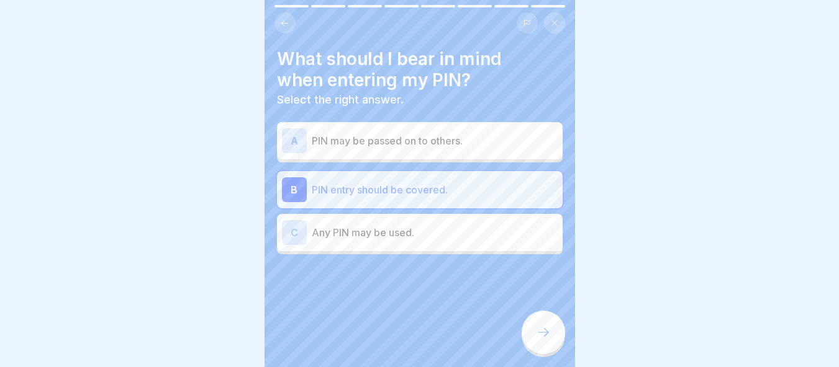
click at [544, 335] on icon at bounding box center [543, 332] width 15 height 15
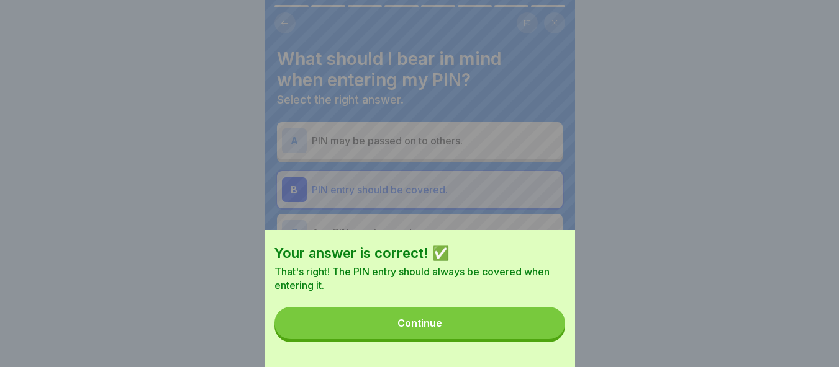
click at [504, 333] on button "Continue" at bounding box center [419, 323] width 290 height 32
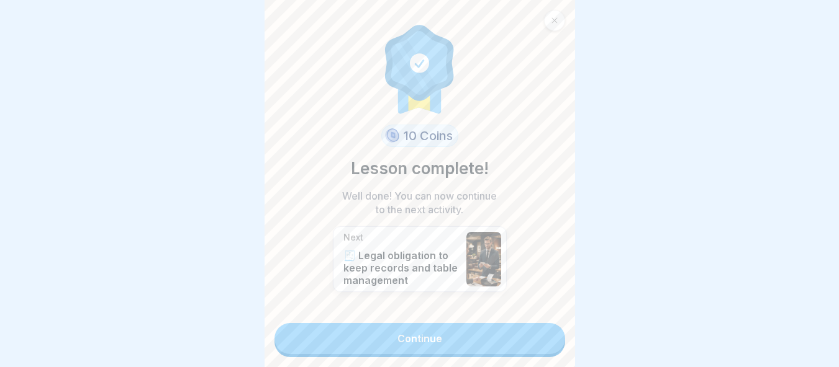
click at [505, 335] on link "Continue" at bounding box center [419, 338] width 290 height 31
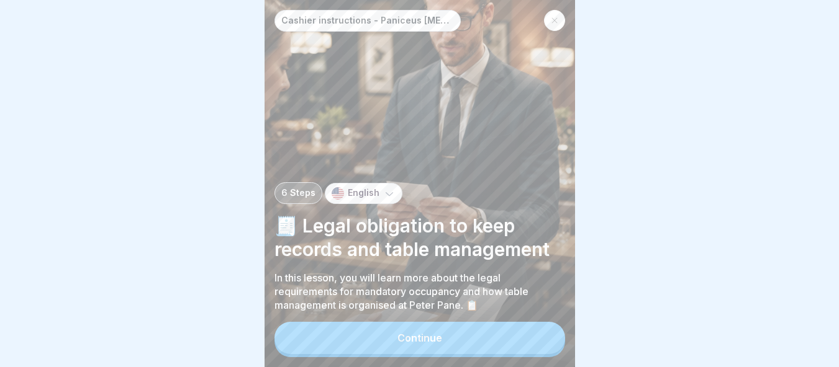
click at [505, 335] on button "Continue" at bounding box center [419, 338] width 290 height 32
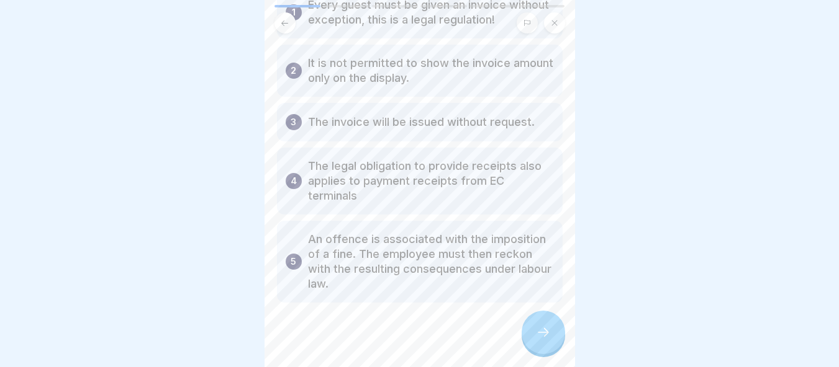
scroll to position [132, 0]
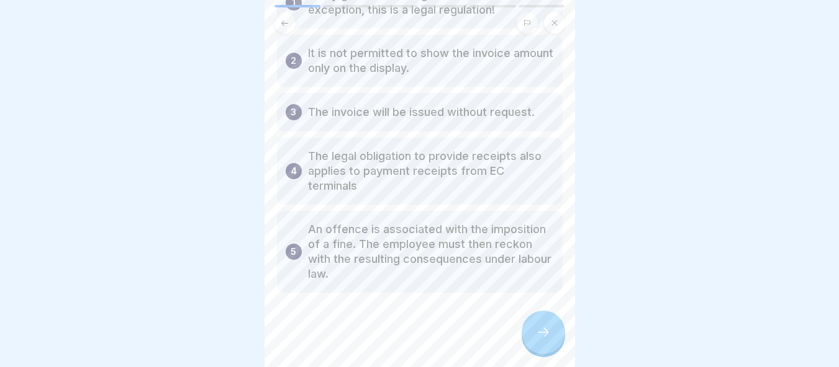
click at [536, 338] on icon at bounding box center [543, 332] width 15 height 15
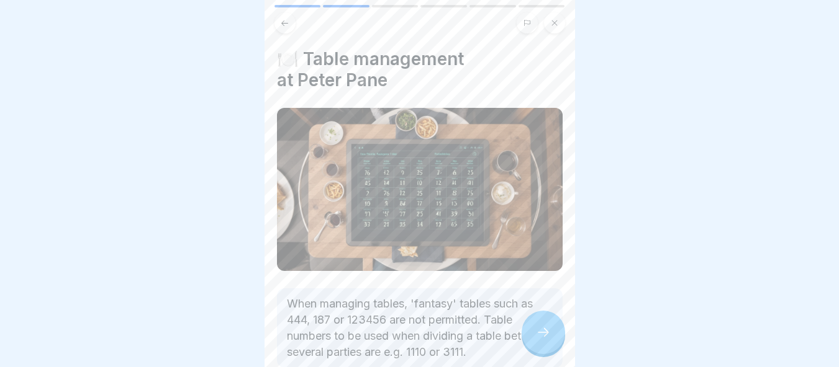
click at [538, 337] on icon at bounding box center [543, 332] width 15 height 15
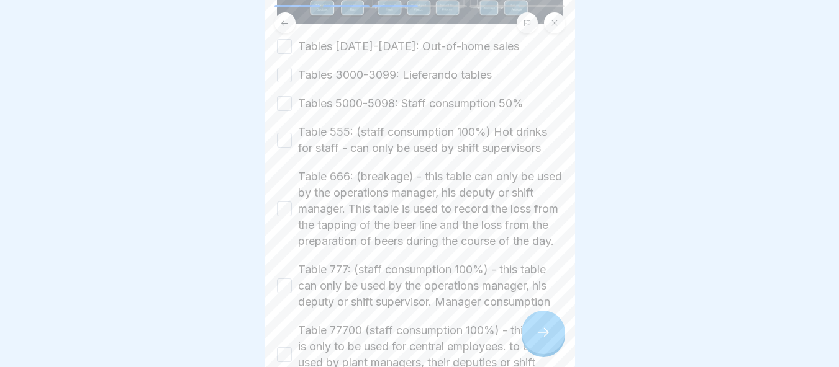
scroll to position [186, 0]
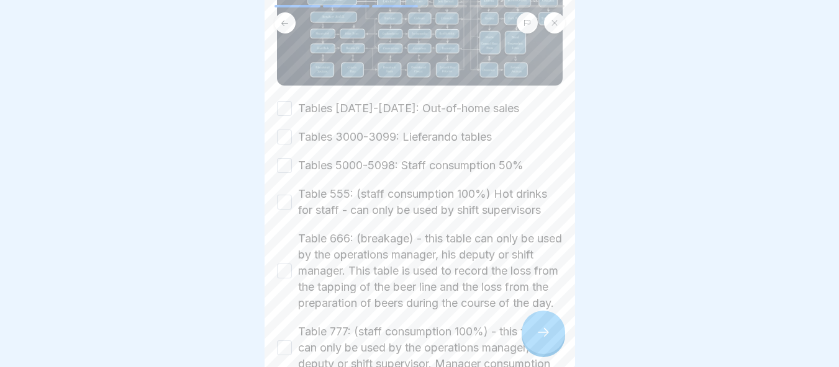
click at [282, 101] on button "Tables 1000-1099: Out-of-home sales" at bounding box center [284, 108] width 15 height 15
click at [281, 130] on button "Tables 3000-3099: Lieferando tables" at bounding box center [284, 137] width 15 height 15
click at [282, 158] on button "Tables 5000-5098: Staff consumption 50%" at bounding box center [284, 165] width 15 height 15
click at [286, 195] on button "Table 555: (staff consumption 100%) Hot drinks for staff - can only be used by …" at bounding box center [284, 202] width 15 height 15
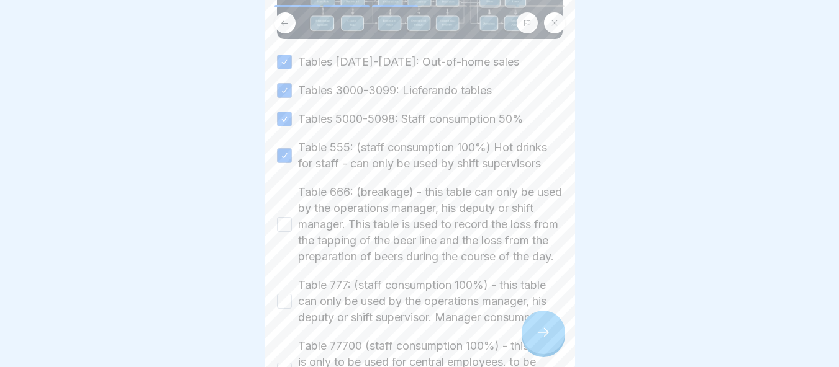
scroll to position [310, 0]
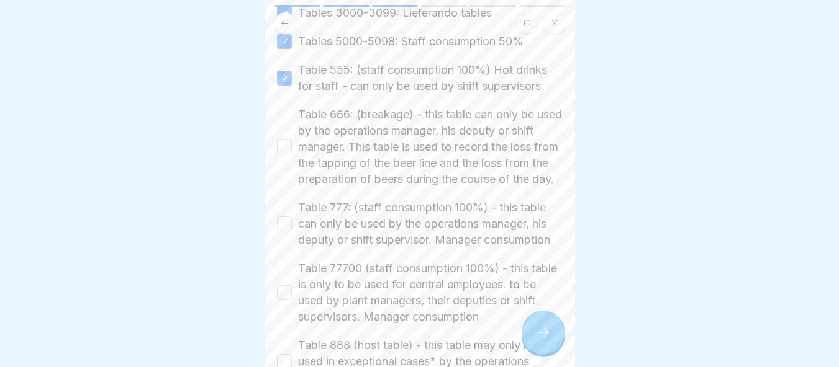
click at [280, 140] on button "Table 666: (breakage) - this table can only be used by the operations manager, …" at bounding box center [284, 147] width 15 height 15
click at [287, 228] on button "Table 777: (staff consumption 100%) - this table can only be used by the operat…" at bounding box center [284, 224] width 15 height 15
click at [295, 312] on div "Table 77700 (staff consumption 100%) - this table is only to be used for centra…" at bounding box center [420, 293] width 286 height 65
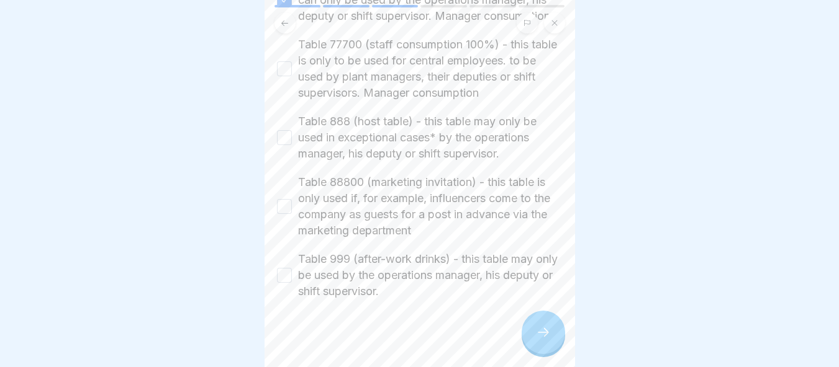
scroll to position [506, 0]
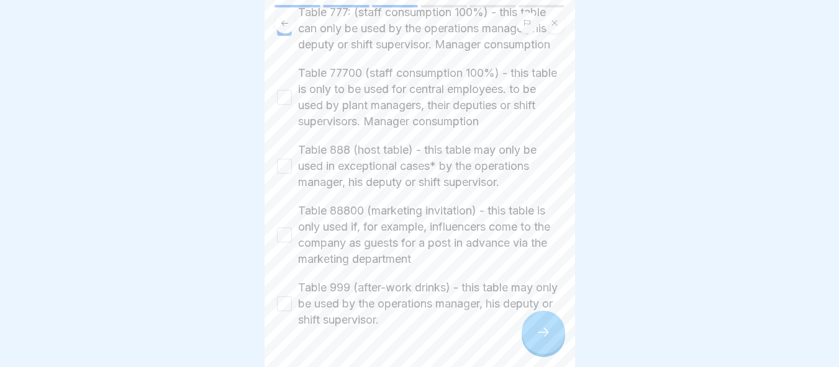
click at [286, 105] on button "Table 77700 (staff consumption 100%) - this table is only to be used for centra…" at bounding box center [284, 97] width 15 height 15
click at [292, 181] on div "Table 888 (host table) - this table may only be used in exceptional cases* by t…" at bounding box center [420, 166] width 286 height 48
click at [287, 174] on button "Table 888 (host table) - this table may only be used in exceptional cases* by t…" at bounding box center [284, 166] width 15 height 15
click at [284, 235] on div "Table 88800 (marketing invitation) - this table is only used if, for example, i…" at bounding box center [420, 235] width 286 height 65
click at [287, 243] on button "Table 88800 (marketing invitation) - this table is only used if, for example, i…" at bounding box center [284, 235] width 15 height 15
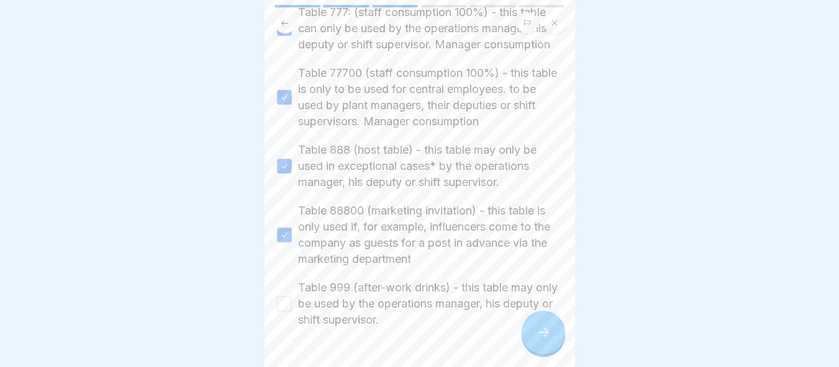
click at [287, 312] on button "Table 999 (after-work drinks) - this table may only be used by the operations m…" at bounding box center [284, 304] width 15 height 15
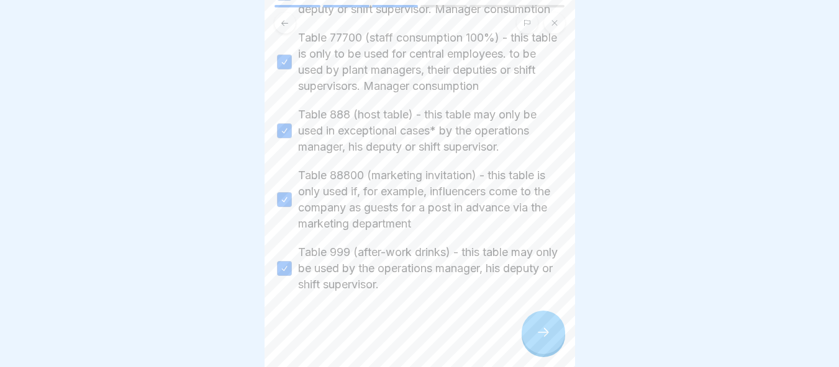
scroll to position [568, 0]
click at [539, 346] on div at bounding box center [542, 332] width 43 height 43
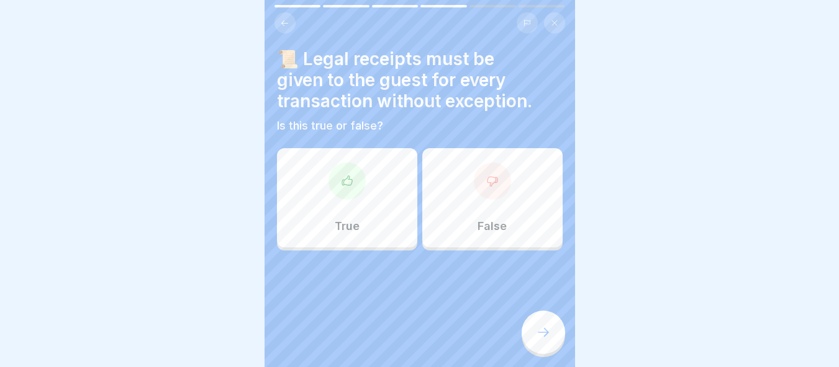
click at [348, 196] on div "True" at bounding box center [347, 197] width 140 height 99
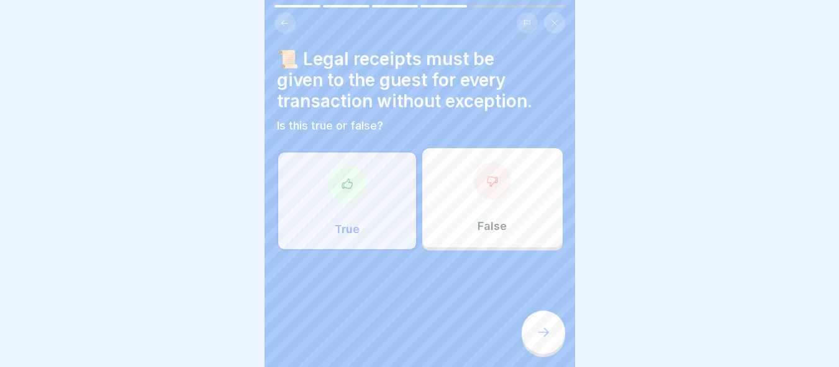
click at [551, 342] on div at bounding box center [542, 332] width 43 height 43
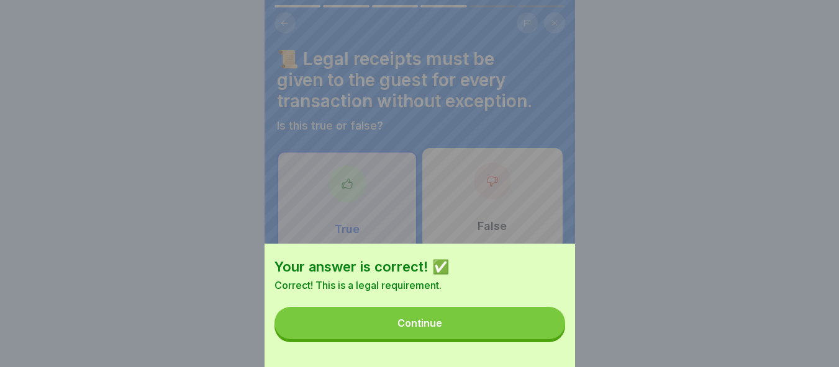
click at [512, 317] on div "Your answer is correct! ✅ Correct! This is a legal requirement. Continue" at bounding box center [419, 306] width 310 height 124
click at [546, 327] on button "Continue" at bounding box center [419, 323] width 290 height 32
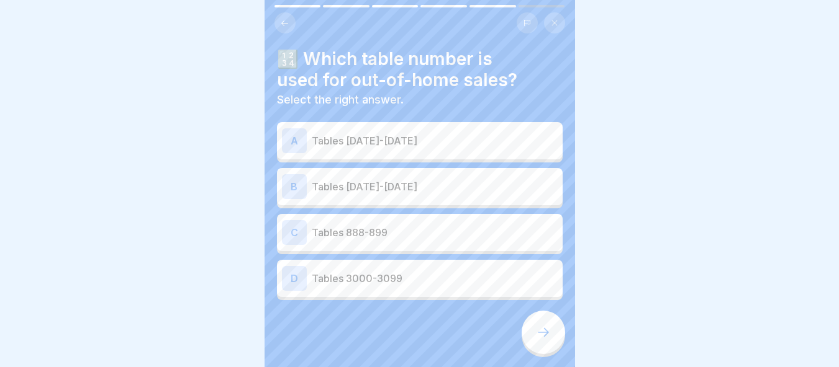
click at [405, 122] on div "A Tables 1000-1099" at bounding box center [420, 140] width 286 height 37
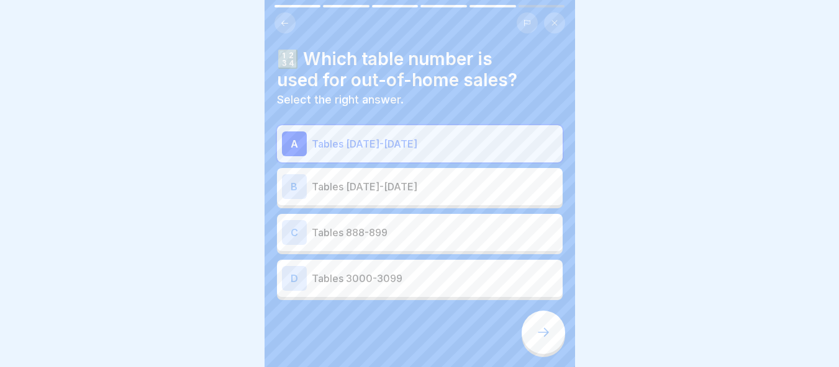
click at [559, 335] on div at bounding box center [542, 332] width 43 height 43
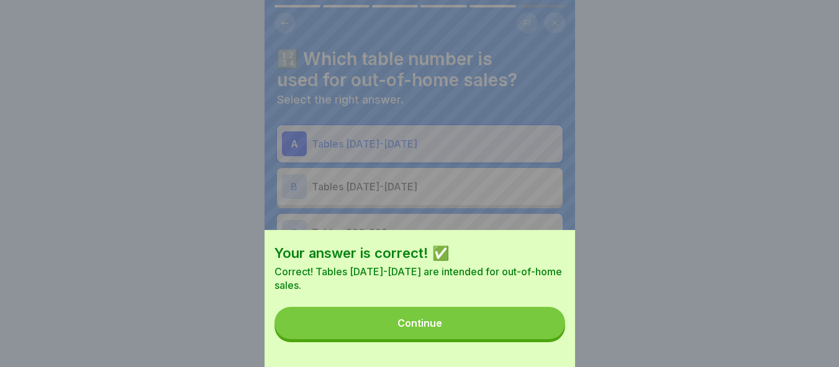
click at [531, 333] on button "Continue" at bounding box center [419, 323] width 290 height 32
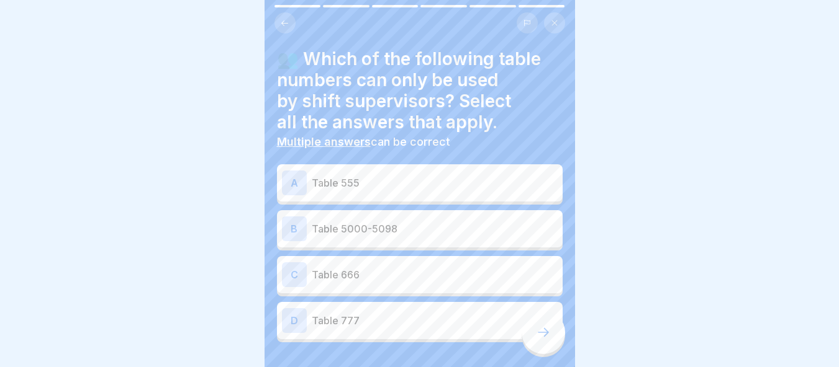
click at [403, 171] on div "A Table 555" at bounding box center [420, 183] width 276 height 25
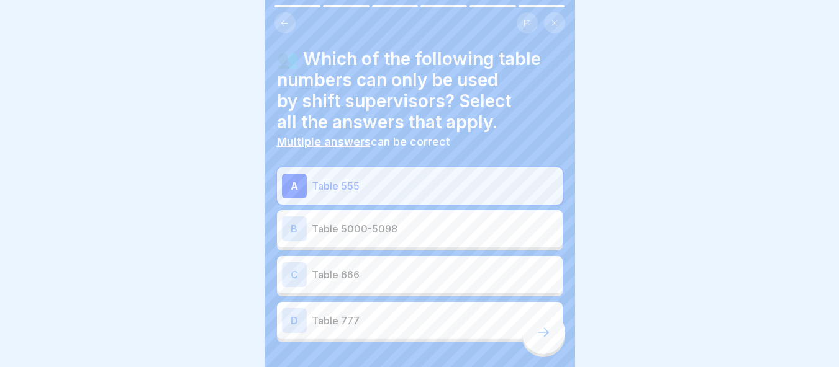
click at [555, 355] on div "👥 Which of the following table numbers can only be used by shift supervisors? S…" at bounding box center [419, 183] width 310 height 367
click at [544, 328] on icon at bounding box center [543, 332] width 15 height 15
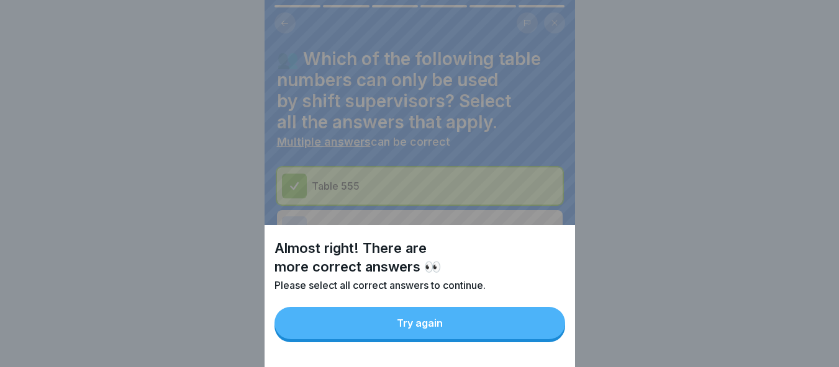
click at [492, 336] on button "Try again" at bounding box center [419, 323] width 290 height 32
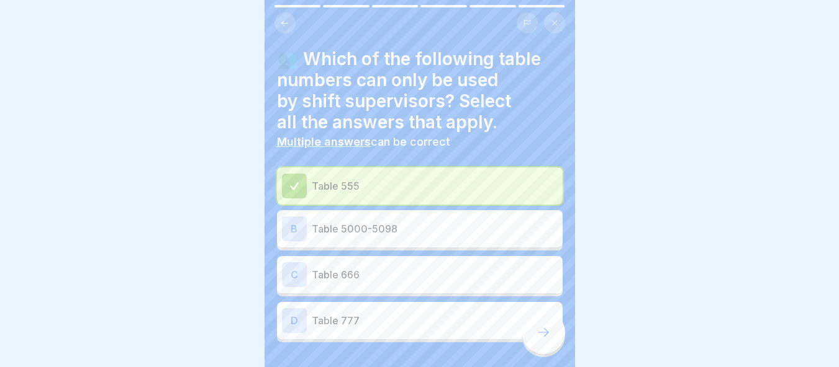
click at [382, 217] on div "B Table 5000-5098" at bounding box center [420, 229] width 276 height 25
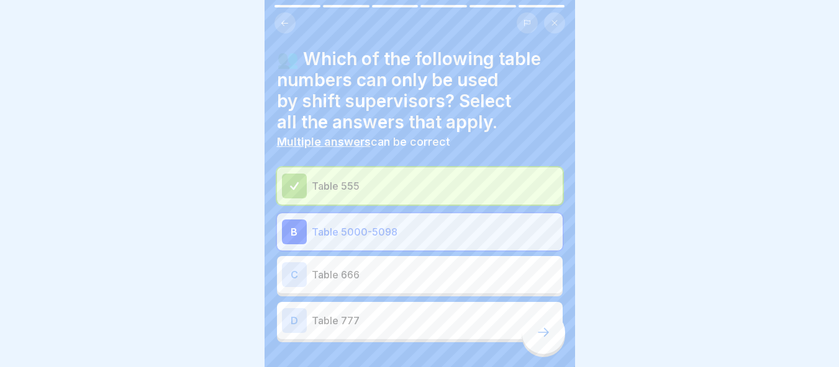
click at [535, 342] on div at bounding box center [542, 332] width 43 height 43
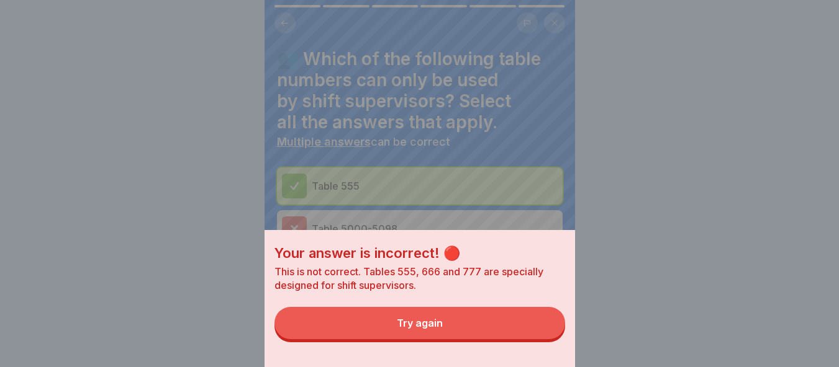
click at [502, 340] on button "Try again" at bounding box center [419, 323] width 290 height 32
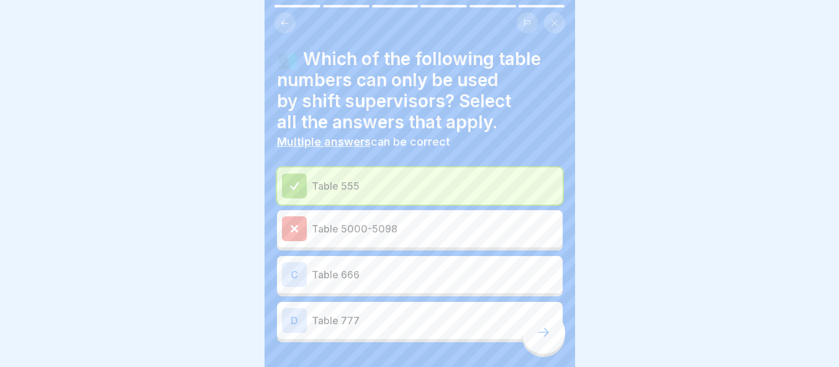
click at [404, 269] on p "Table 666" at bounding box center [435, 275] width 246 height 15
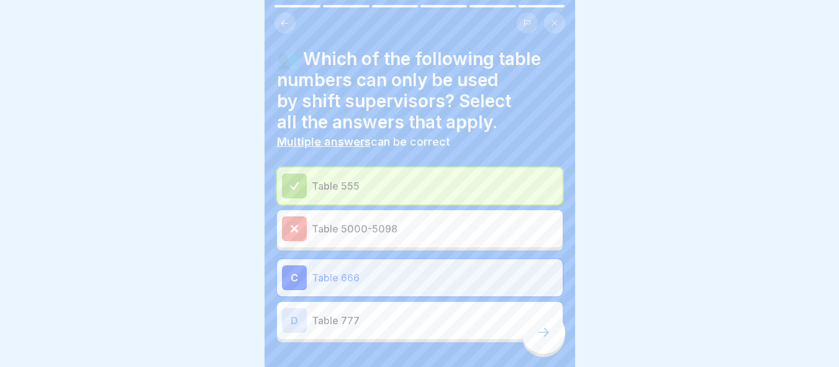
click at [518, 322] on div "D Table 777" at bounding box center [420, 320] width 276 height 25
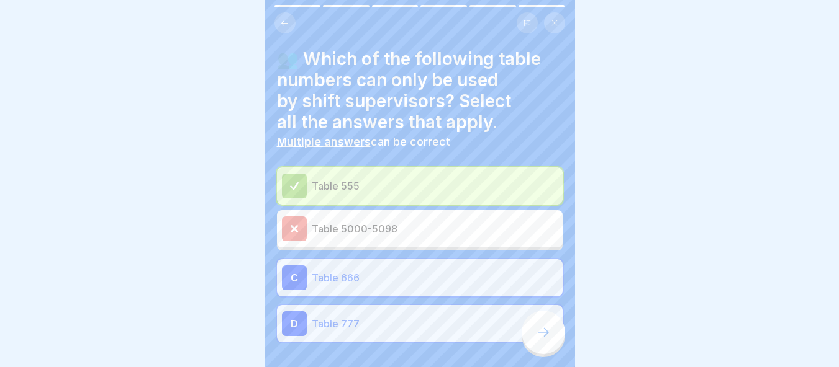
click at [531, 332] on div at bounding box center [542, 332] width 43 height 43
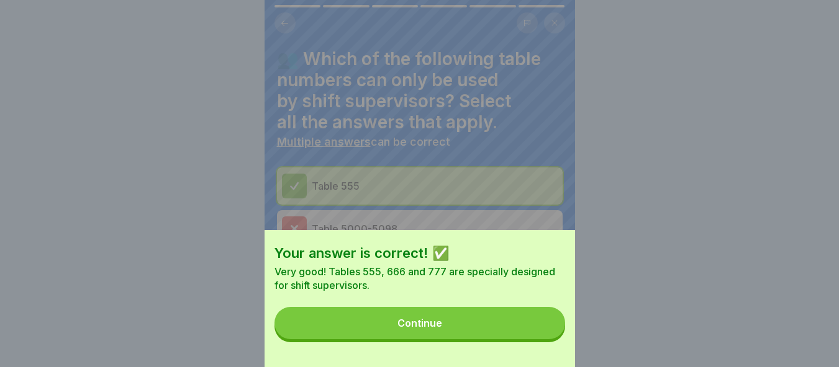
click at [532, 333] on button "Continue" at bounding box center [419, 323] width 290 height 32
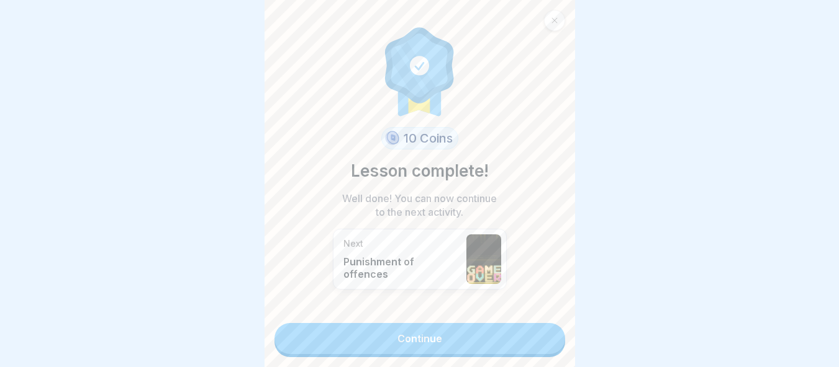
click at [512, 323] on link "Continue" at bounding box center [419, 338] width 290 height 31
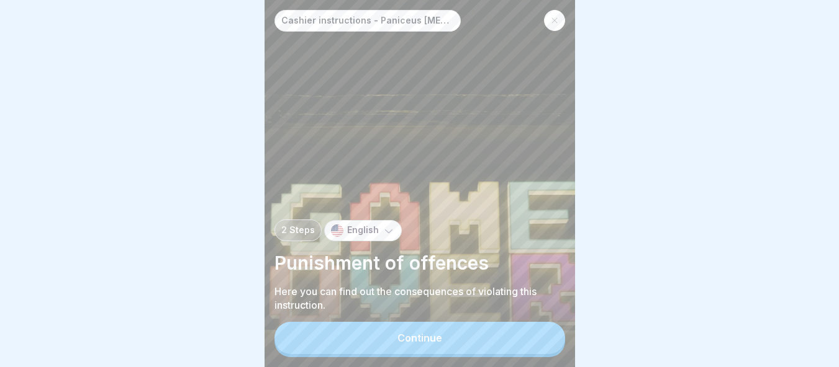
click at [492, 331] on button "Continue" at bounding box center [419, 338] width 290 height 32
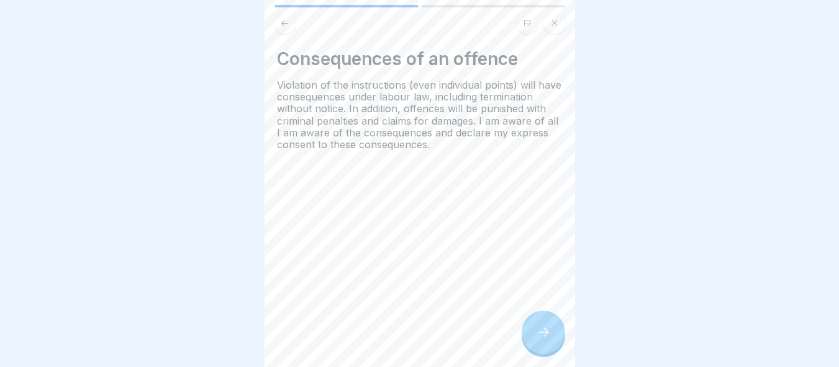
click at [545, 320] on div at bounding box center [542, 332] width 43 height 43
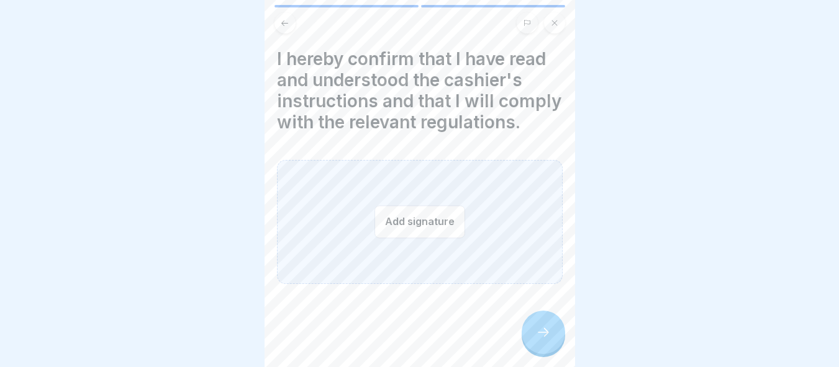
click at [397, 238] on button "Add signature" at bounding box center [419, 221] width 91 height 33
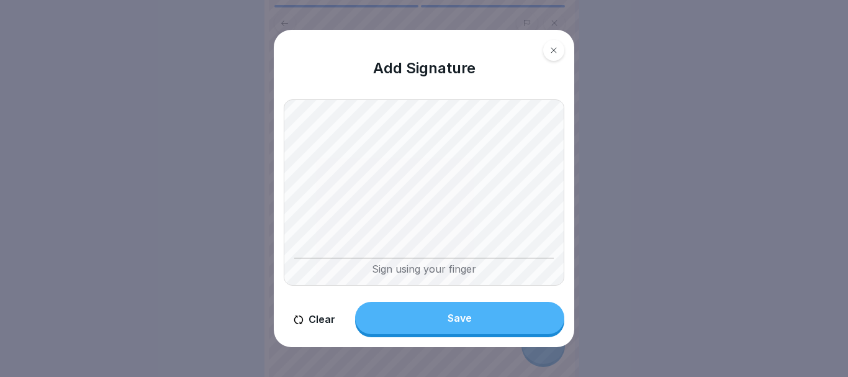
click at [475, 308] on button "Save" at bounding box center [459, 318] width 209 height 32
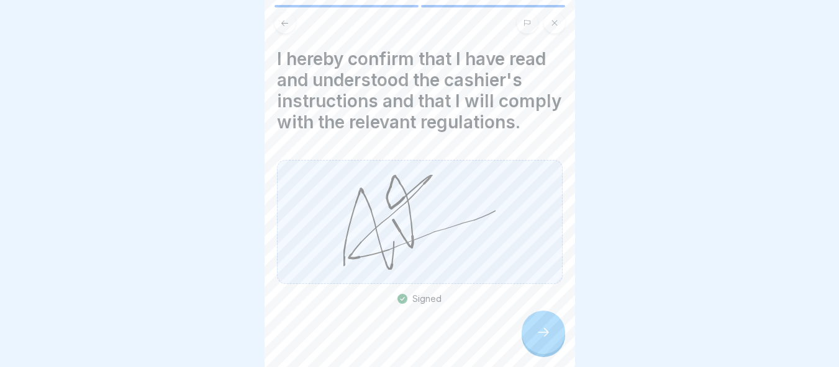
click at [542, 337] on icon at bounding box center [543, 332] width 15 height 15
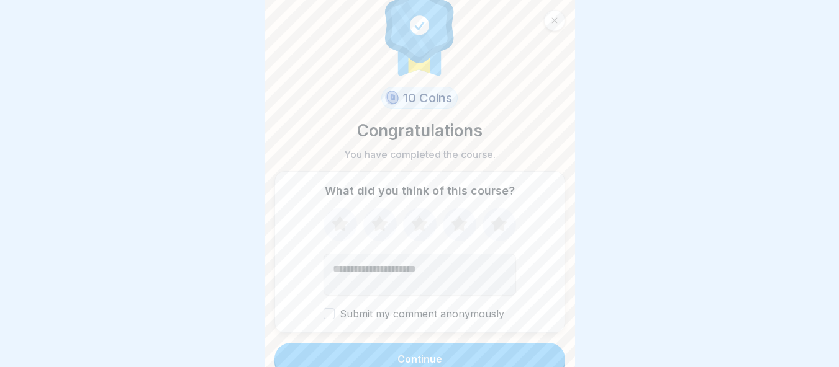
scroll to position [38, 0]
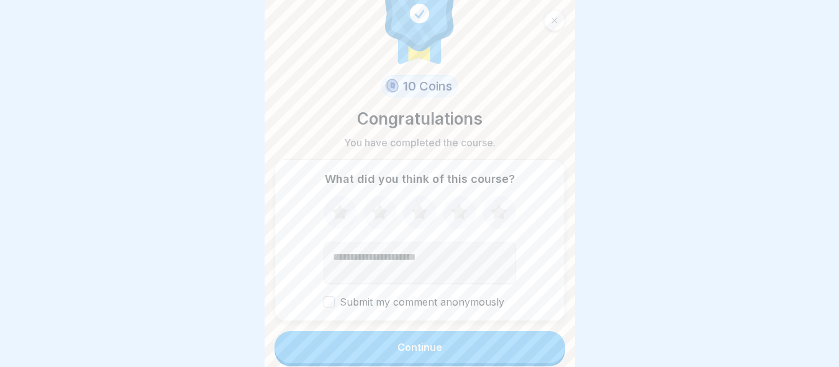
click at [509, 343] on button "Continue" at bounding box center [419, 347] width 290 height 32
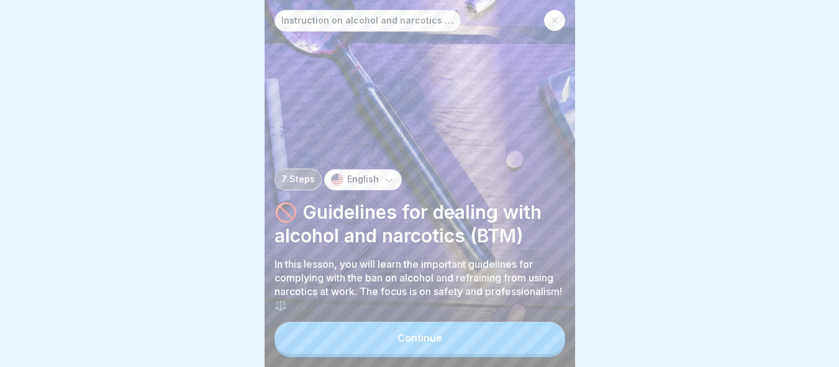
click at [513, 349] on button "Continue" at bounding box center [419, 338] width 290 height 32
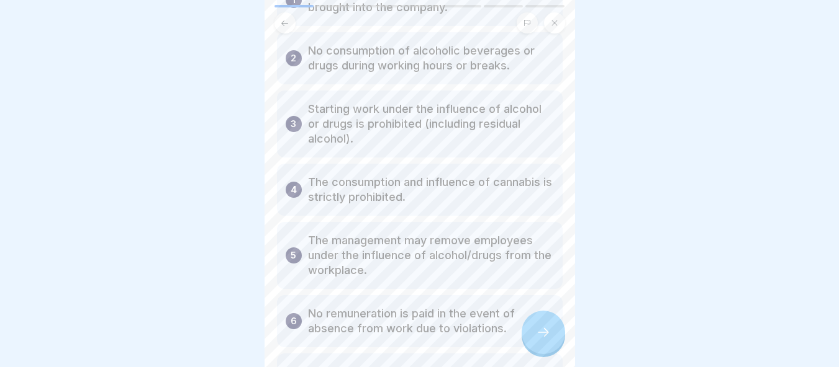
scroll to position [326, 0]
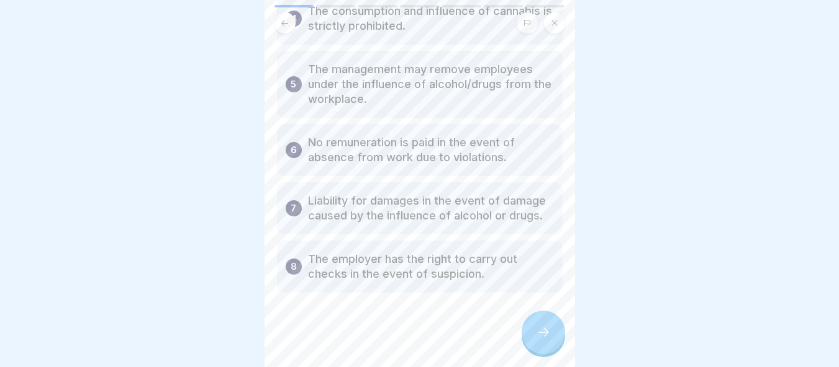
click at [551, 346] on div at bounding box center [542, 332] width 43 height 43
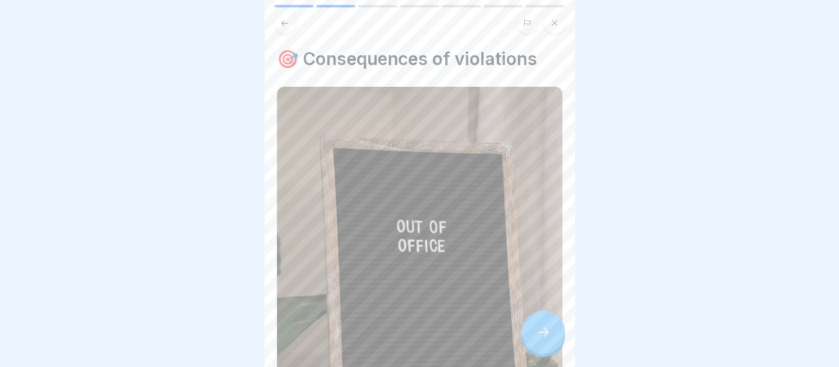
click at [551, 346] on div at bounding box center [542, 332] width 43 height 43
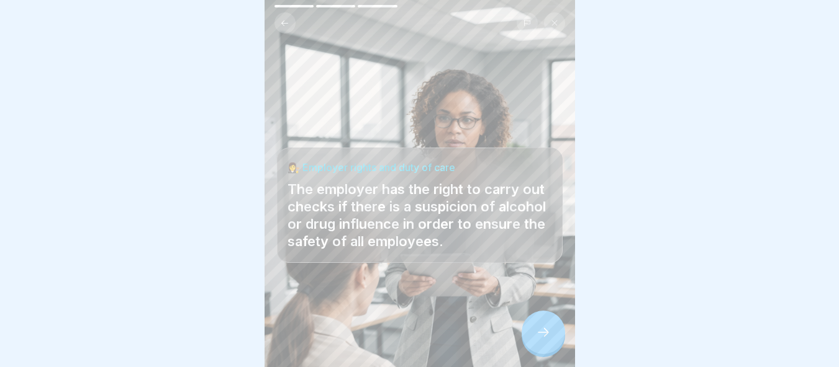
scroll to position [9, 0]
click at [549, 346] on div at bounding box center [542, 332] width 43 height 43
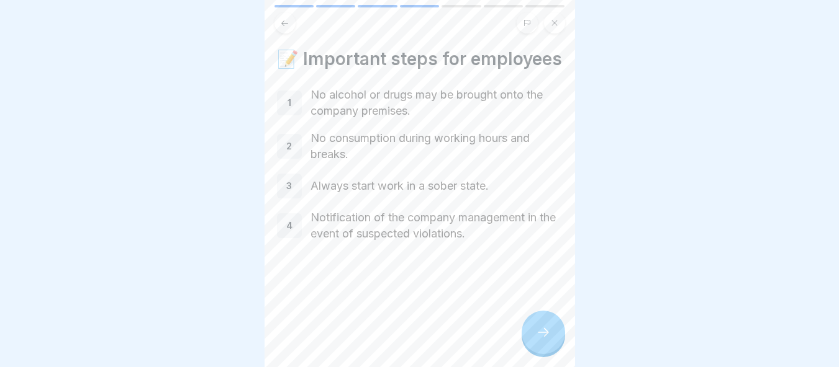
click at [549, 346] on div at bounding box center [542, 332] width 43 height 43
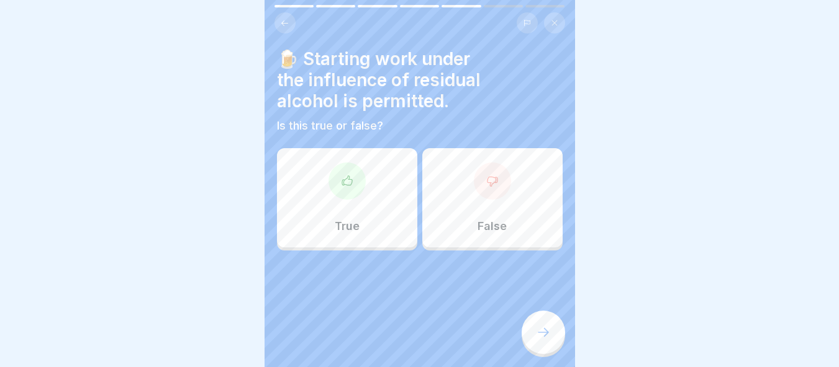
click at [484, 220] on p "False" at bounding box center [491, 227] width 29 height 14
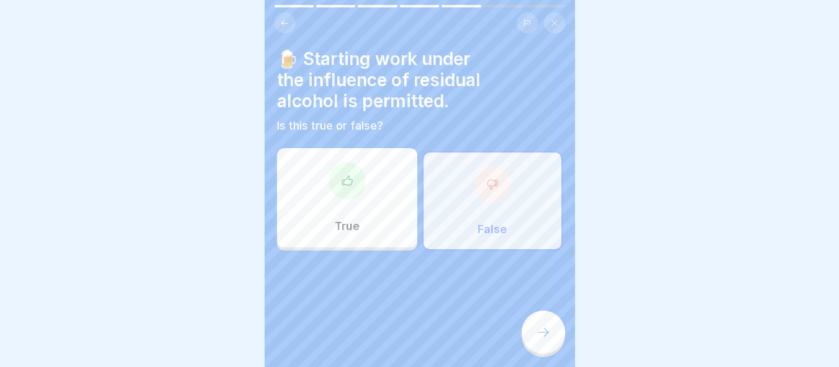
click at [522, 316] on div "🍺 Starting work under the influence of residual alcohol is permitted. Is this t…" at bounding box center [419, 183] width 310 height 367
click at [534, 325] on div at bounding box center [542, 332] width 43 height 43
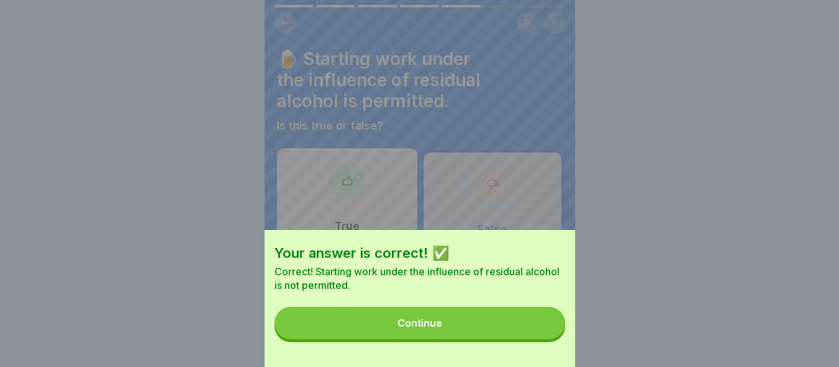
click at [534, 325] on button "Continue" at bounding box center [419, 323] width 290 height 32
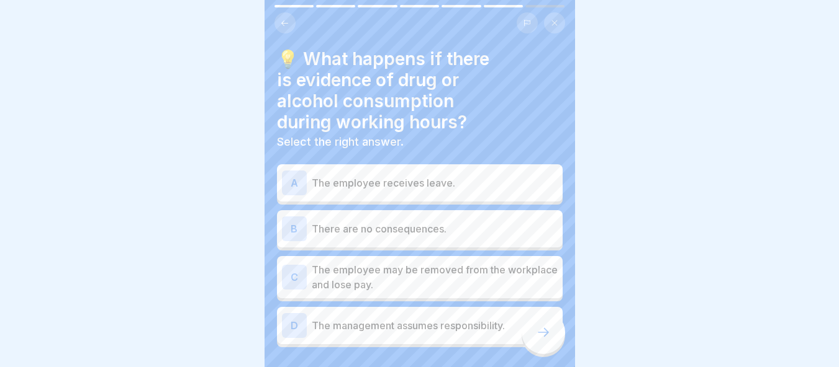
click at [426, 264] on p "The employee may be removed from the workplace and lose pay." at bounding box center [435, 278] width 246 height 30
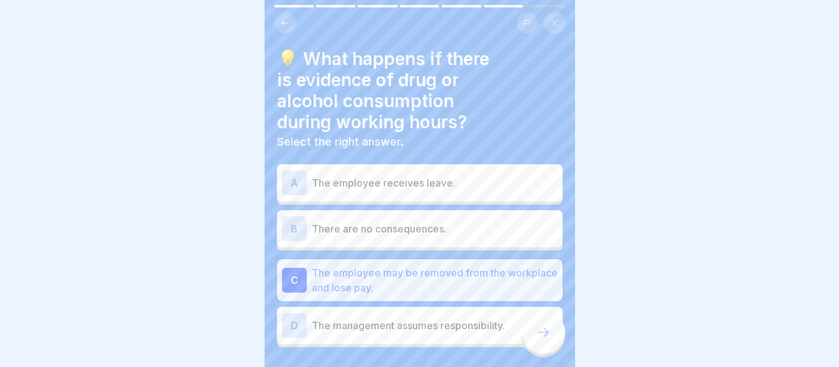
click at [546, 336] on icon at bounding box center [543, 332] width 15 height 15
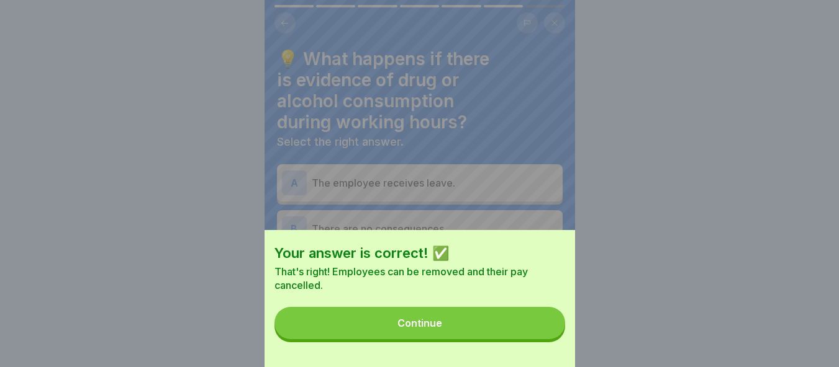
click at [538, 335] on button "Continue" at bounding box center [419, 323] width 290 height 32
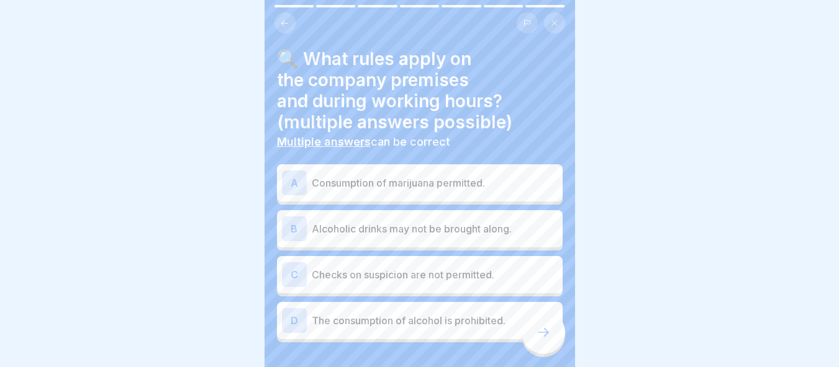
click at [461, 235] on div "B Alcoholic drinks may not be brought along." at bounding box center [420, 228] width 286 height 37
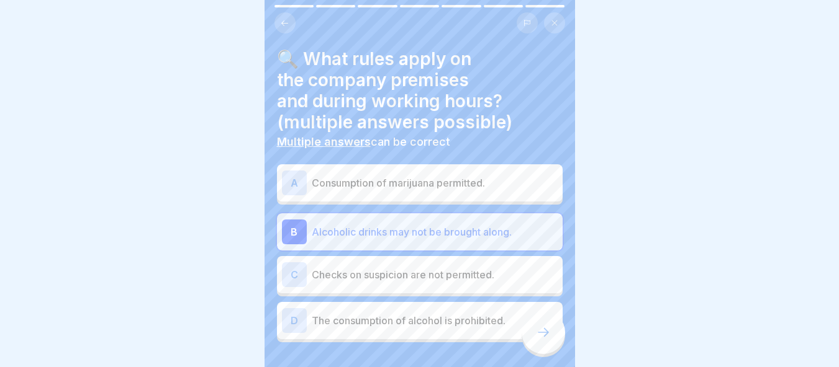
click at [484, 313] on p "The consumption of alcohol is prohibited." at bounding box center [435, 320] width 246 height 15
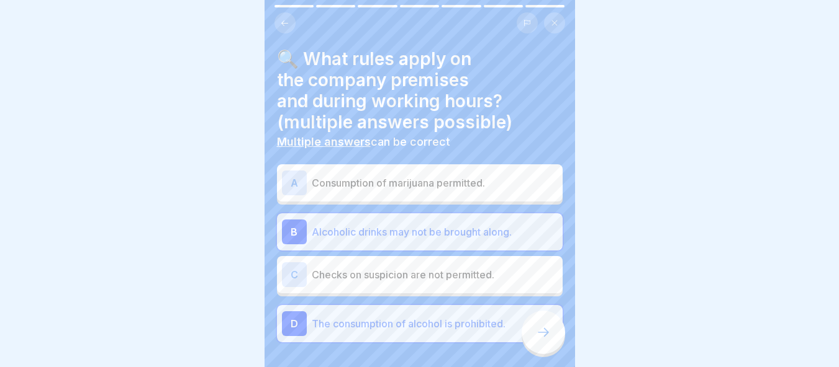
click at [536, 330] on icon at bounding box center [543, 332] width 15 height 15
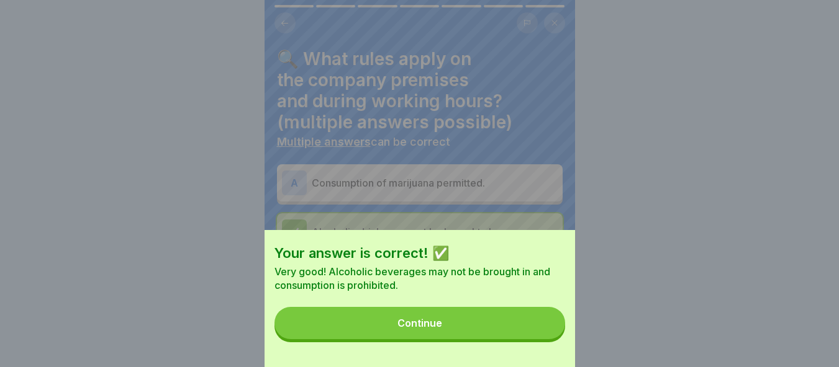
click at [535, 330] on button "Continue" at bounding box center [419, 323] width 290 height 32
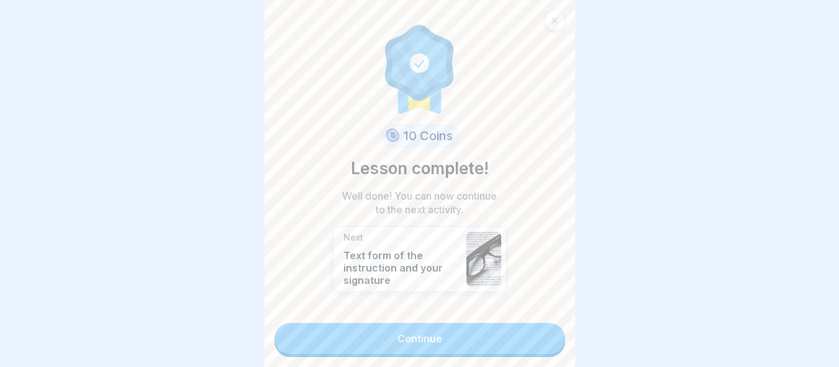
click at [535, 330] on link "Continue" at bounding box center [419, 338] width 290 height 31
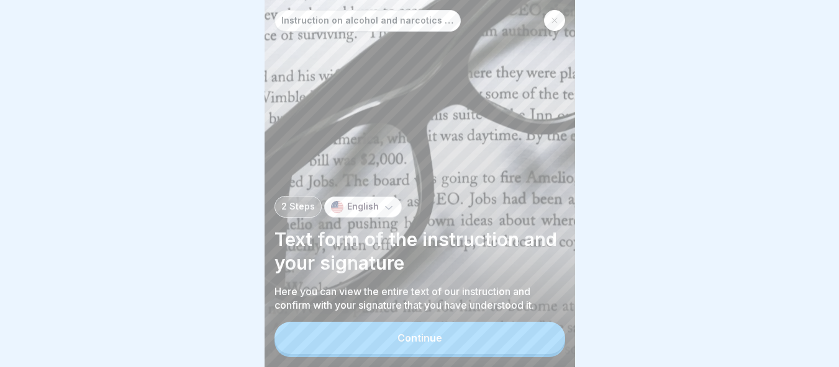
click at [535, 330] on button "Continue" at bounding box center [419, 338] width 290 height 32
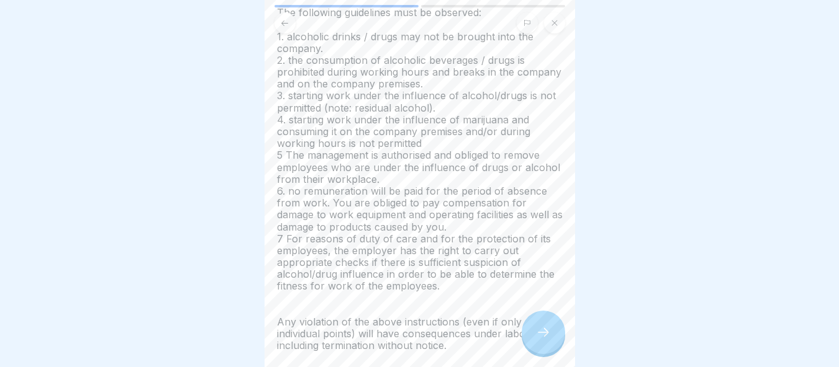
scroll to position [236, 0]
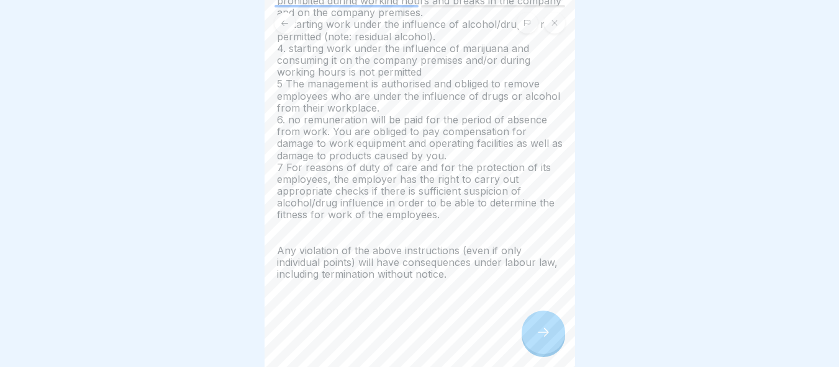
click at [544, 335] on icon at bounding box center [543, 332] width 15 height 15
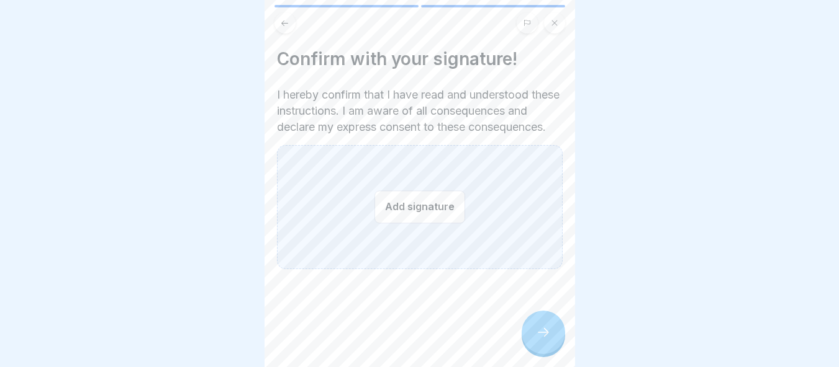
click at [545, 335] on icon at bounding box center [543, 332] width 15 height 15
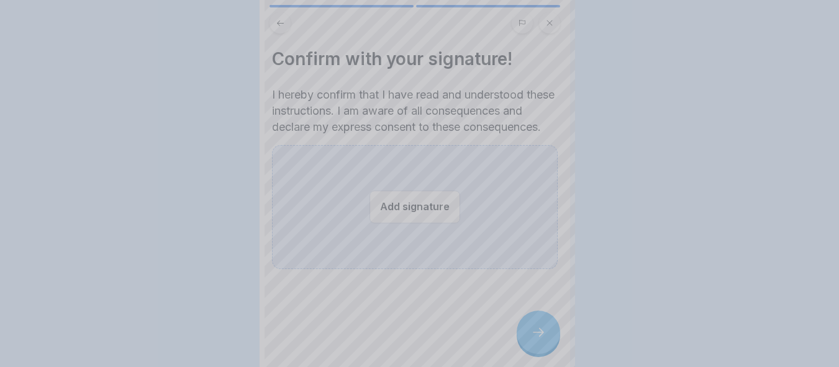
scroll to position [0, 0]
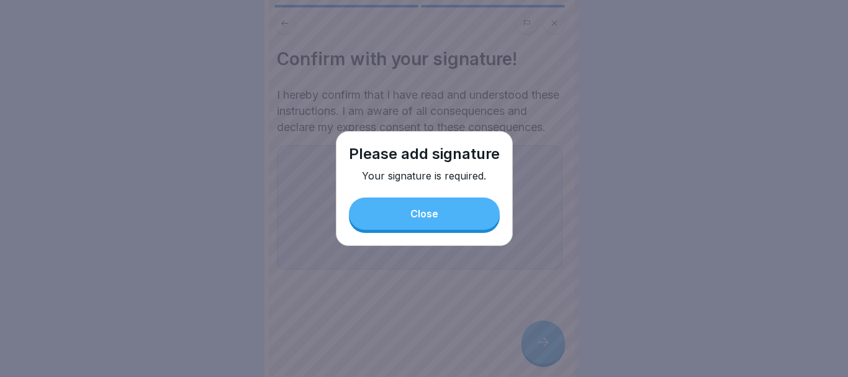
click at [435, 215] on div "Close" at bounding box center [424, 213] width 28 height 11
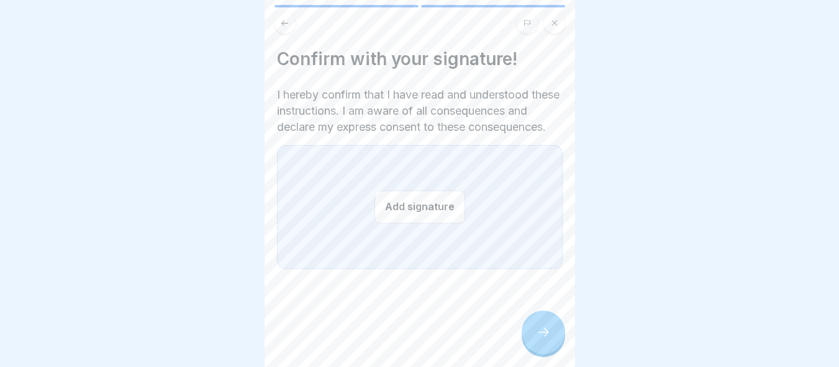
click at [431, 223] on button "Add signature" at bounding box center [419, 207] width 91 height 33
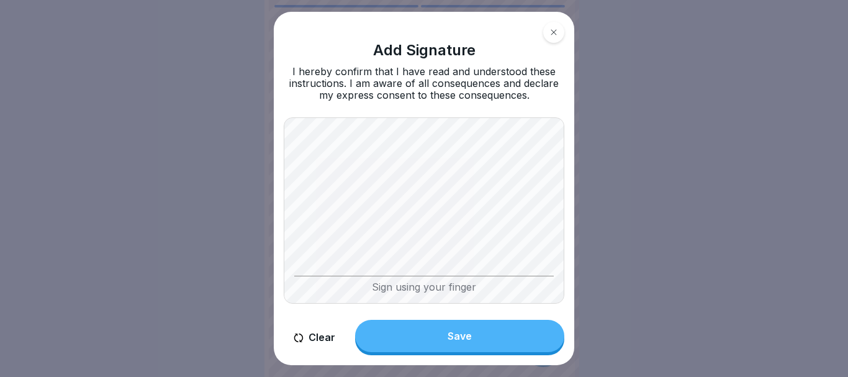
click at [510, 338] on button "Save" at bounding box center [459, 336] width 209 height 32
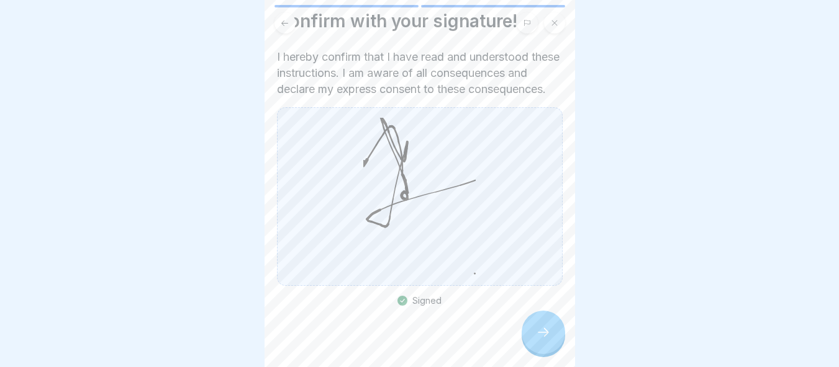
scroll to position [67, 0]
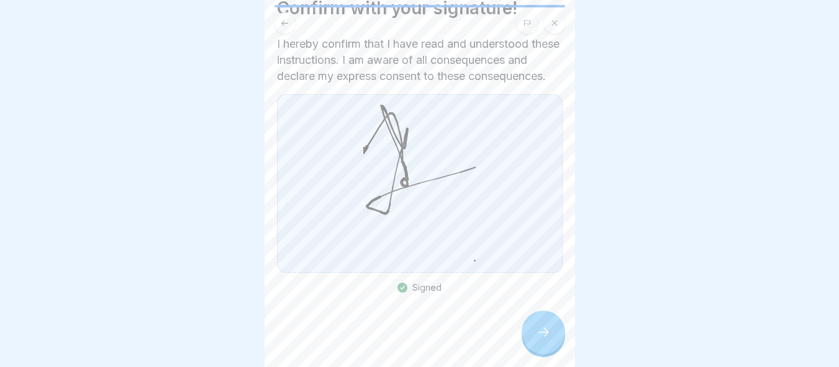
click at [528, 344] on div at bounding box center [542, 332] width 43 height 43
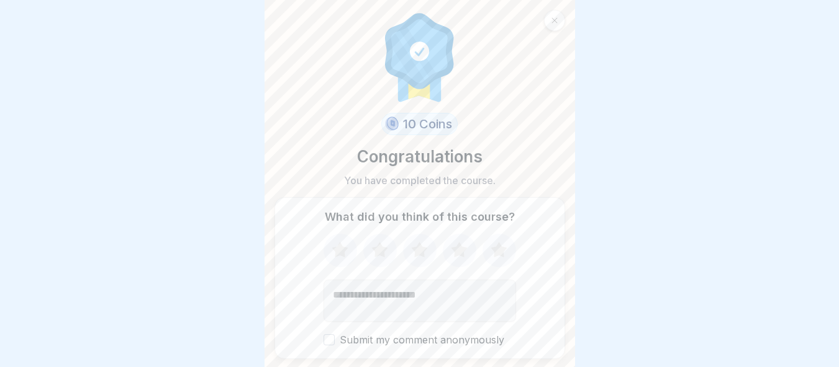
scroll to position [38, 0]
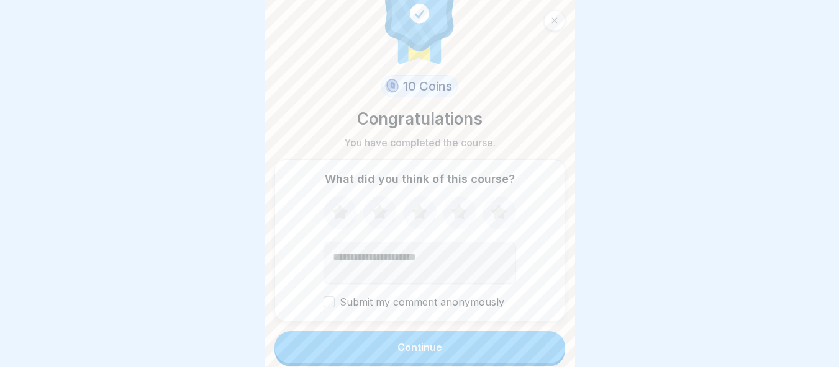
click at [464, 340] on button "Continue" at bounding box center [419, 347] width 290 height 32
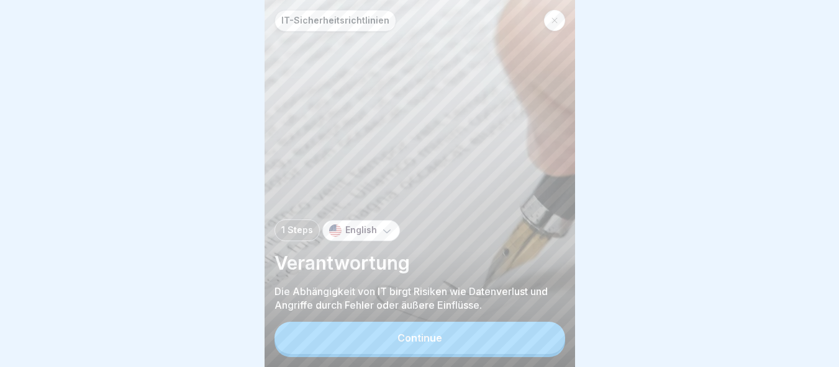
click at [464, 340] on button "Continue" at bounding box center [419, 338] width 290 height 32
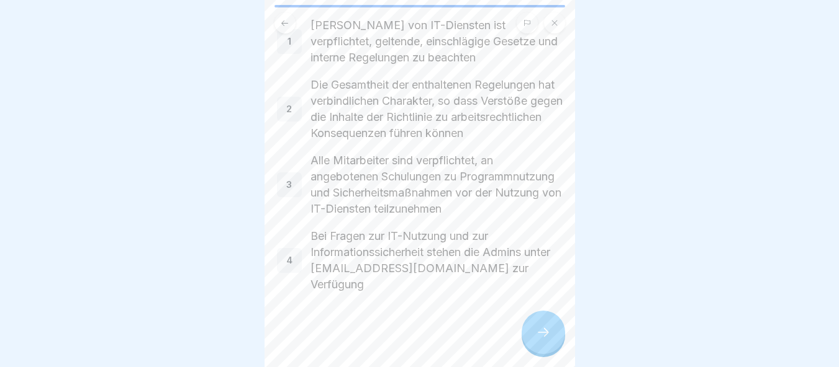
scroll to position [9, 0]
click at [538, 336] on icon at bounding box center [543, 332] width 15 height 15
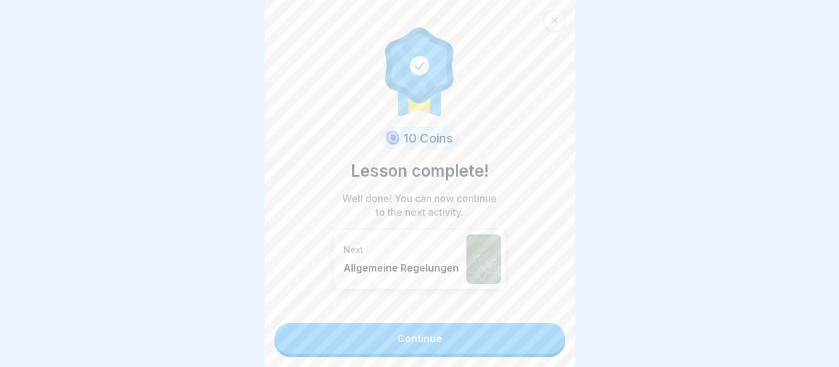
click at [538, 336] on link "Continue" at bounding box center [419, 338] width 290 height 31
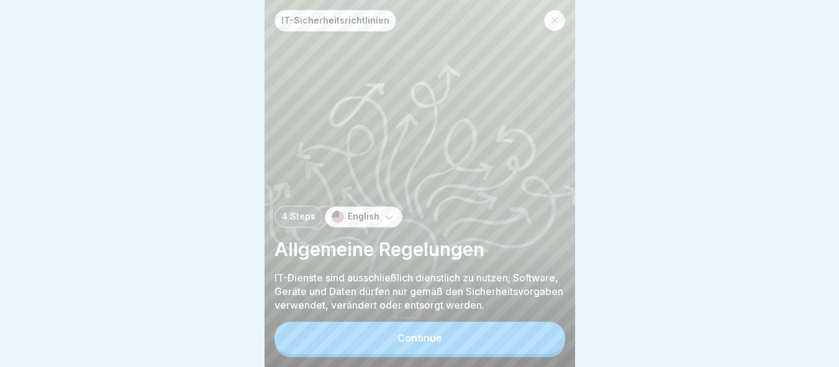
click at [538, 336] on button "Continue" at bounding box center [419, 338] width 290 height 32
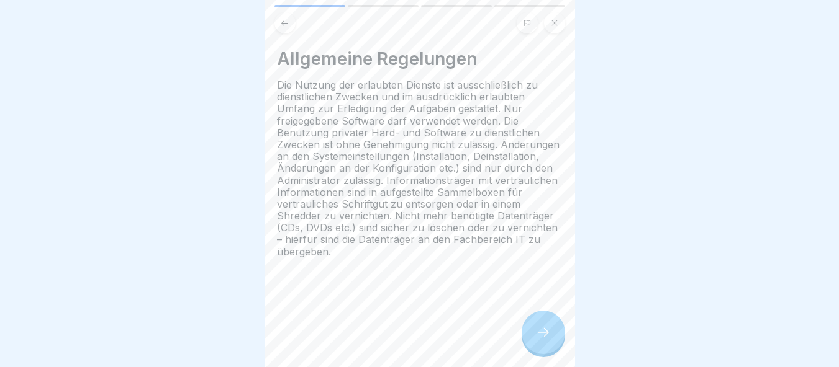
click at [539, 337] on icon at bounding box center [543, 332] width 15 height 15
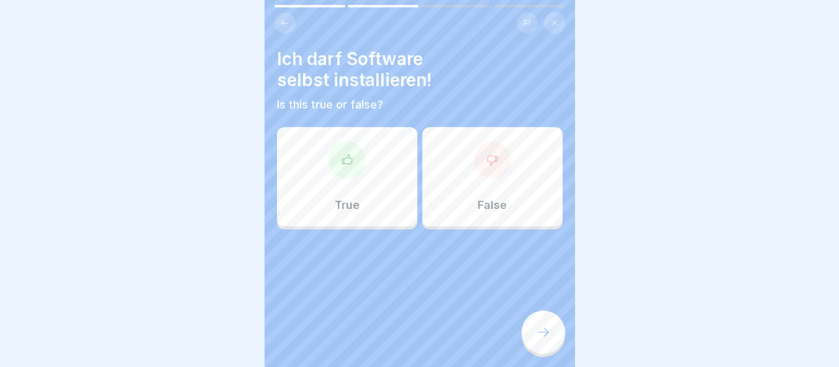
click at [376, 207] on div "True" at bounding box center [347, 176] width 140 height 99
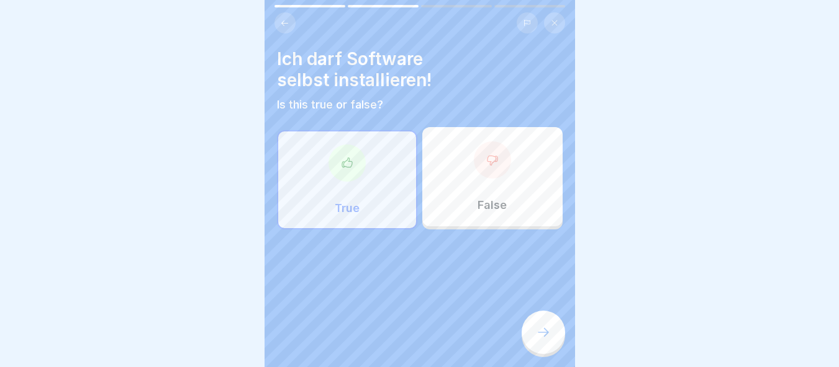
click at [552, 326] on div at bounding box center [542, 332] width 43 height 43
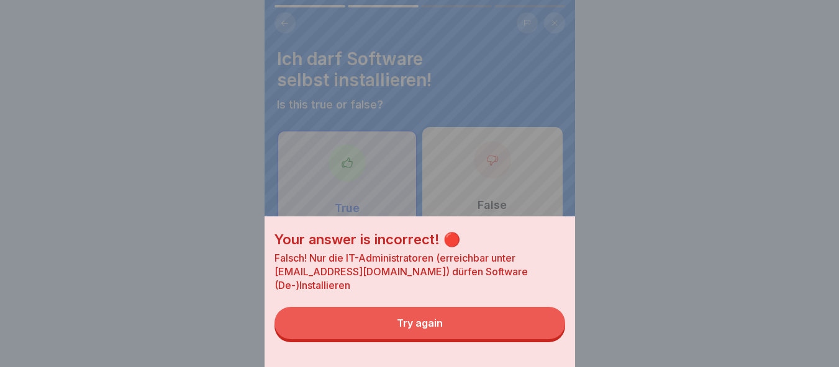
click at [528, 340] on button "Try again" at bounding box center [419, 323] width 290 height 32
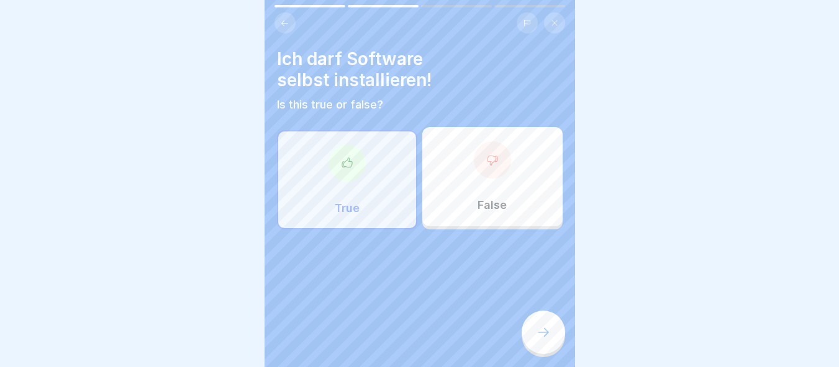
click at [497, 230] on div at bounding box center [420, 267] width 286 height 74
click at [479, 199] on p "False" at bounding box center [491, 206] width 29 height 14
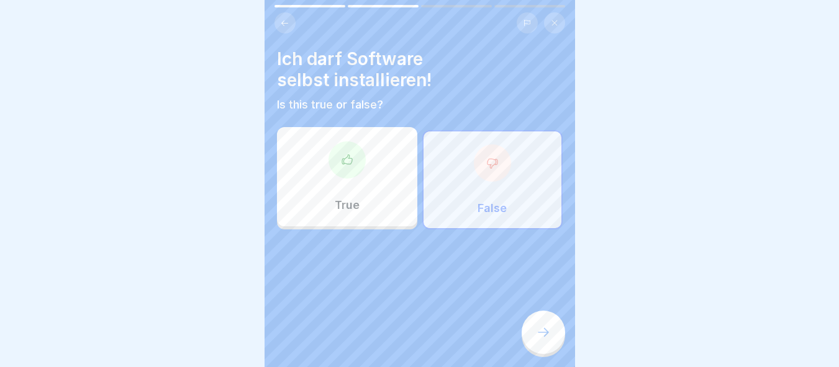
click at [557, 355] on div "Ich darf Software selbst installieren! Is this true or false? True False" at bounding box center [419, 183] width 310 height 367
click at [541, 328] on icon at bounding box center [543, 332] width 15 height 15
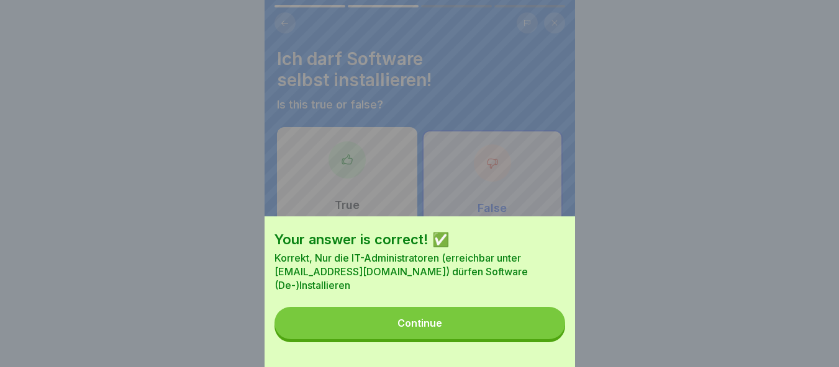
click at [541, 328] on button "Continue" at bounding box center [419, 323] width 290 height 32
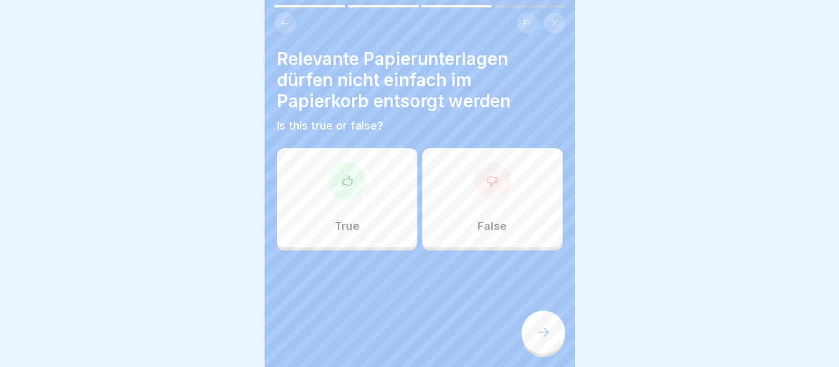
click at [364, 209] on div "True" at bounding box center [347, 197] width 140 height 99
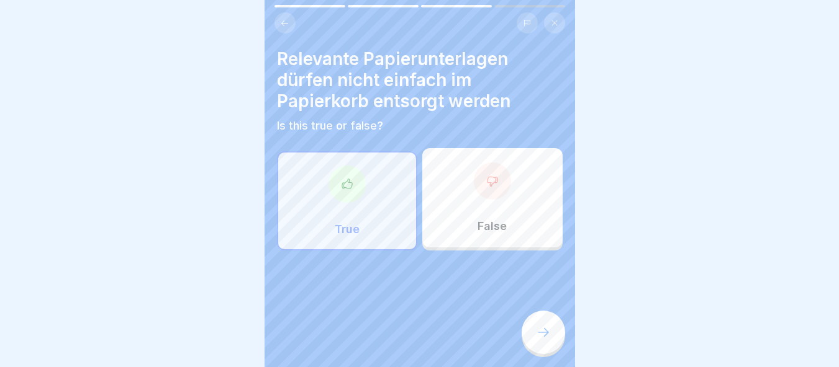
click at [521, 323] on div "Relevante Papierunterlagen dürfen nicht einfach im Papierkorb entsorgt werden I…" at bounding box center [419, 183] width 310 height 367
click at [530, 329] on div at bounding box center [542, 332] width 43 height 43
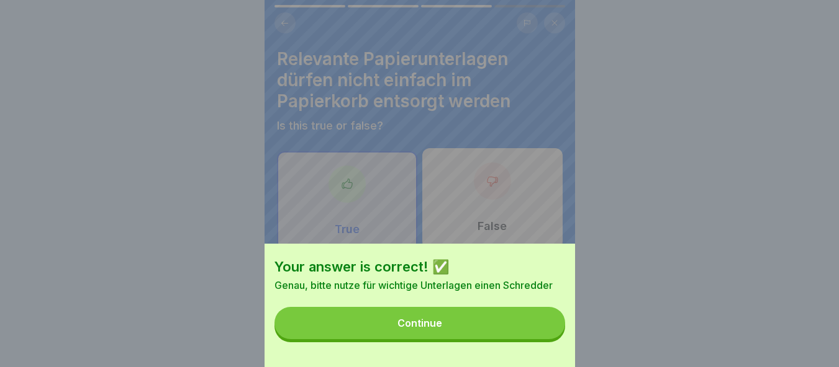
click at [490, 337] on button "Continue" at bounding box center [419, 323] width 290 height 32
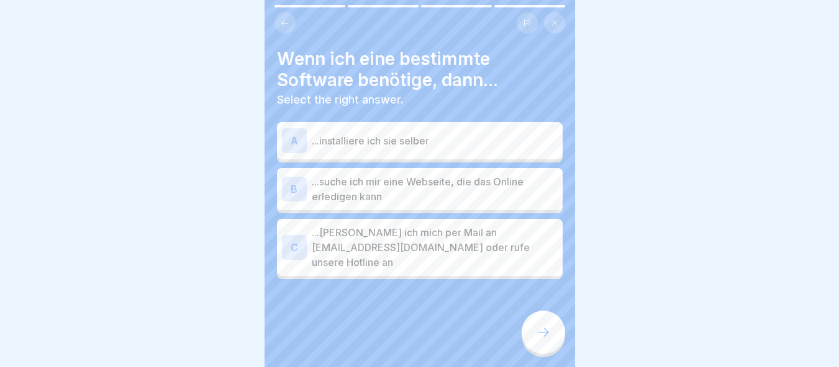
click at [366, 225] on p "...wende ich mich per Mail an it@peterpane.de oder rufe unsere Hotline an" at bounding box center [435, 247] width 246 height 45
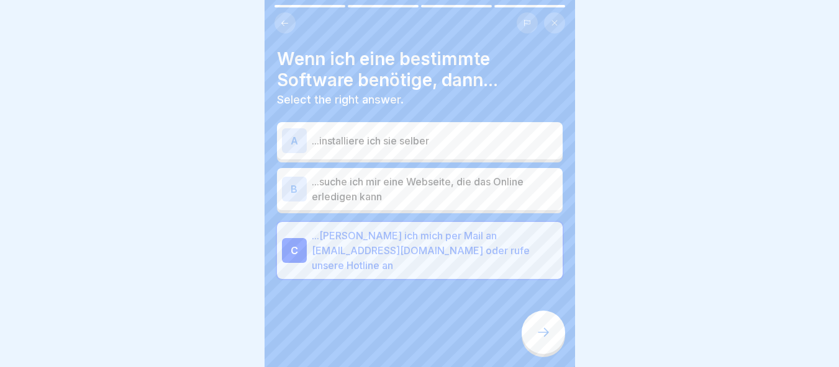
click at [528, 312] on div at bounding box center [420, 316] width 286 height 74
click at [534, 314] on div at bounding box center [542, 332] width 43 height 43
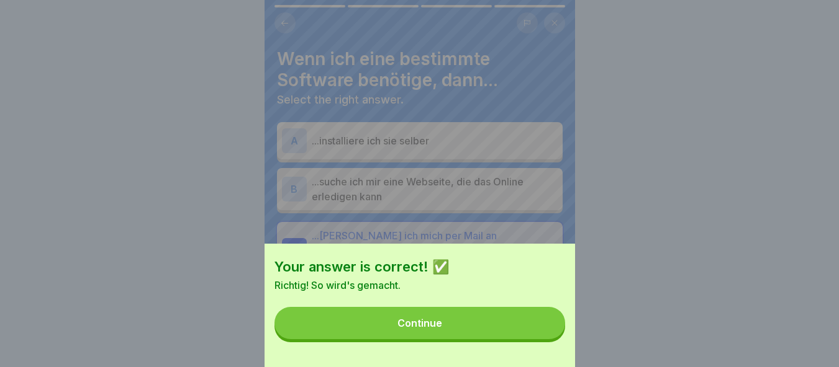
click at [527, 331] on button "Continue" at bounding box center [419, 323] width 290 height 32
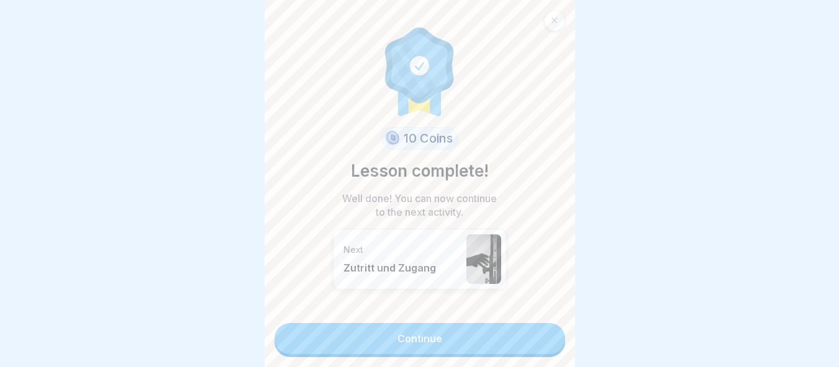
click at [532, 344] on link "Continue" at bounding box center [419, 338] width 290 height 31
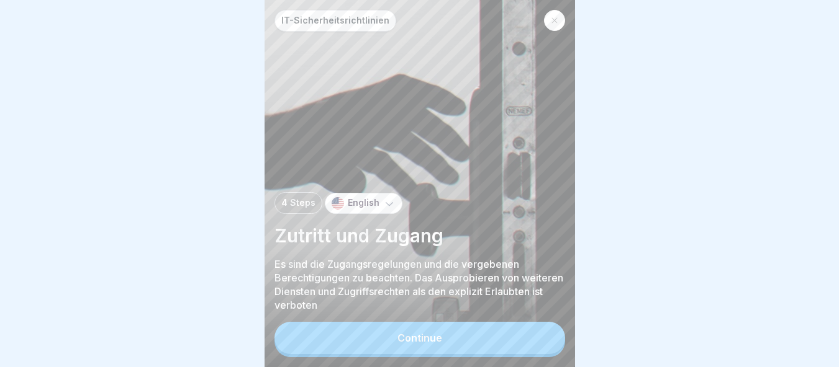
click at [526, 332] on button "Continue" at bounding box center [419, 338] width 290 height 32
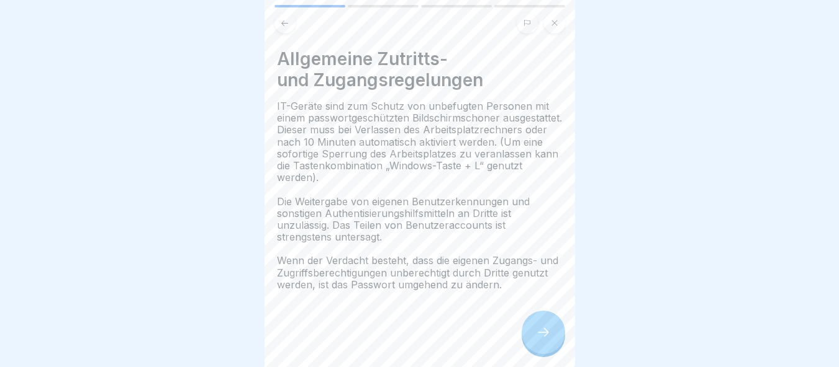
click at [526, 331] on div at bounding box center [542, 332] width 43 height 43
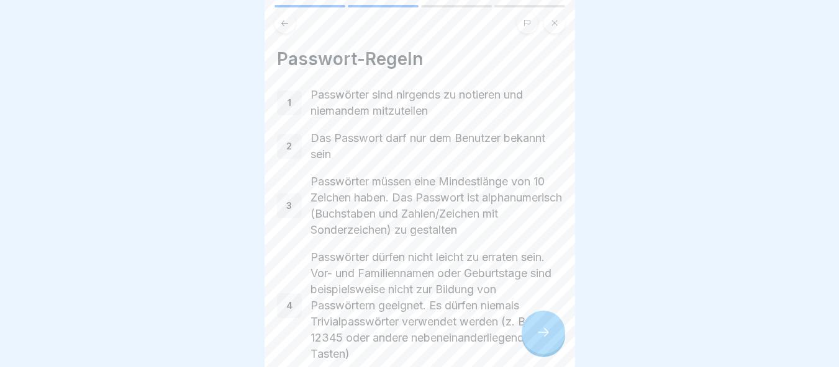
click at [526, 331] on div at bounding box center [542, 332] width 43 height 43
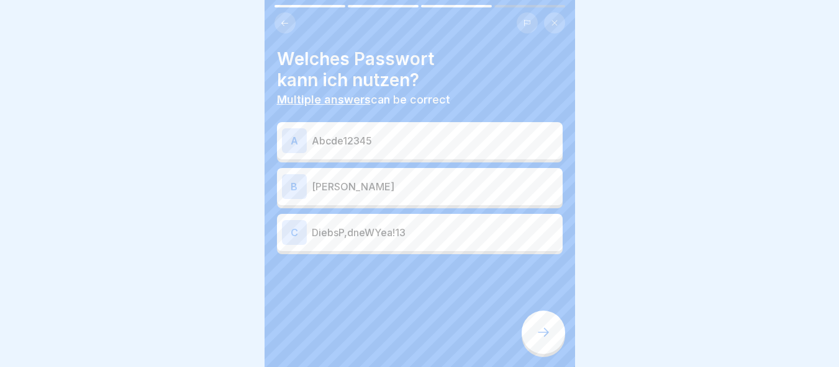
click at [421, 225] on p "DiebsP,dneWYea!13" at bounding box center [435, 232] width 246 height 15
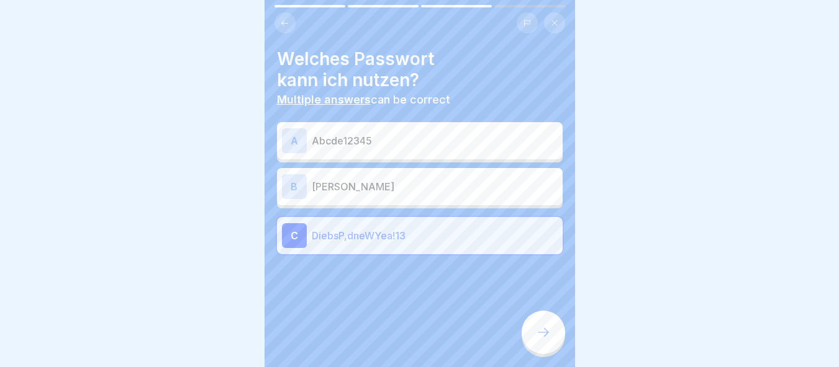
click at [539, 338] on icon at bounding box center [543, 332] width 15 height 15
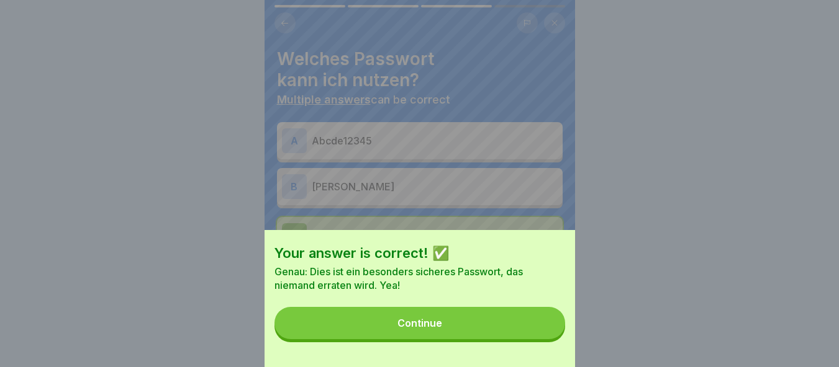
click at [539, 338] on button "Continue" at bounding box center [419, 323] width 290 height 32
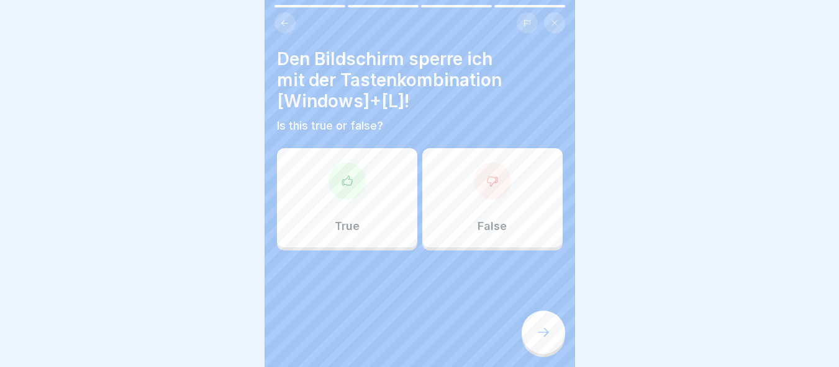
click at [336, 202] on div "True" at bounding box center [347, 197] width 140 height 99
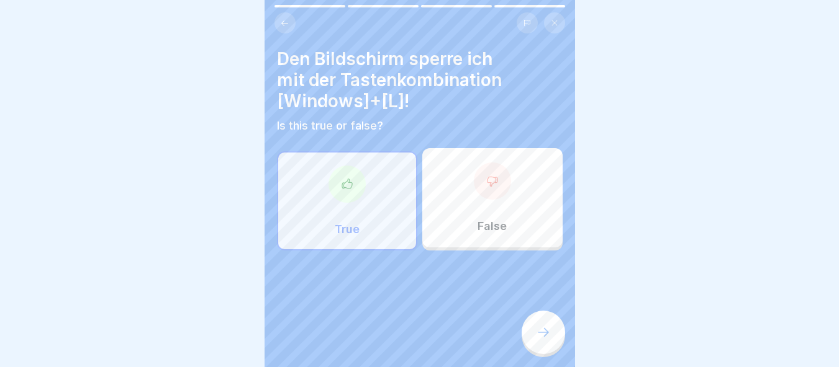
click at [536, 329] on icon at bounding box center [543, 332] width 15 height 15
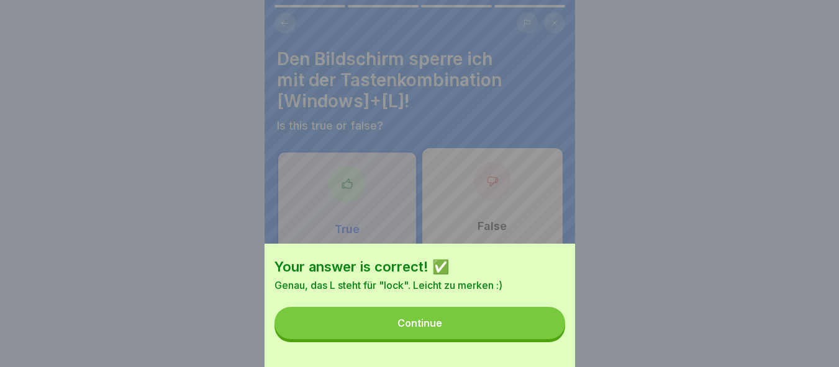
click at [539, 340] on button "Continue" at bounding box center [419, 323] width 290 height 32
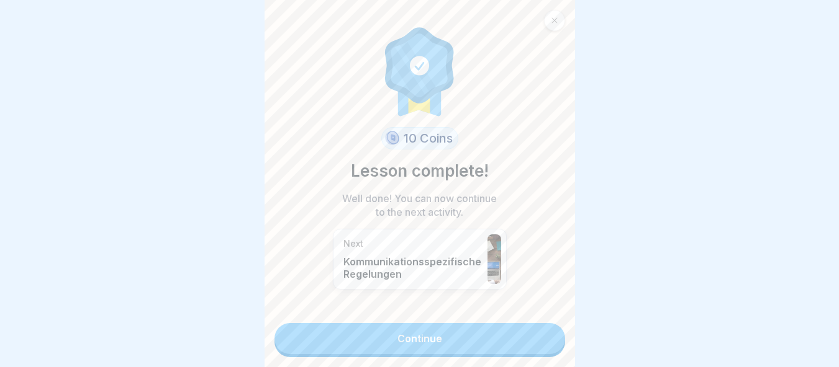
click at [539, 341] on link "Continue" at bounding box center [419, 338] width 290 height 31
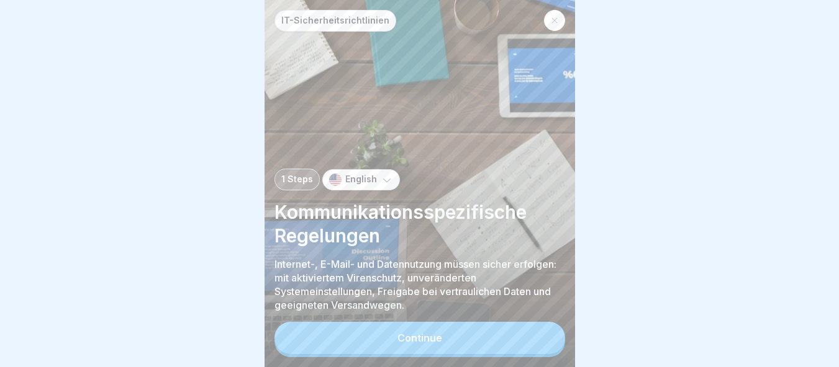
click at [539, 341] on button "Continue" at bounding box center [419, 338] width 290 height 32
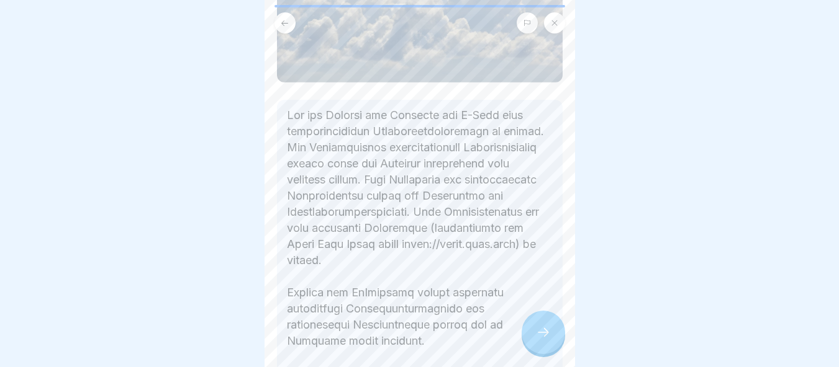
scroll to position [310, 0]
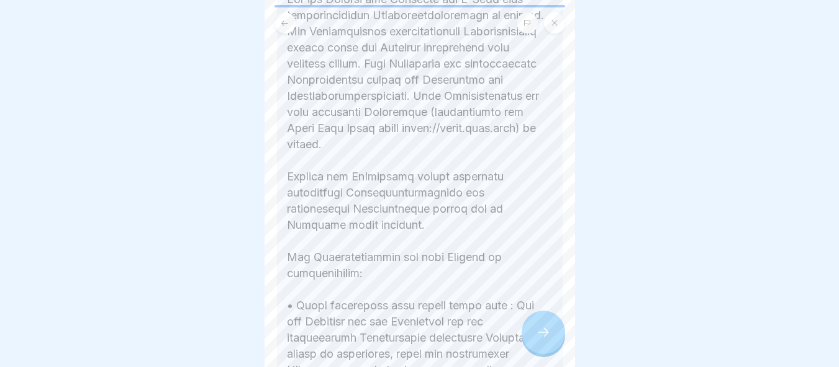
click at [542, 326] on div at bounding box center [542, 332] width 43 height 43
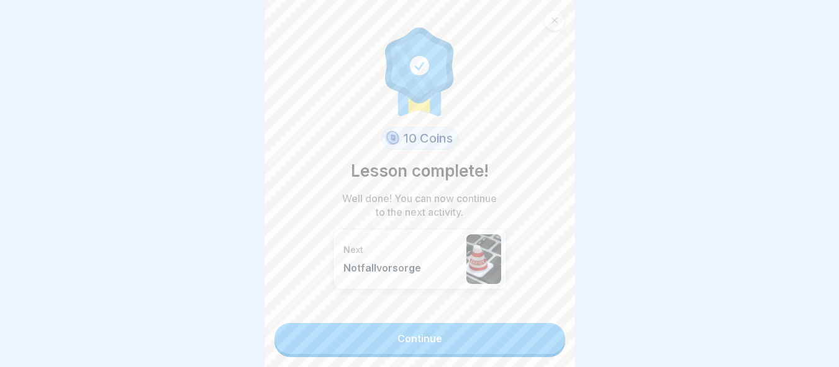
click at [542, 326] on link "Continue" at bounding box center [419, 338] width 290 height 31
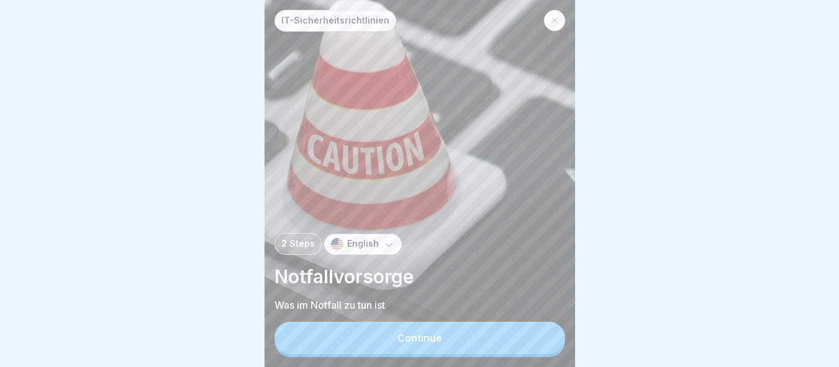
click at [542, 326] on button "Continue" at bounding box center [419, 338] width 290 height 32
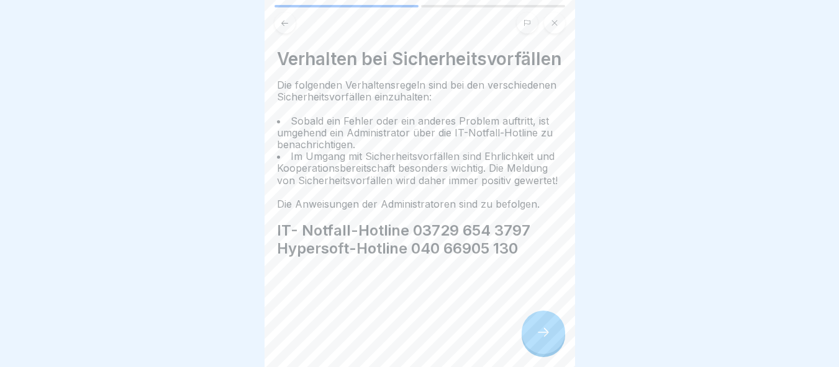
click at [542, 326] on div at bounding box center [542, 332] width 43 height 43
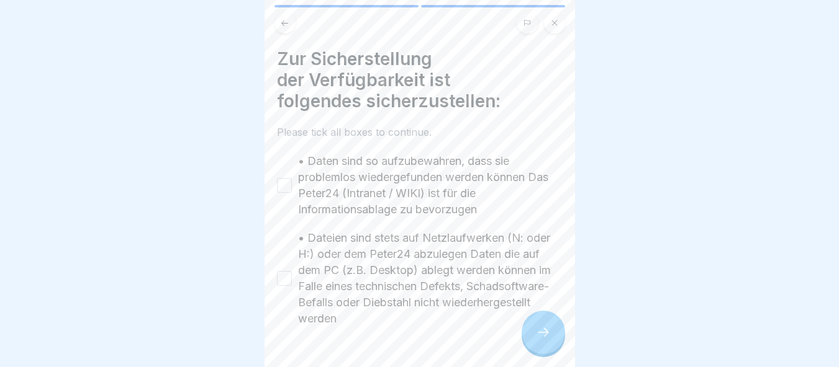
click at [542, 326] on div at bounding box center [542, 332] width 43 height 43
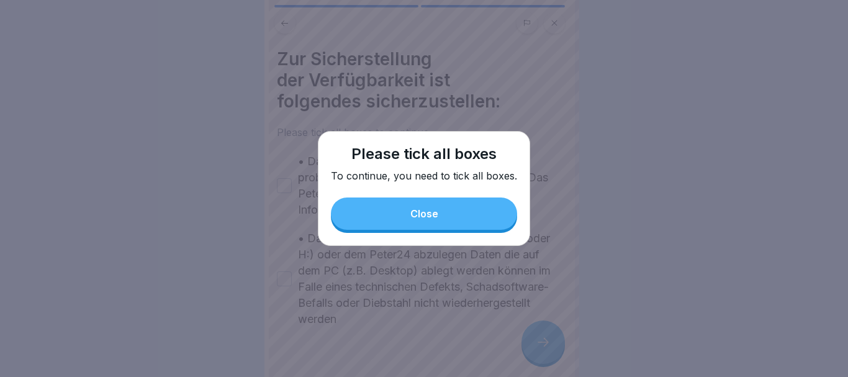
click at [341, 212] on button "Close" at bounding box center [424, 213] width 186 height 32
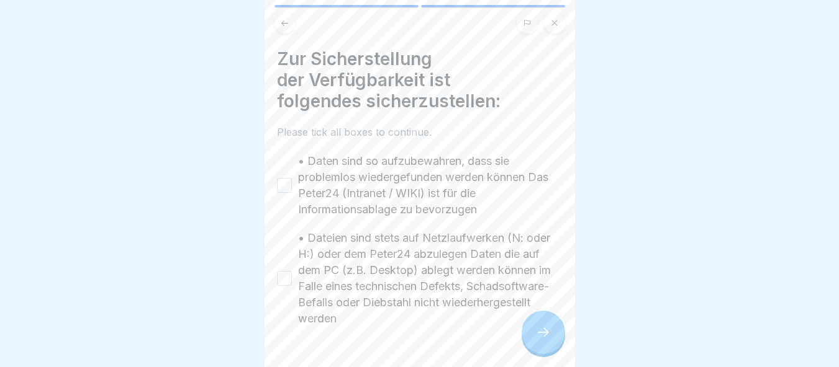
click at [284, 179] on button "• Daten sind so aufzubewahren, dass sie problemlos wiedergefunden werden können…" at bounding box center [284, 185] width 15 height 15
click at [293, 276] on div "• Dateien sind stets auf Netzlaufwerken (N: oder H:) oder dem Peter24 abzulegen…" at bounding box center [420, 278] width 286 height 97
click at [292, 280] on div "• Dateien sind stets auf Netzlaufwerken (N: oder H:) oder dem Peter24 abzulegen…" at bounding box center [420, 278] width 286 height 97
click at [281, 272] on button "• Dateien sind stets auf Netzlaufwerken (N: oder H:) oder dem Peter24 abzulegen…" at bounding box center [284, 278] width 15 height 15
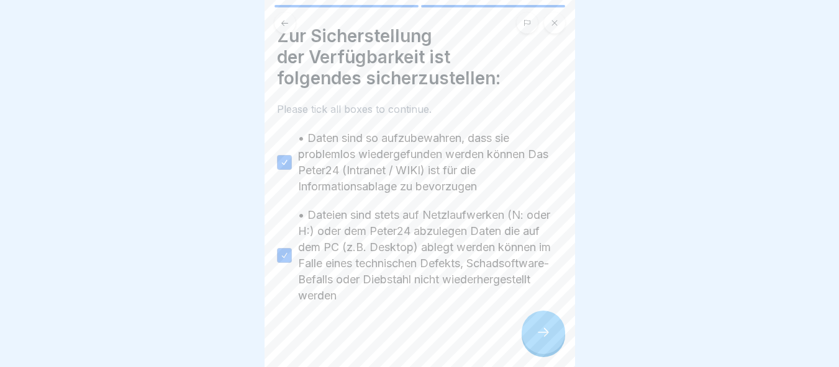
scroll to position [34, 0]
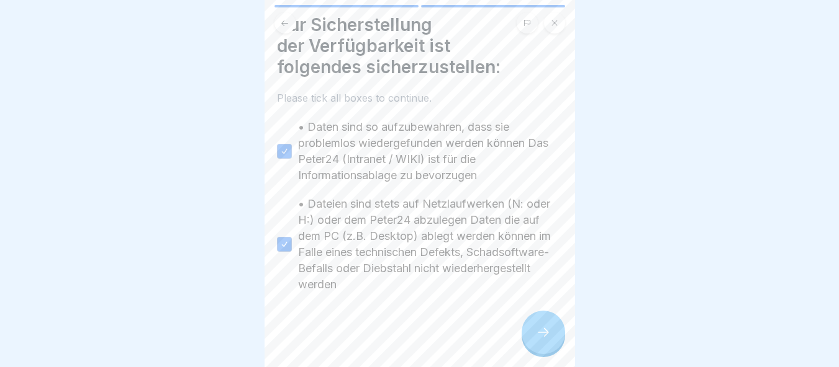
click at [523, 336] on div at bounding box center [542, 332] width 43 height 43
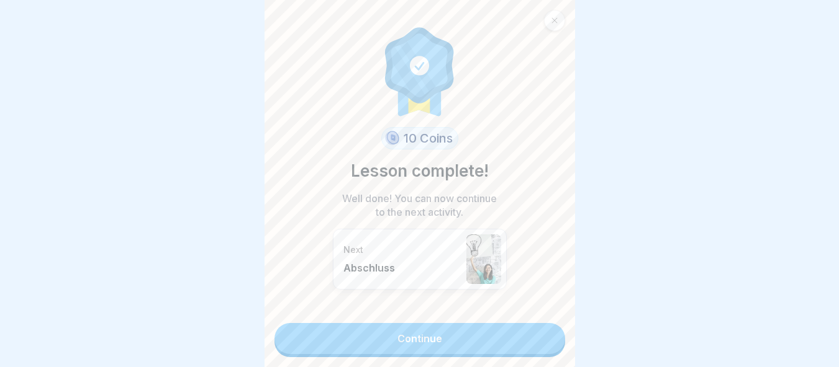
click at [523, 336] on link "Continue" at bounding box center [419, 338] width 290 height 31
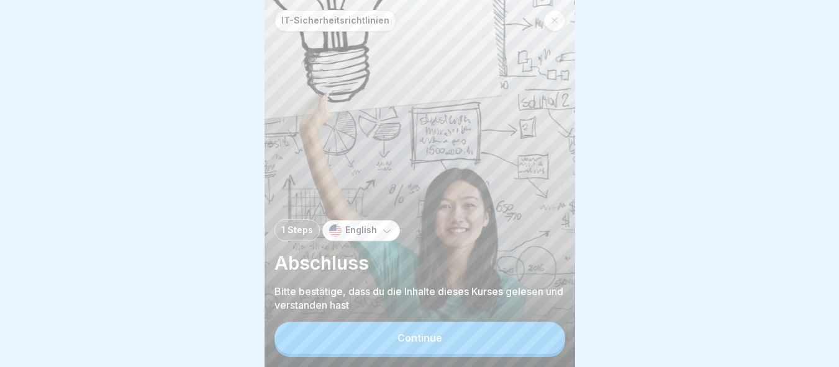
click at [523, 336] on button "Continue" at bounding box center [419, 338] width 290 height 32
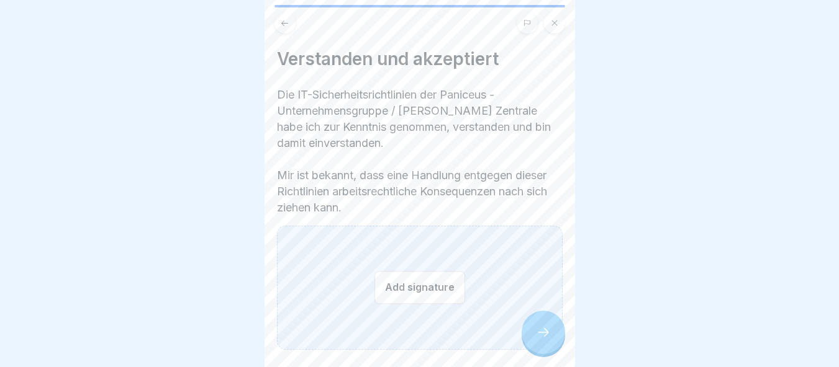
click at [448, 277] on button "Add signature" at bounding box center [419, 287] width 91 height 33
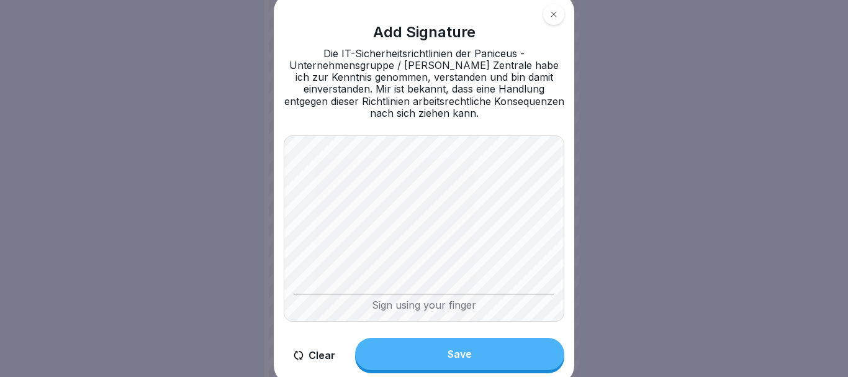
click at [490, 342] on button "Save" at bounding box center [459, 354] width 209 height 32
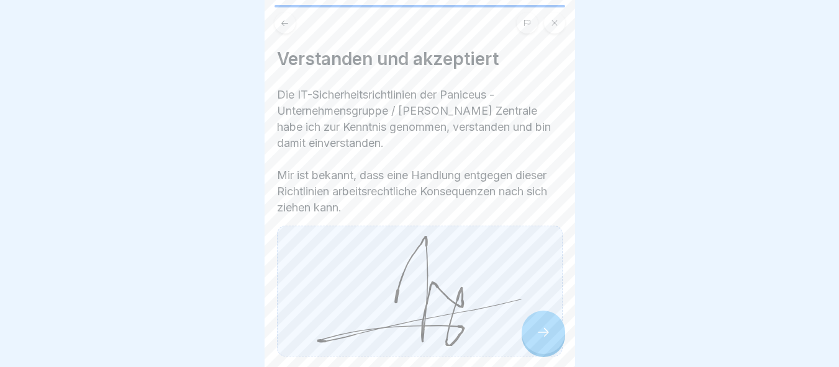
click at [540, 328] on div at bounding box center [542, 332] width 43 height 43
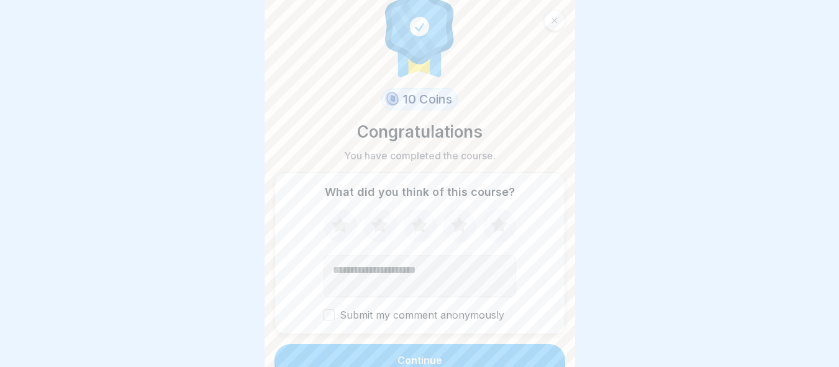
scroll to position [38, 0]
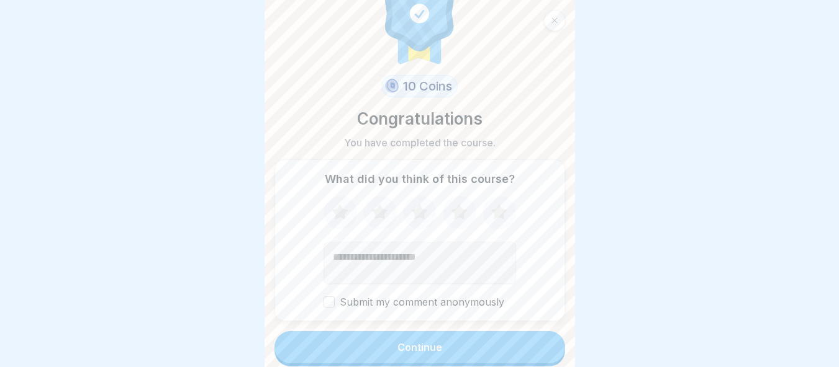
click at [529, 354] on button "Continue" at bounding box center [419, 347] width 290 height 32
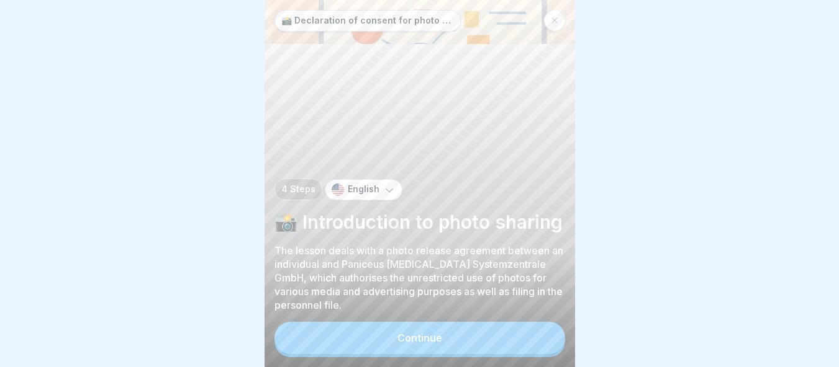
scroll to position [9, 0]
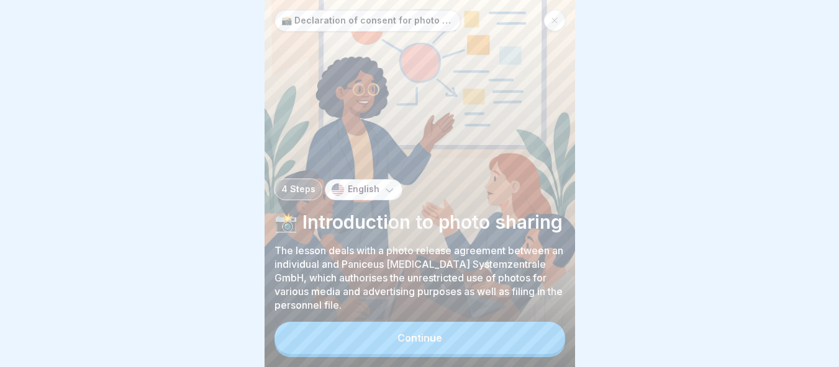
click at [461, 341] on button "Continue" at bounding box center [419, 338] width 290 height 32
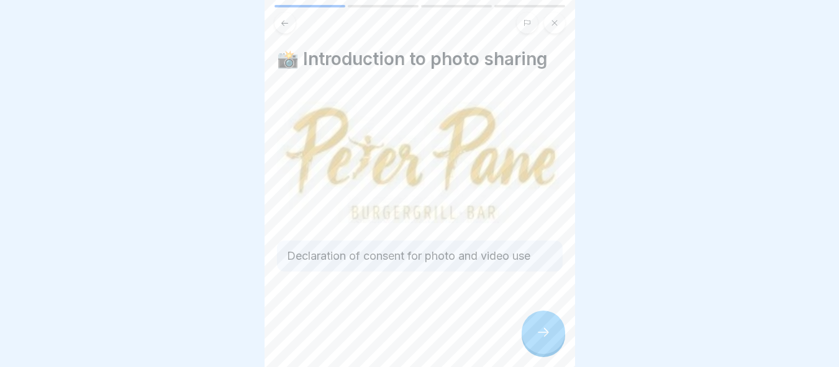
click at [539, 328] on icon at bounding box center [543, 332] width 15 height 15
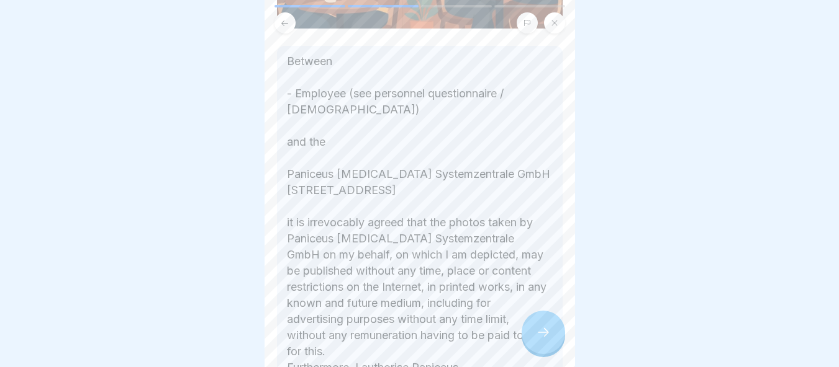
scroll to position [381, 0]
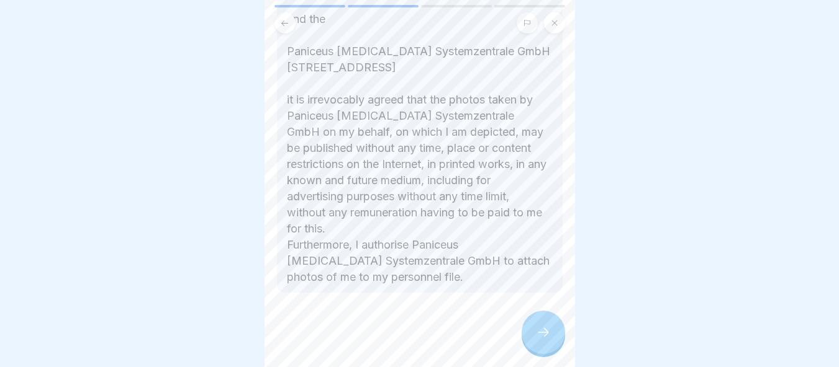
click at [534, 323] on div at bounding box center [542, 332] width 43 height 43
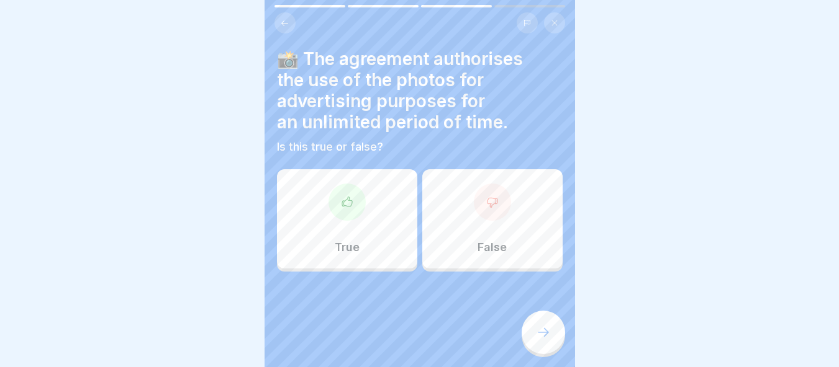
click at [477, 241] on p "False" at bounding box center [491, 248] width 29 height 14
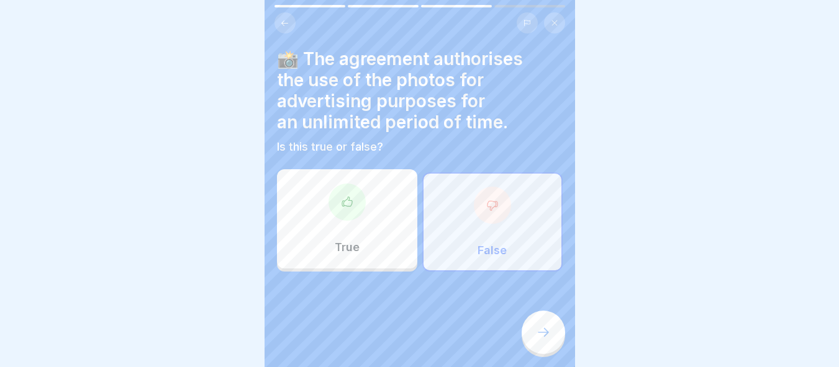
click at [547, 338] on icon at bounding box center [543, 332] width 15 height 15
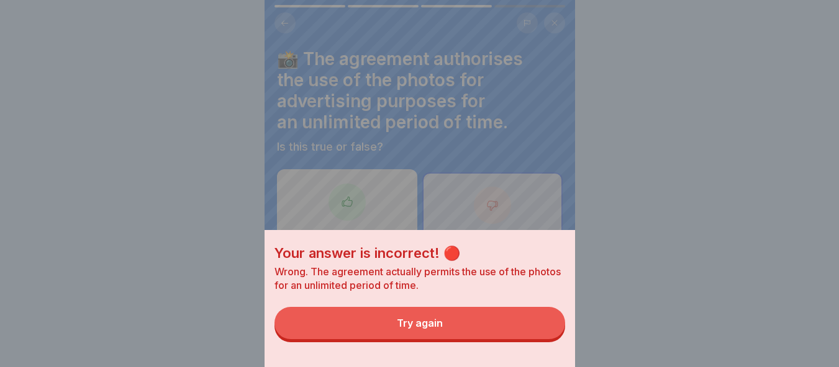
click at [518, 336] on button "Try again" at bounding box center [419, 323] width 290 height 32
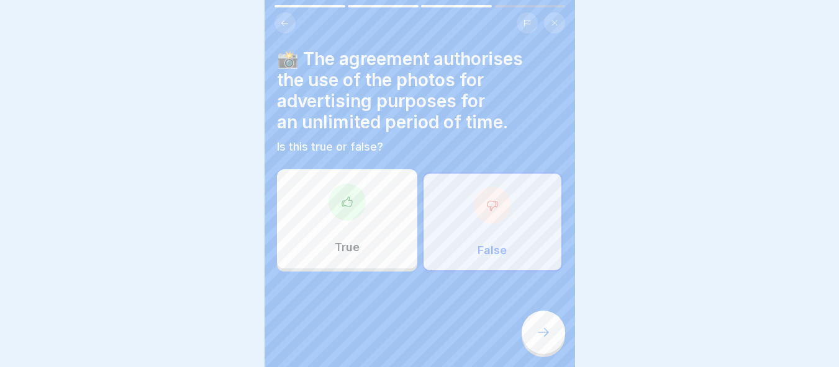
click at [361, 211] on div "True" at bounding box center [347, 218] width 140 height 99
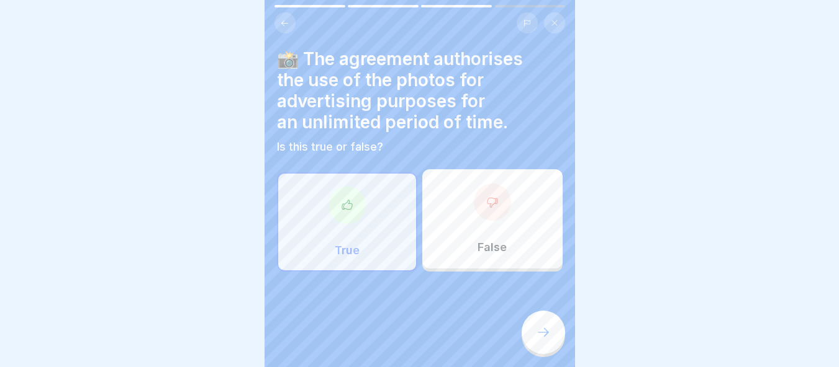
click at [557, 331] on div at bounding box center [542, 332] width 43 height 43
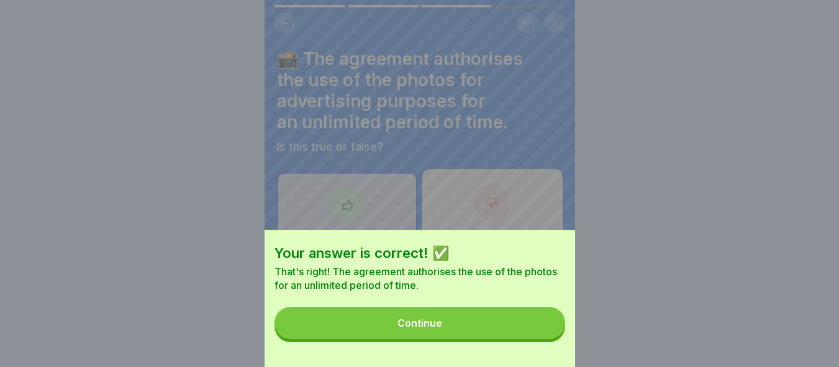
click at [511, 340] on button "Continue" at bounding box center [419, 323] width 290 height 32
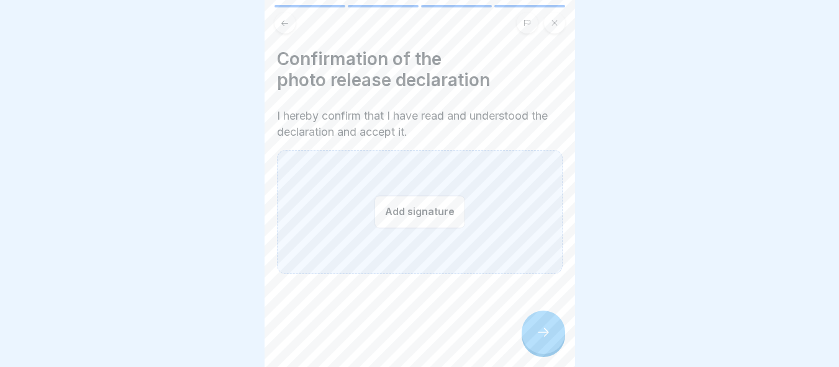
click at [407, 200] on button "Add signature" at bounding box center [419, 212] width 91 height 33
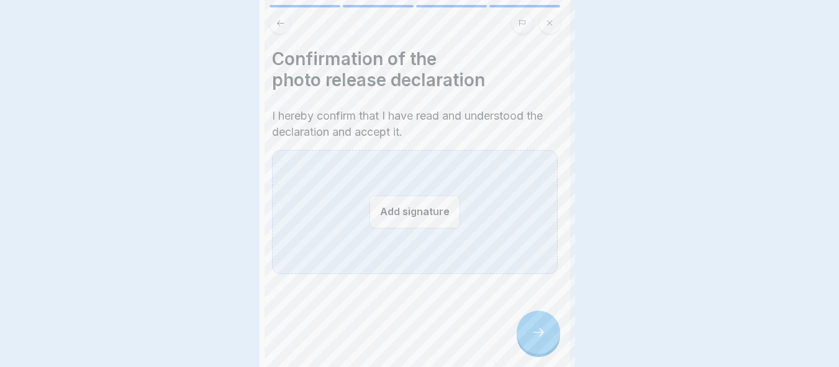
scroll to position [0, 0]
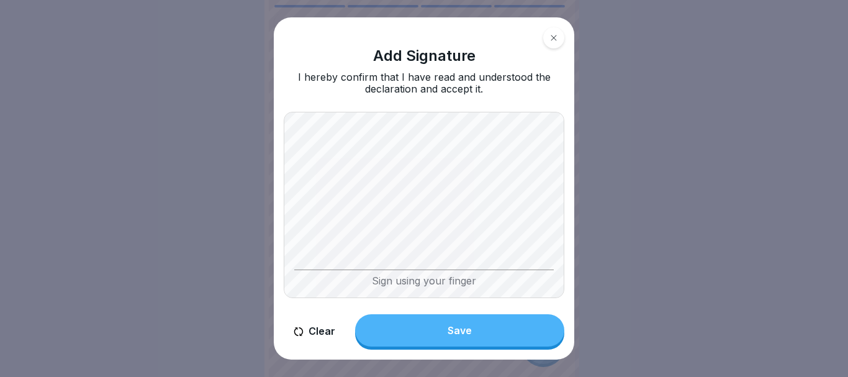
click at [502, 330] on button "Save" at bounding box center [459, 330] width 209 height 32
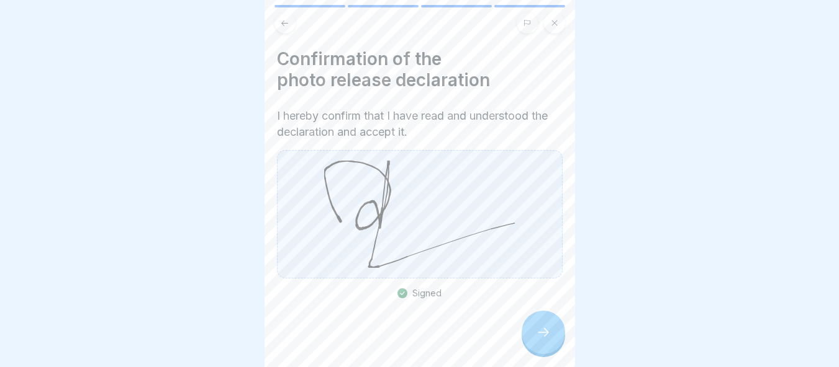
click at [548, 326] on div at bounding box center [542, 332] width 43 height 43
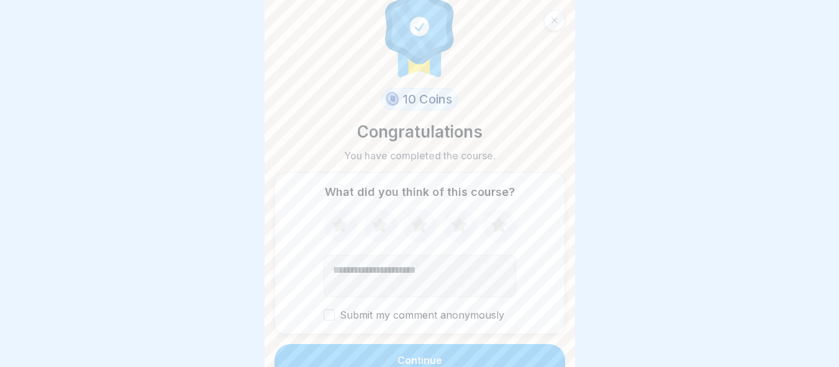
scroll to position [38, 0]
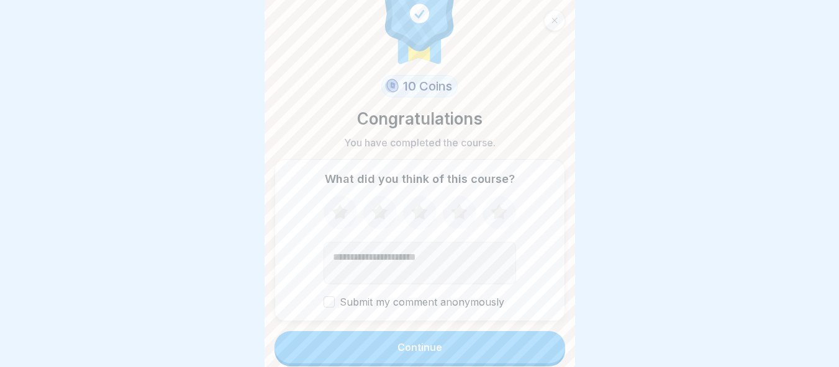
click at [487, 347] on button "Continue" at bounding box center [419, 347] width 290 height 32
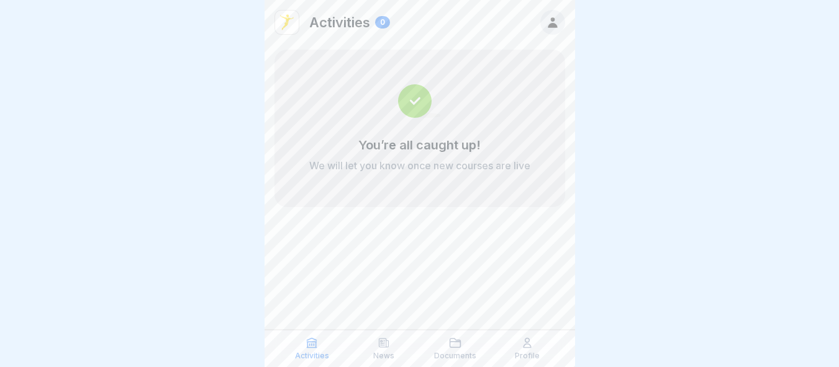
scroll to position [9, 0]
click at [429, 143] on p "You’re all caught up!" at bounding box center [419, 145] width 122 height 15
click at [558, 16] on icon at bounding box center [553, 23] width 14 height 14
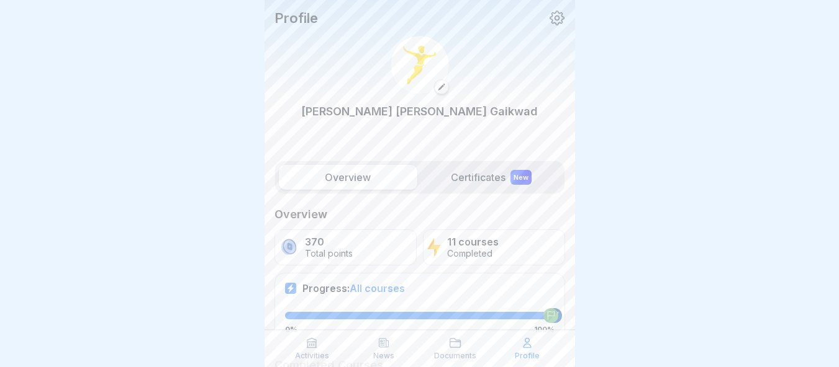
click at [293, 20] on p "Profile" at bounding box center [295, 18] width 43 height 16
click at [295, 9] on div "Profile Tejas Vijay Gaikwad" at bounding box center [419, 77] width 310 height 155
click at [300, 16] on p "Profile" at bounding box center [295, 18] width 43 height 16
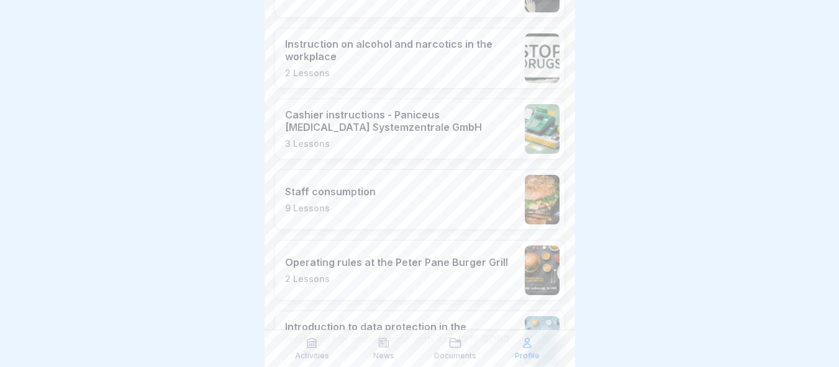
scroll to position [847, 0]
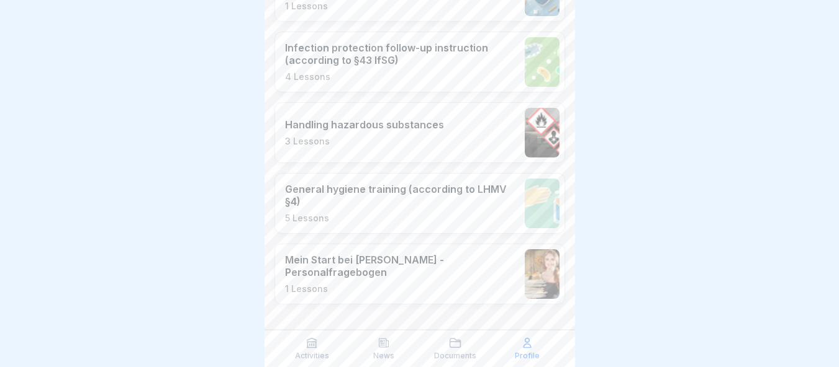
click at [460, 354] on p "Documents" at bounding box center [455, 356] width 42 height 9
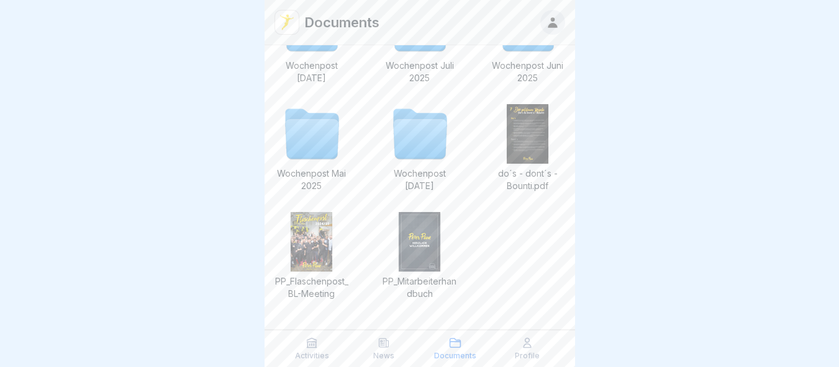
scroll to position [9, 0]
click at [384, 346] on icon at bounding box center [383, 343] width 12 height 12
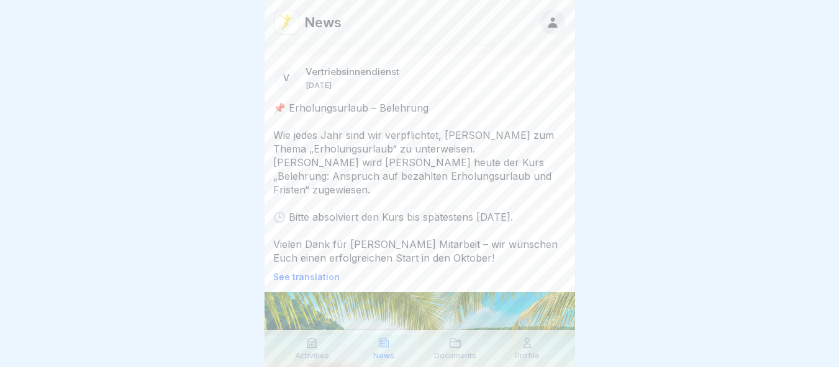
click at [322, 340] on div "Activities" at bounding box center [312, 349] width 66 height 24
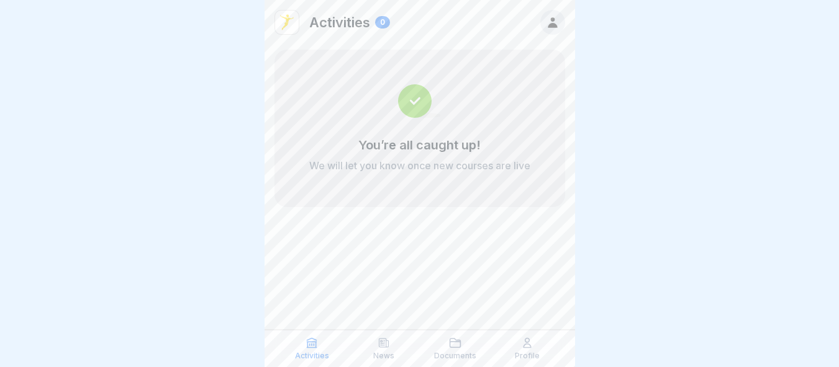
click at [538, 348] on div "Profile" at bounding box center [527, 349] width 66 height 24
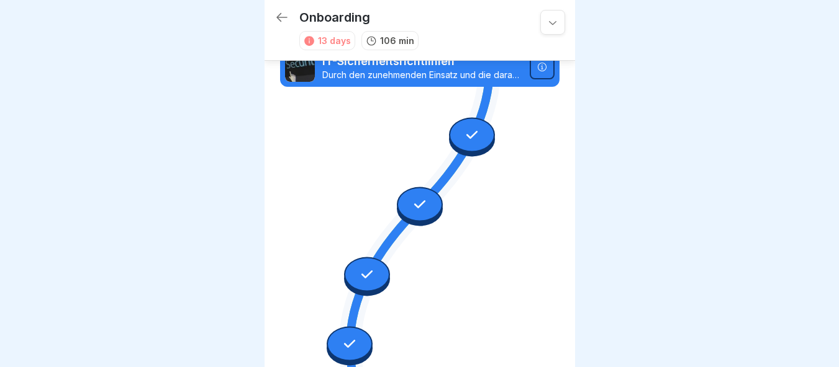
scroll to position [3129, 0]
